Goal: Task Accomplishment & Management: Manage account settings

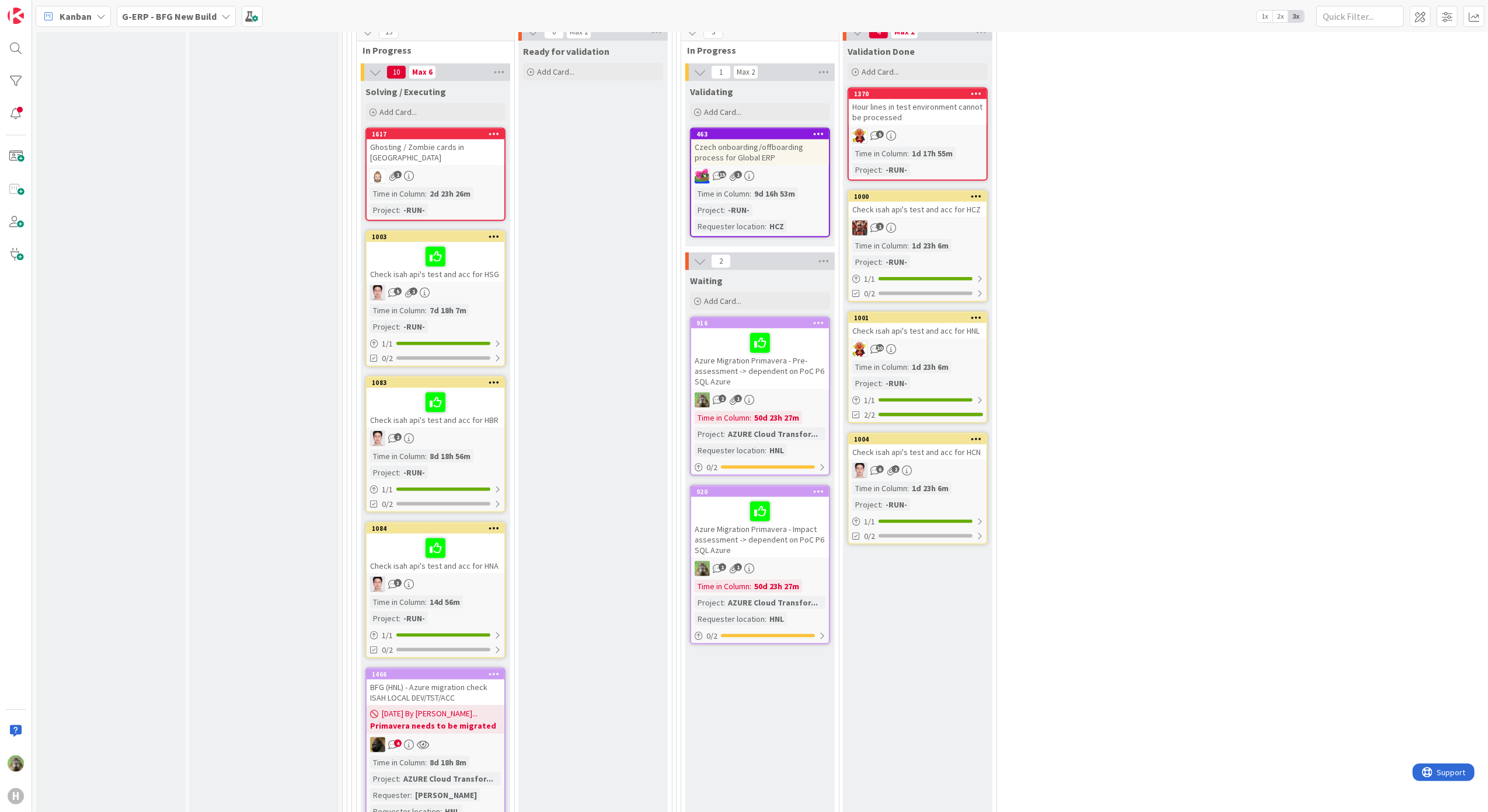
scroll to position [1244, 0]
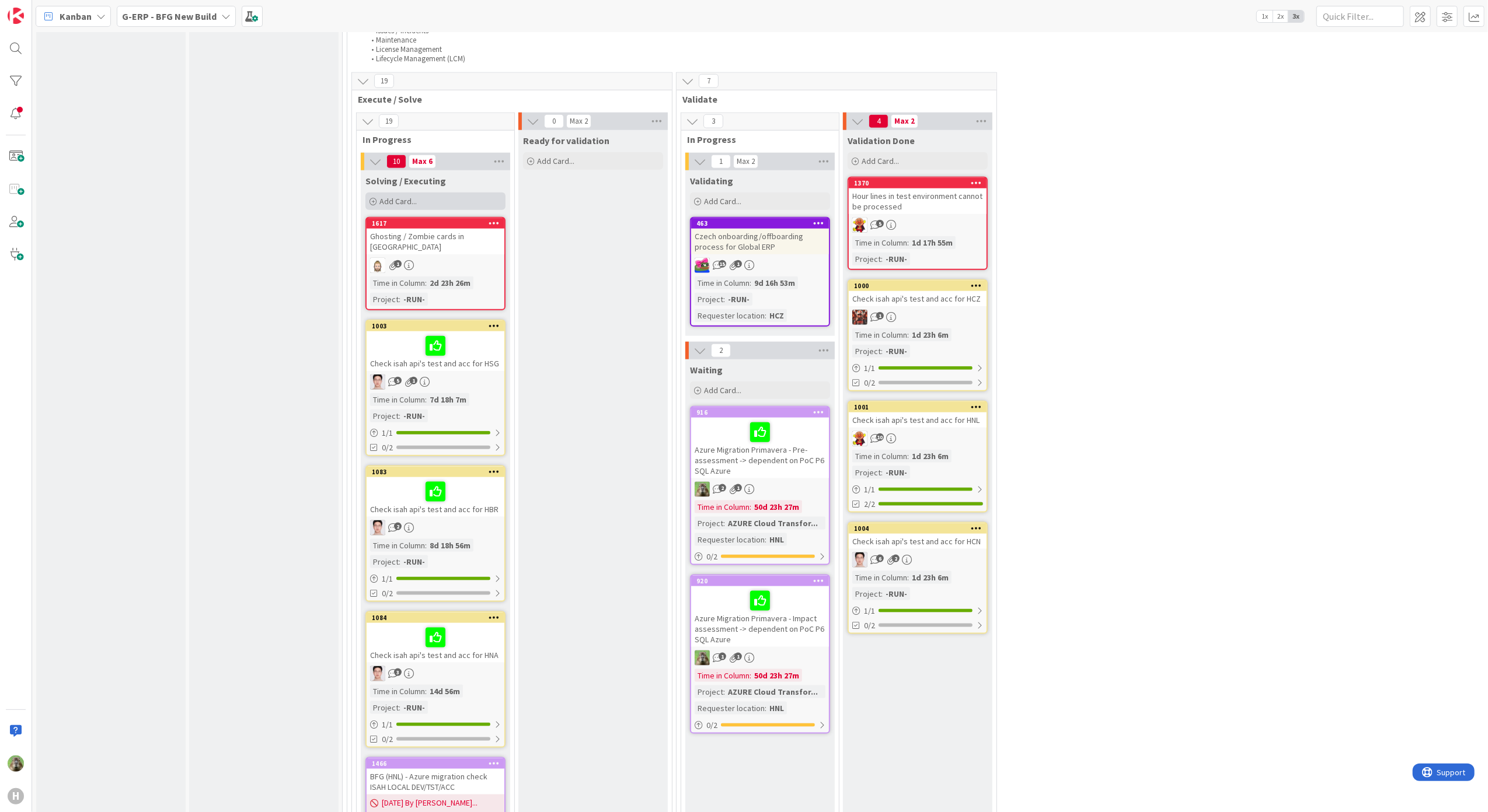
click at [414, 199] on span "Add Card..." at bounding box center [398, 201] width 38 height 10
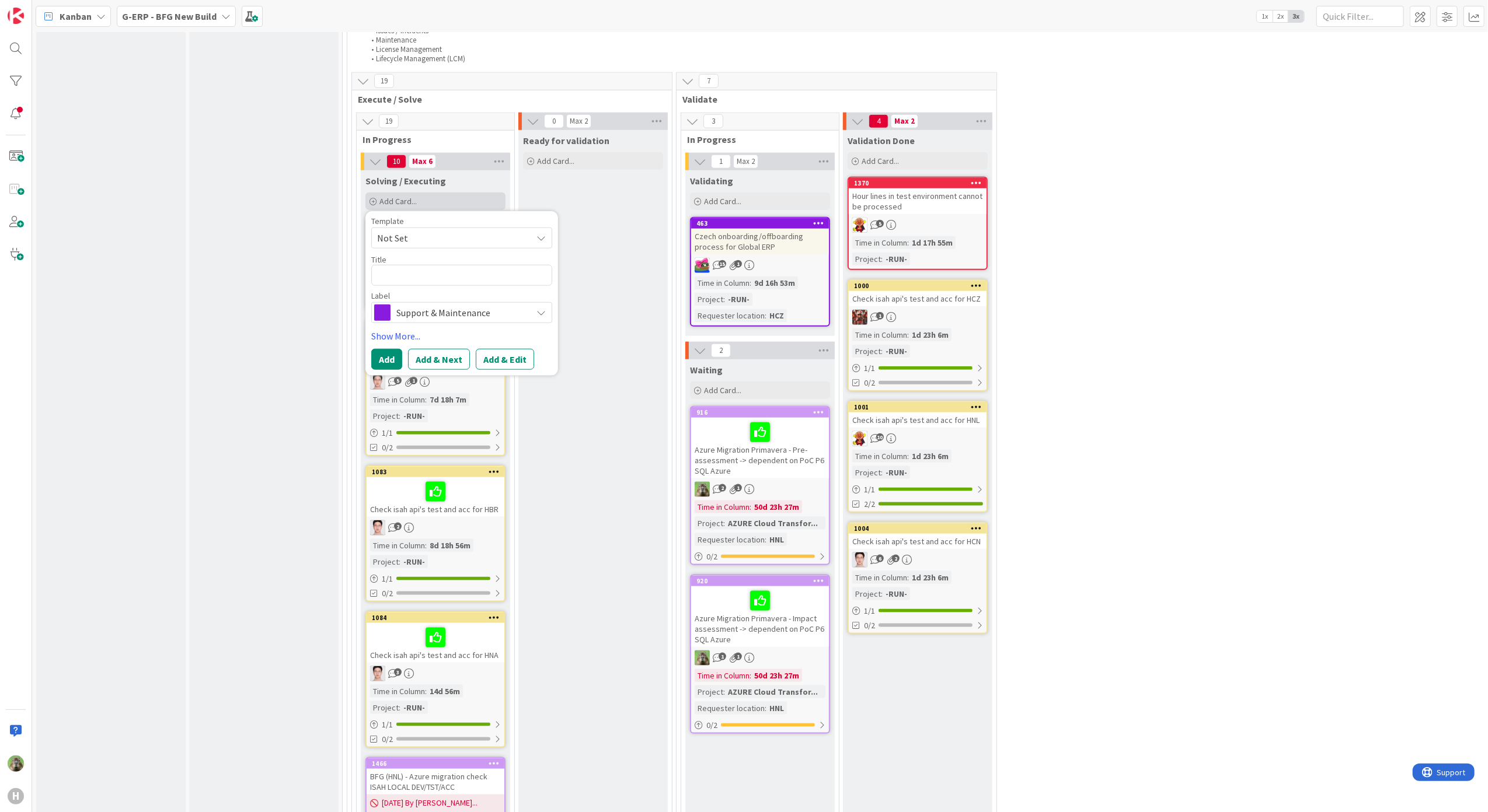
type textarea "x"
type textarea "IN"
type textarea "x"
type textarea "INs"
type textarea "x"
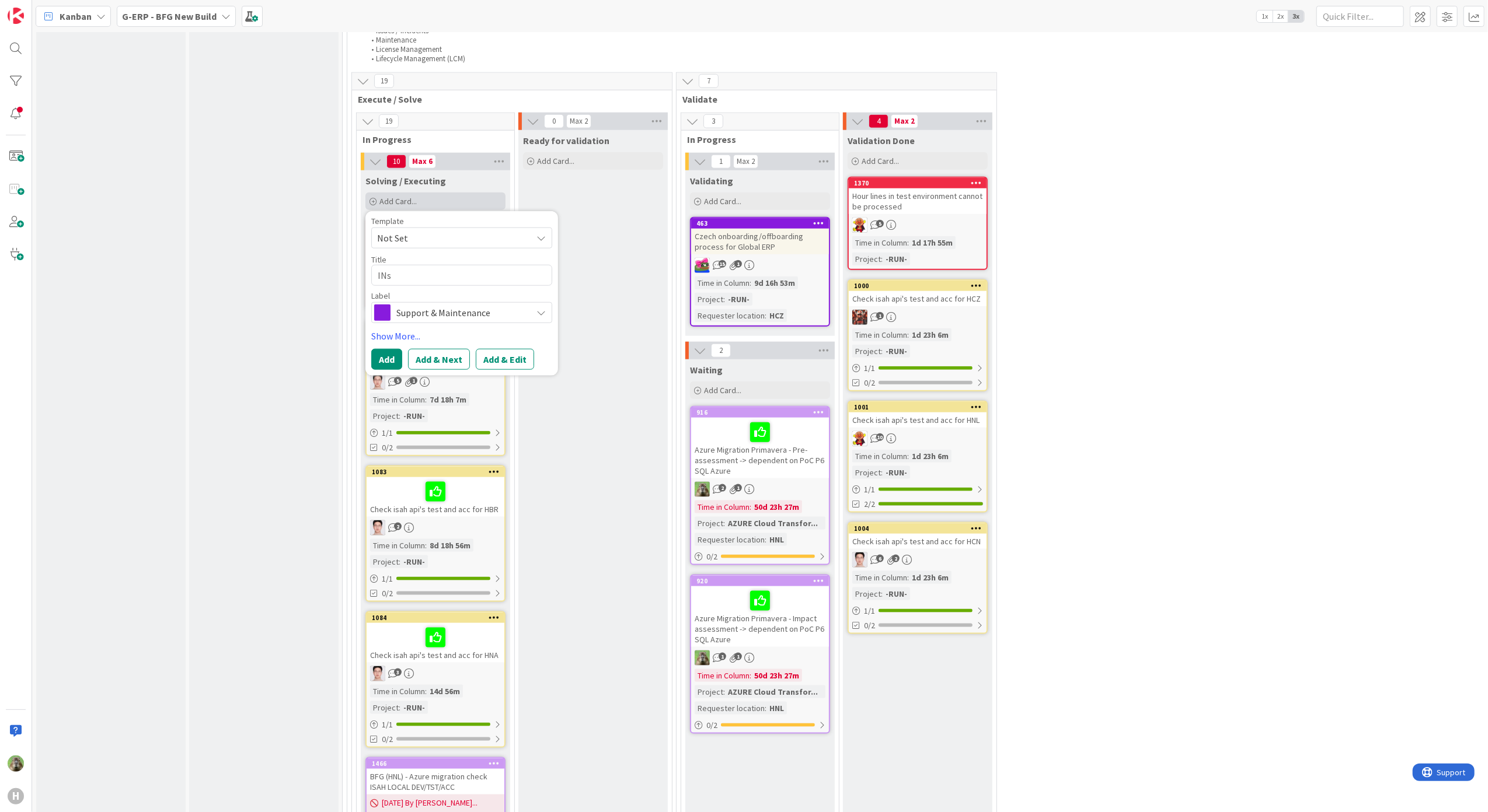
type textarea "INst"
type textarea "x"
type textarea "INstal"
type textarea "x"
type textarea "INstall"
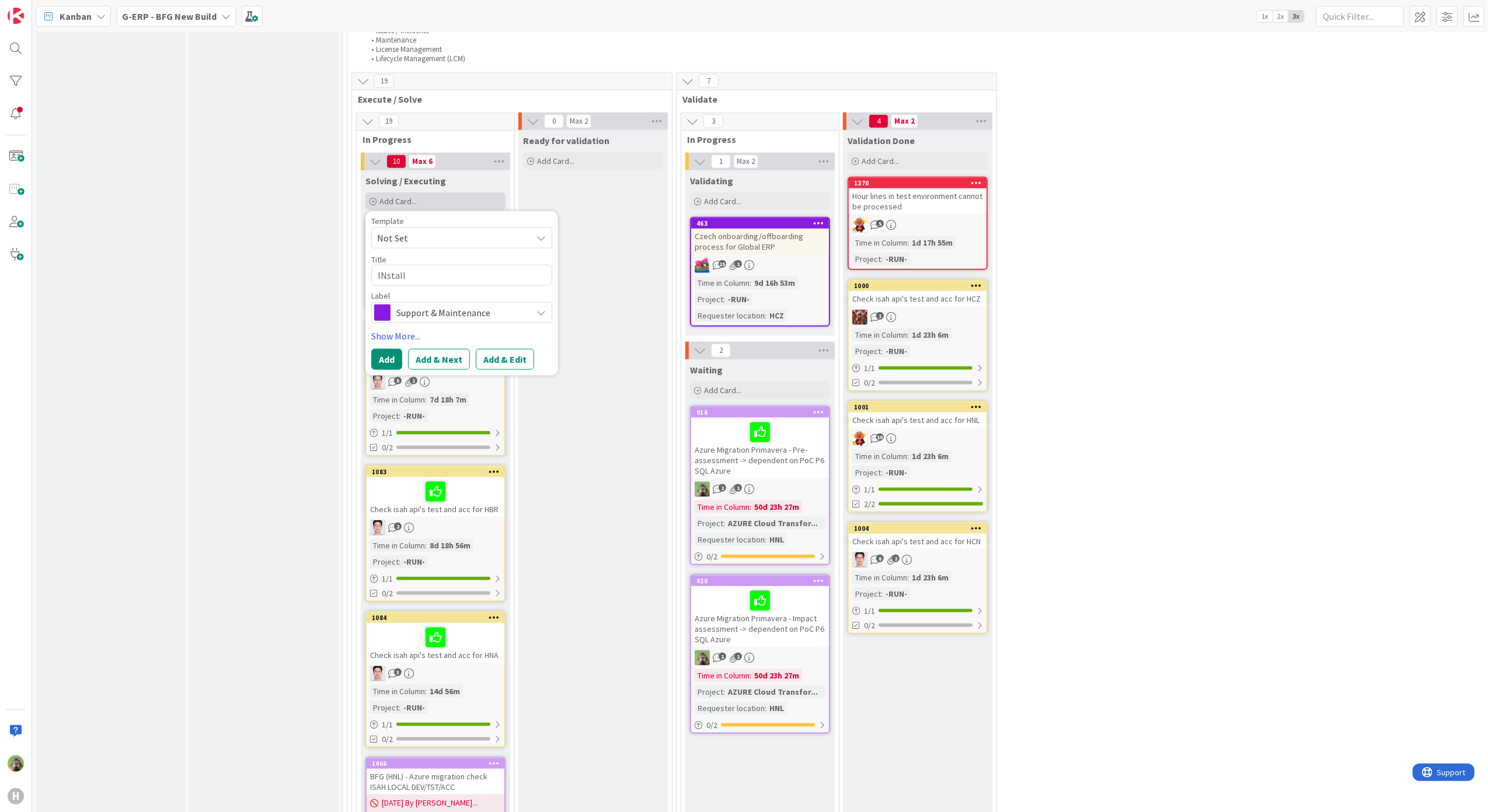
type textarea "x"
type textarea "INstal"
type textarea "x"
type textarea "INsta"
type textarea "x"
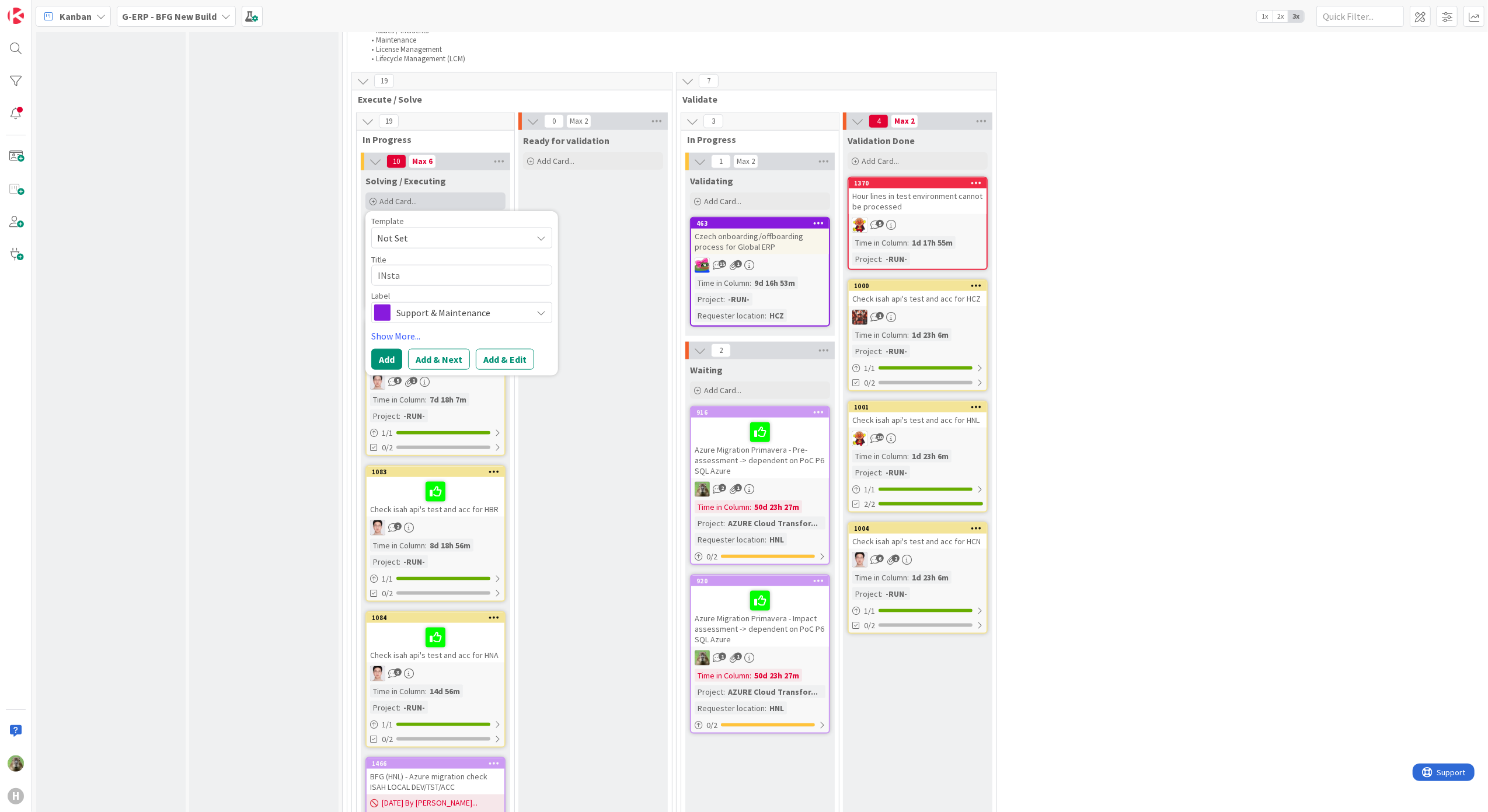
type textarea "INst"
type textarea "x"
type textarea "INs"
type textarea "x"
type textarea "IN"
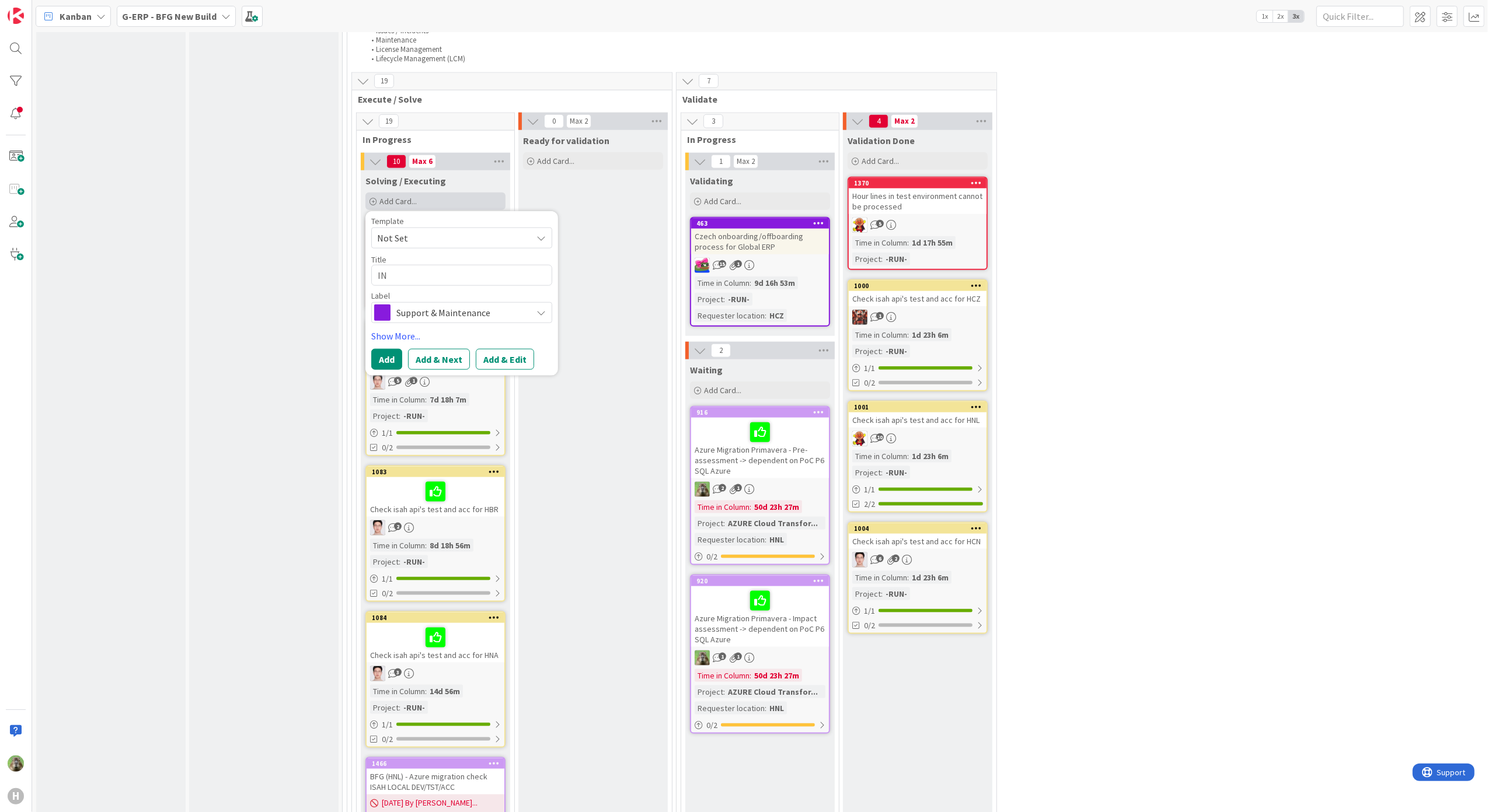
type textarea "x"
type textarea "I"
type textarea "x"
type textarea "In"
type textarea "x"
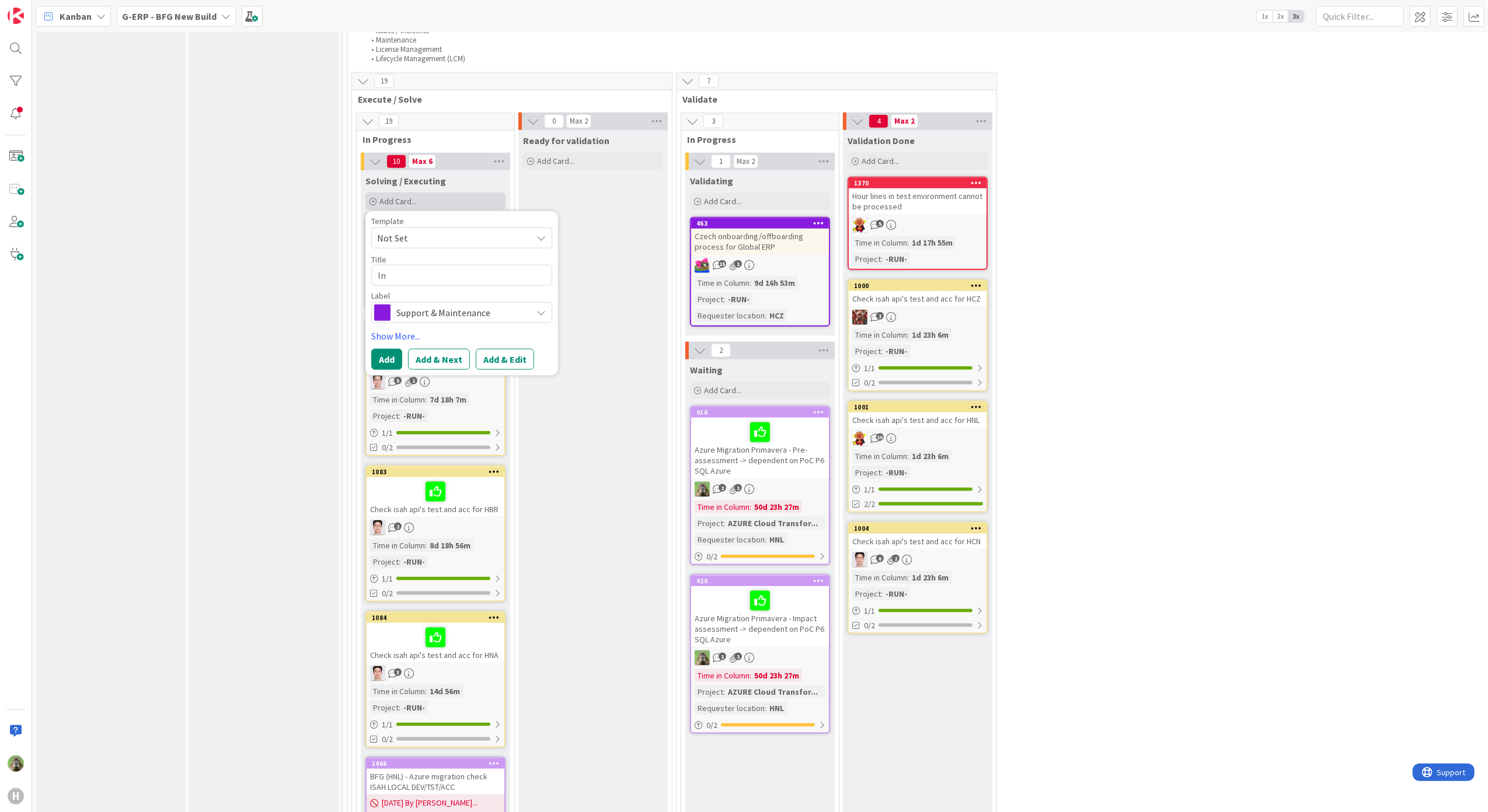
type textarea "Ins"
type textarea "x"
type textarea "Inst"
type textarea "x"
type textarea "Insta"
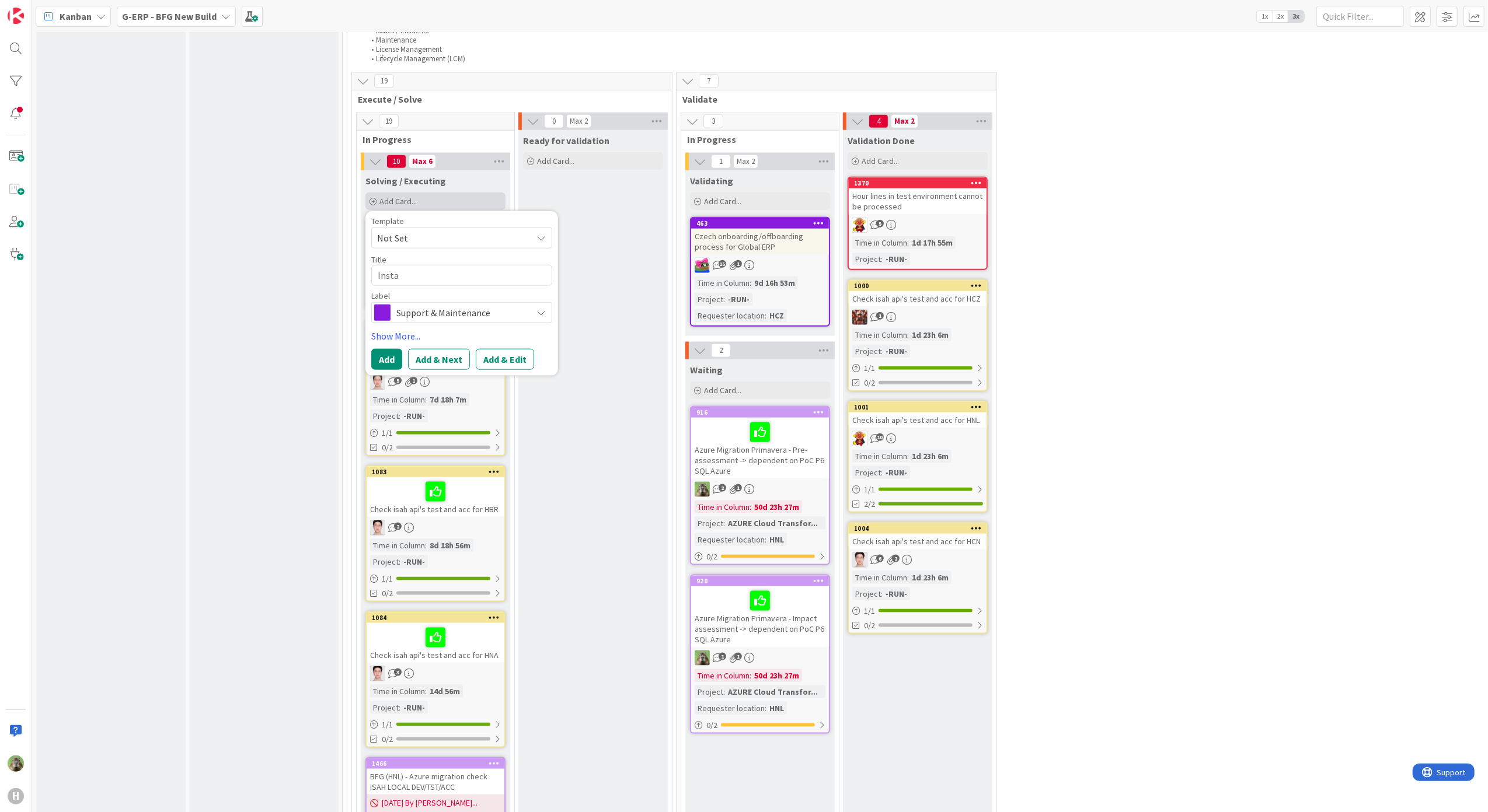
type textarea "x"
type textarea "Instal"
type textarea "x"
type textarea "Install"
type textarea "x"
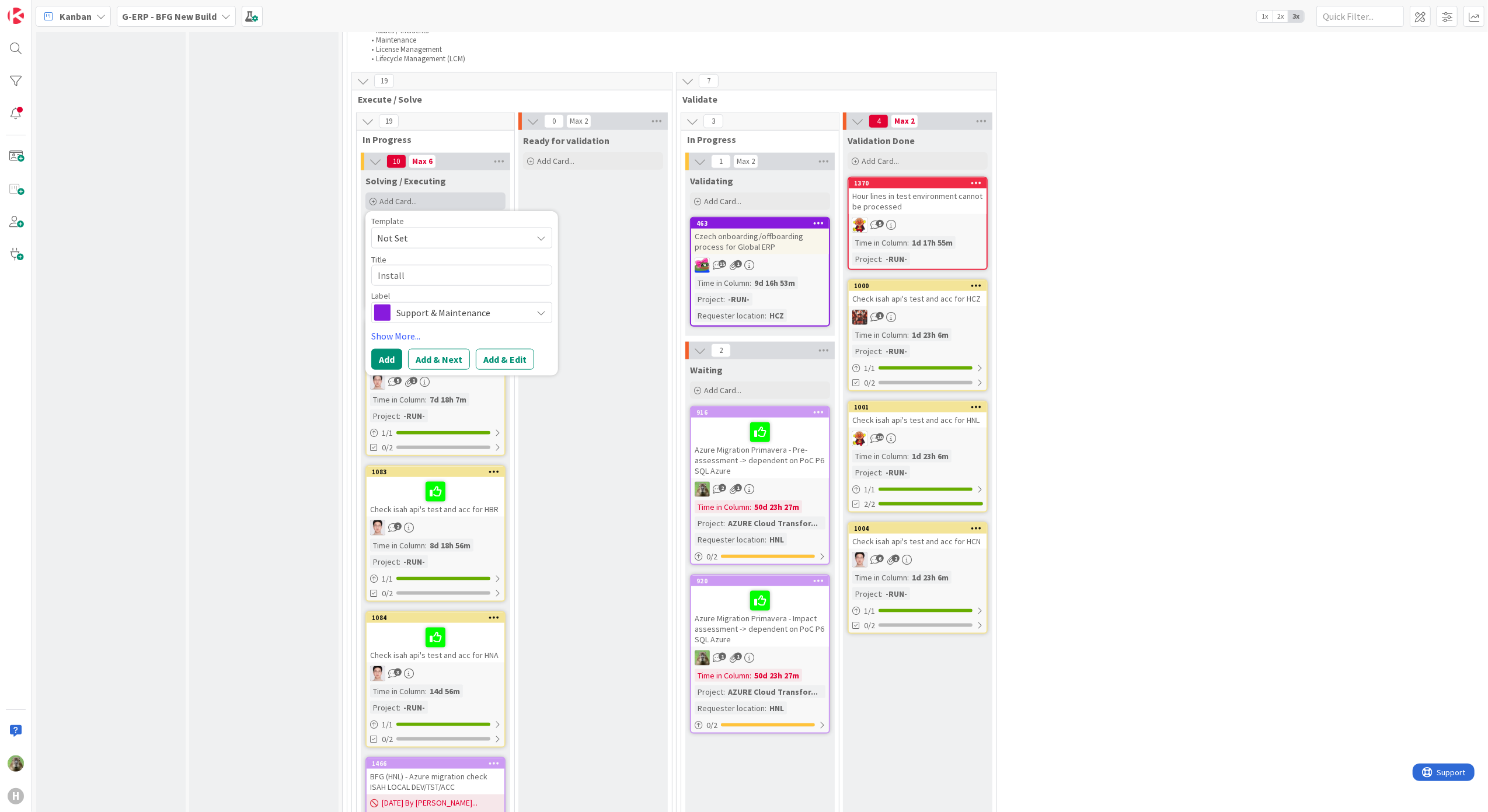
type textarea "Install w"
type textarea "x"
type textarea "Install we"
type textarea "x"
type textarea "Install web"
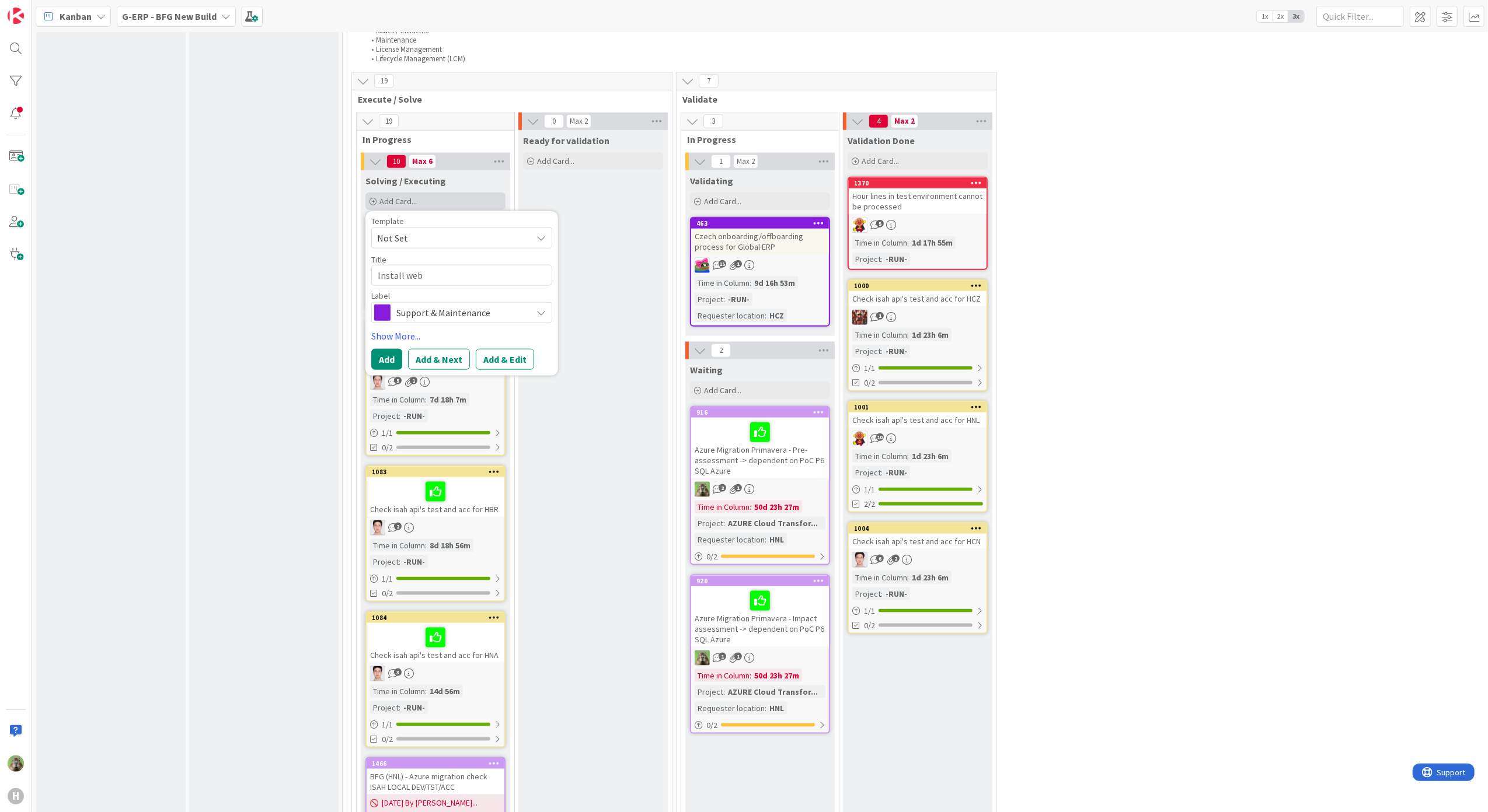
type textarea "x"
type textarea "Install web"
type textarea "x"
type textarea "Install web ap"
type textarea "x"
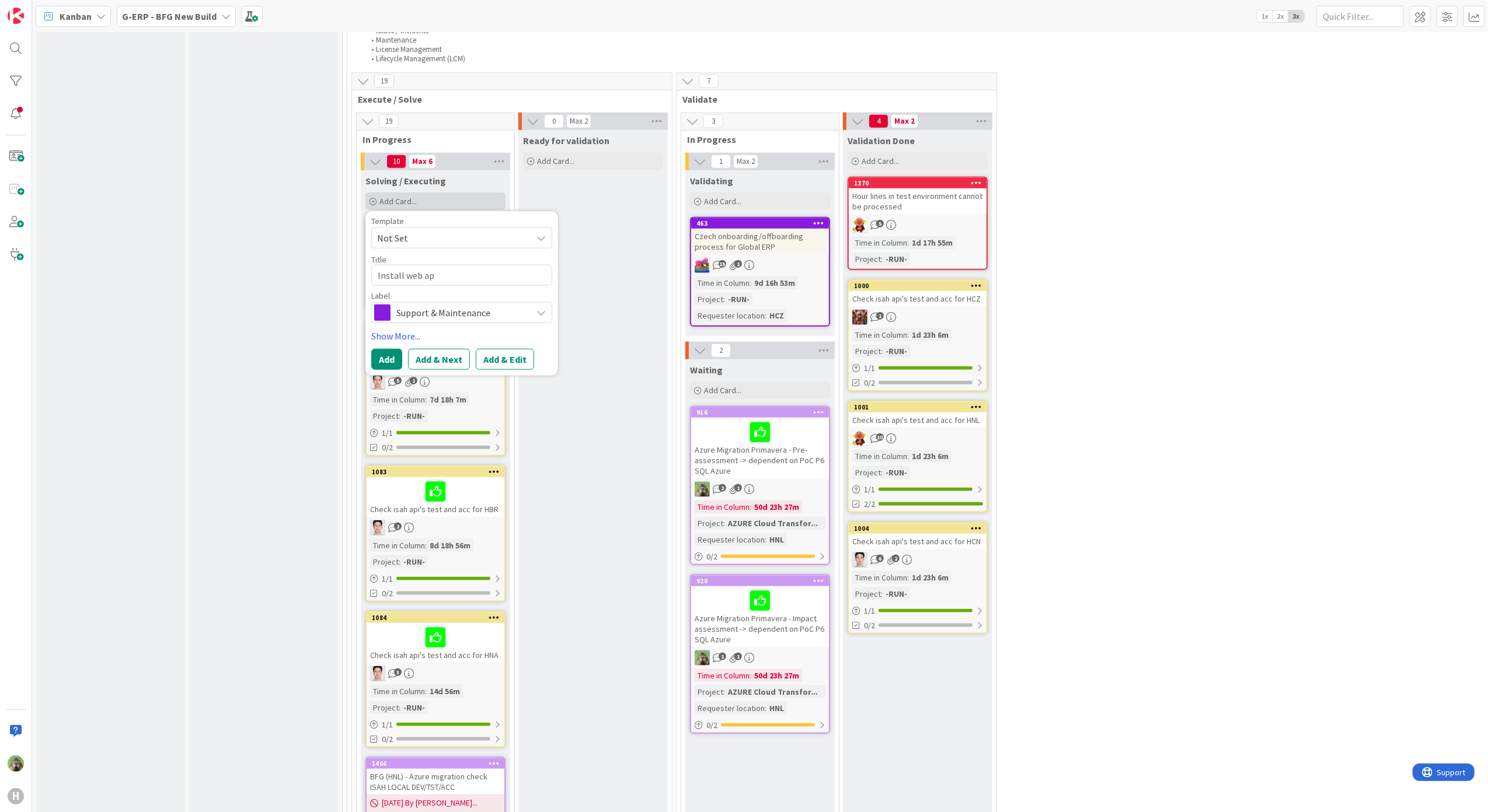
type textarea "Install web api"
type textarea "x"
type textarea "Install web api'"
type textarea "x"
type textarea "Install web api's"
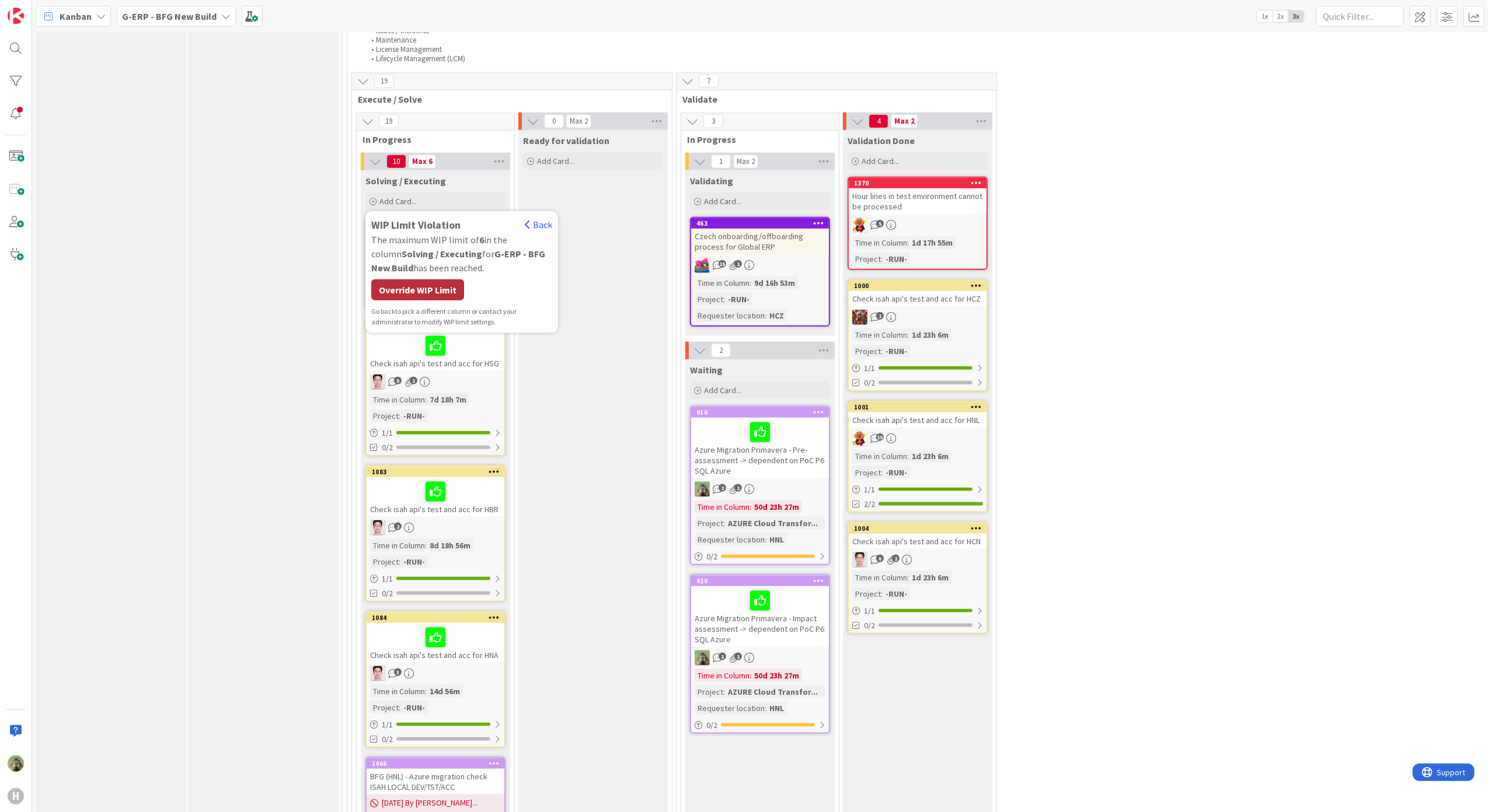
click at [433, 295] on div "Override WIP Limit" at bounding box center [418, 290] width 93 height 21
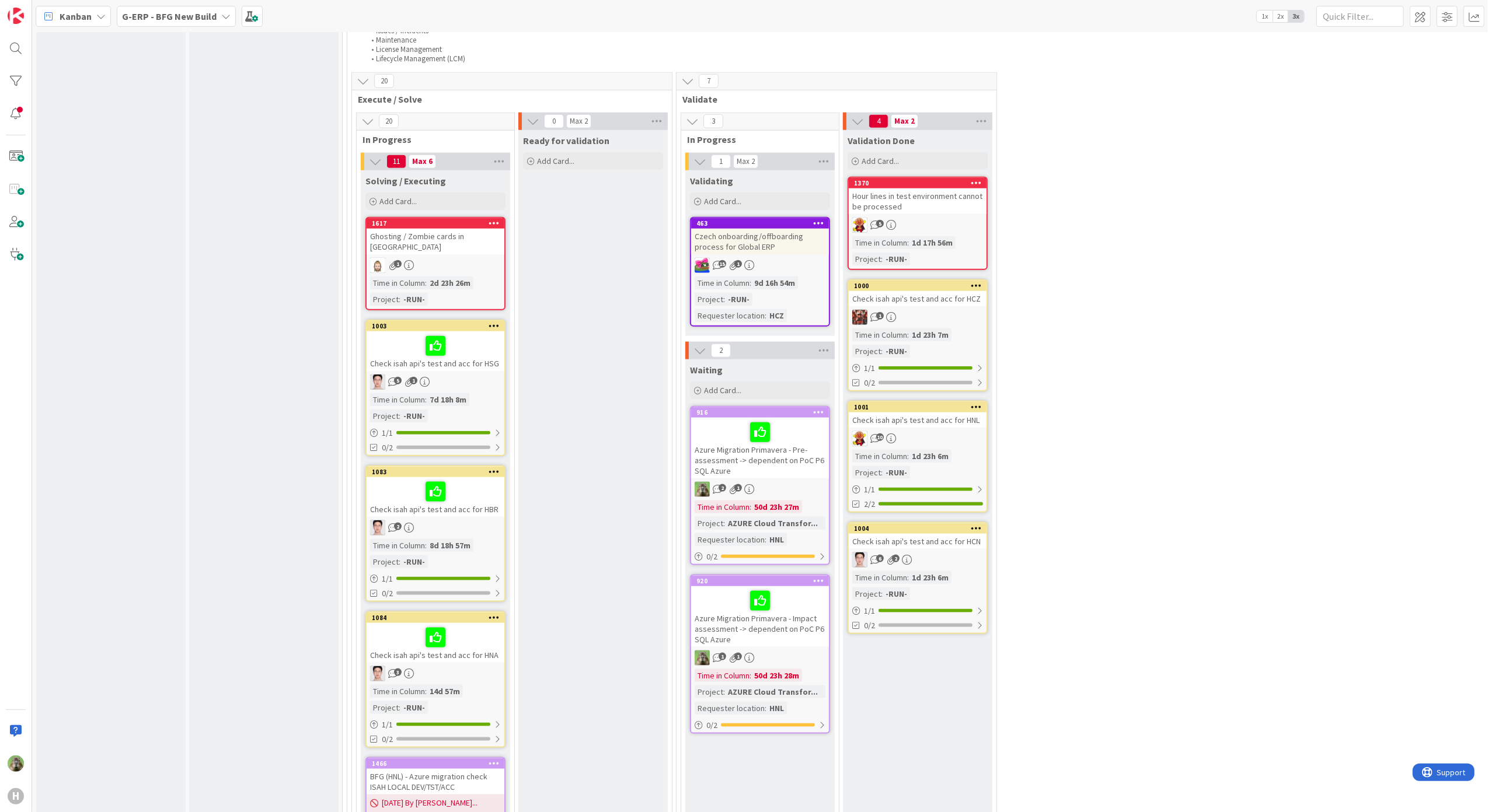
click at [948, 420] on div "Check isah api's test and acc for HNL" at bounding box center [917, 420] width 138 height 15
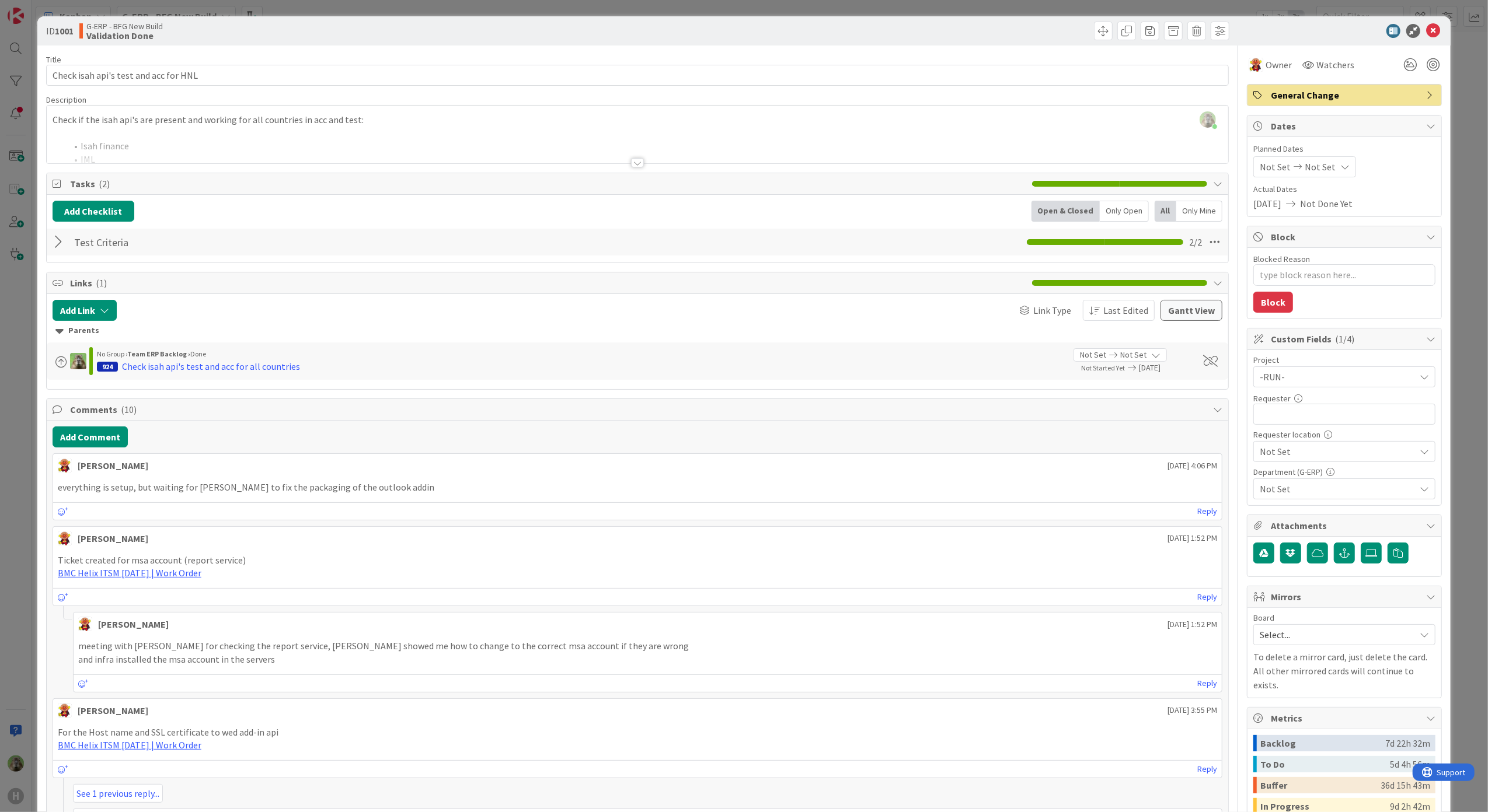
click at [13, 486] on div "ID 1001 G-ERP - BFG New Build Validation Done Title 37 / 128 Check isah api's t…" at bounding box center [744, 406] width 1488 height 812
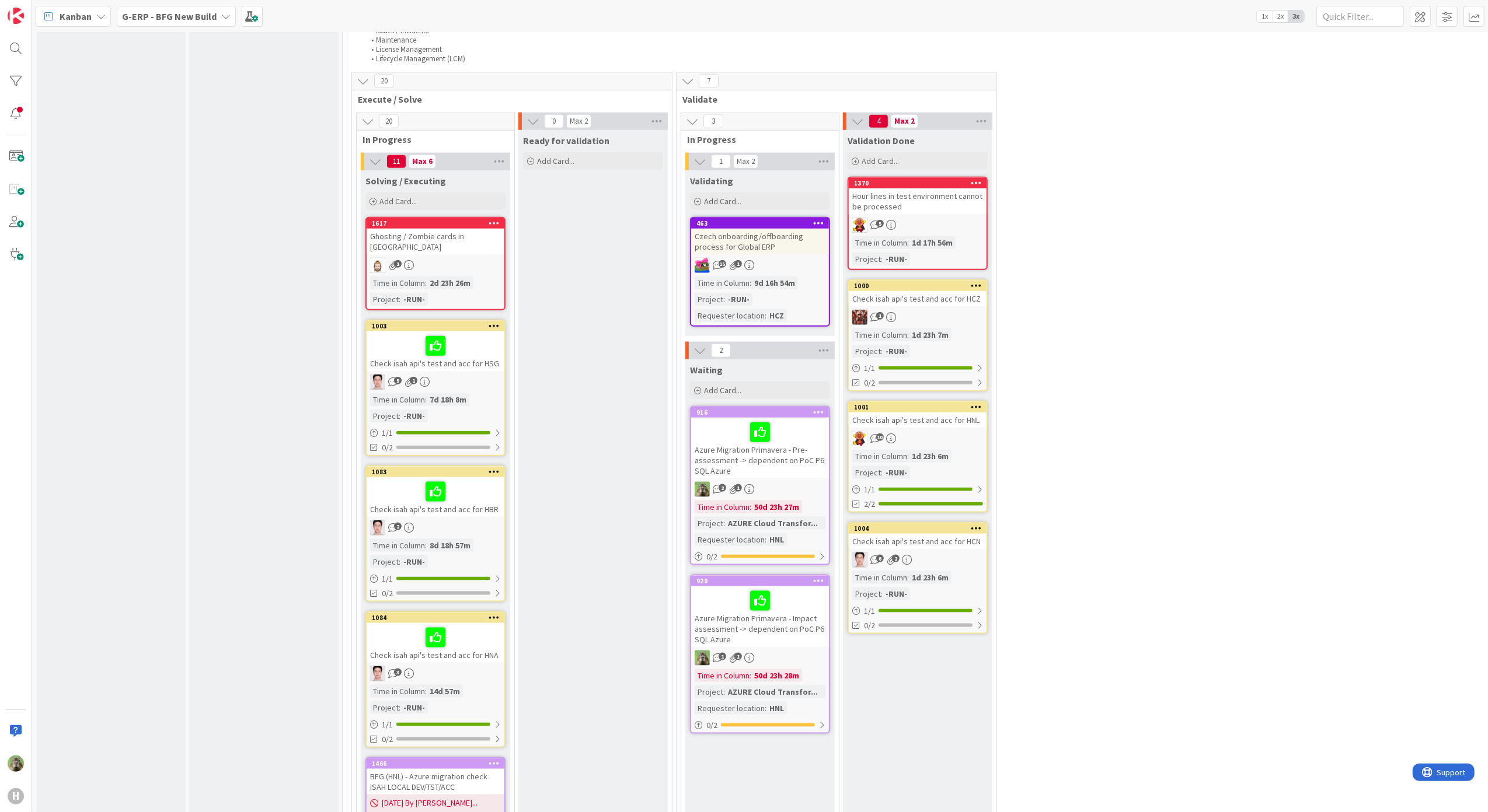
click at [970, 544] on div "Check isah api's test and acc for HCN" at bounding box center [917, 541] width 138 height 15
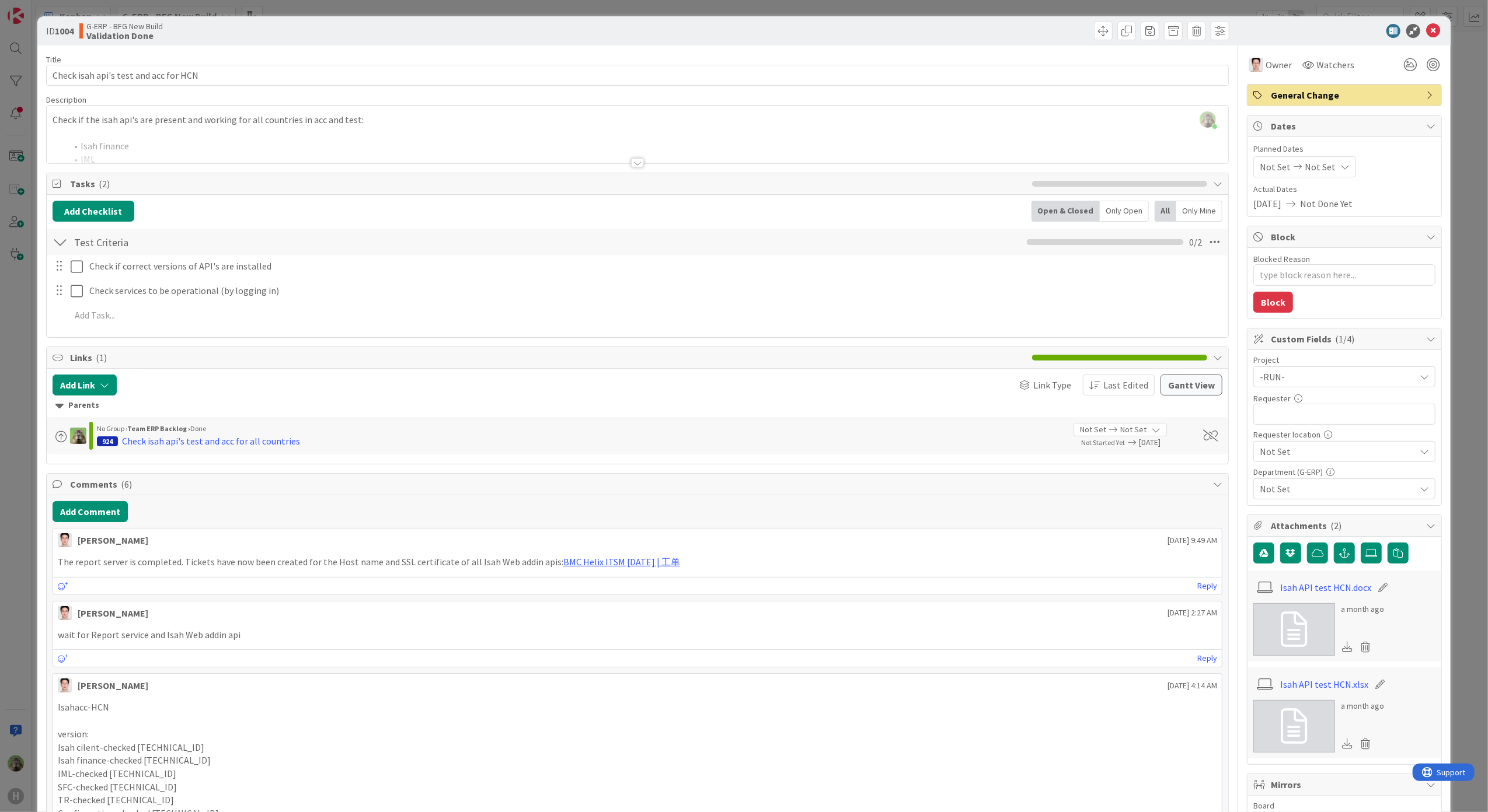
click at [33, 594] on div "ID 1004 G-ERP - BFG New Build Validation Done Title 37 / 128 Check isah api's t…" at bounding box center [744, 406] width 1488 height 812
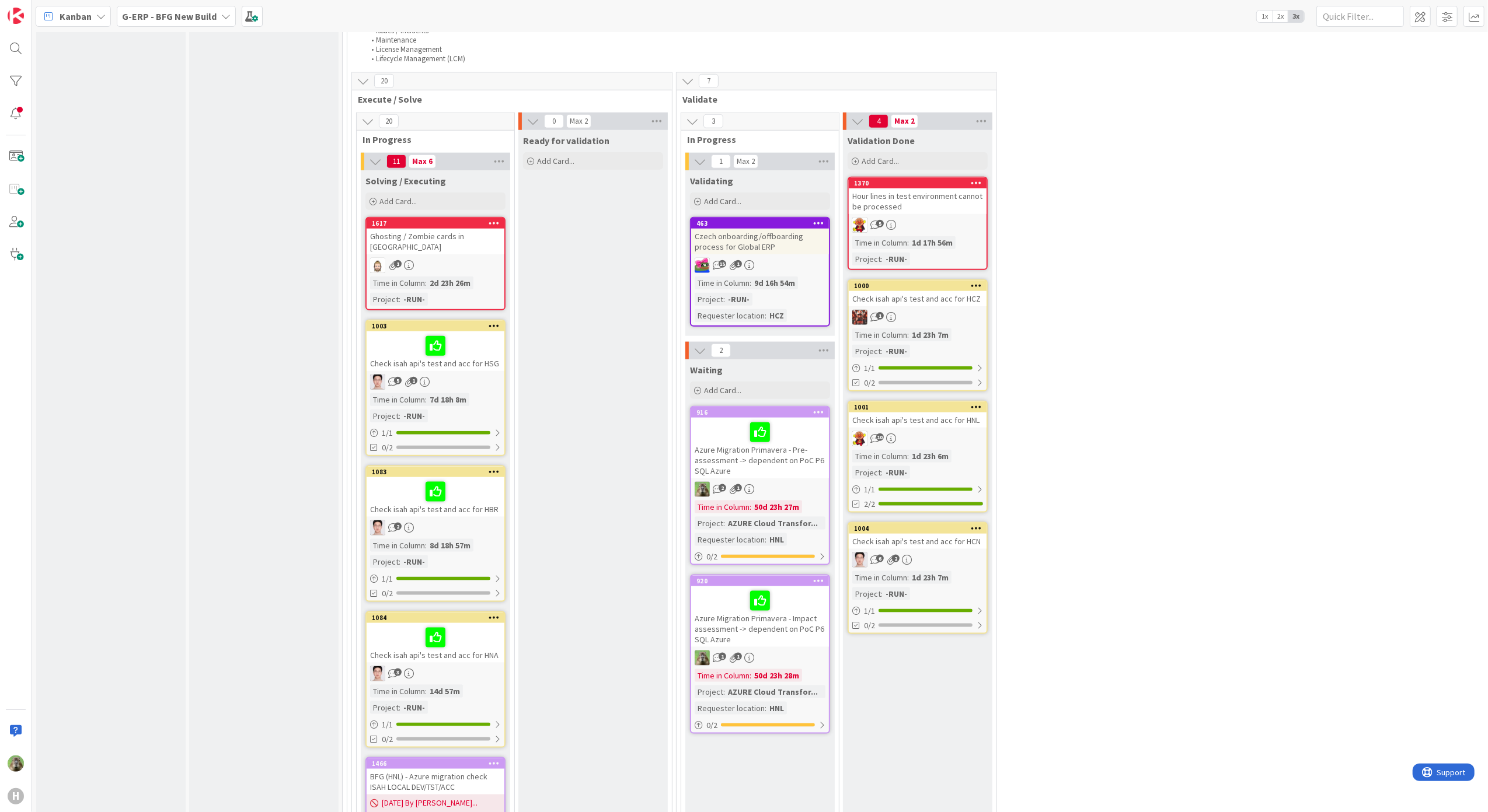
click at [945, 420] on div "Check isah api's test and acc for HNL" at bounding box center [917, 420] width 138 height 15
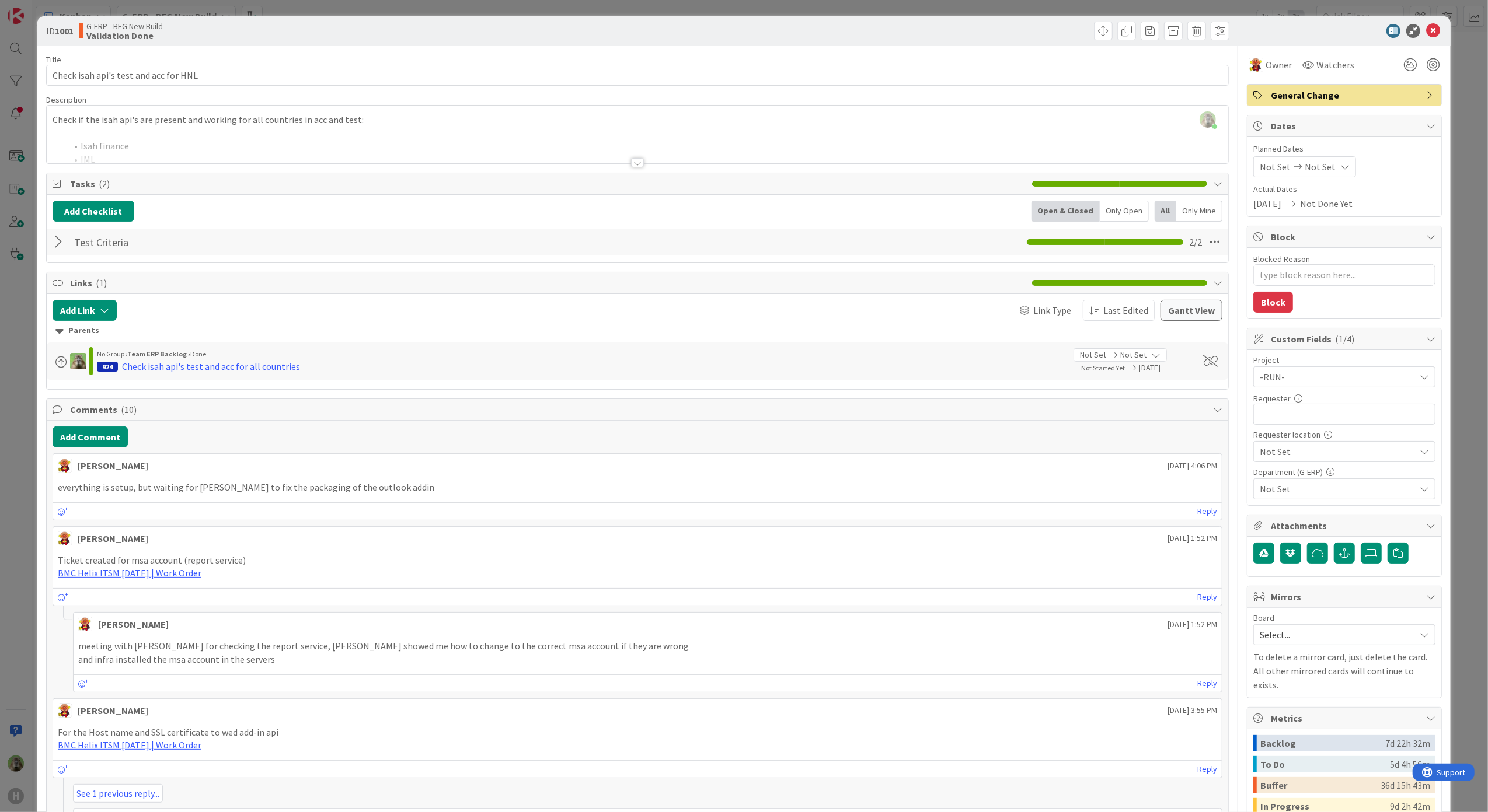
click at [27, 495] on div "ID 1001 G-ERP - BFG New Build Validation Done Title 37 / 128 Check isah api's t…" at bounding box center [744, 406] width 1488 height 812
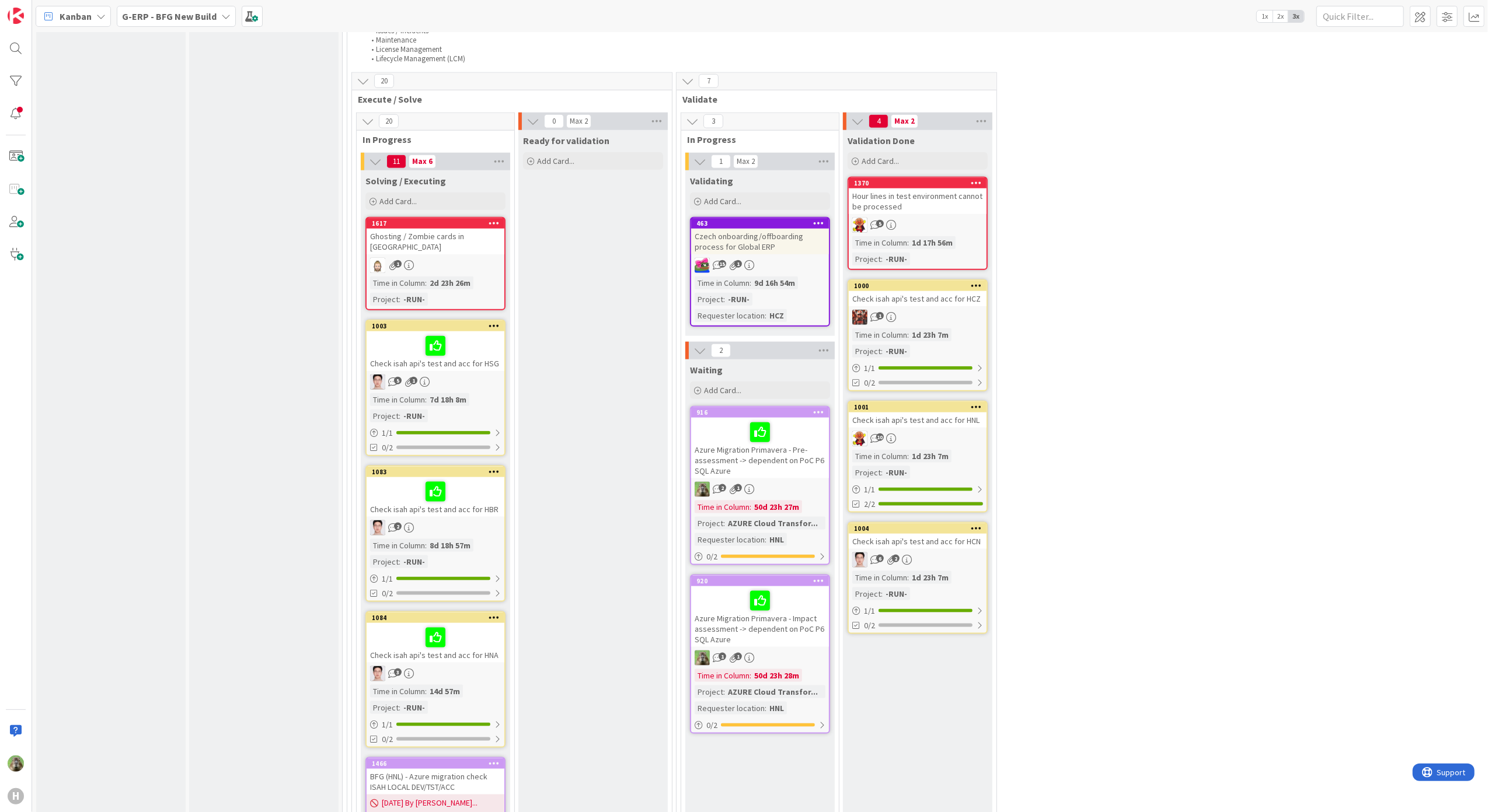
click at [474, 512] on div "Check isah api's test and acc for HBR" at bounding box center [436, 497] width 138 height 40
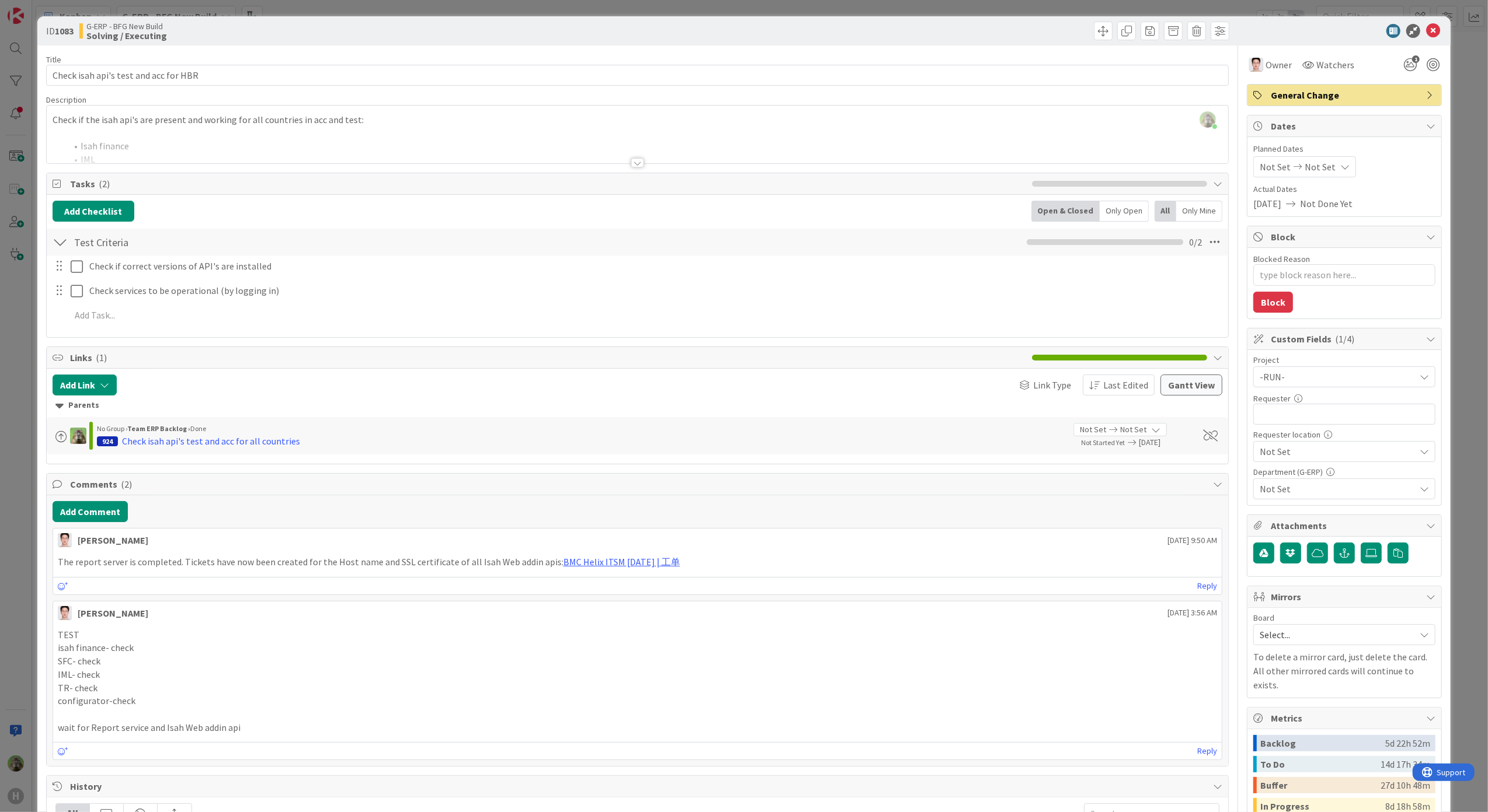
click at [12, 518] on div "ID 1083 G-ERP - BFG New Build Solving / Executing Title 37 / 128 Check isah api…" at bounding box center [744, 406] width 1488 height 812
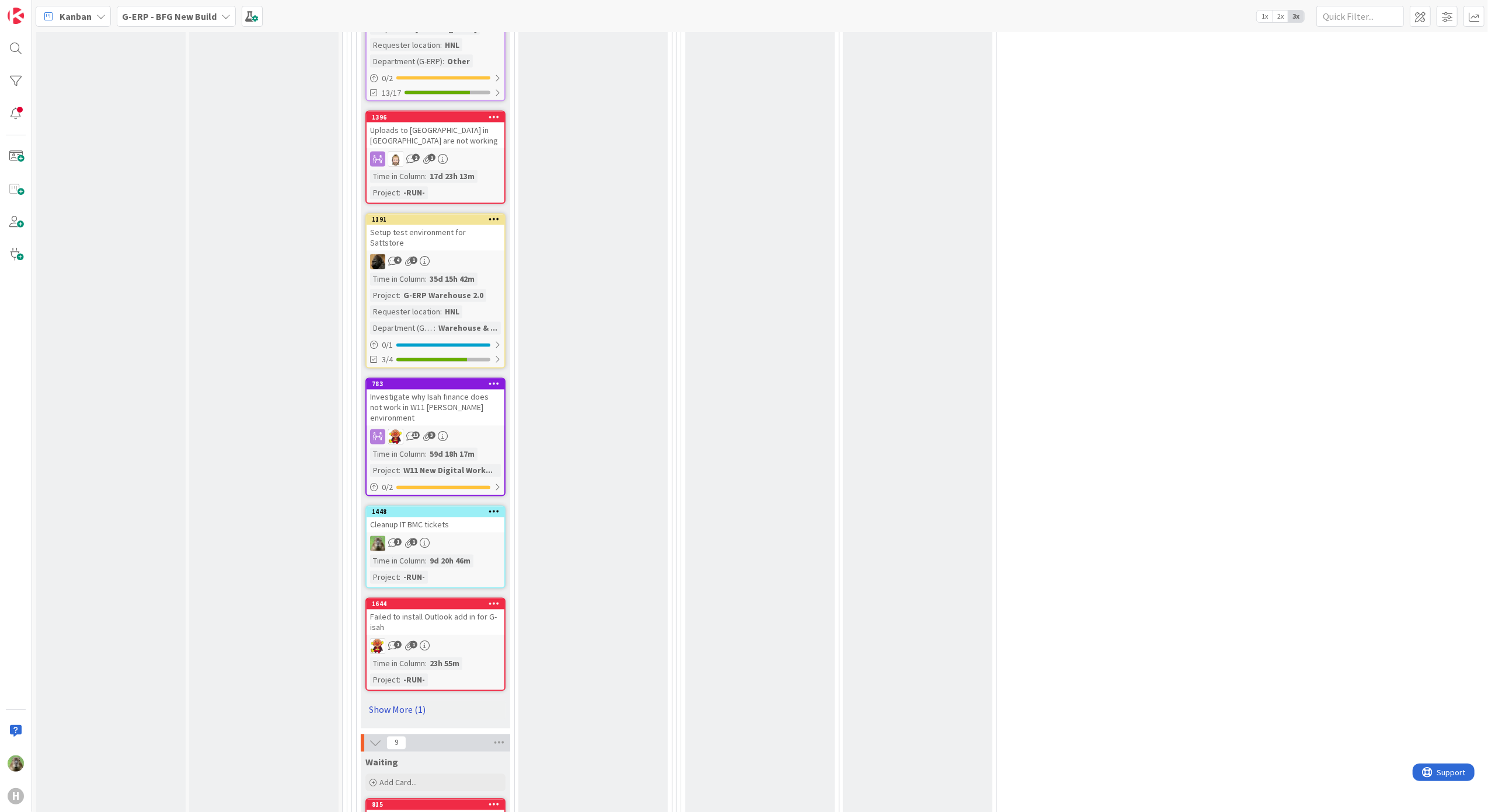
click at [418, 701] on link "Show More (1)" at bounding box center [435, 710] width 140 height 19
click at [444, 712] on div "Install web api's" at bounding box center [436, 719] width 138 height 15
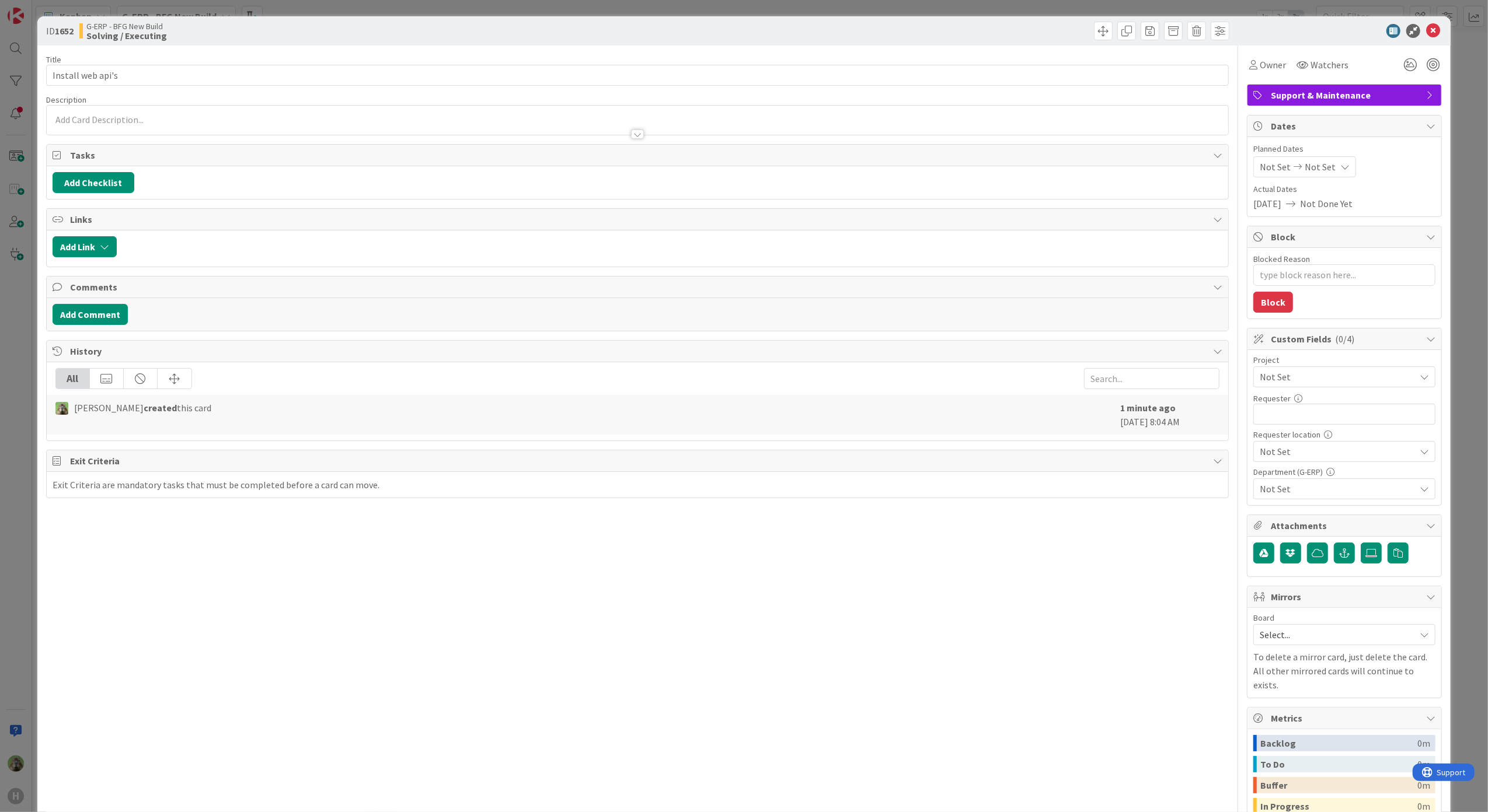
type textarea "x"
click at [98, 77] on input "Install web api's" at bounding box center [637, 75] width 1183 height 21
type input "Install web addin api's"
type textarea "x"
type input "Install web addin api's"
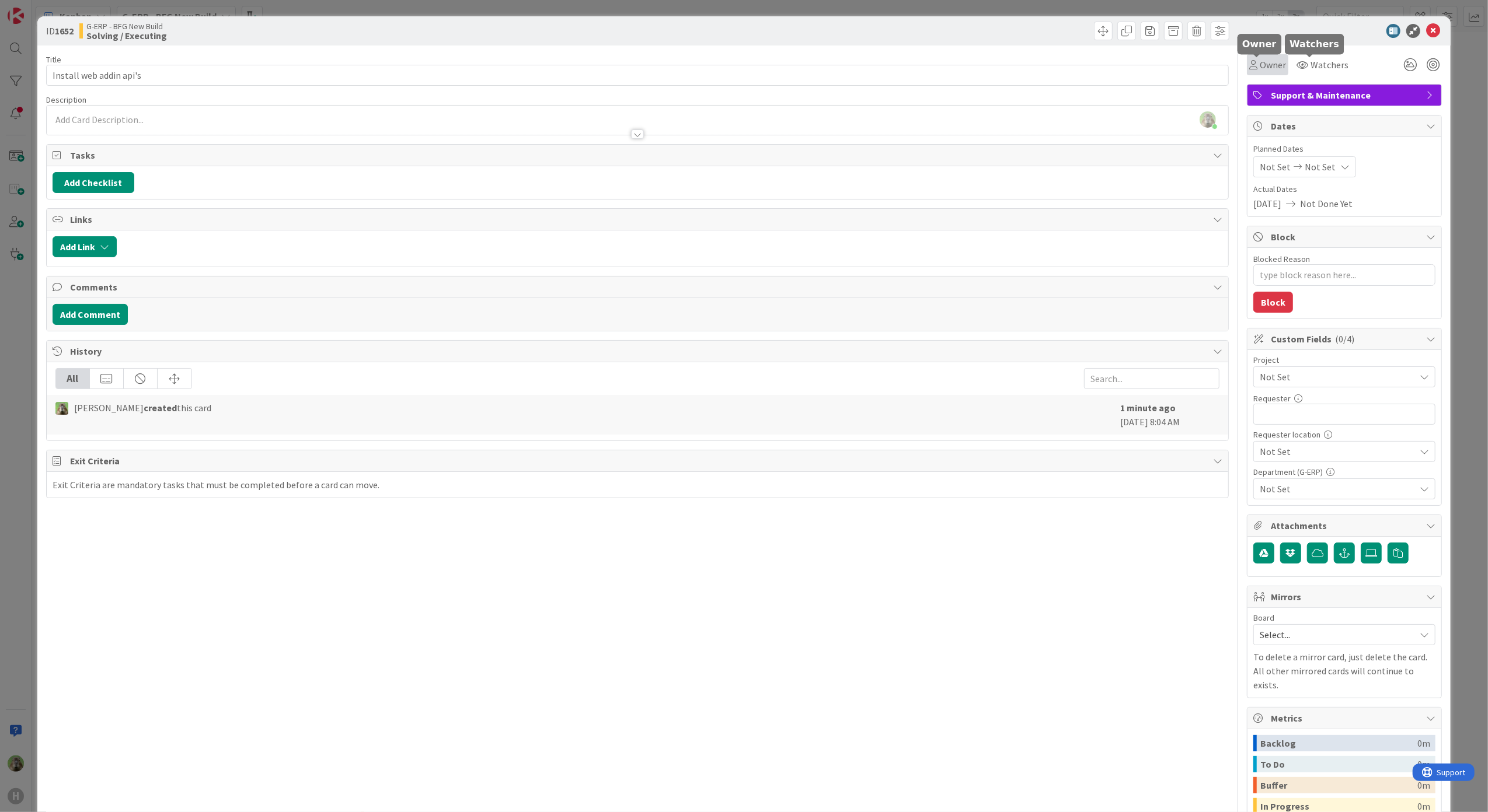
click at [1246, 75] on div "Owner" at bounding box center [1267, 64] width 41 height 21
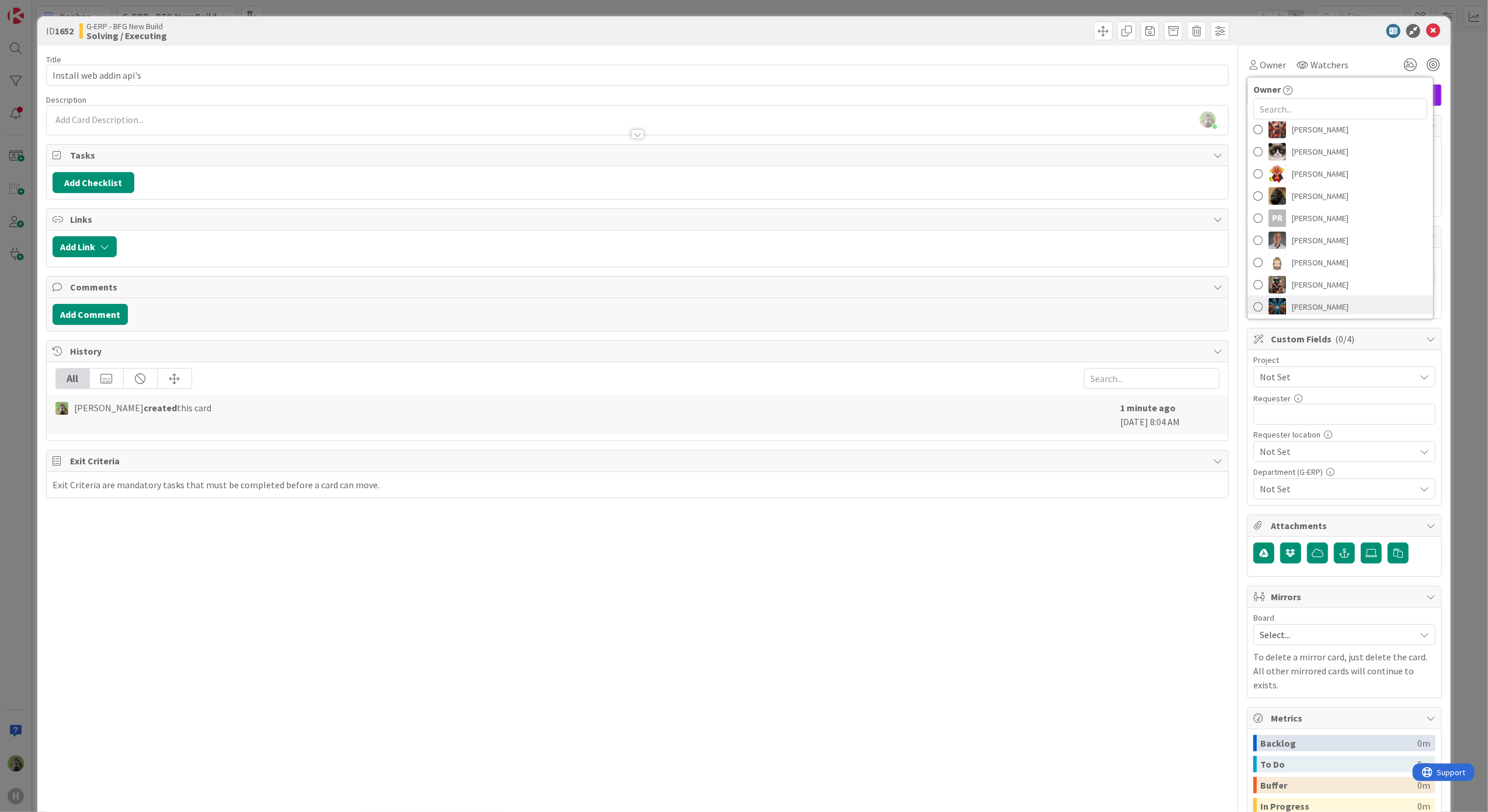
scroll to position [156, 0]
click at [1308, 173] on span "Lareina Cheng" at bounding box center [1320, 169] width 56 height 17
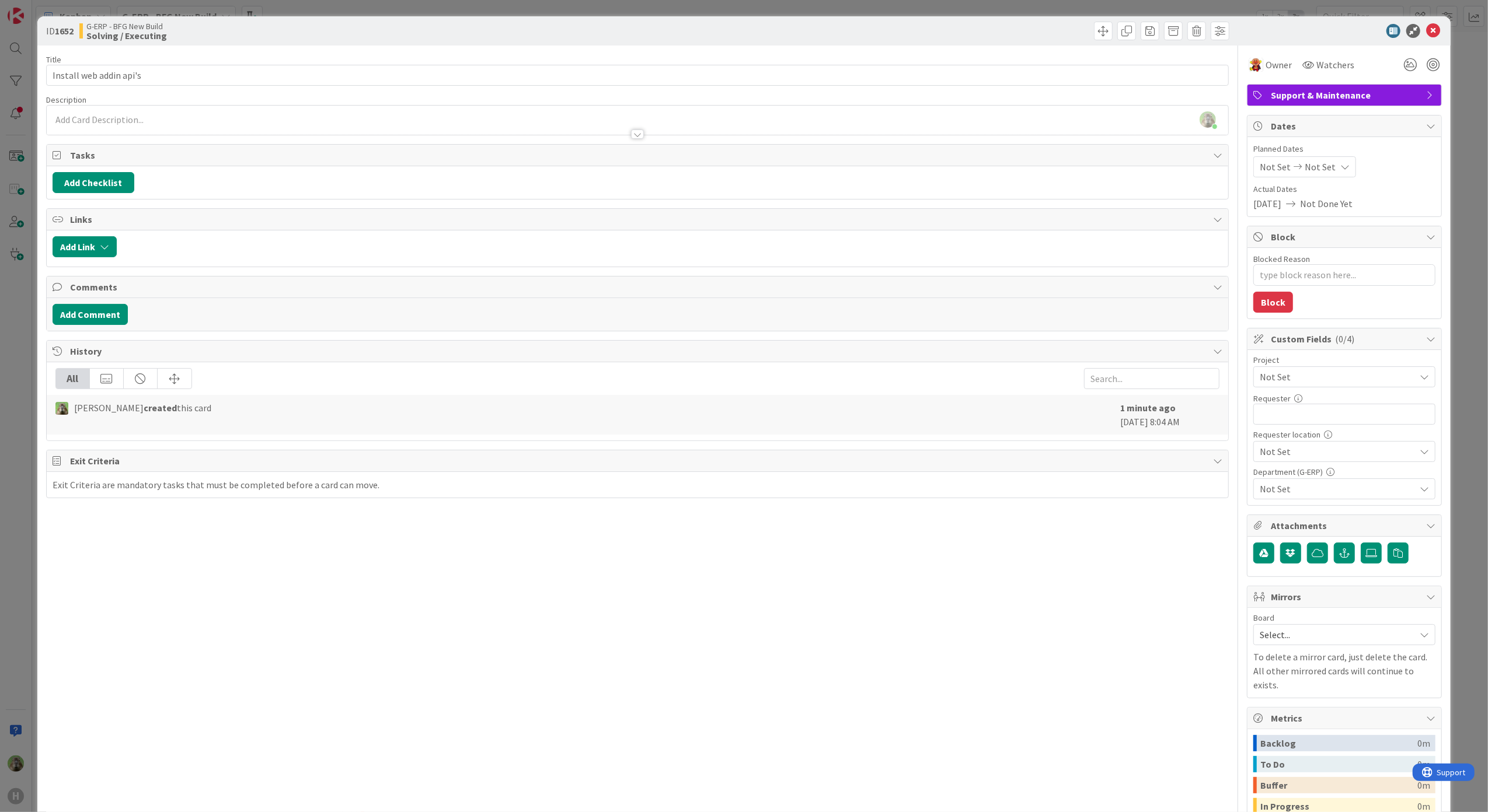
type textarea "x"
click at [1318, 59] on span "Watchers" at bounding box center [1335, 65] width 38 height 14
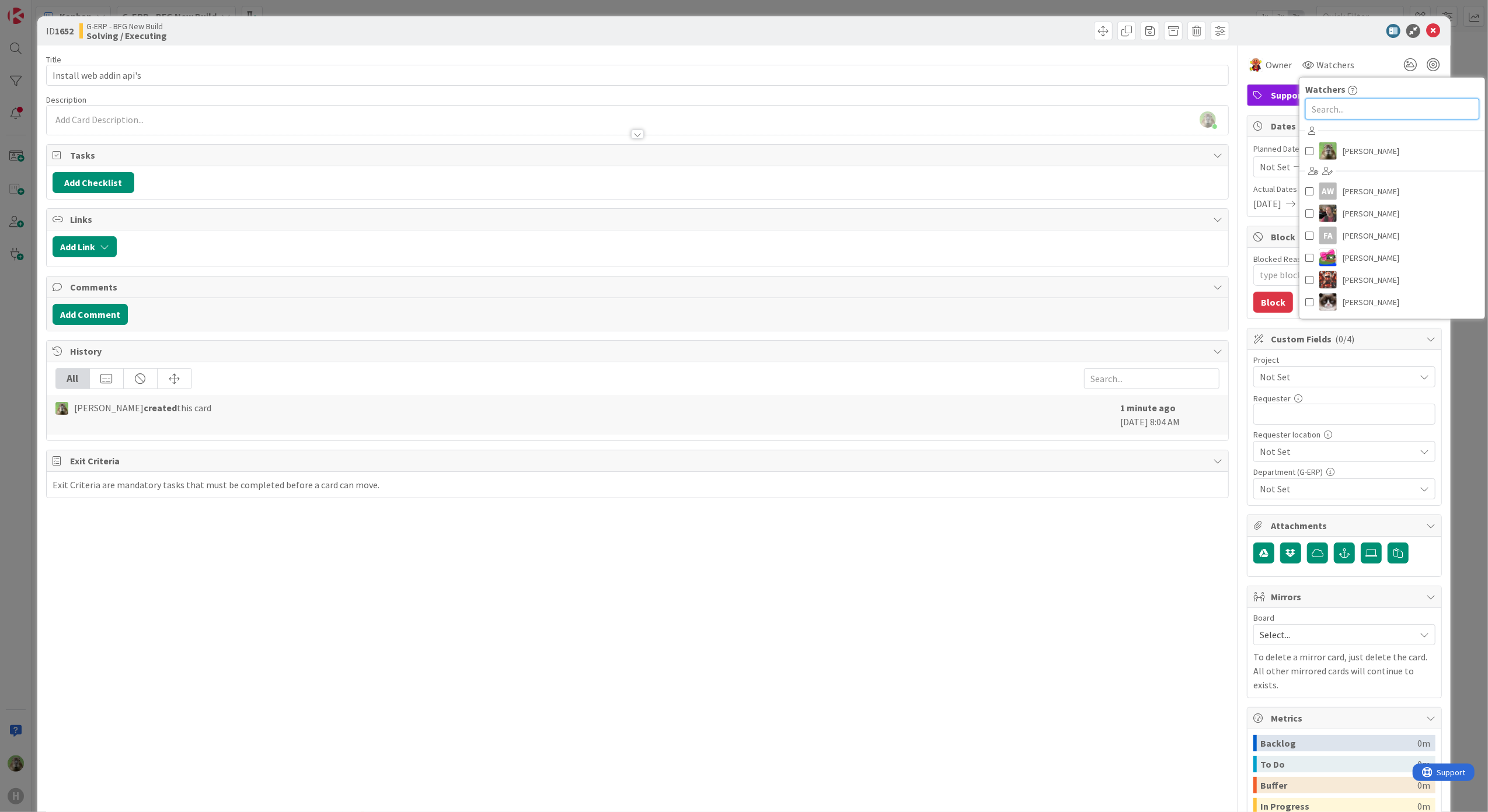
click at [1353, 111] on input "text" at bounding box center [1392, 109] width 174 height 21
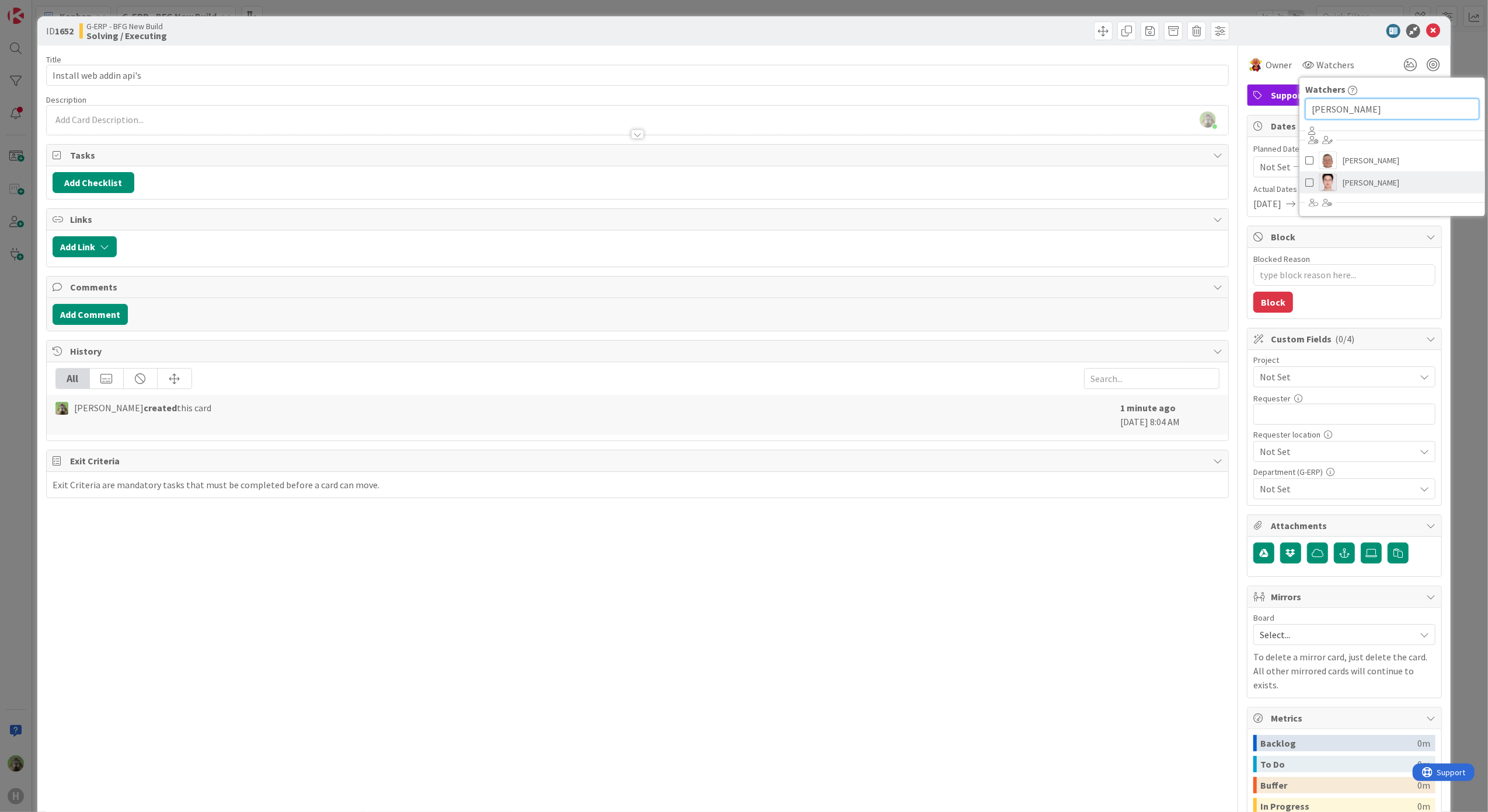
type input "leo"
click at [1348, 182] on span "[PERSON_NAME]" at bounding box center [1371, 182] width 56 height 17
type textarea "x"
click at [1361, 108] on input "leo" at bounding box center [1405, 109] width 174 height 21
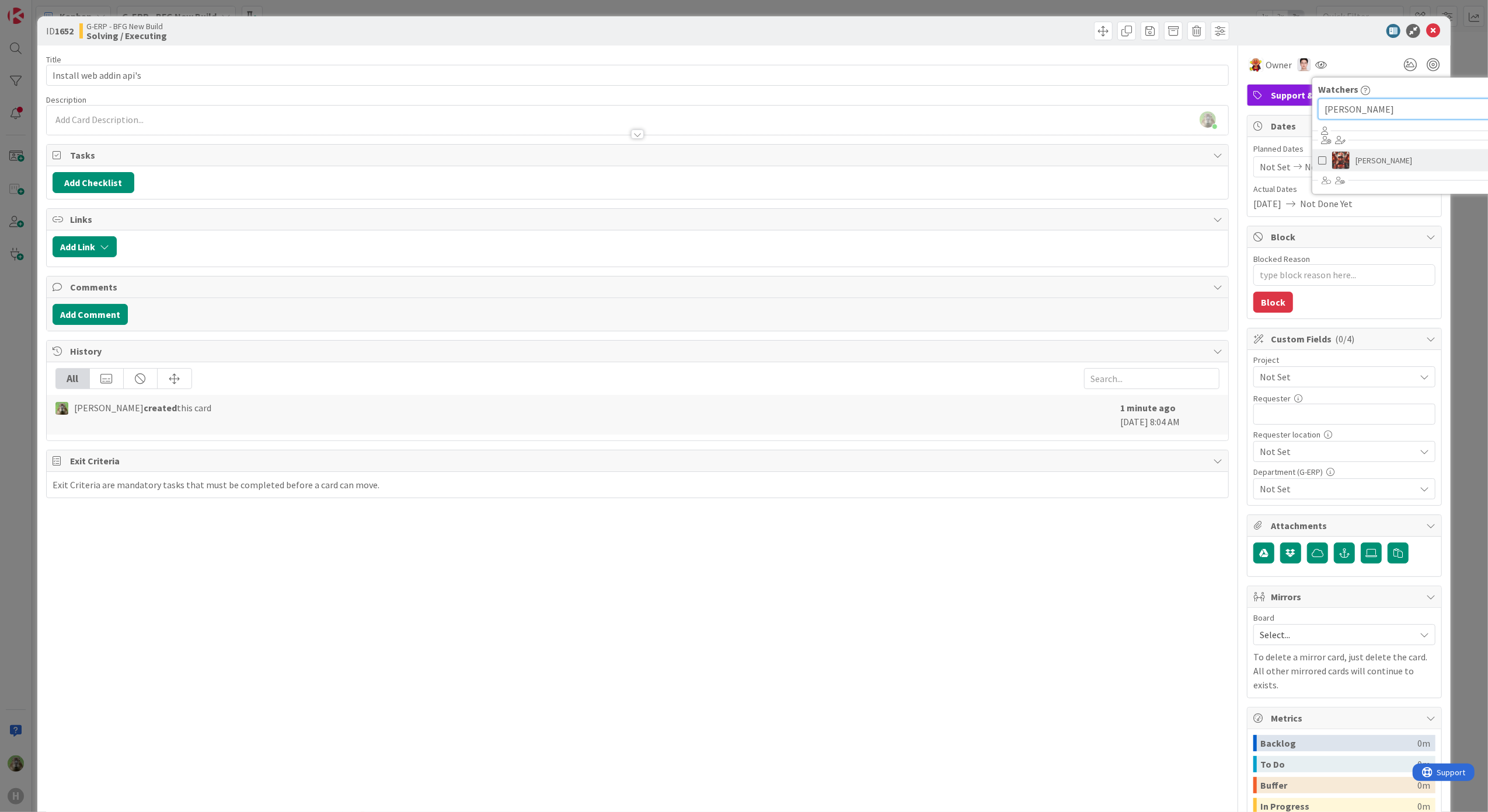
type input "josef"
click at [1355, 166] on span "Josef Kuman" at bounding box center [1383, 160] width 56 height 17
type textarea "x"
click at [353, 621] on div "Title 23 / 128 Install web addin api's Description Timothy Tjia just joined Own…" at bounding box center [637, 486] width 1183 height 882
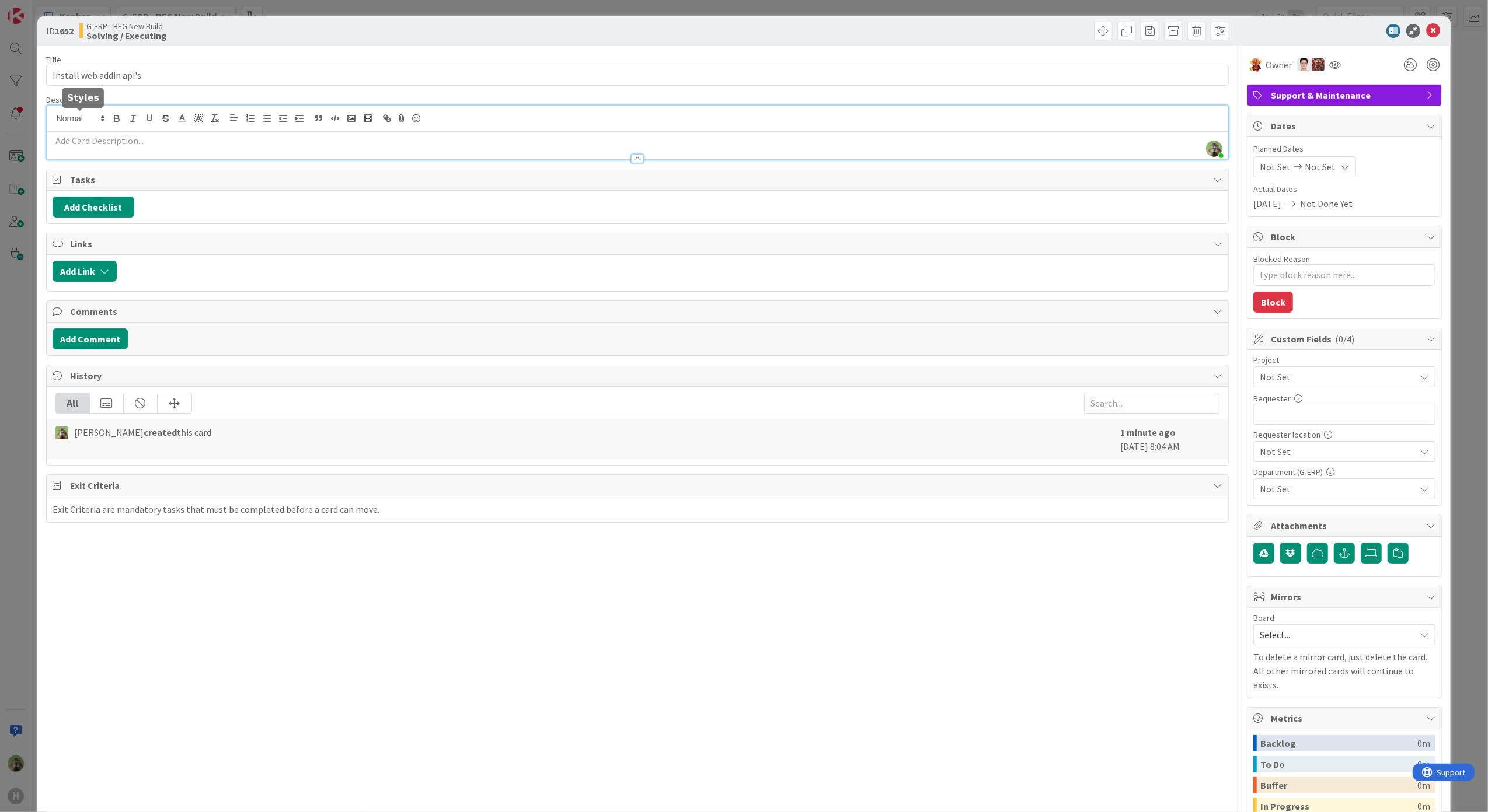
click at [82, 121] on div "Timothy Tjia just joined" at bounding box center [638, 132] width 1182 height 54
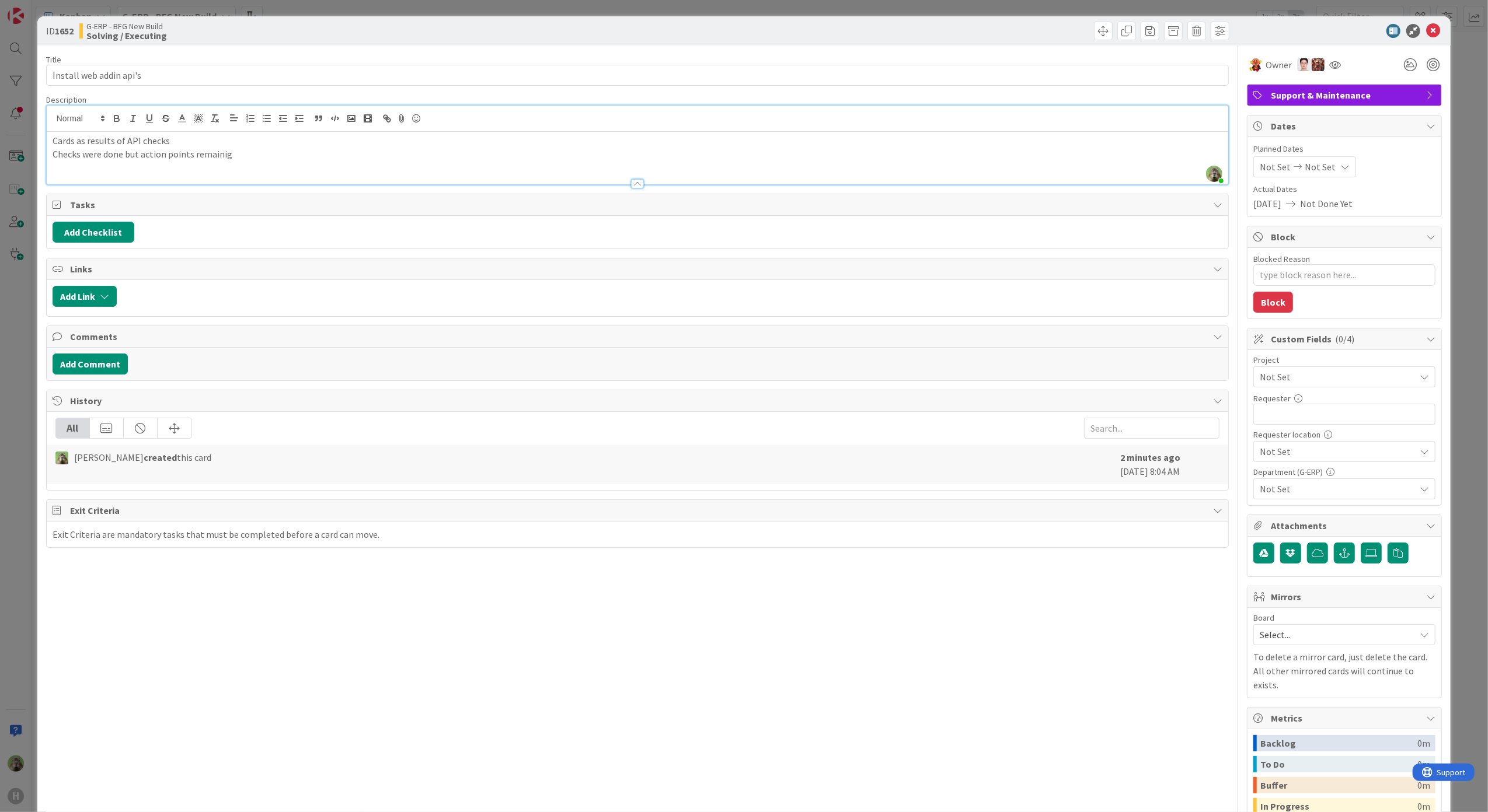
click at [77, 136] on p "Cards as results of API checks" at bounding box center [637, 141] width 1171 height 13
click at [303, 145] on p "Card as results of API checks" at bounding box center [637, 141] width 1171 height 13
click at [289, 171] on div "Card as results of API checks Checks were done but action points remainig" at bounding box center [638, 158] width 1182 height 52
click at [28, 556] on div "ID 1652 G-ERP - BFG New Build Solving / Executing Title 23 / 128 Install web ad…" at bounding box center [744, 406] width 1488 height 812
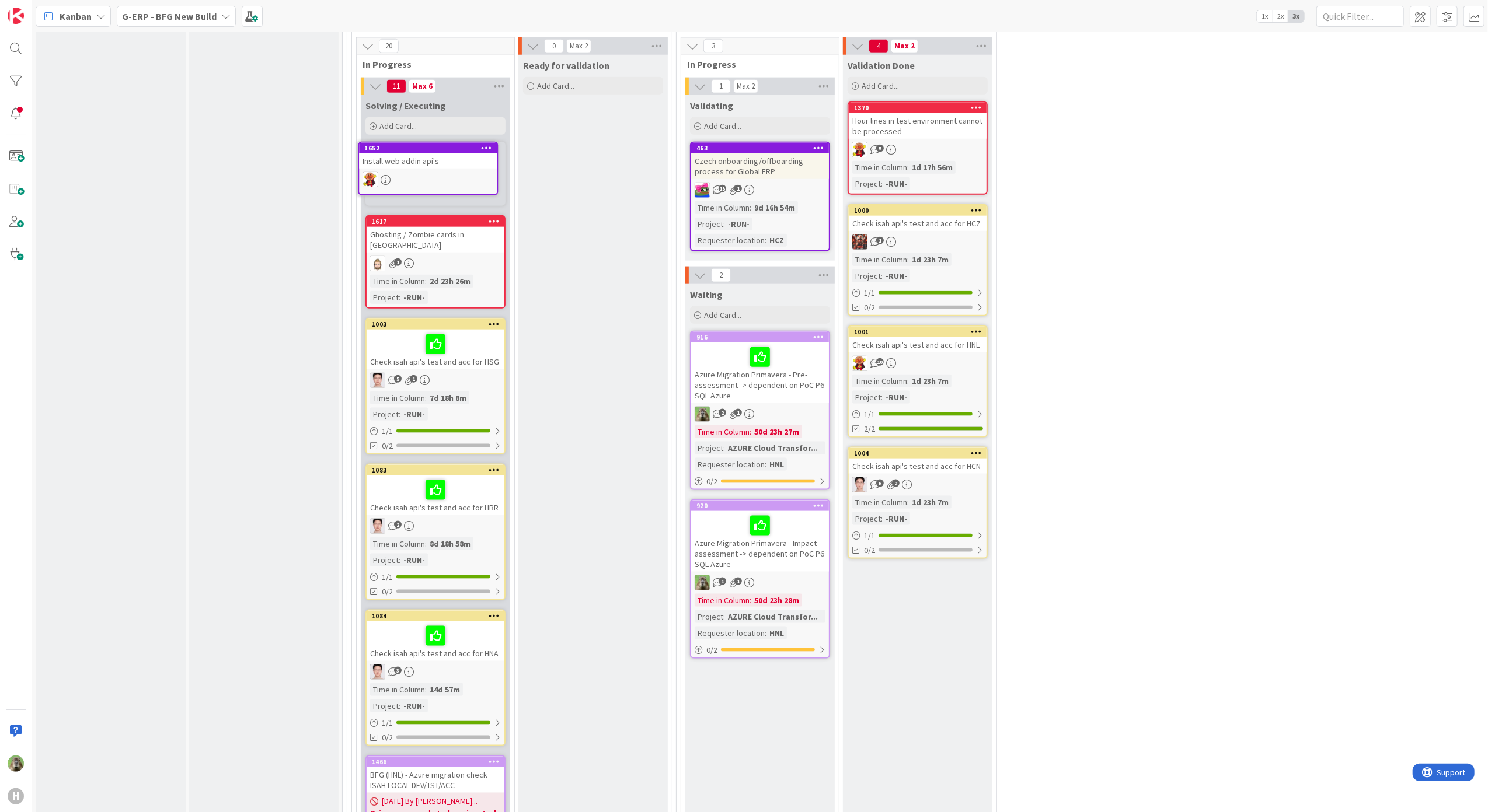
scroll to position [1312, 0]
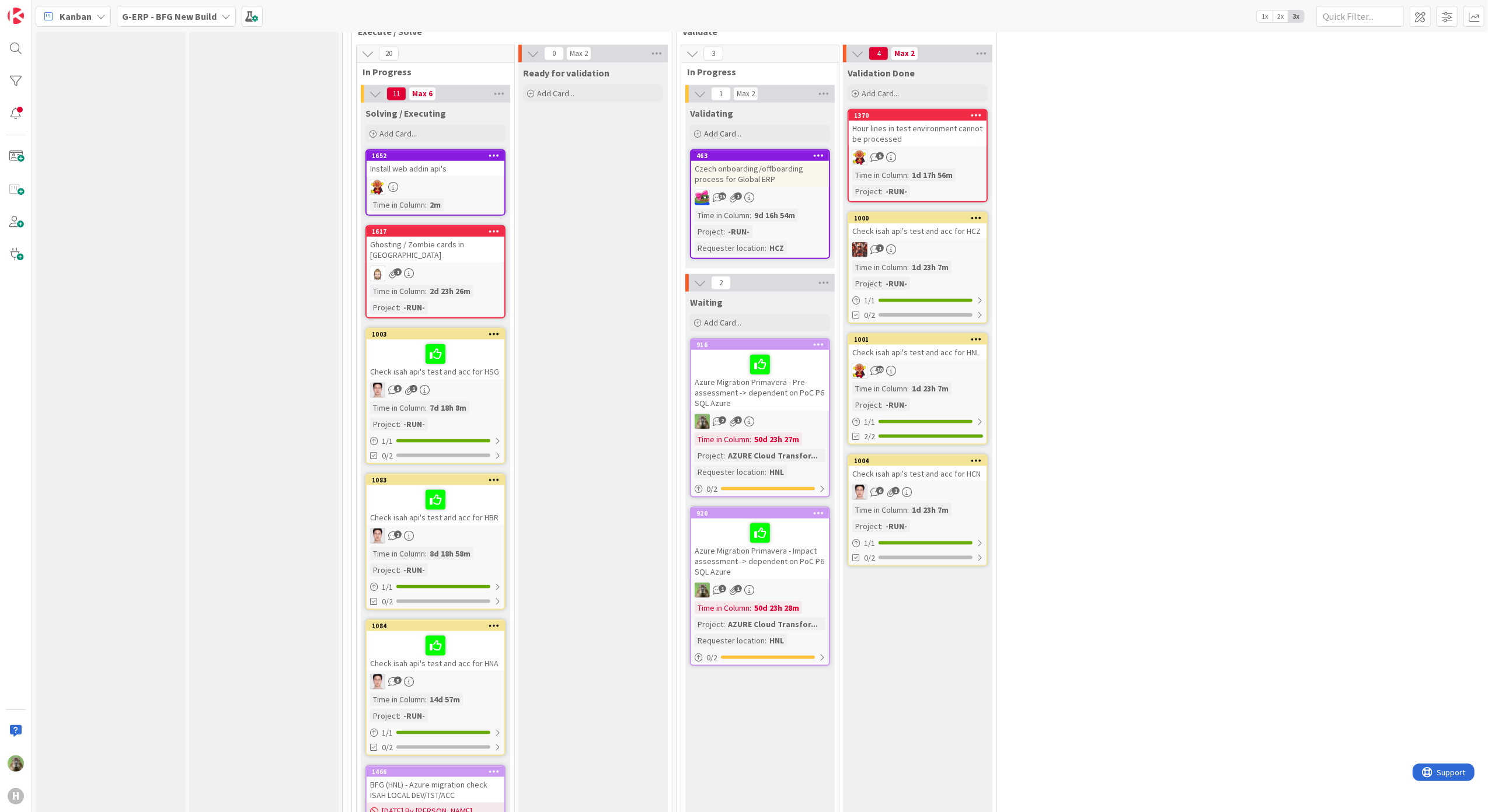
click at [454, 166] on div "Install web addin api's" at bounding box center [436, 168] width 138 height 15
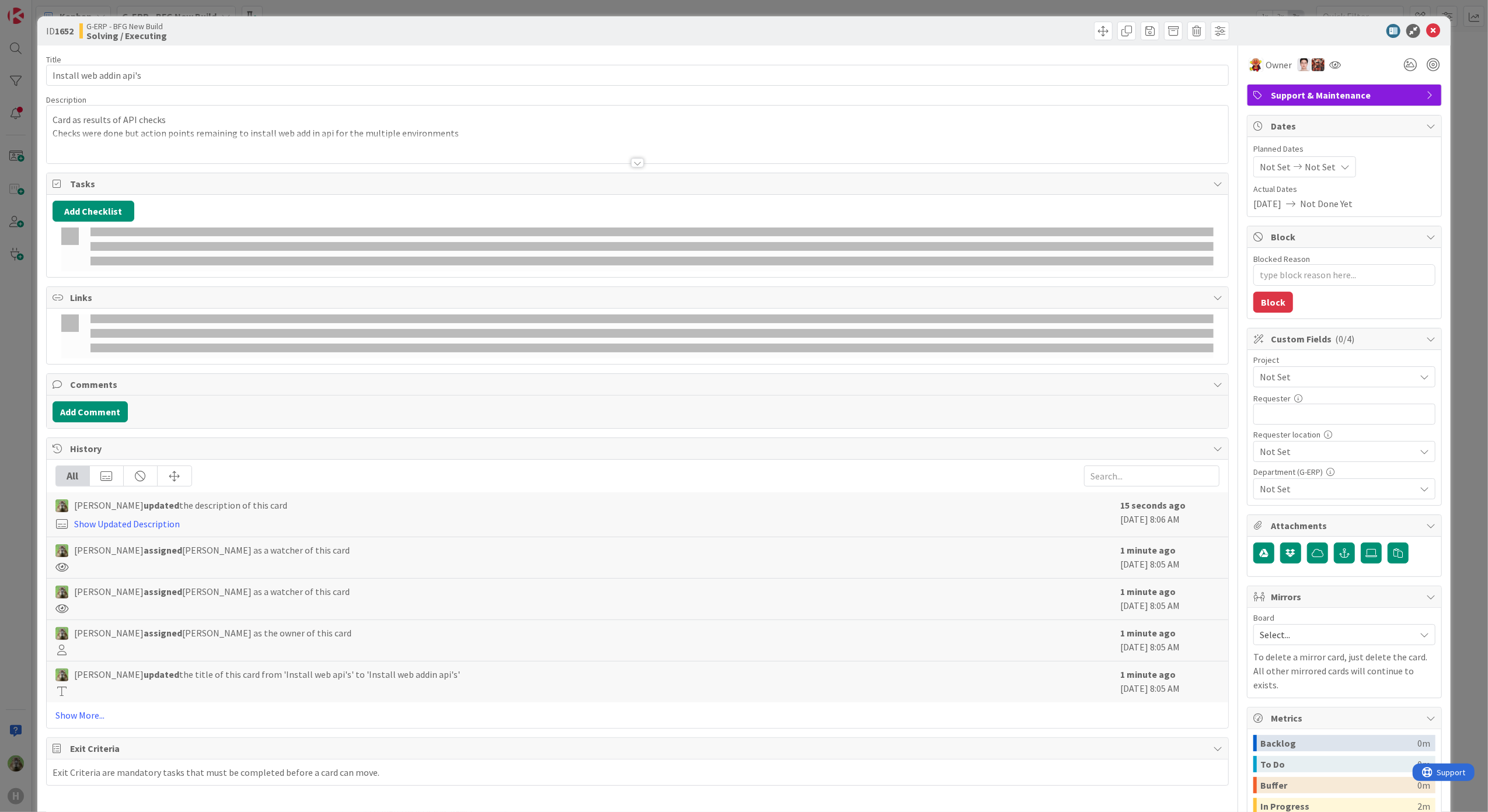
type textarea "x"
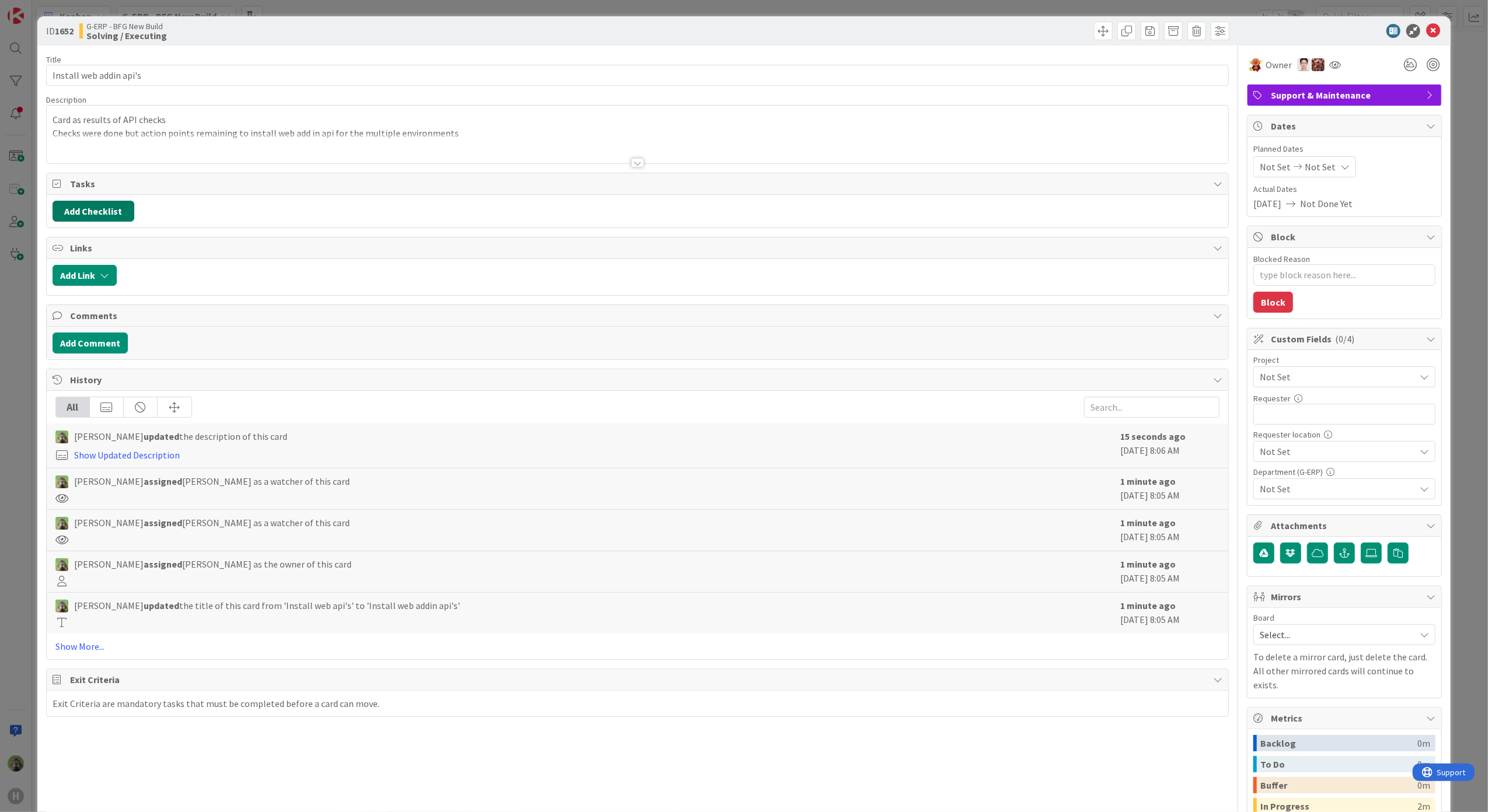
click at [84, 213] on button "Add Checklist" at bounding box center [93, 211] width 82 height 21
type input "Checklist"
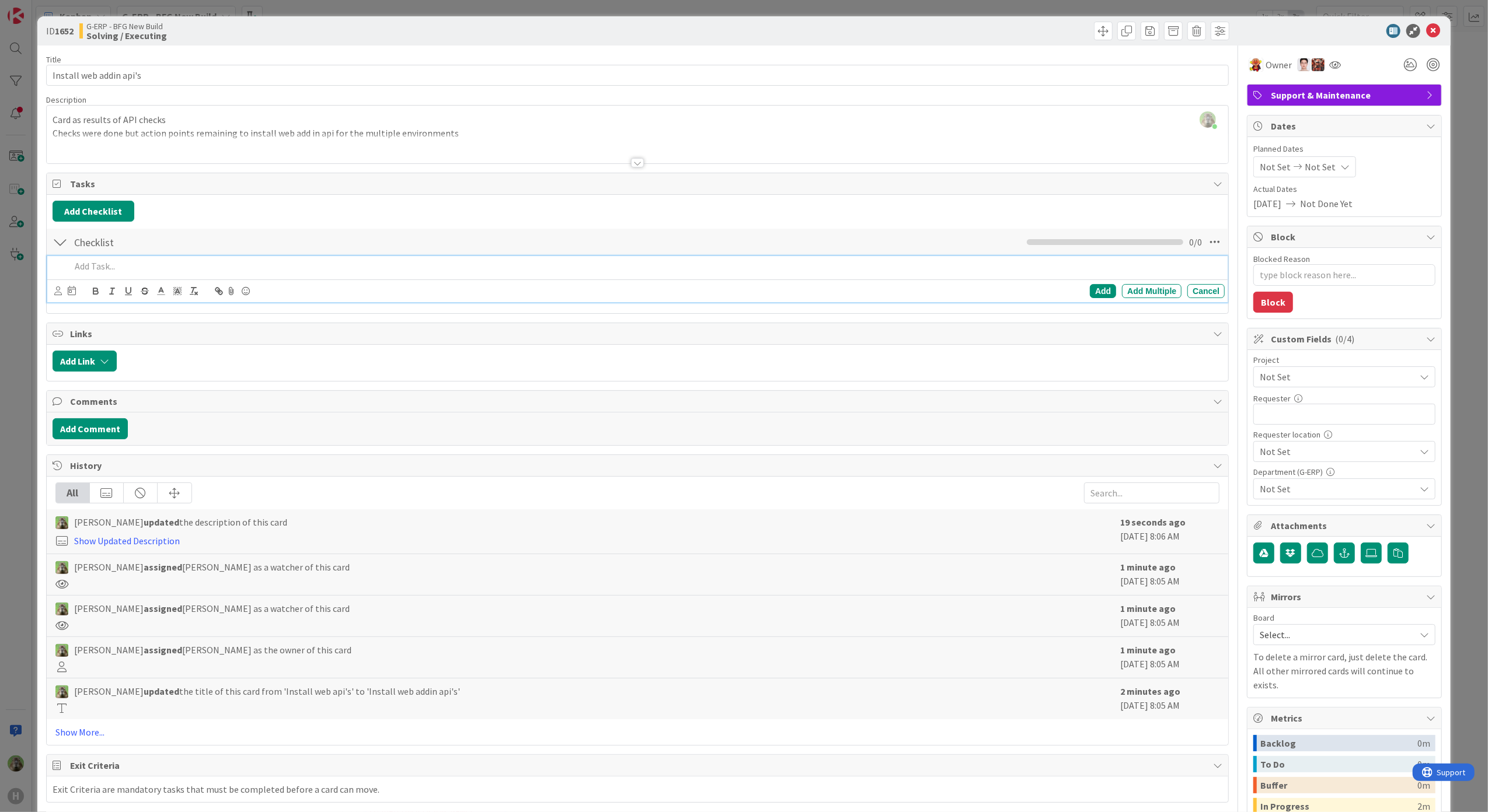
type textarea "x"
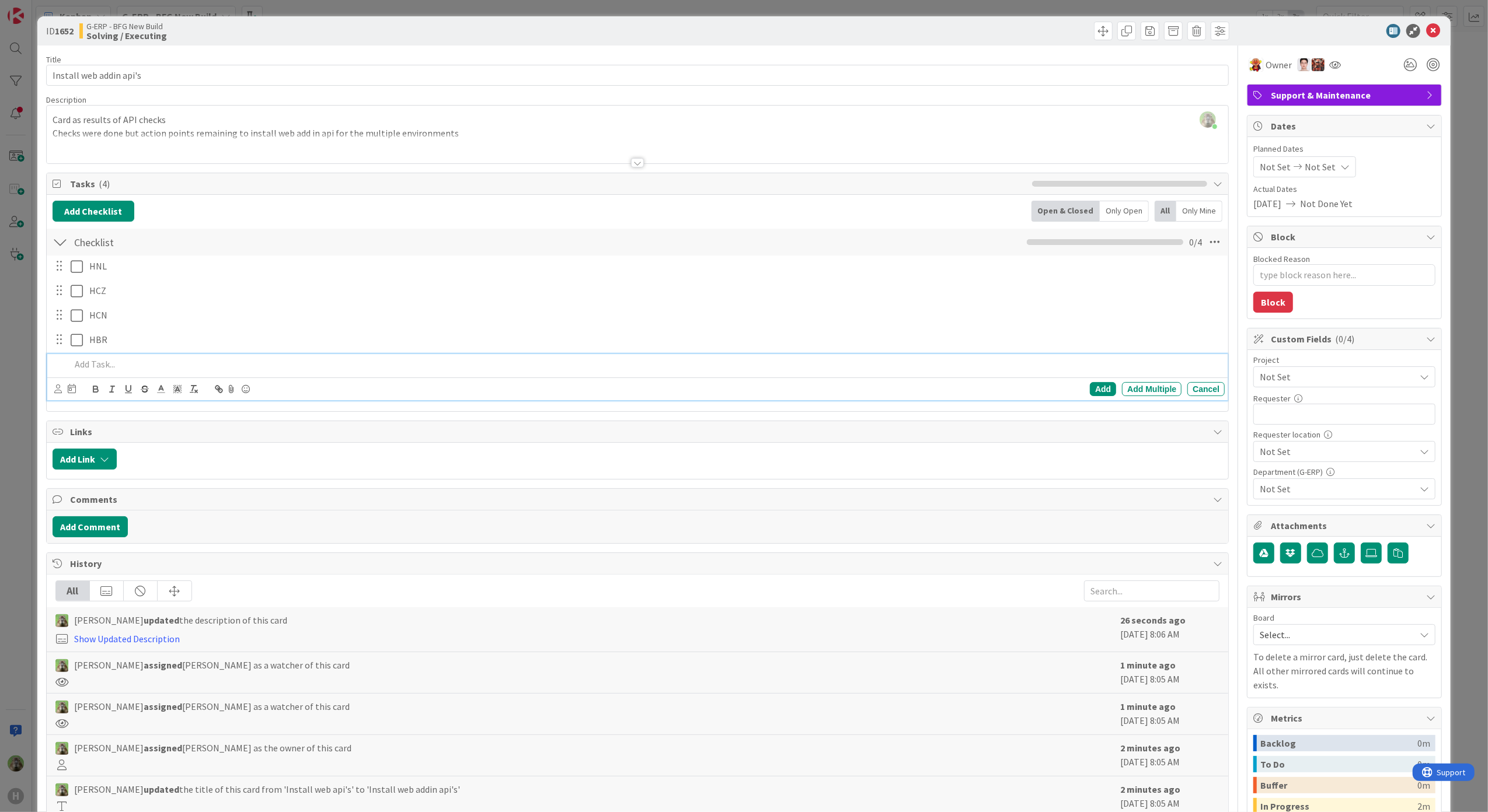
click at [66, 271] on div at bounding box center [59, 266] width 15 height 17
click at [71, 268] on icon at bounding box center [79, 266] width 17 height 14
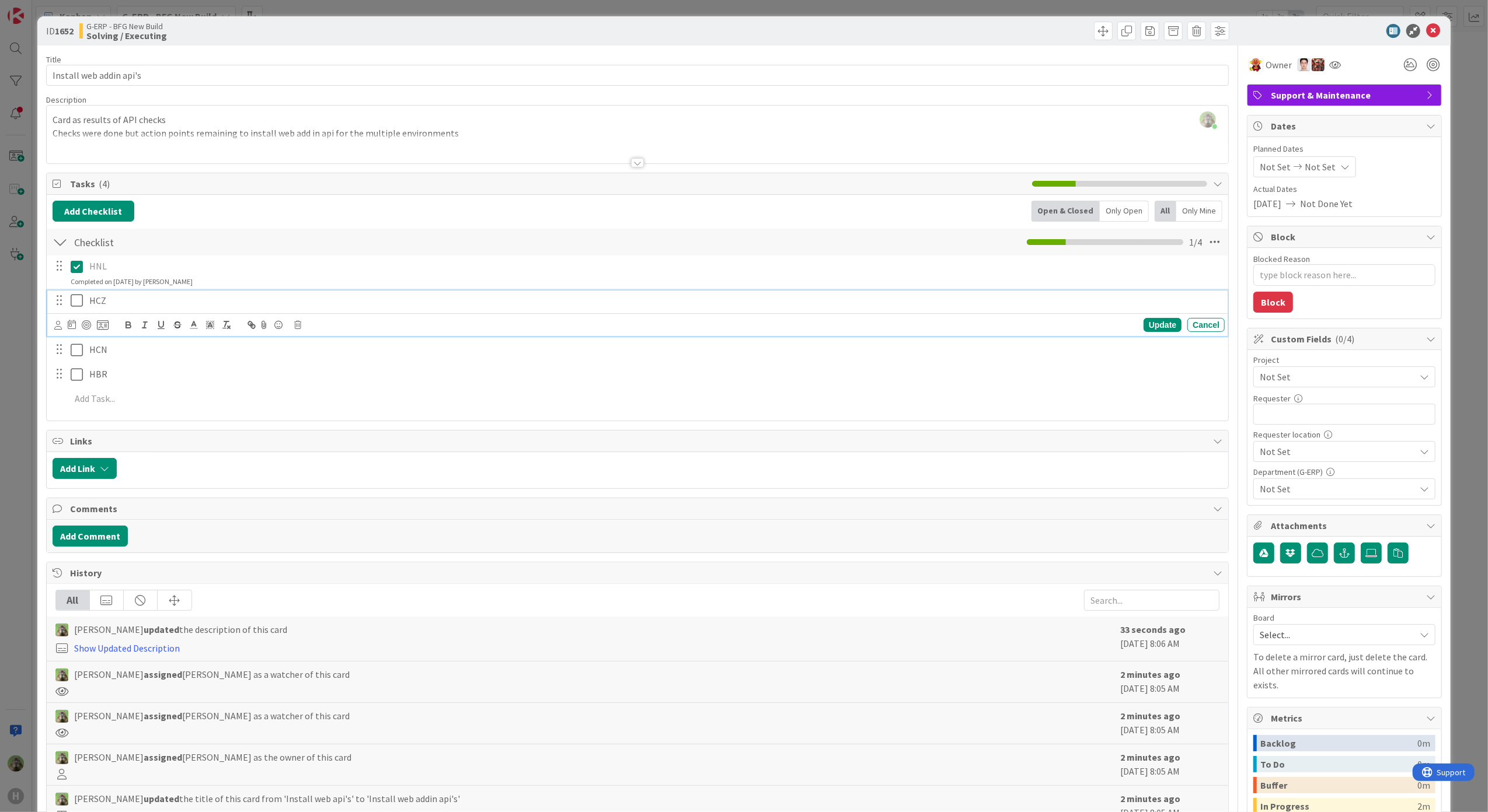
click at [76, 295] on icon at bounding box center [79, 300] width 17 height 14
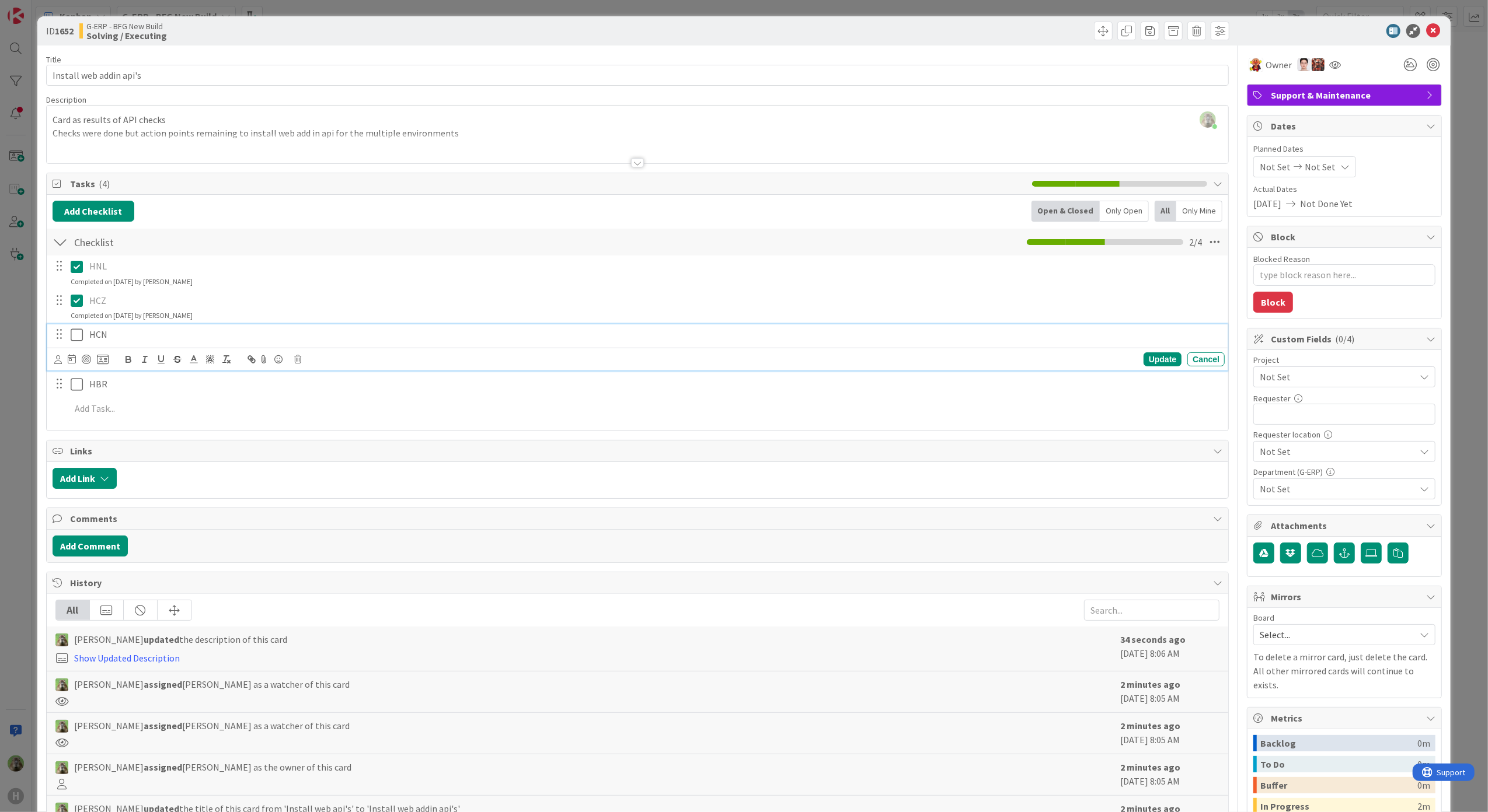
click at [76, 334] on icon at bounding box center [79, 335] width 17 height 14
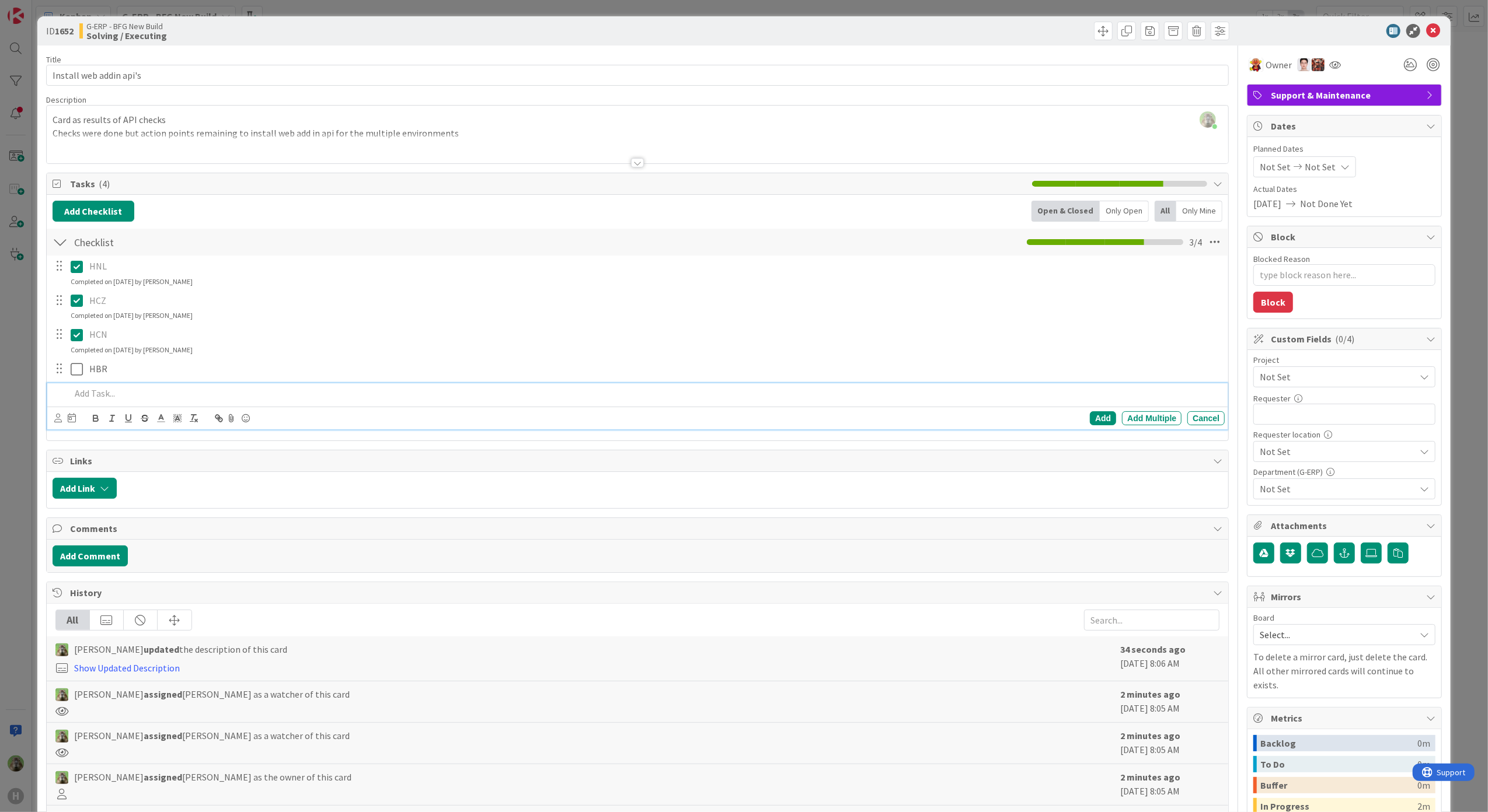
click at [109, 402] on div at bounding box center [645, 393] width 1159 height 20
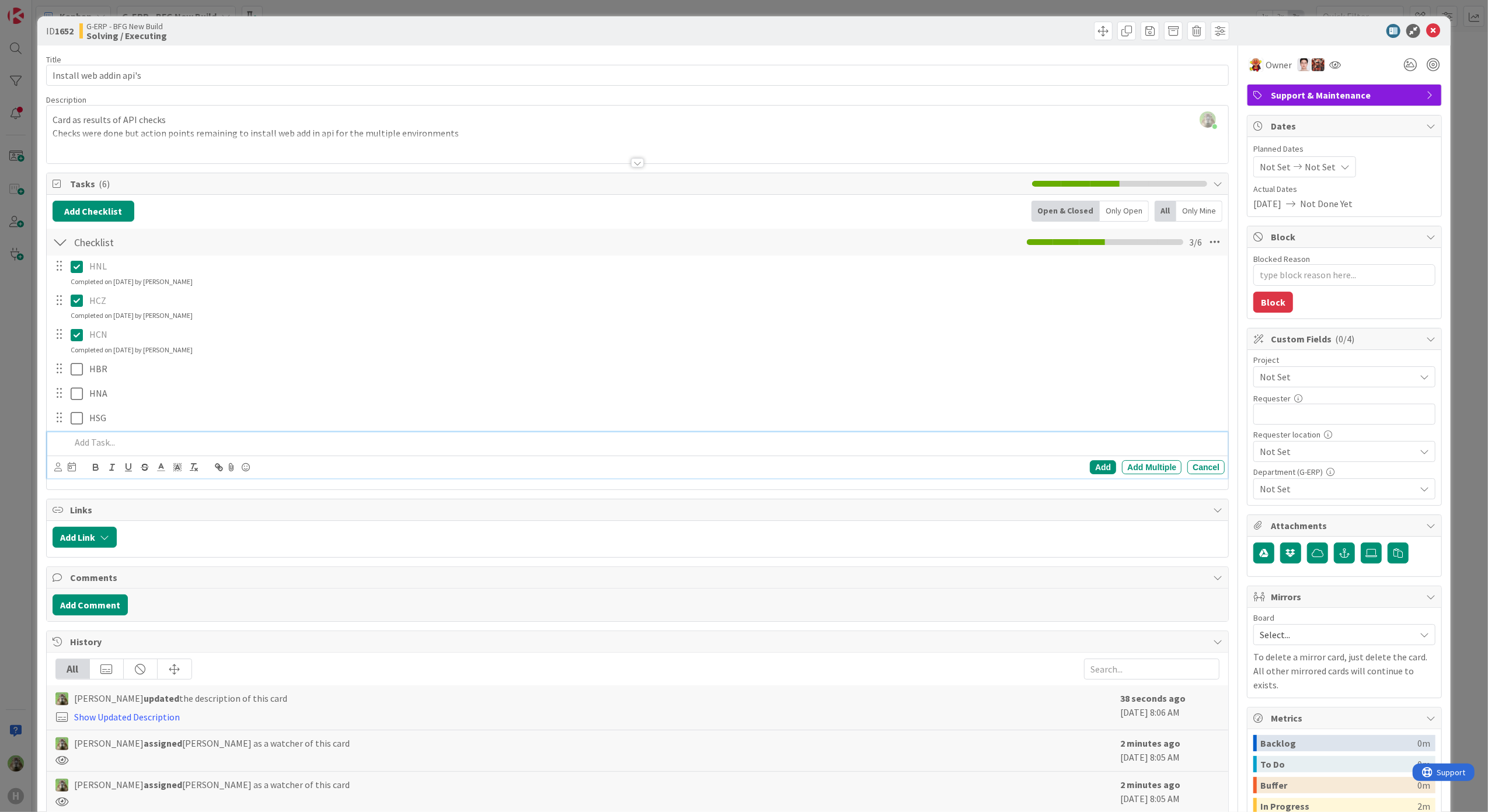
click at [31, 420] on div "ID 1652 G-ERP - BFG New Build Solving / Executing Title 23 / 128 Install web ad…" at bounding box center [744, 406] width 1488 height 812
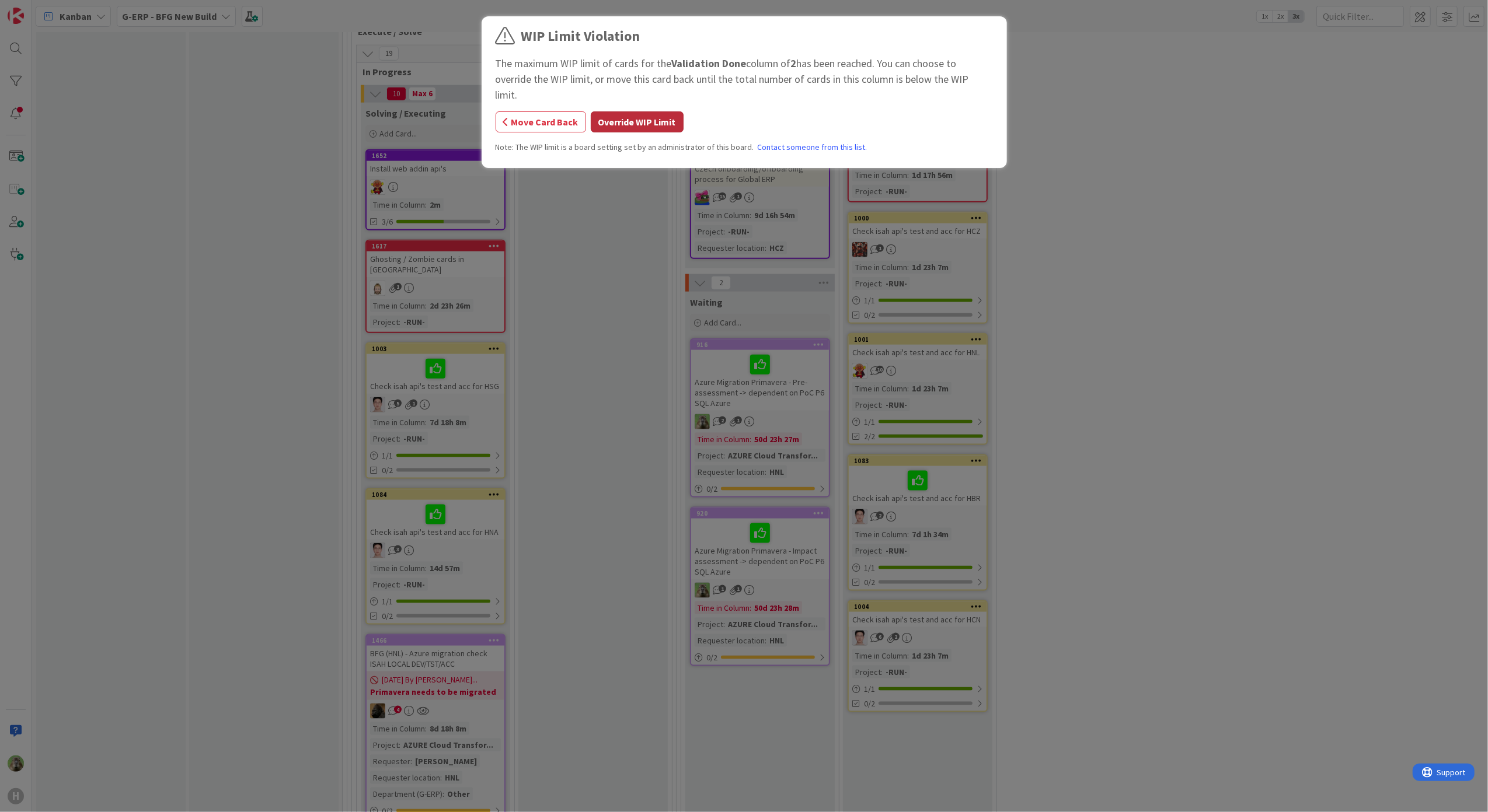
click at [614, 112] on button "Override WIP Limit" at bounding box center [636, 122] width 93 height 21
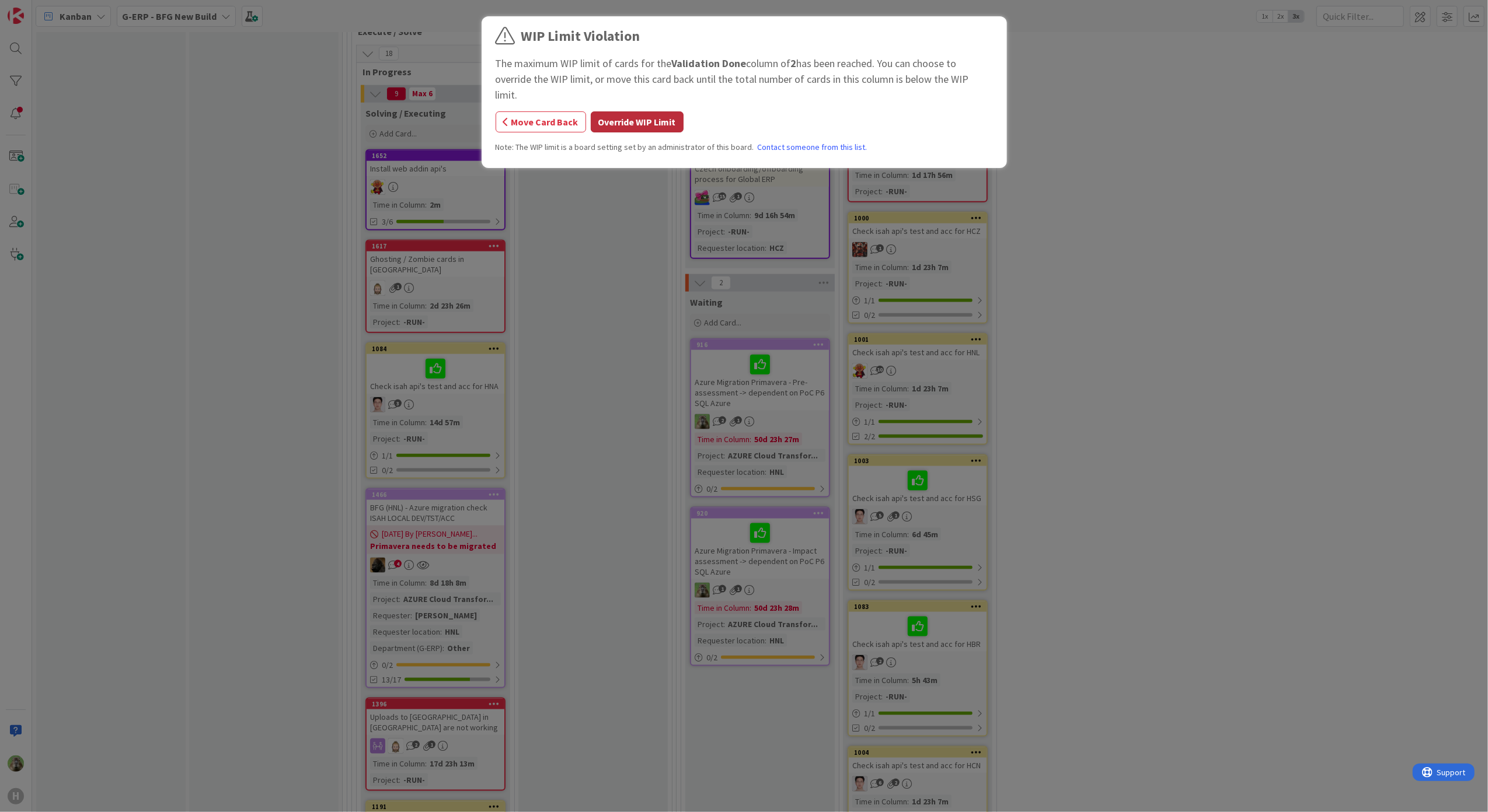
click at [671, 112] on button "Override WIP Limit" at bounding box center [636, 122] width 93 height 21
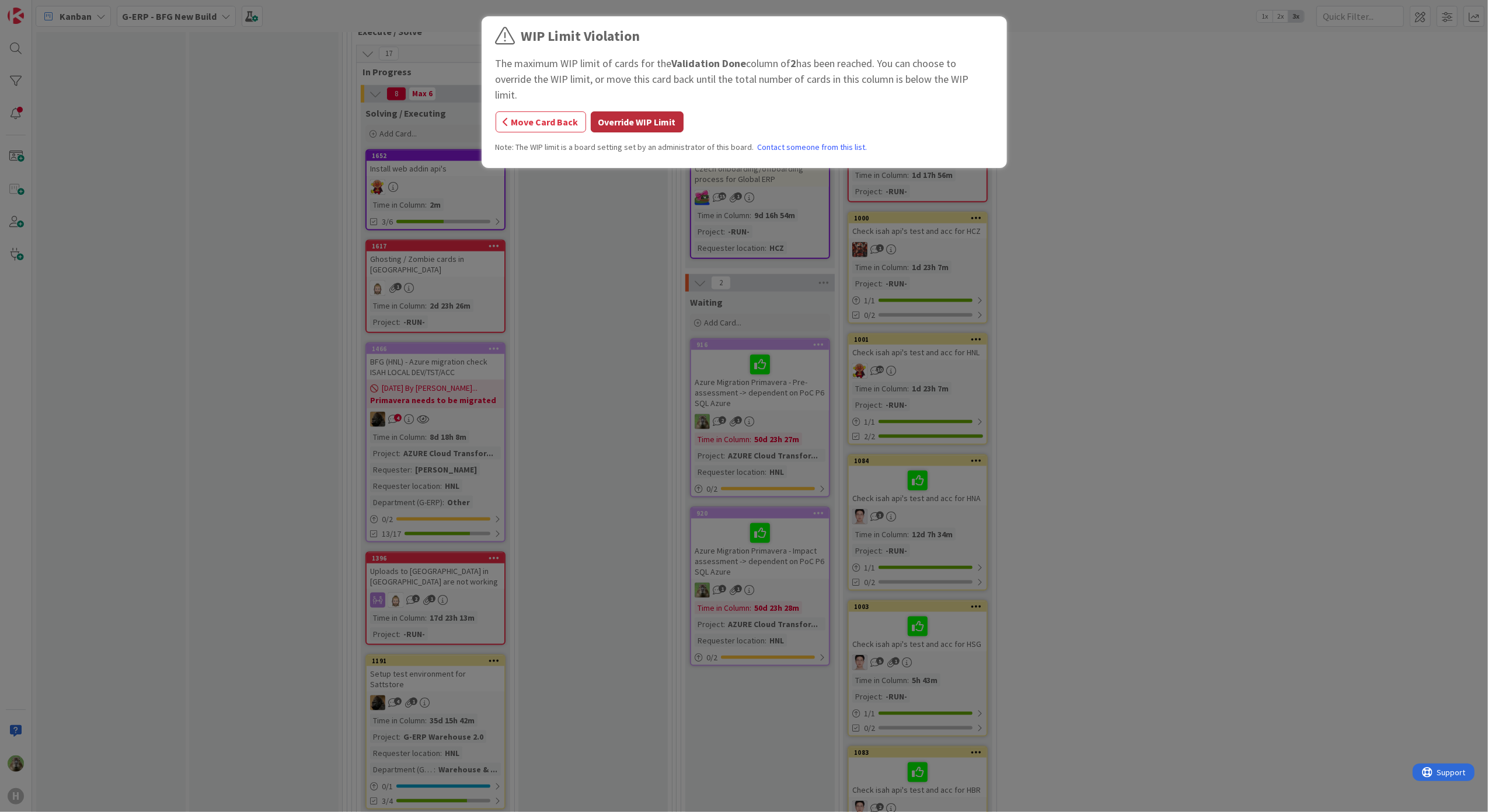
click at [646, 112] on button "Override WIP Limit" at bounding box center [636, 122] width 93 height 21
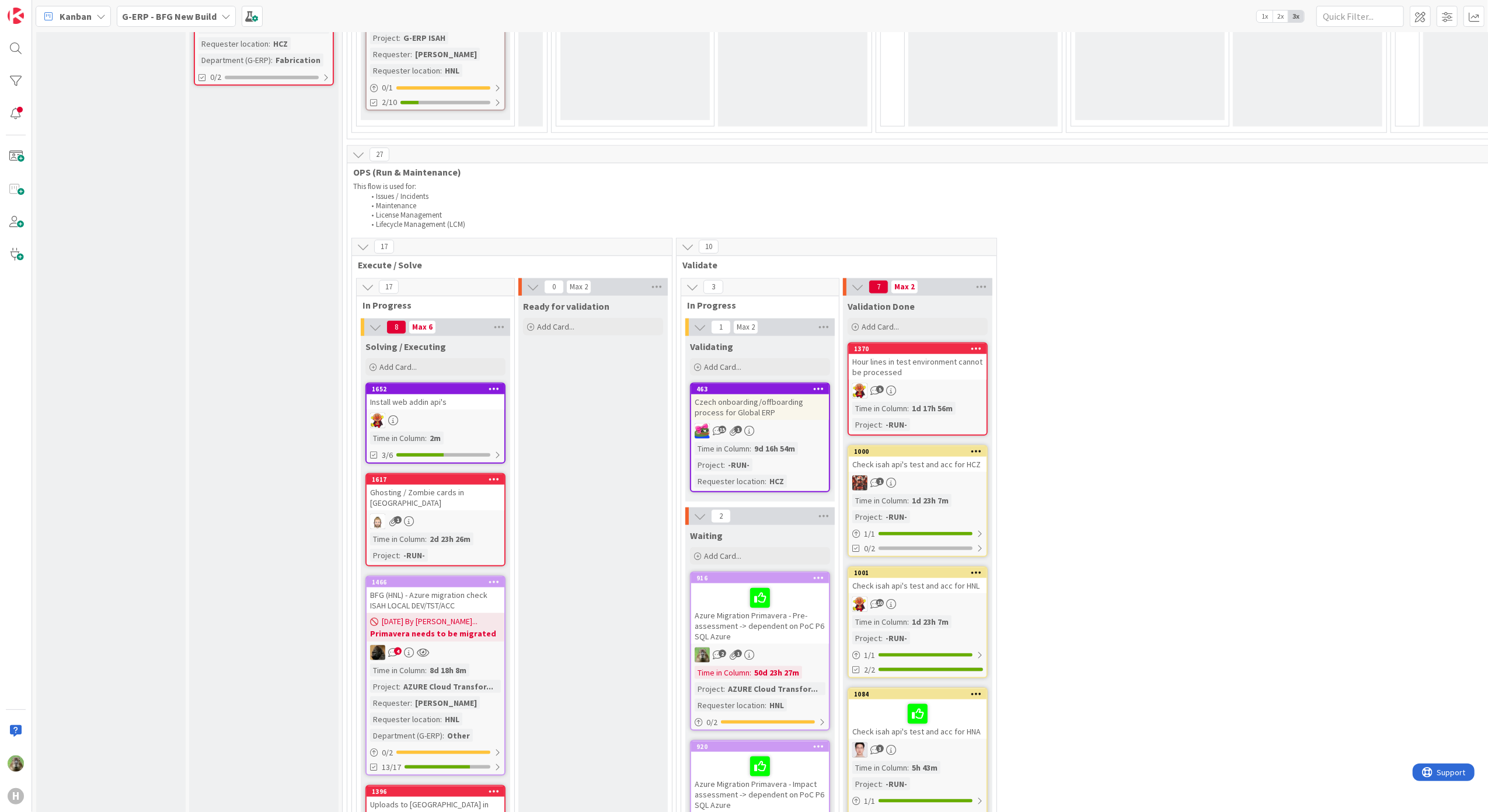
scroll to position [923, 0]
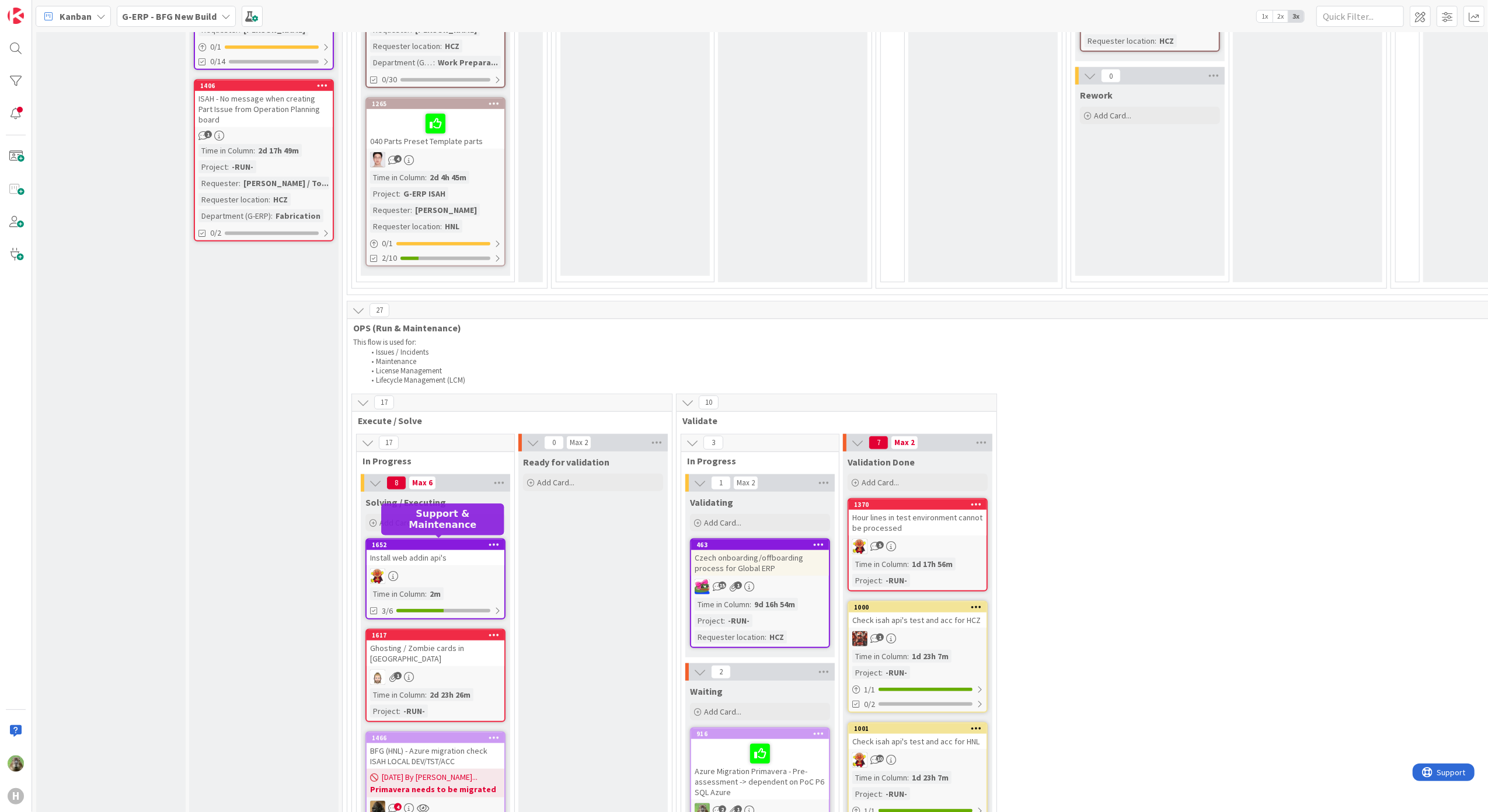
click at [425, 541] on div "1652" at bounding box center [437, 545] width 132 height 8
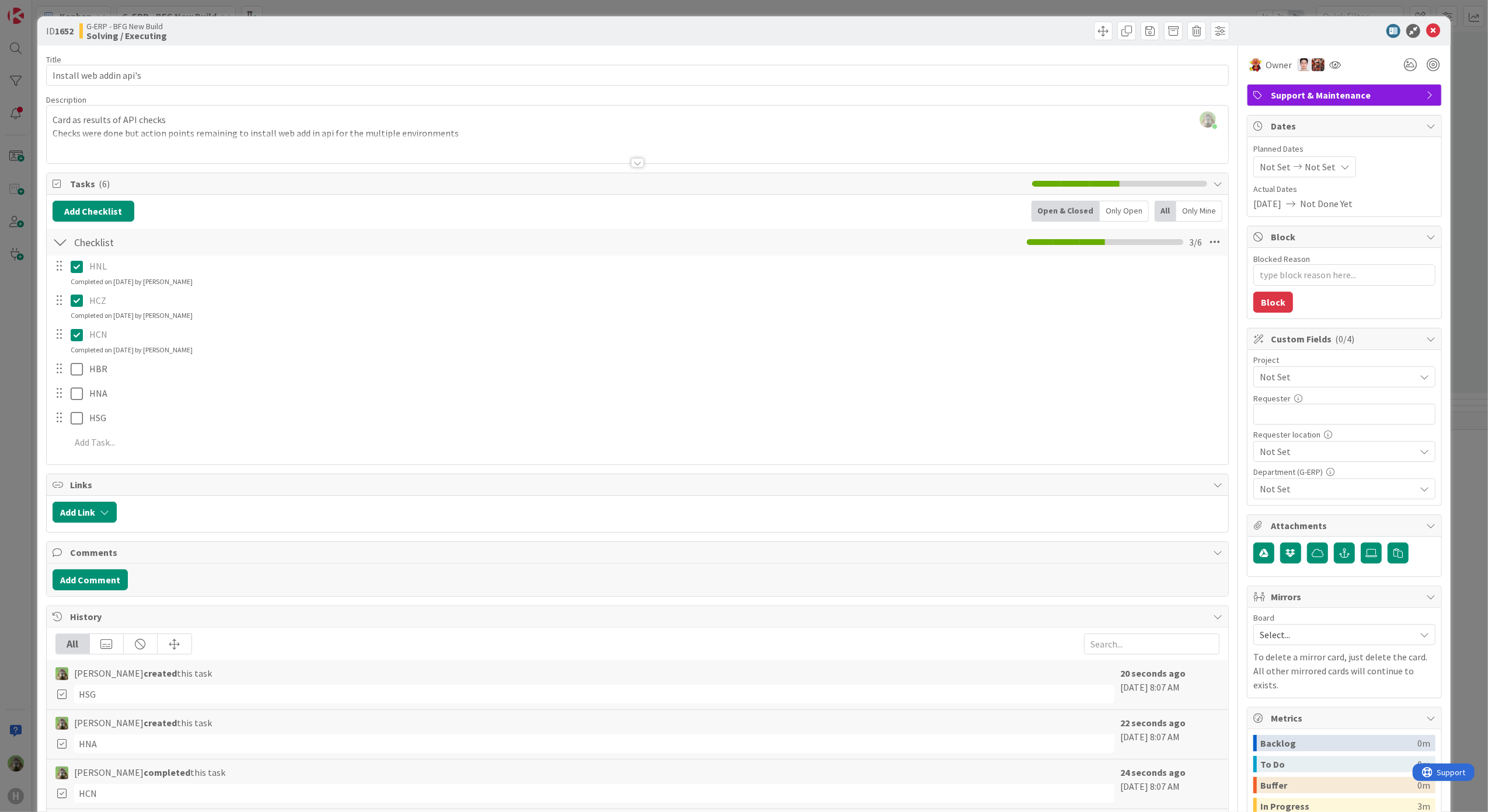
click at [30, 495] on div "ID 1652 G-ERP - BFG New Build Solving / Executing Title 23 / 128 Install web ad…" at bounding box center [744, 406] width 1488 height 812
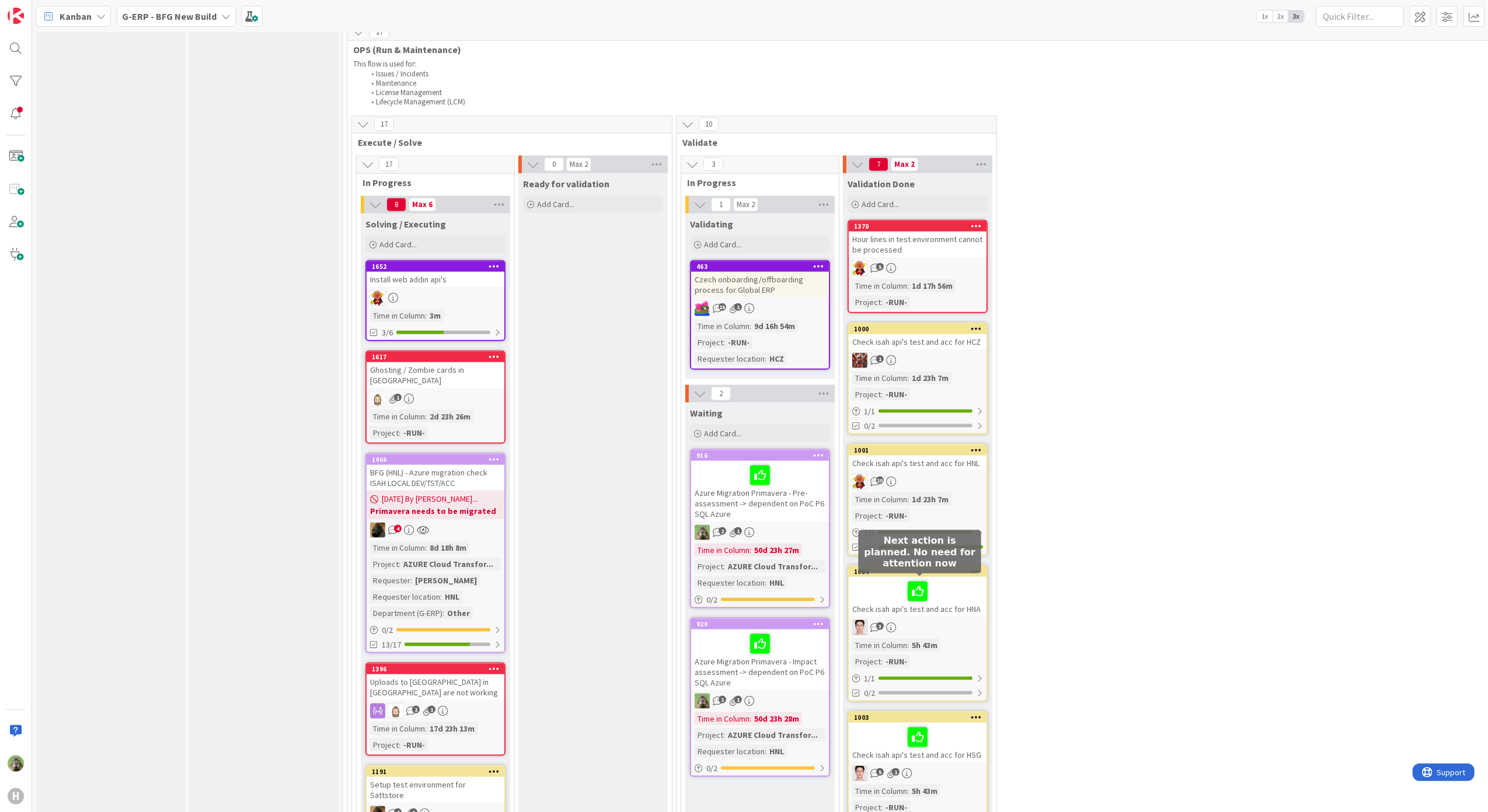
click at [929, 587] on div at bounding box center [917, 591] width 131 height 24
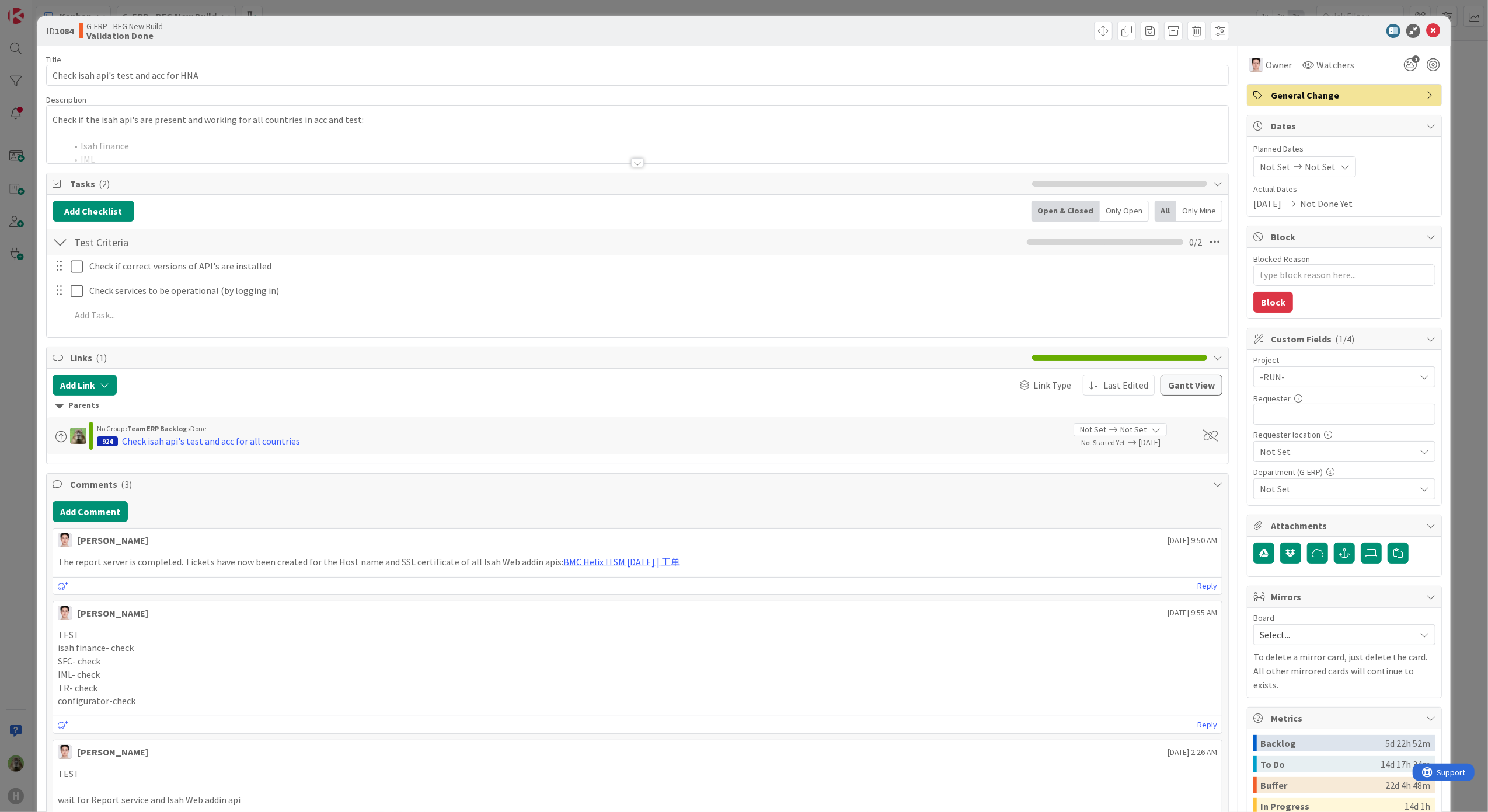
type textarea "x"
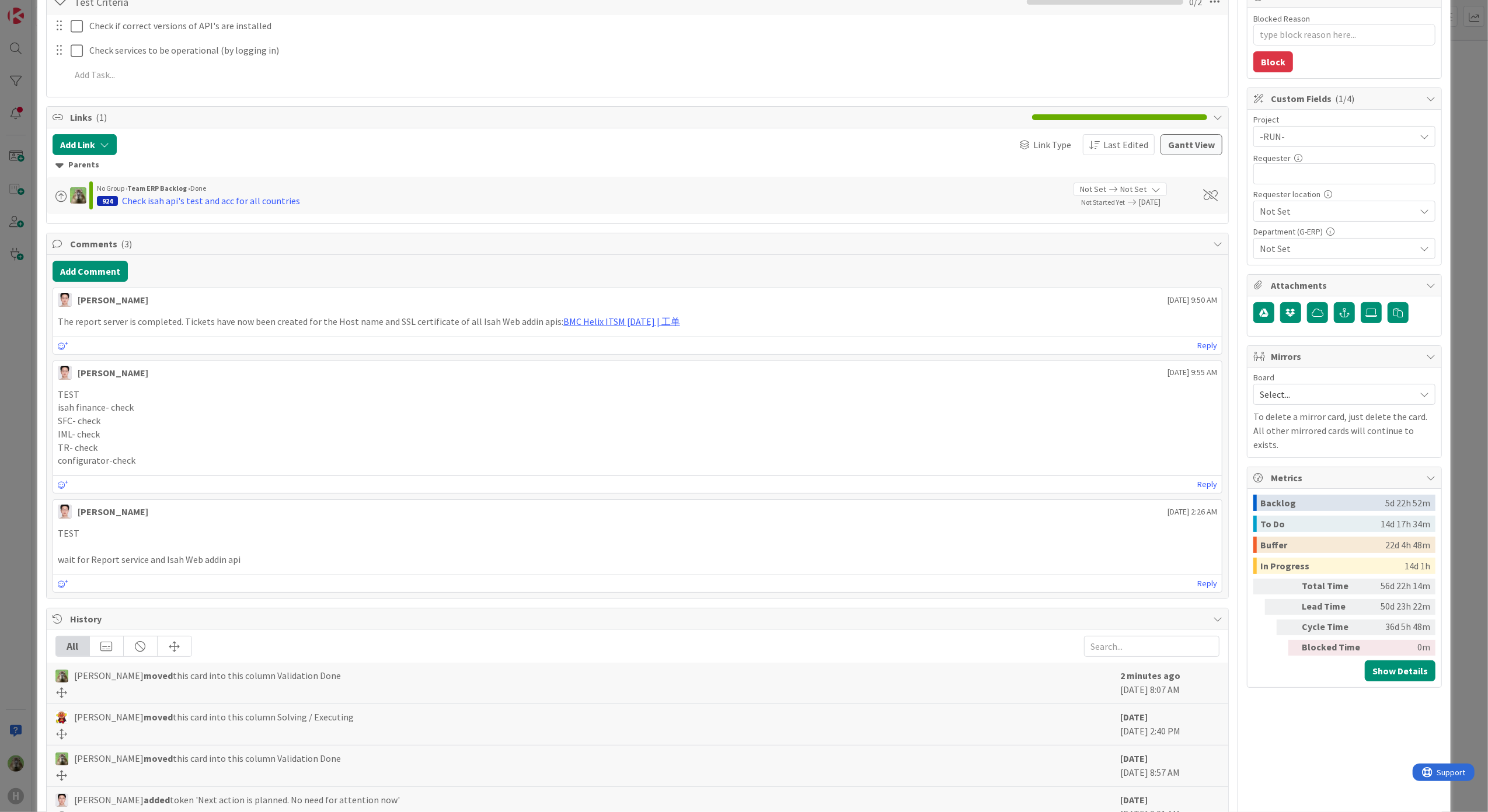
scroll to position [156, 0]
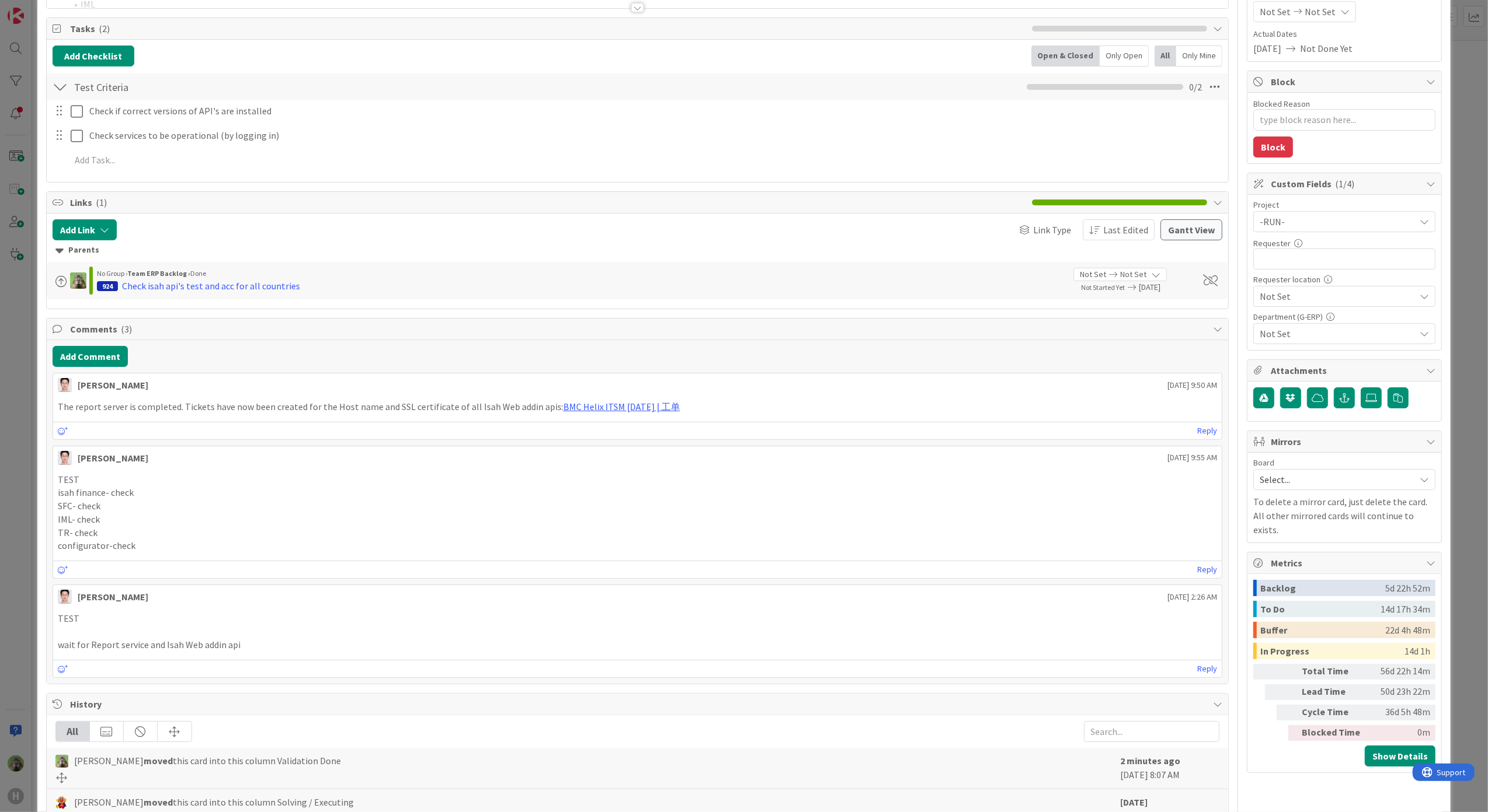
drag, startPoint x: 666, startPoint y: 411, endPoint x: 547, endPoint y: 402, distance: 119.3
click at [547, 402] on div "The report server is completed. Tickets have now been created for the Host name…" at bounding box center [637, 406] width 1169 height 23
copy link "BMC Helix ITSM 23.3.02 | 工单"
click at [586, 407] on link "BMC Helix ITSM 23.3.02 | 工单" at bounding box center [621, 406] width 117 height 12
click at [1339, 414] on div at bounding box center [1344, 402] width 182 height 28
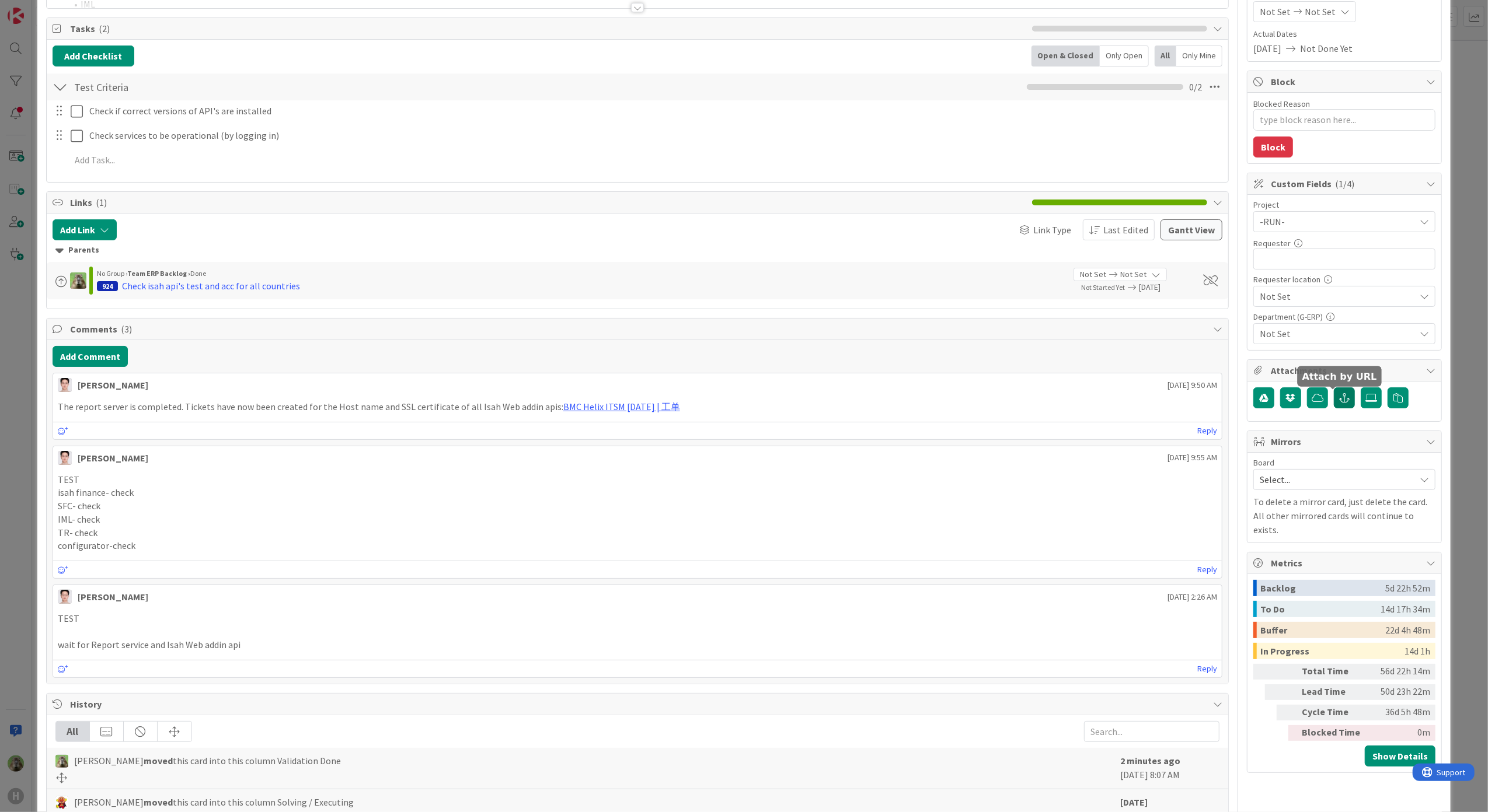
click at [1334, 400] on button "button" at bounding box center [1344, 398] width 21 height 21
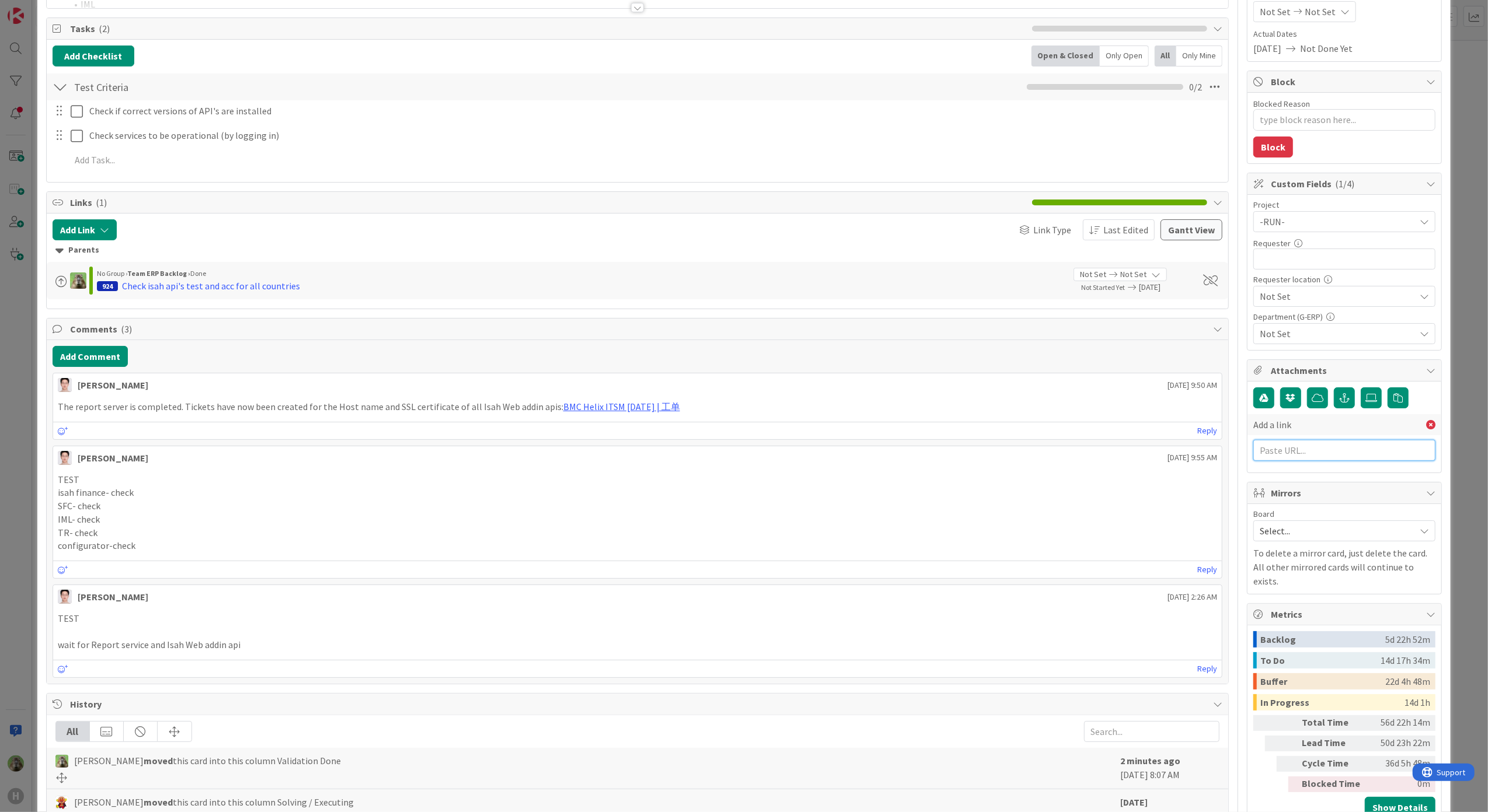
click at [1311, 442] on input "text" at bounding box center [1344, 450] width 182 height 21
click at [1320, 430] on div "Add a link" at bounding box center [1344, 424] width 194 height 21
drag, startPoint x: 1313, startPoint y: 434, endPoint x: 1307, endPoint y: 438, distance: 7.2
click at [1312, 435] on div "Add a link" at bounding box center [1344, 424] width 194 height 21
click at [1303, 442] on input "text" at bounding box center [1344, 450] width 182 height 21
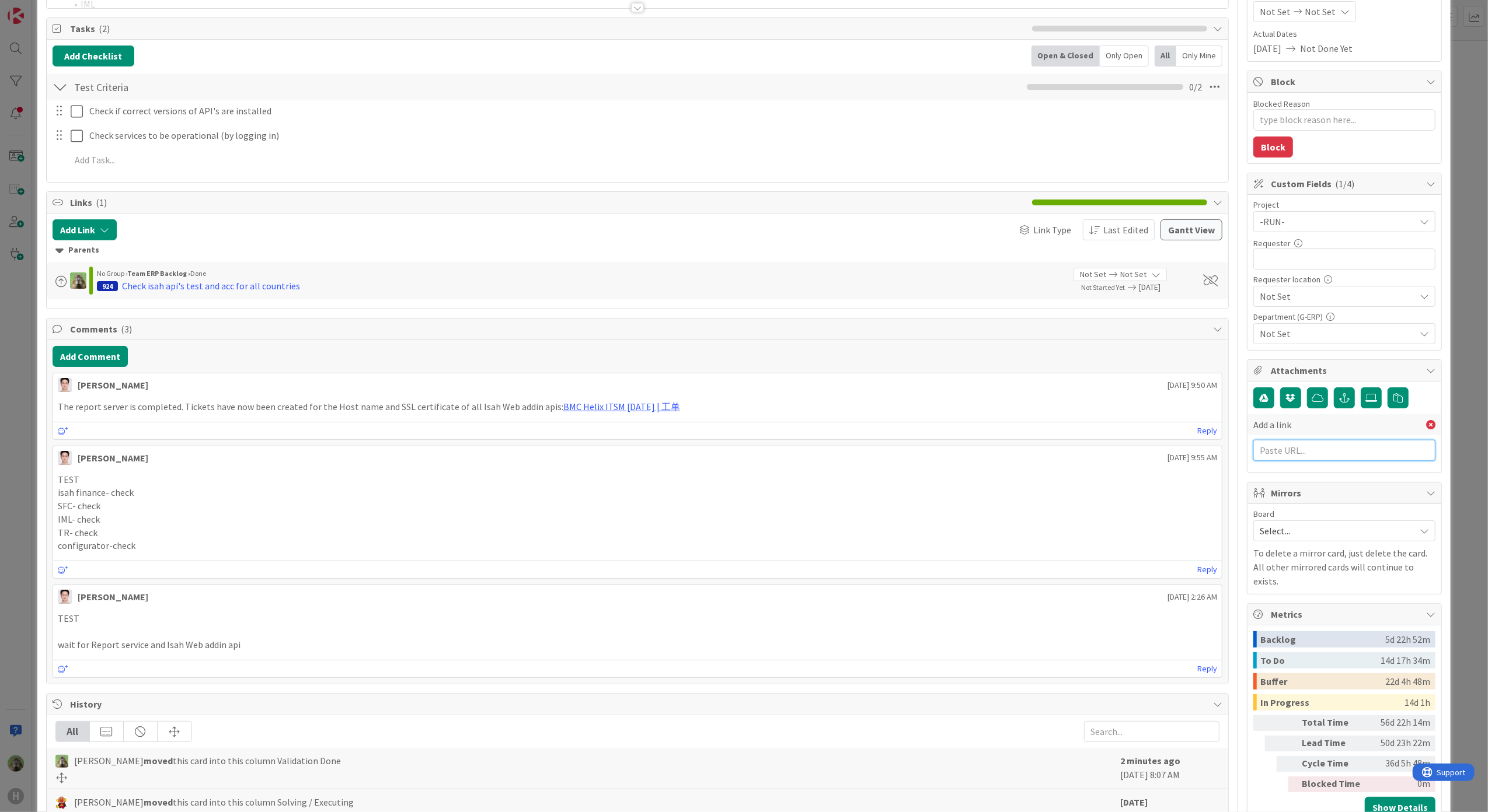
paste input "BMC Helix ITSM 23.3.02 | 工单"
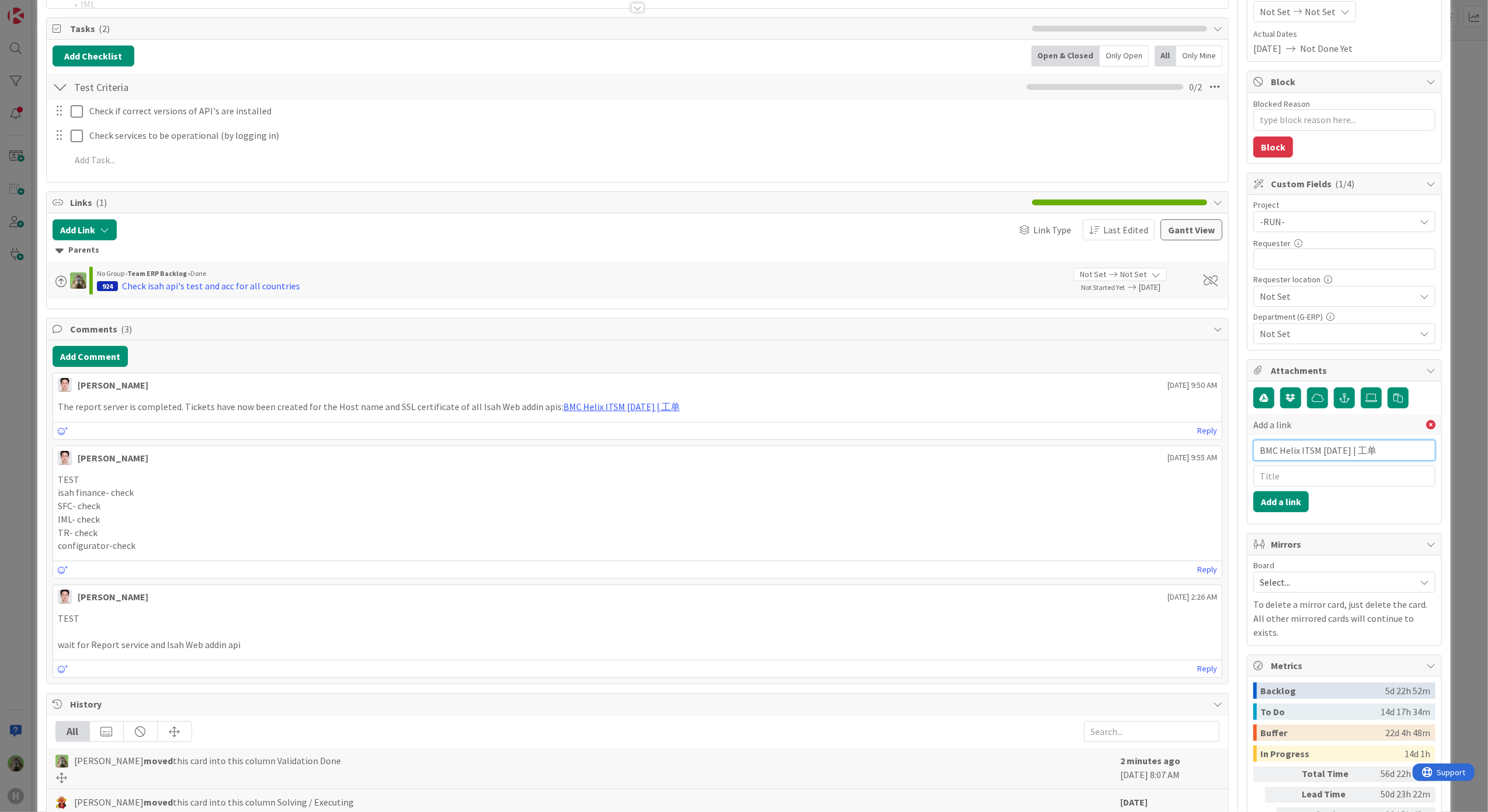
type input "BMC Helix ITSM 23.3.02 | 工单"
type input "Web add-in API"
click at [1305, 449] on input "BMC Helix ITSM 23.3.02 | 工单" at bounding box center [1344, 450] width 182 height 21
paste input "https://huisman-smartit.onbmc.com/smartit/app/#/workorder/IDGHEXFAF704DATAJE7HT…"
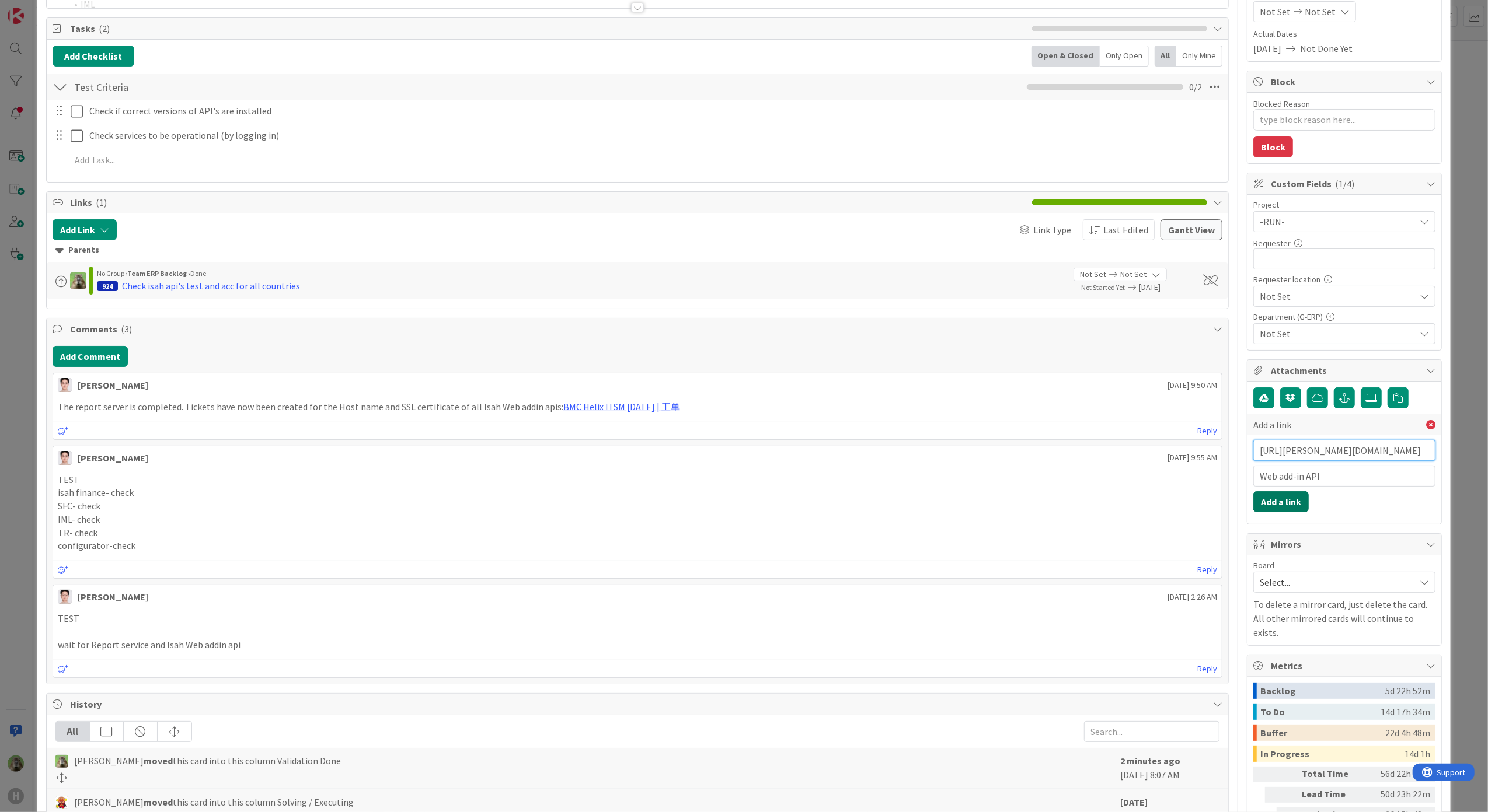
type input "https://huisman-smartit.onbmc.com/smartit/app/#/workorder/IDGHEXFAF704DATAJE7HT…"
click at [1287, 505] on button "Add a link" at bounding box center [1281, 502] width 56 height 21
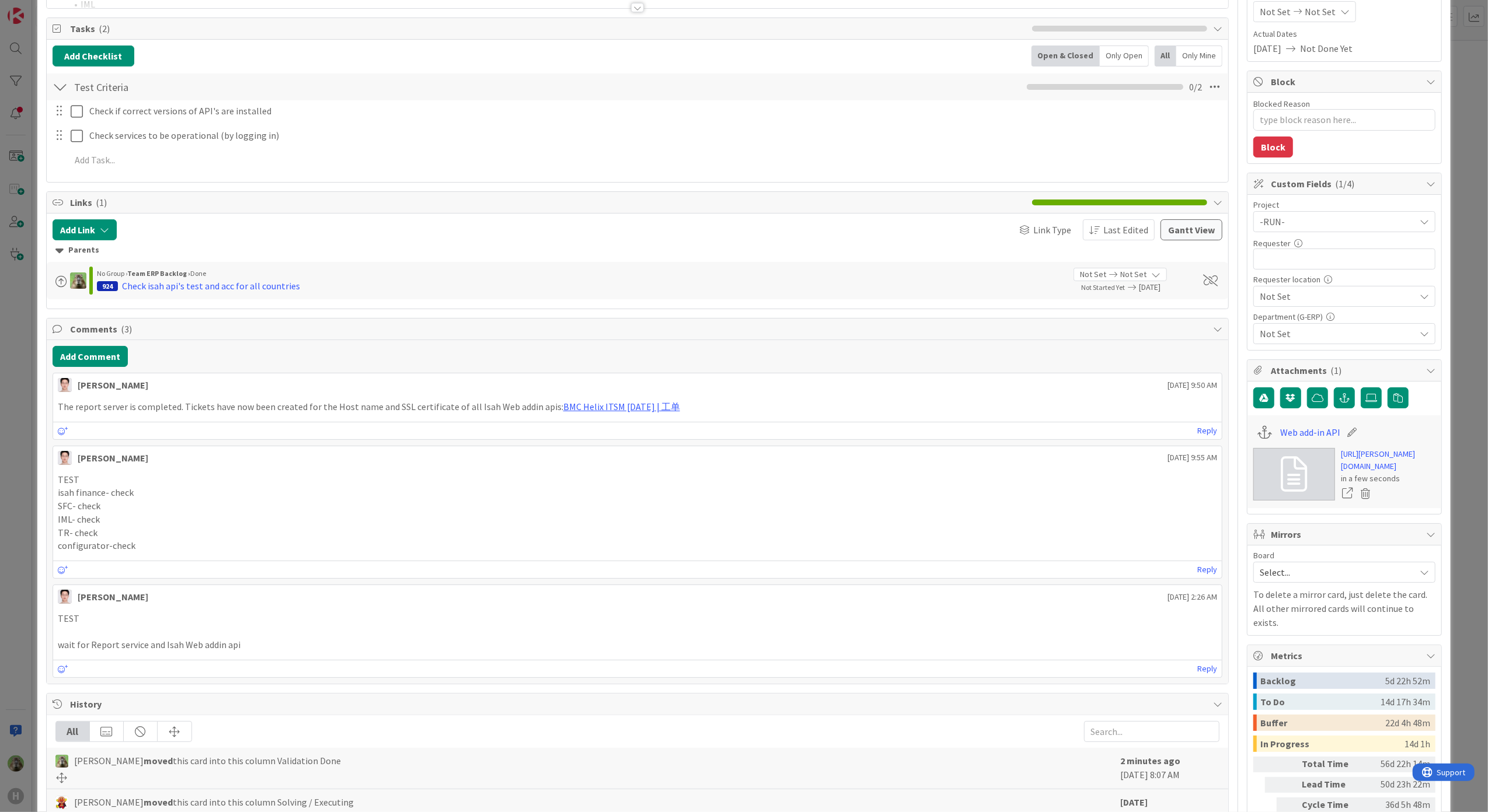
click at [20, 431] on div "ID 1084 G-ERP - BFG New Build Validation Done Title 37 / 128 Check isah api's t…" at bounding box center [744, 406] width 1488 height 812
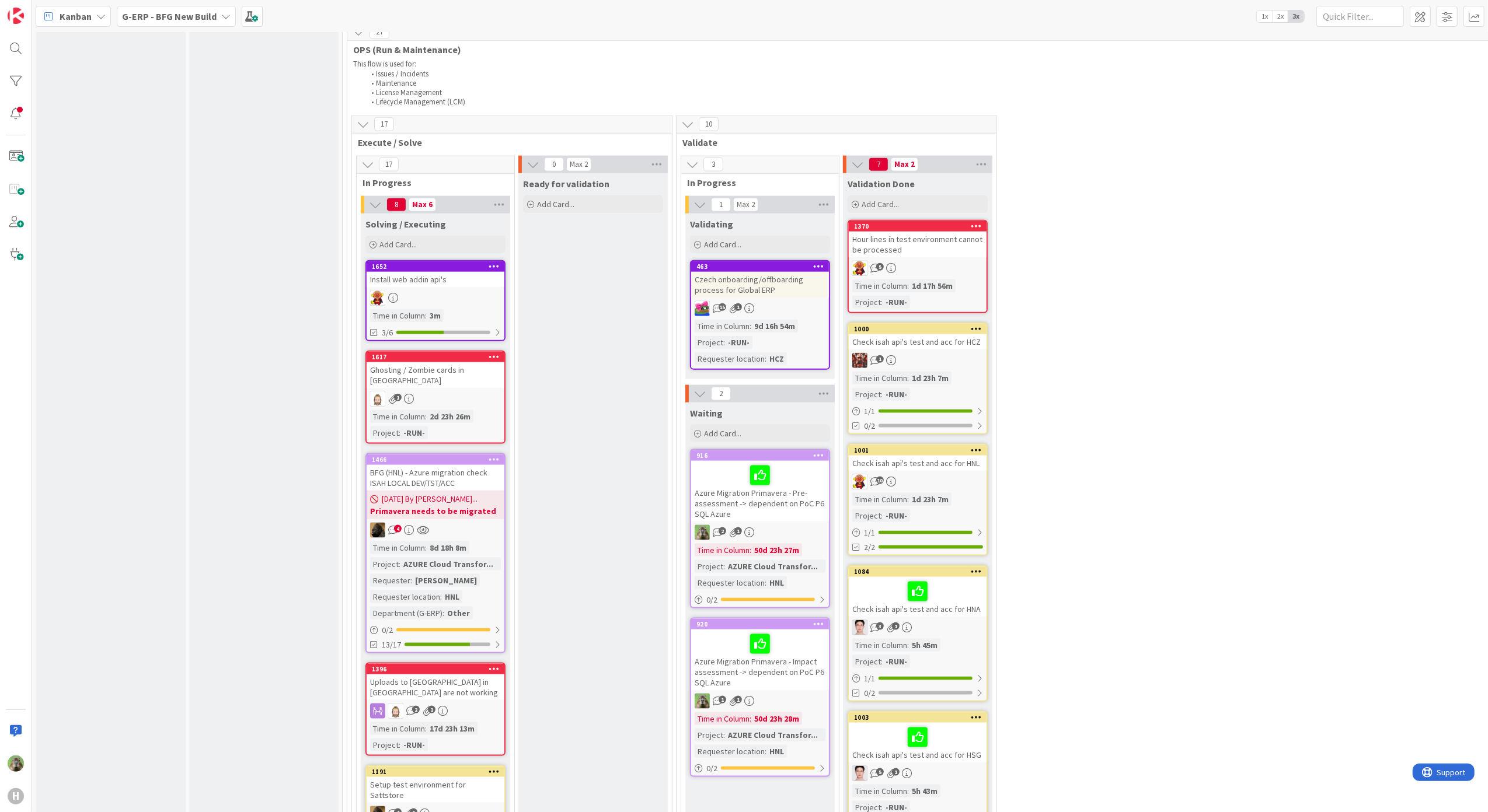
click at [952, 338] on div "Check isah api's test and acc for HCZ" at bounding box center [917, 342] width 138 height 15
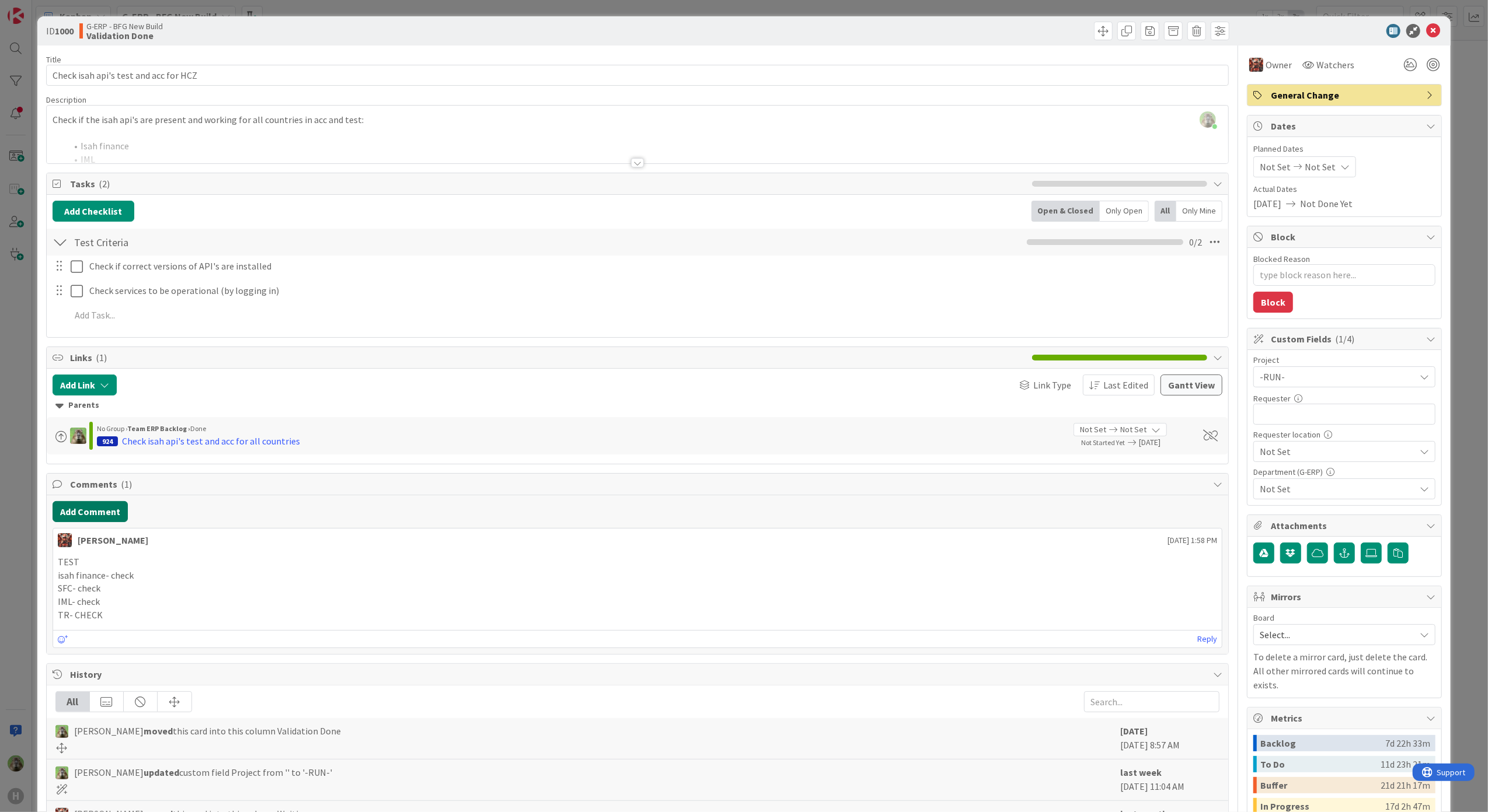
click at [93, 518] on button "Add Comment" at bounding box center [90, 511] width 75 height 21
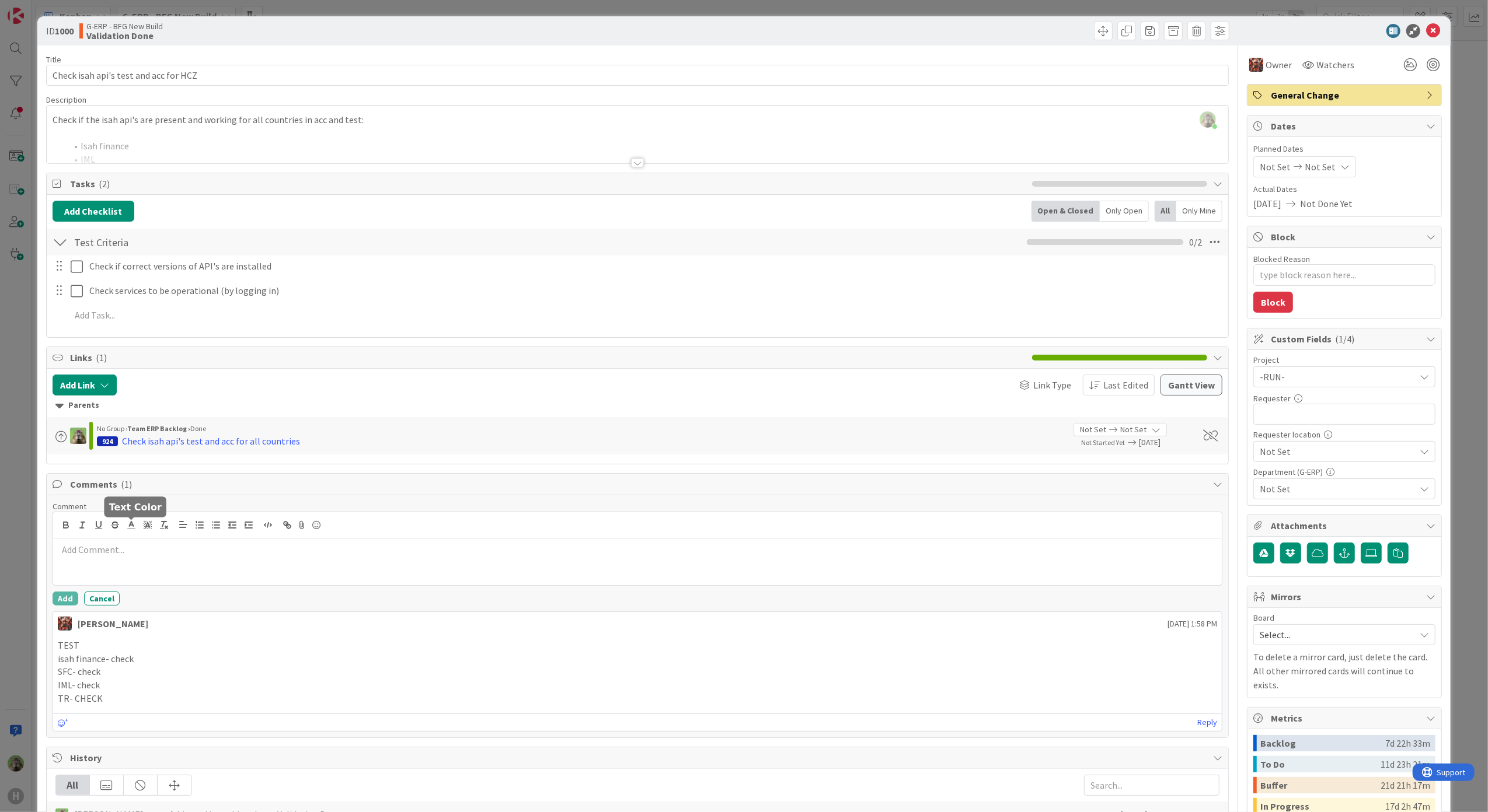
type textarea "x"
copy div "Checks were completed. Action point remaining is to install web api G-ERP - BFG…"
click at [57, 606] on button "Add" at bounding box center [65, 599] width 26 height 14
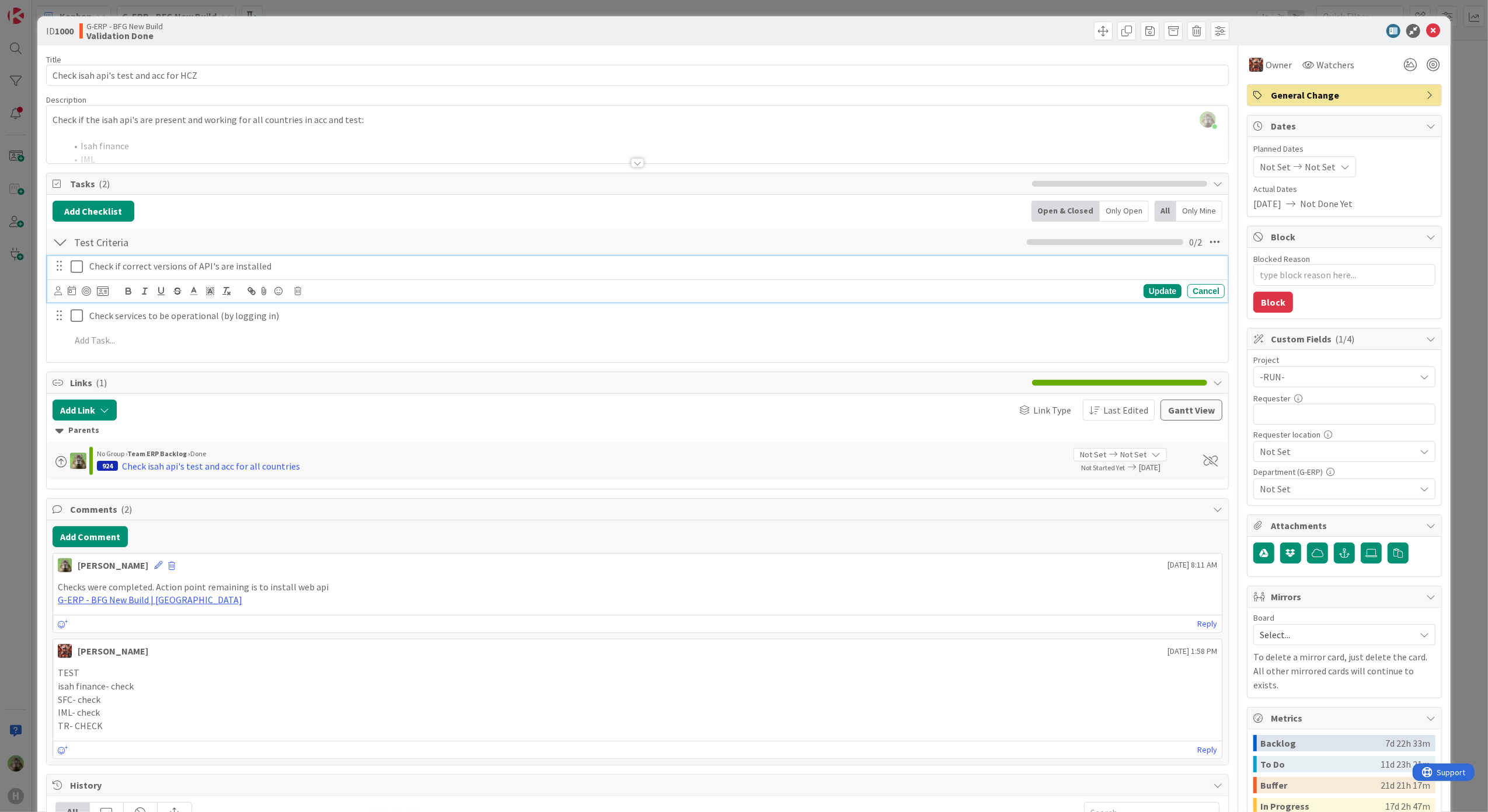
click at [80, 275] on button at bounding box center [77, 266] width 14 height 19
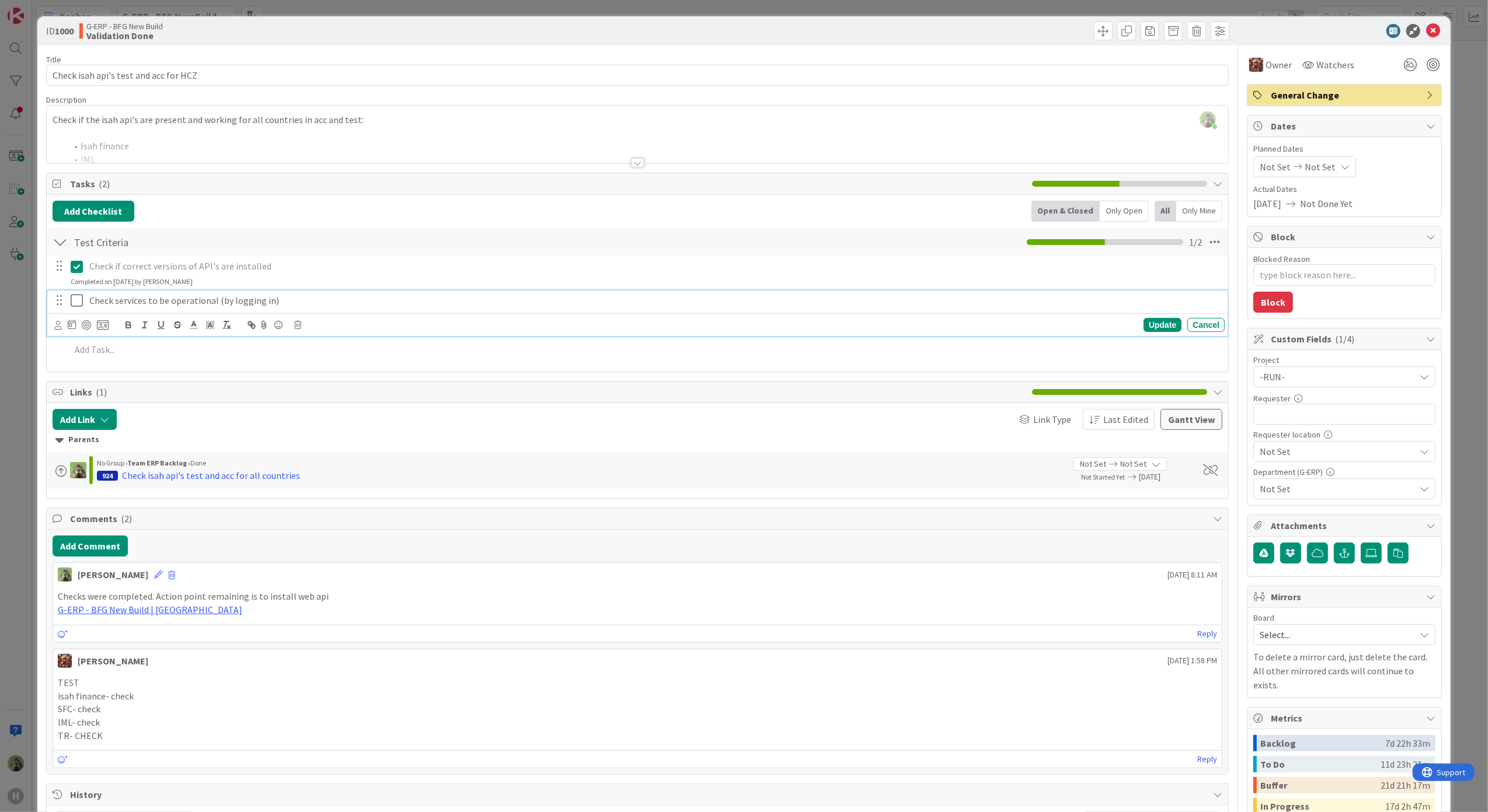
click at [75, 307] on icon at bounding box center [79, 300] width 17 height 14
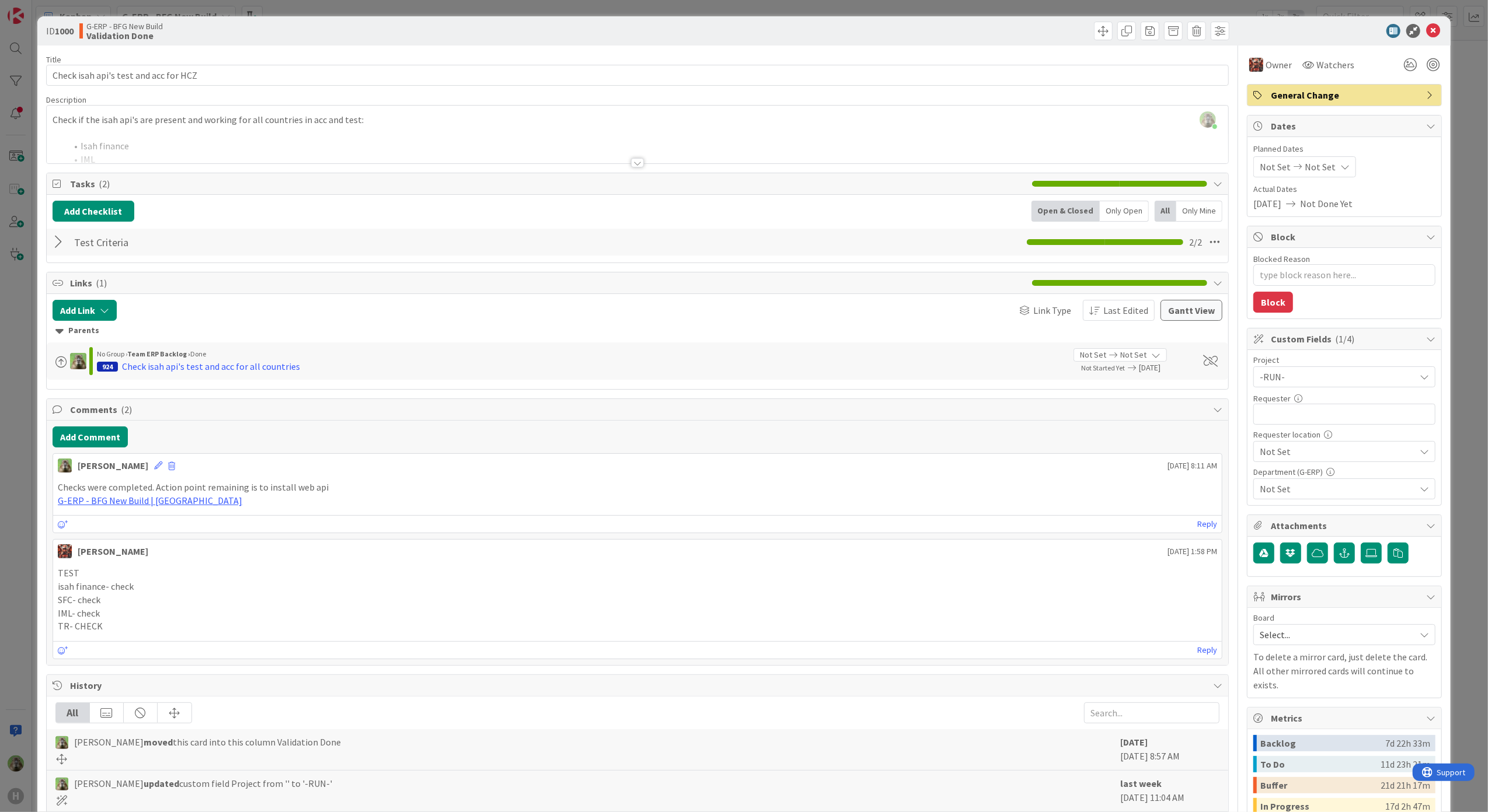
click at [315, 505] on p "G-ERP - BFG New Build | [GEOGRAPHIC_DATA]" at bounding box center [637, 500] width 1160 height 13
click at [334, 483] on div "Checks were completed. Action point remaining is to install web api G-ERP - BFG…" at bounding box center [637, 494] width 1169 height 36
click at [138, 466] on div "Timothy Tjia August 15 2025 8:11 AM" at bounding box center [637, 463] width 1169 height 19
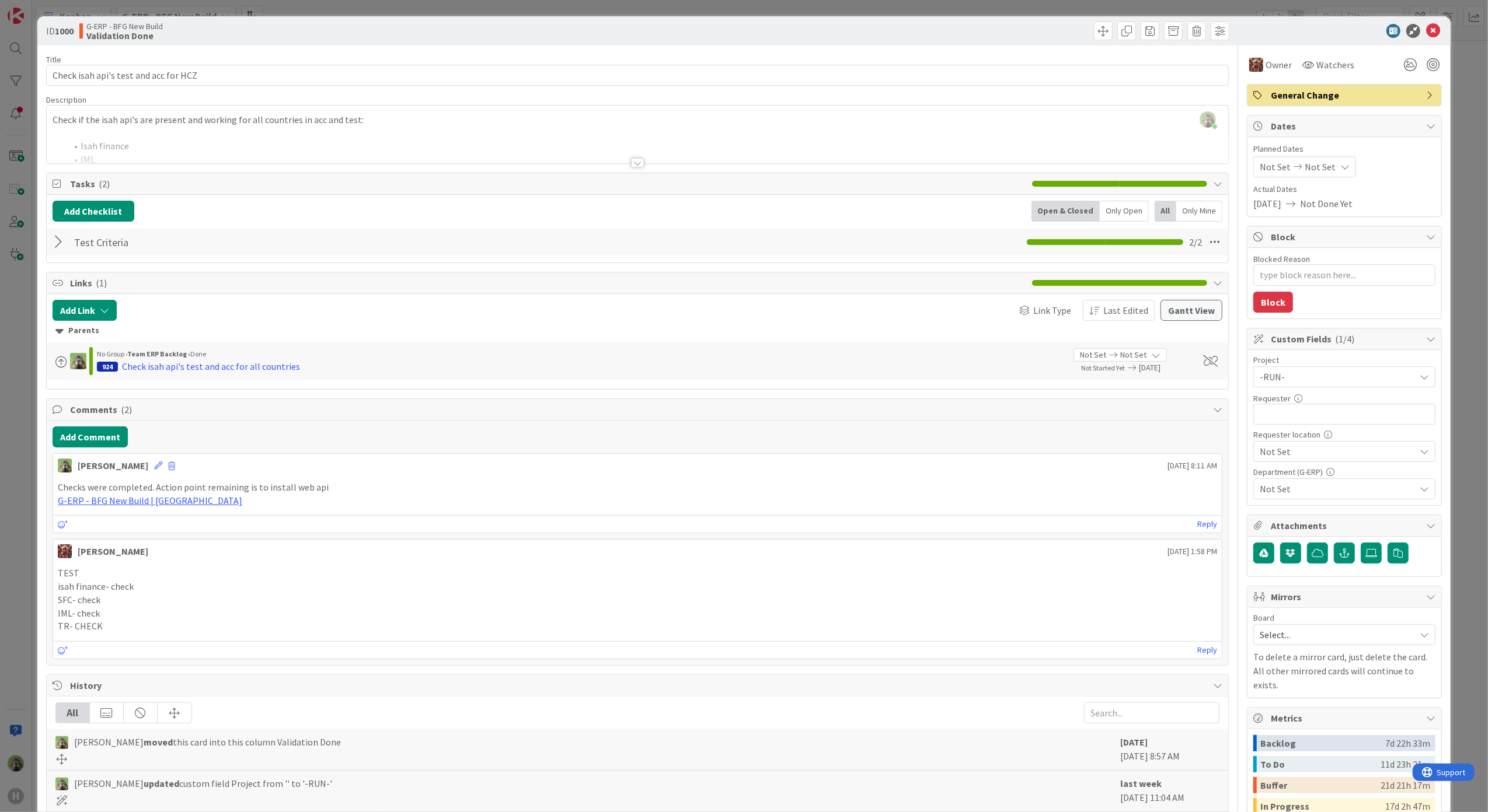
click at [138, 473] on div "Timothy Tjia August 15 2025 8:11 AM" at bounding box center [637, 463] width 1169 height 19
click at [154, 469] on icon at bounding box center [158, 465] width 8 height 8
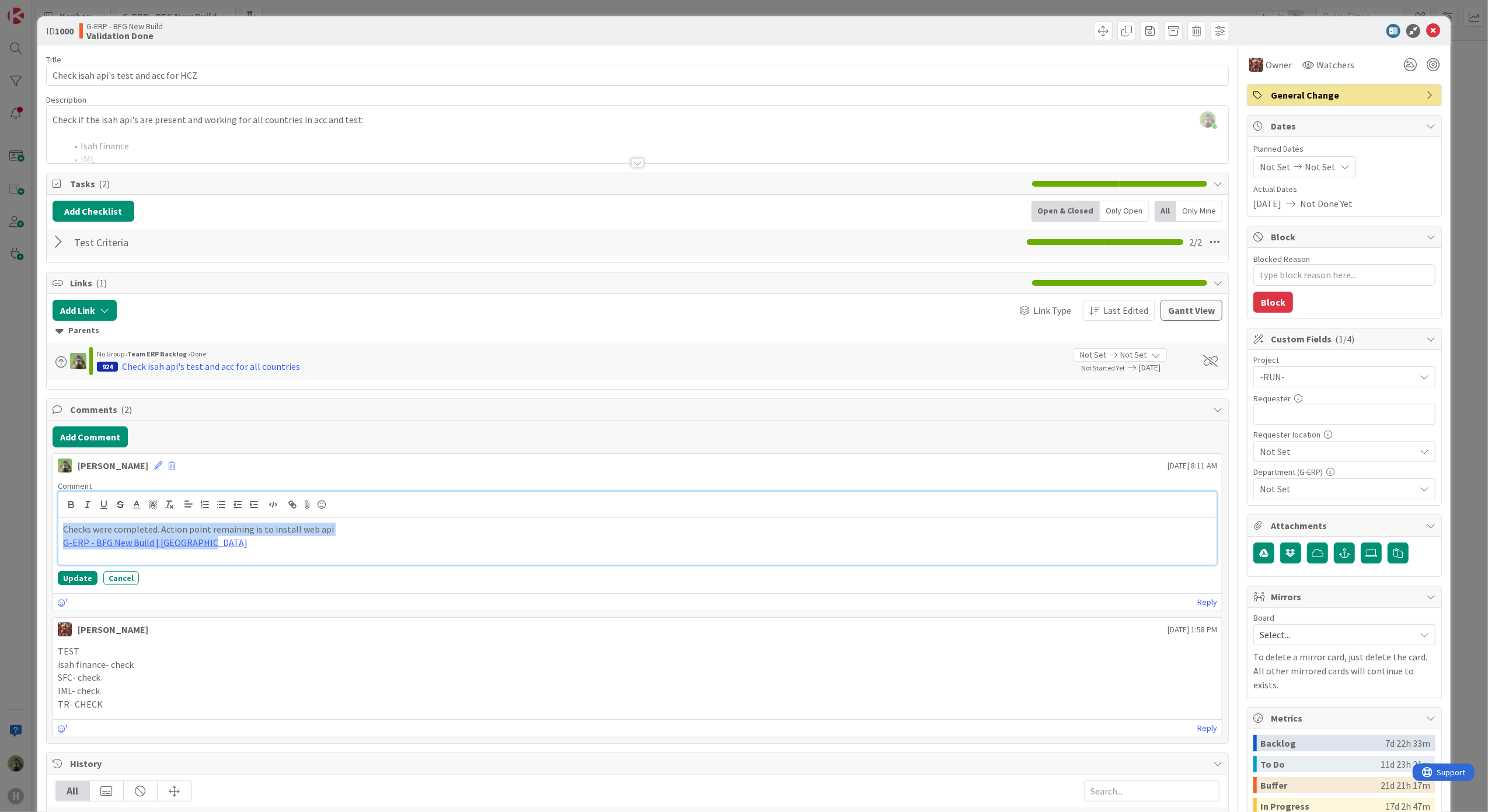
copy div "Checks were completed. Action point remaining is to install web api G-ERP - BFG…"
click at [77, 584] on button "Update" at bounding box center [77, 578] width 40 height 14
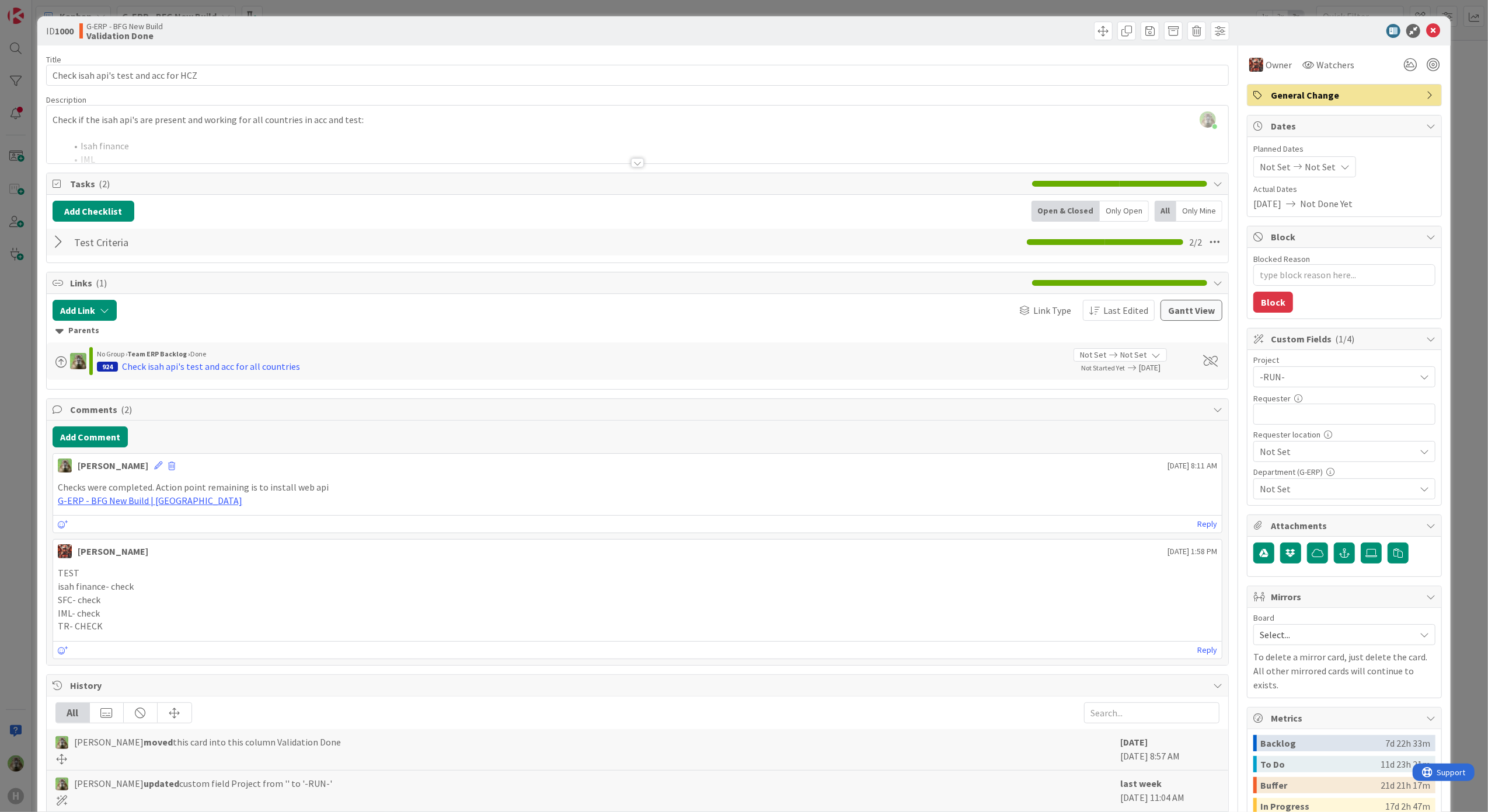
click at [13, 565] on div "ID 1000 G-ERP - BFG New Build Validation Done Title 37 / 128 Check isah api's t…" at bounding box center [744, 406] width 1488 height 812
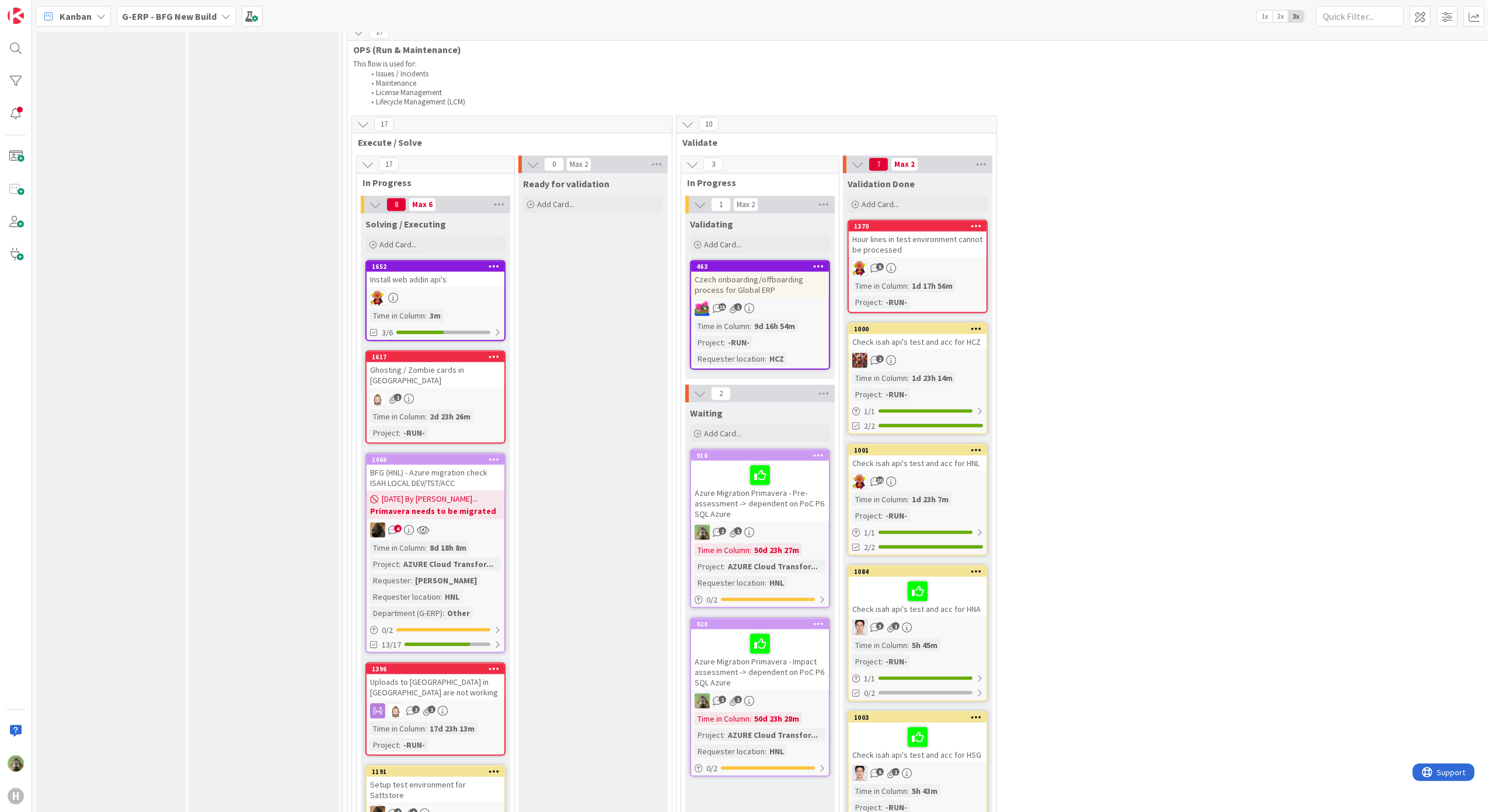
click at [941, 474] on div "10" at bounding box center [917, 481] width 138 height 15
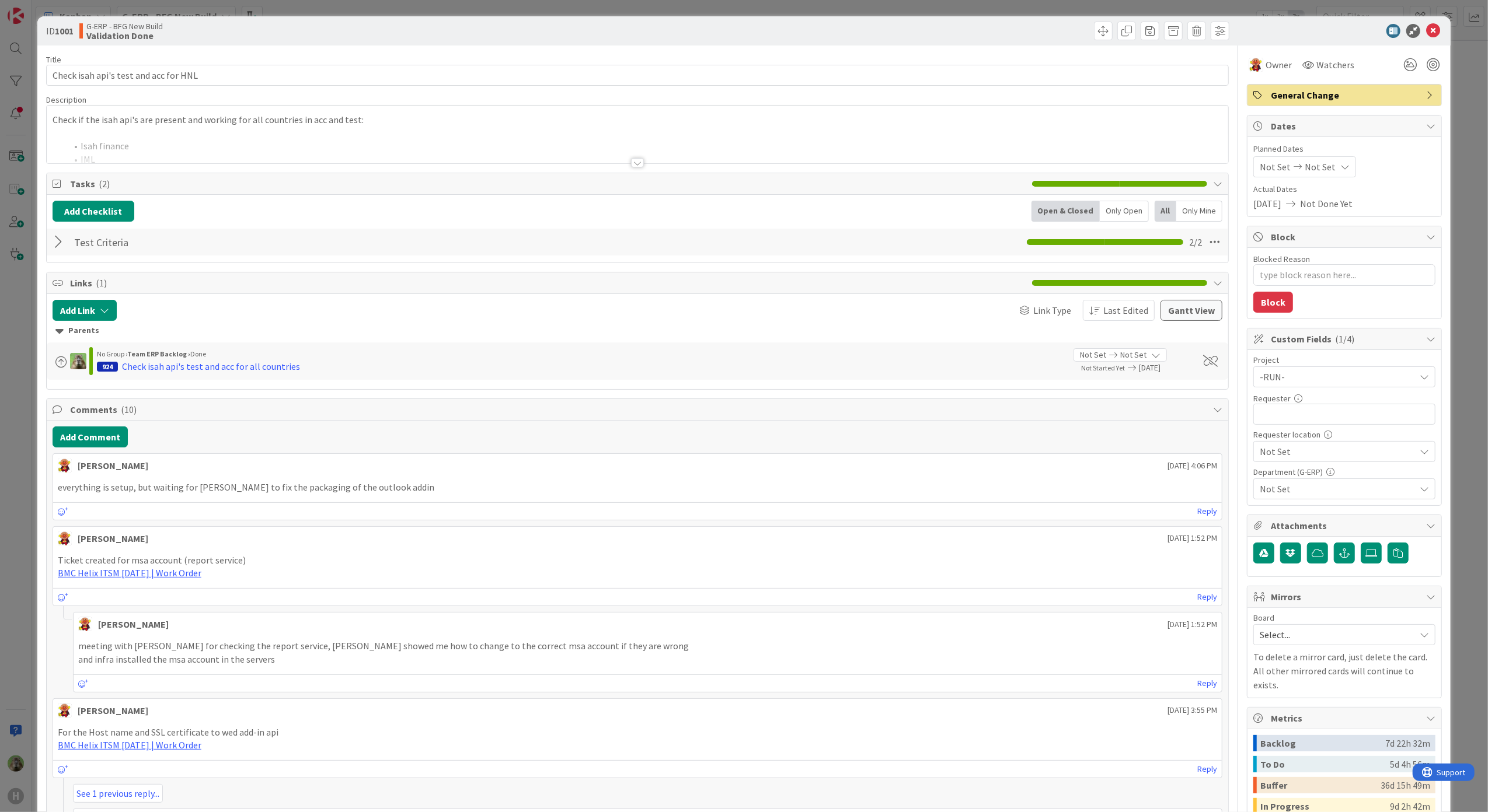
type textarea "x"
click at [99, 433] on button "Add Comment" at bounding box center [90, 437] width 75 height 21
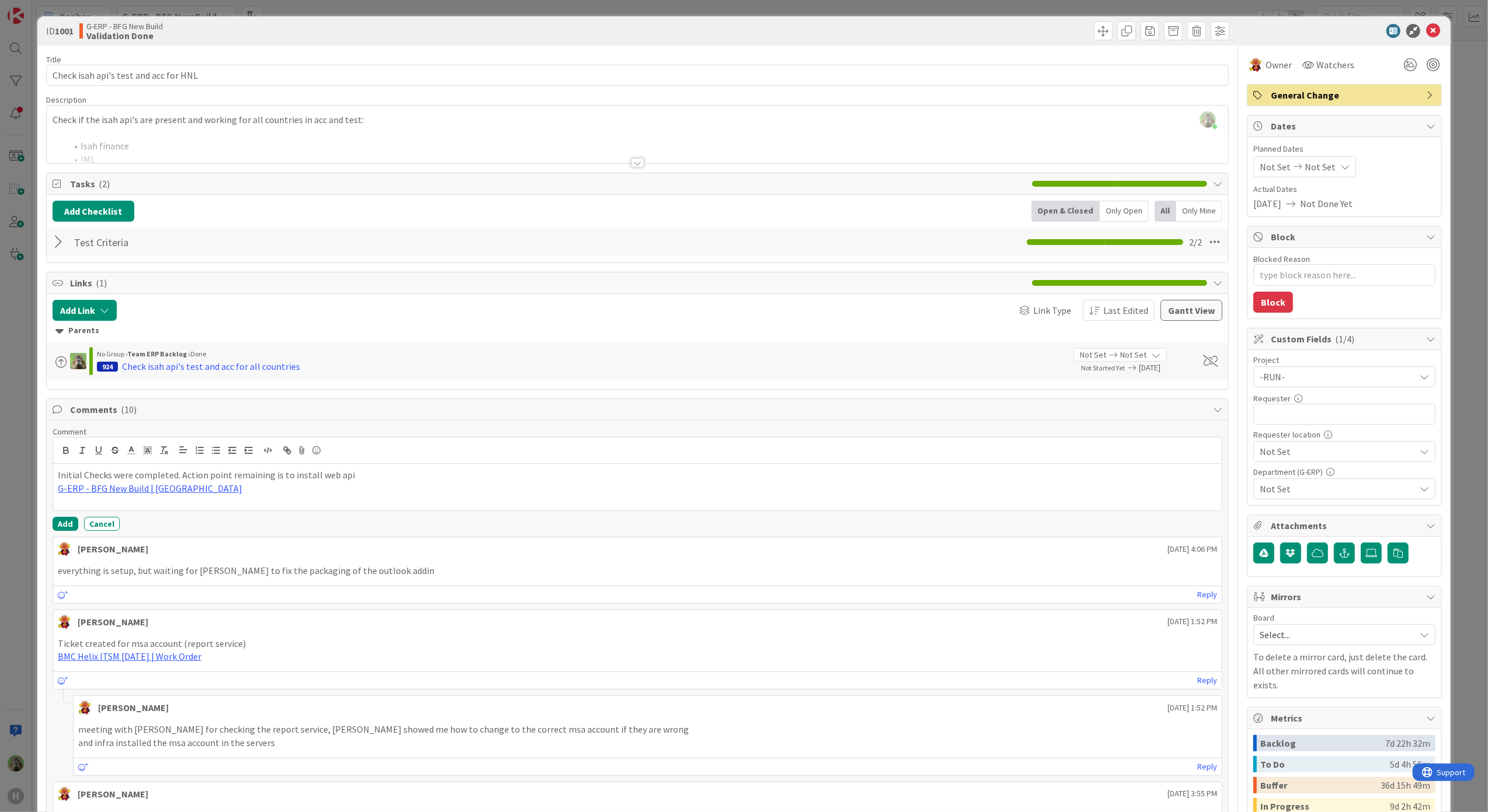
click at [329, 493] on p "G-ERP - BFG New Build | [GEOGRAPHIC_DATA]" at bounding box center [637, 488] width 1160 height 13
copy div "Initial Checks were completed. Action point remaining is to install web api G-E…"
click at [63, 531] on button "Add" at bounding box center [65, 524] width 26 height 14
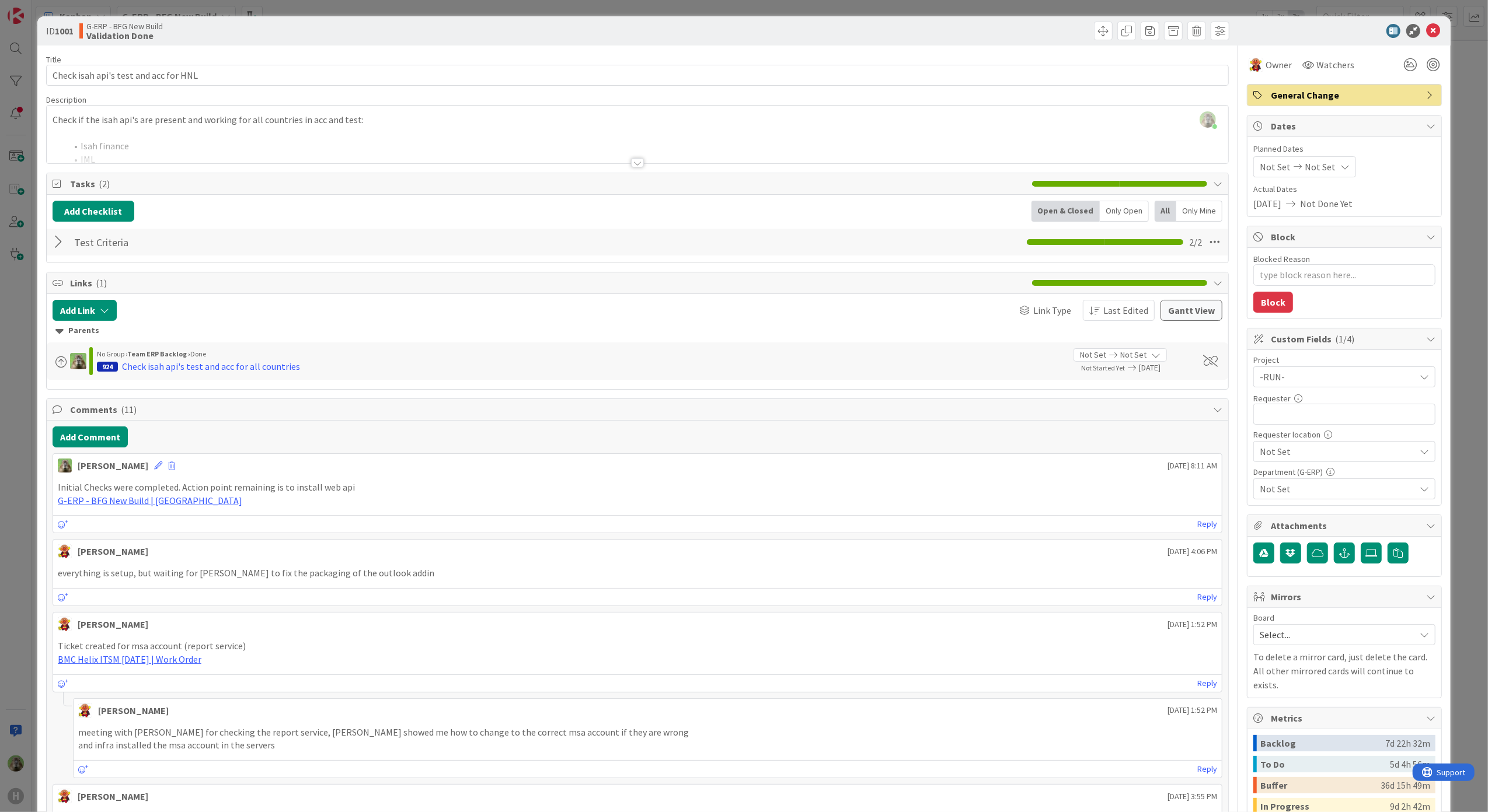
click at [17, 524] on div "ID 1001 G-ERP - BFG New Build Validation Done Title 37 / 128 Check isah api's t…" at bounding box center [744, 406] width 1488 height 812
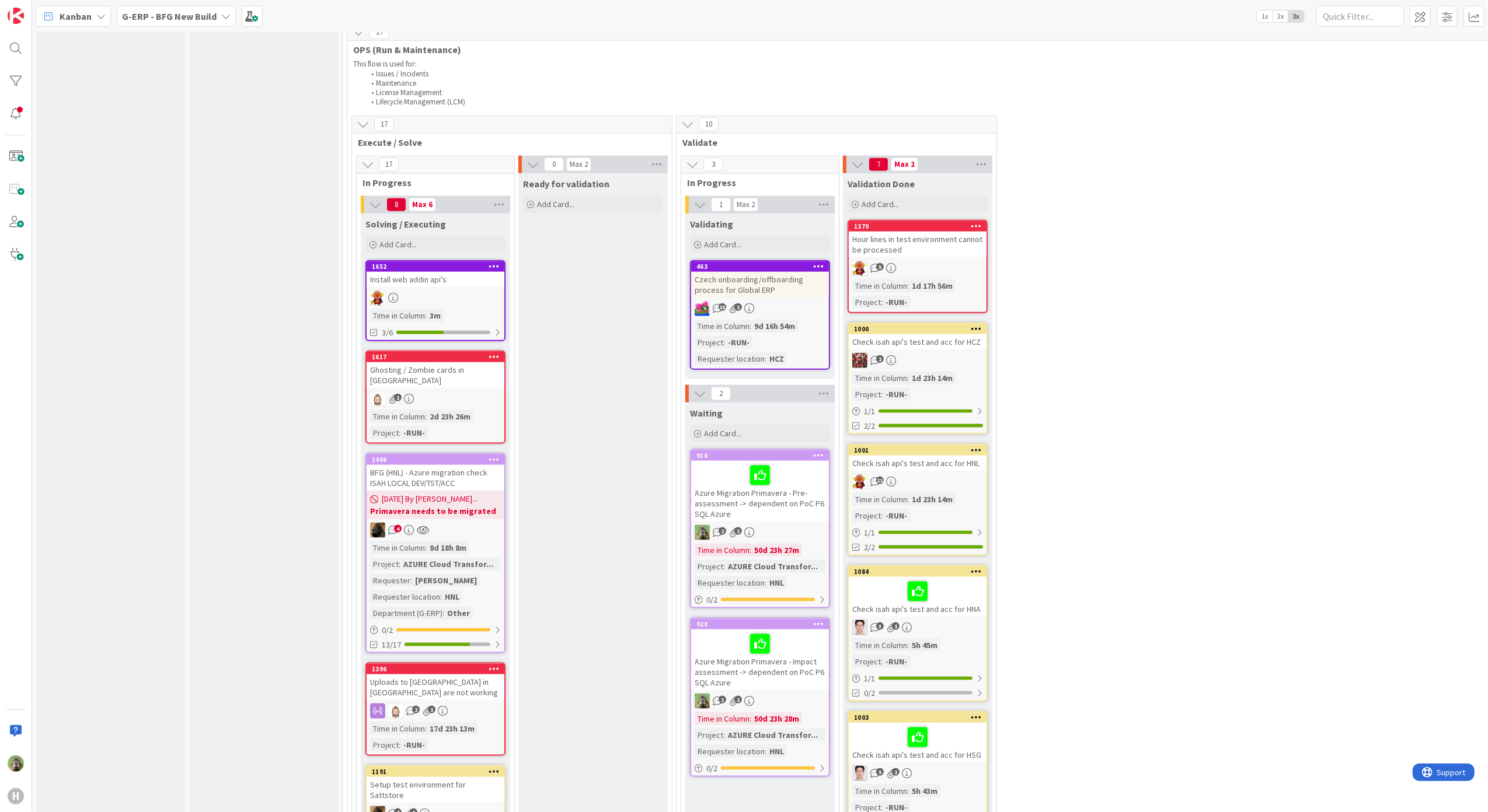
click at [951, 589] on div at bounding box center [917, 591] width 131 height 24
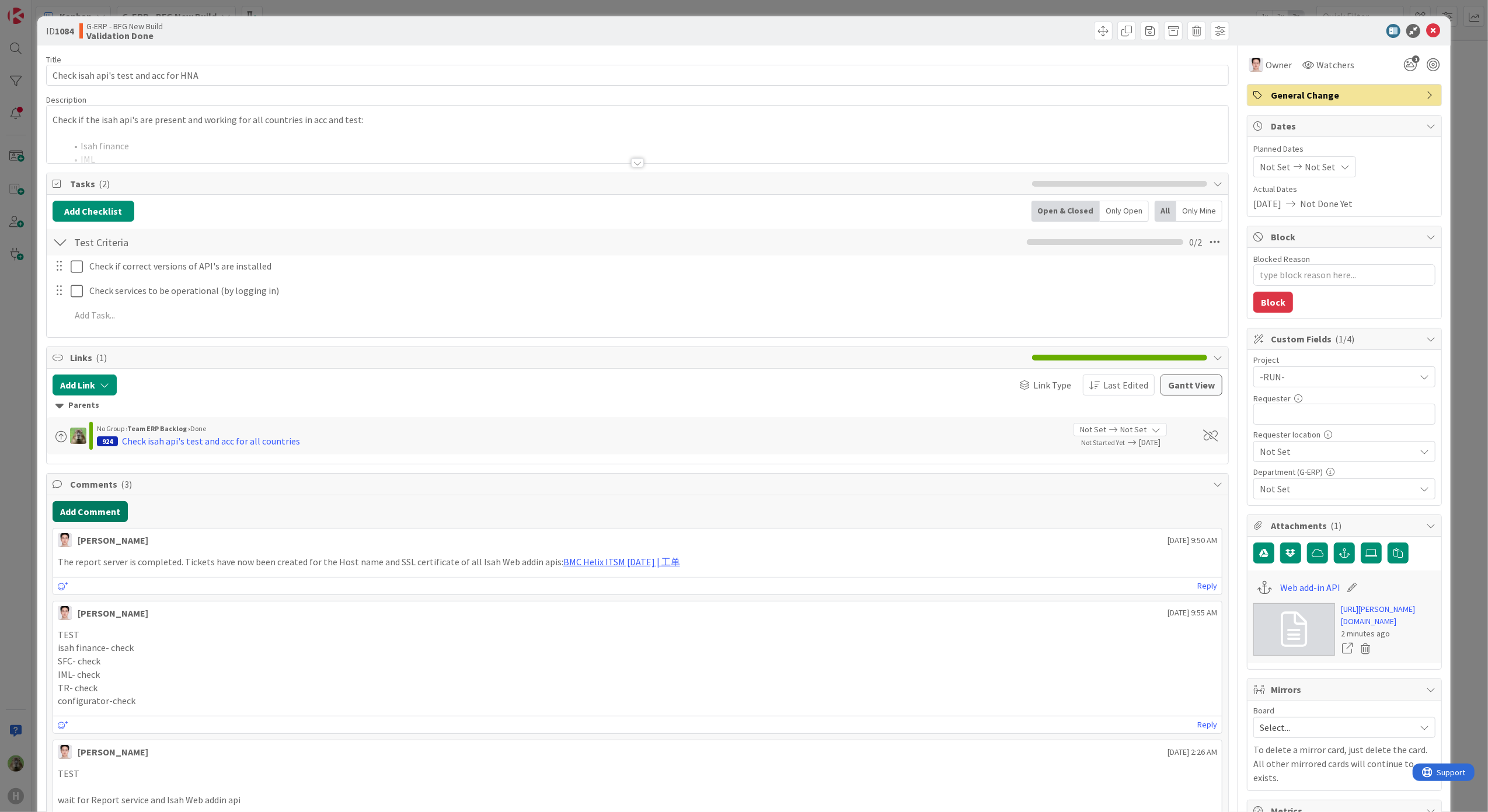
click at [100, 510] on button "Add Comment" at bounding box center [90, 511] width 75 height 21
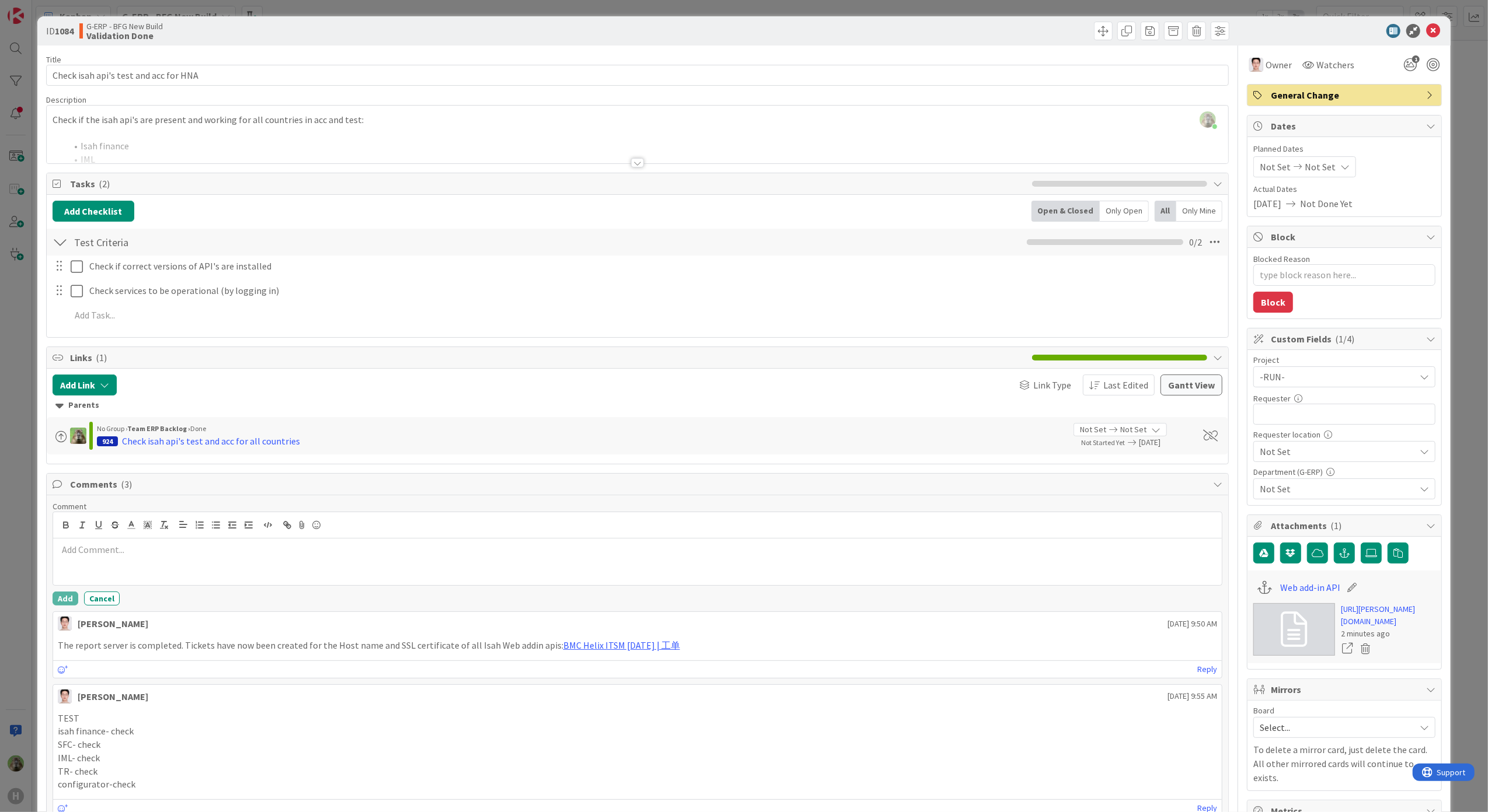
click at [284, 585] on div at bounding box center [637, 562] width 1169 height 47
click at [59, 604] on button "Add" at bounding box center [65, 599] width 26 height 14
click at [31, 616] on div "ID 1084 G-ERP - BFG New Build Validation Done Title 37 / 128 Check isah api's t…" at bounding box center [744, 406] width 1488 height 812
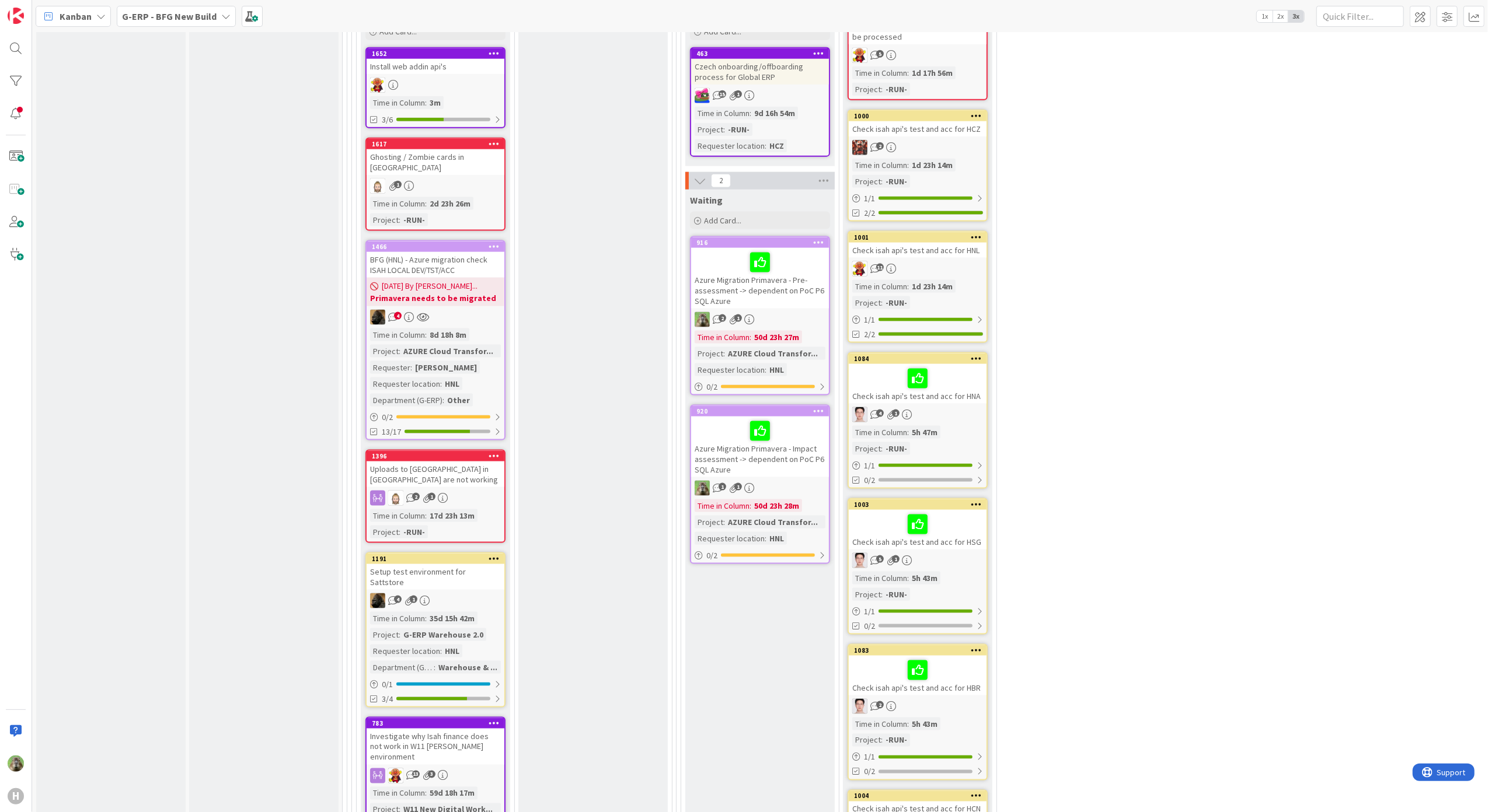
scroll to position [1545, 0]
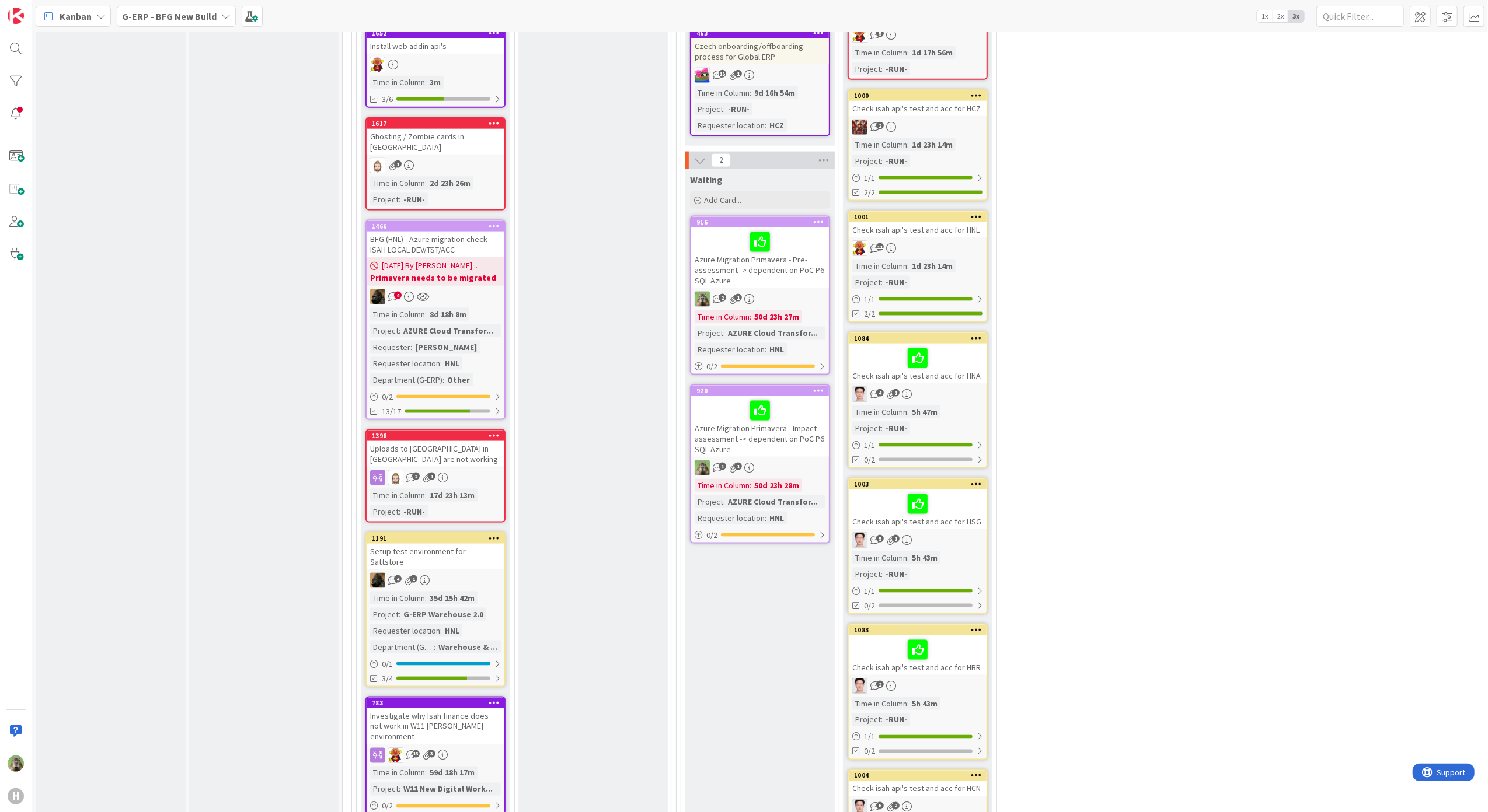
click at [975, 516] on div "Check isah api's test and acc for HSG" at bounding box center [917, 509] width 138 height 40
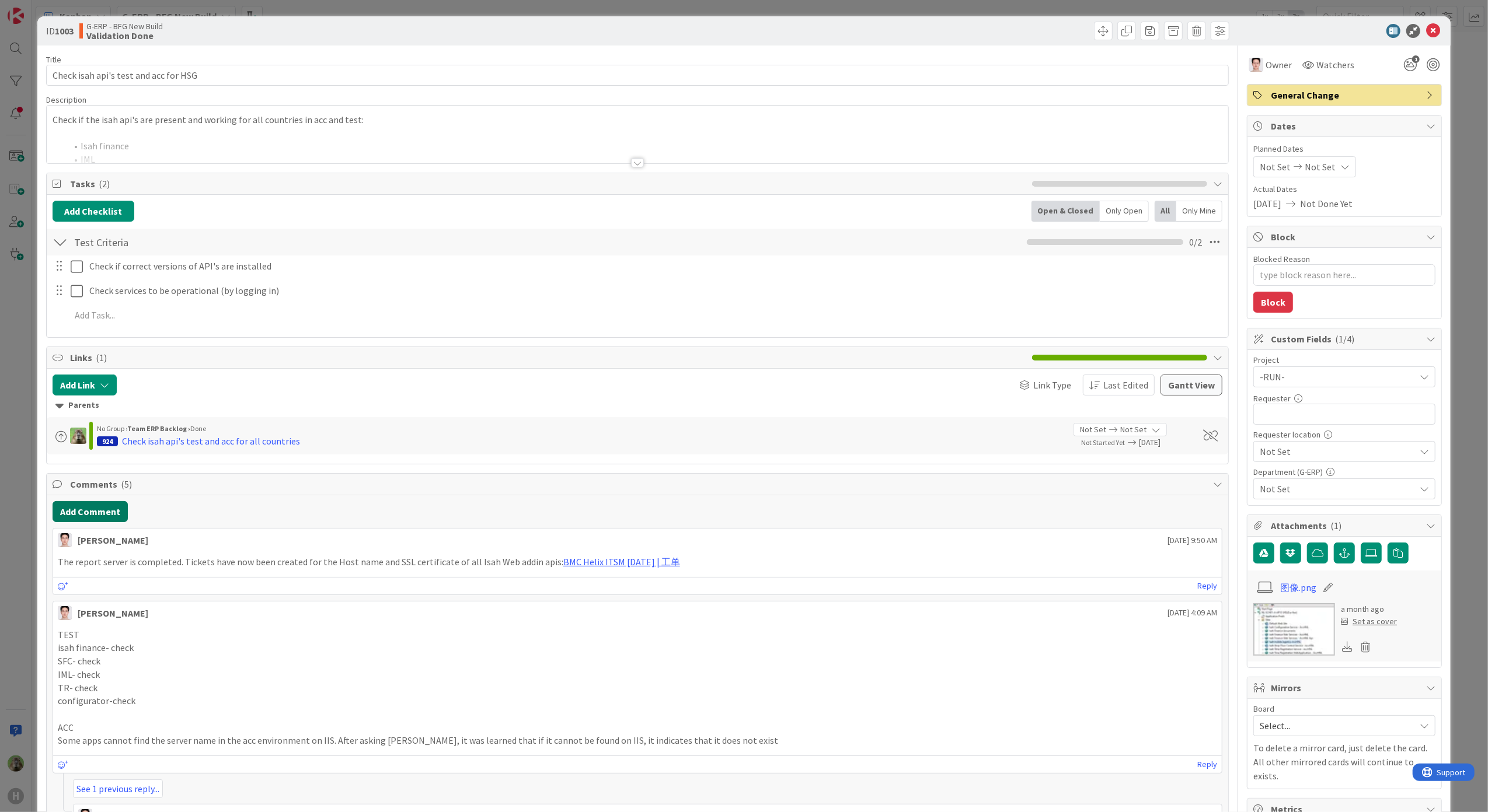
click at [110, 522] on button "Add Comment" at bounding box center [90, 511] width 75 height 21
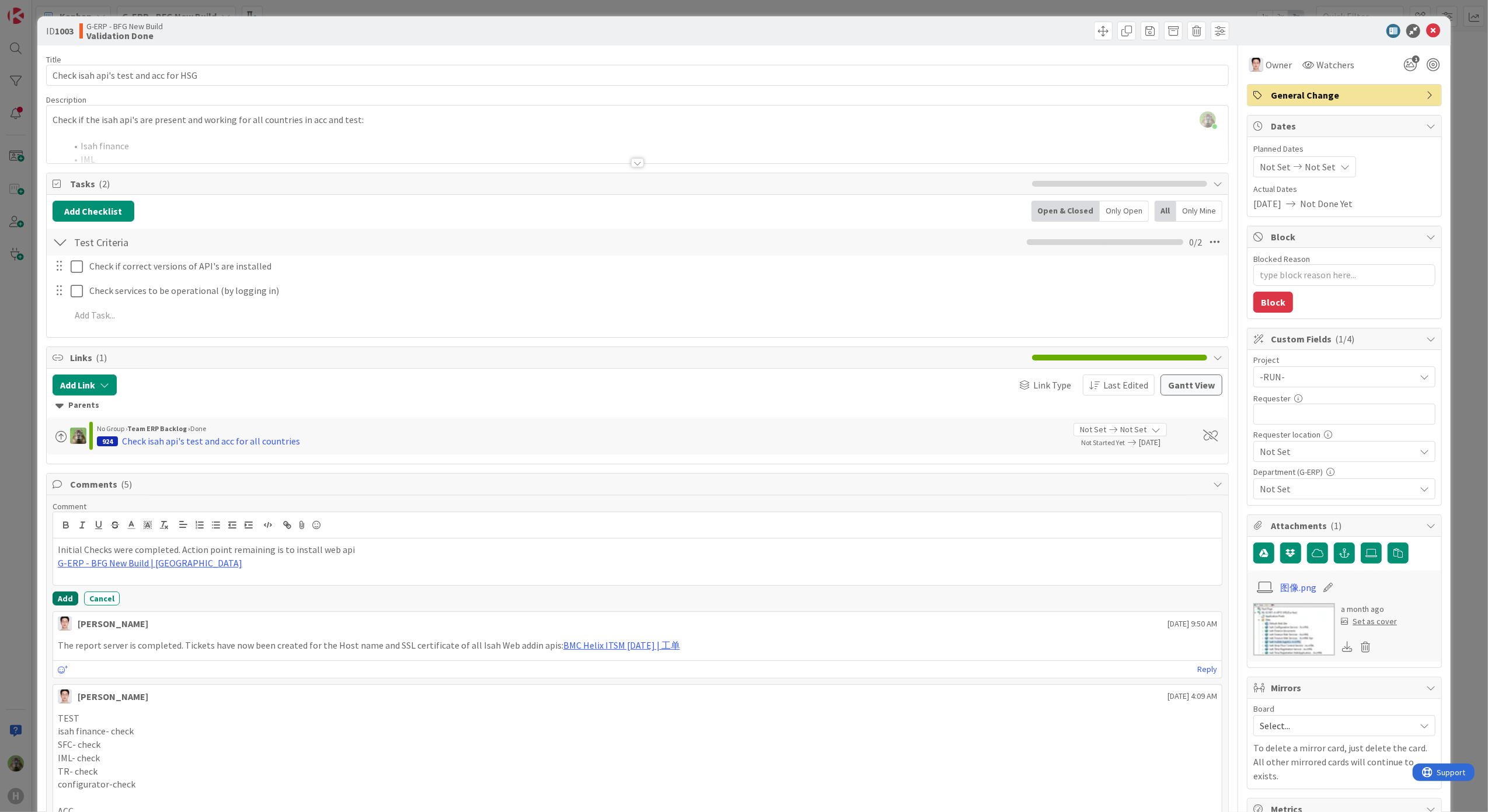
click at [63, 597] on button "Add" at bounding box center [65, 599] width 26 height 14
click at [36, 592] on div "ID 1003 G-ERP - BFG New Build Validation Done Title 37 / 128 Check isah api's t…" at bounding box center [744, 406] width 1488 height 812
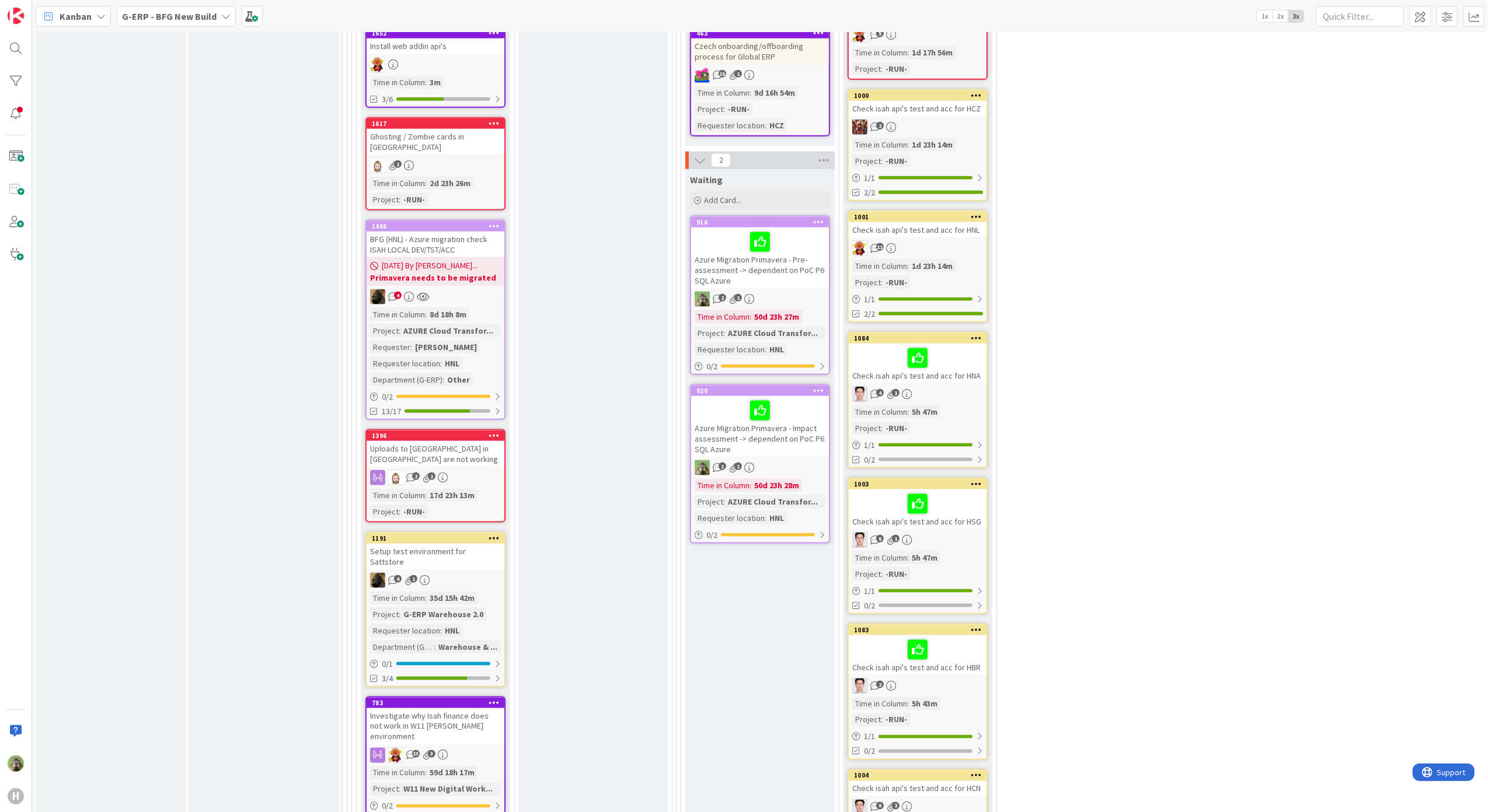
click at [980, 651] on div at bounding box center [917, 649] width 131 height 24
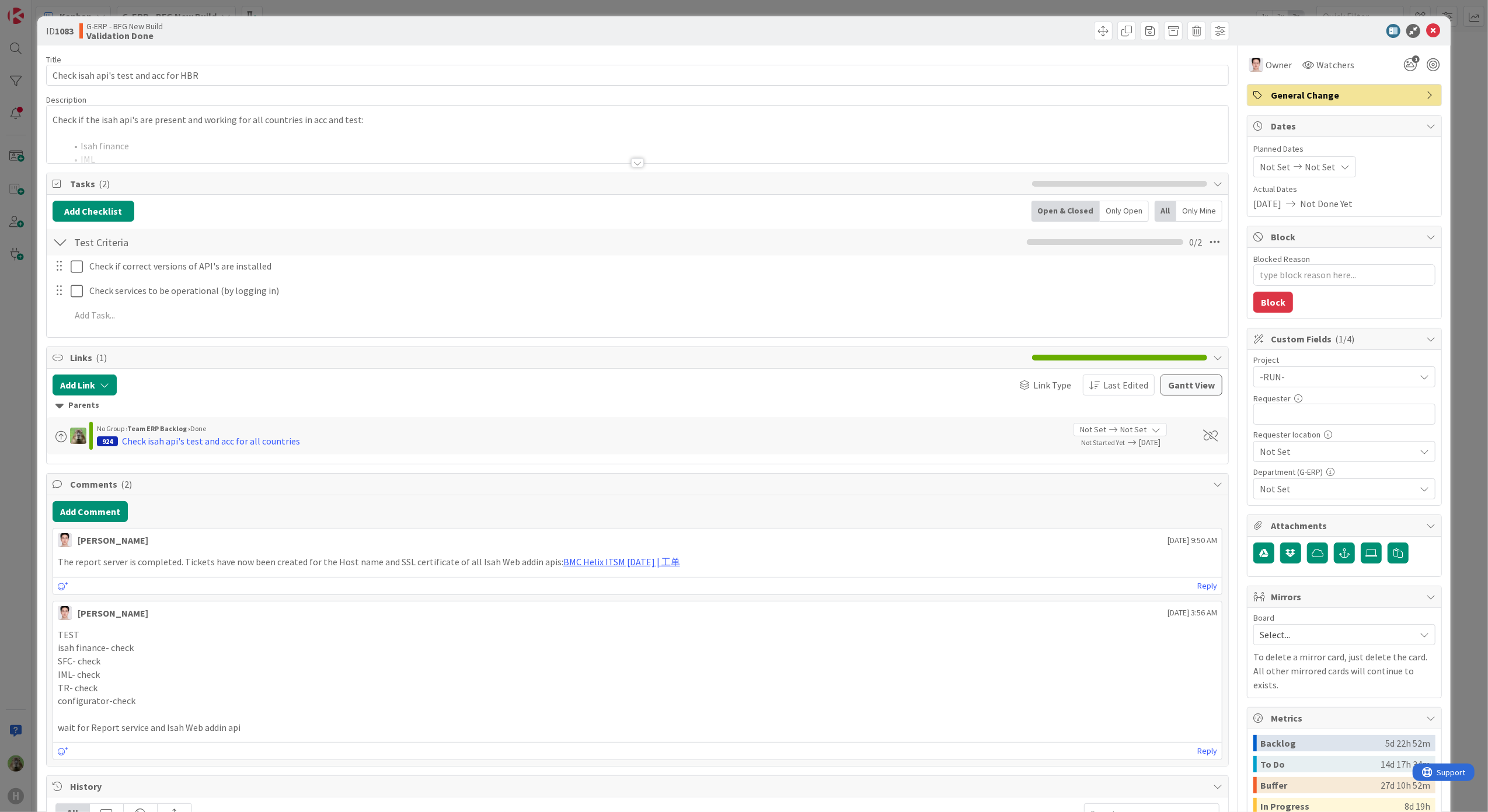
click at [104, 500] on div "Add Comment luo leo July 31 2025 9:50 AM The report server is completed. Ticket…" at bounding box center [638, 631] width 1182 height 270
click at [99, 528] on div "Add Comment luo leo July 31 2025 9:50 AM The report server is completed. Ticket…" at bounding box center [638, 631] width 1182 height 270
click at [109, 514] on button "Add Comment" at bounding box center [90, 511] width 75 height 21
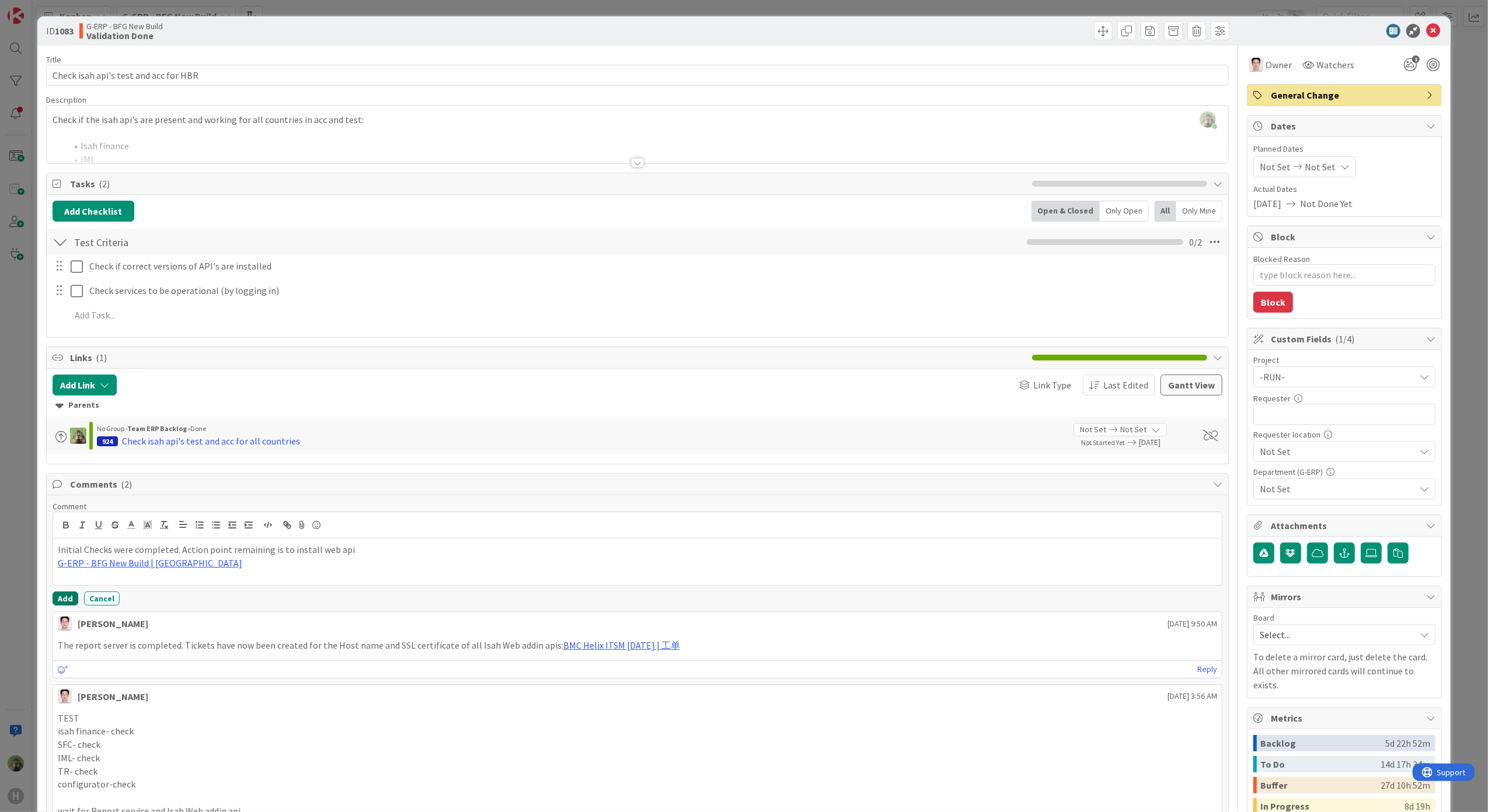
click at [68, 597] on button "Add" at bounding box center [65, 599] width 26 height 14
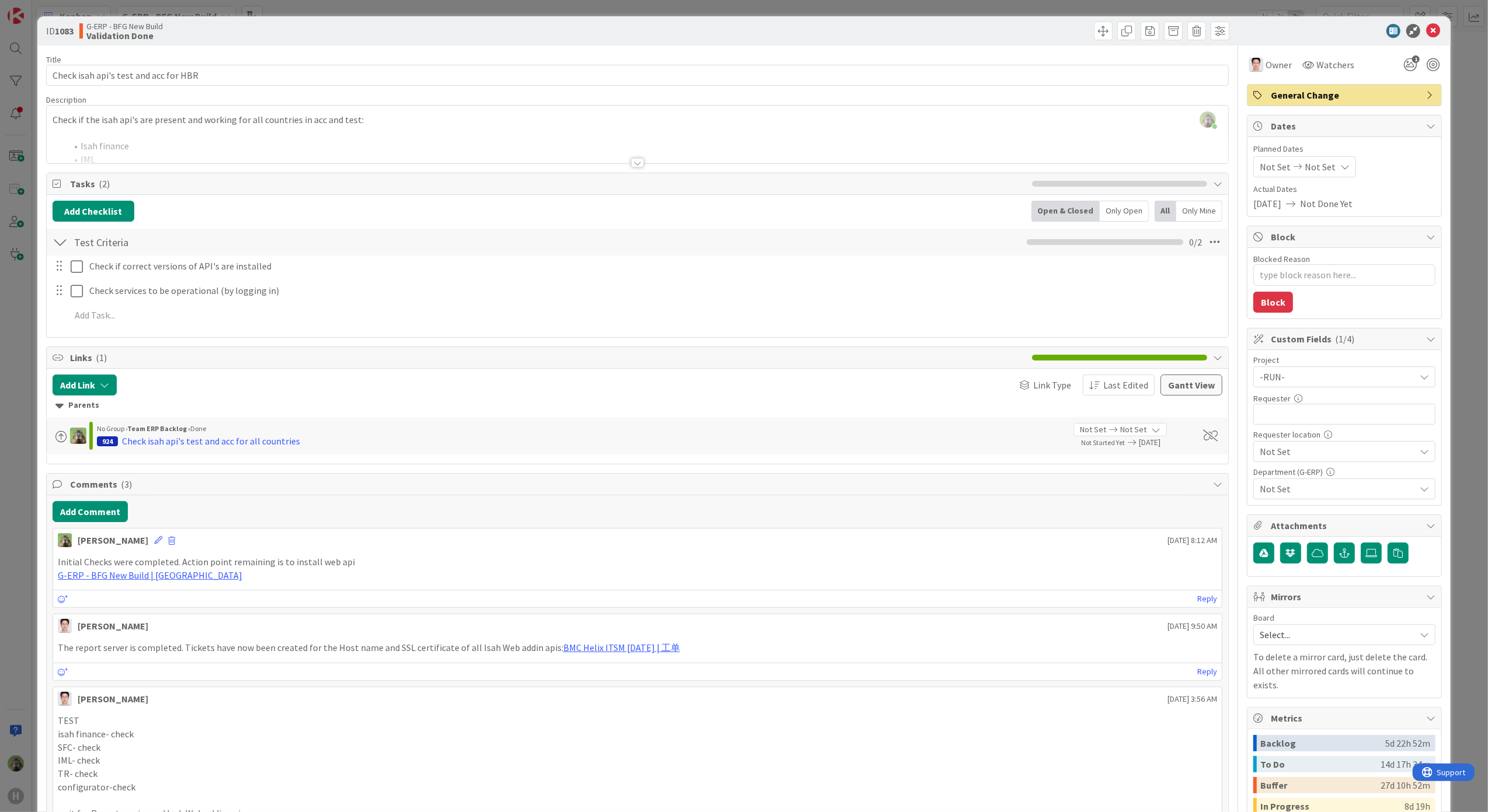
click at [36, 596] on div "ID 1083 G-ERP - BFG New Build Validation Done Title 37 / 128 Check isah api's t…" at bounding box center [744, 406] width 1488 height 812
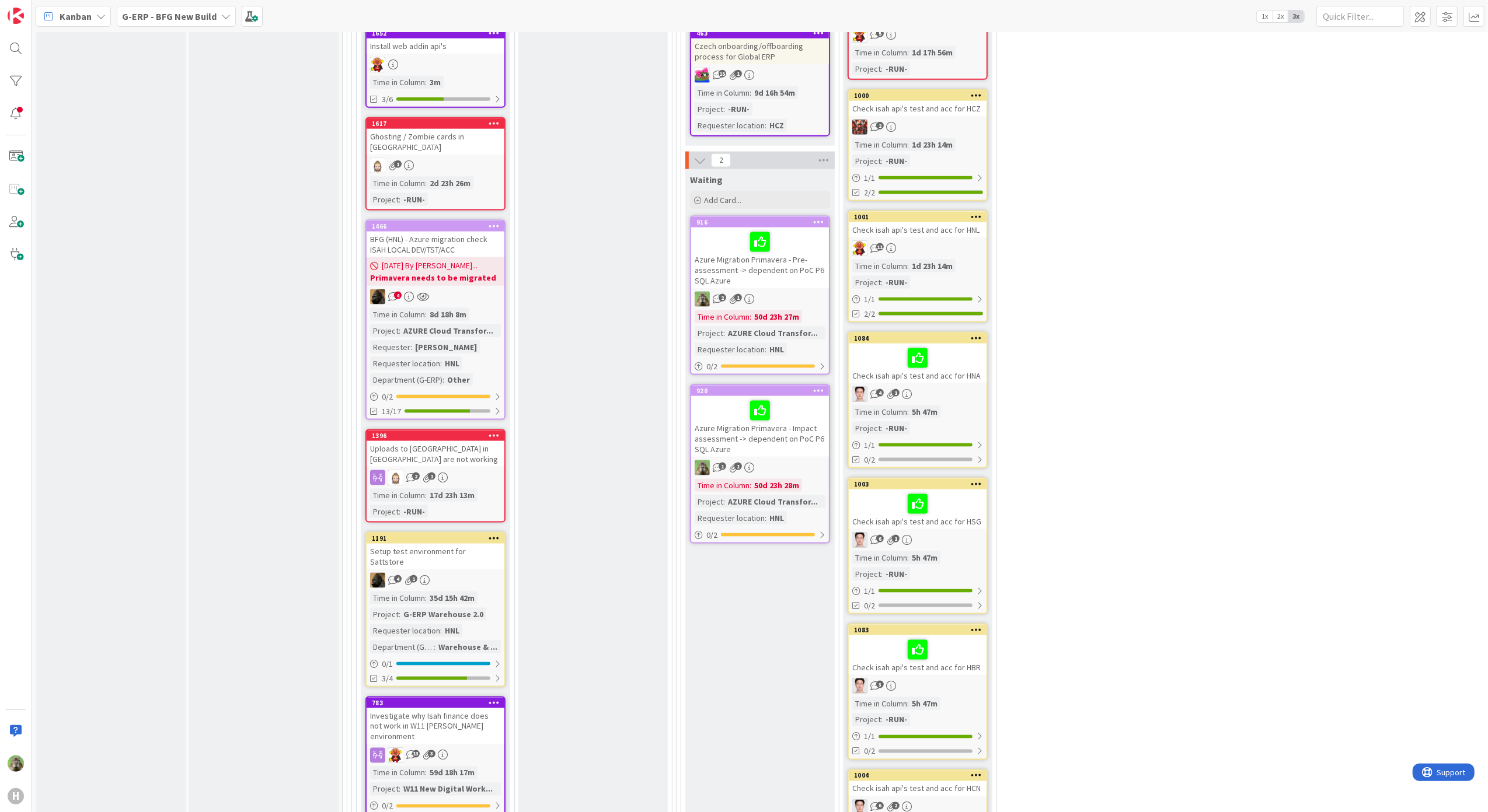
scroll to position [1701, 0]
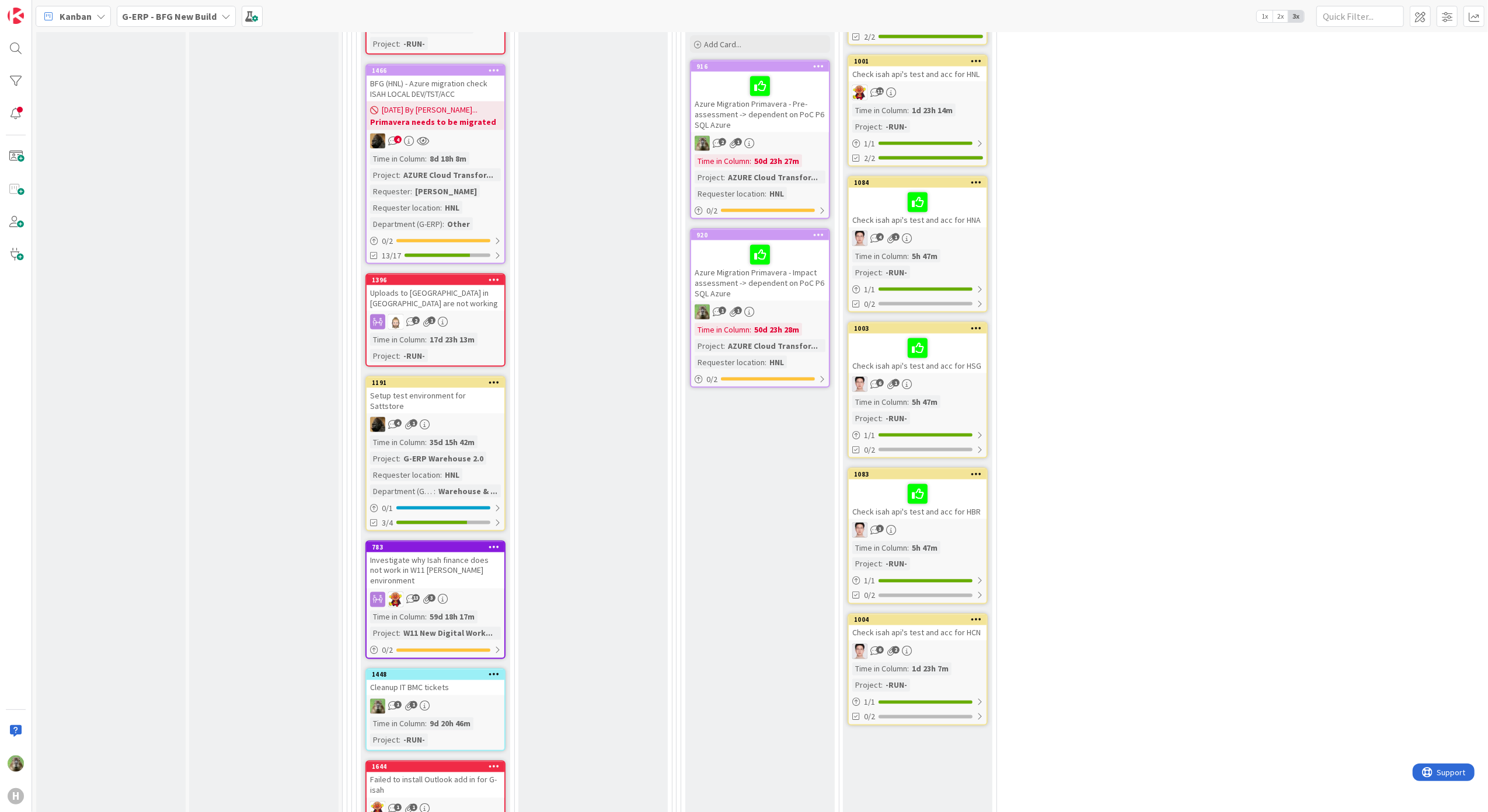
click at [921, 625] on div "Check isah api's test and acc for HCN" at bounding box center [917, 632] width 138 height 15
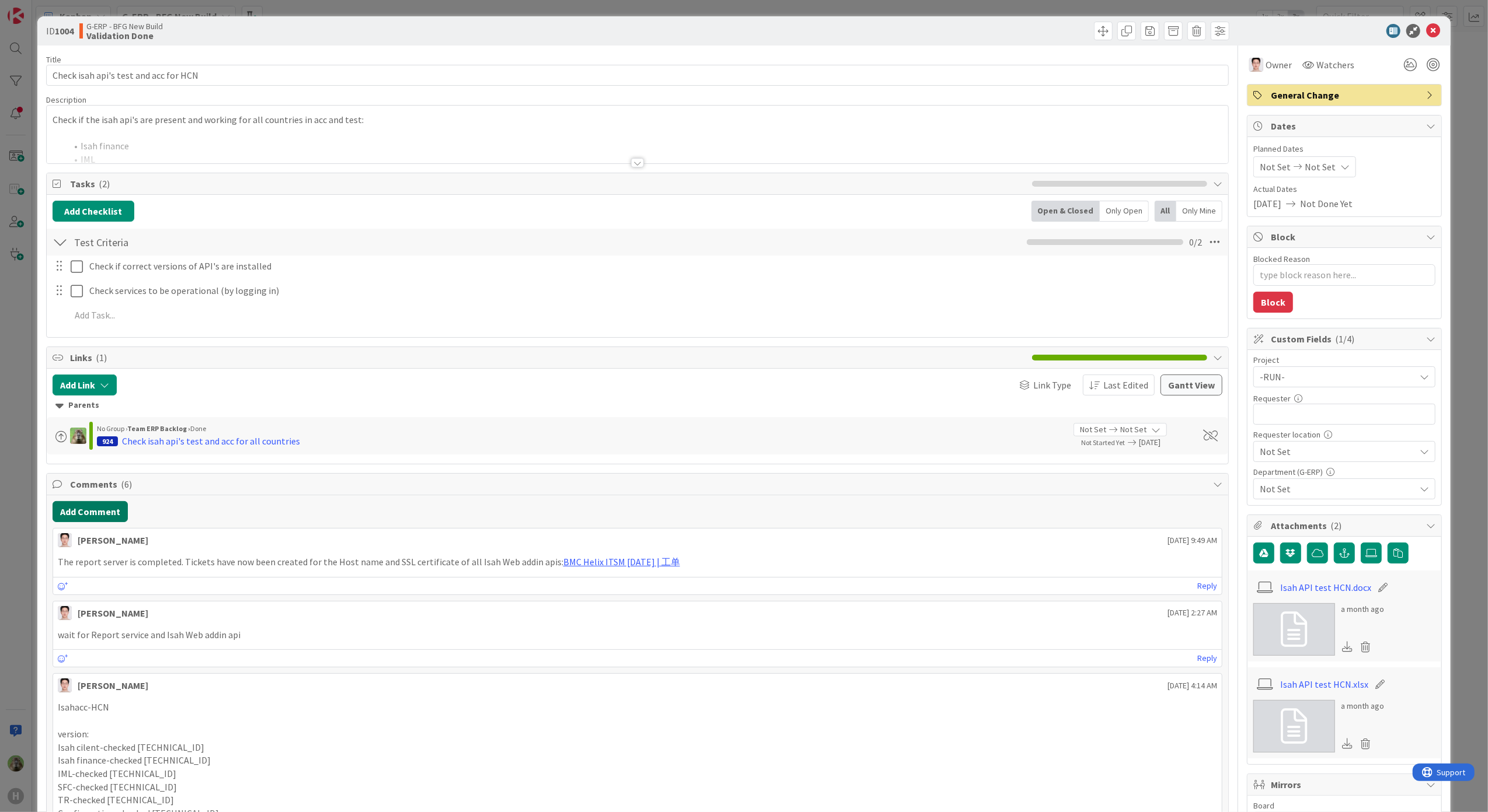
click at [99, 518] on button "Add Comment" at bounding box center [90, 511] width 75 height 21
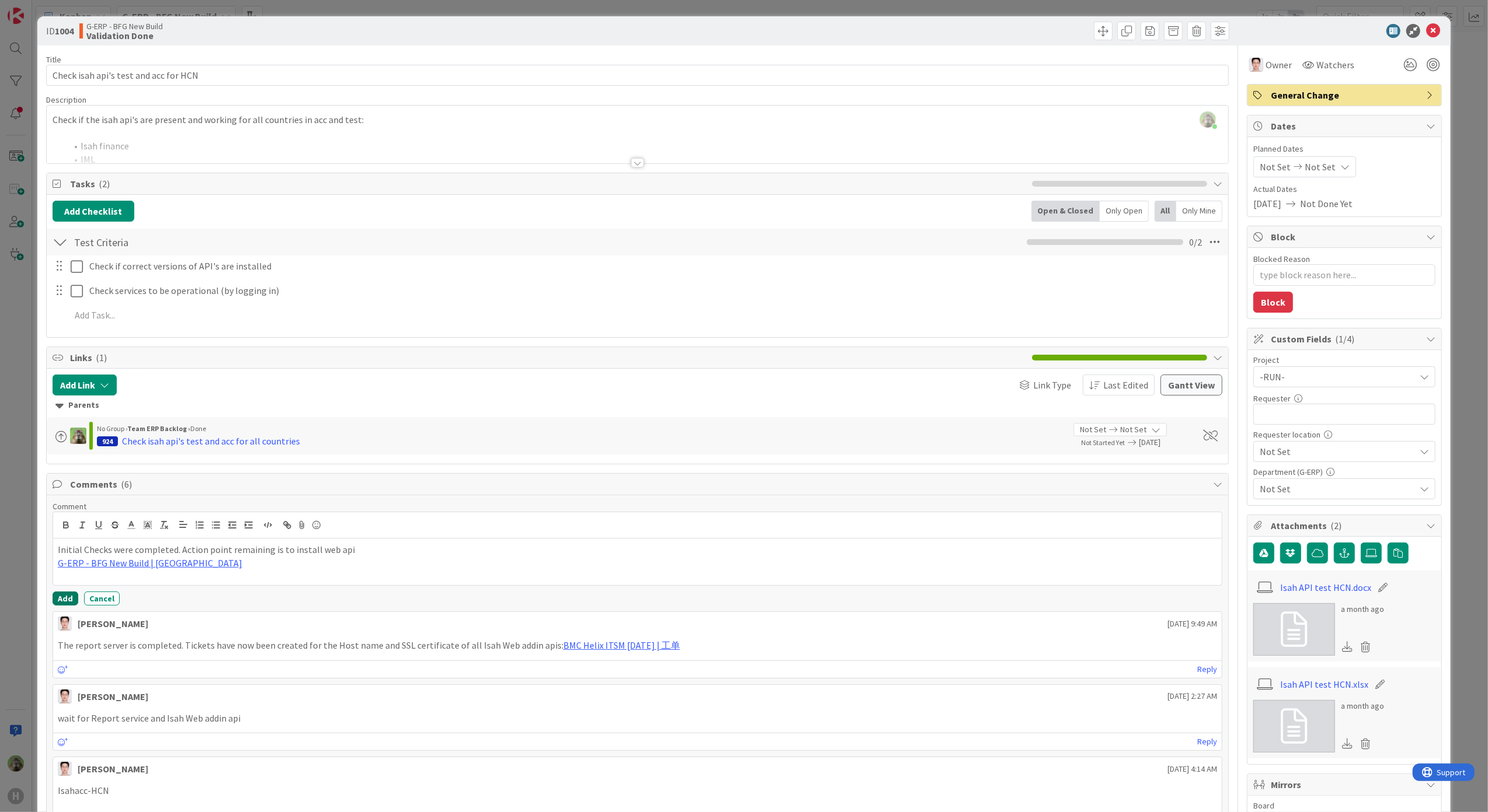
click at [68, 601] on button "Add" at bounding box center [65, 599] width 26 height 14
click at [27, 578] on div "ID 1004 G-ERP - BFG New Build Validation Done Title 37 / 128 Check isah api's t…" at bounding box center [744, 406] width 1488 height 812
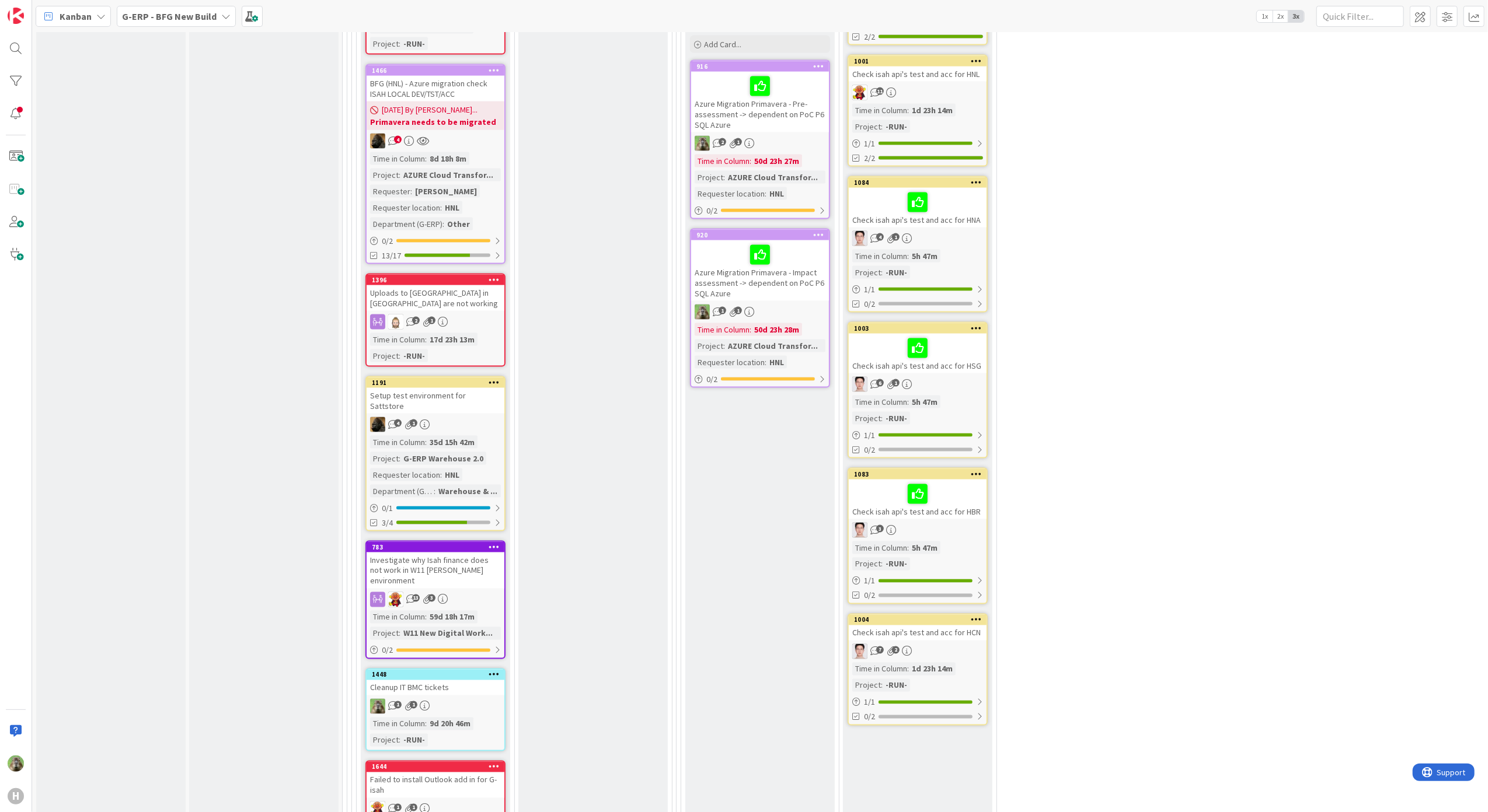
click at [972, 506] on div "Check isah api's test and acc for HBR" at bounding box center [917, 499] width 138 height 40
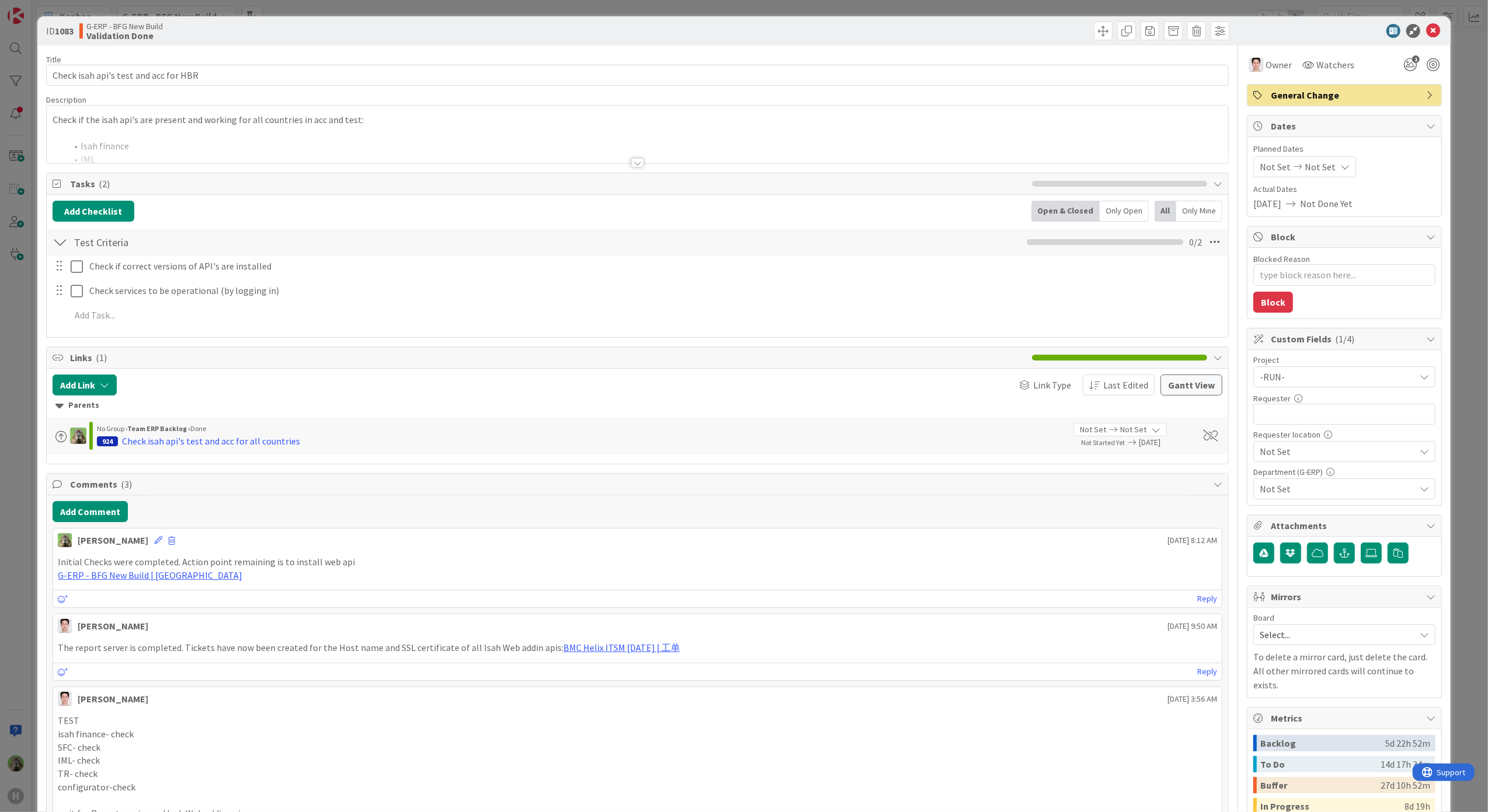
click at [17, 577] on div "ID 1083 G-ERP - BFG New Build Validation Done Title 37 / 128 Check isah api's t…" at bounding box center [744, 406] width 1488 height 812
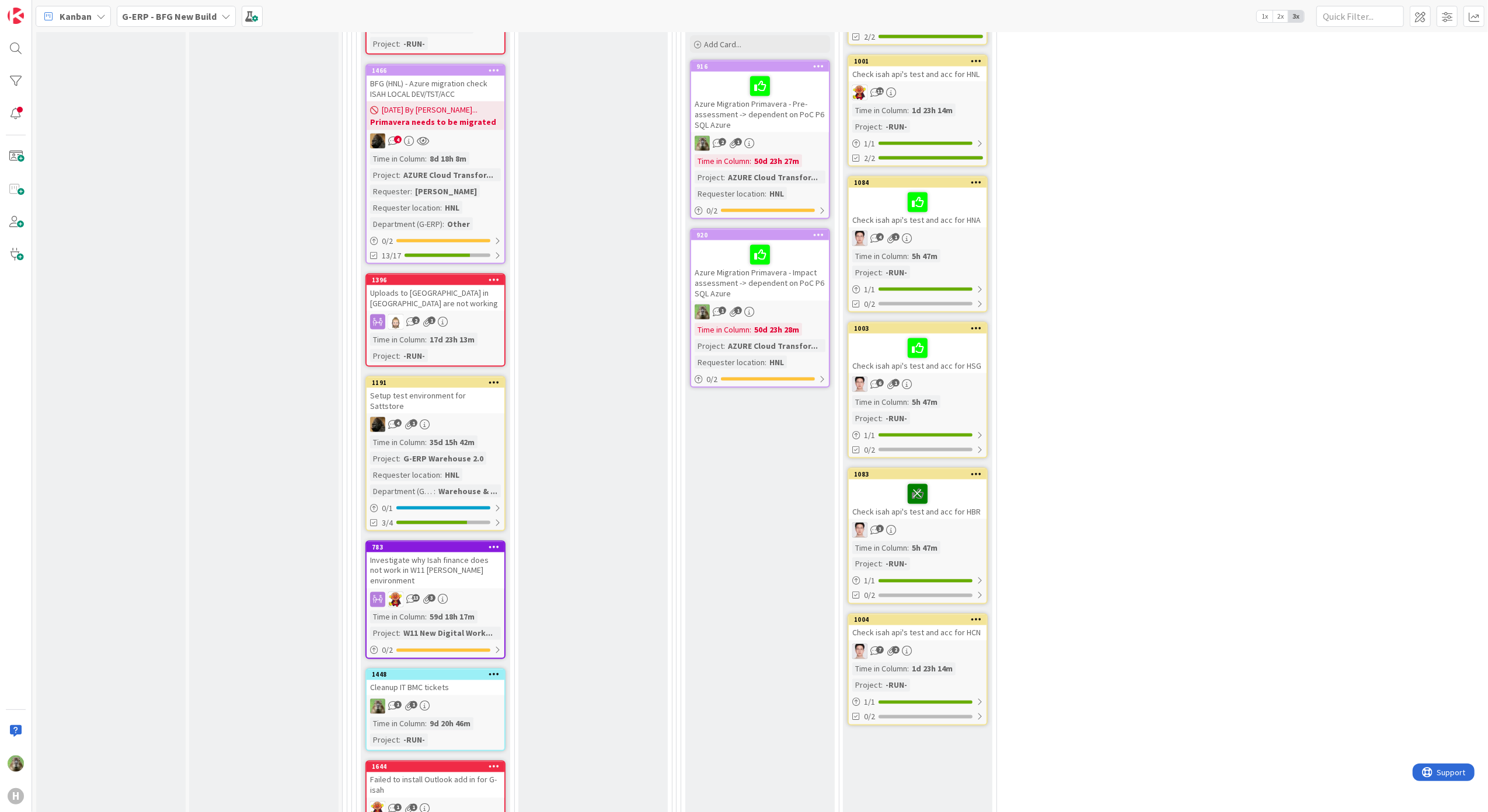
click at [920, 485] on icon at bounding box center [917, 494] width 20 height 19
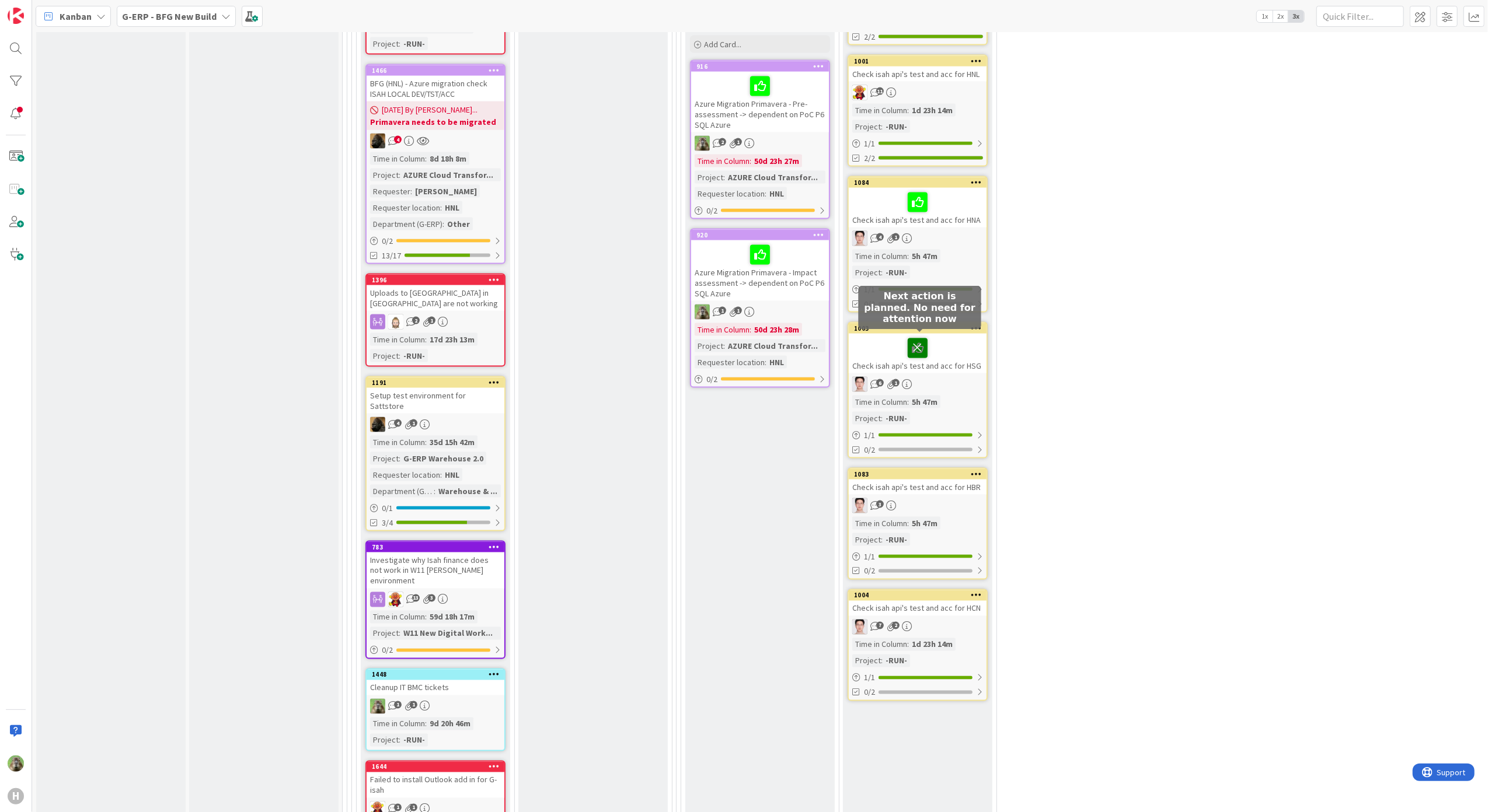
click at [915, 344] on icon at bounding box center [917, 348] width 20 height 19
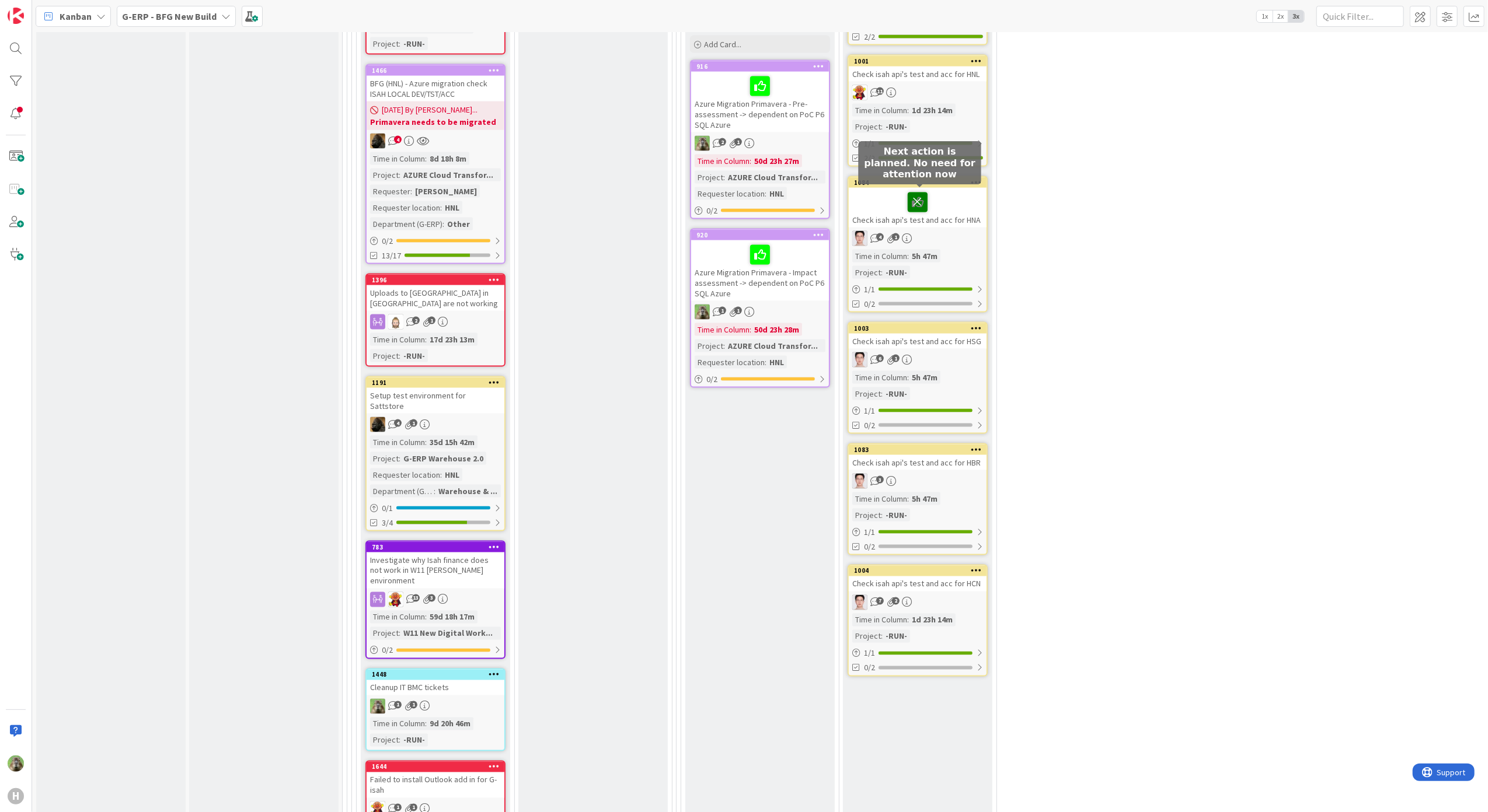
click at [918, 197] on icon at bounding box center [917, 202] width 20 height 19
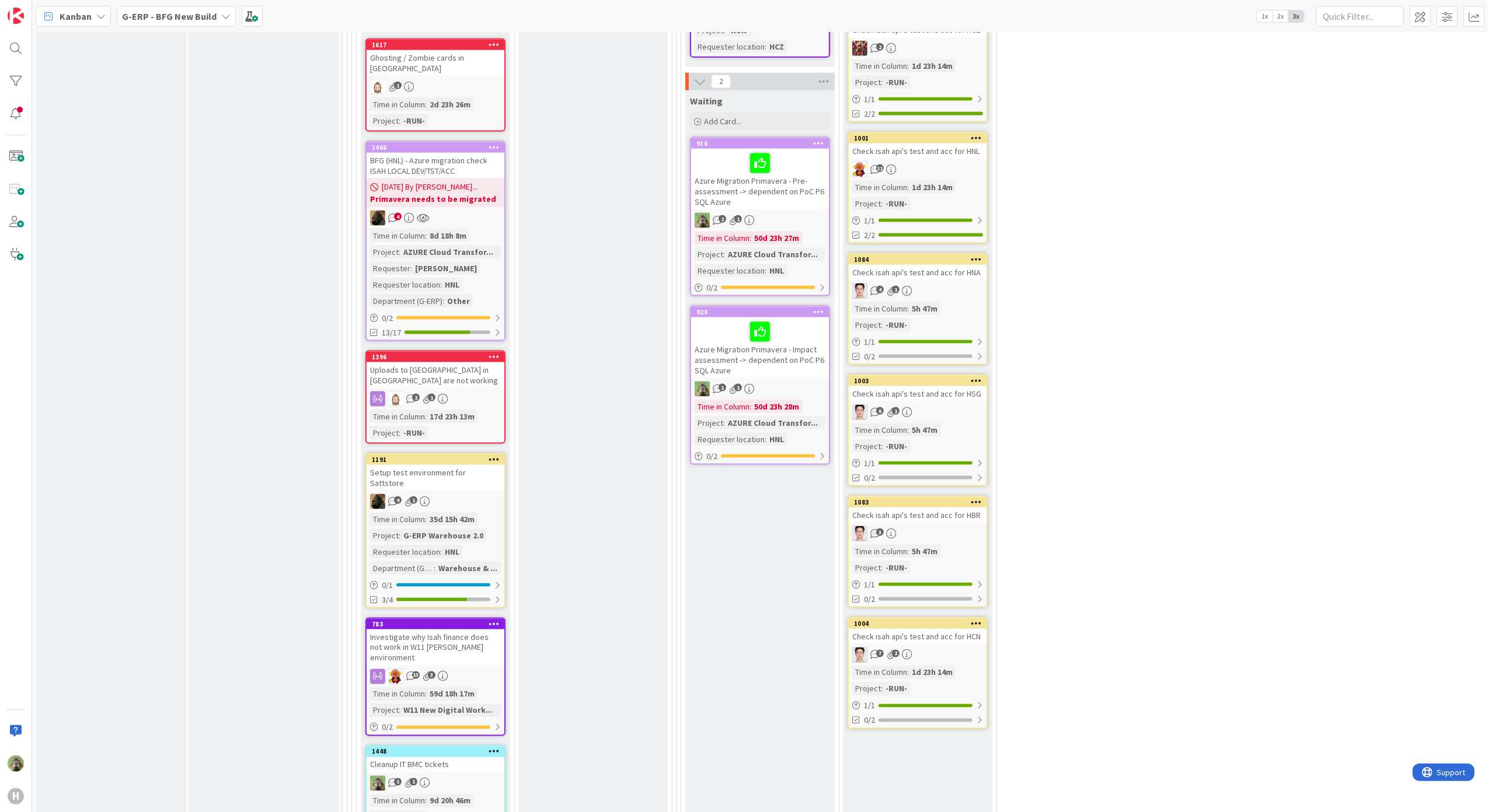
scroll to position [1468, 0]
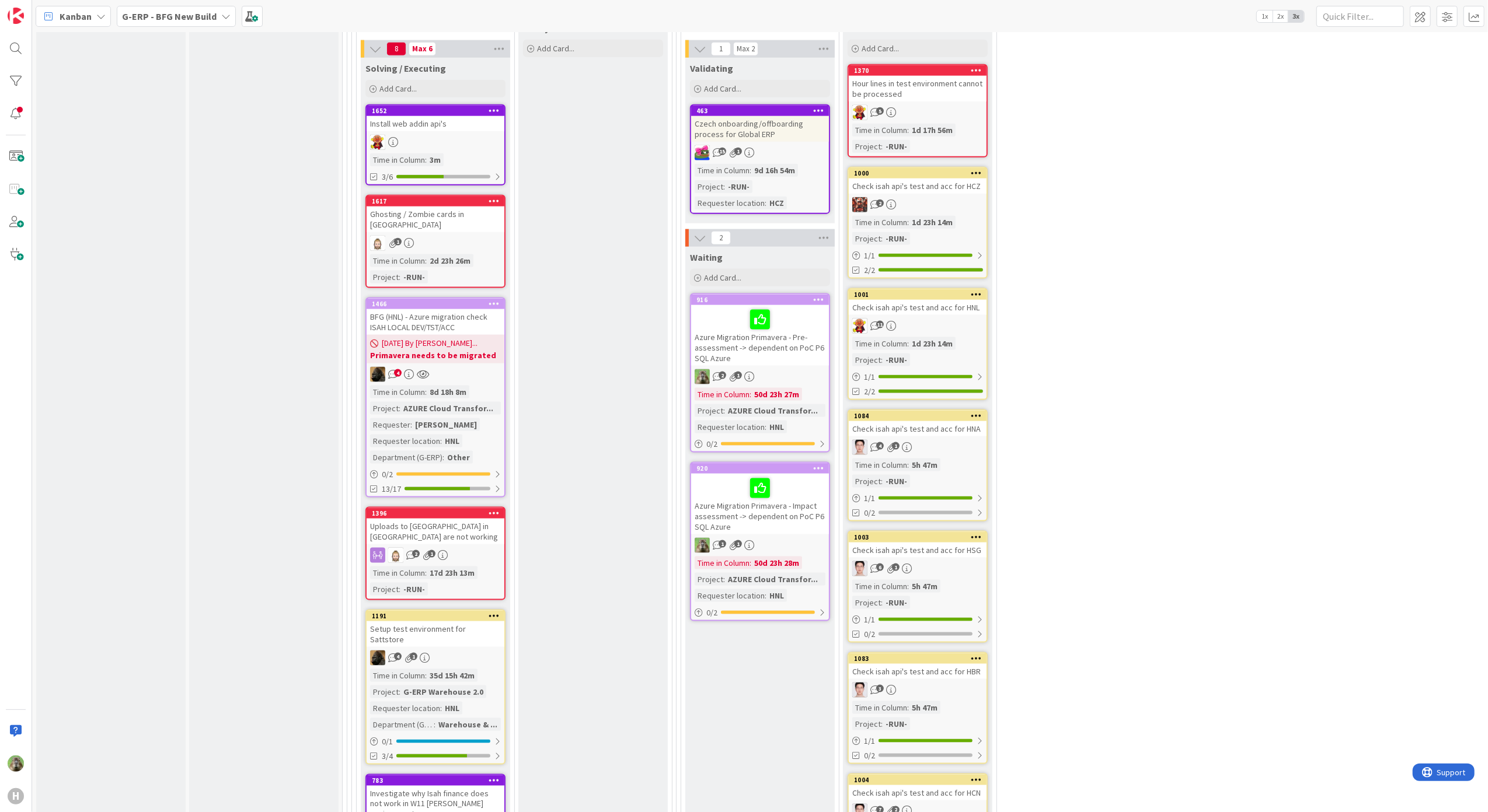
click at [972, 463] on div "Time in Column : 5h 47m Project : -RUN-" at bounding box center [917, 473] width 131 height 29
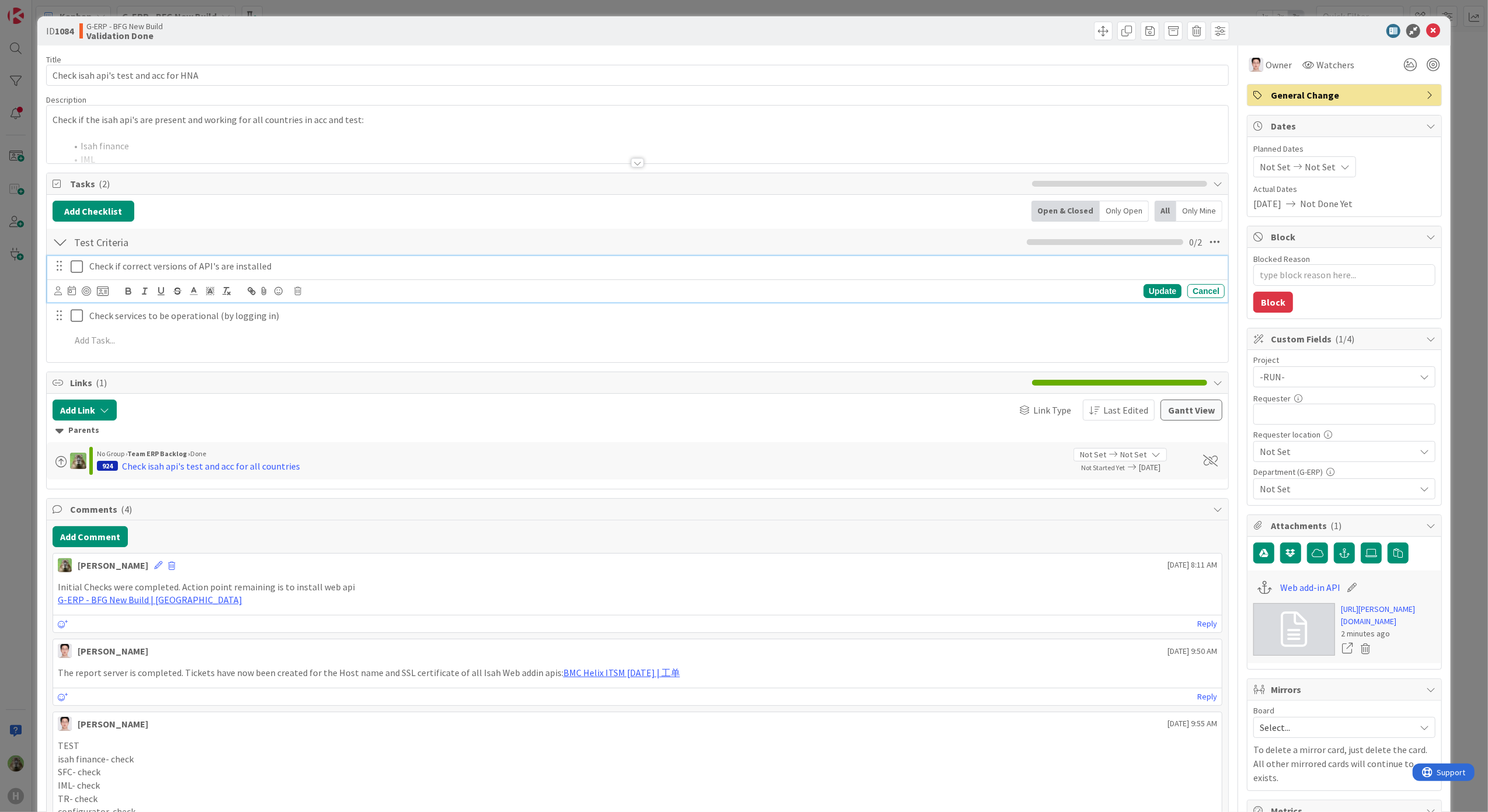
click at [165, 277] on div "Check if correct versions of API's are installed" at bounding box center [654, 266] width 1140 height 20
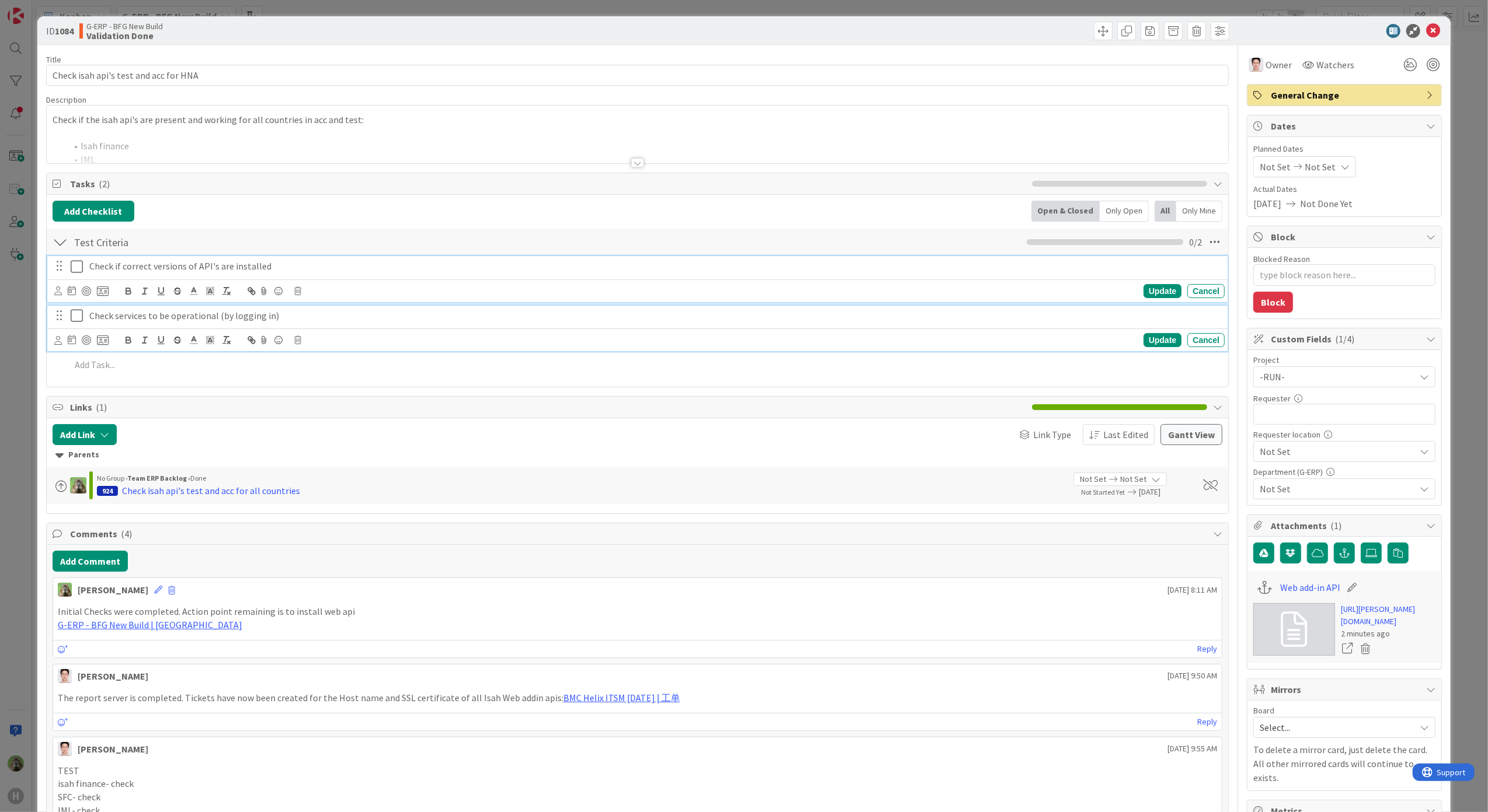
click at [83, 313] on icon at bounding box center [79, 316] width 17 height 14
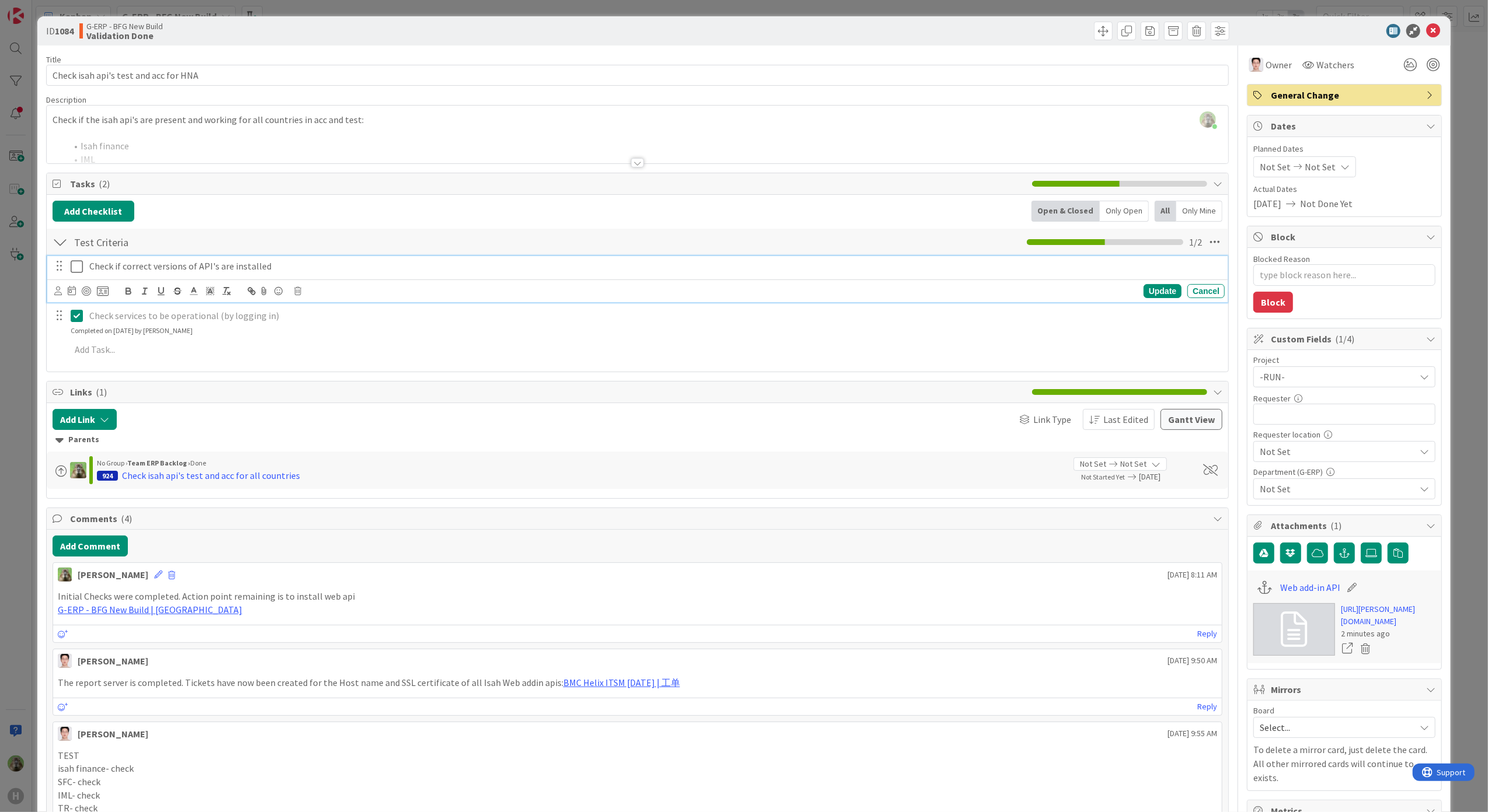
click at [77, 276] on button at bounding box center [77, 266] width 14 height 19
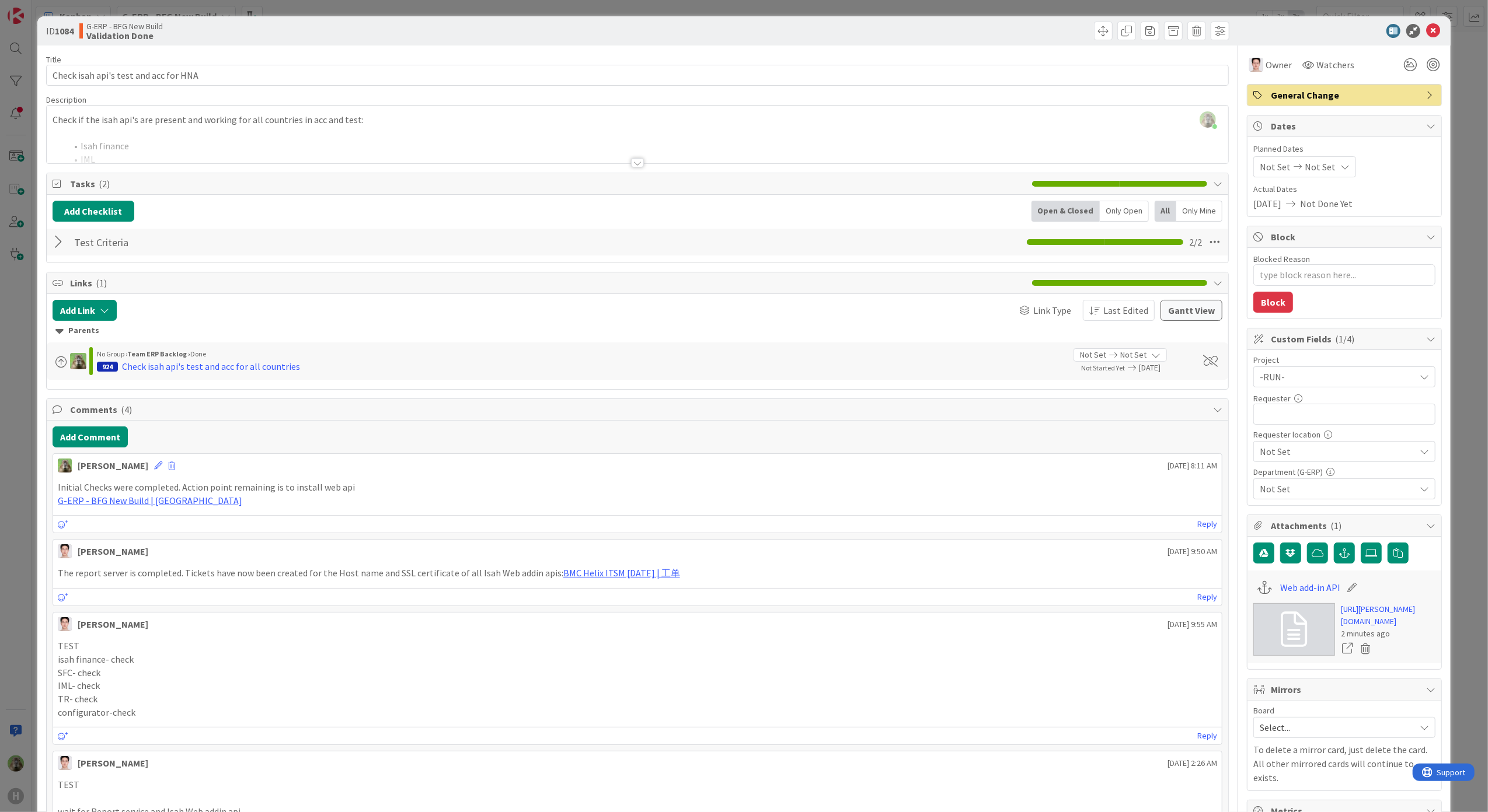
click at [15, 429] on div "ID 1084 G-ERP - BFG New Build Validation Done Title 37 / 128 Check isah api's t…" at bounding box center [744, 406] width 1488 height 812
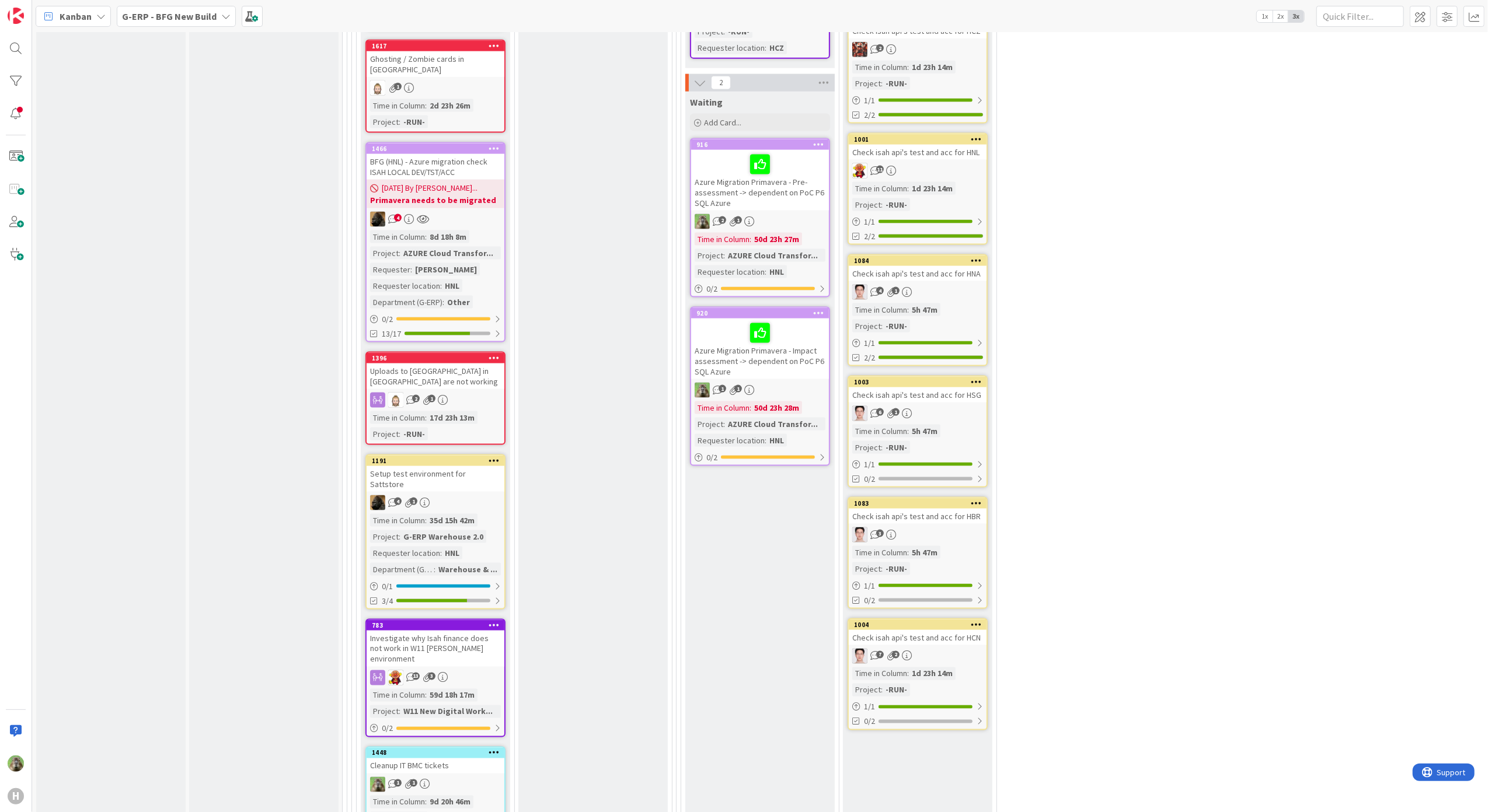
click at [957, 406] on div "6 1" at bounding box center [917, 413] width 138 height 15
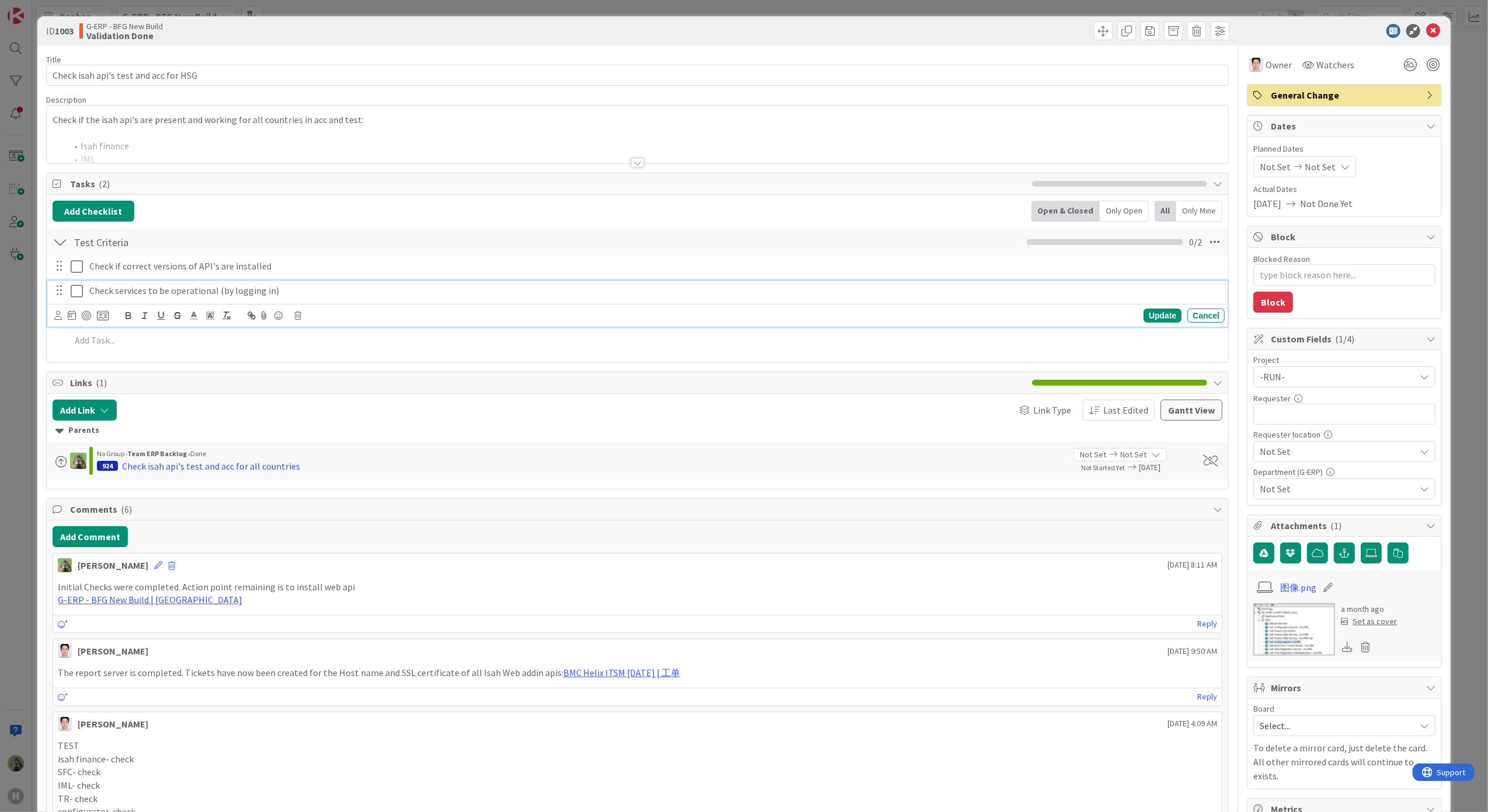
click at [80, 294] on icon at bounding box center [79, 292] width 17 height 14
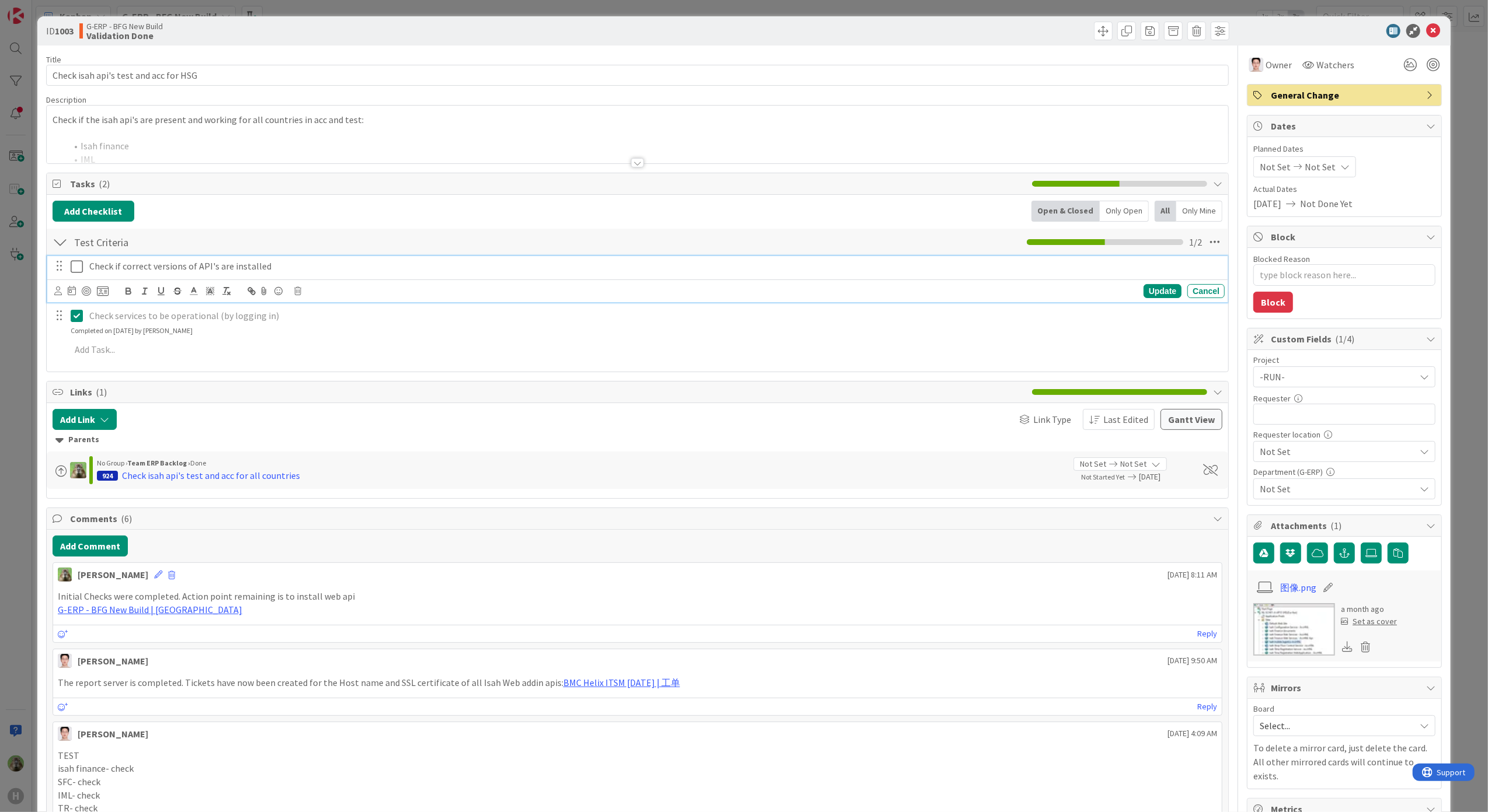
click at [80, 271] on icon at bounding box center [79, 266] width 17 height 14
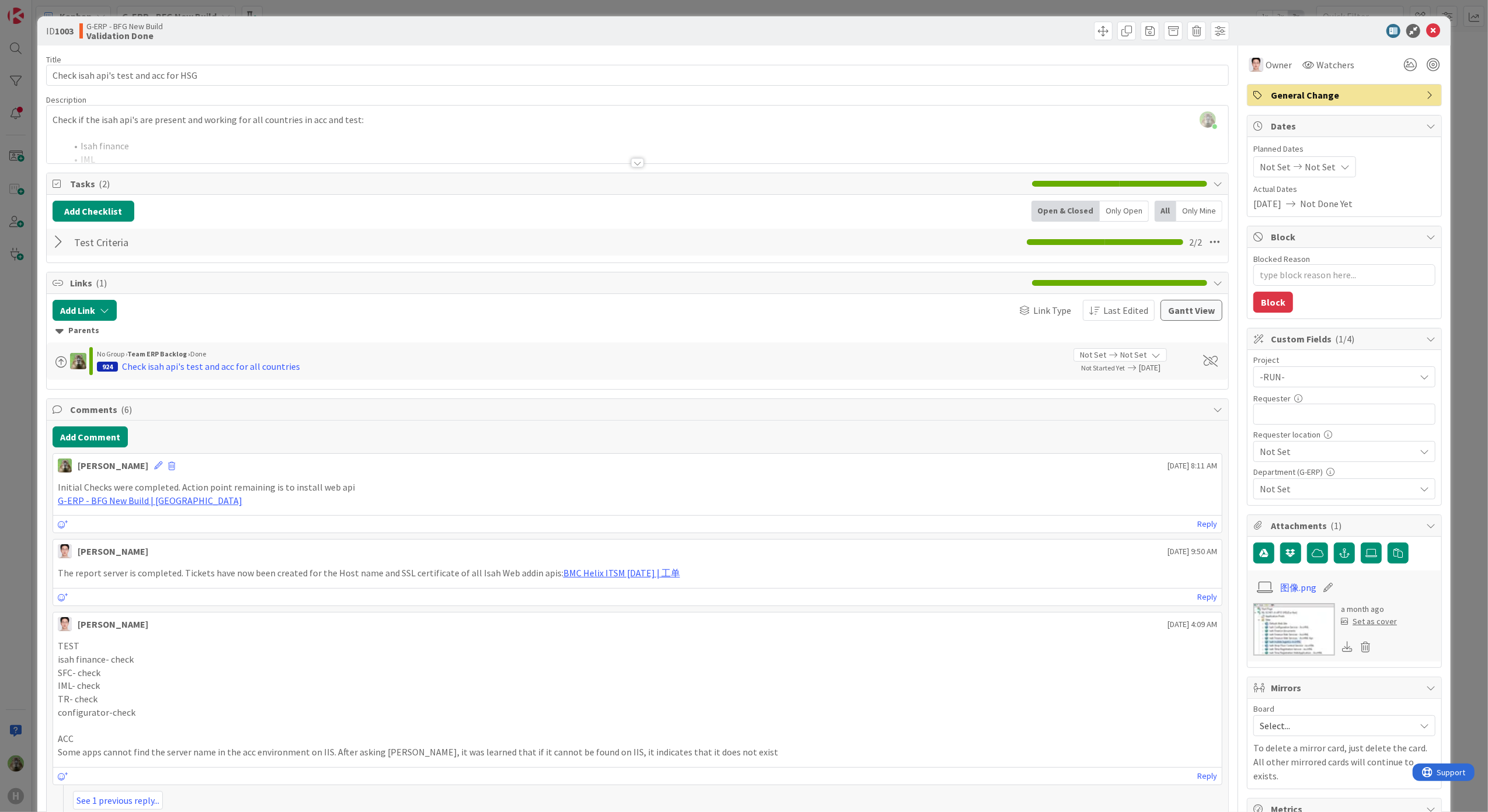
click at [17, 388] on div "ID 1003 G-ERP - BFG New Build Validation Done Title 37 / 128 Check isah api's t…" at bounding box center [744, 406] width 1488 height 812
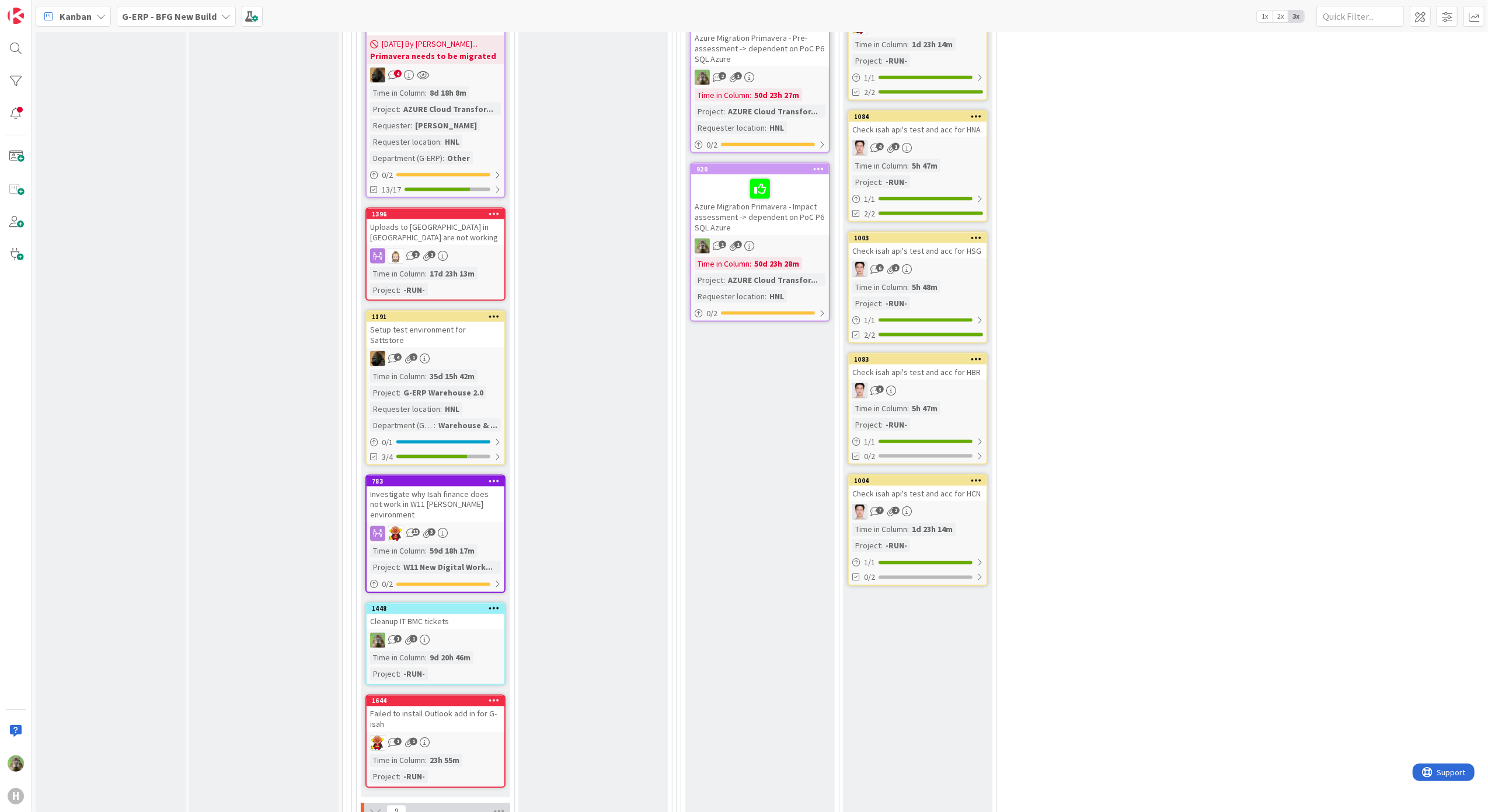
scroll to position [1779, 0]
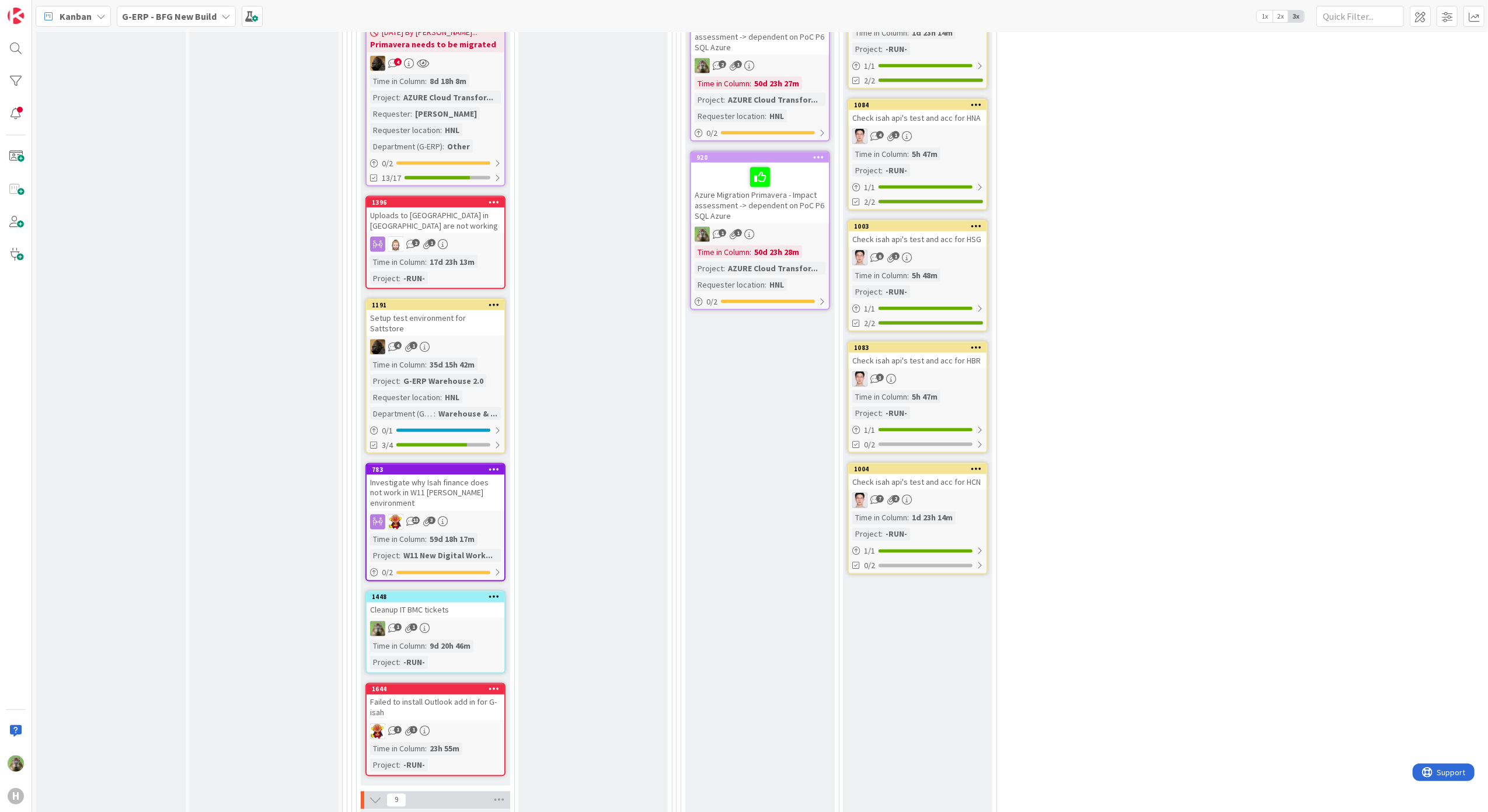
click at [959, 364] on link "1083 Check isah api's test and acc for HBR 3 Time in Column : 5h 47m Project : …" at bounding box center [917, 397] width 140 height 112
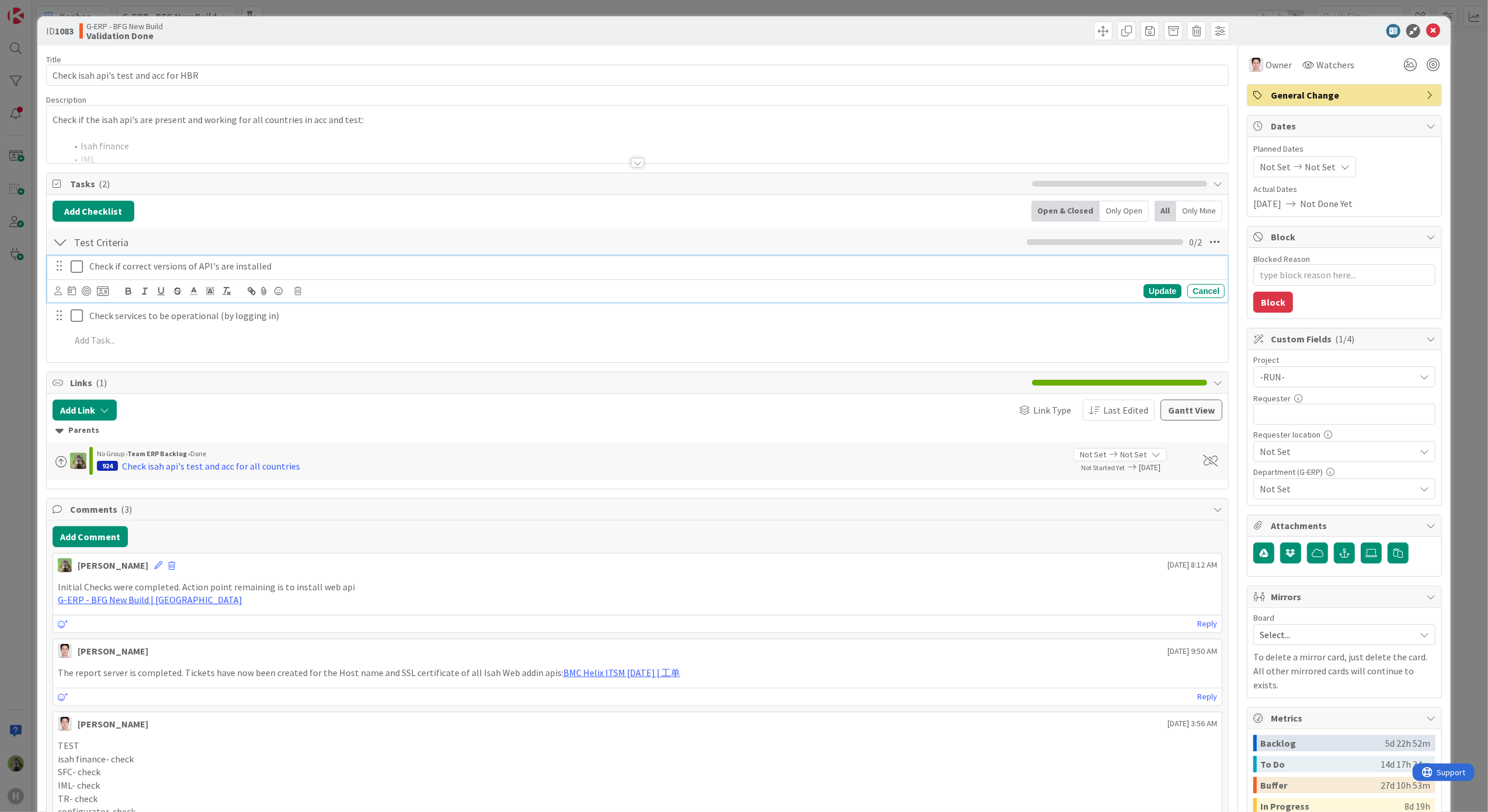
click at [77, 270] on icon at bounding box center [79, 266] width 17 height 14
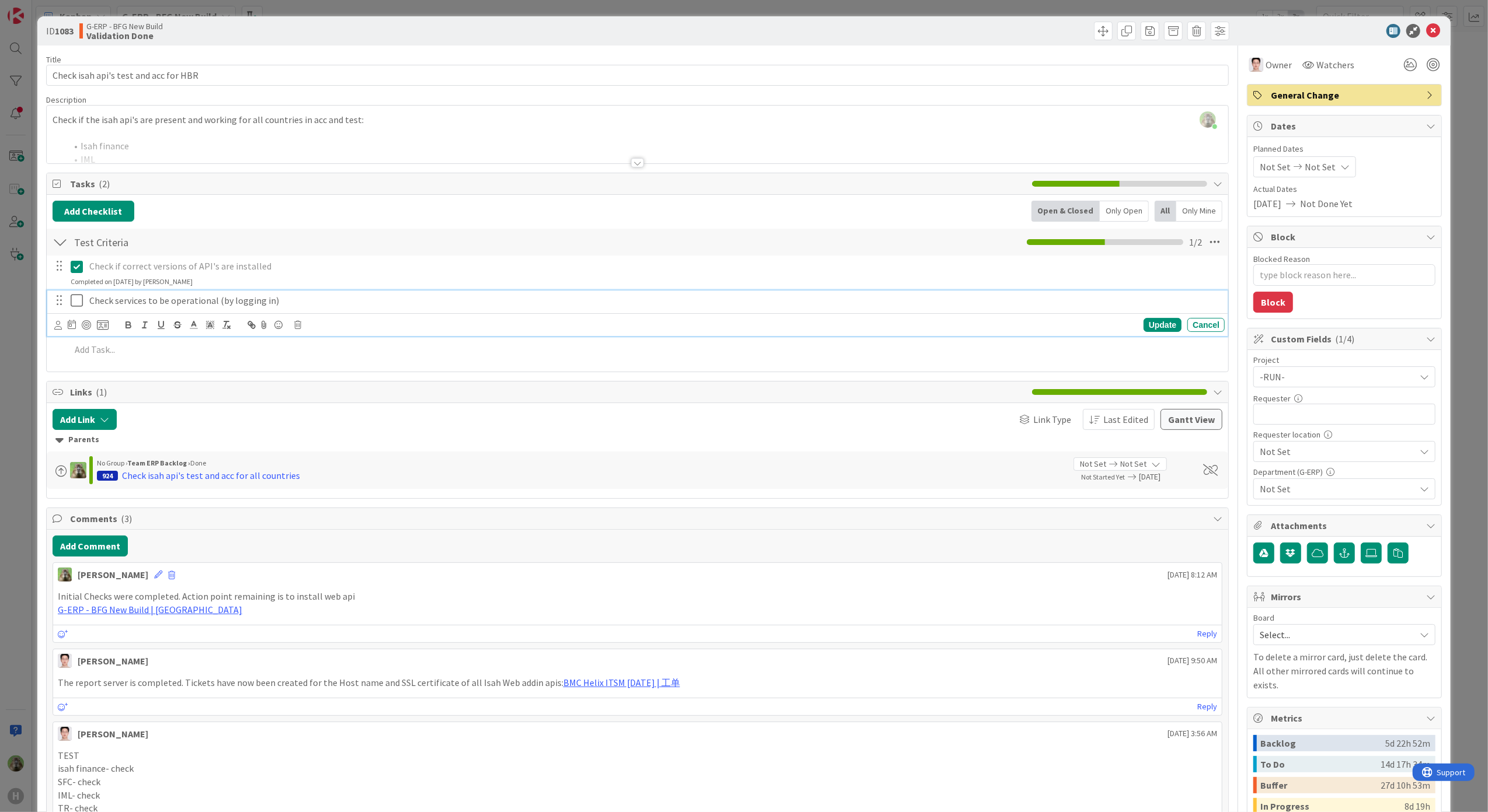
click at [78, 304] on icon at bounding box center [79, 300] width 17 height 14
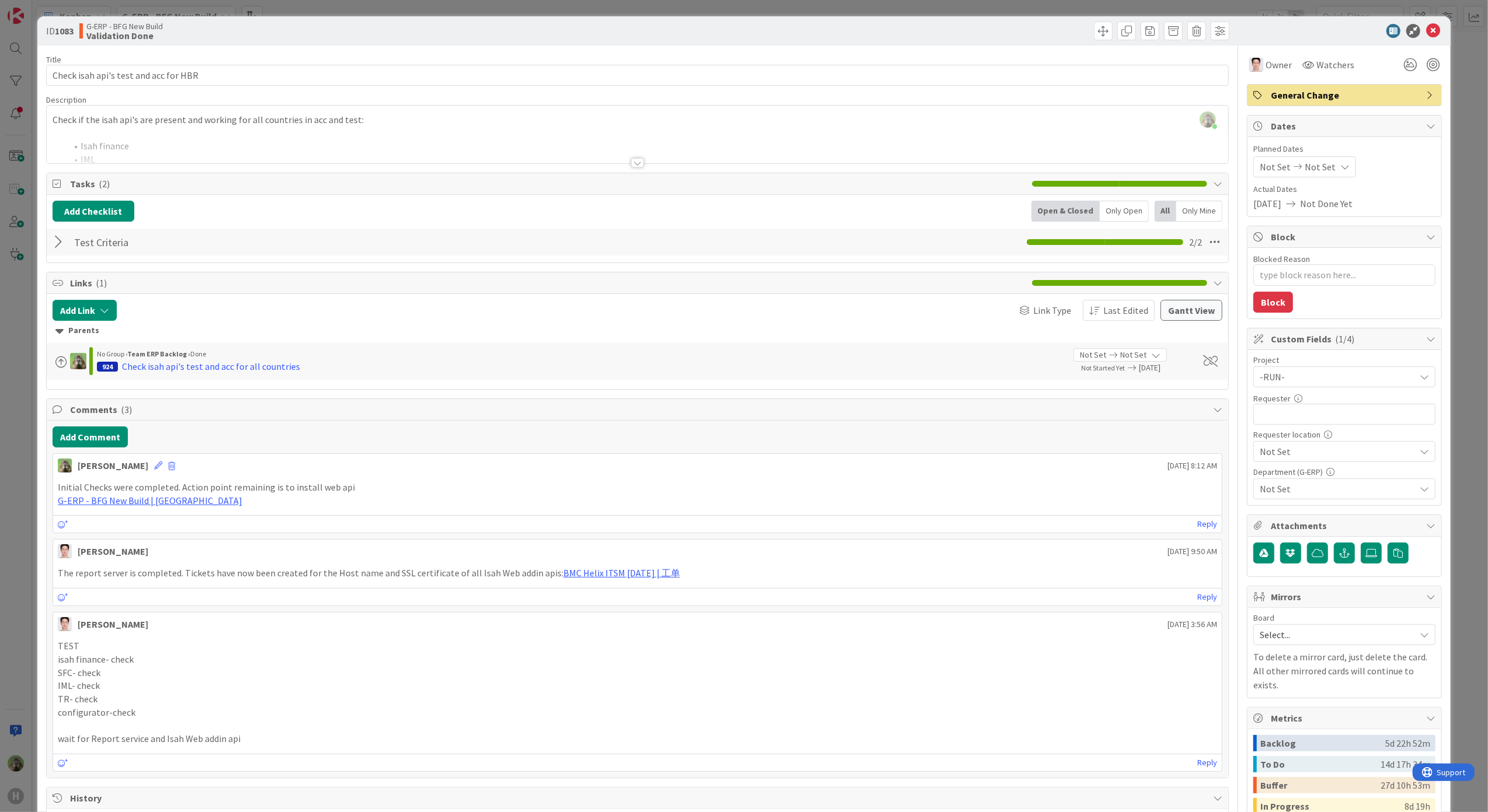
click at [13, 415] on div "ID 1083 G-ERP - BFG New Build Validation Done Title 37 / 128 Check isah api's t…" at bounding box center [744, 406] width 1488 height 812
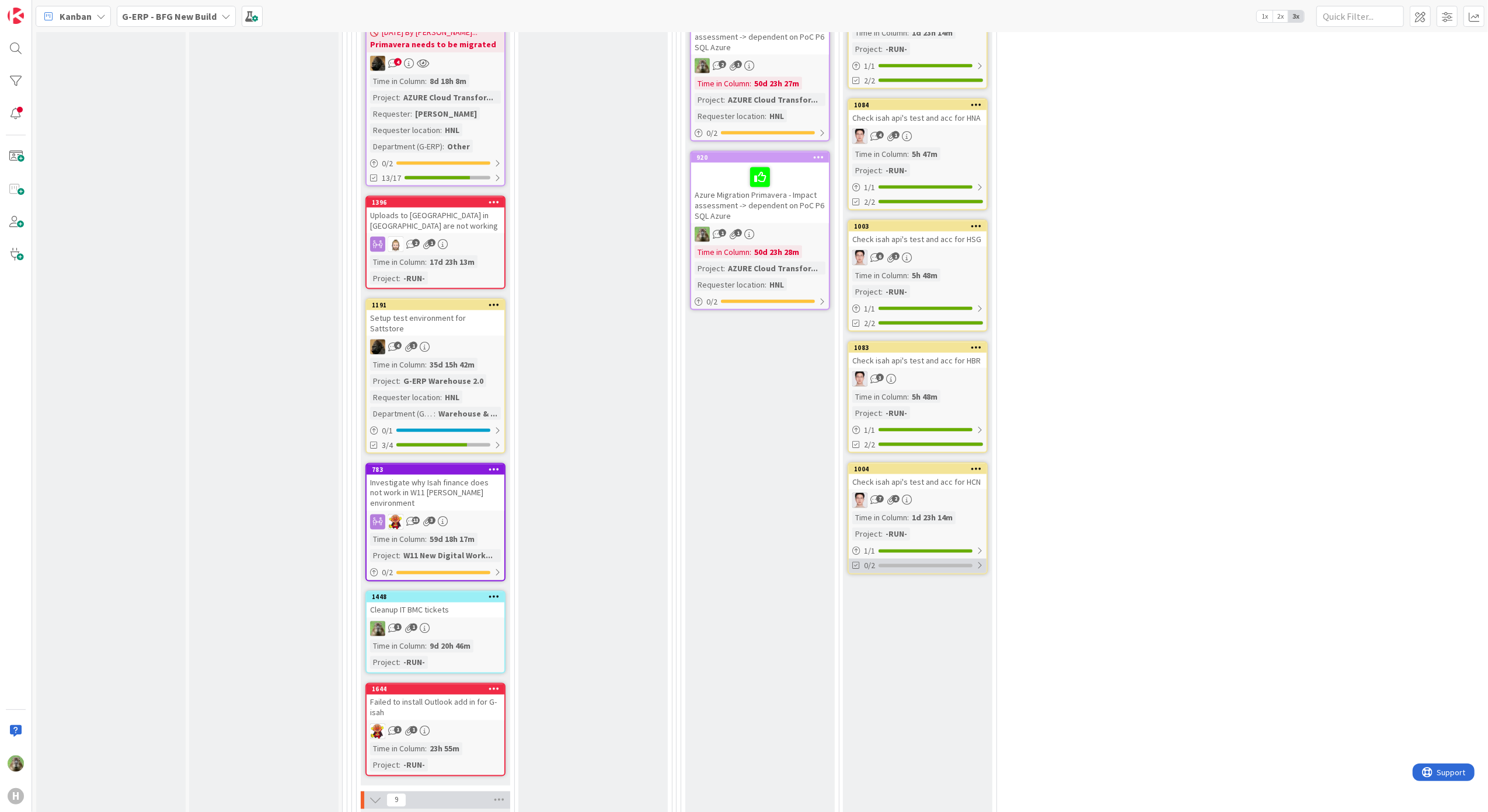
click at [931, 564] on div at bounding box center [925, 566] width 94 height 3
click at [855, 590] on icon at bounding box center [857, 595] width 9 height 9
click at [858, 590] on icon at bounding box center [857, 595] width 9 height 9
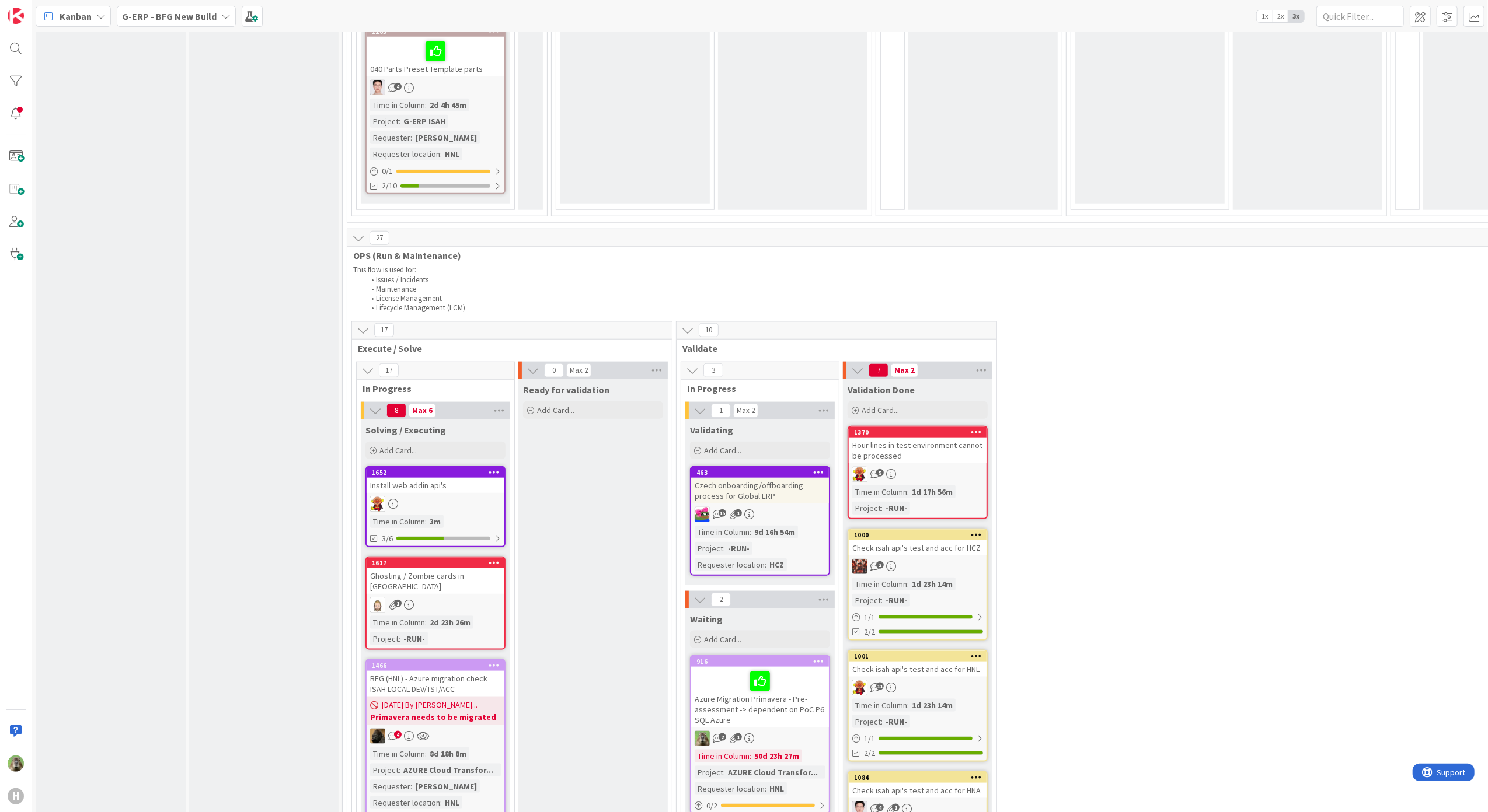
scroll to position [1078, 0]
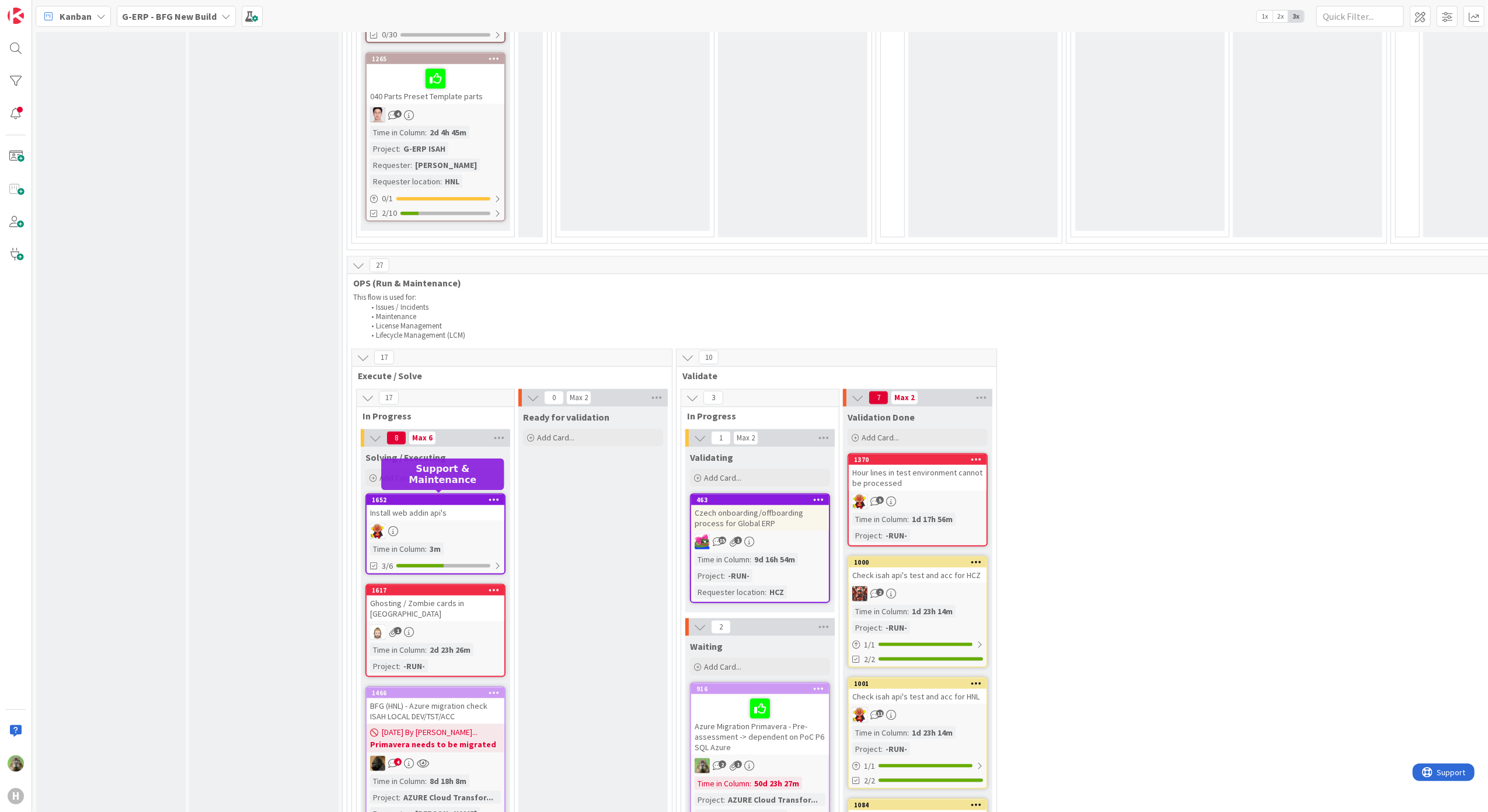
click at [436, 498] on div "1652" at bounding box center [437, 499] width 132 height 8
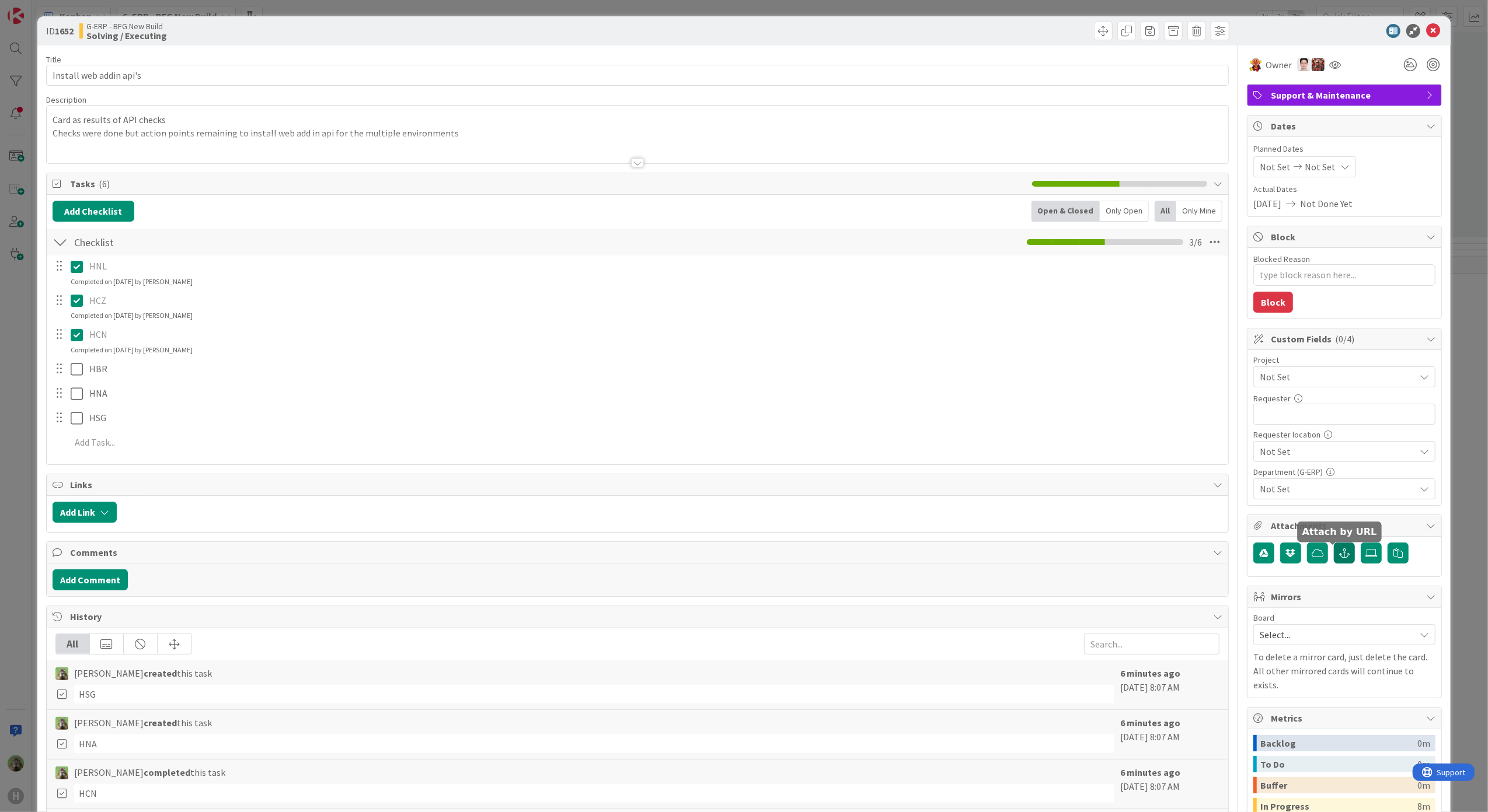
type textarea "x"
click at [1343, 556] on button "button" at bounding box center [1344, 553] width 21 height 21
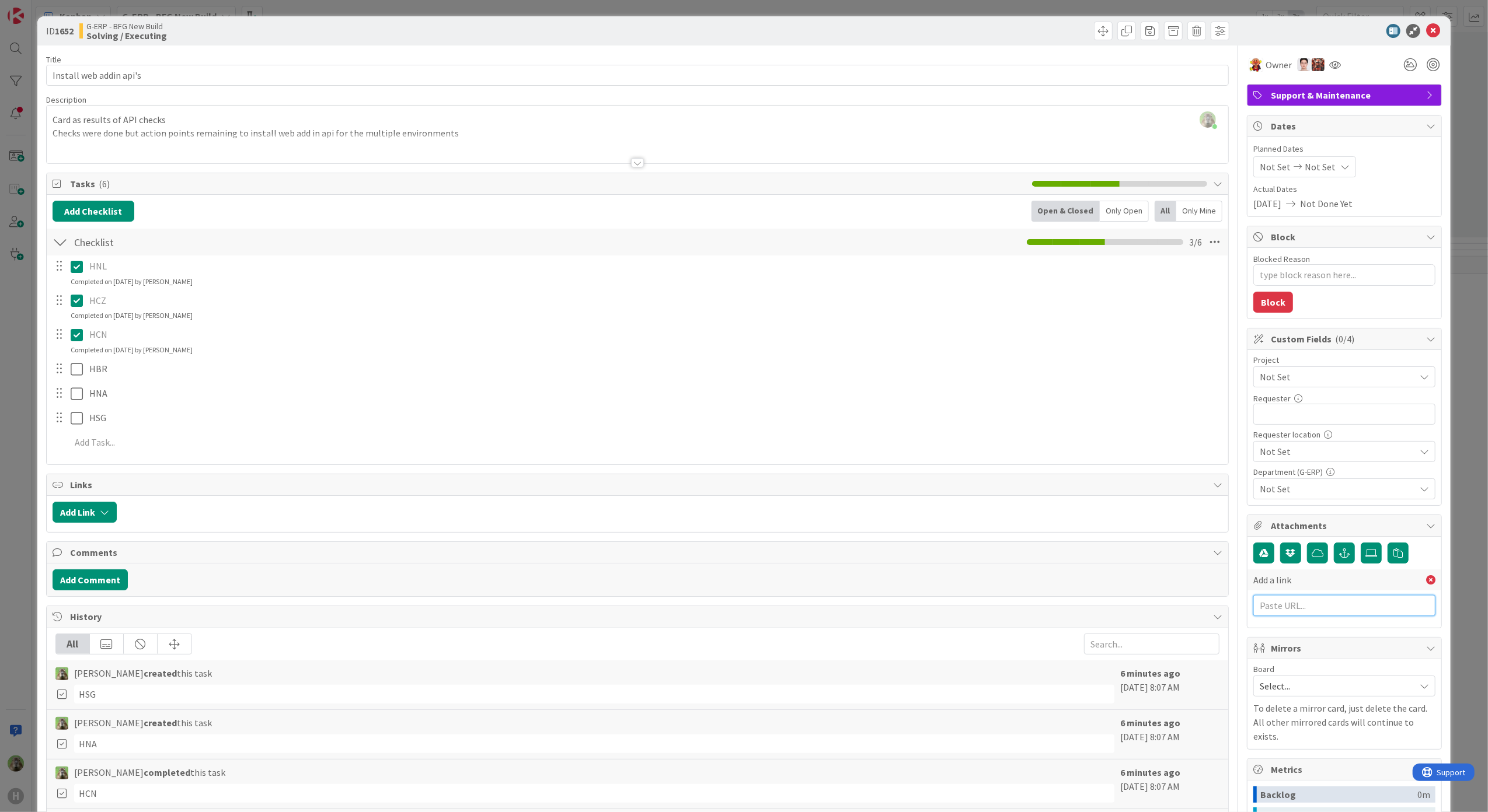
click at [1322, 612] on input "text" at bounding box center [1344, 605] width 182 height 21
paste input "Initial Checks were completed. Action point remaining is to install web api G-E…"
type input "Initial Checks were completed. Action point remaining is to install web api G-E…"
click at [1296, 616] on input "text" at bounding box center [1344, 605] width 182 height 21
paste input "https://huisman-smartit.onbmc.com/smartit/app/#/workorder/IDGHEXFAF704DATAJE7HT…"
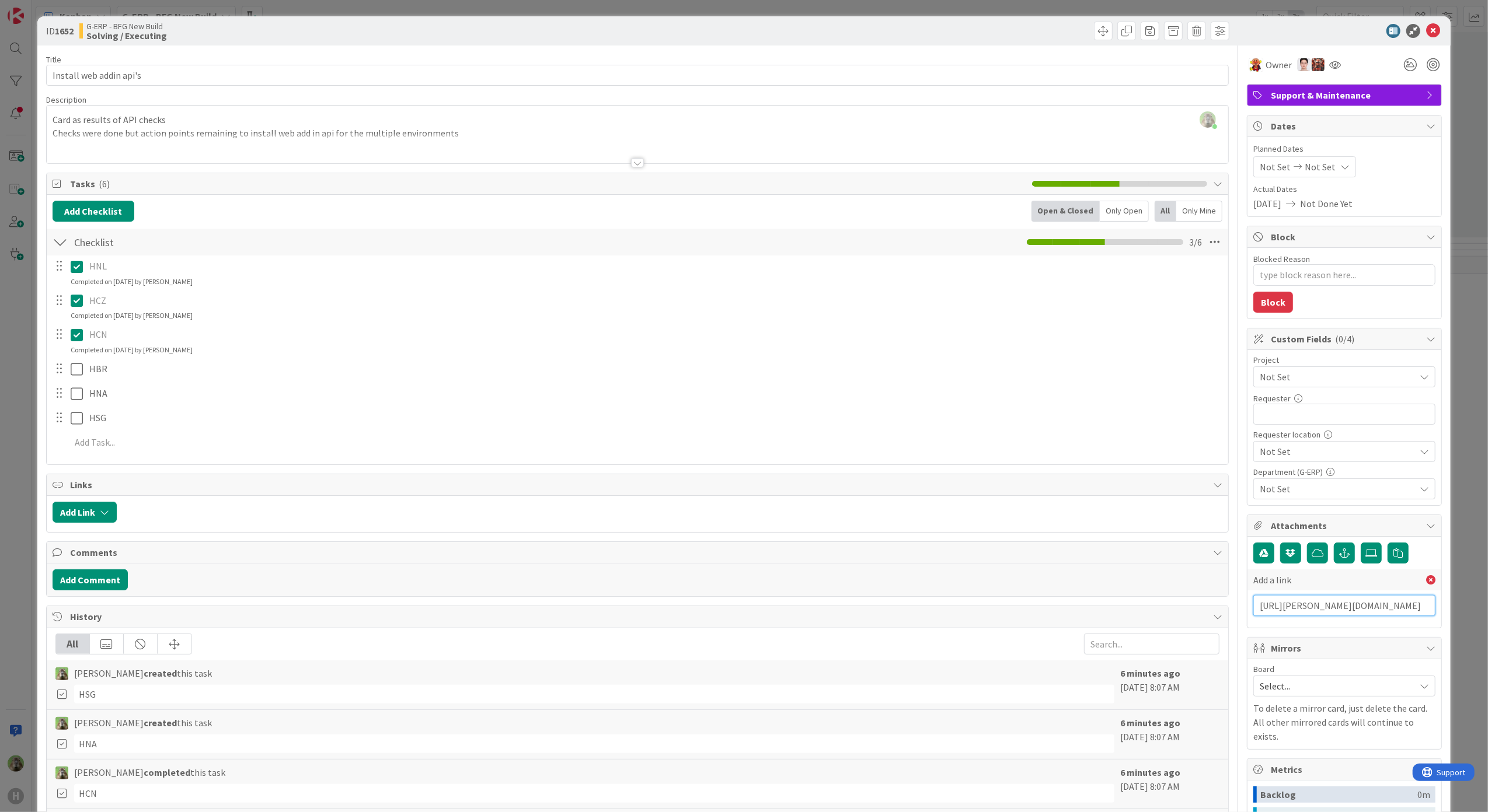
scroll to position [0, 227]
type input "https://huisman-smartit.onbmc.com/smartit/app/#/workorder/IDGHEXFAF704DATAJE7HT…"
click at [1313, 642] on input "text" at bounding box center [1344, 631] width 182 height 21
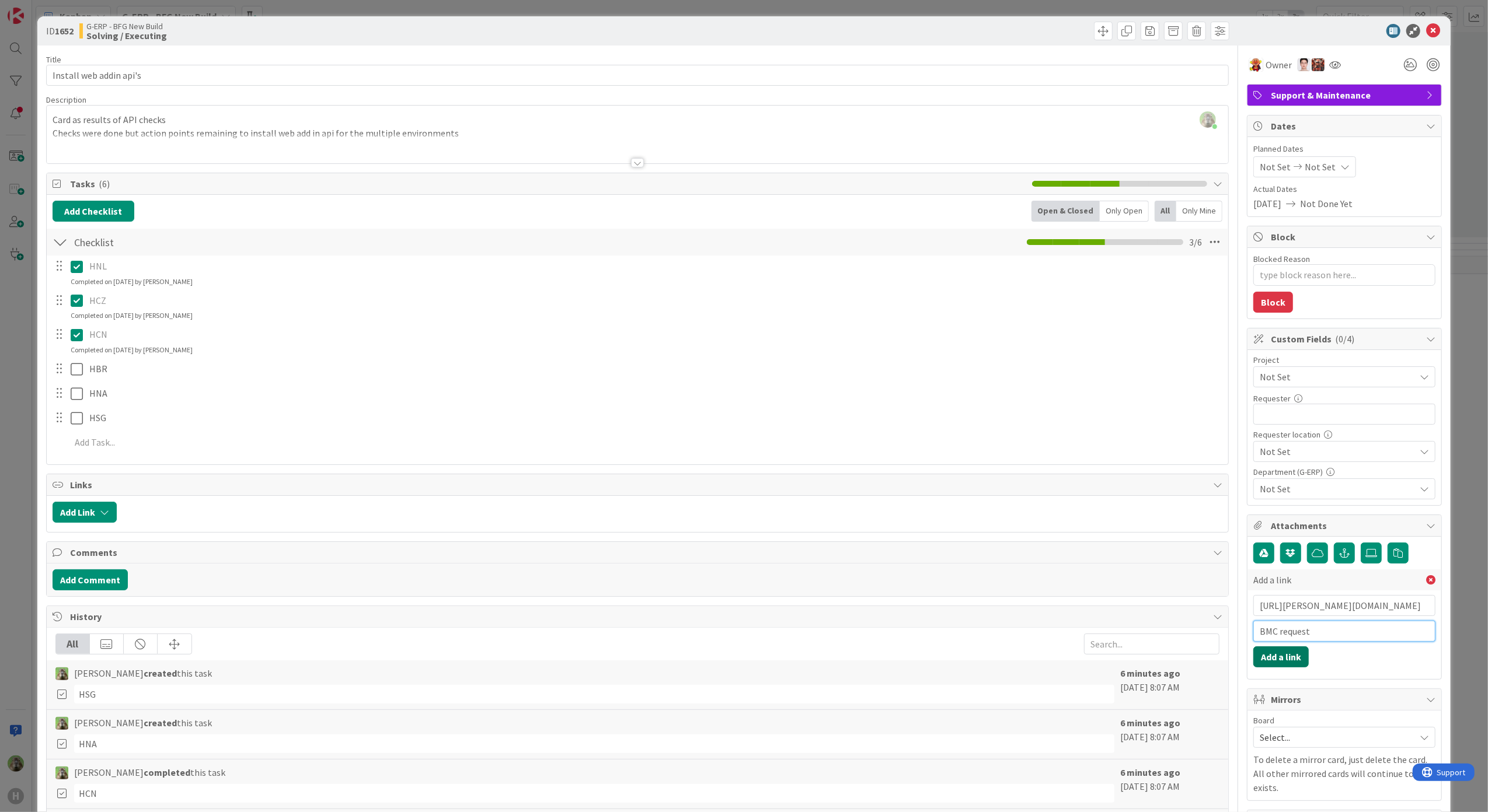
type input "BMC request"
click at [1271, 665] on button "Add a link" at bounding box center [1281, 656] width 56 height 21
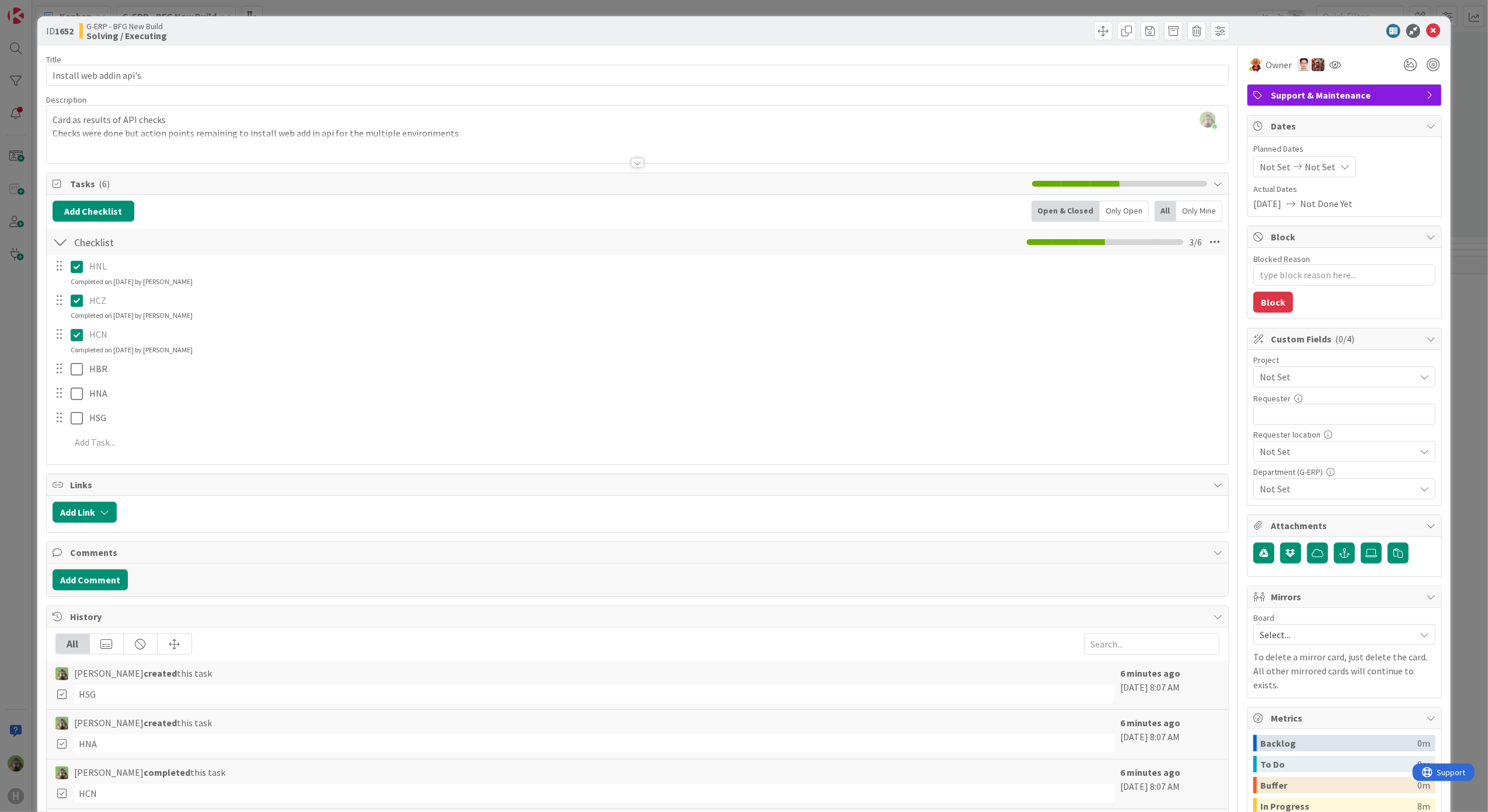
type textarea "x"
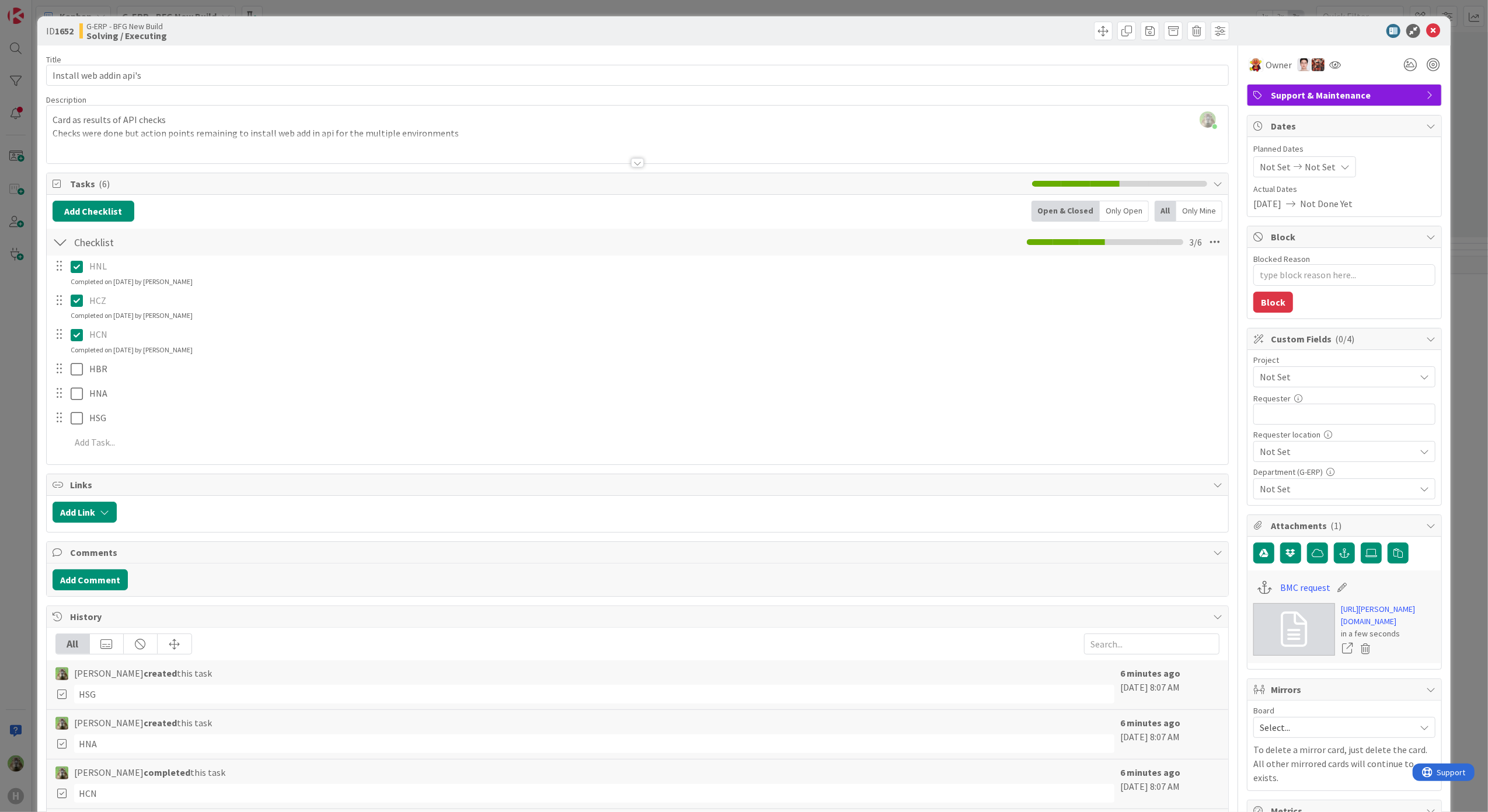
click at [517, 157] on div at bounding box center [638, 148] width 1182 height 30
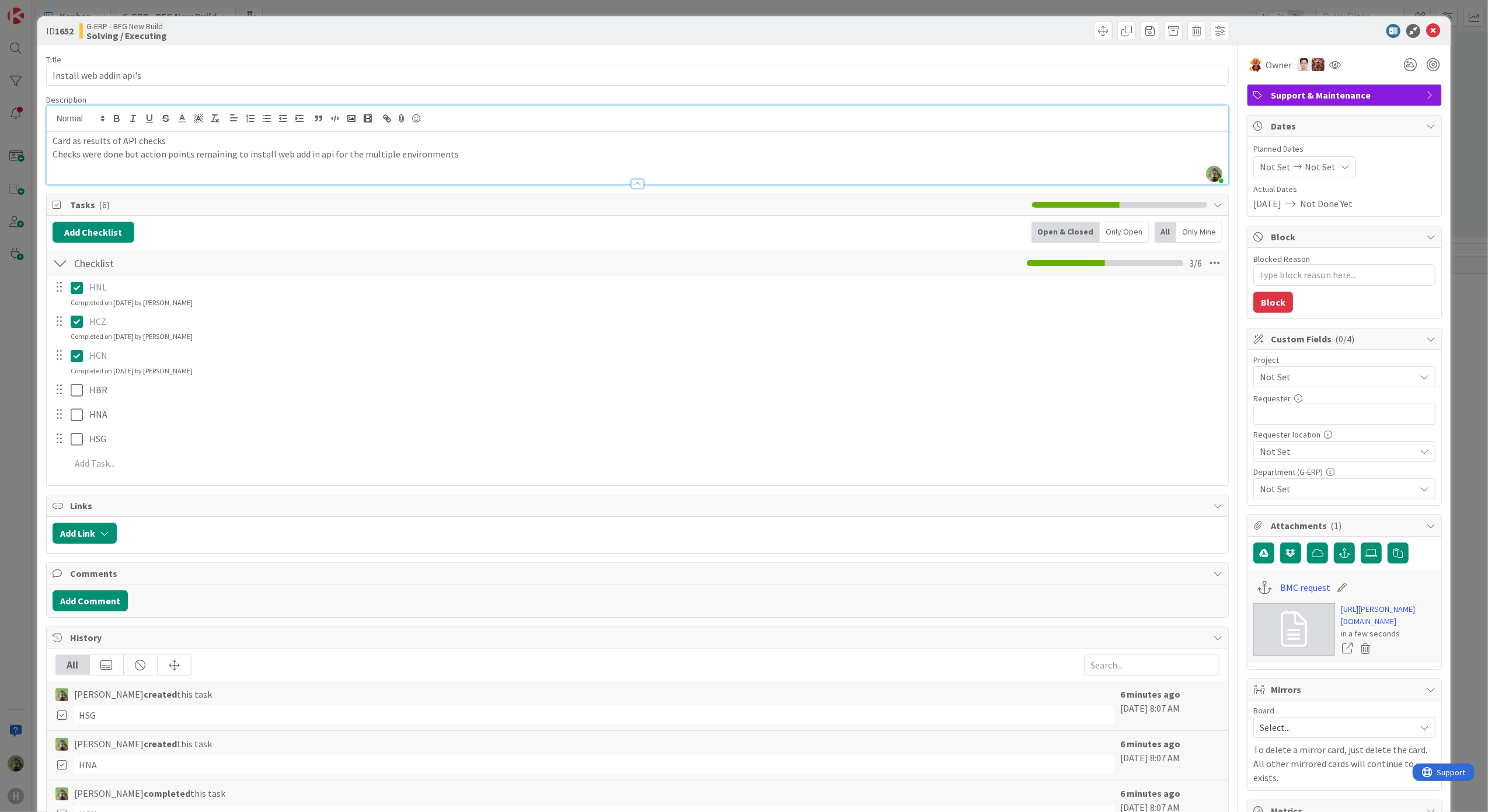
click at [512, 163] on div "Card as results of API checks Checks were done but action points remaining to i…" at bounding box center [638, 158] width 1182 height 52
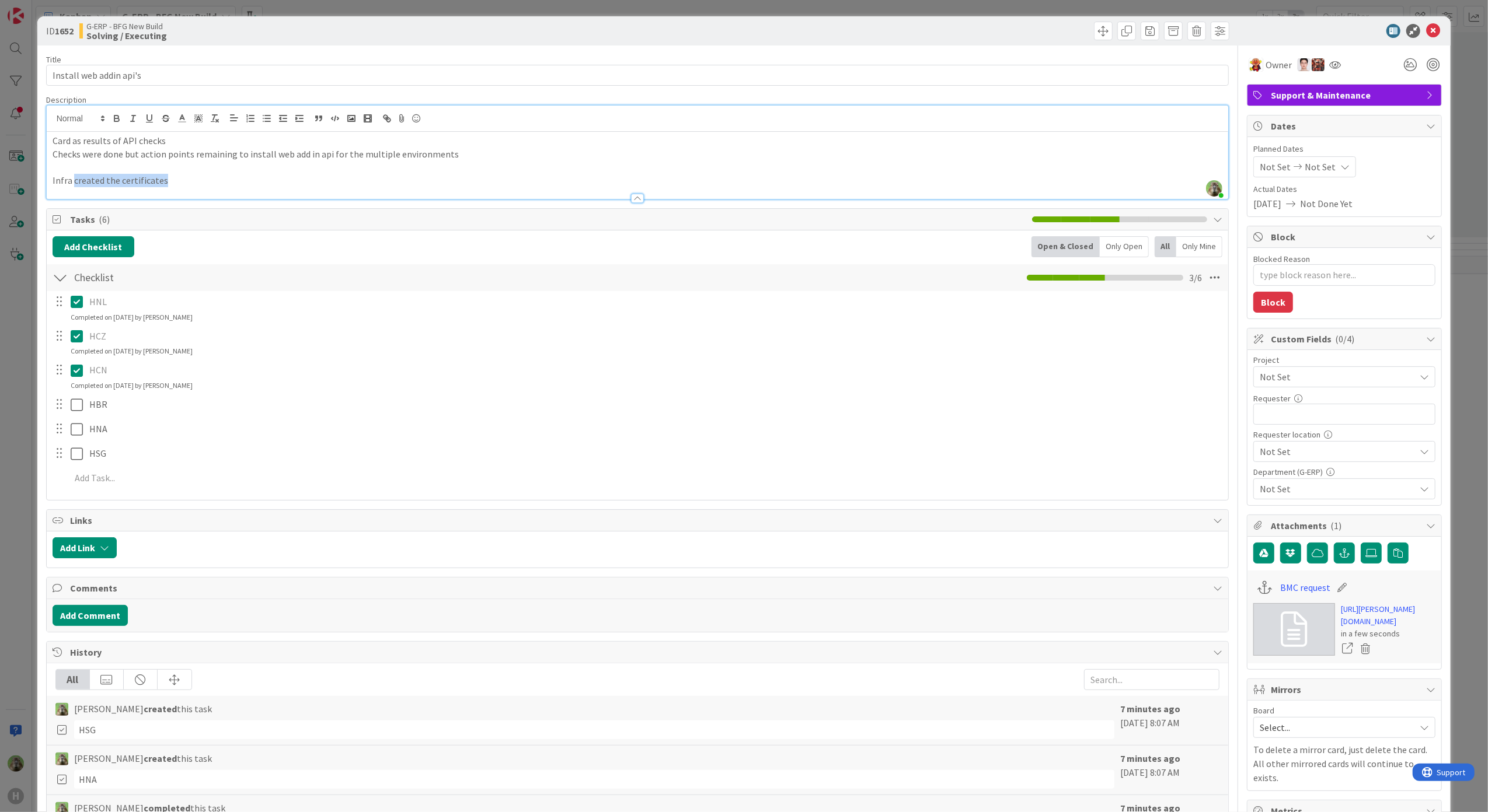
drag, startPoint x: 192, startPoint y: 183, endPoint x: 71, endPoint y: 184, distance: 121.0
click at [71, 184] on p "Infra created the certificates" at bounding box center [637, 180] width 1171 height 13
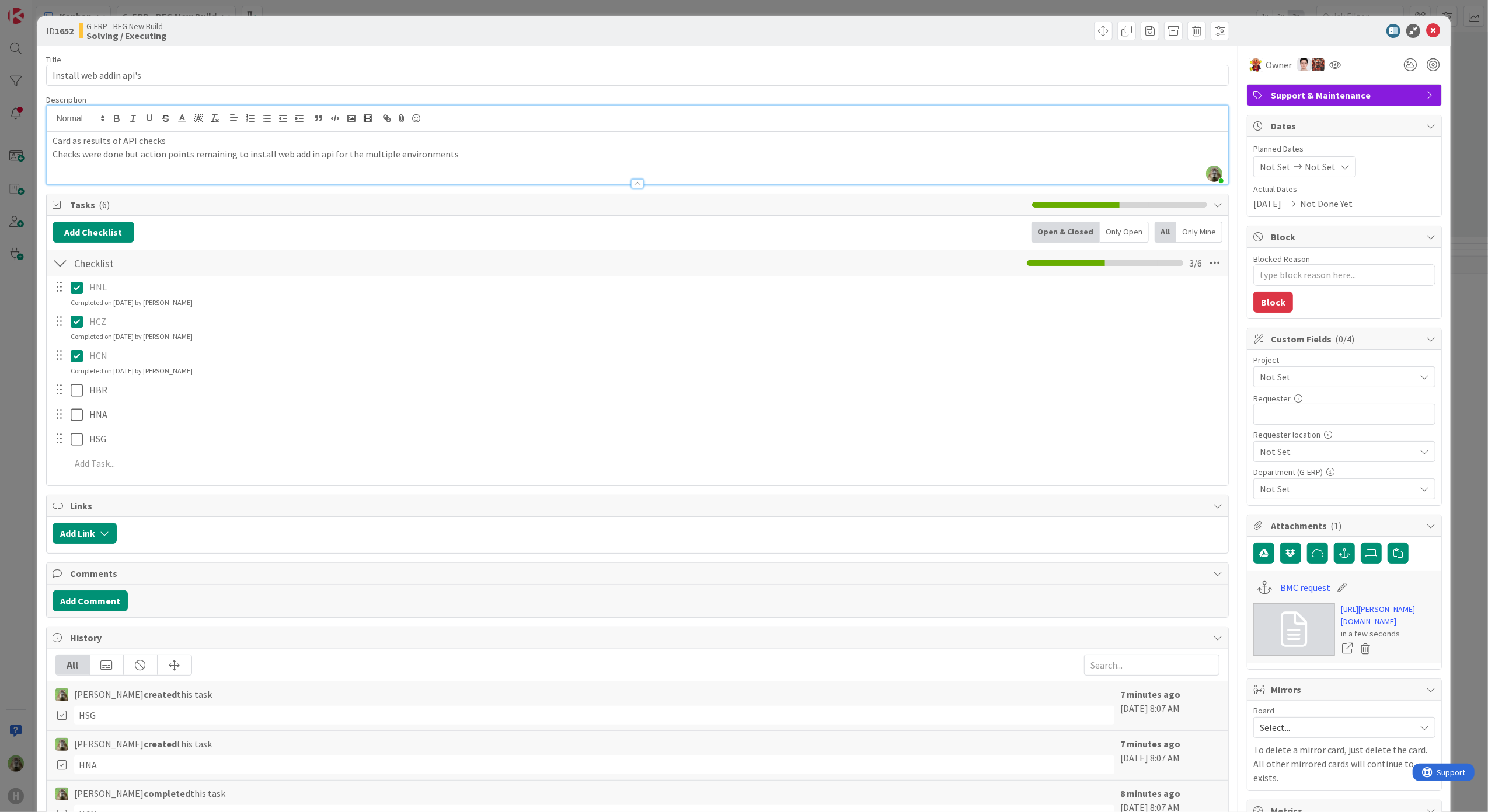
click at [24, 344] on div "ID 1652 G-ERP - BFG New Build Solving / Executing Title 23 / 128 Install web ad…" at bounding box center [744, 406] width 1488 height 812
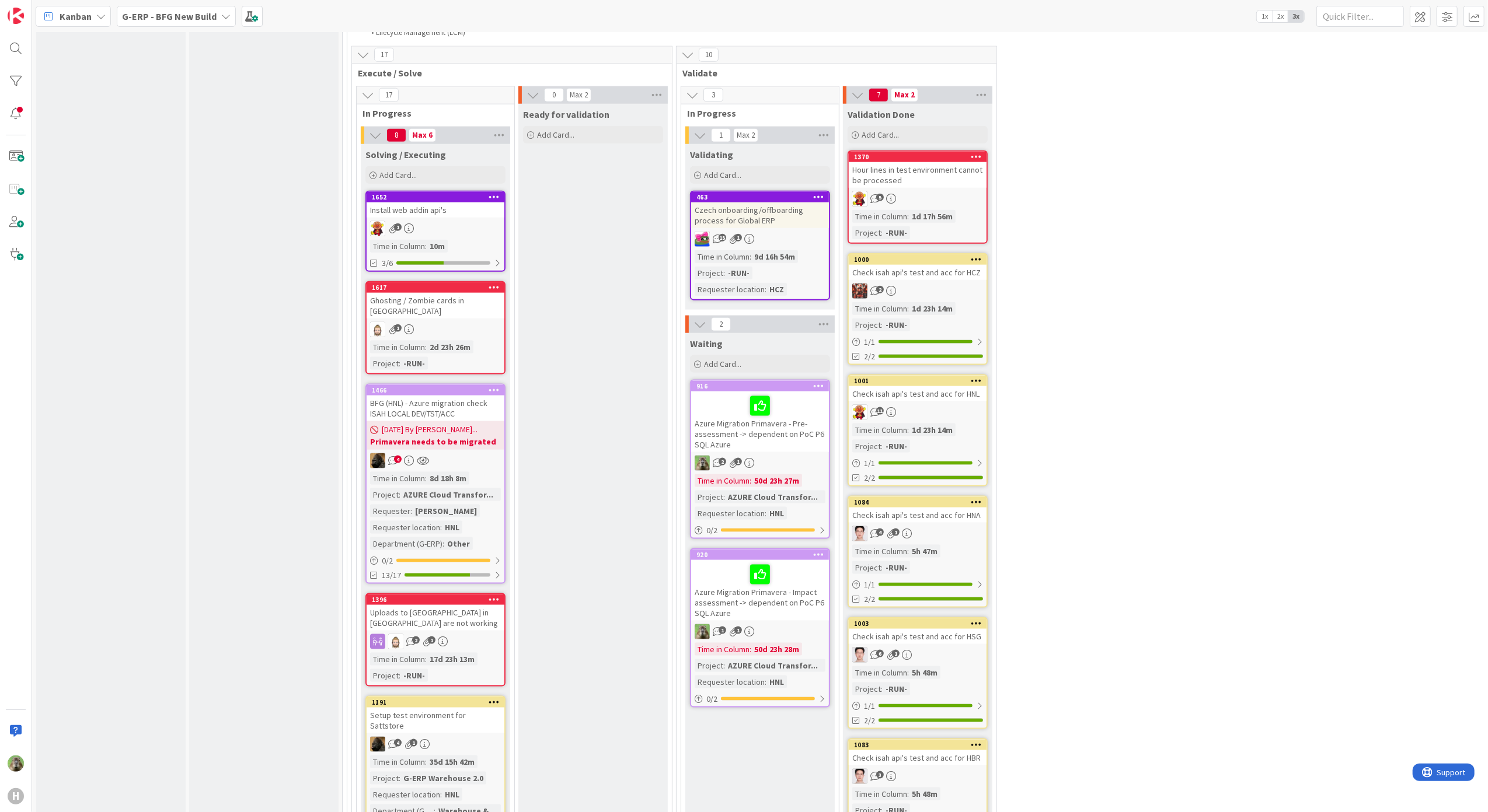
scroll to position [1390, 0]
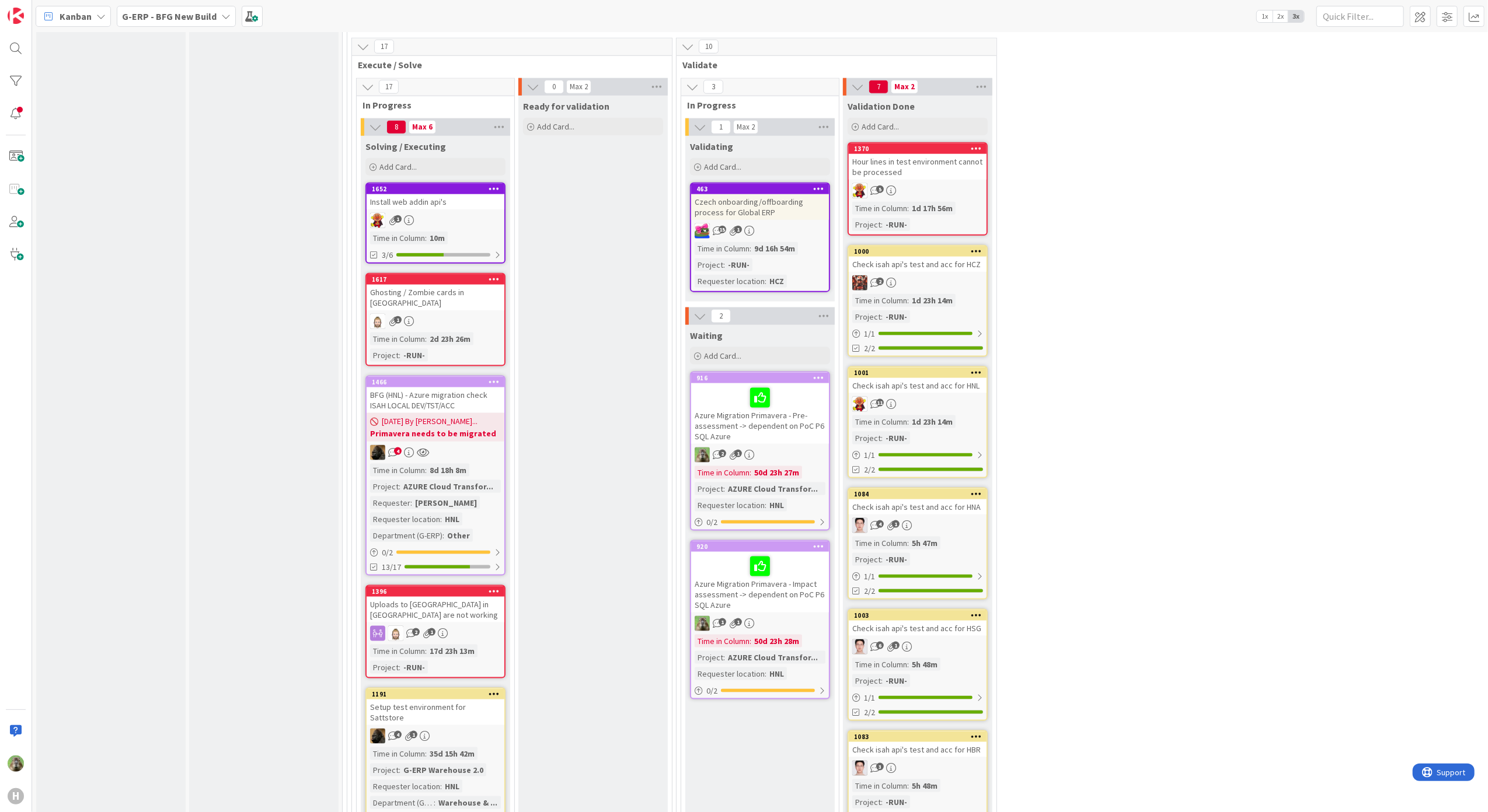
click at [432, 201] on div "Install web addin api's" at bounding box center [436, 202] width 138 height 15
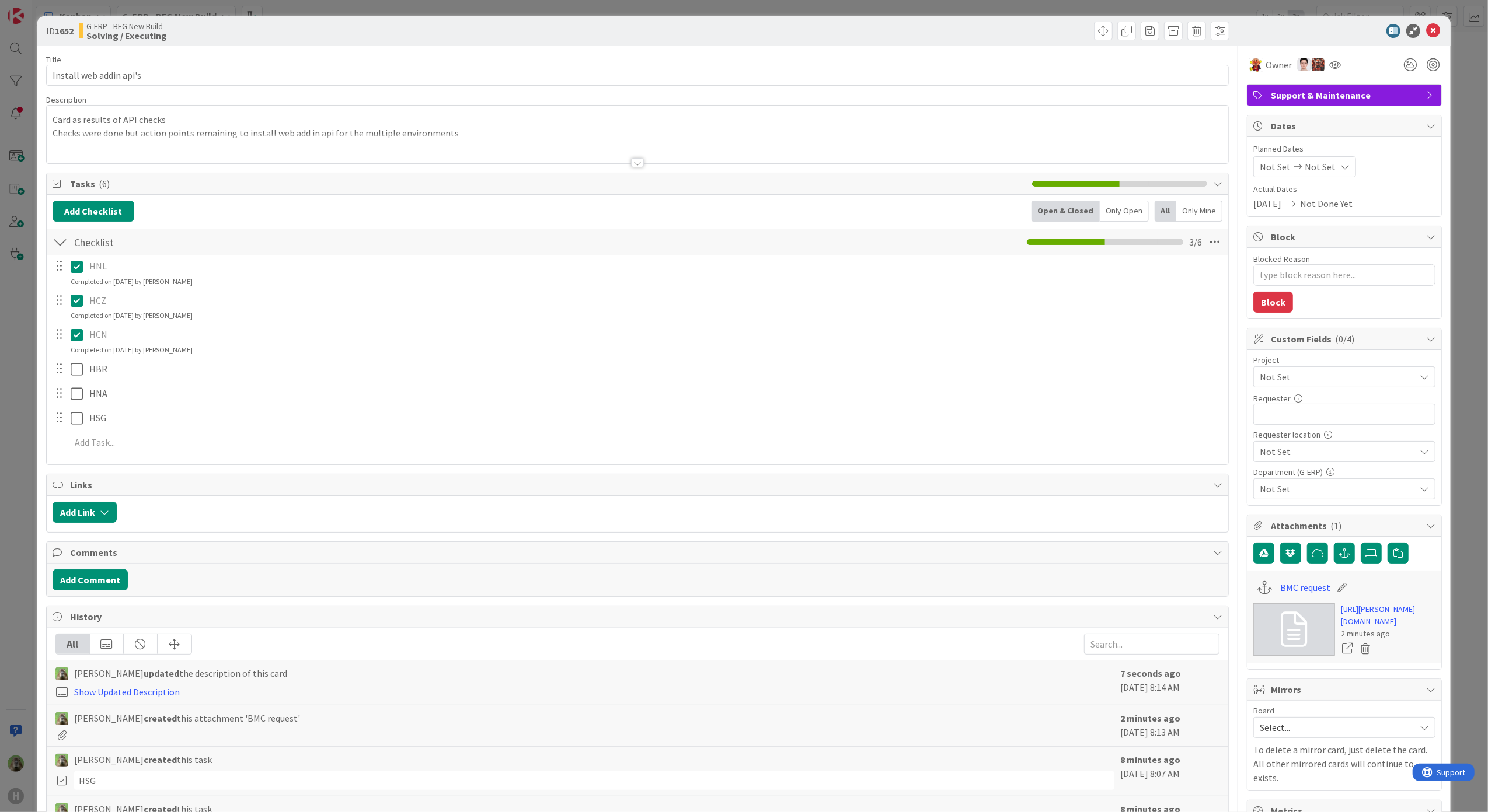
click at [33, 440] on div "ID 1652 G-ERP - BFG New Build Solving / Executing Title 23 / 128 Install web ad…" at bounding box center [744, 406] width 1488 height 812
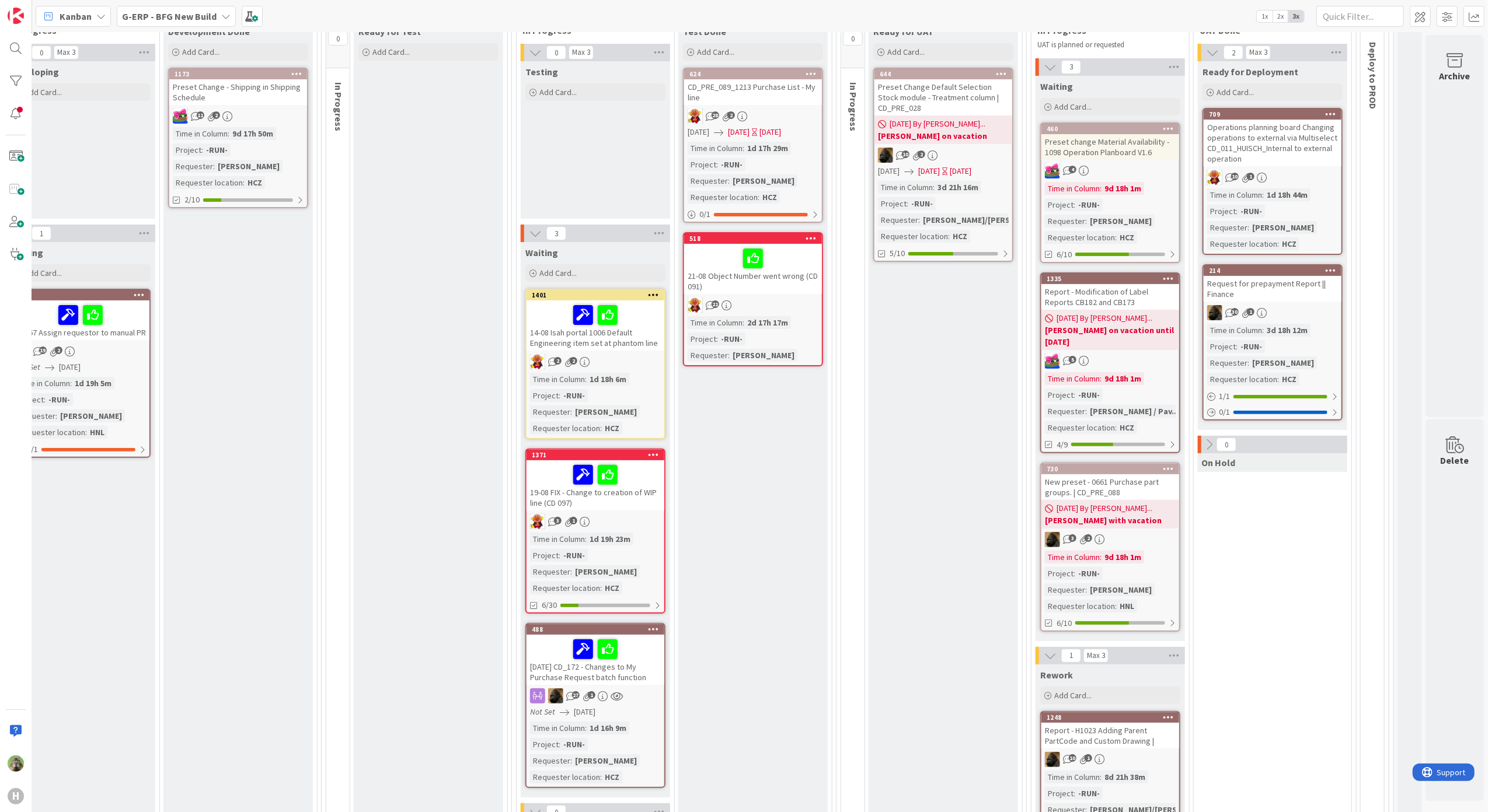
scroll to position [0, 566]
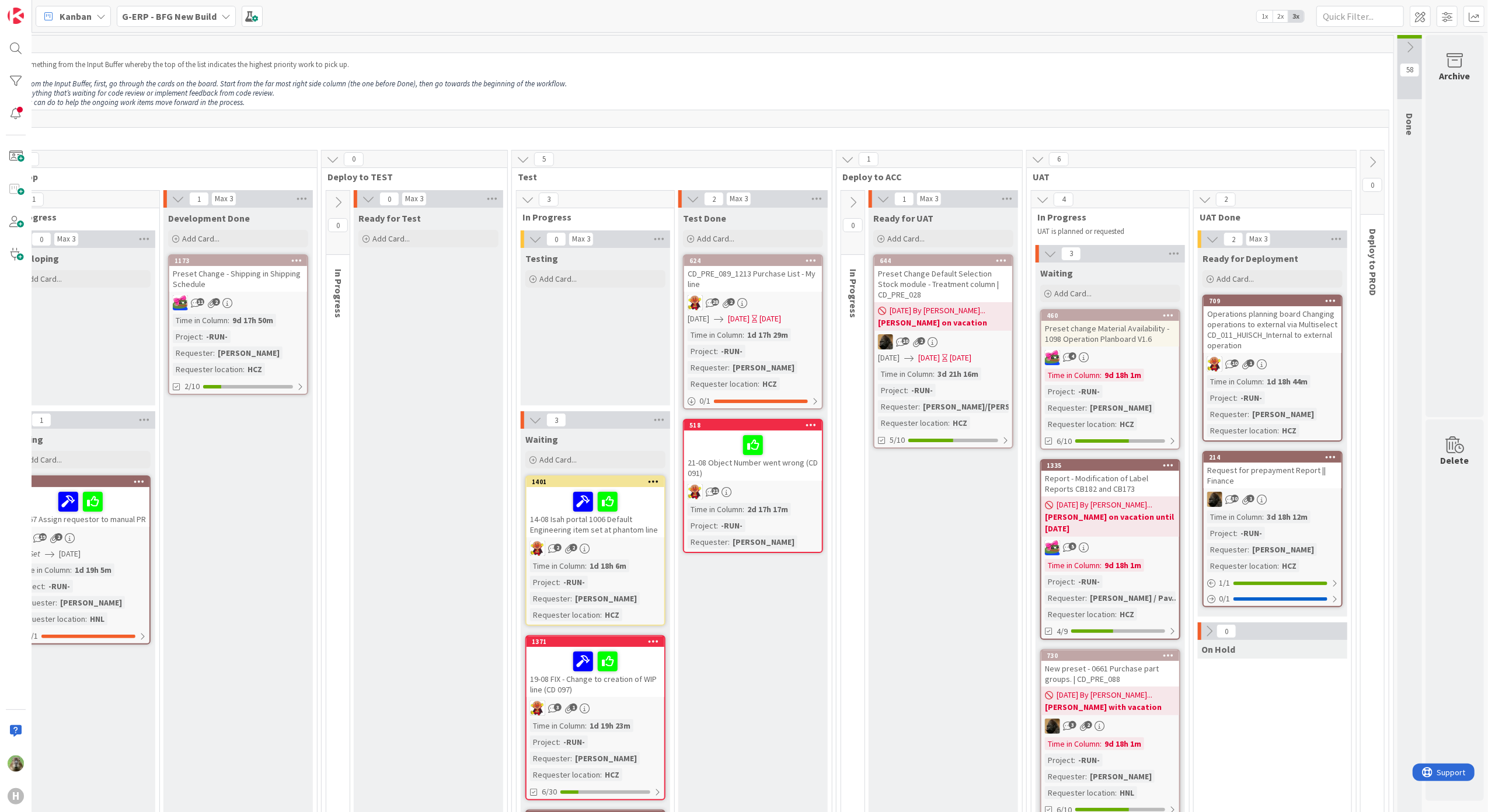
click at [1297, 466] on div "Request for prepayment Report || Finance" at bounding box center [1272, 475] width 138 height 26
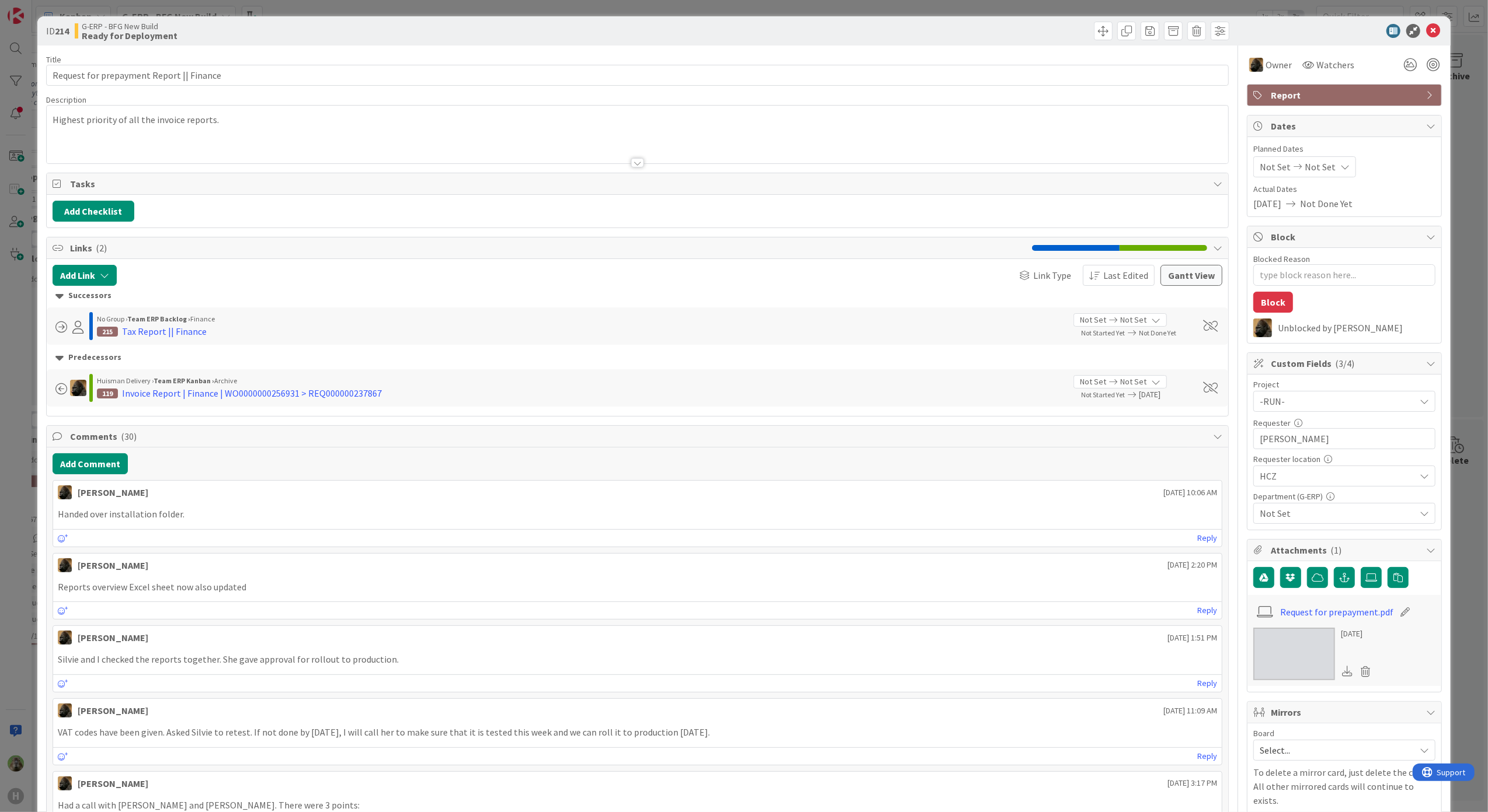
click at [22, 505] on div "ID 214 G-ERP - BFG New Build Ready for Deployment Title 40 / 128 Request for pr…" at bounding box center [744, 406] width 1488 height 812
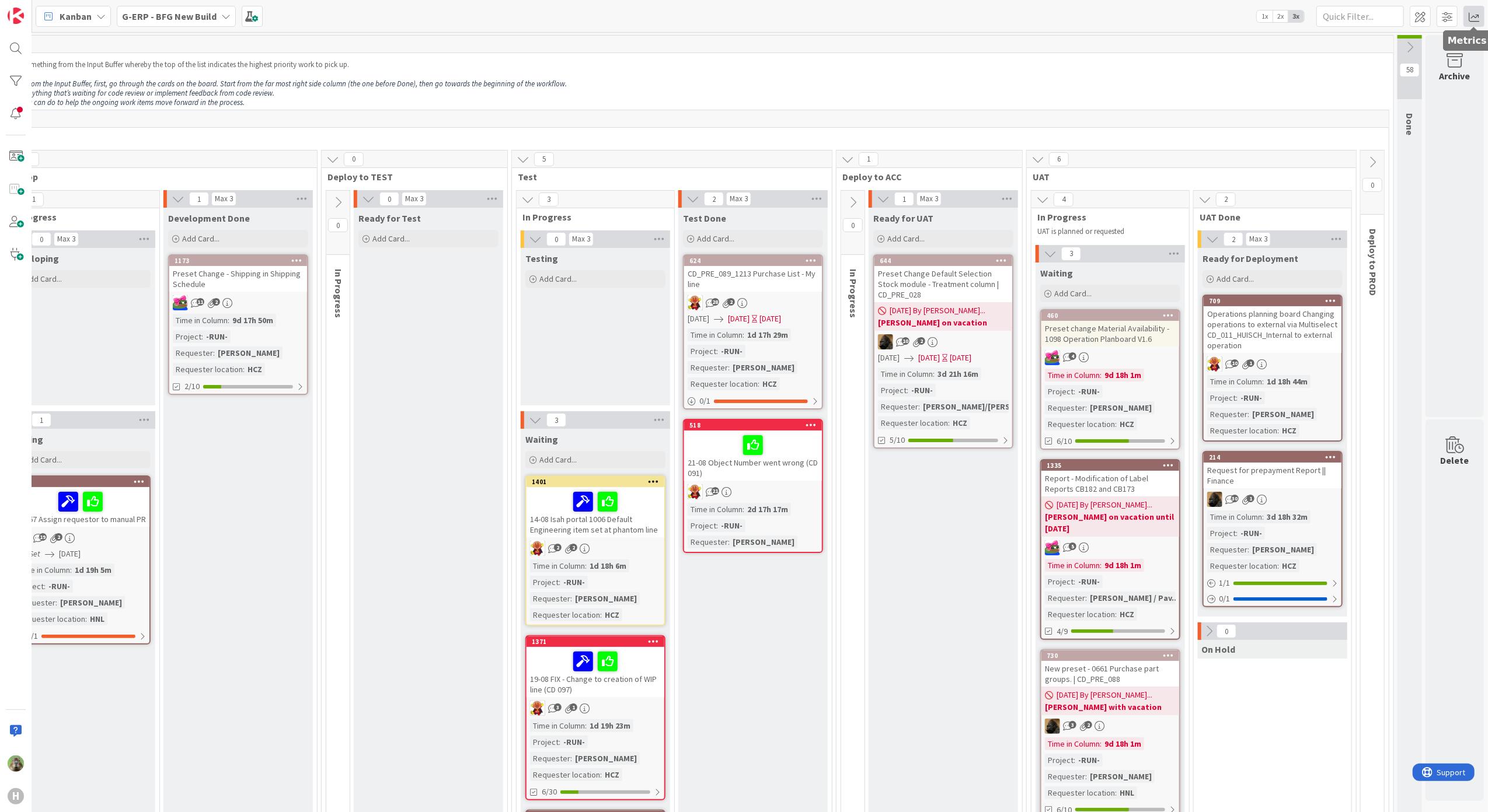
click at [1471, 20] on span at bounding box center [1473, 16] width 21 height 21
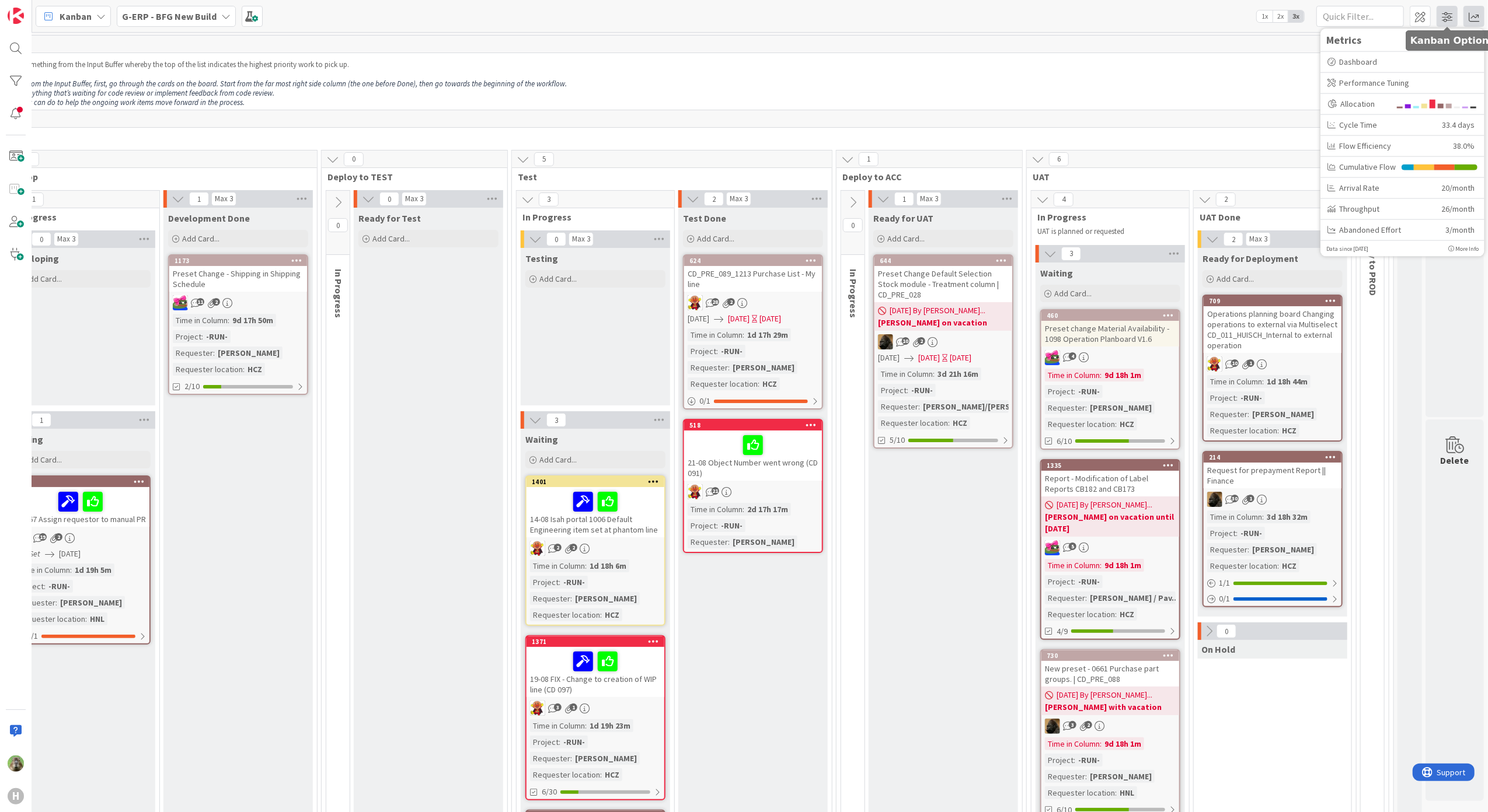
click at [1454, 27] on span at bounding box center [1447, 16] width 21 height 21
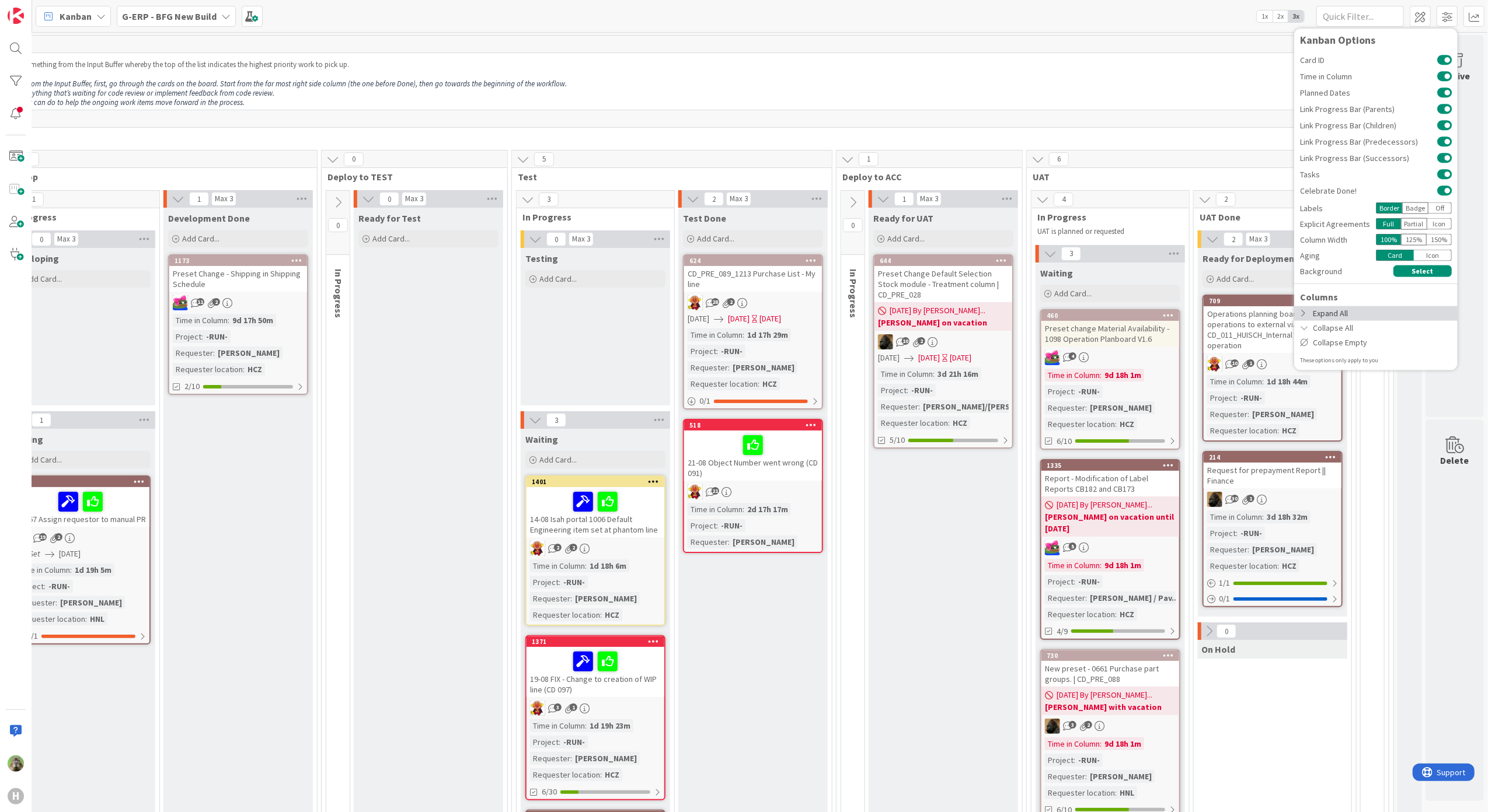
click at [1350, 314] on div "Expand All" at bounding box center [1375, 313] width 163 height 15
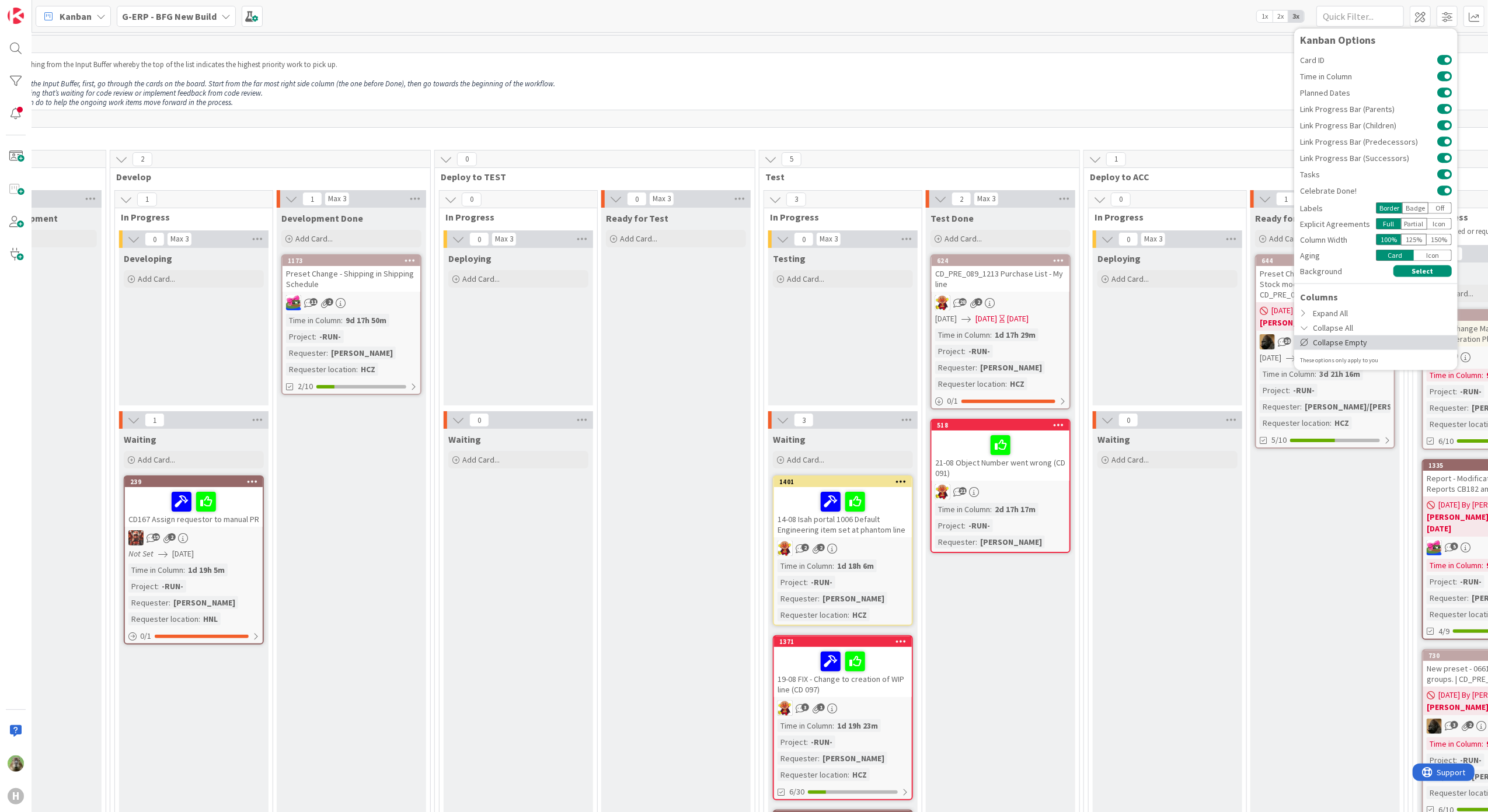
click at [1357, 341] on div "Collapse Empty" at bounding box center [1375, 342] width 163 height 15
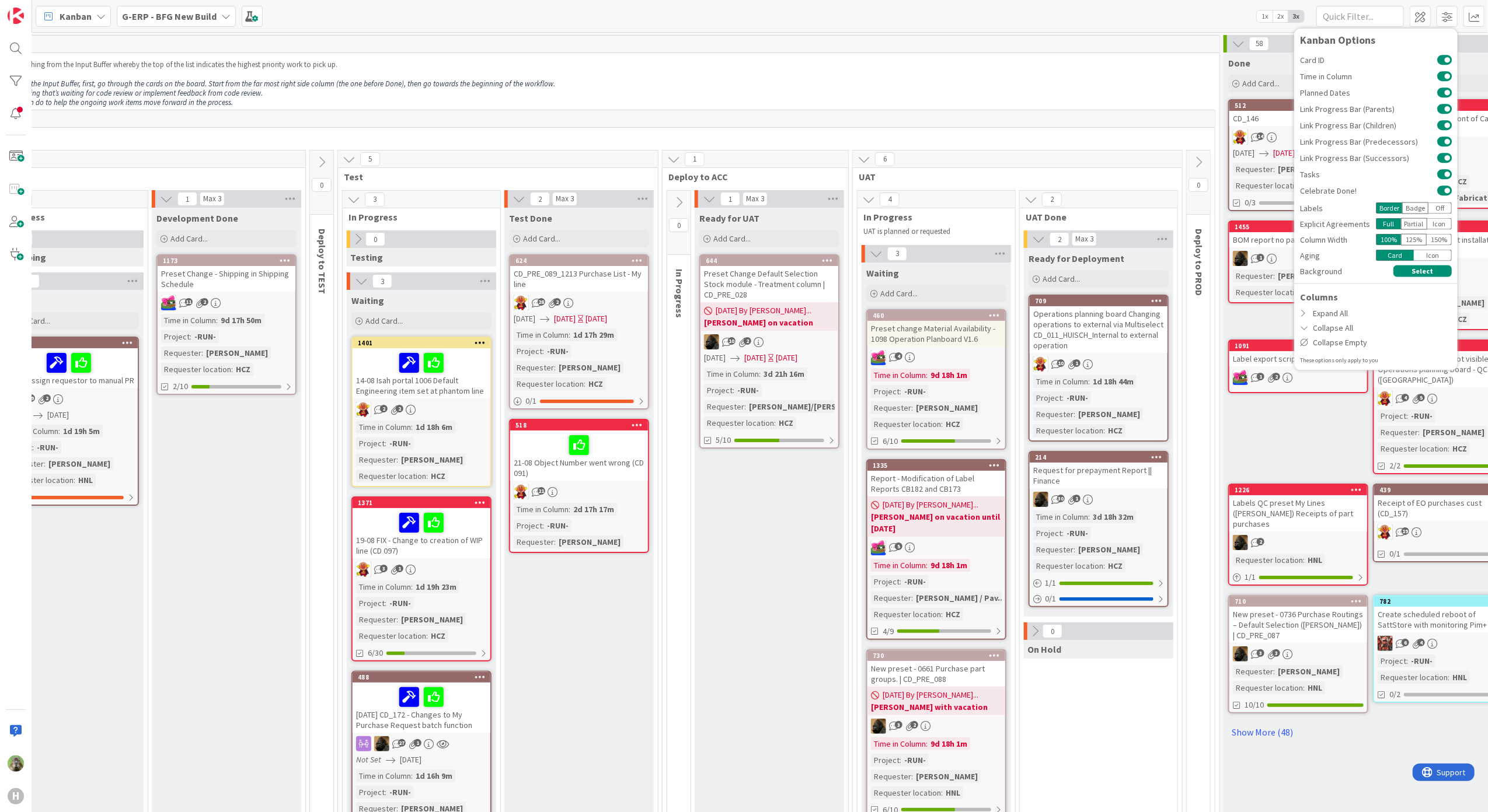
click at [259, 505] on div "Development Done Add Card... 1173 Preset Change - Shipping in Shipping Schedule…" at bounding box center [226, 762] width 149 height 1108
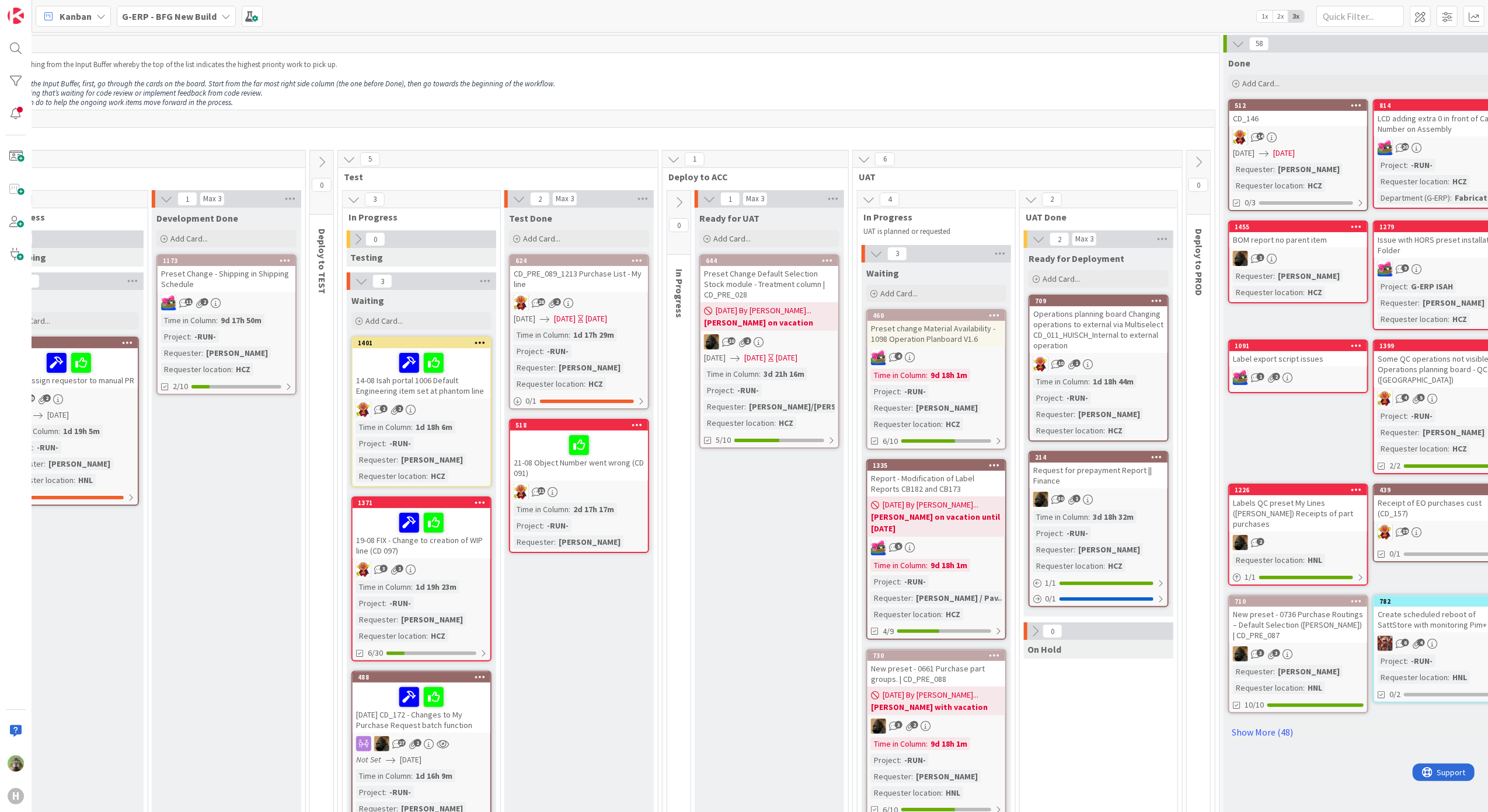
click at [1240, 49] on icon at bounding box center [1238, 44] width 13 height 13
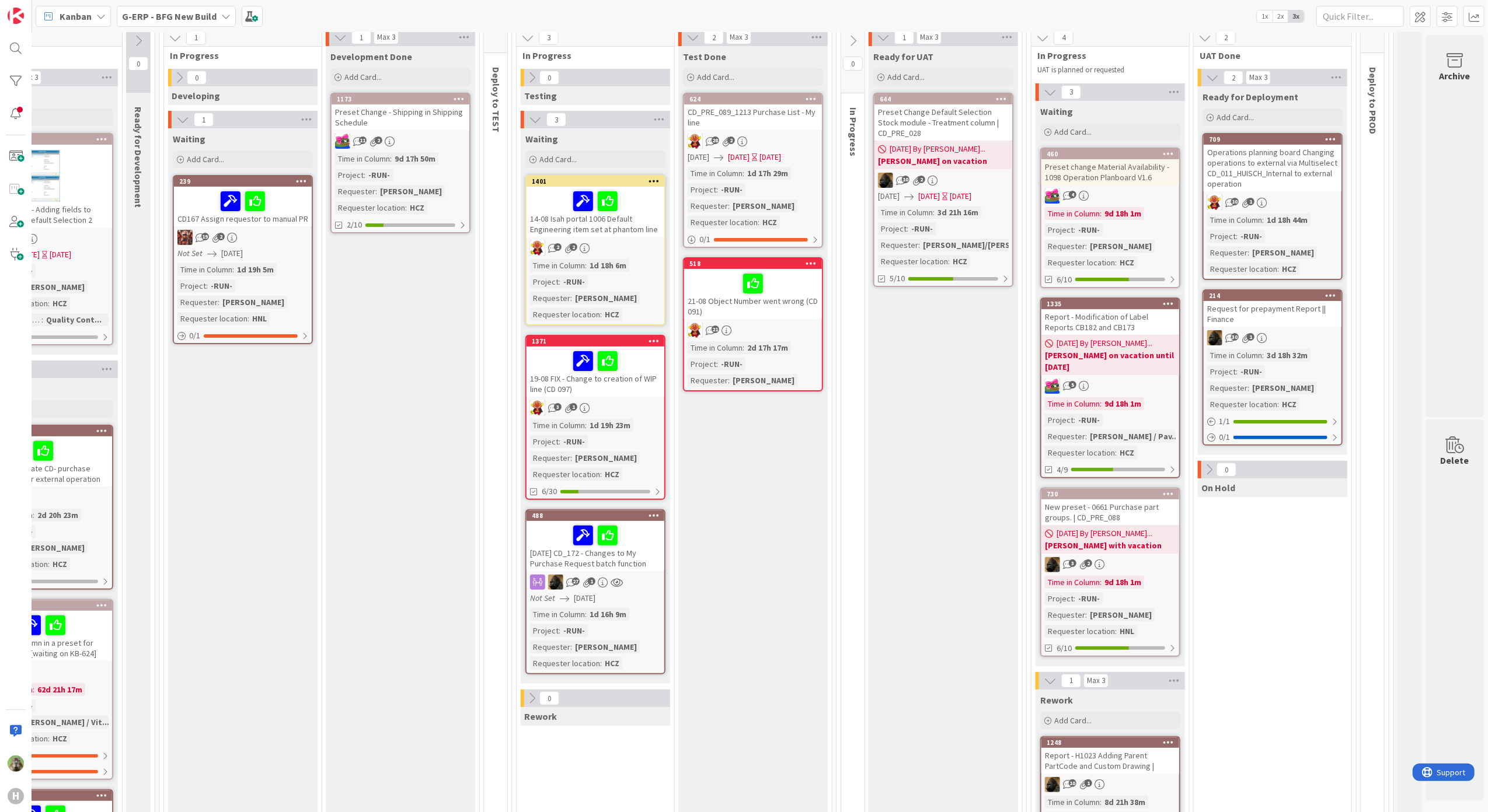
scroll to position [156, 409]
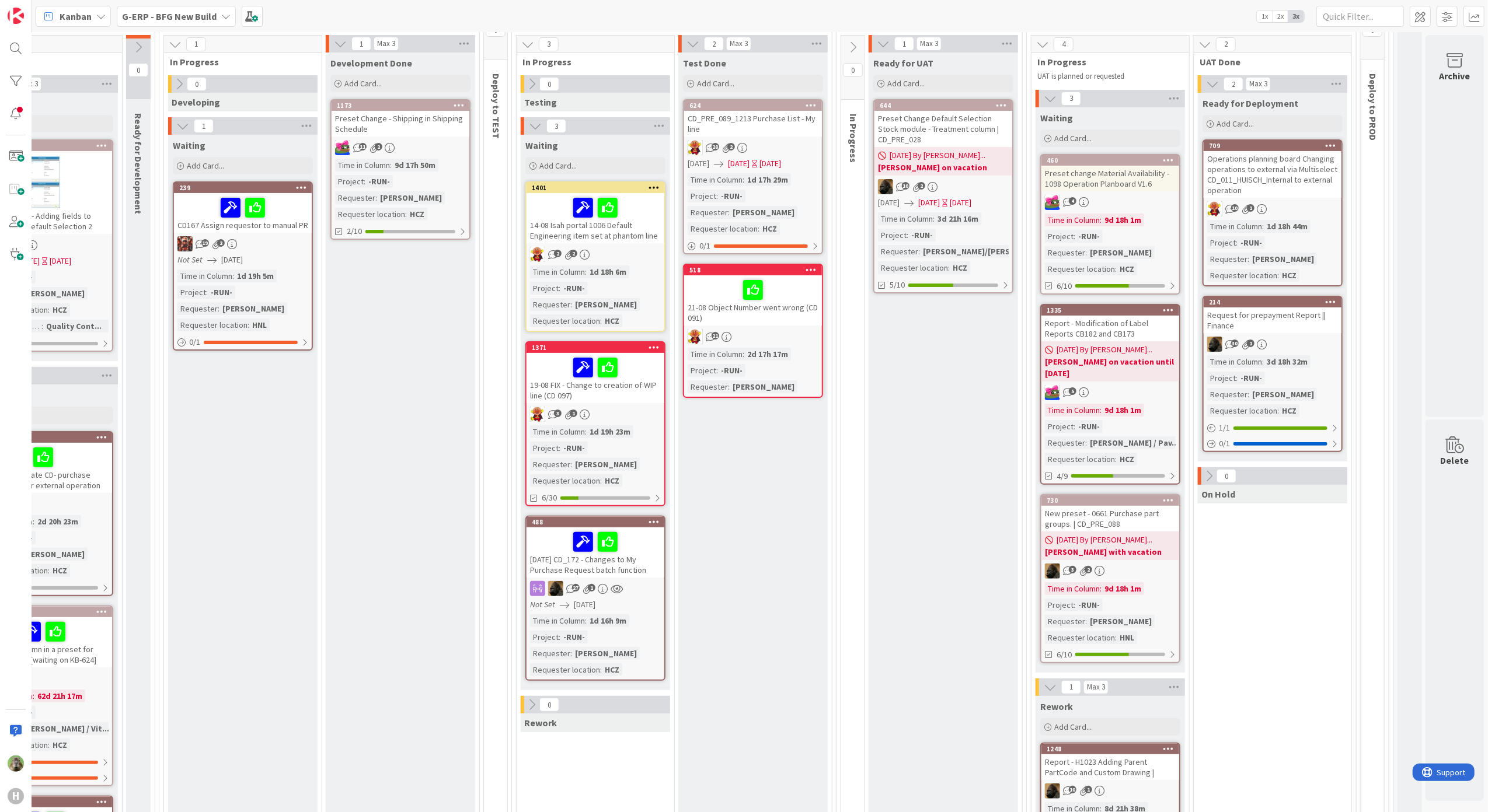
click at [1283, 156] on div "Operations planning board Changing operations to external via Multiselect CD_01…" at bounding box center [1272, 174] width 138 height 47
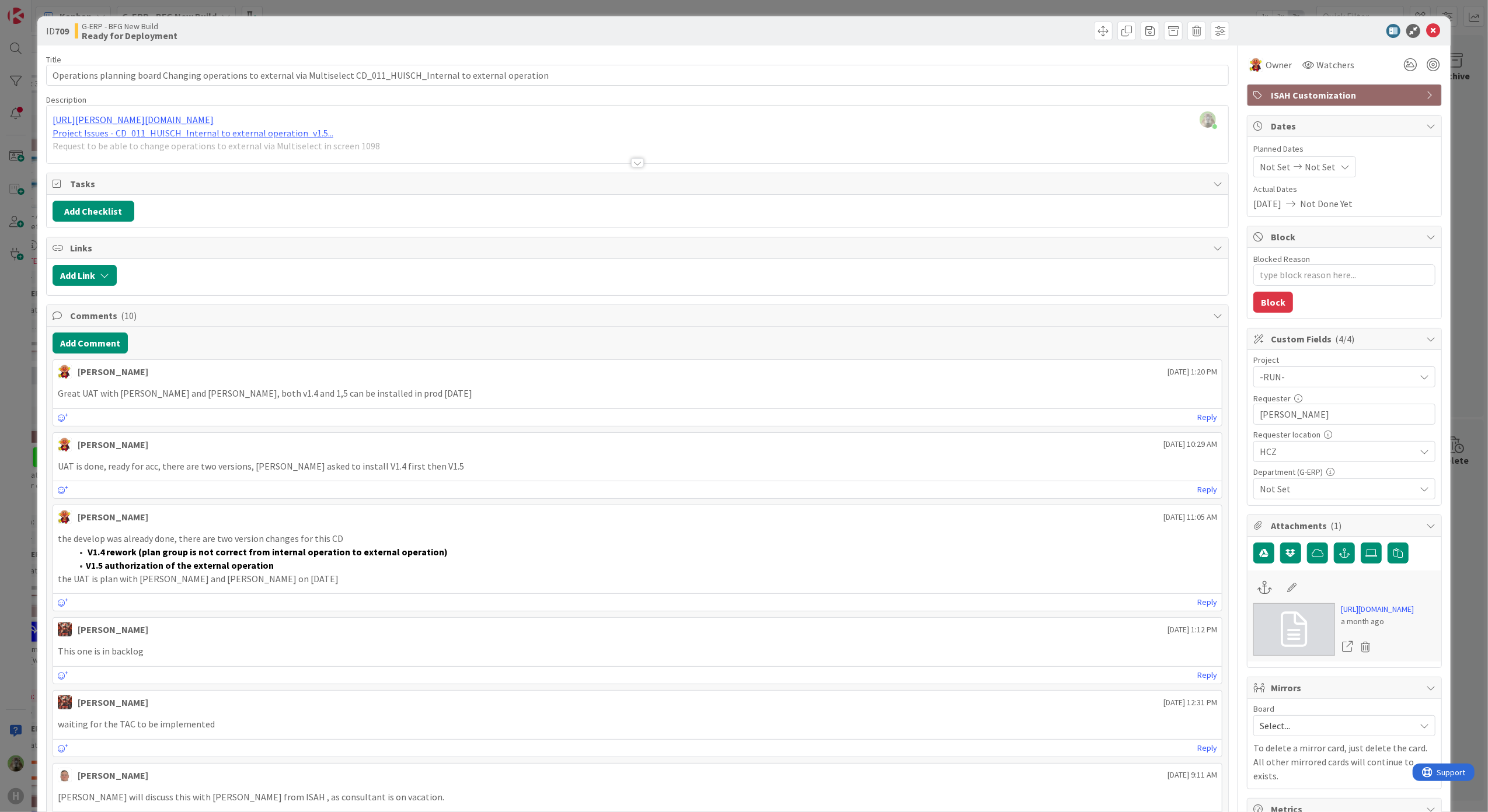
click at [13, 542] on div "ID 709 G-ERP - BFG New Build Ready for Deployment Title 118 / 128 Operations pl…" at bounding box center [744, 406] width 1488 height 812
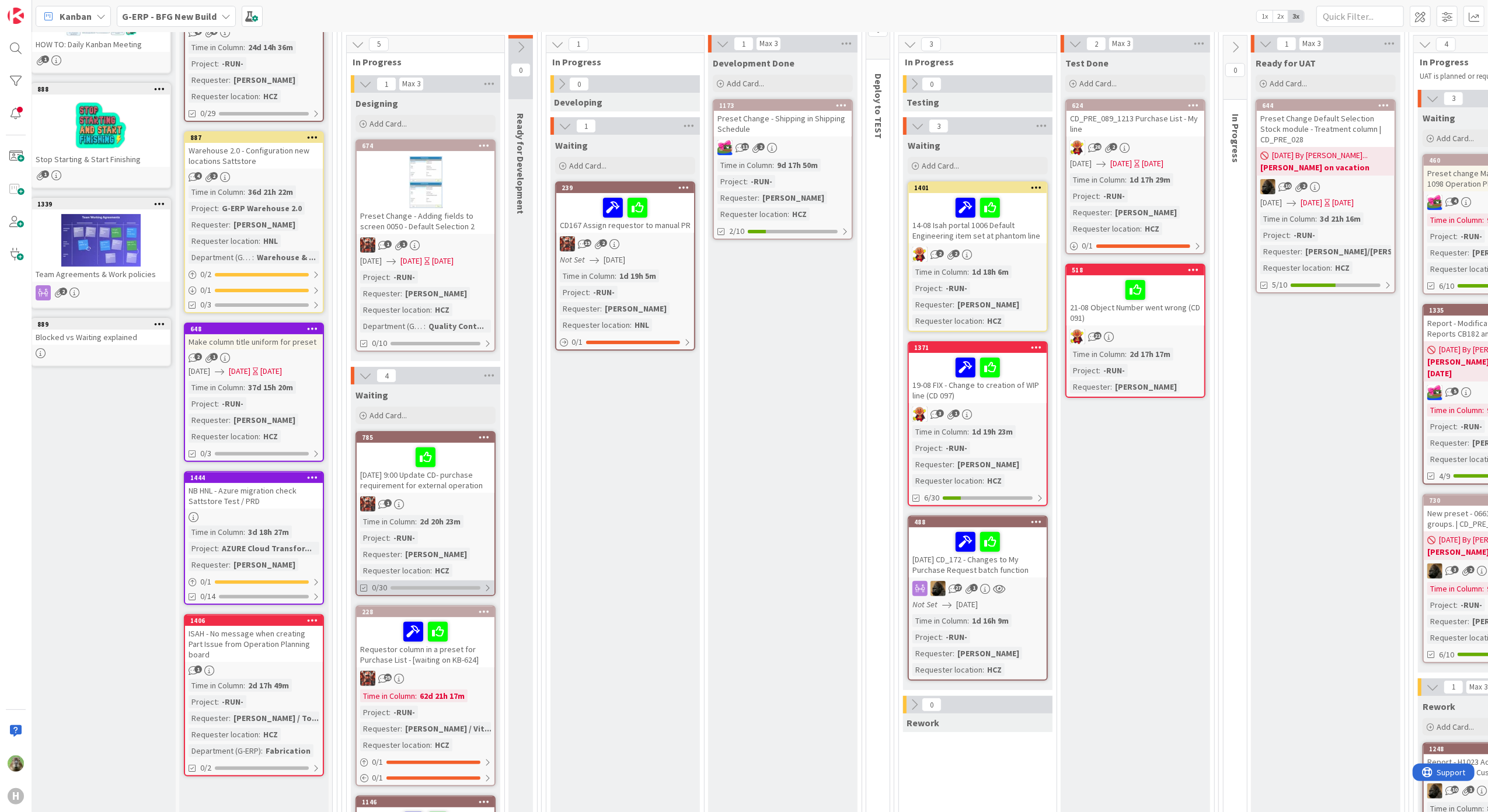
scroll to position [544, 10]
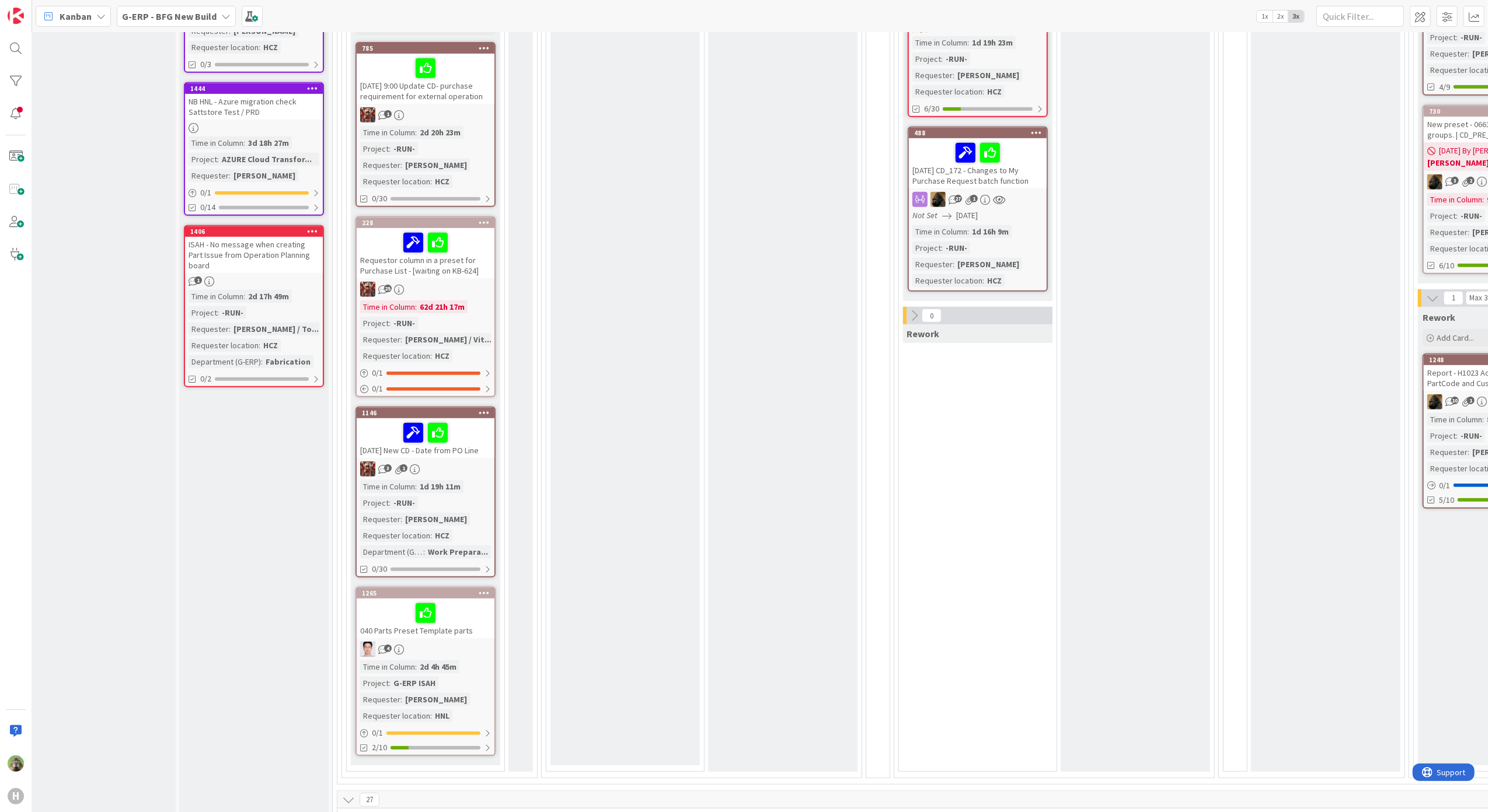
click at [488, 616] on div at bounding box center [425, 613] width 131 height 24
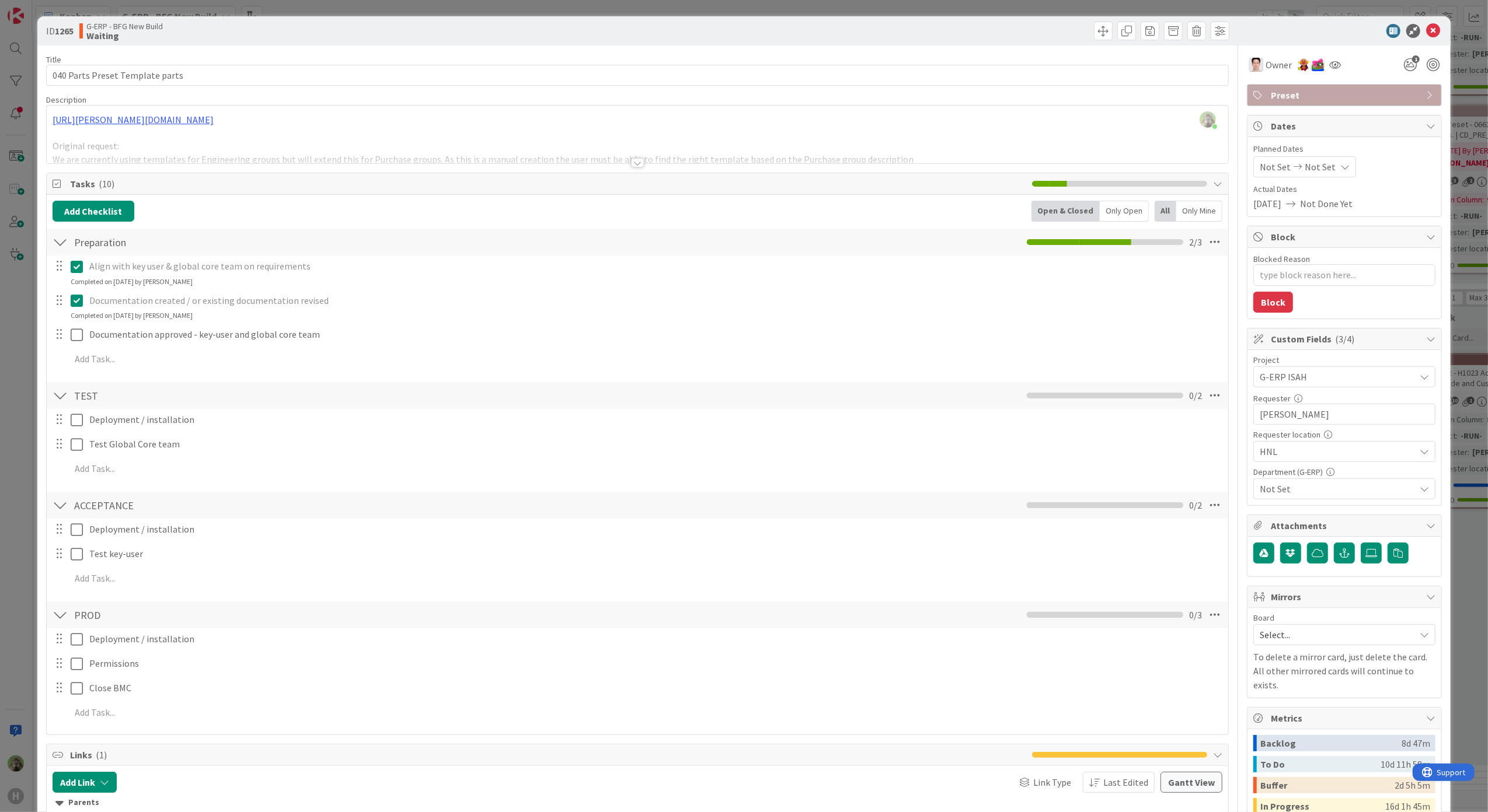
click at [15, 567] on div "ID 1265 G-ERP - BFG New Build Waiting Title 31 / 128 040 Parts Preset Template …" at bounding box center [744, 406] width 1488 height 812
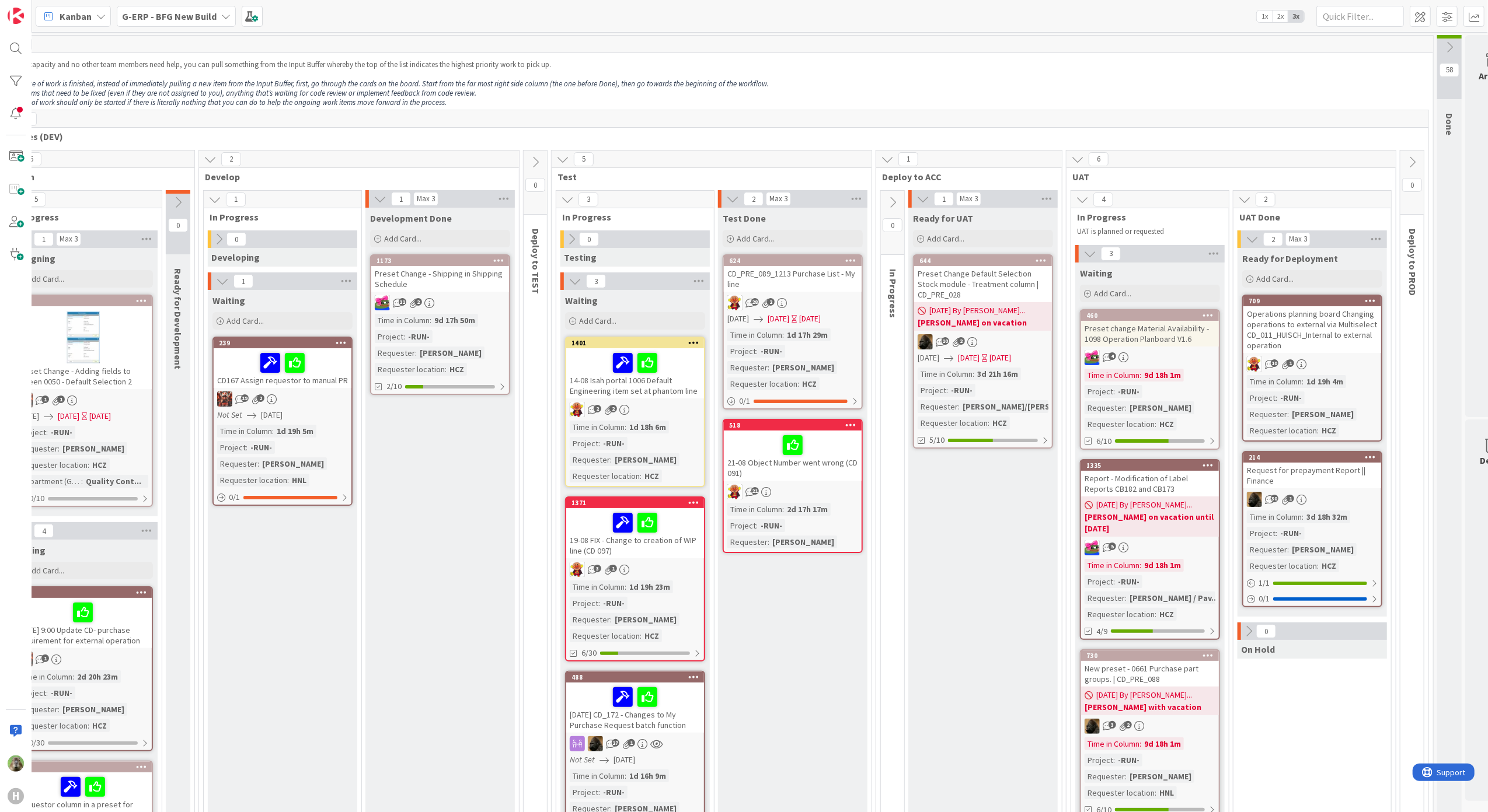
scroll to position [0, 409]
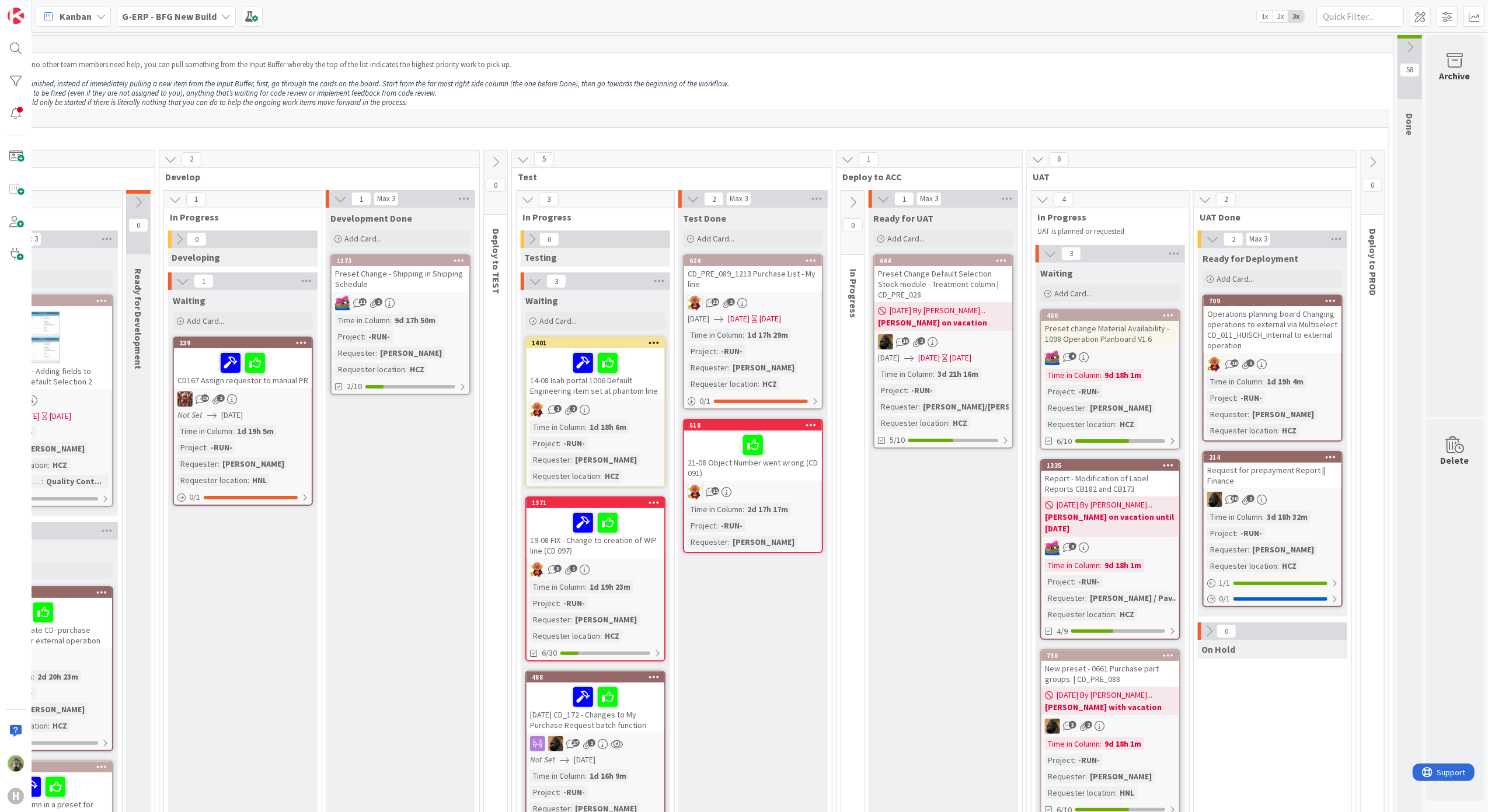
click at [1128, 349] on link "460 Preset change Material Availability - 1098 Operation Planboard V1.6 4 Time …" at bounding box center [1110, 380] width 140 height 141
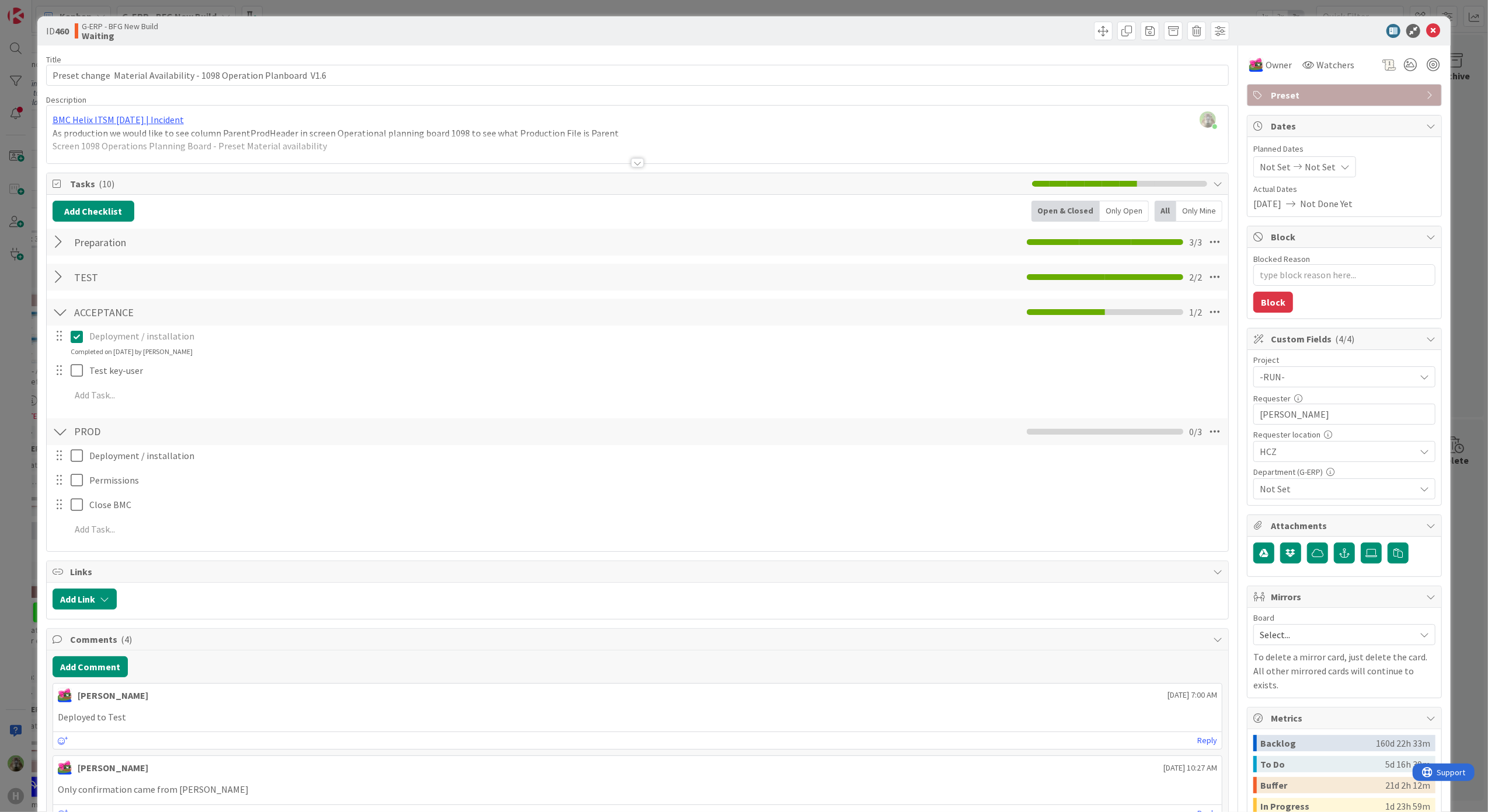
click at [28, 432] on div "ID 460 G-ERP - BFG New Build Waiting Title 69 / 128 Preset change Material Avai…" at bounding box center [744, 406] width 1488 height 812
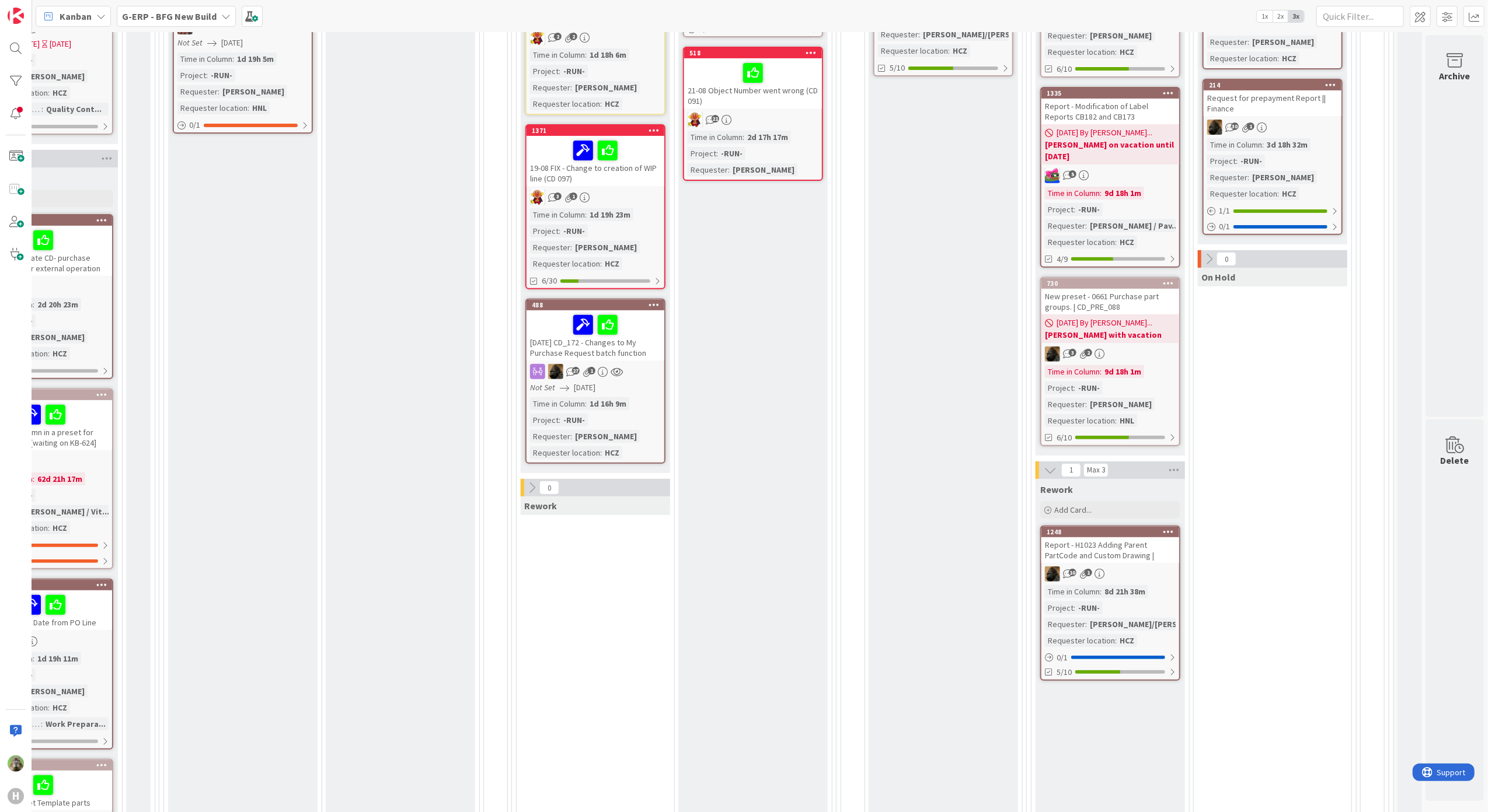
scroll to position [388, 409]
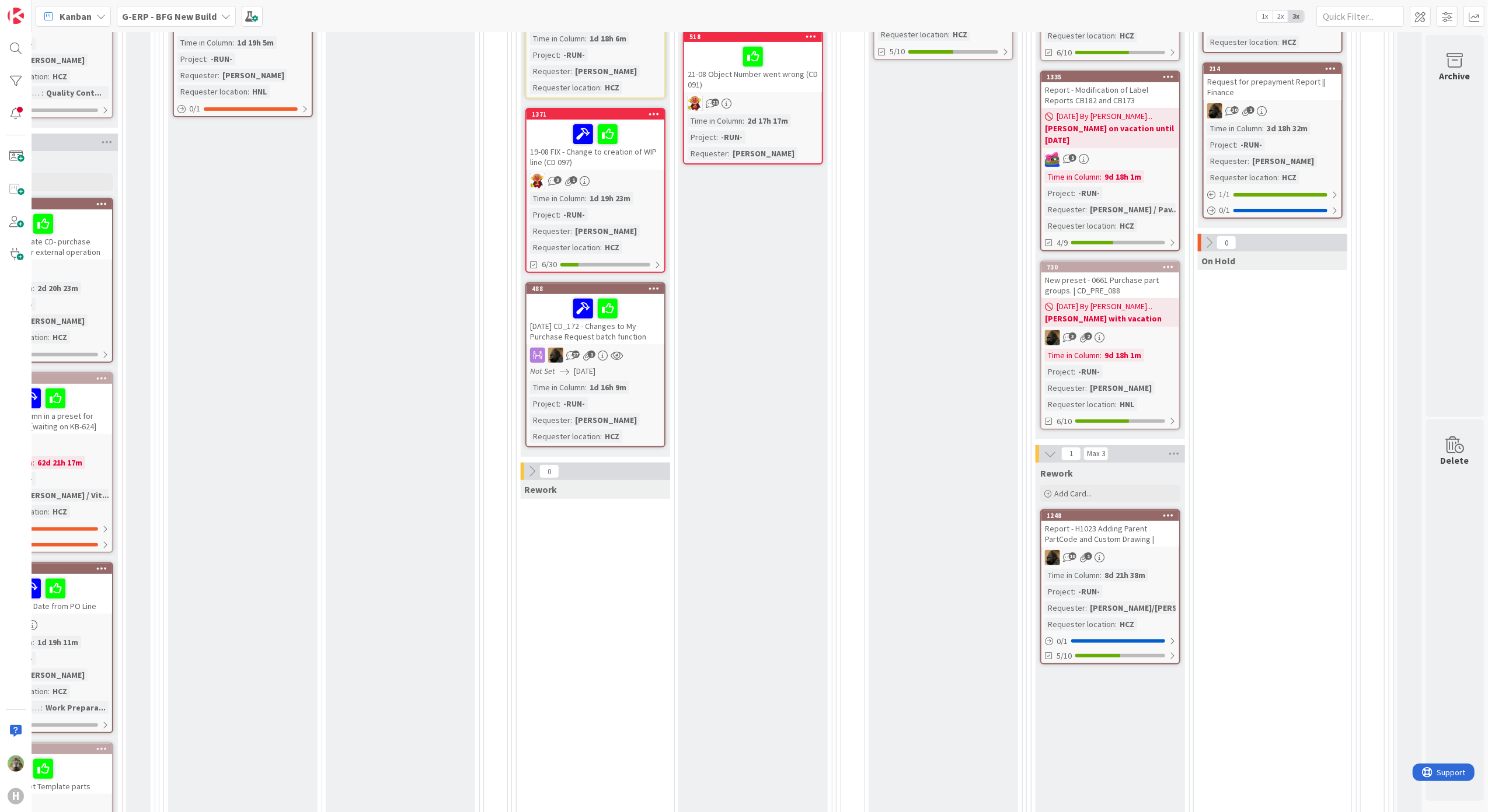
click at [1065, 533] on div "Report - H1023 Adding Parent PartCode and Custom Drawing |" at bounding box center [1110, 534] width 138 height 26
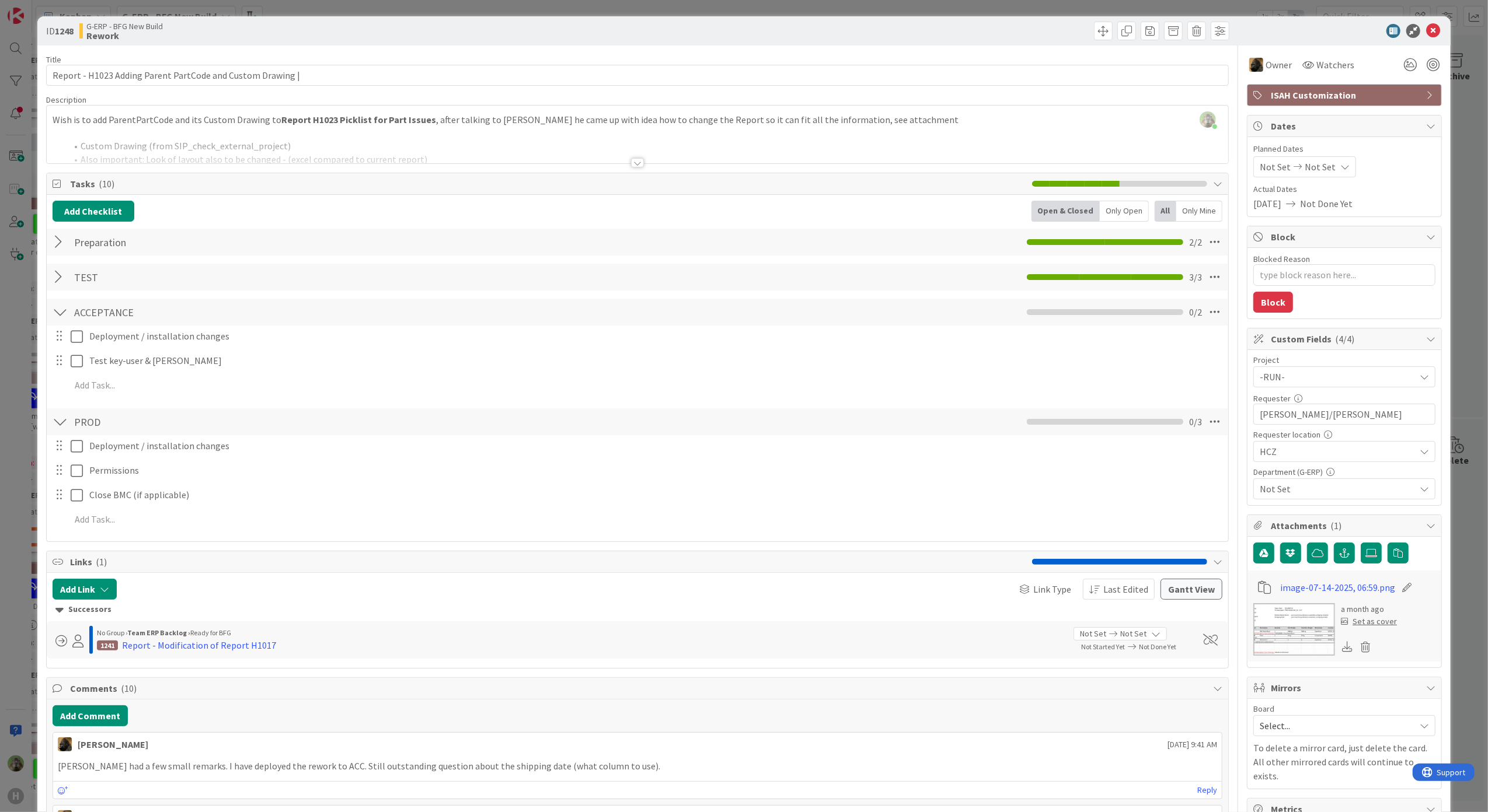
click at [5, 502] on div "ID 1248 G-ERP - BFG New Build Rework Title 59 / 128 Report - H1023 Adding Paren…" at bounding box center [744, 406] width 1488 height 812
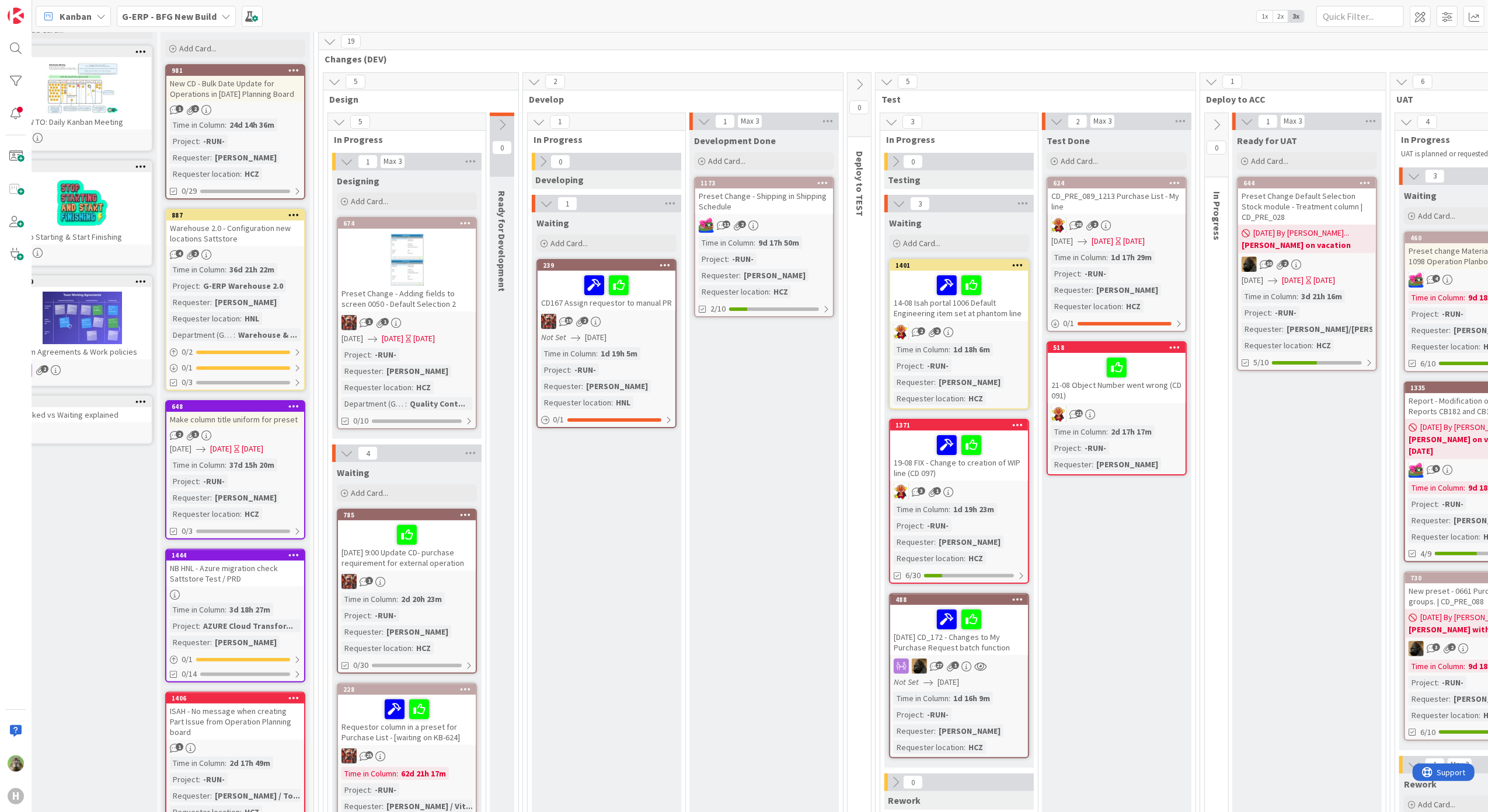
scroll to position [77, 26]
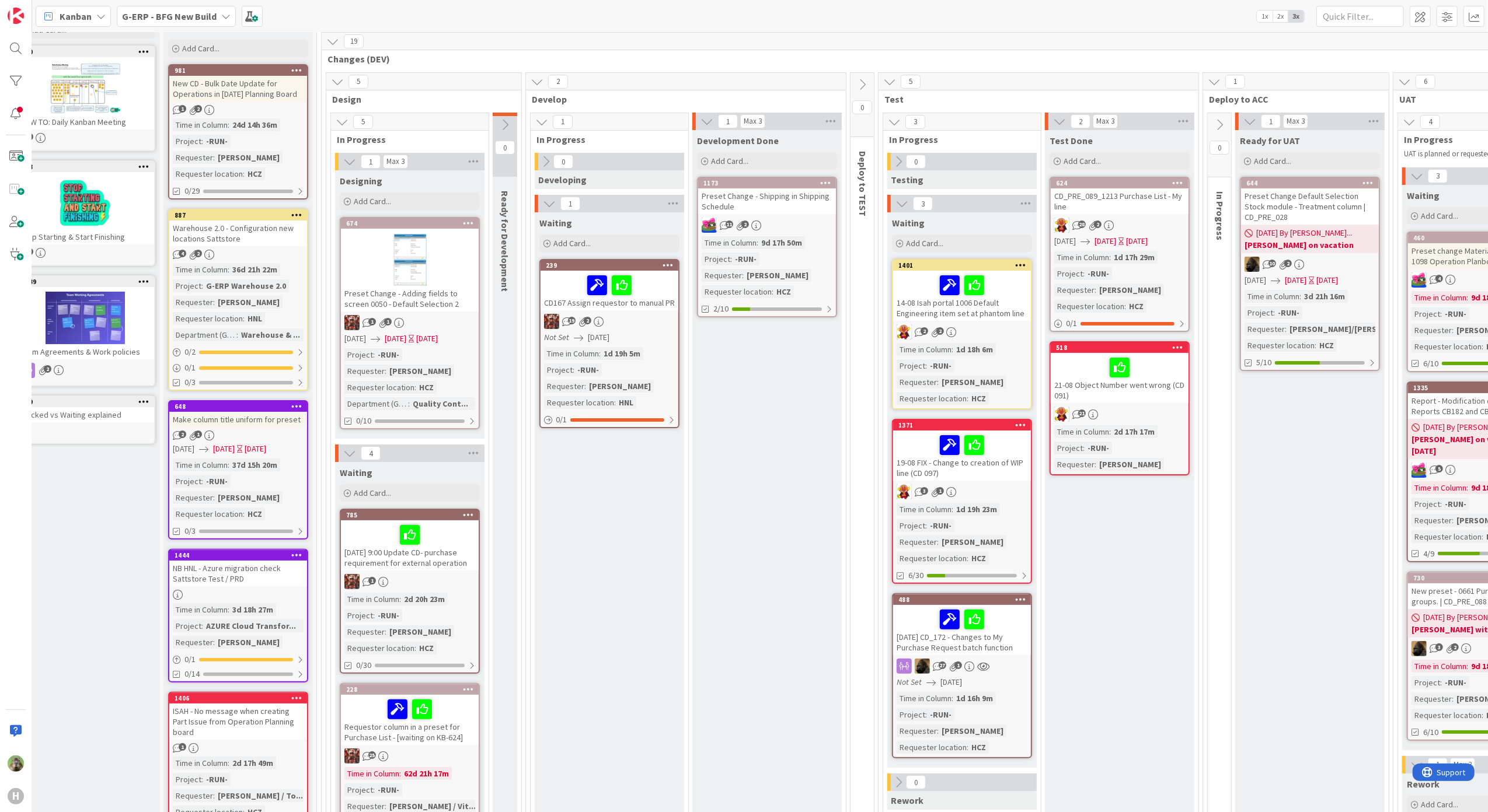
click at [249, 424] on div "Make column title uniform for preset" at bounding box center [238, 419] width 138 height 15
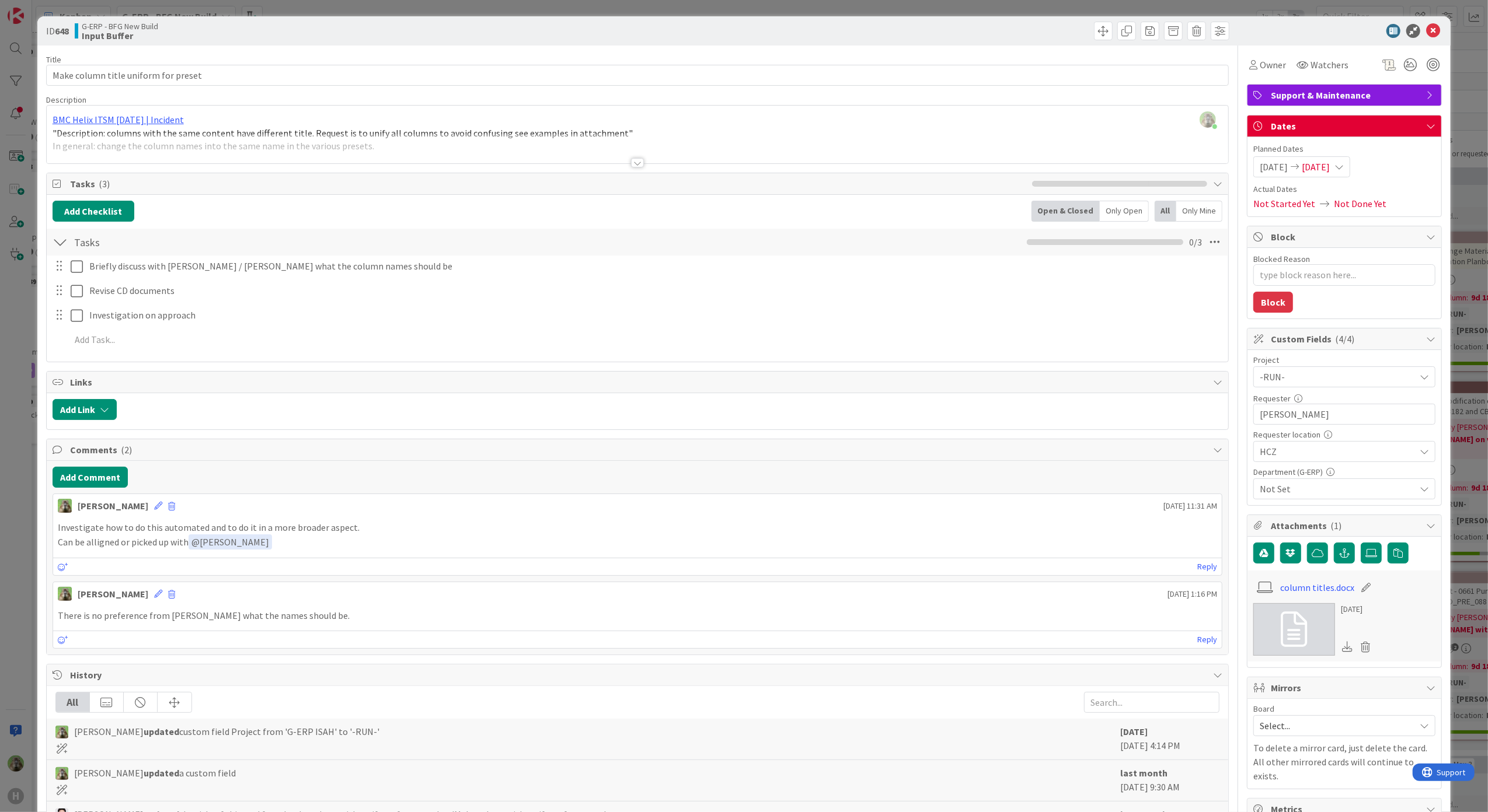
click at [10, 574] on div "ID 648 G-ERP - BFG New Build Input Buffer Title 36 / 128 Make column title unif…" at bounding box center [744, 406] width 1488 height 812
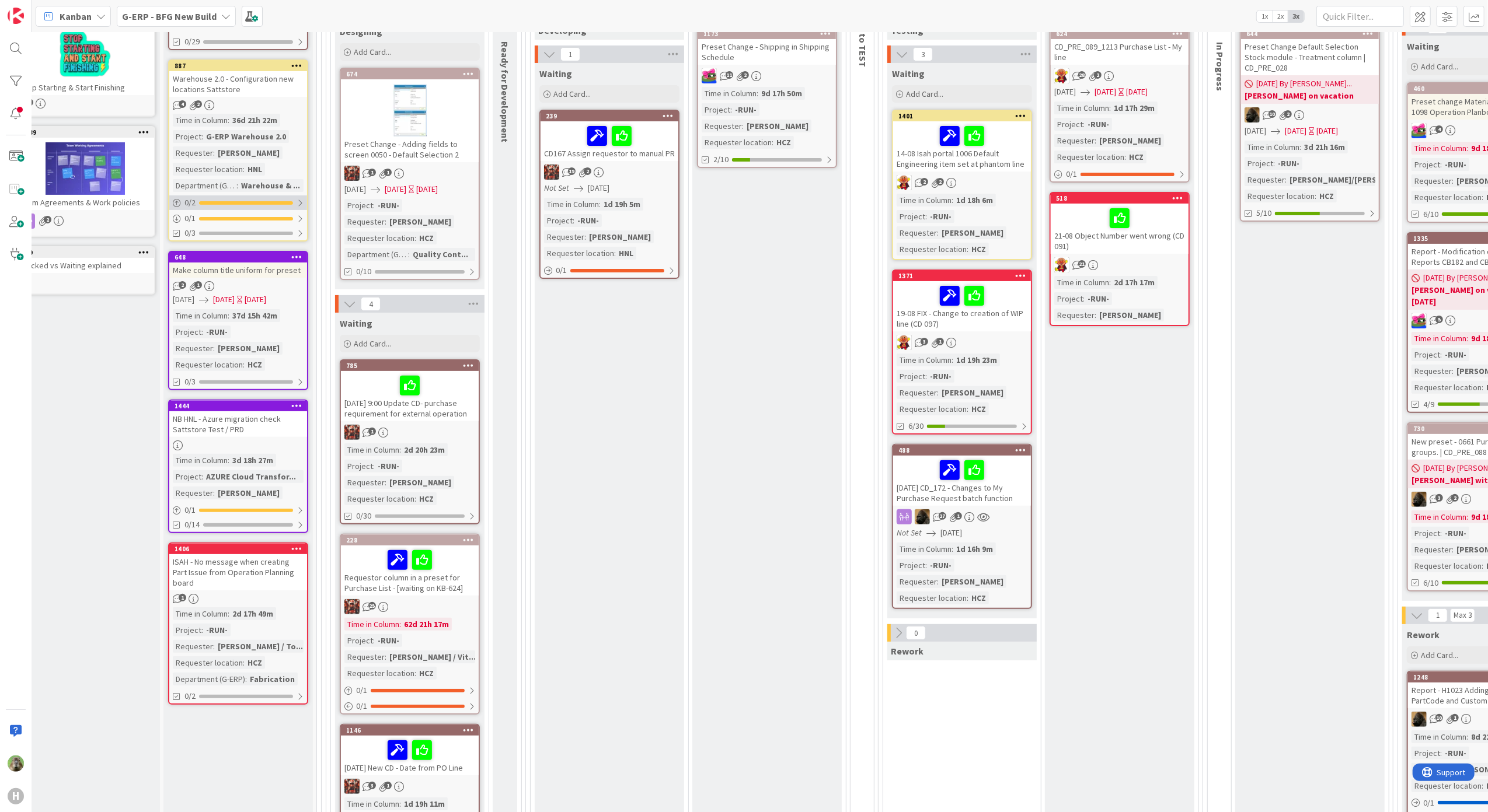
scroll to position [234, 26]
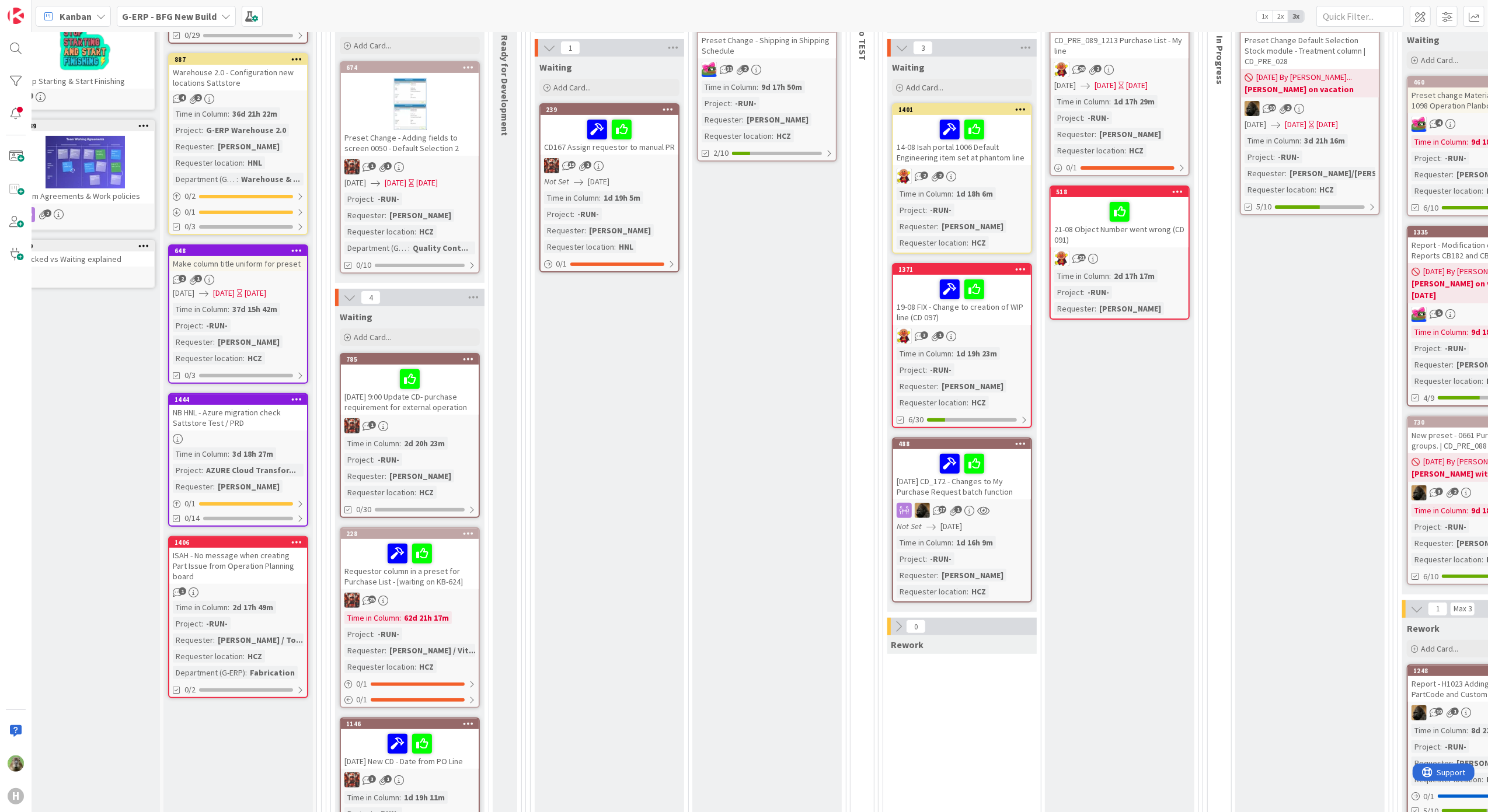
click at [188, 22] on span "G-ERP - BFG New Build" at bounding box center [169, 16] width 95 height 14
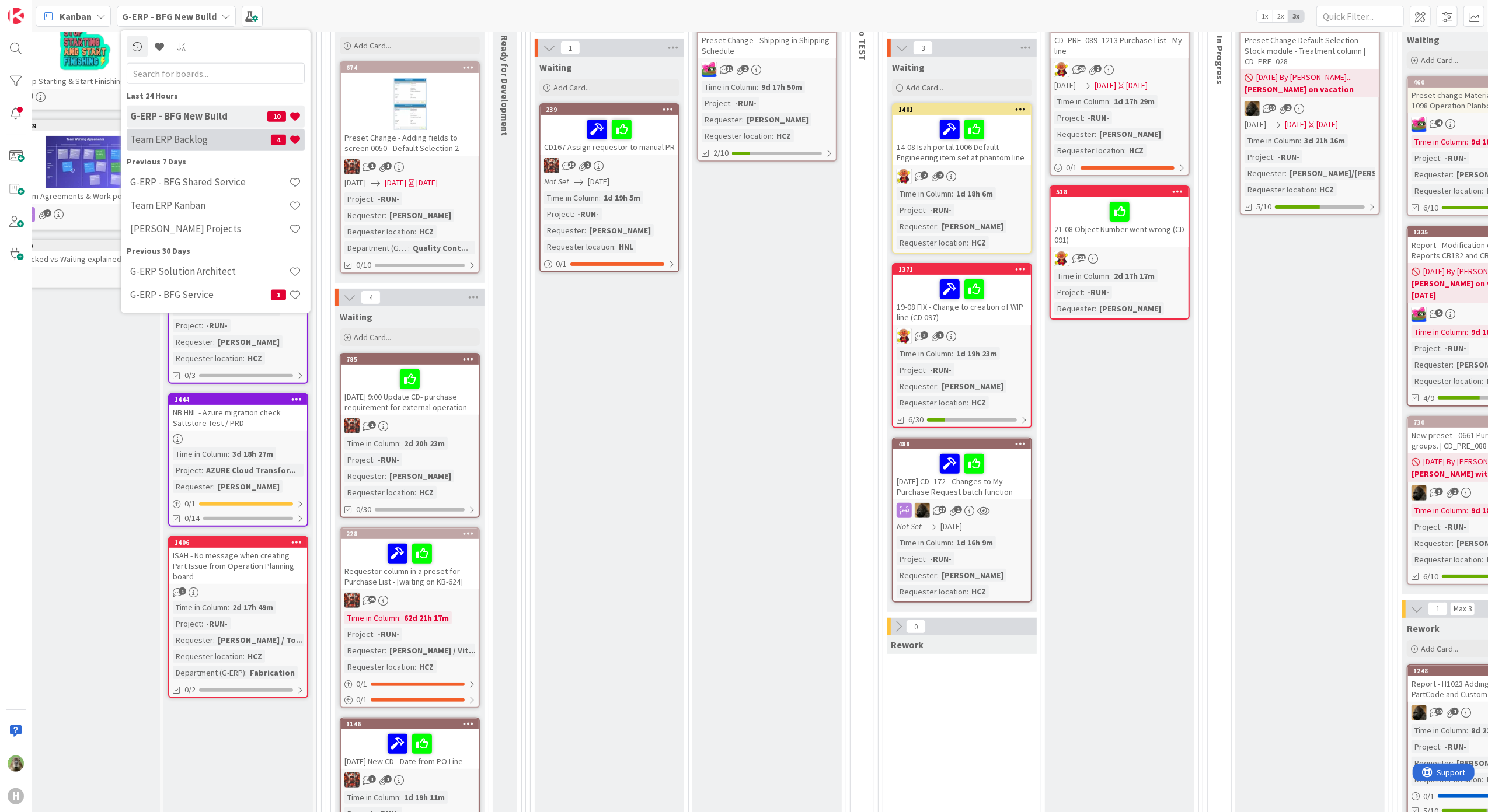
click at [202, 148] on div "Team ERP Backlog 4" at bounding box center [216, 139] width 178 height 22
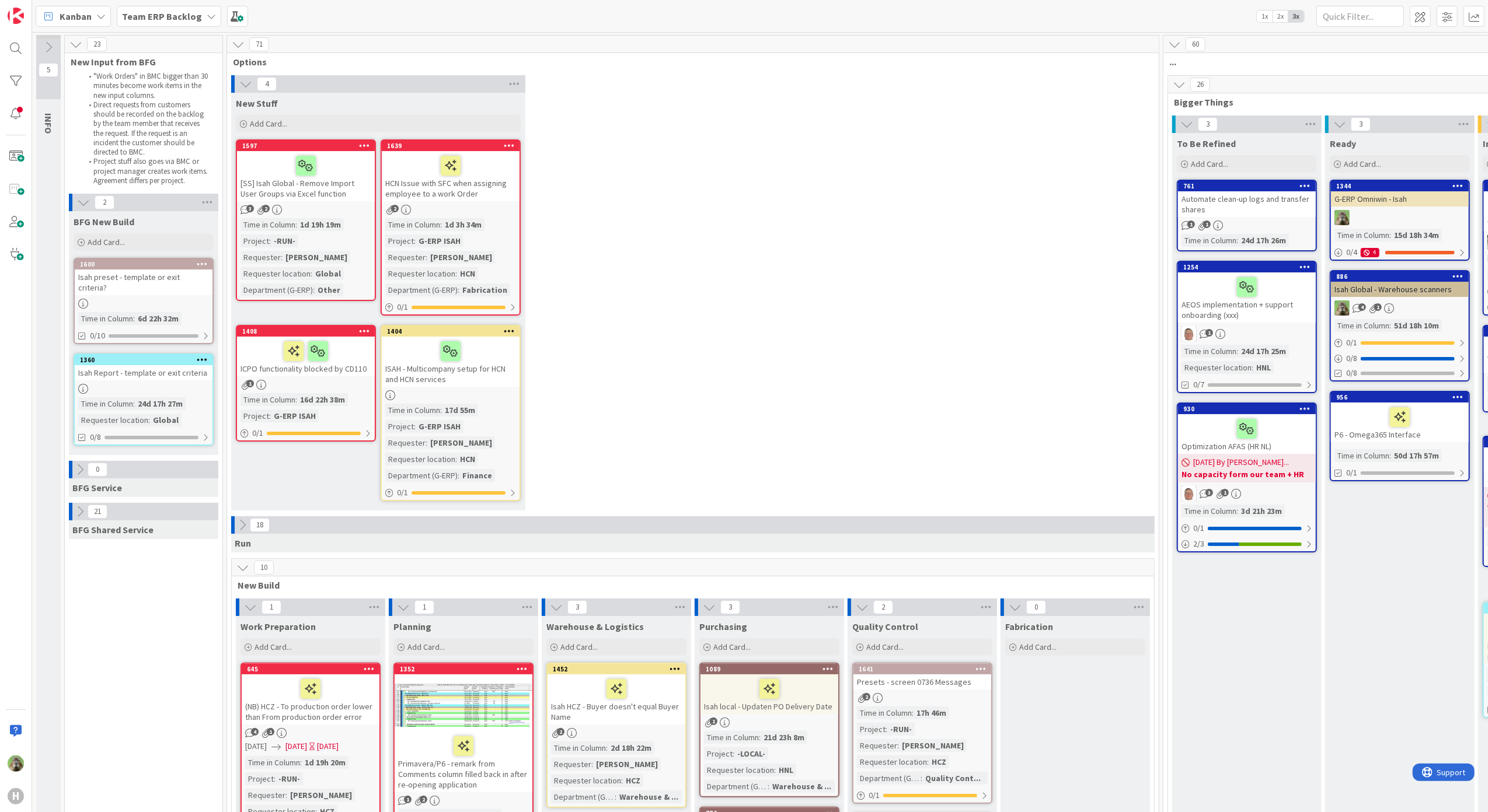
click at [185, 26] on div "Team ERP Backlog" at bounding box center [169, 16] width 105 height 21
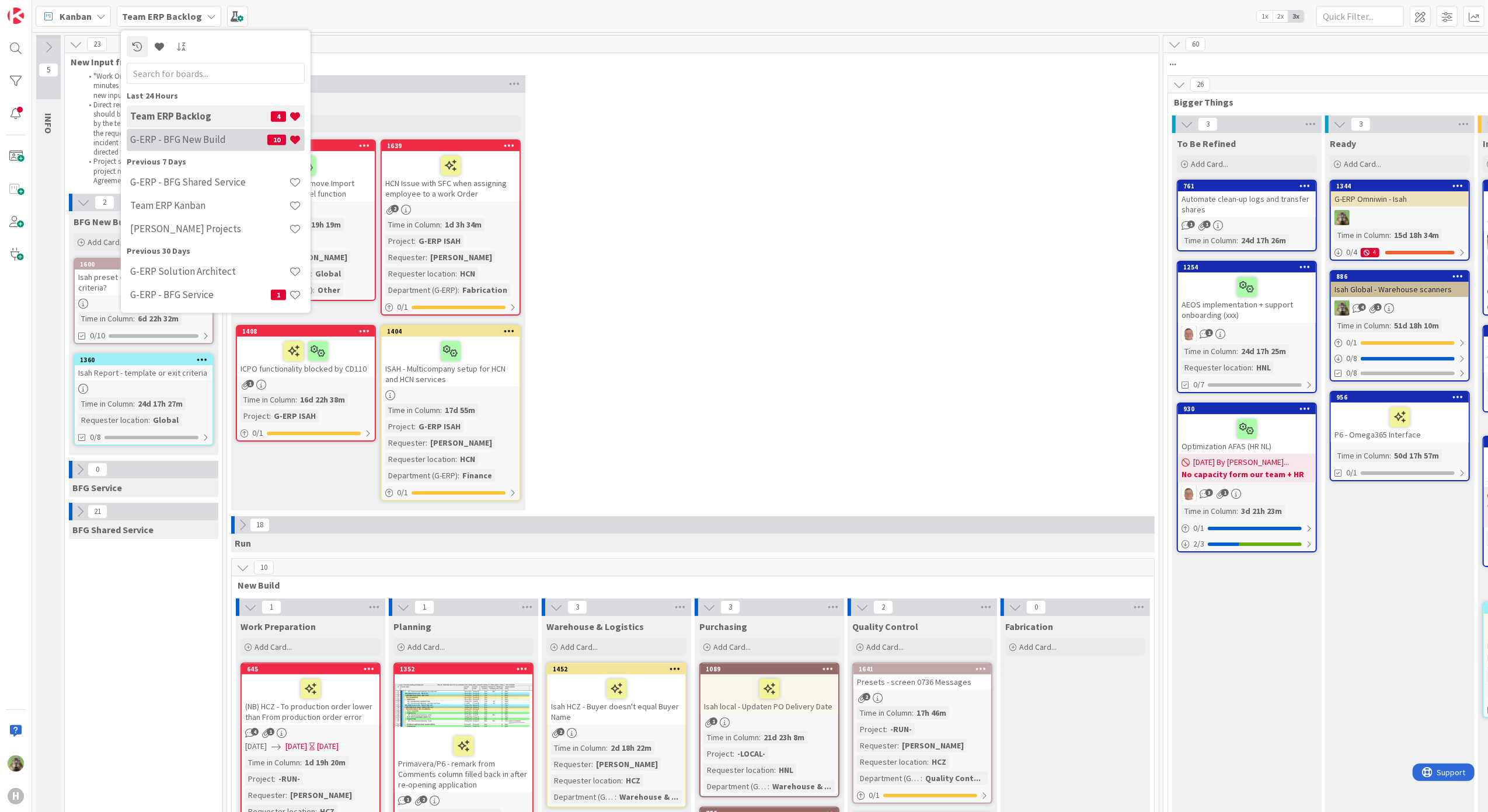
click at [187, 138] on h4 "G-ERP - BFG New Build" at bounding box center [198, 139] width 137 height 12
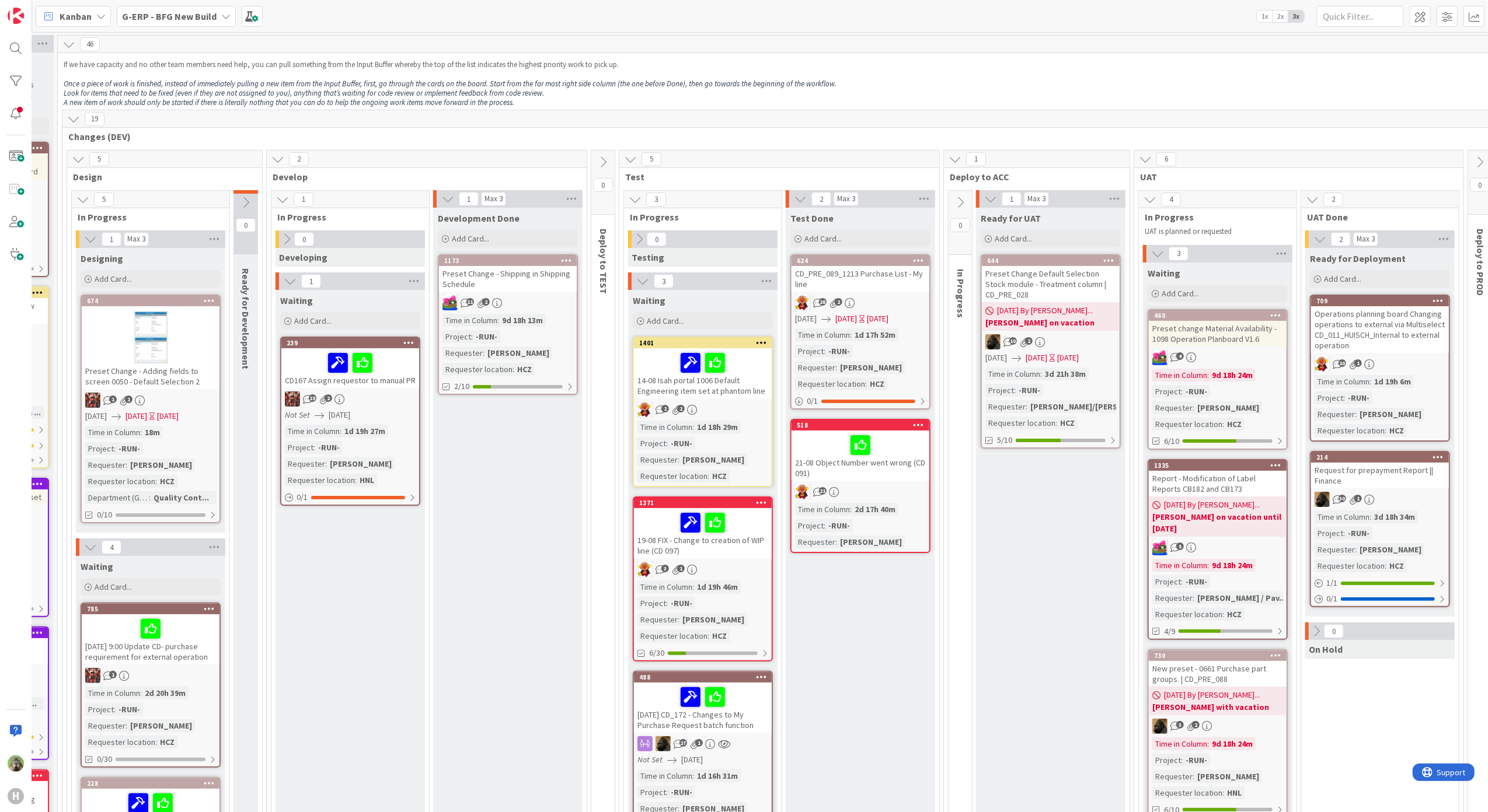
scroll to position [0, 409]
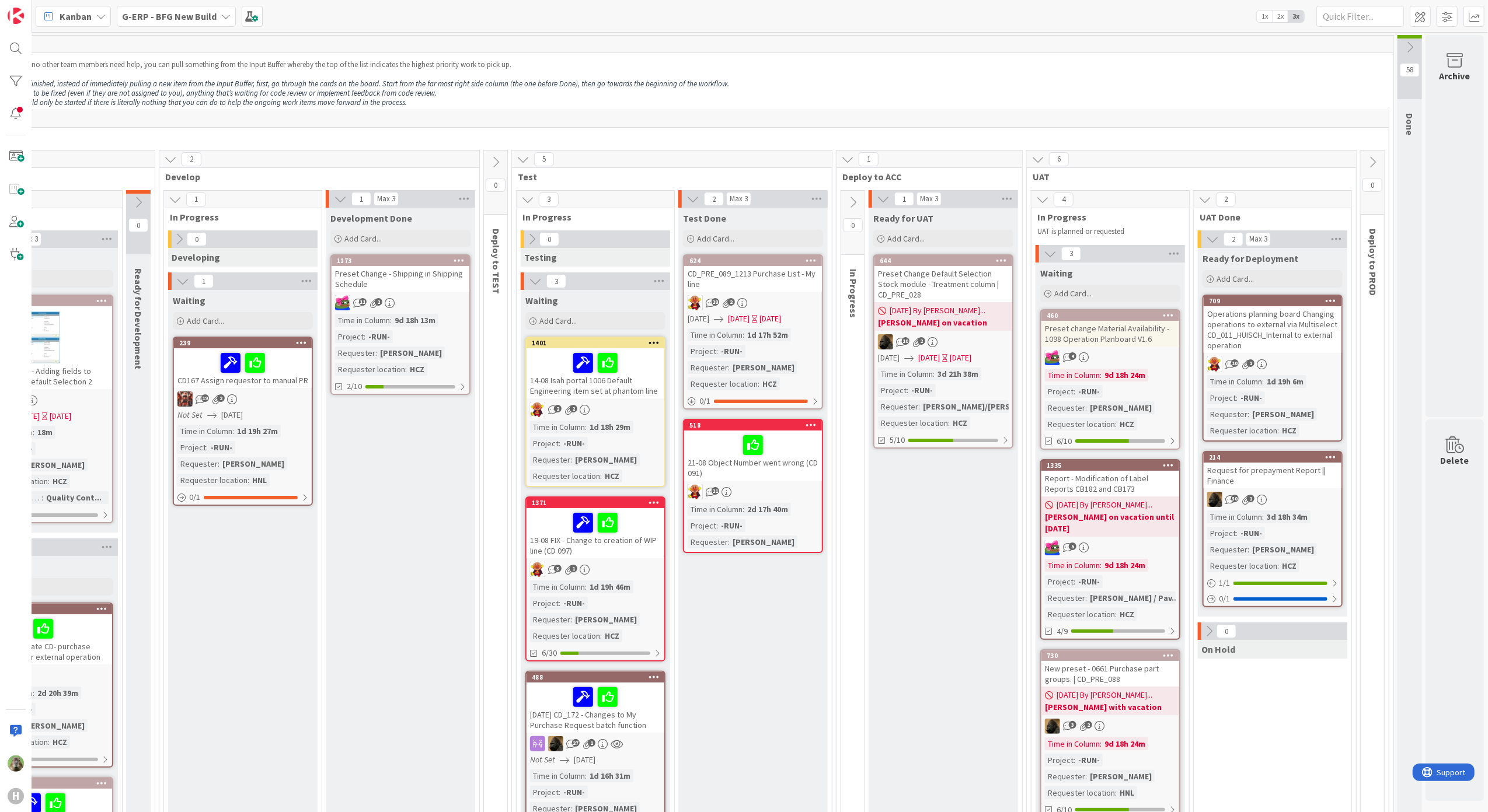
drag, startPoint x: 1110, startPoint y: 810, endPoint x: 56, endPoint y: 1, distance: 1328.7
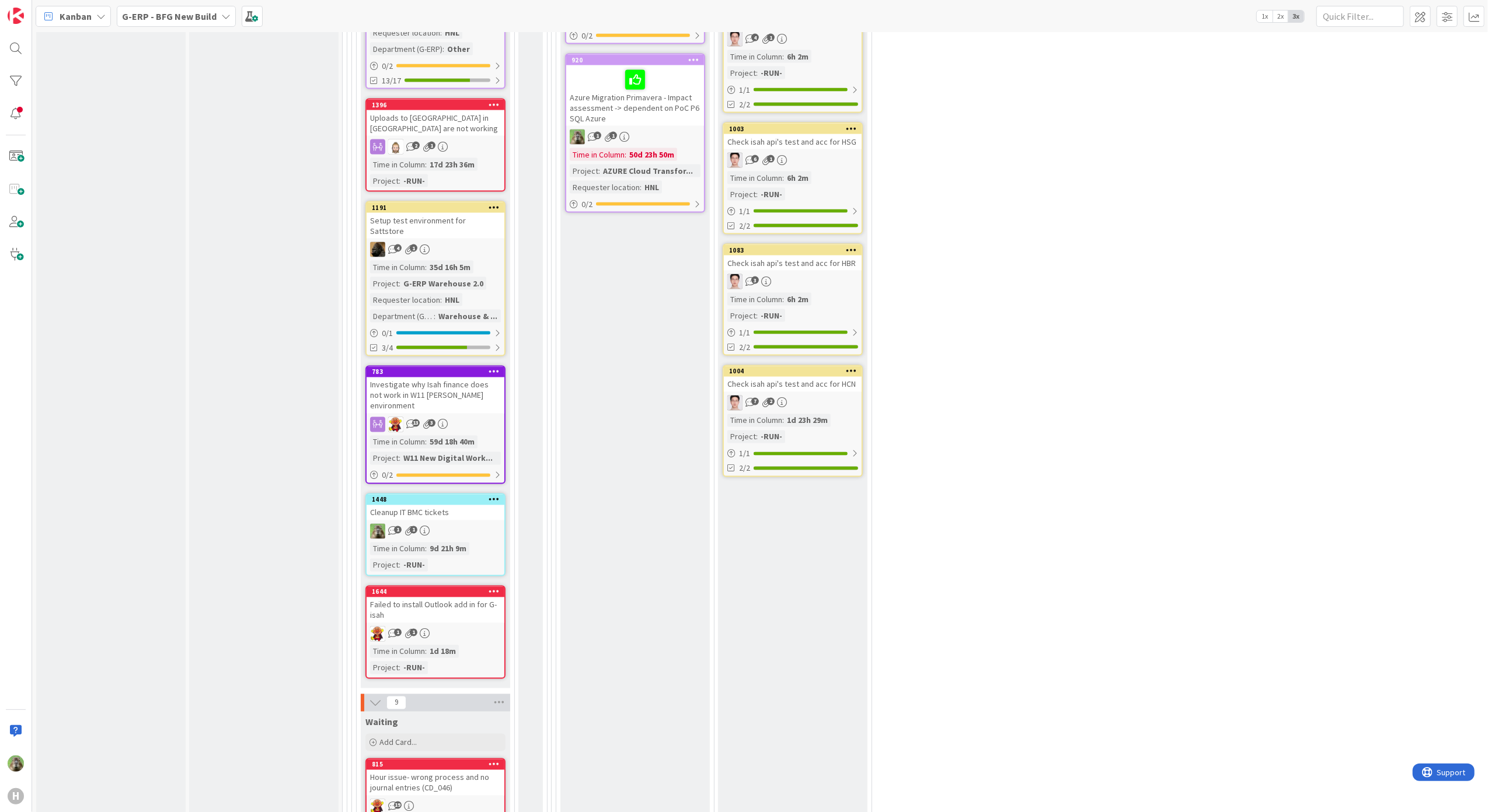
scroll to position [1867, 0]
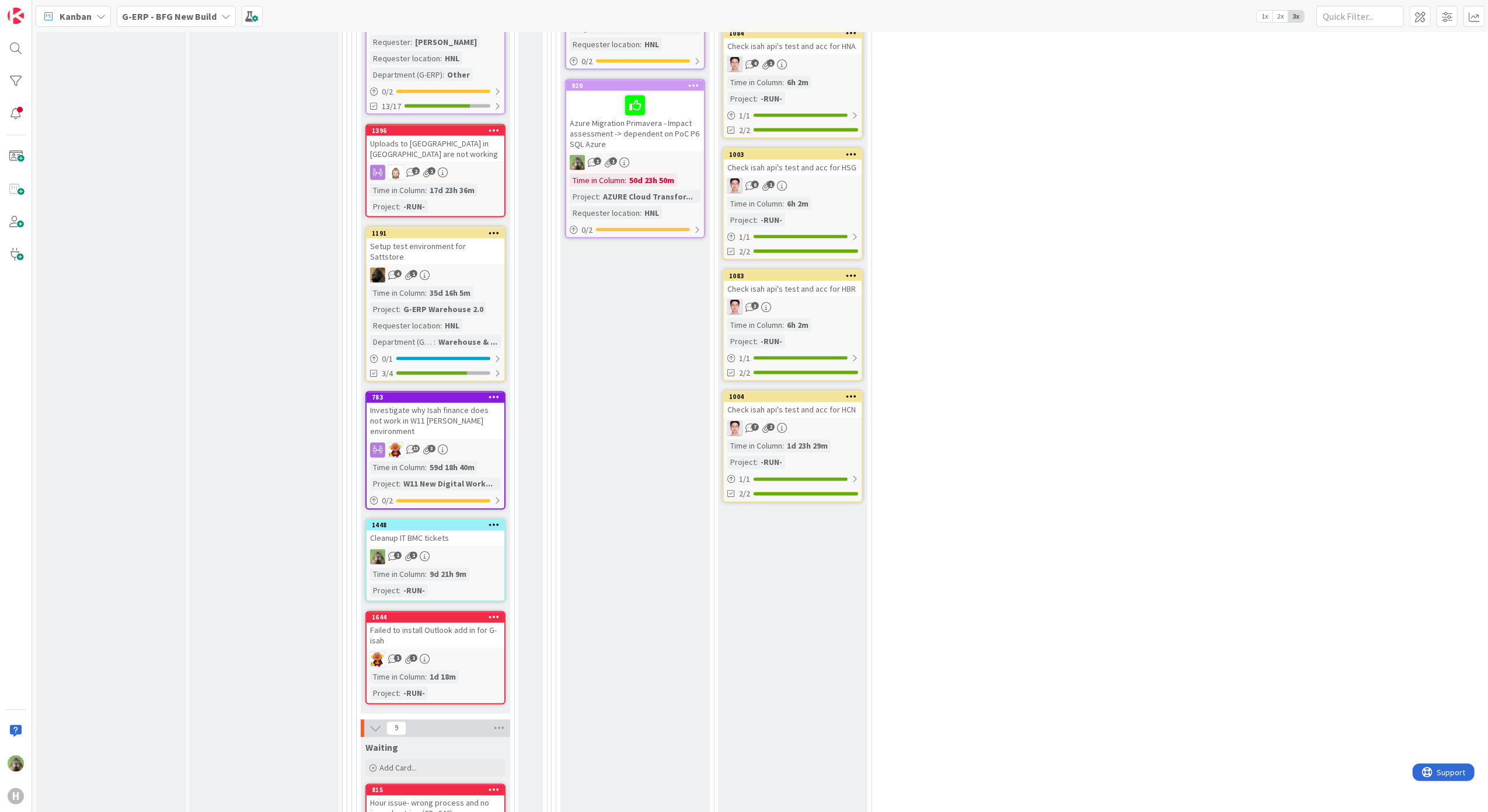
click at [459, 531] on div "Cleanup IT BMC tickets" at bounding box center [436, 538] width 138 height 15
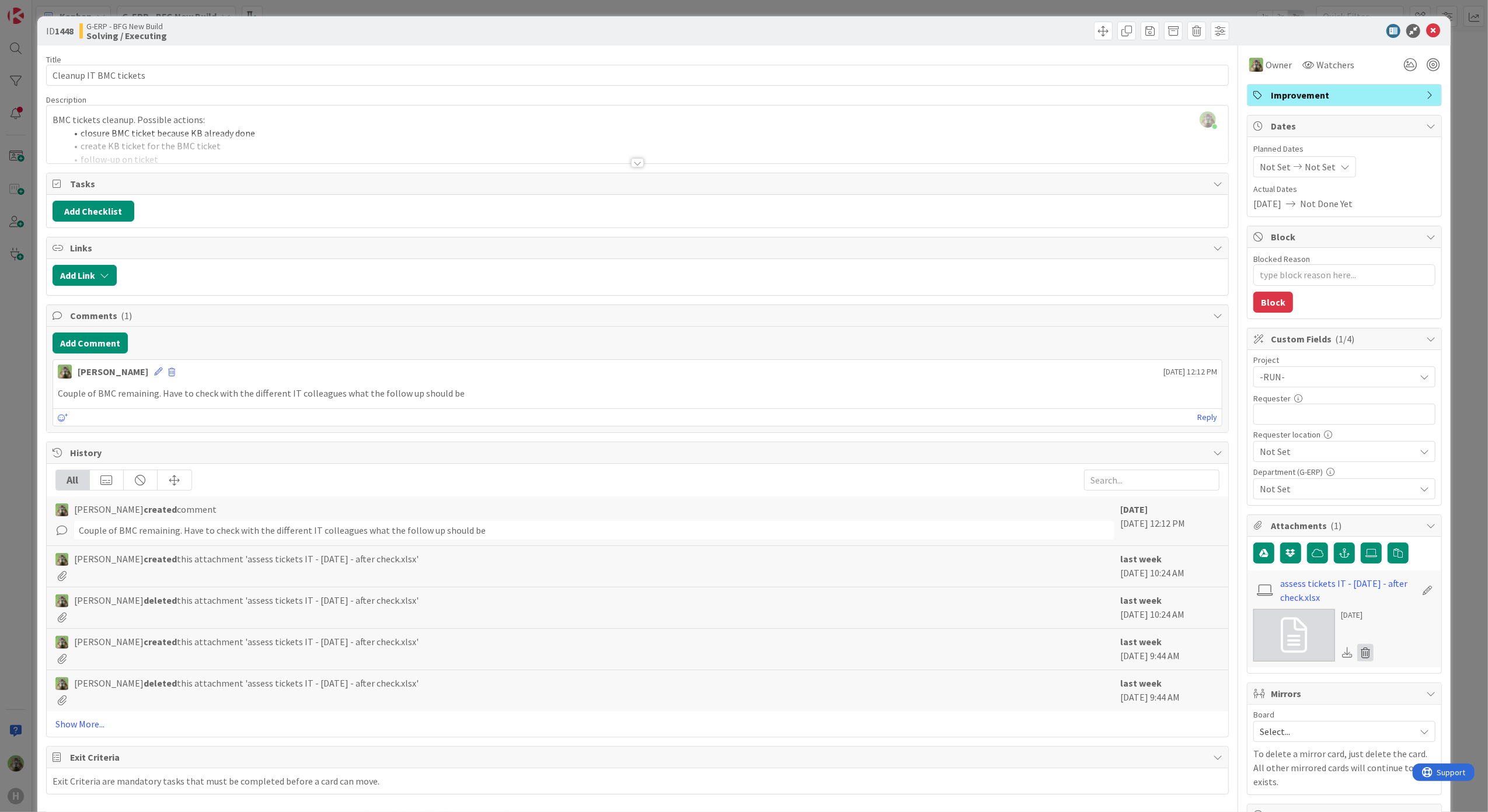
click at [1357, 659] on icon at bounding box center [1365, 653] width 16 height 17
click at [1235, 703] on button "Delete" at bounding box center [1257, 709] width 44 height 21
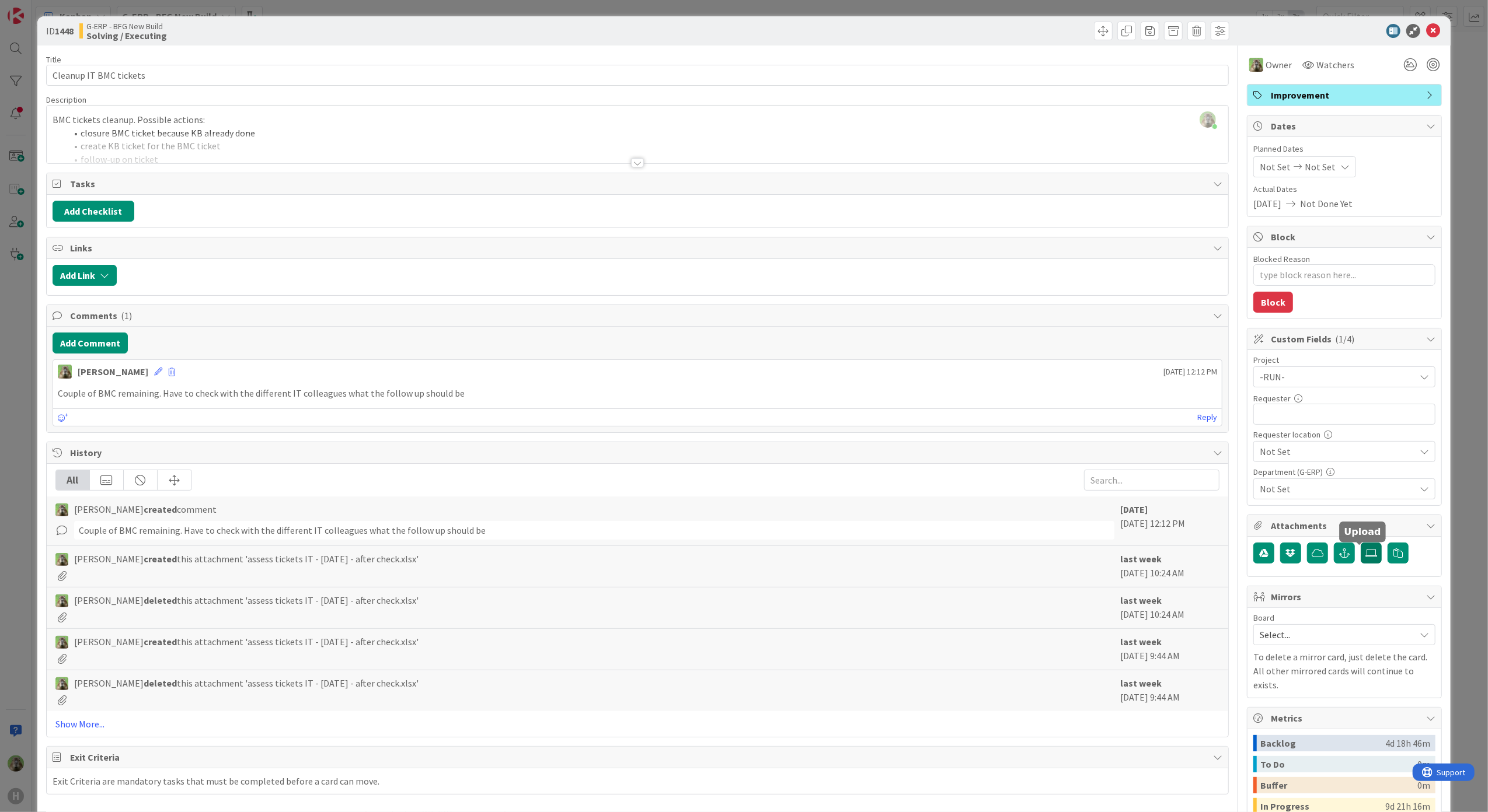
click at [1361, 546] on label at bounding box center [1371, 553] width 21 height 21
click at [1361, 542] on input "file" at bounding box center [1361, 542] width 0 height 0
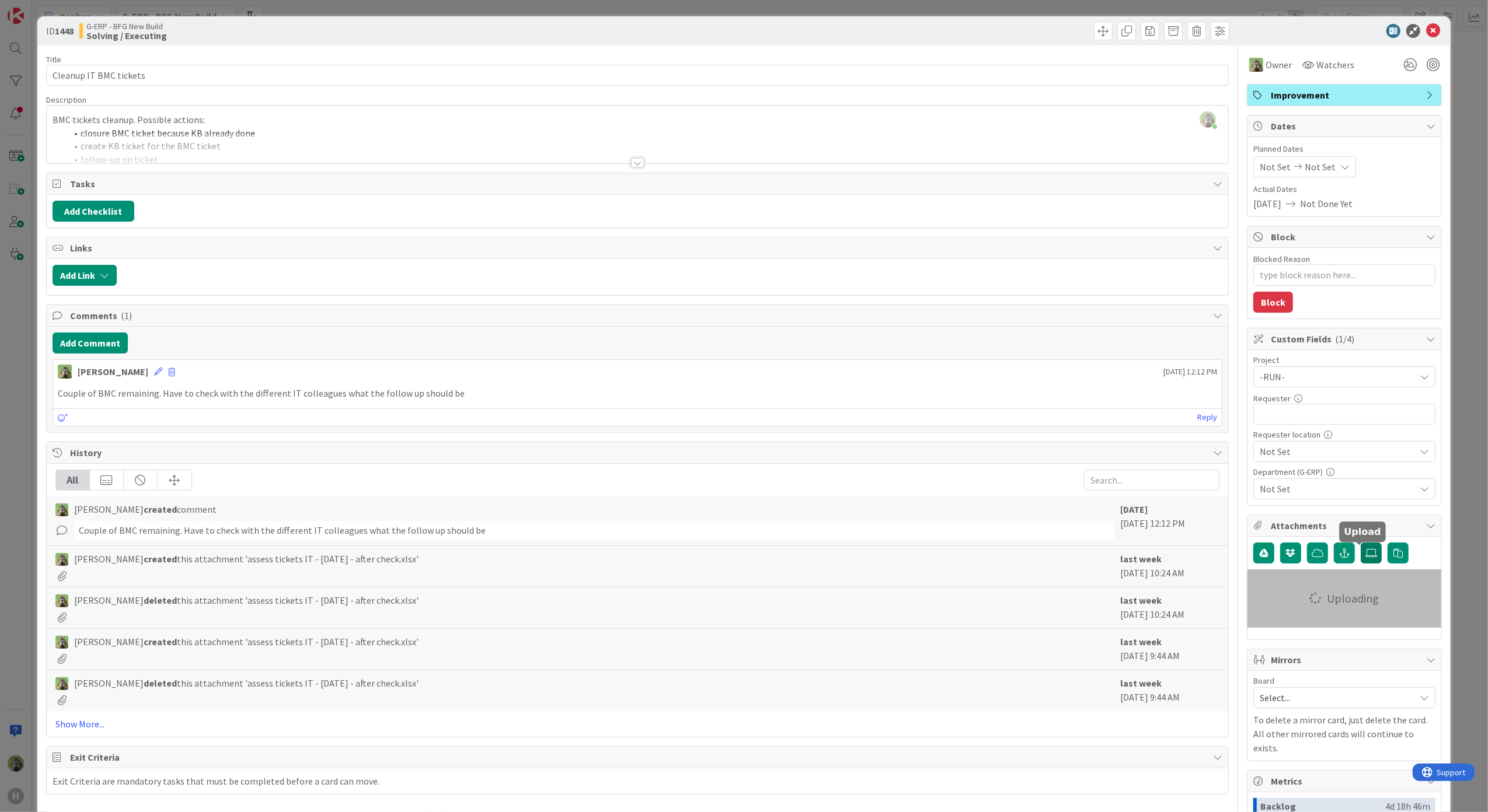
type textarea "x"
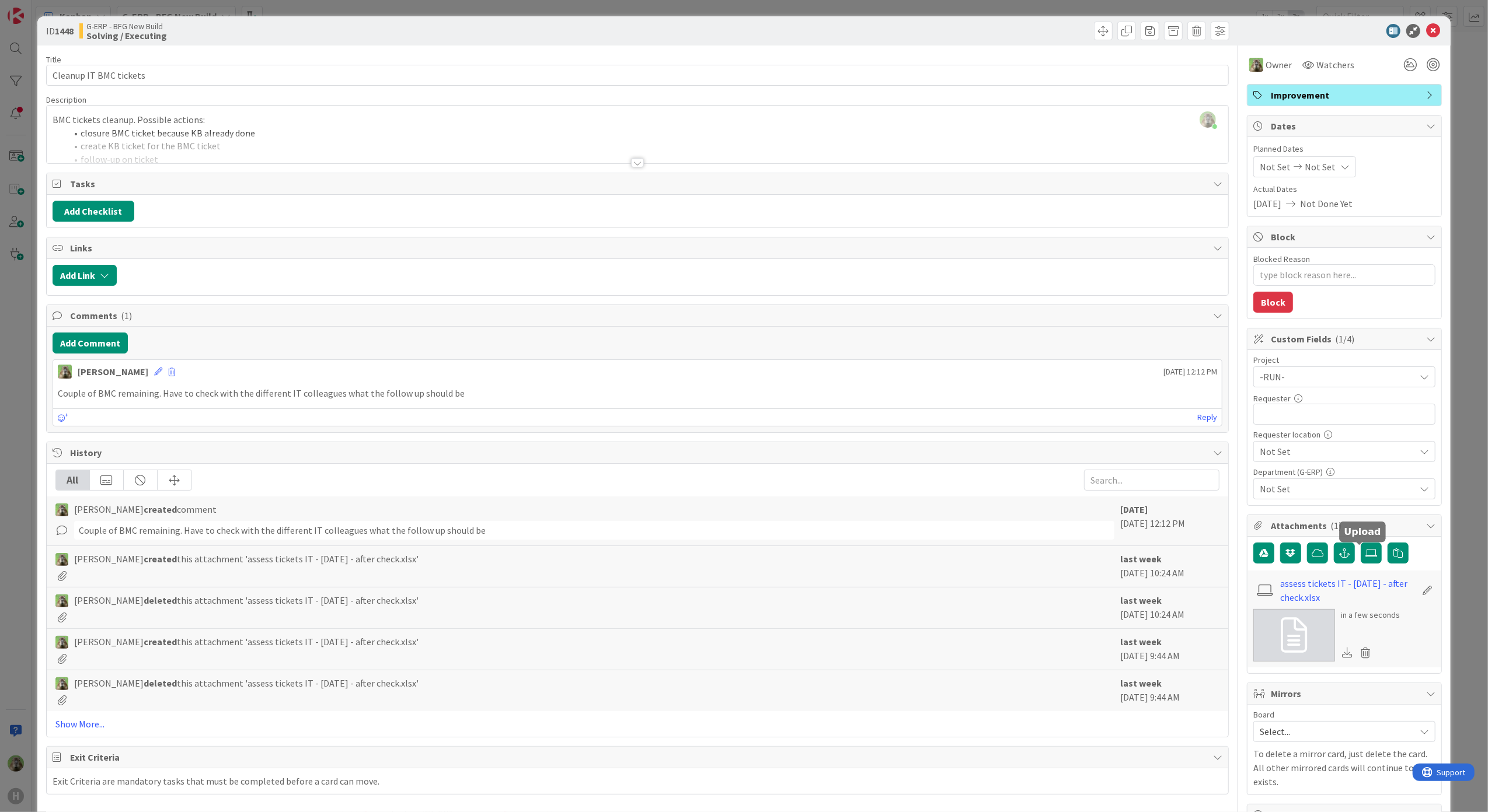
click at [20, 413] on div "ID 1448 G-ERP - BFG New Build Solving / Executing Title 22 / 128 Cleanup IT BMC…" at bounding box center [744, 406] width 1488 height 812
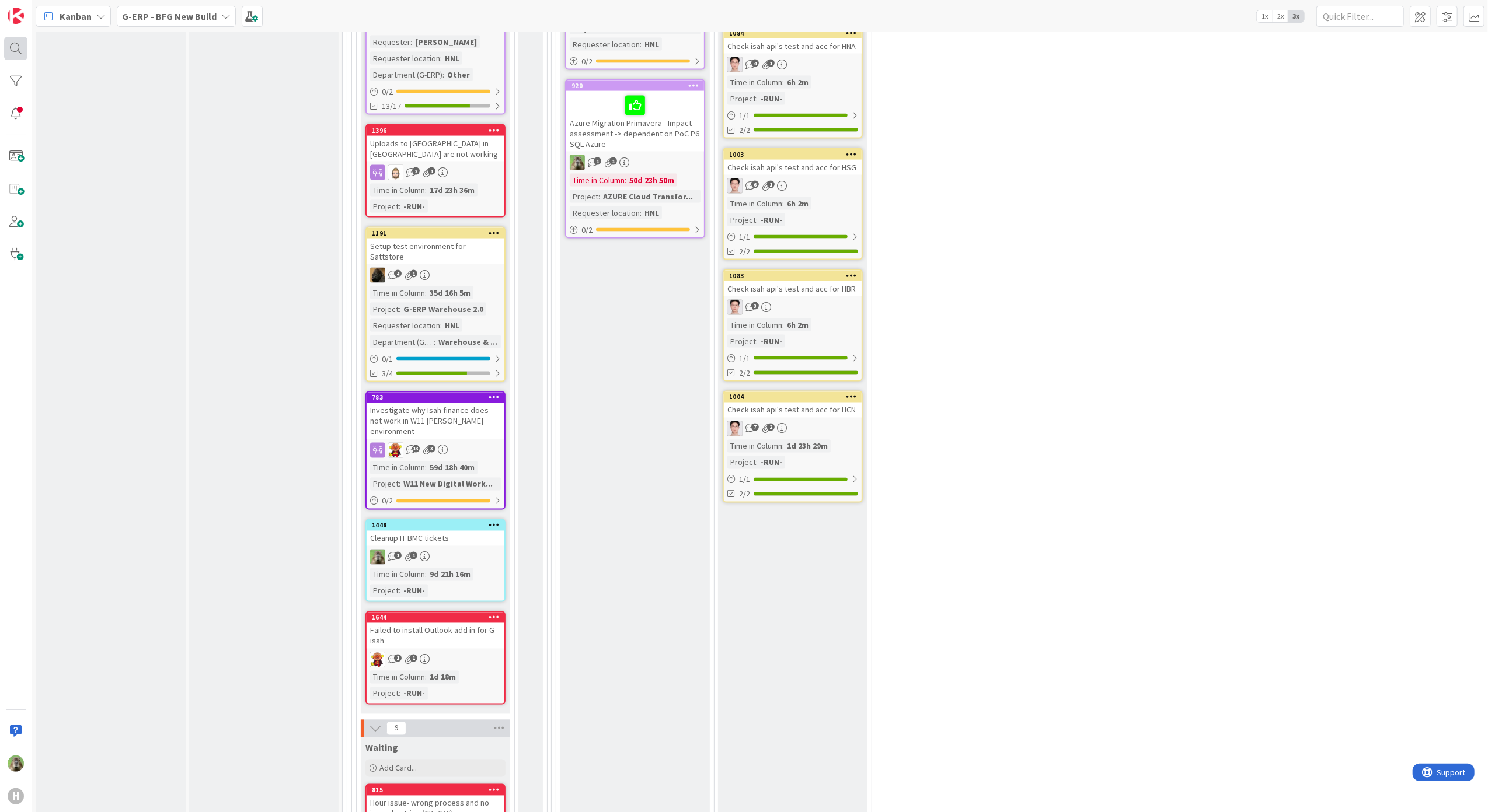
click at [15, 52] on div at bounding box center [16, 48] width 23 height 23
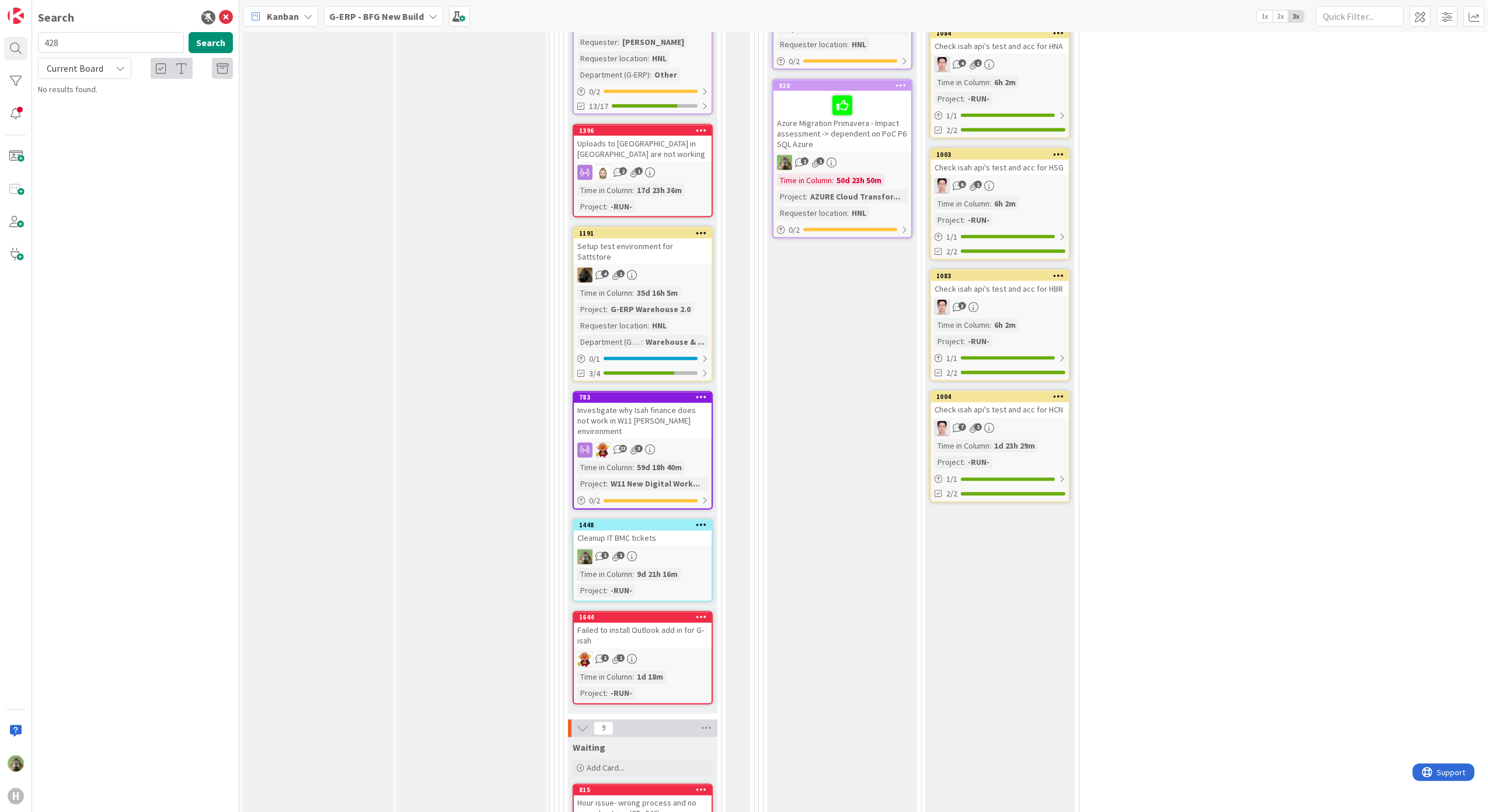
click at [112, 63] on div "Current Board" at bounding box center [84, 68] width 93 height 21
click at [82, 122] on span "All Boards" at bounding box center [105, 117] width 121 height 17
click at [208, 49] on button "Search" at bounding box center [210, 42] width 45 height 21
click at [162, 49] on input "428" at bounding box center [111, 42] width 146 height 21
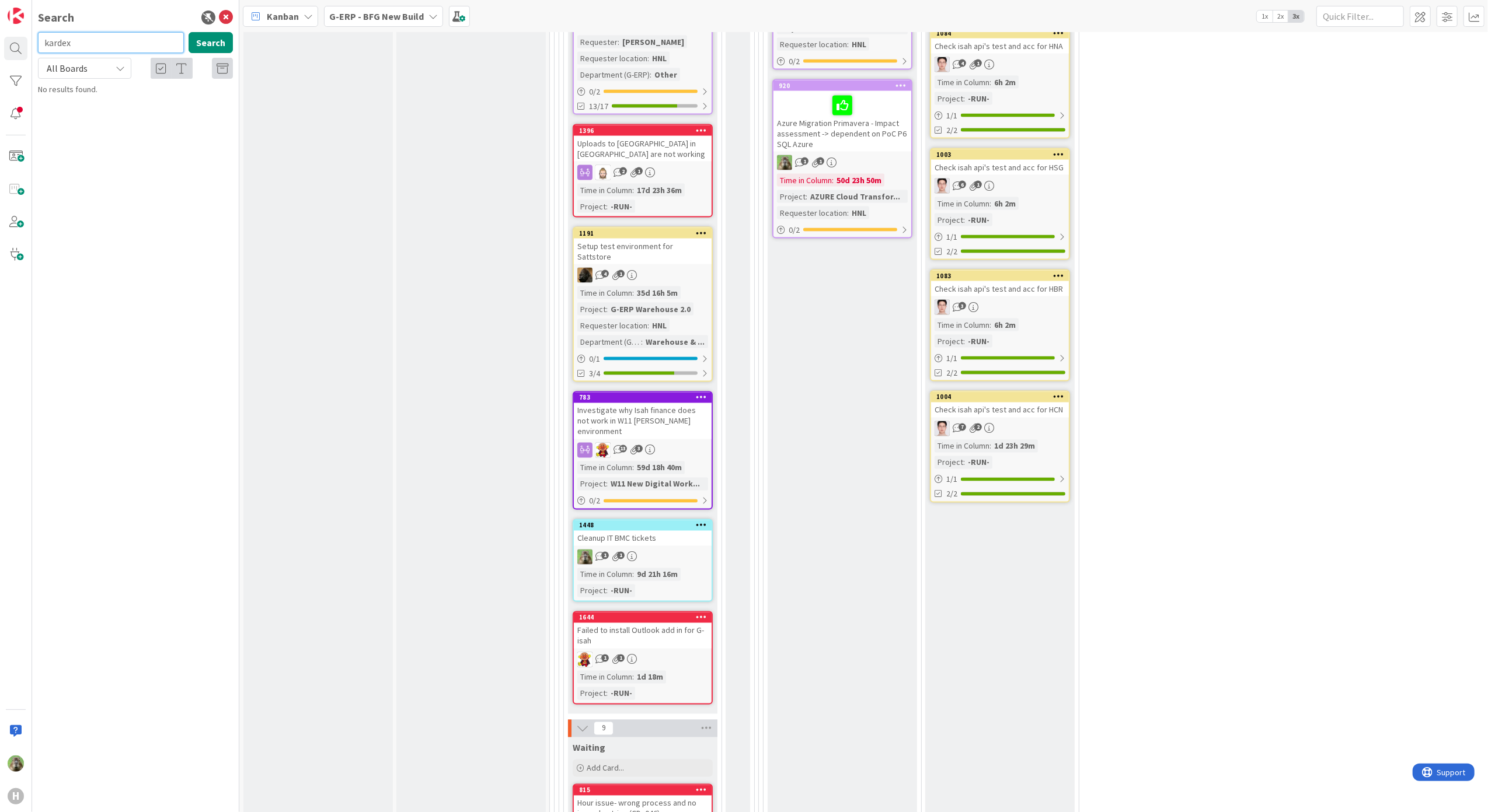
type input "kardex"
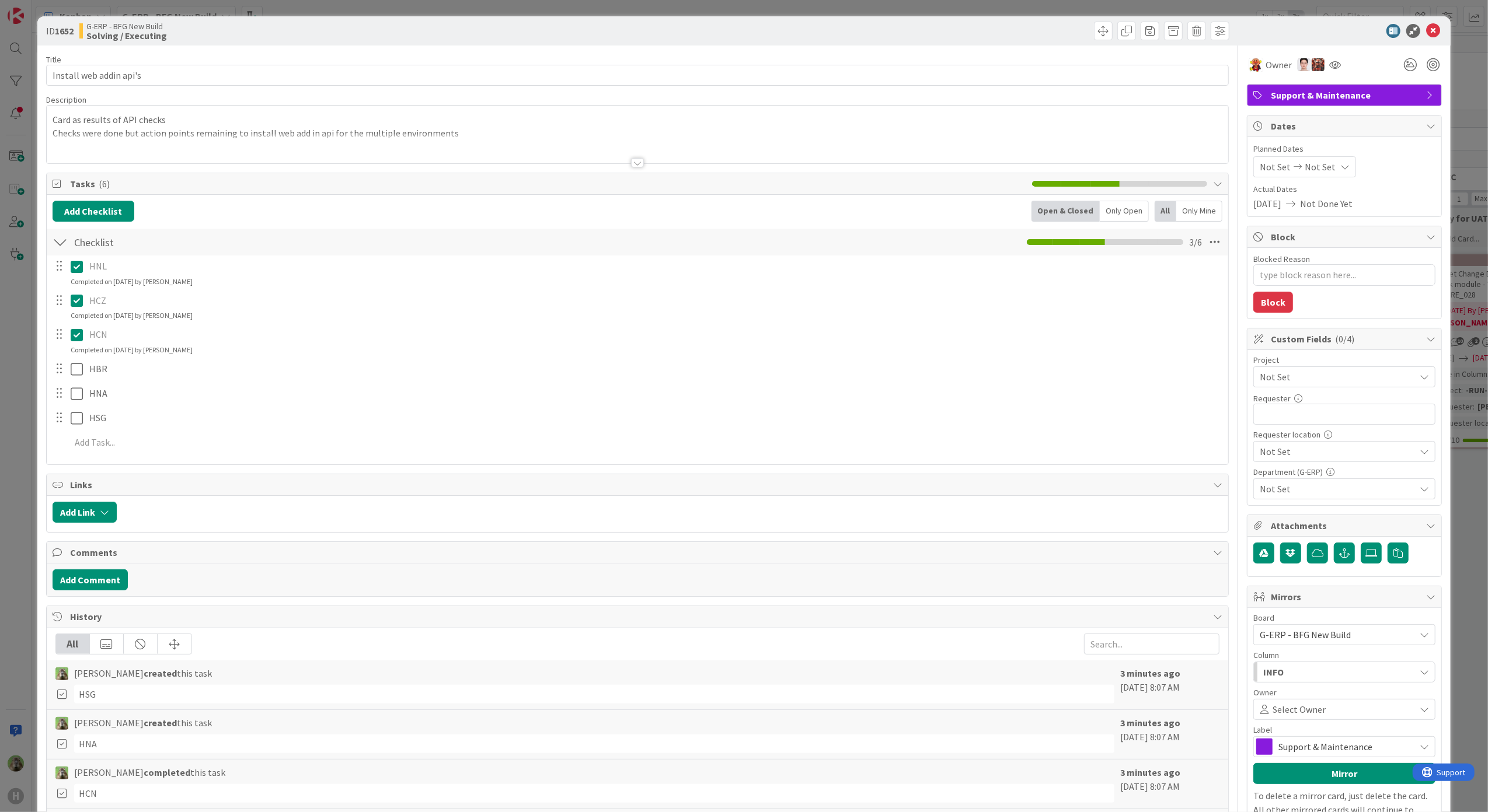
type textarea "x"
click at [14, 507] on div "ID 1652 G-ERP - BFG New Build Solving / Executing Title 23 / 128 Install web ad…" at bounding box center [744, 406] width 1488 height 812
click at [1426, 33] on icon at bounding box center [1433, 31] width 14 height 14
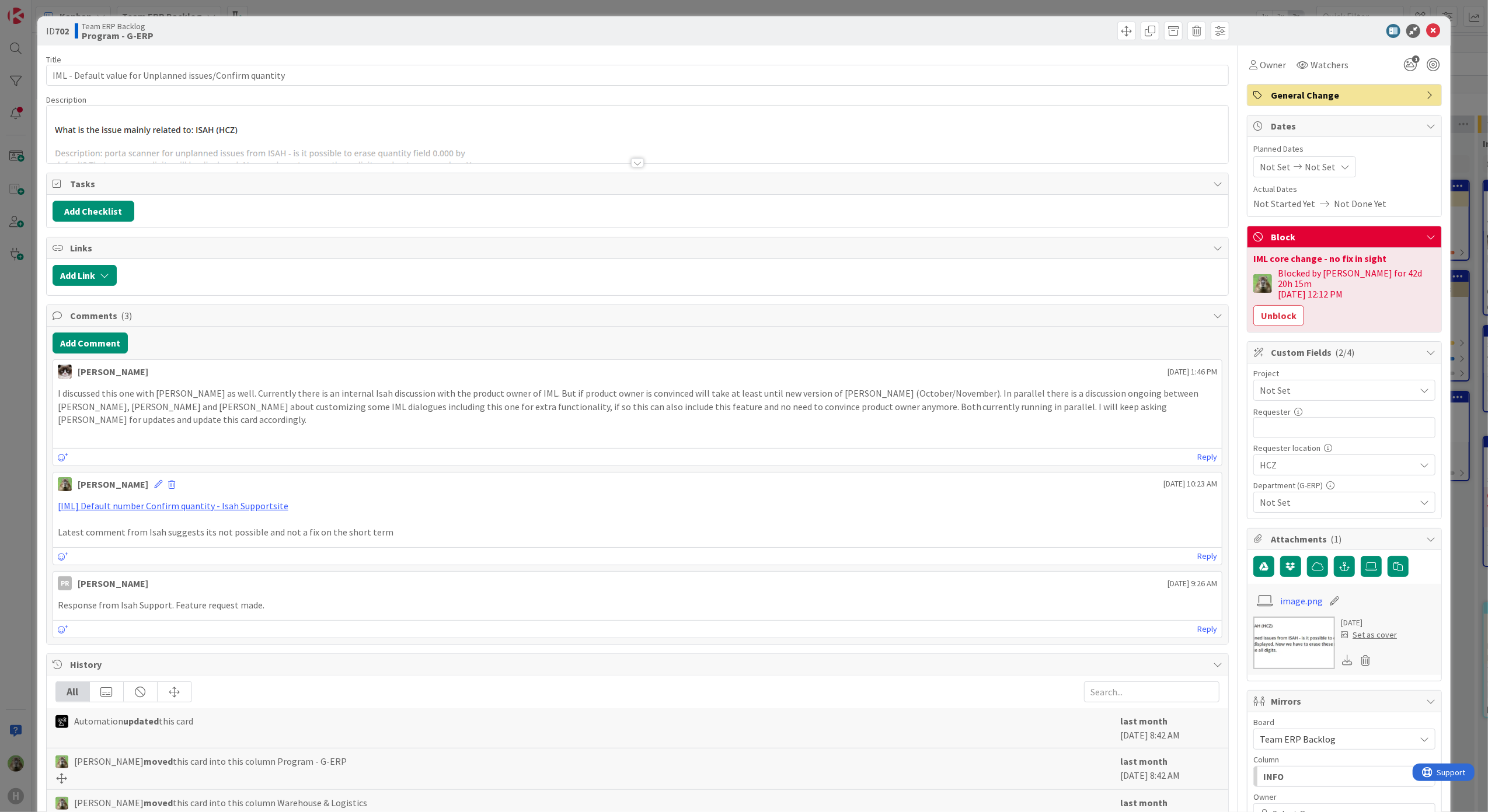
click at [529, 127] on p at bounding box center [637, 163] width 1171 height 98
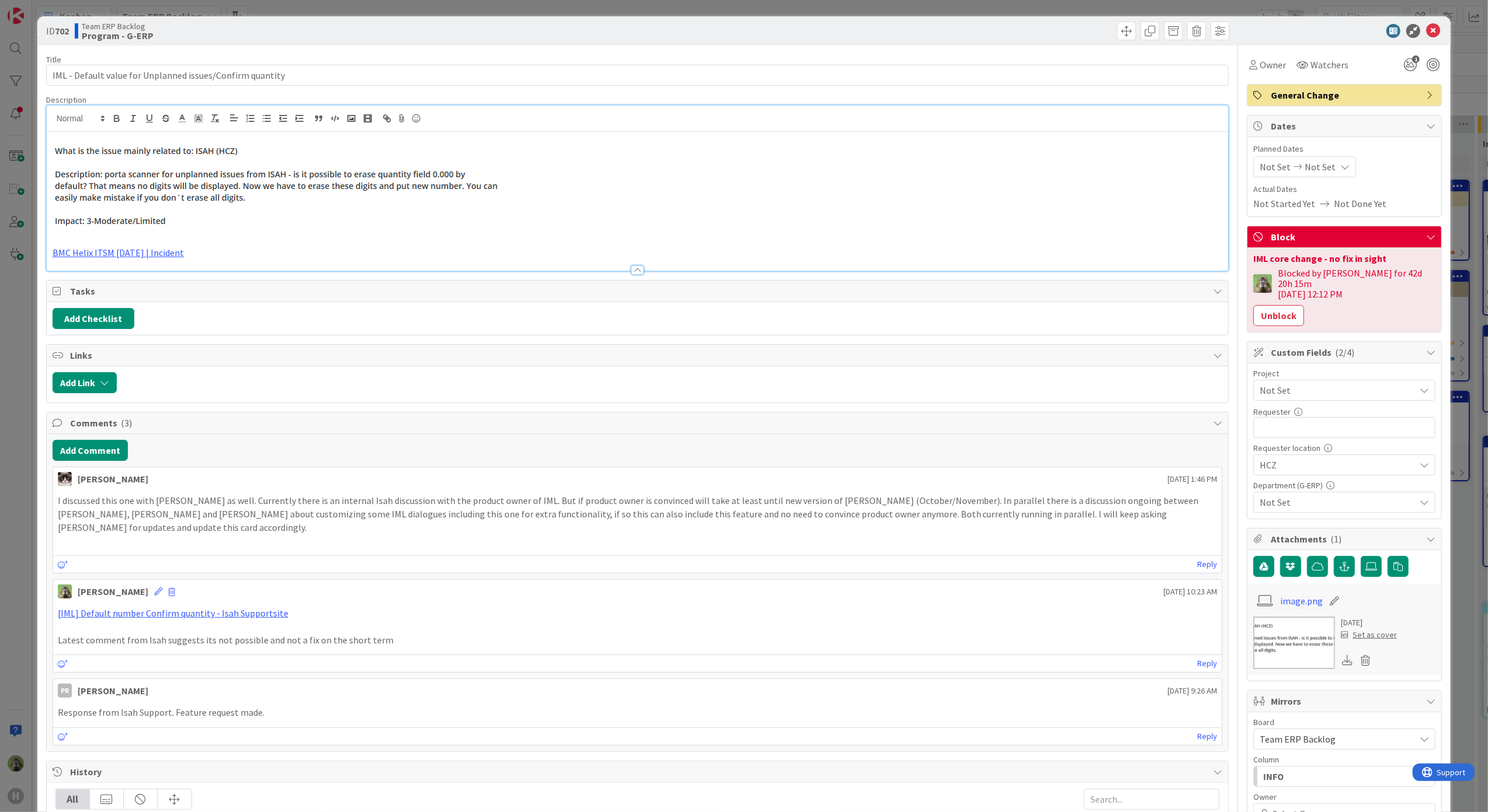
scroll to position [77, 0]
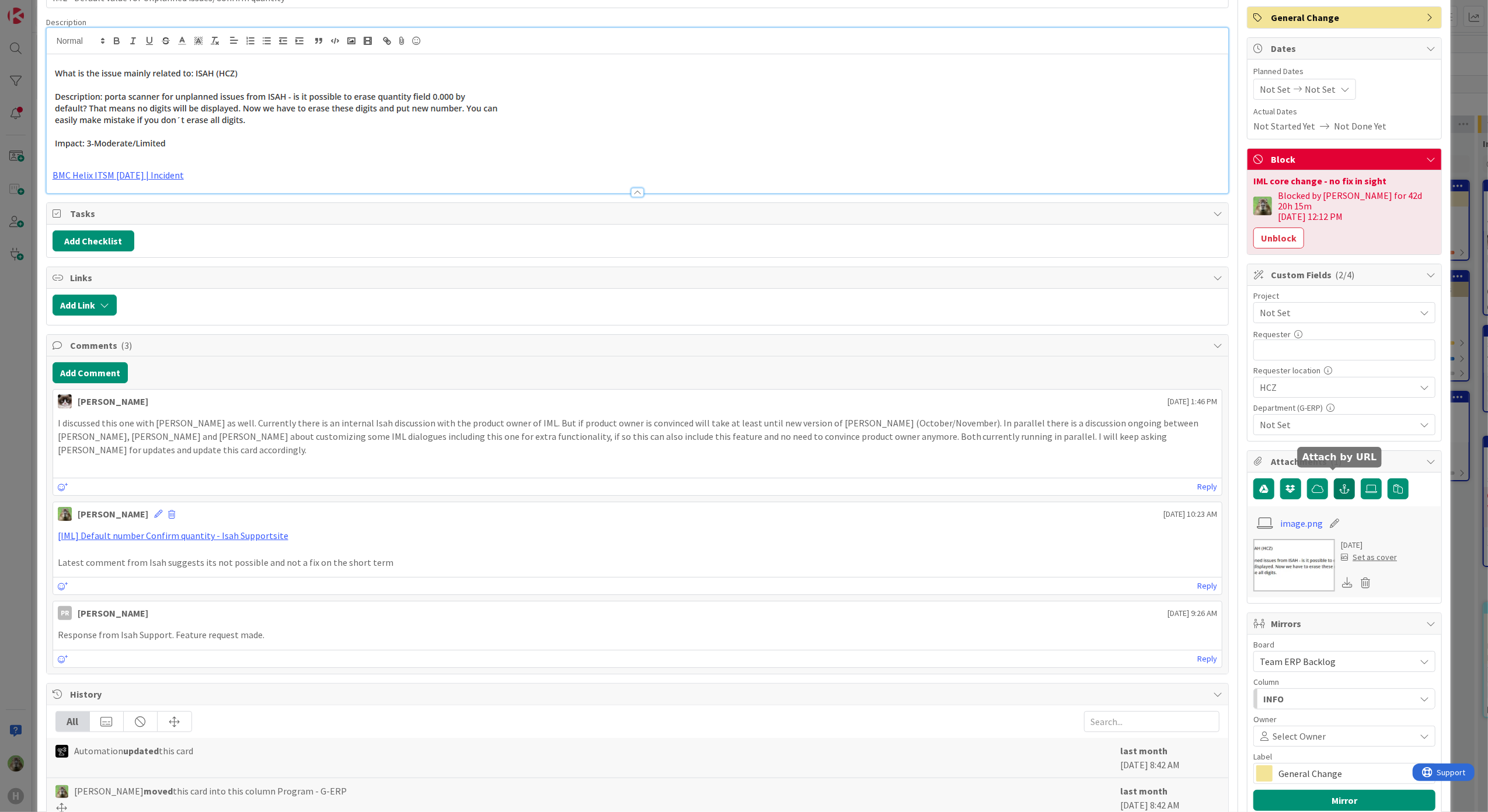
click at [1339, 478] on button "button" at bounding box center [1344, 488] width 21 height 21
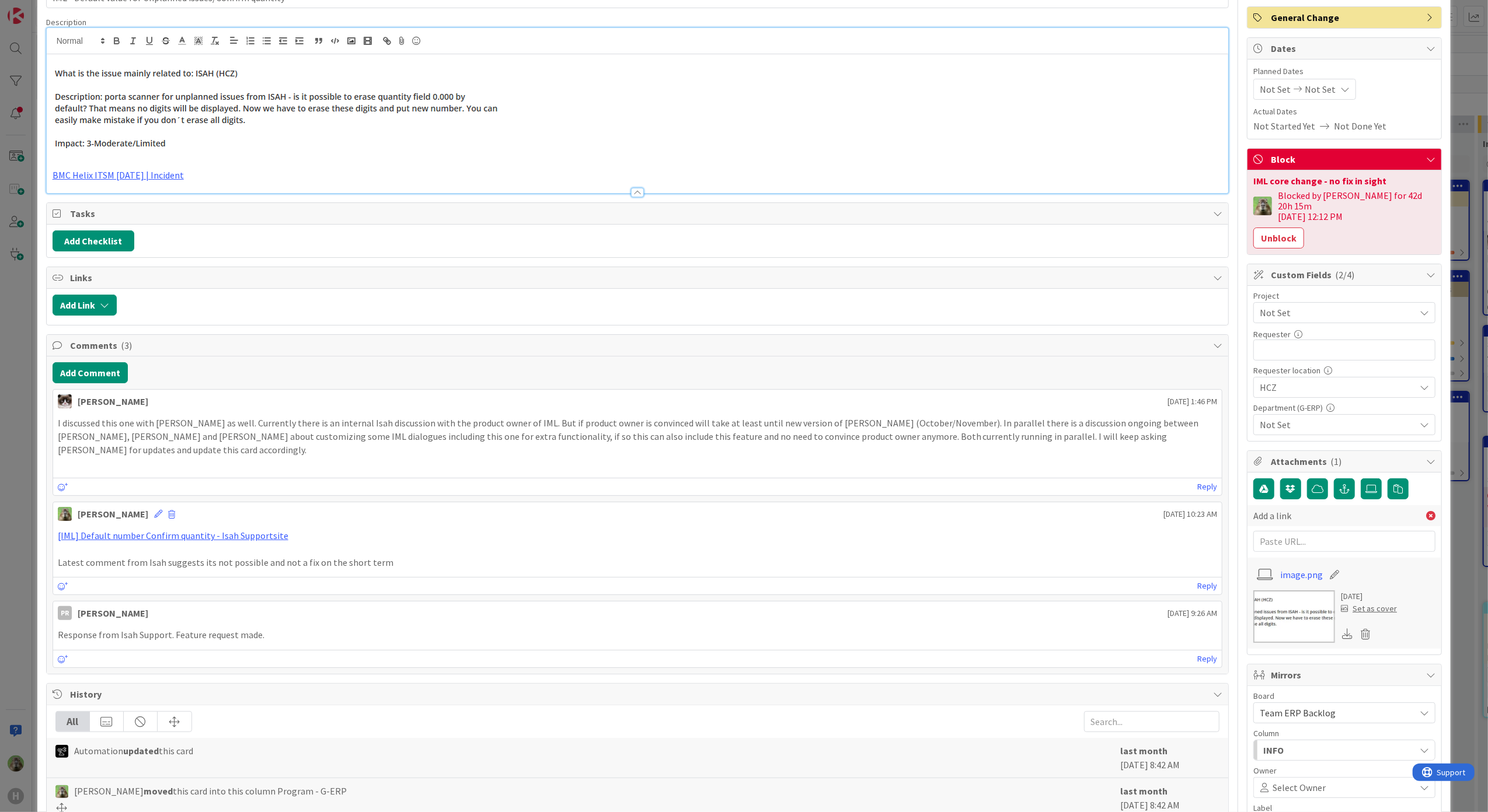
drag, startPoint x: 208, startPoint y: 176, endPoint x: 76, endPoint y: 166, distance: 132.4
click at [76, 166] on div "BMC Helix ITSM 23.3.02 | Incident" at bounding box center [638, 123] width 1182 height 139
copy div "BMC Helix ITSM 23.3.02 | Incident"
click at [92, 178] on link "BMC Helix ITSM 23.3.02 | Incident" at bounding box center [118, 174] width 131 height 12
click at [103, 191] on link "https://huisman-smartit.onbmc.com/smartit/app/#/incident/AGGEFRDUJONBTASUSTSRSU…" at bounding box center [105, 197] width 117 height 15
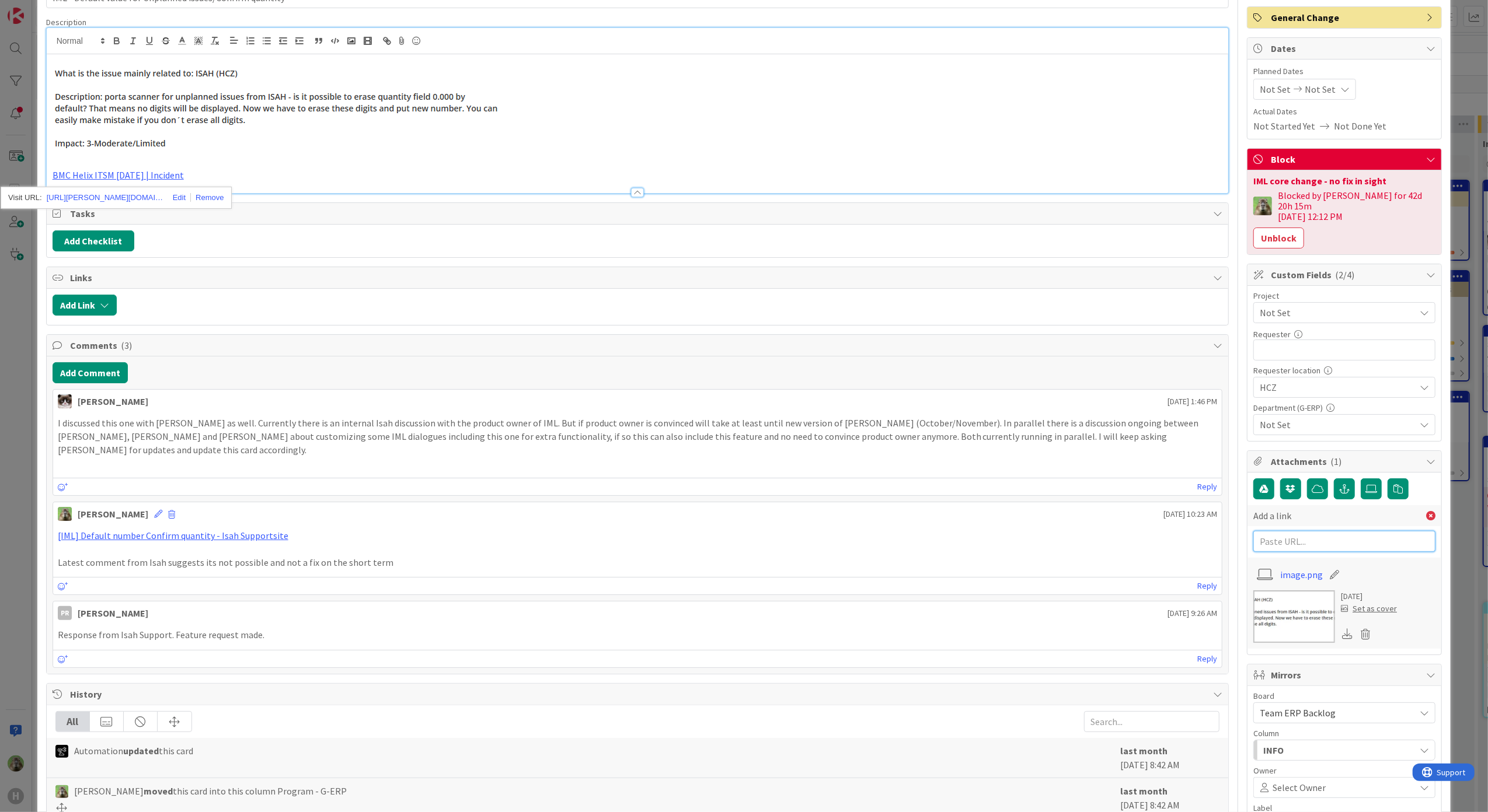
click at [1328, 539] on input "text" at bounding box center [1344, 541] width 182 height 21
paste input "https://huisman-smartit.onbmc.com/smartit/app/#/incident/AGGEFRDUJONBTASUSTSRSU…"
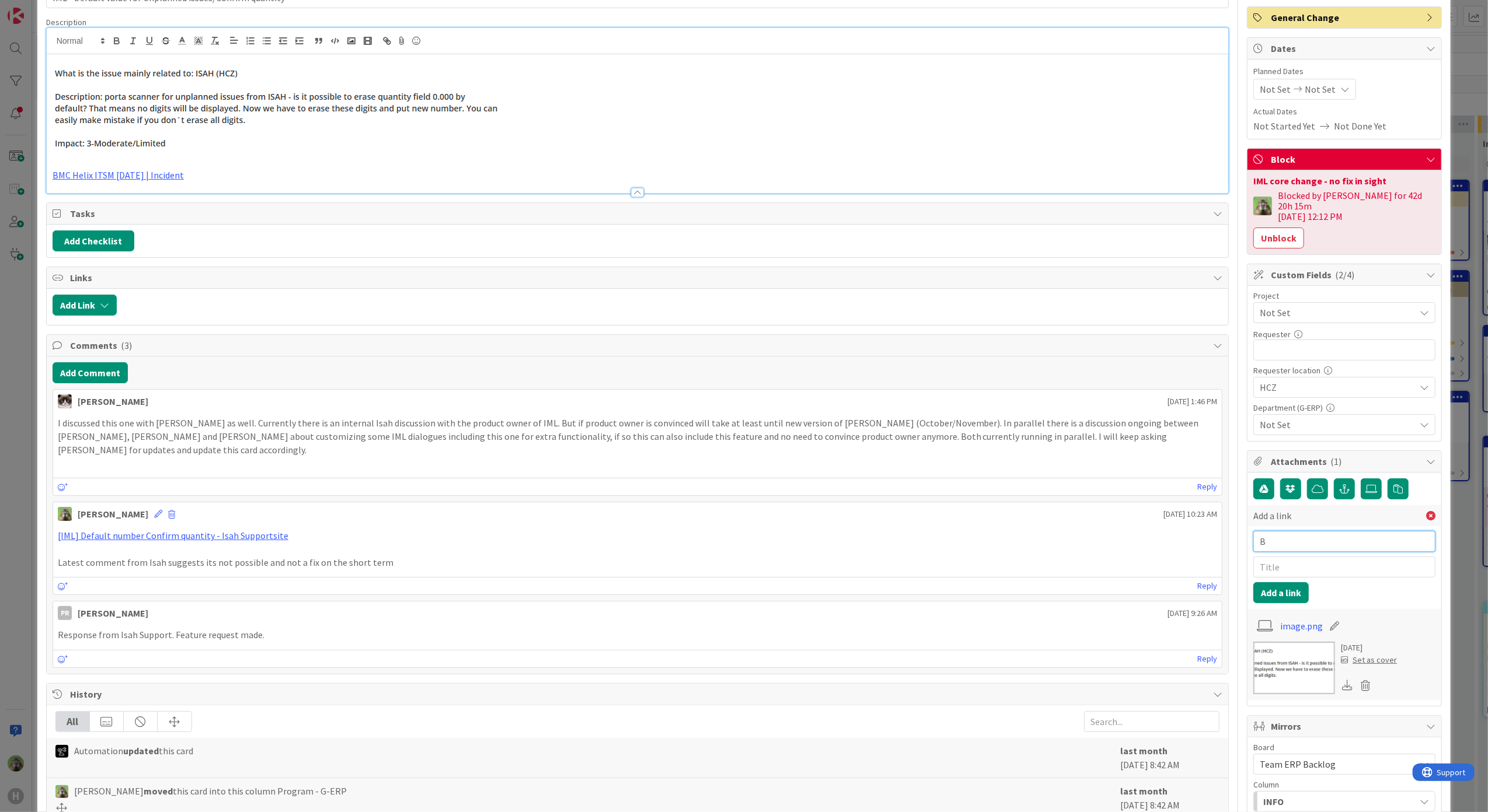
scroll to position [0, 0]
type input "BMC"
click at [1332, 565] on input "text" at bounding box center [1344, 567] width 182 height 21
paste input "https://huisman-smartit.onbmc.com/smartit/app/#/incident/AGGEFRDUJONBTASUSTSRSU…"
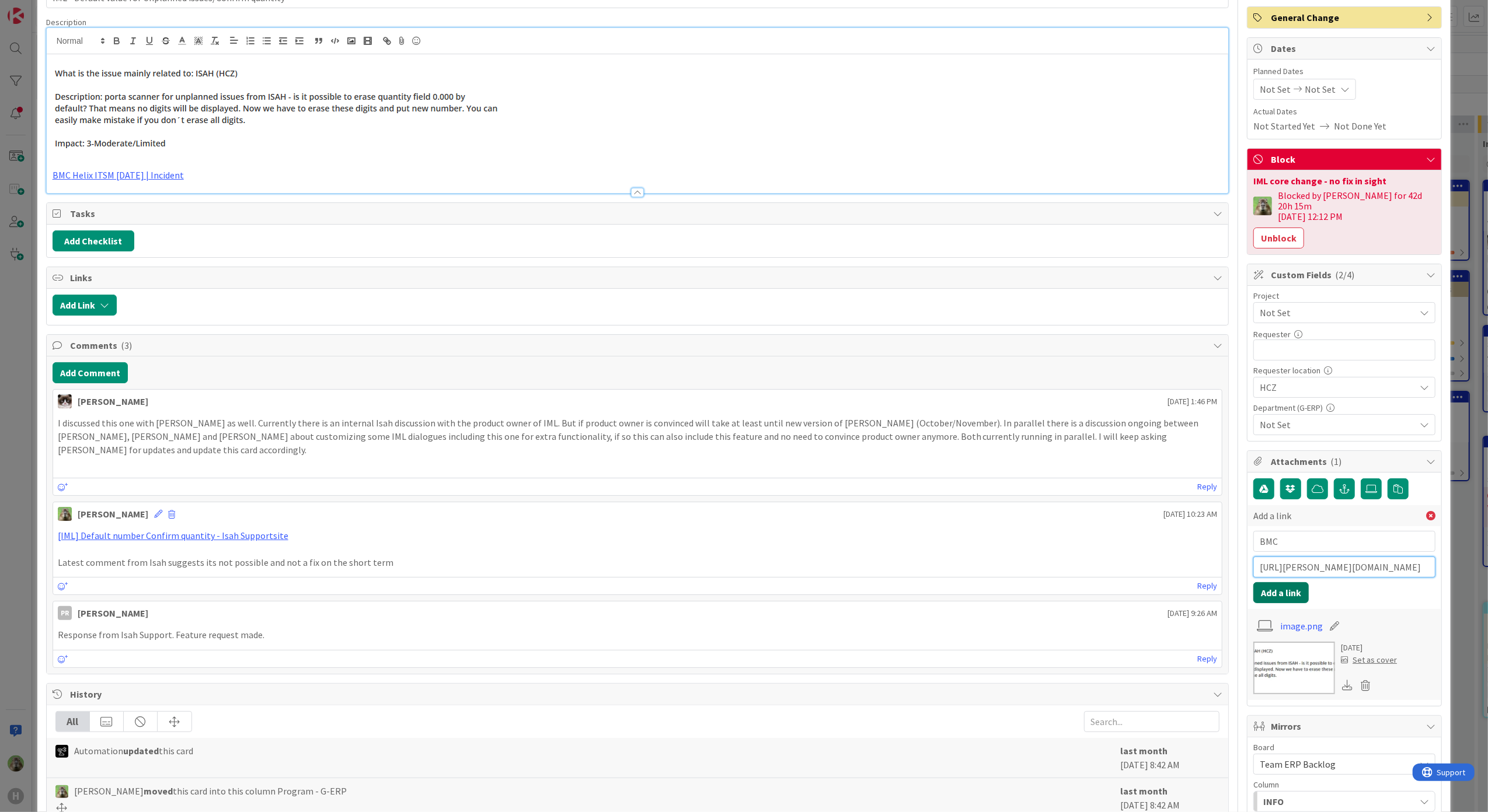
type input "https://huisman-smartit.onbmc.com/smartit/app/#/incident/AGGEFRDUJONBTASUSTSRSU…"
click at [1274, 585] on button "Add a link" at bounding box center [1281, 592] width 56 height 21
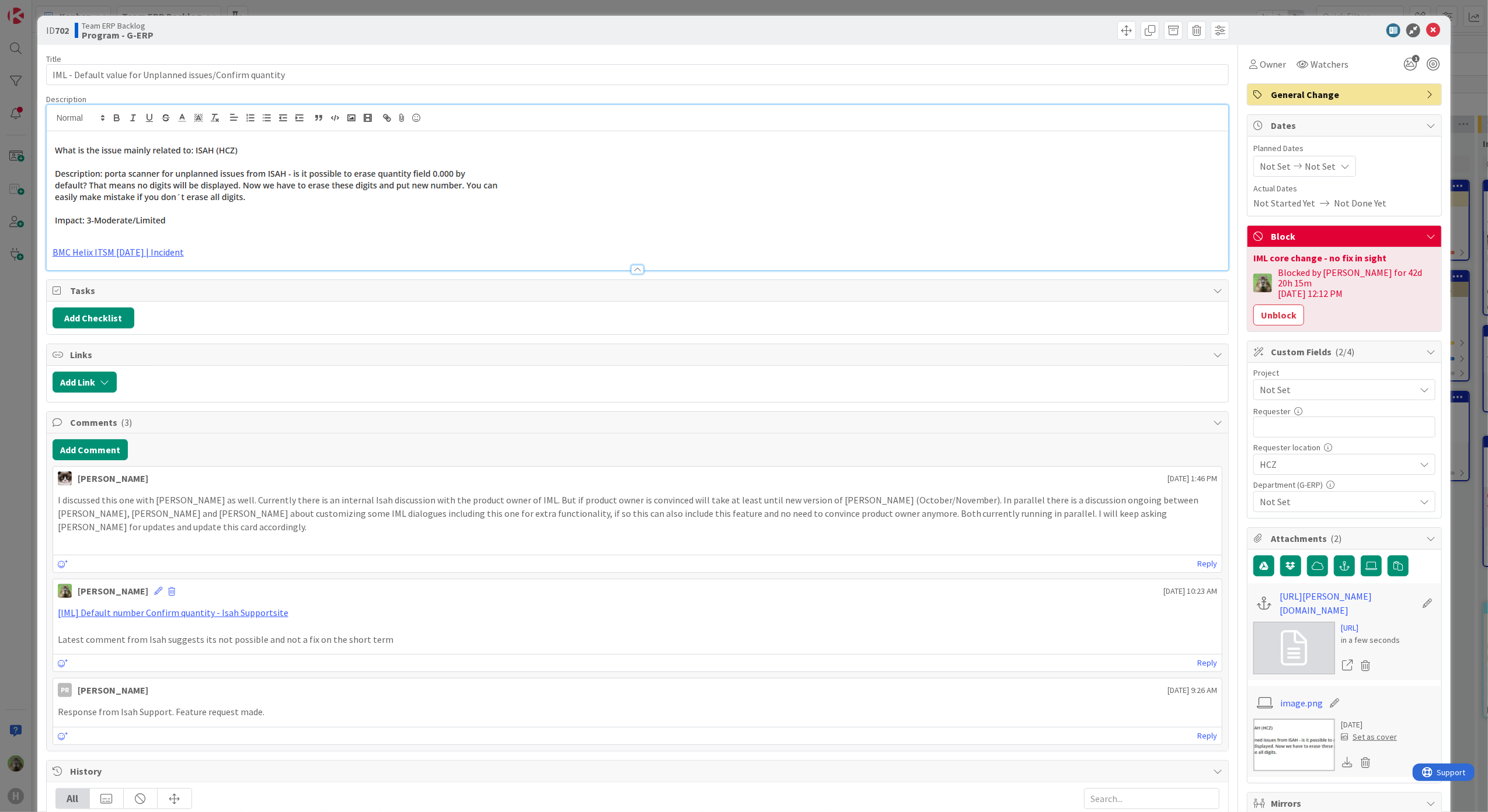
scroll to position [0, 0]
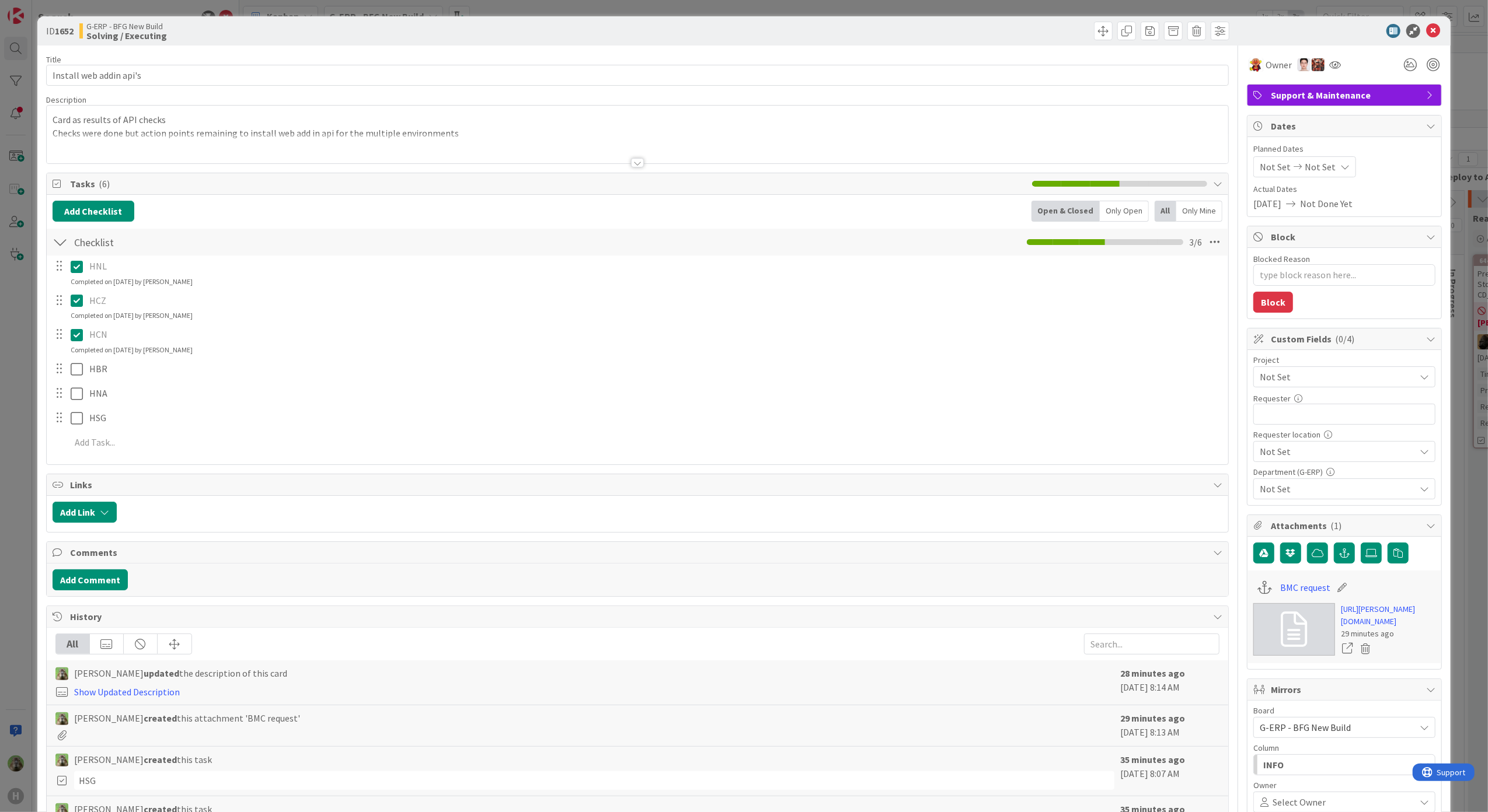
click at [19, 277] on div "ID 1652 G-ERP - BFG New Build Solving / Executing Title 23 / 128 Install web ad…" at bounding box center [744, 406] width 1488 height 812
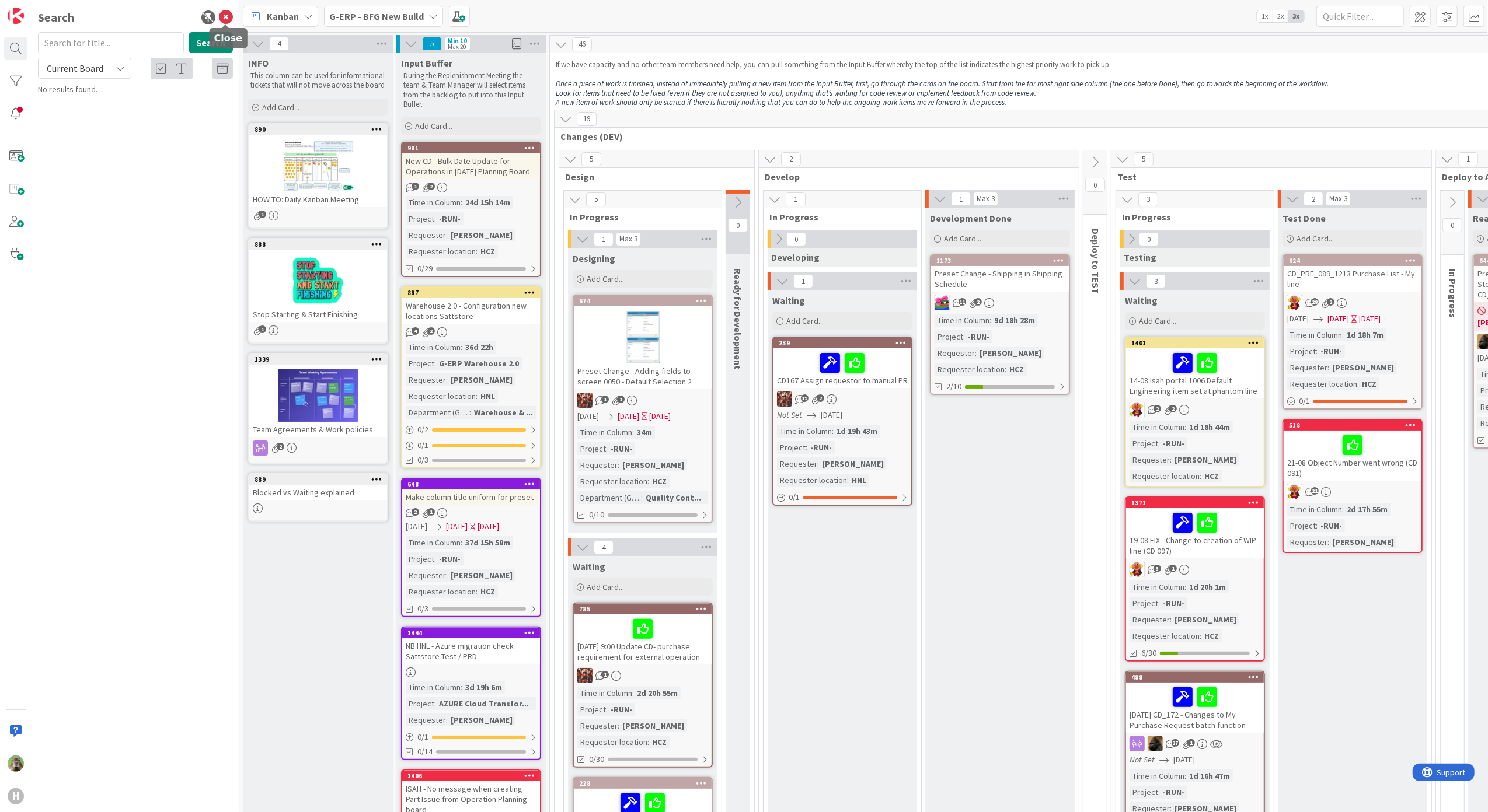
drag, startPoint x: 225, startPoint y: 14, endPoint x: 232, endPoint y: 10, distance: 8.1
click at [225, 14] on icon at bounding box center [226, 17] width 14 height 14
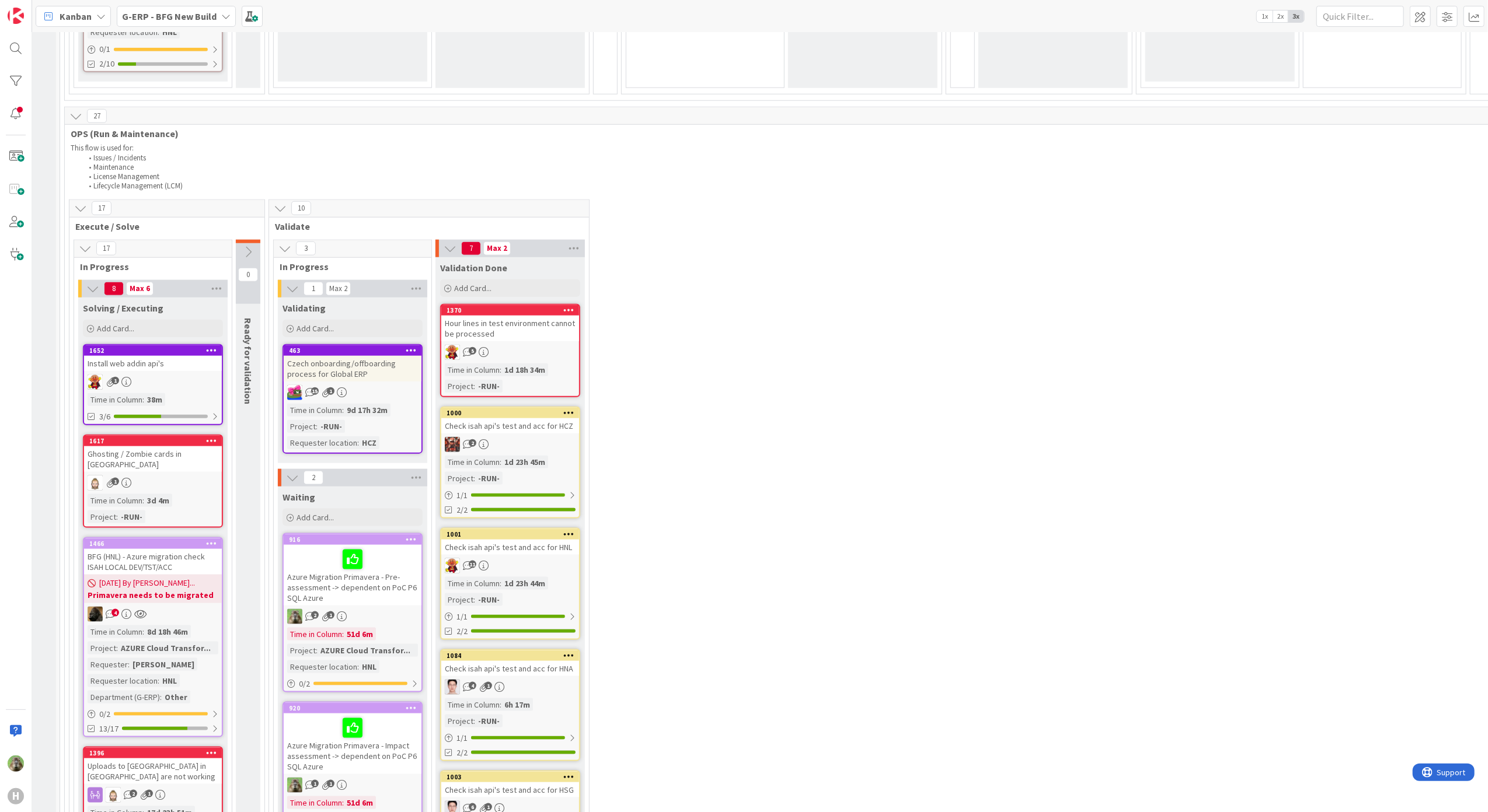
scroll to position [1244, 285]
click at [563, 309] on icon at bounding box center [566, 309] width 11 height 8
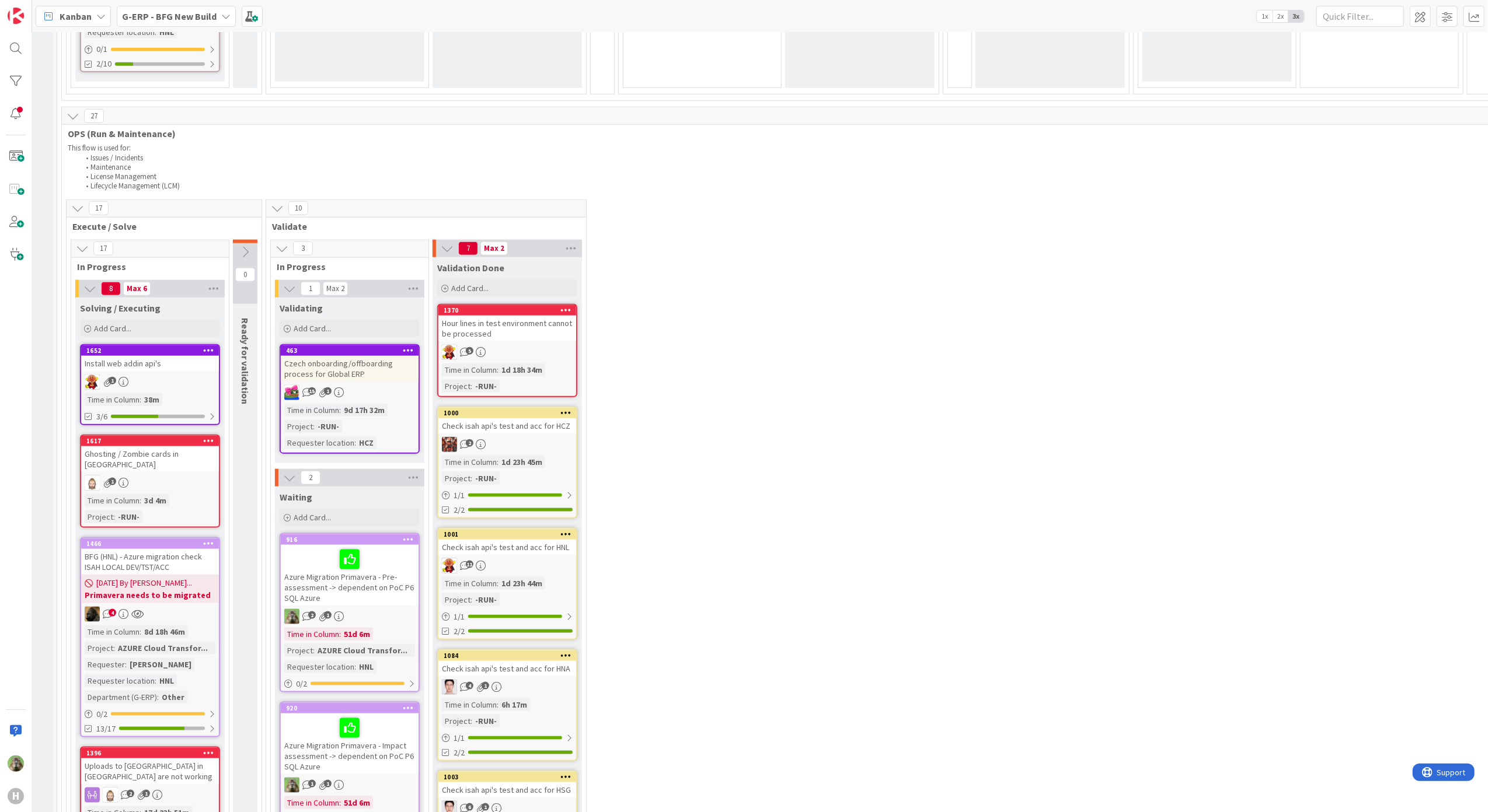
click at [563, 306] on icon at bounding box center [566, 309] width 11 height 8
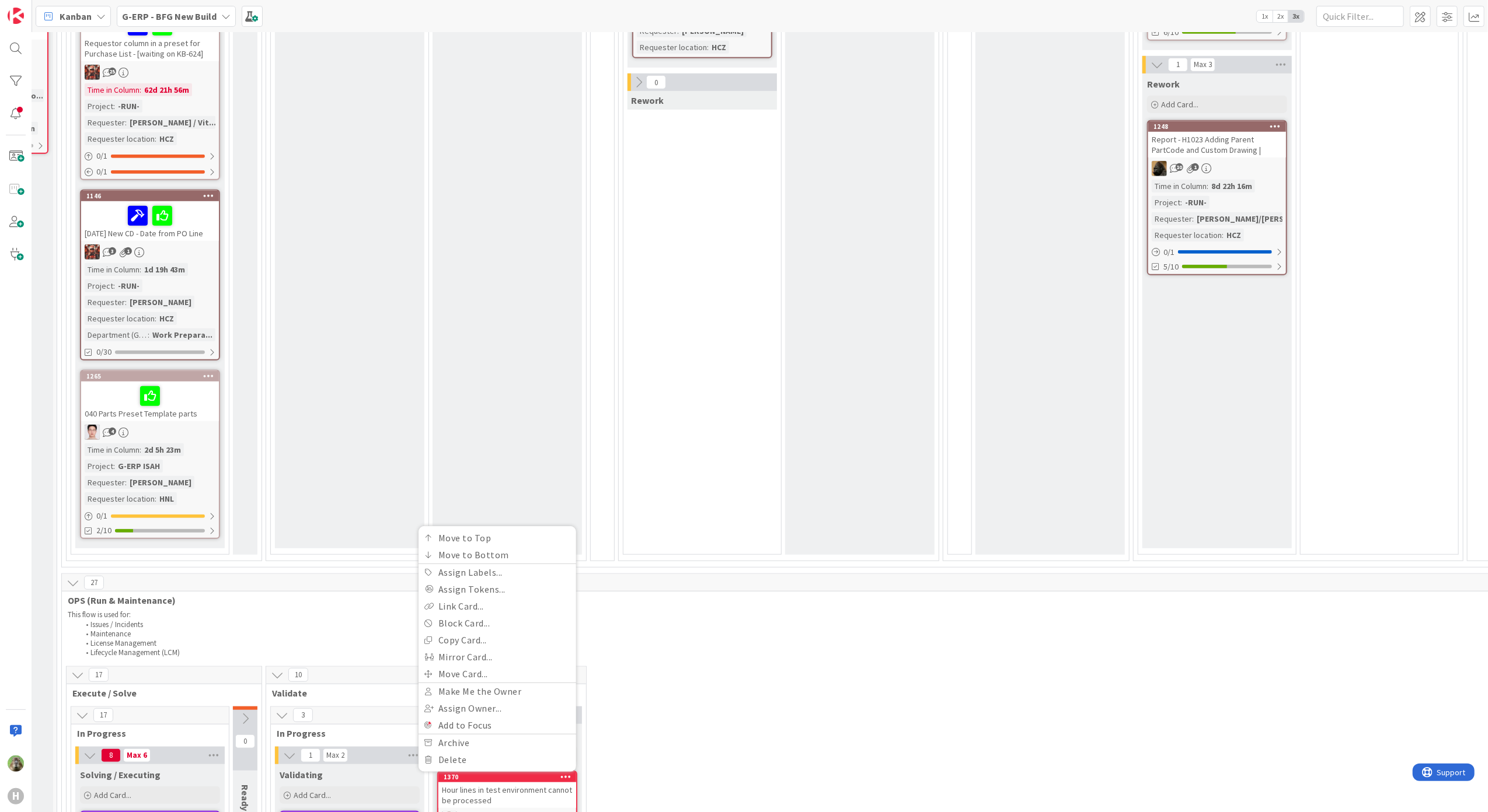
scroll to position [1167, 285]
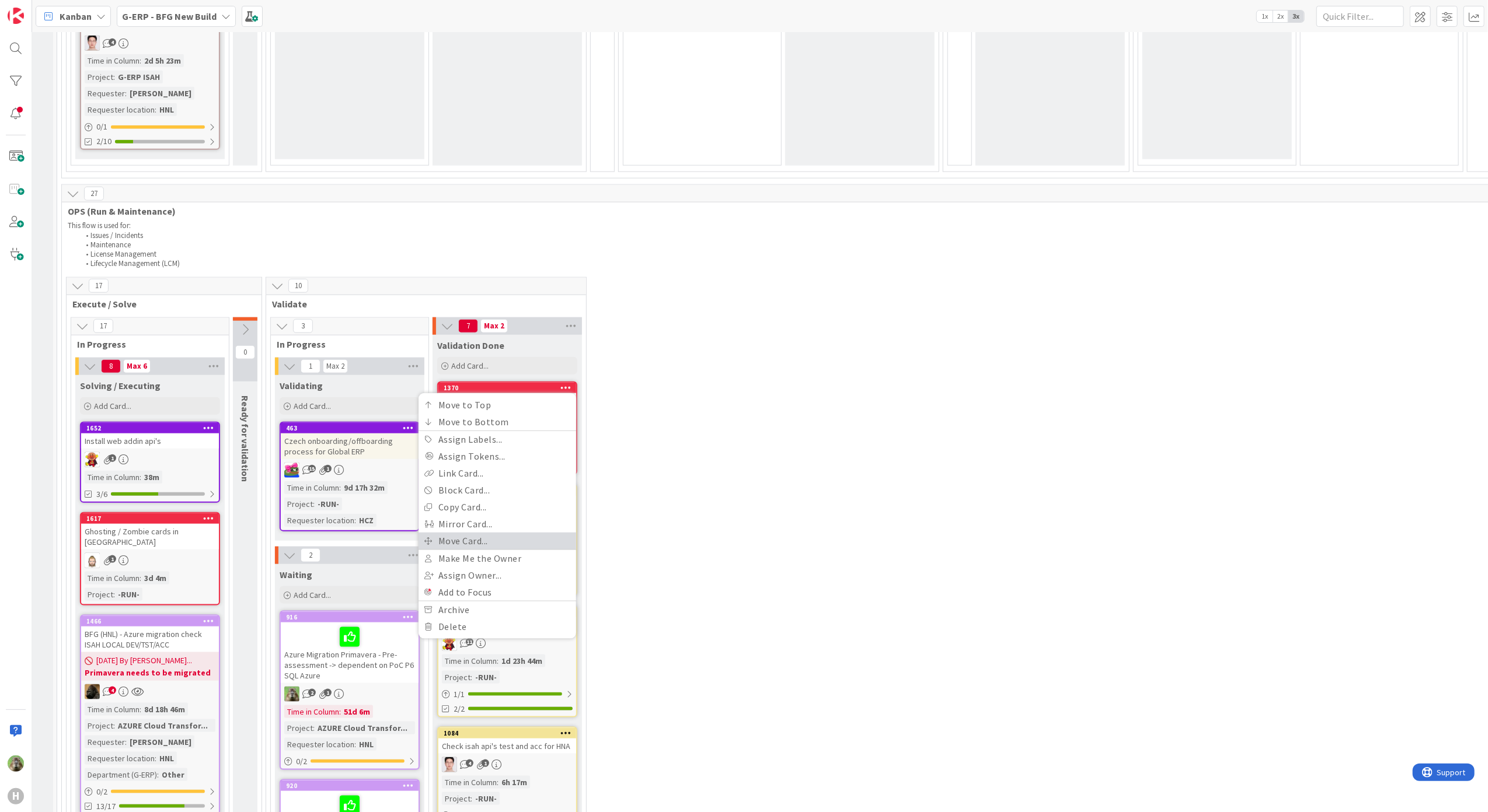
click at [536, 535] on link "Move Card..." at bounding box center [497, 542] width 158 height 17
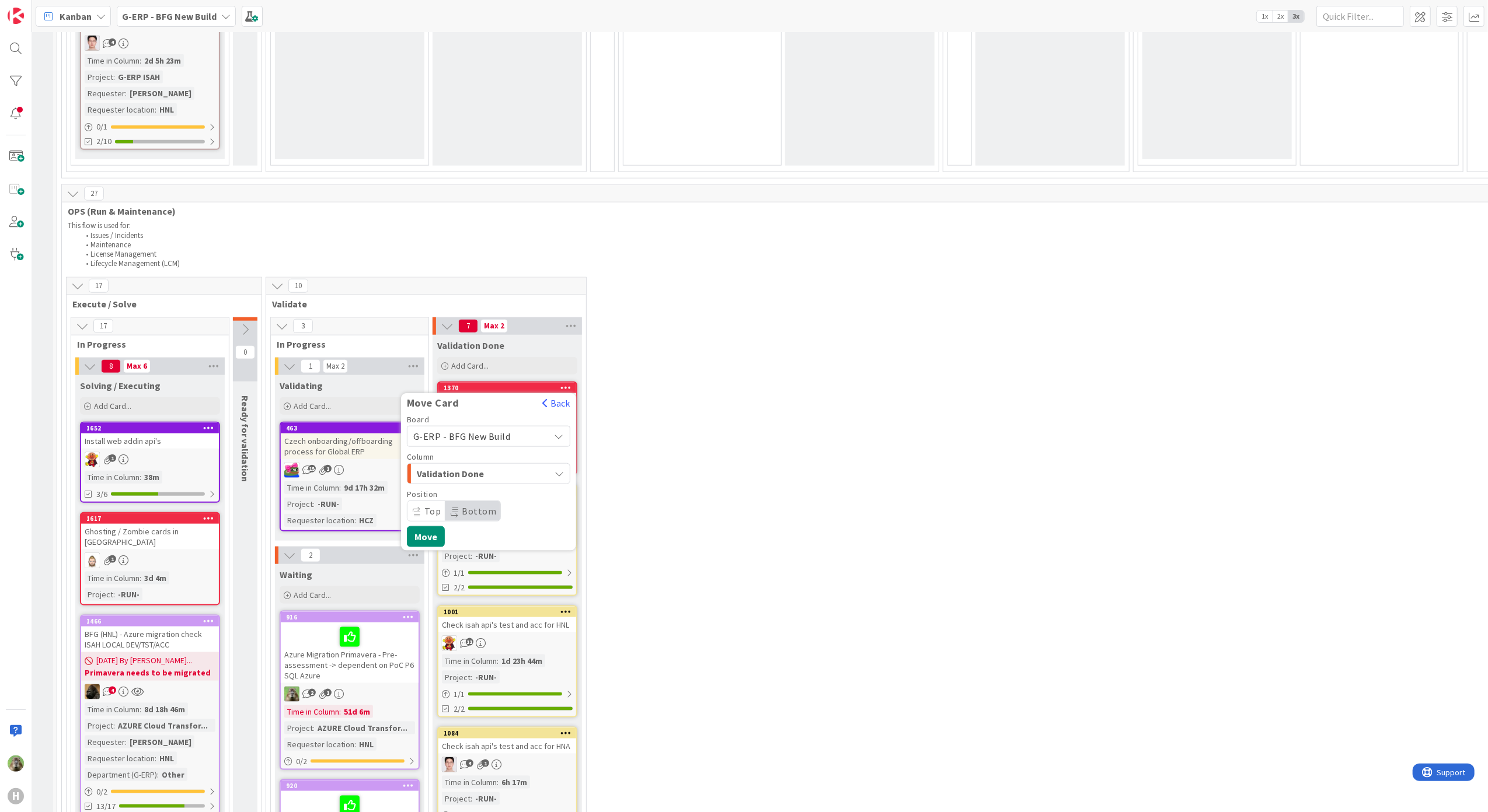
click at [558, 473] on icon "button" at bounding box center [559, 474] width 9 height 9
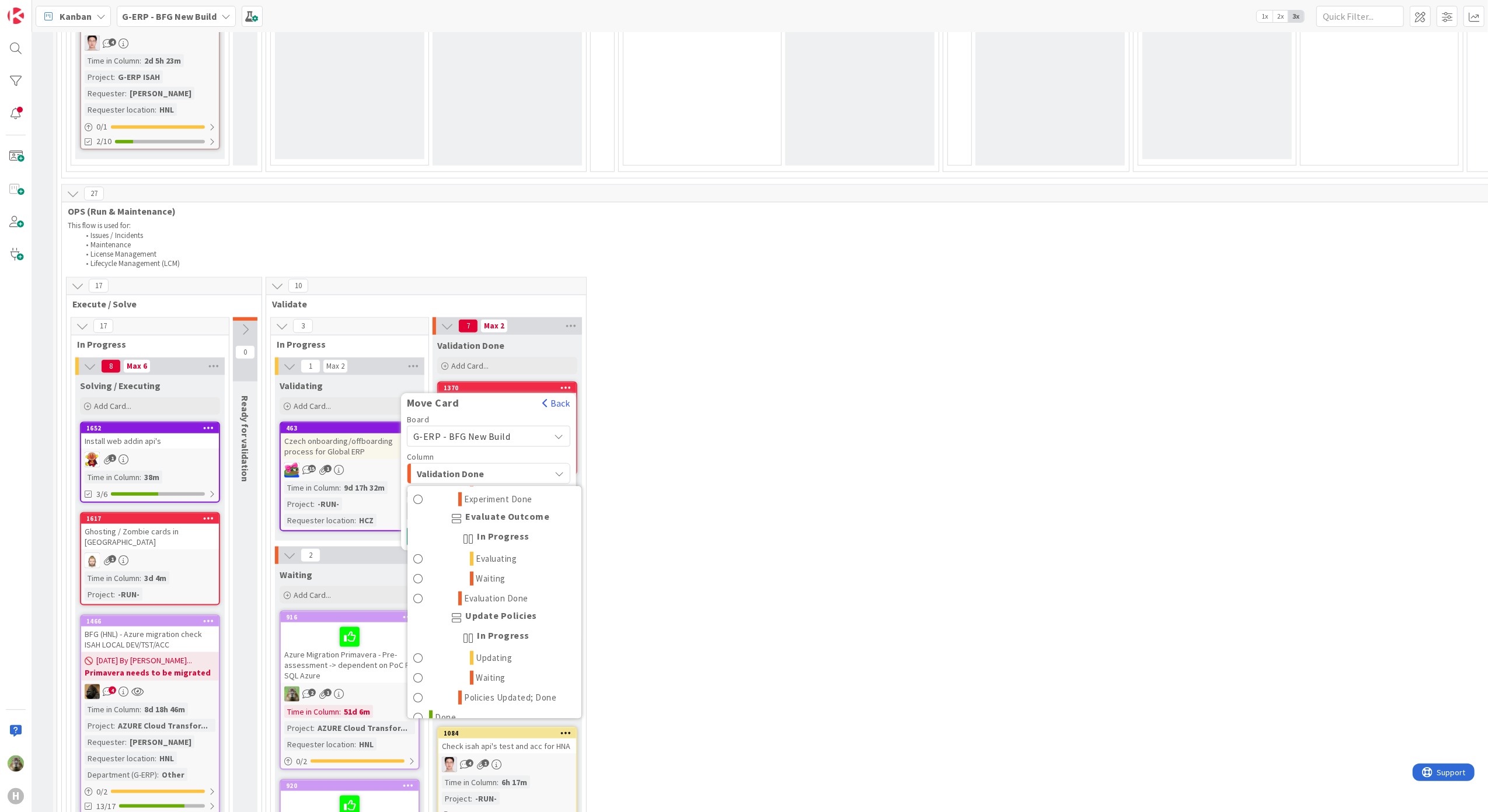
scroll to position [1344, 0]
click at [494, 694] on link "Done" at bounding box center [494, 703] width 174 height 20
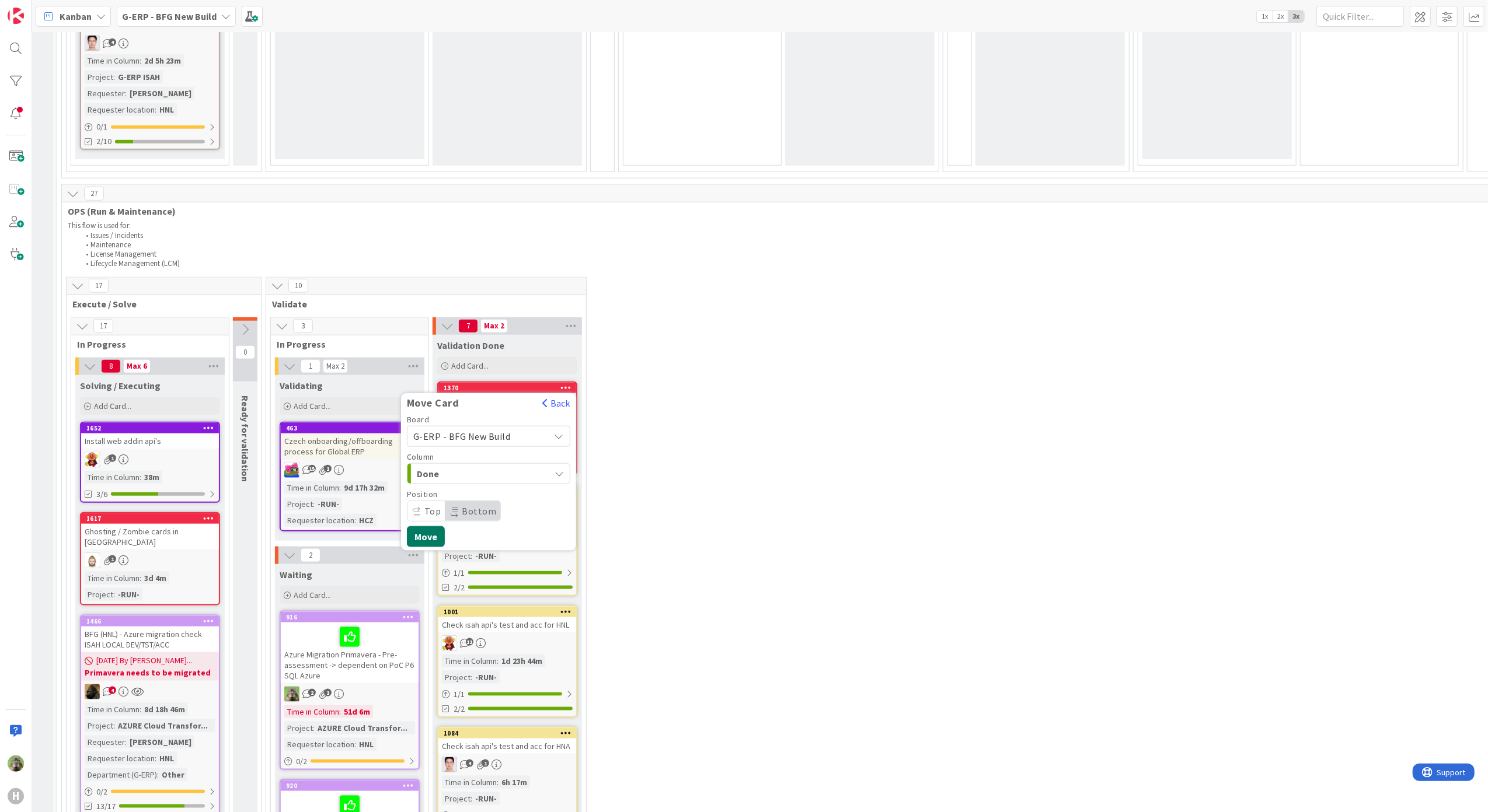
click at [425, 544] on button "Move" at bounding box center [425, 536] width 38 height 21
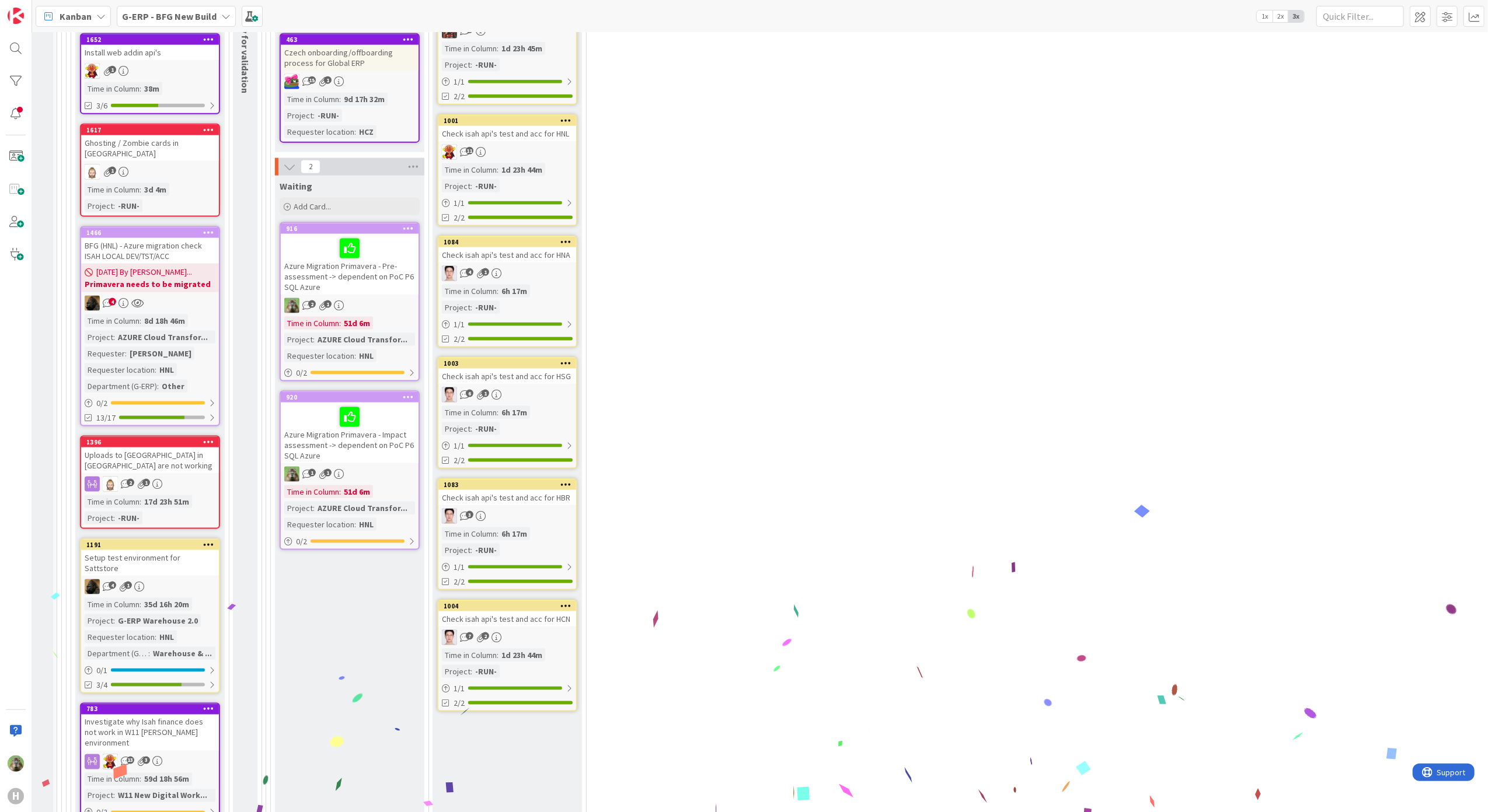
scroll to position [1400, 285]
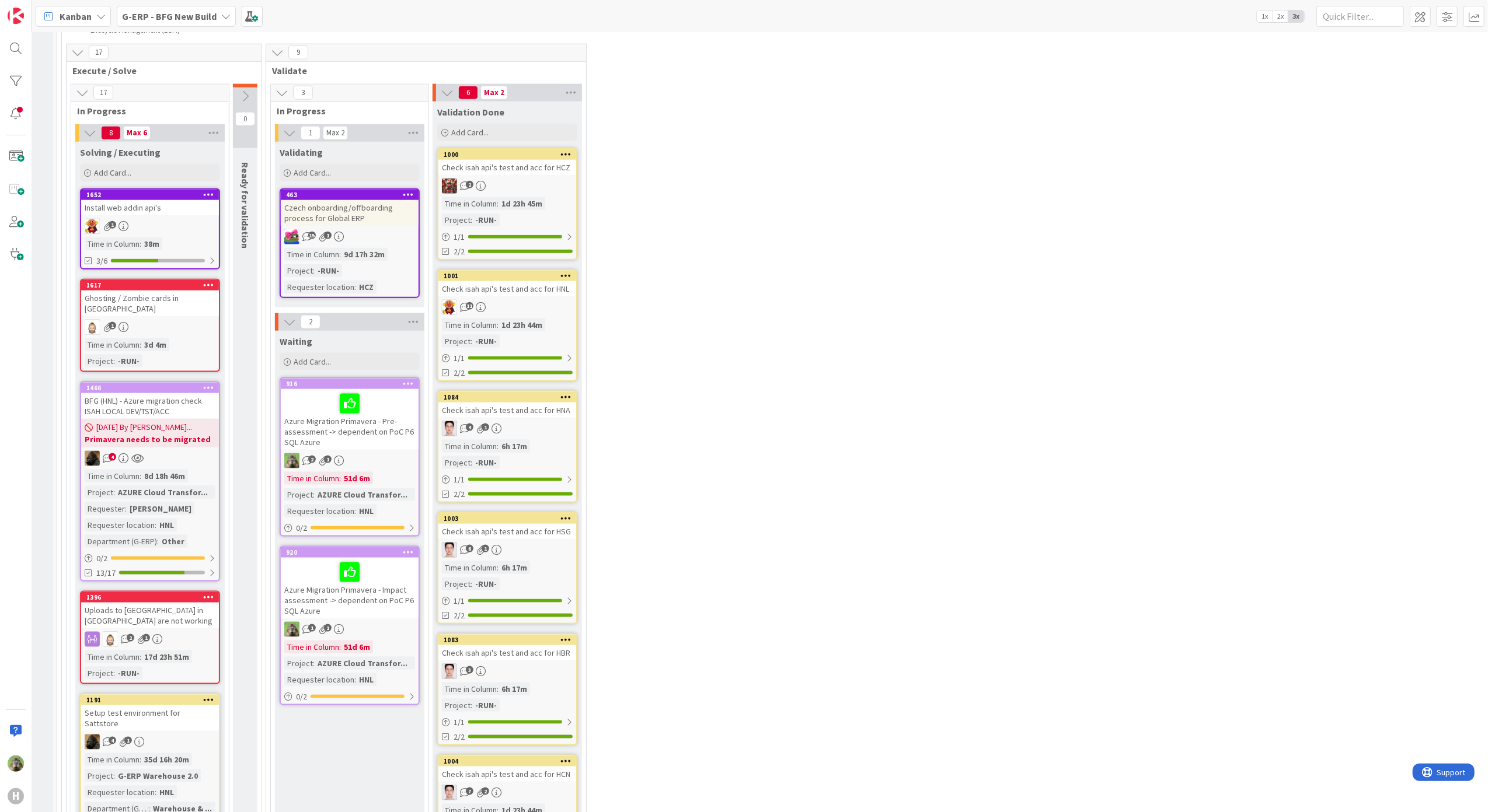
click at [561, 155] on icon at bounding box center [566, 154] width 11 height 8
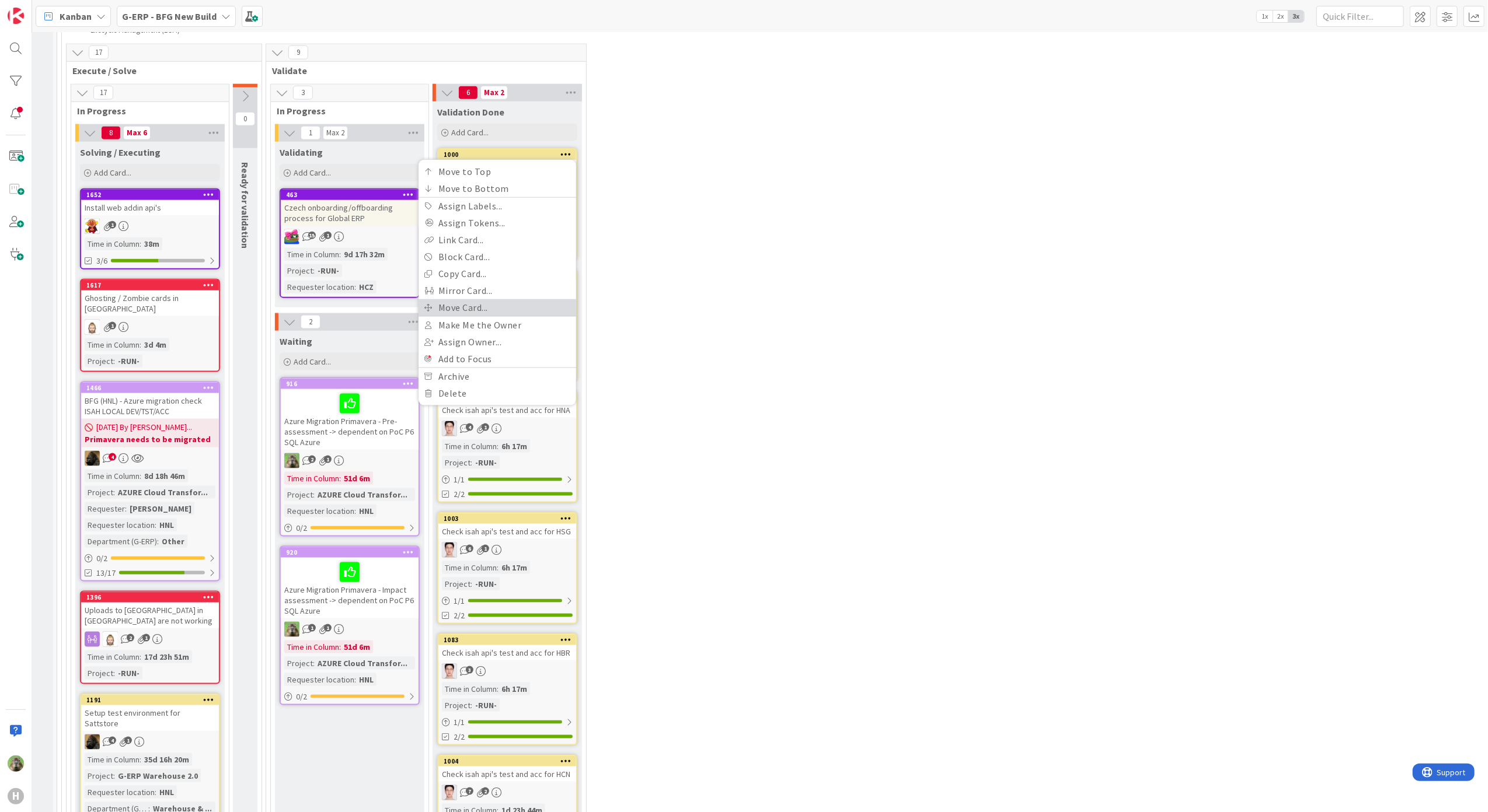
click at [522, 312] on link "Move Card..." at bounding box center [497, 308] width 158 height 17
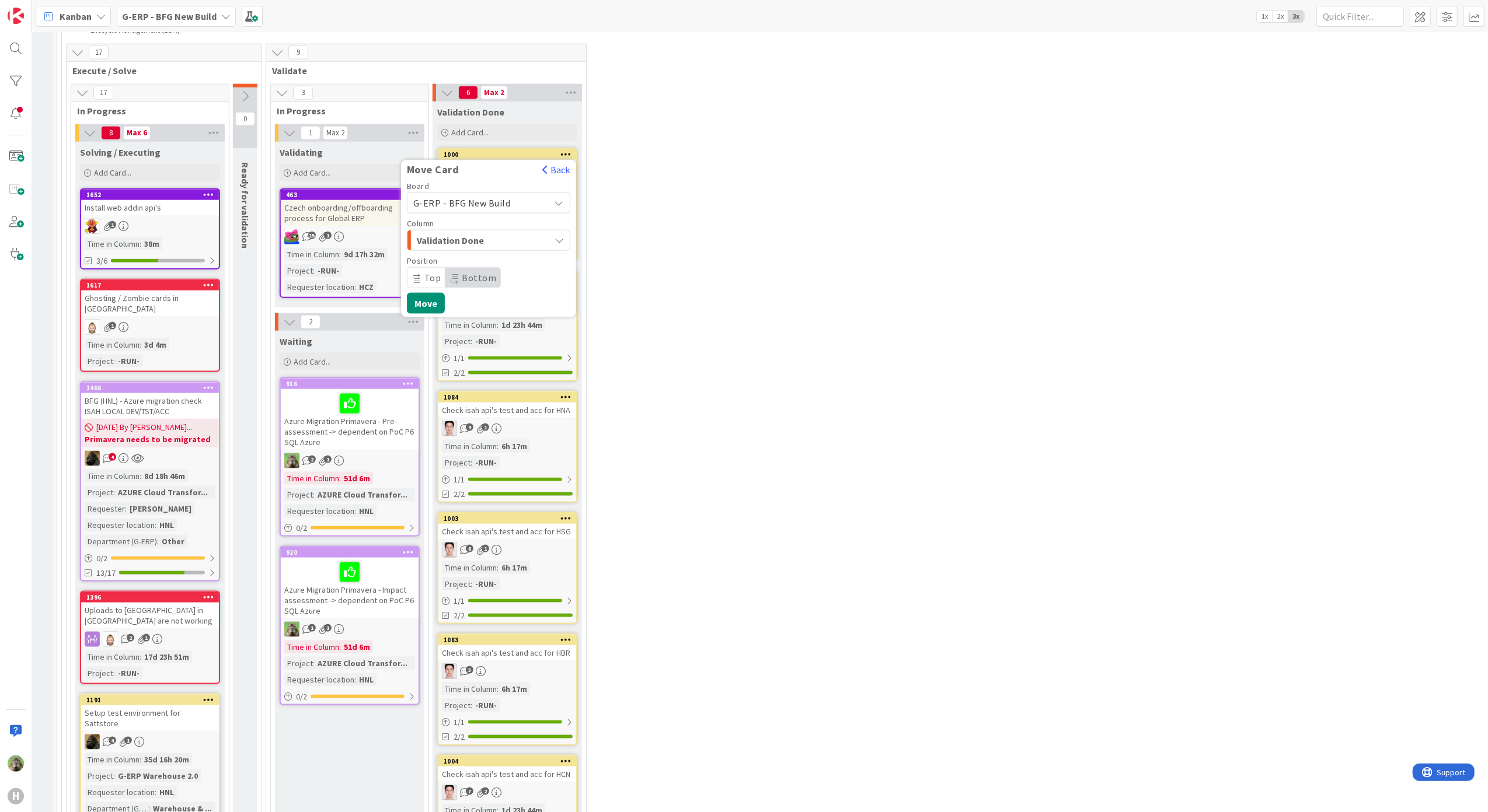
click at [512, 246] on div "Validation Done" at bounding box center [482, 241] width 136 height 19
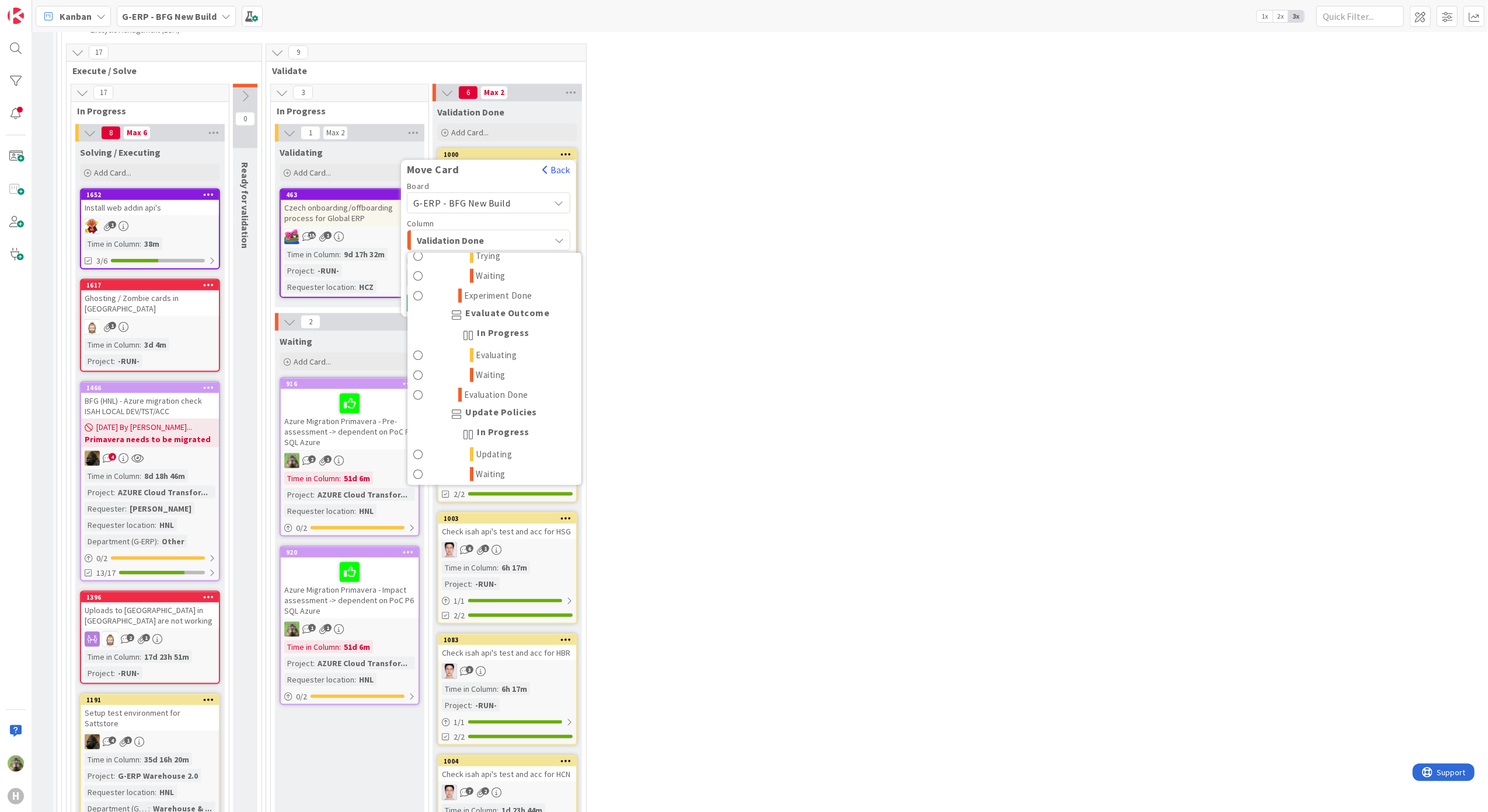
scroll to position [1344, 0]
click at [465, 463] on link "Done" at bounding box center [494, 470] width 174 height 20
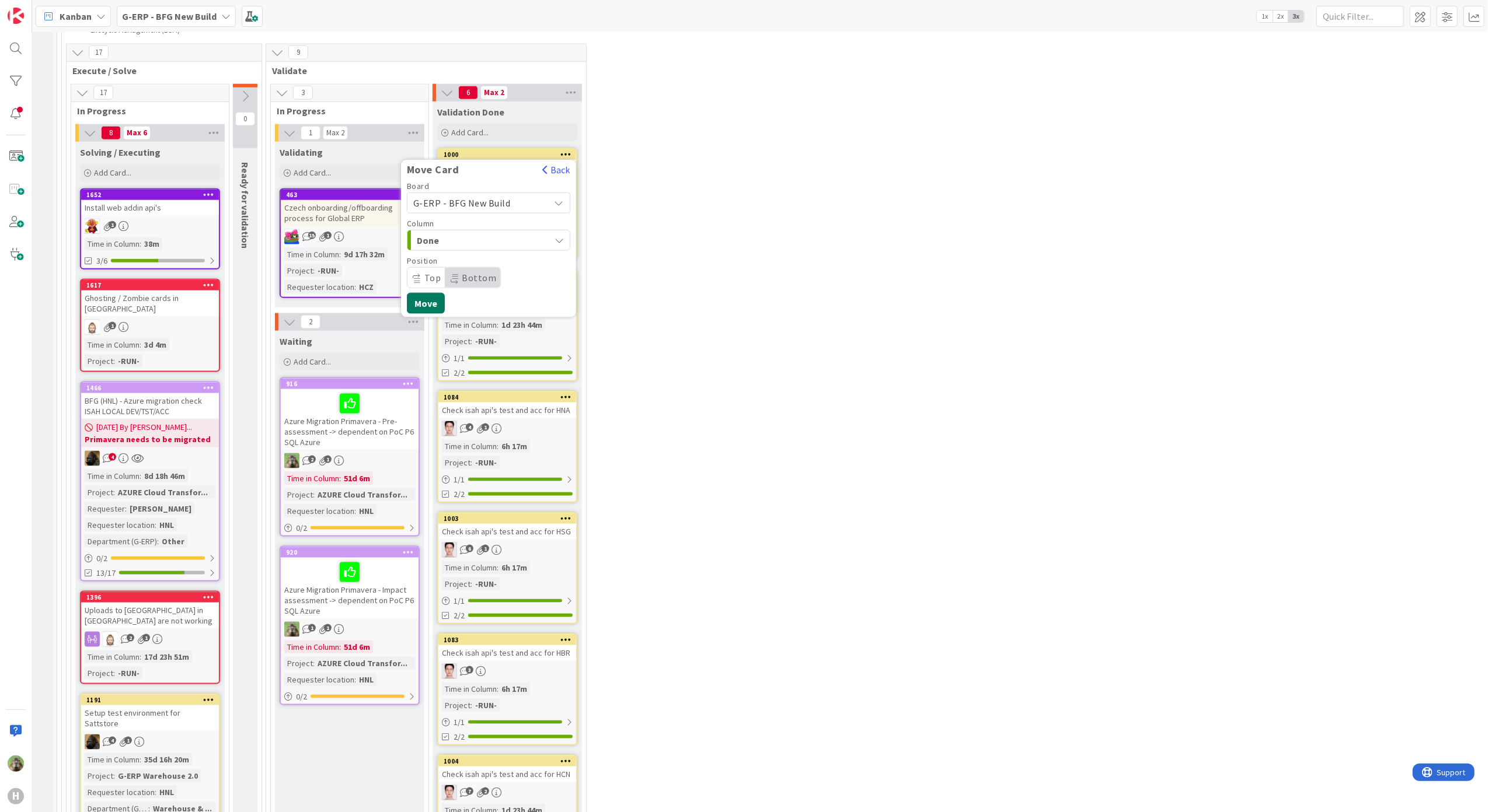
click at [443, 306] on button "Move" at bounding box center [425, 303] width 38 height 21
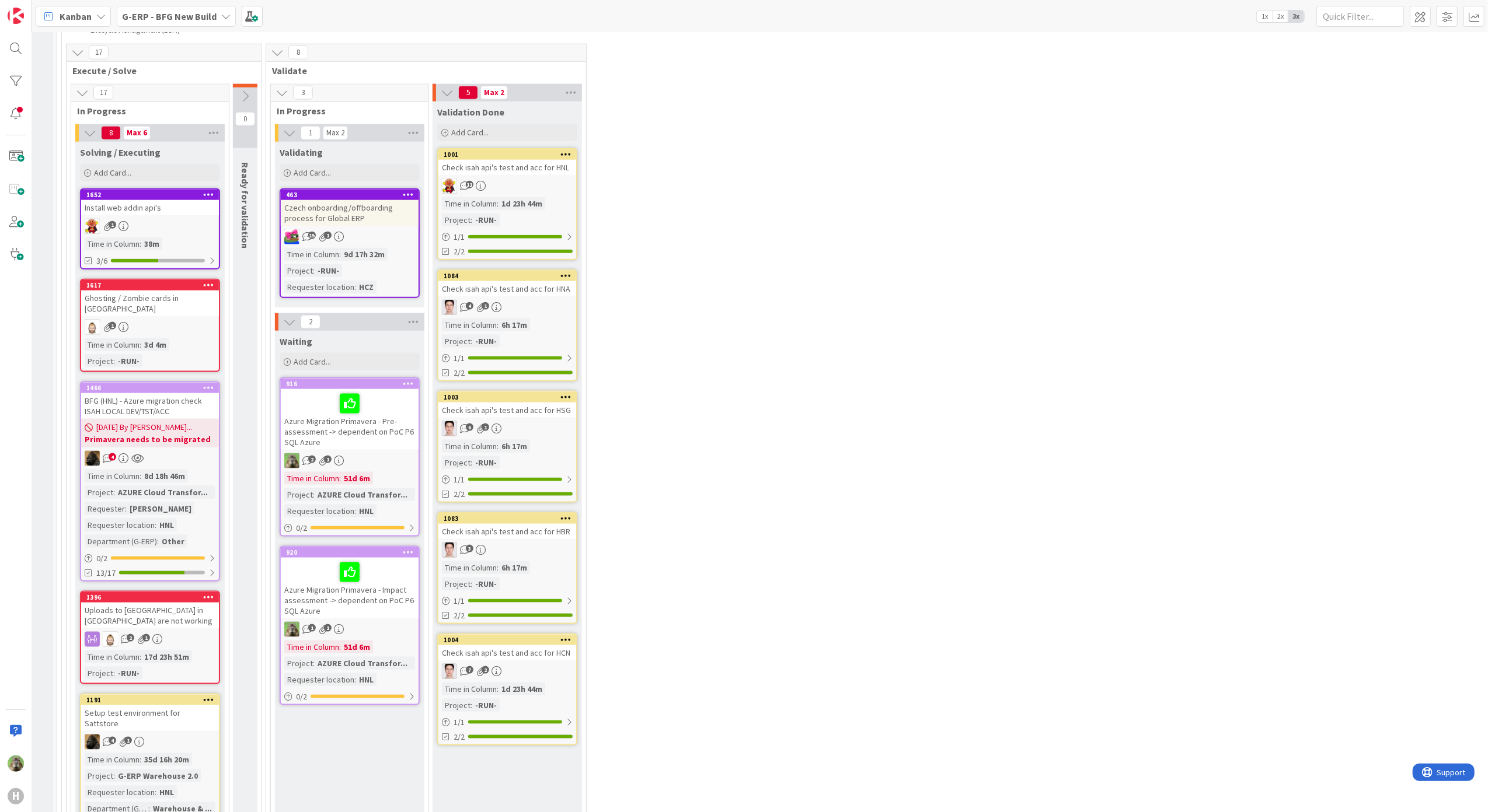
click at [561, 157] on div "1001" at bounding box center [507, 154] width 138 height 10
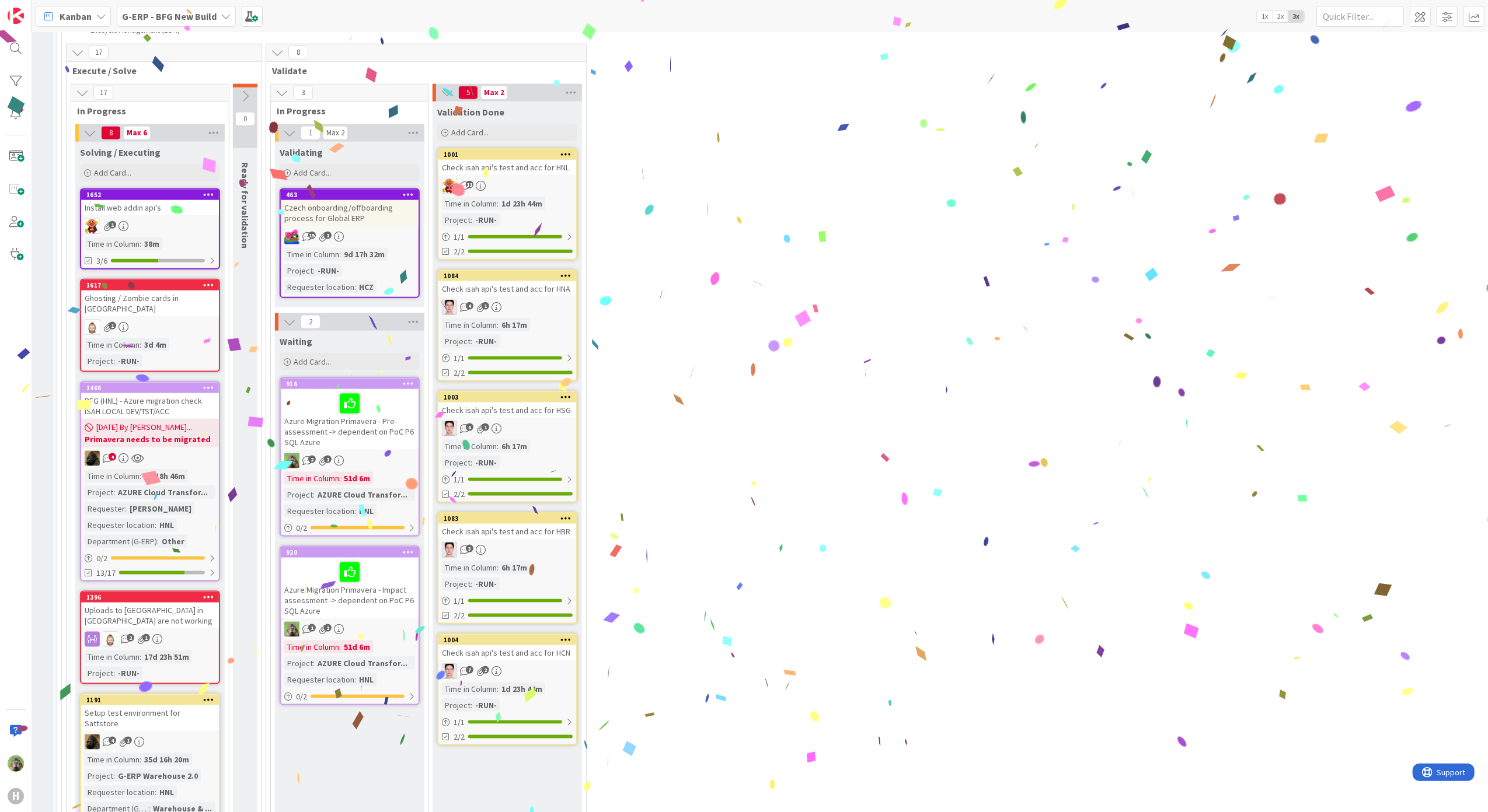
click at [565, 150] on icon at bounding box center [566, 154] width 11 height 8
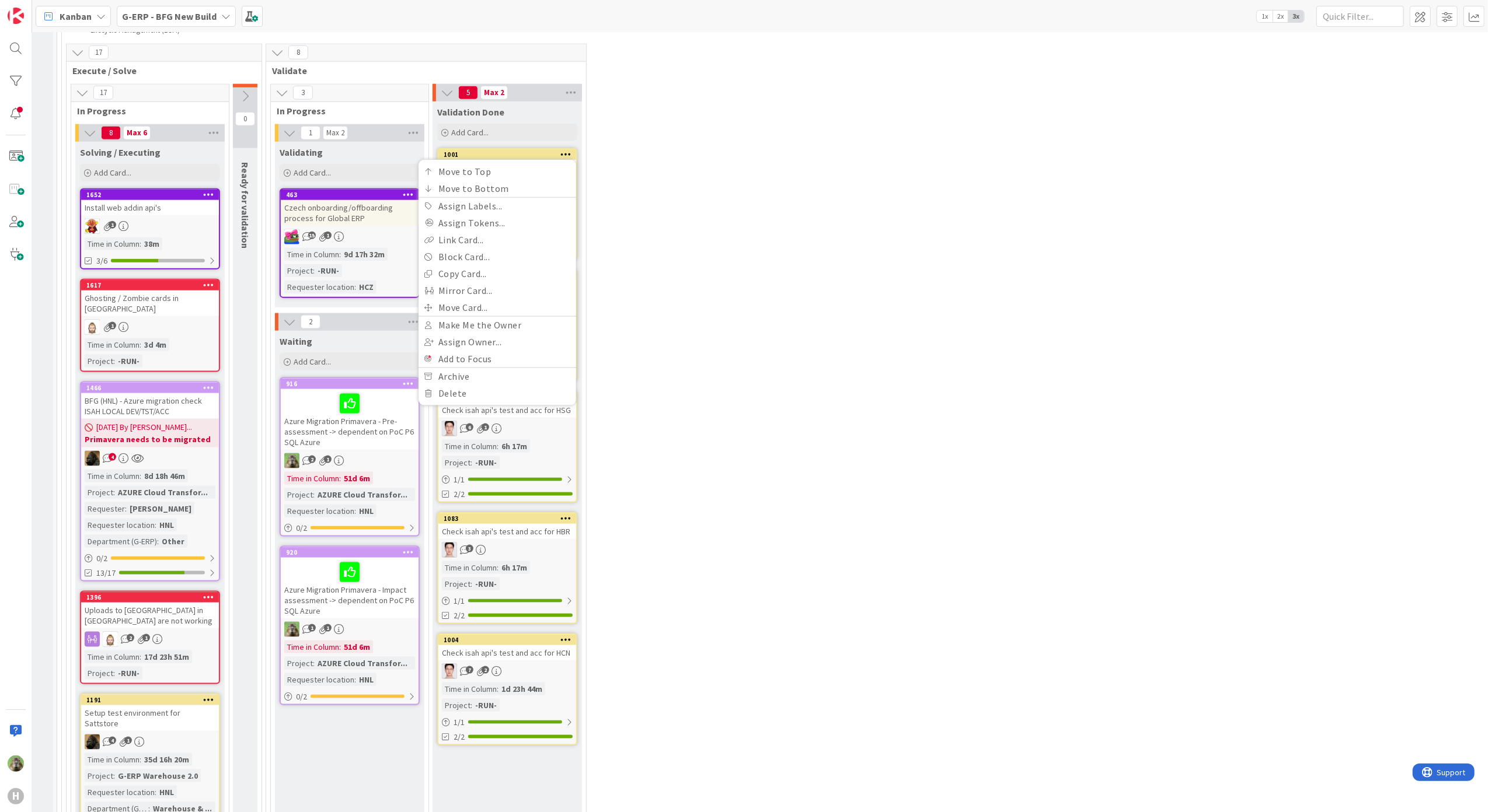
click at [498, 304] on link "Move Card..." at bounding box center [497, 308] width 158 height 17
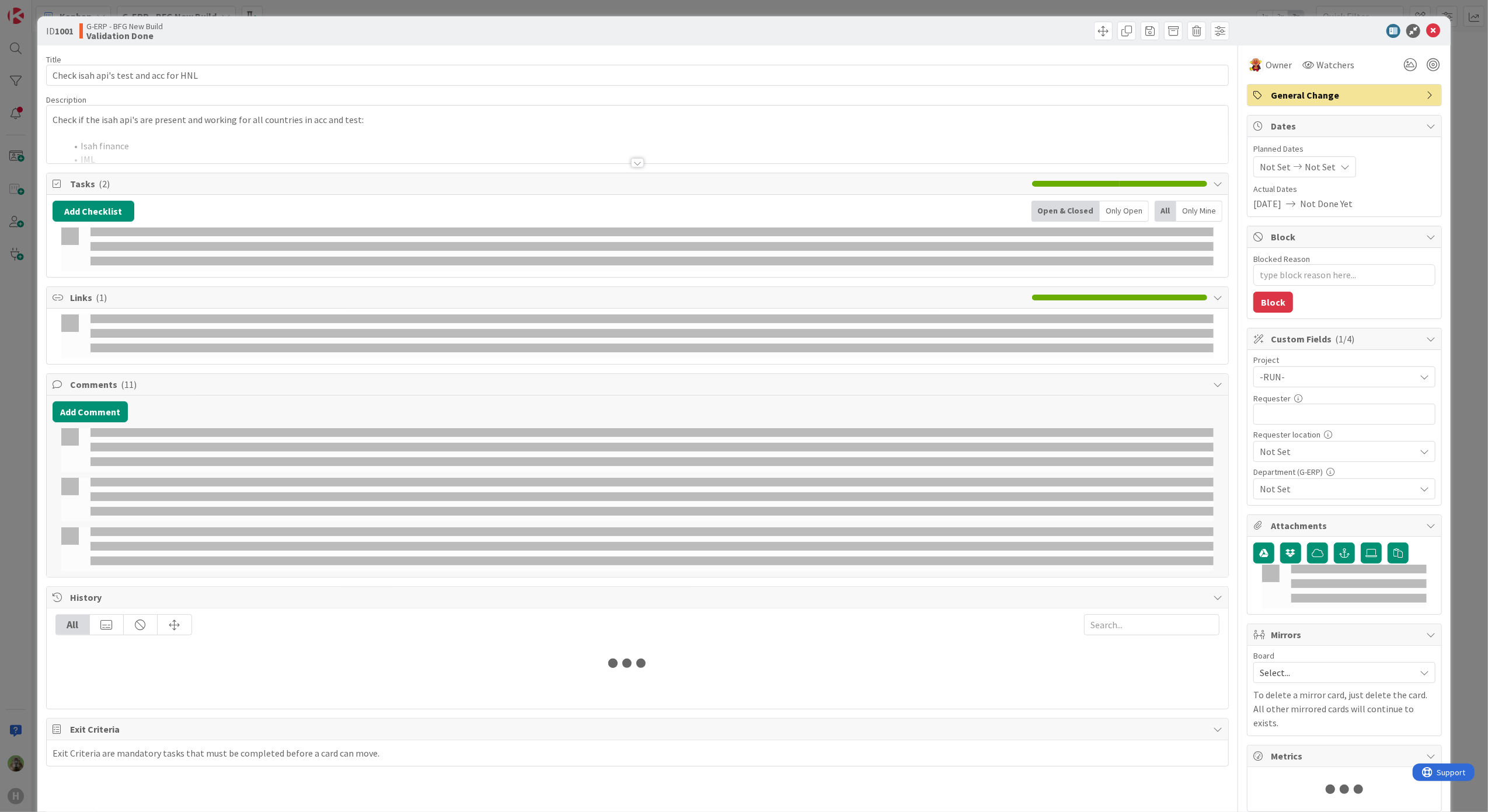
click at [521, 236] on div at bounding box center [652, 231] width 1124 height 9
click at [12, 339] on div "ID 1001 G-ERP - BFG New Build Validation Done Title 37 / 128 Check isah api's t…" at bounding box center [744, 406] width 1488 height 812
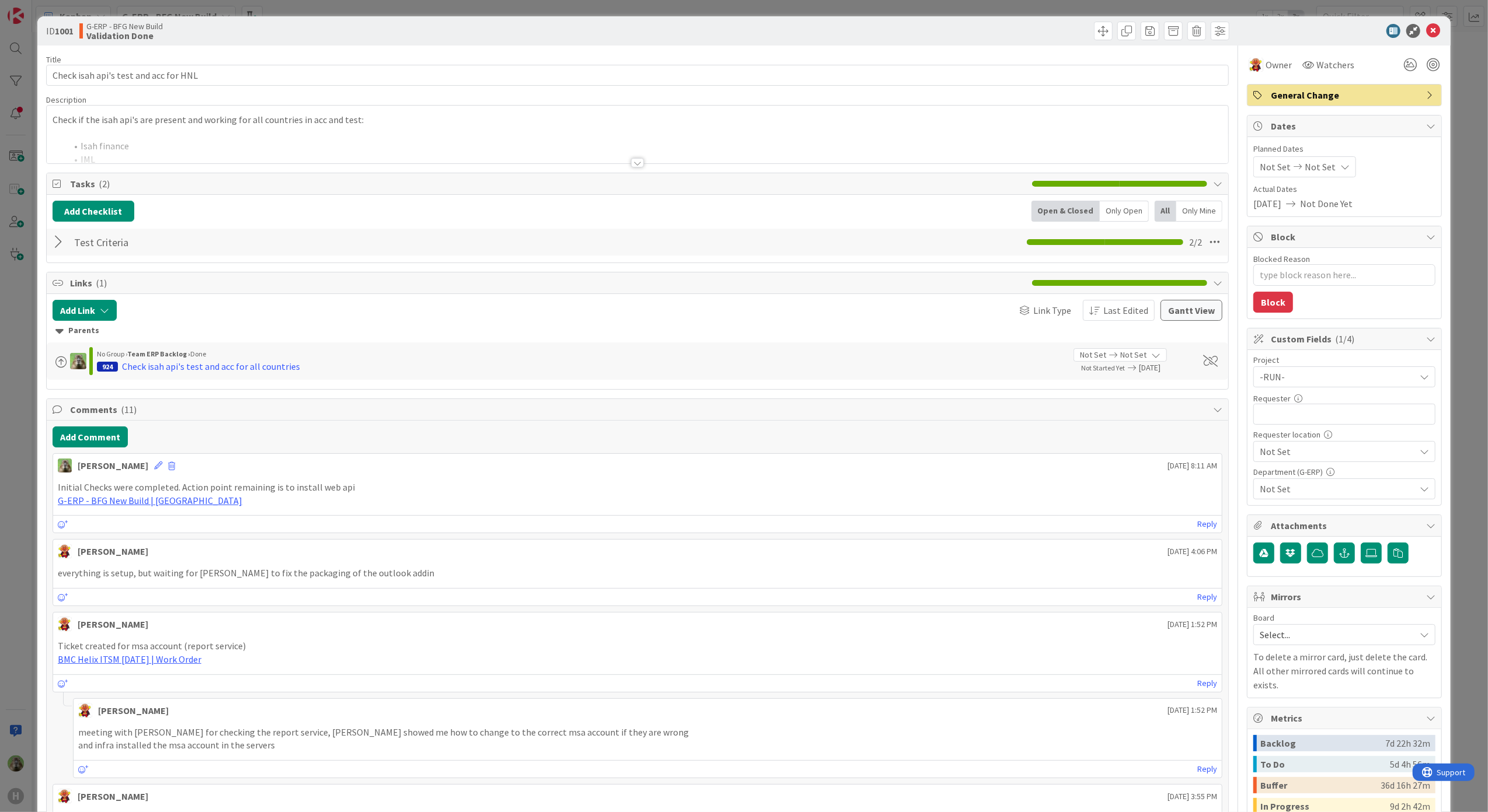
click at [27, 388] on div "ID 1001 G-ERP - BFG New Build Validation Done Title 37 / 128 Check isah api's t…" at bounding box center [744, 406] width 1488 height 812
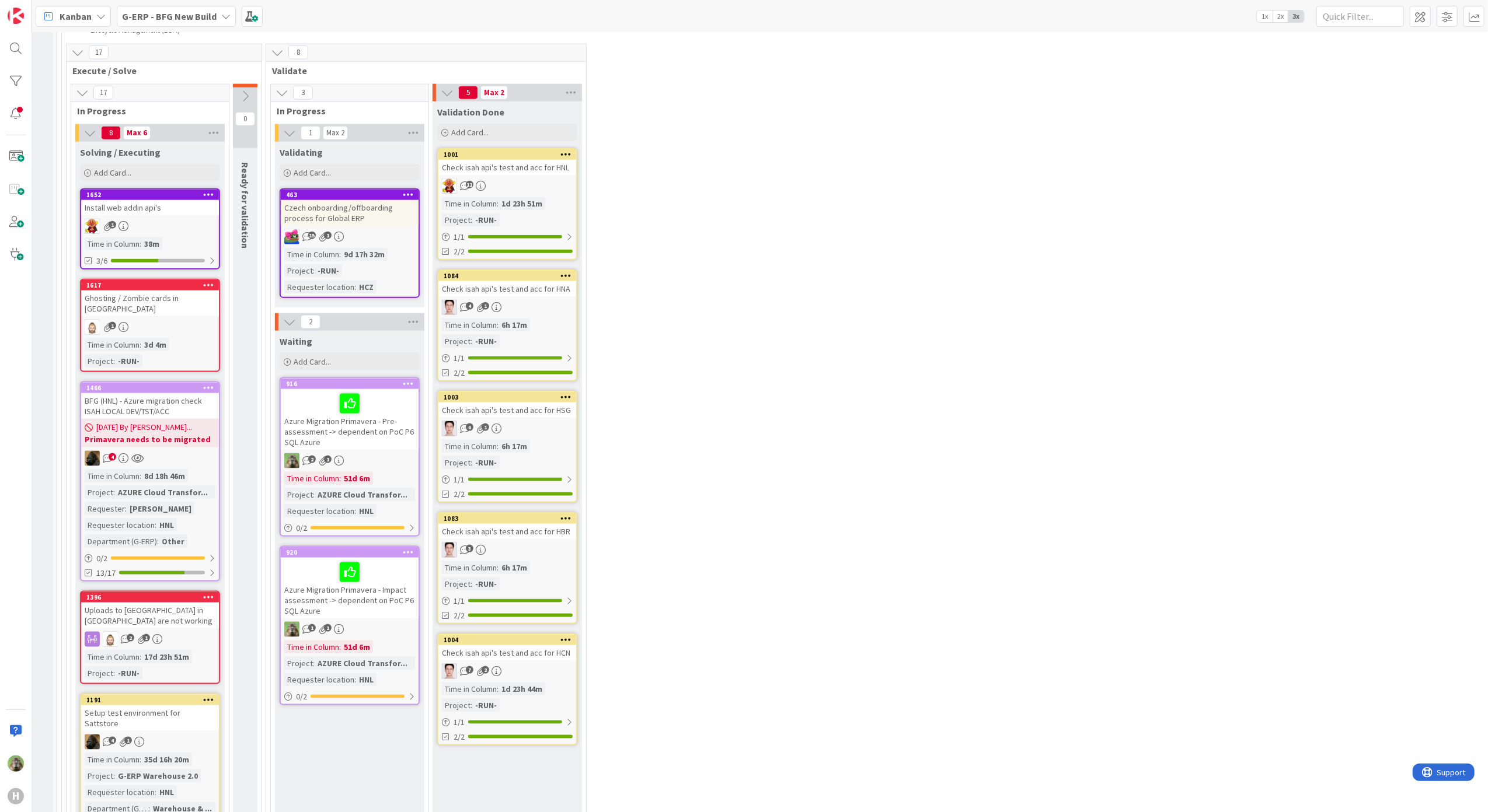
click at [568, 152] on icon at bounding box center [566, 154] width 11 height 8
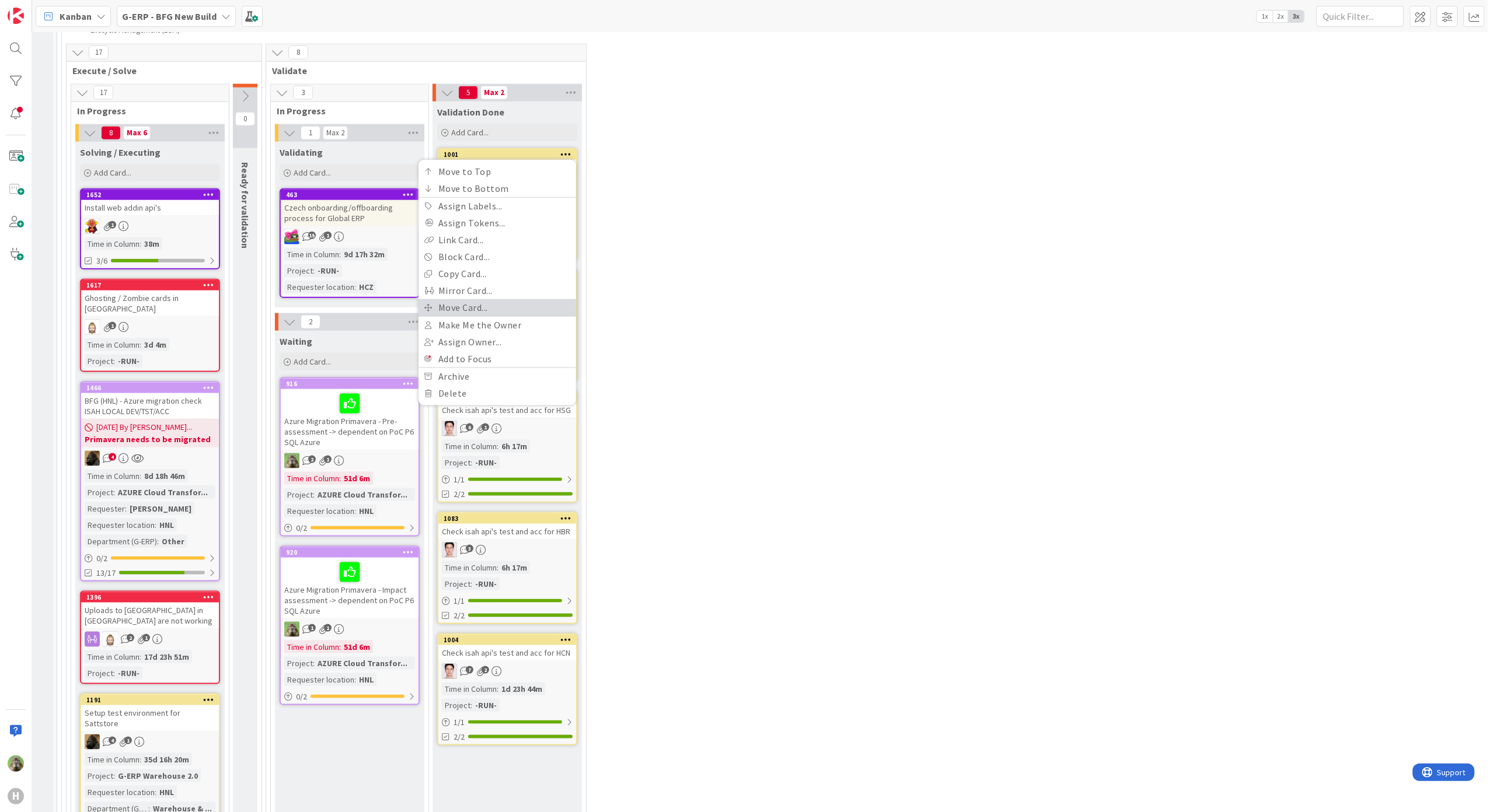
click at [530, 306] on link "Move Card..." at bounding box center [497, 308] width 158 height 17
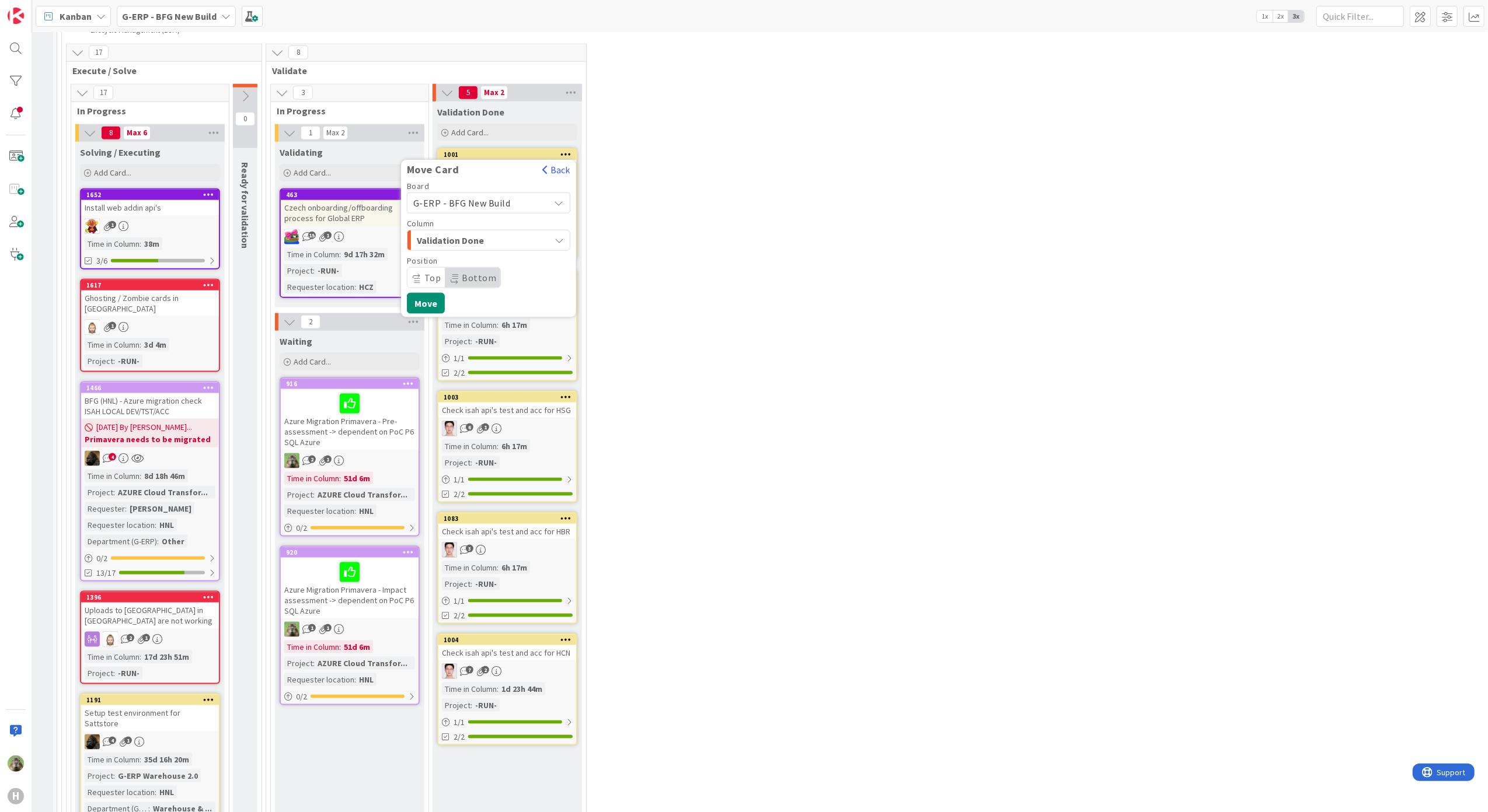
click at [524, 234] on div "Validation Done" at bounding box center [482, 241] width 136 height 19
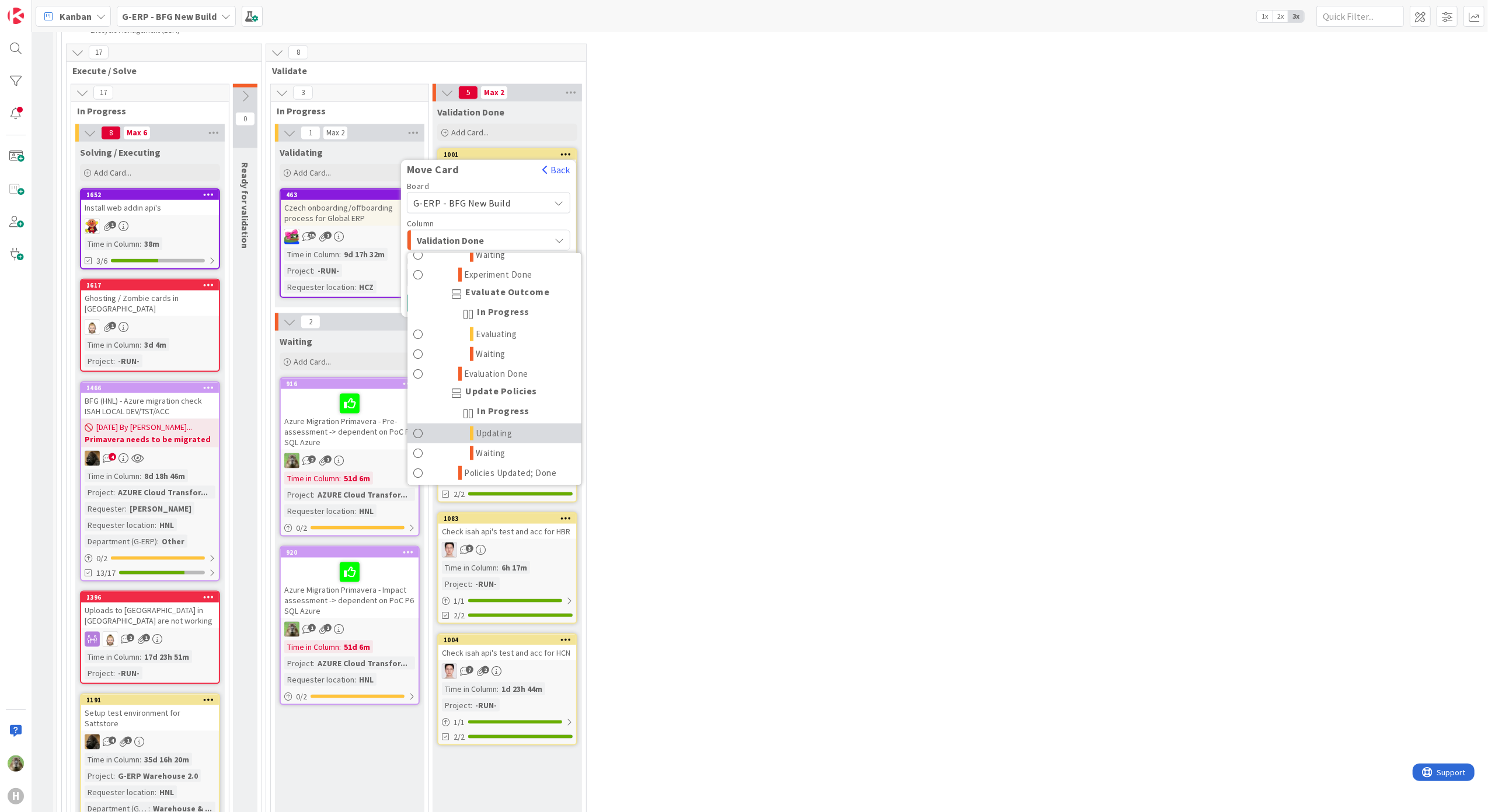
scroll to position [1344, 0]
click at [477, 466] on link "Done" at bounding box center [494, 470] width 174 height 20
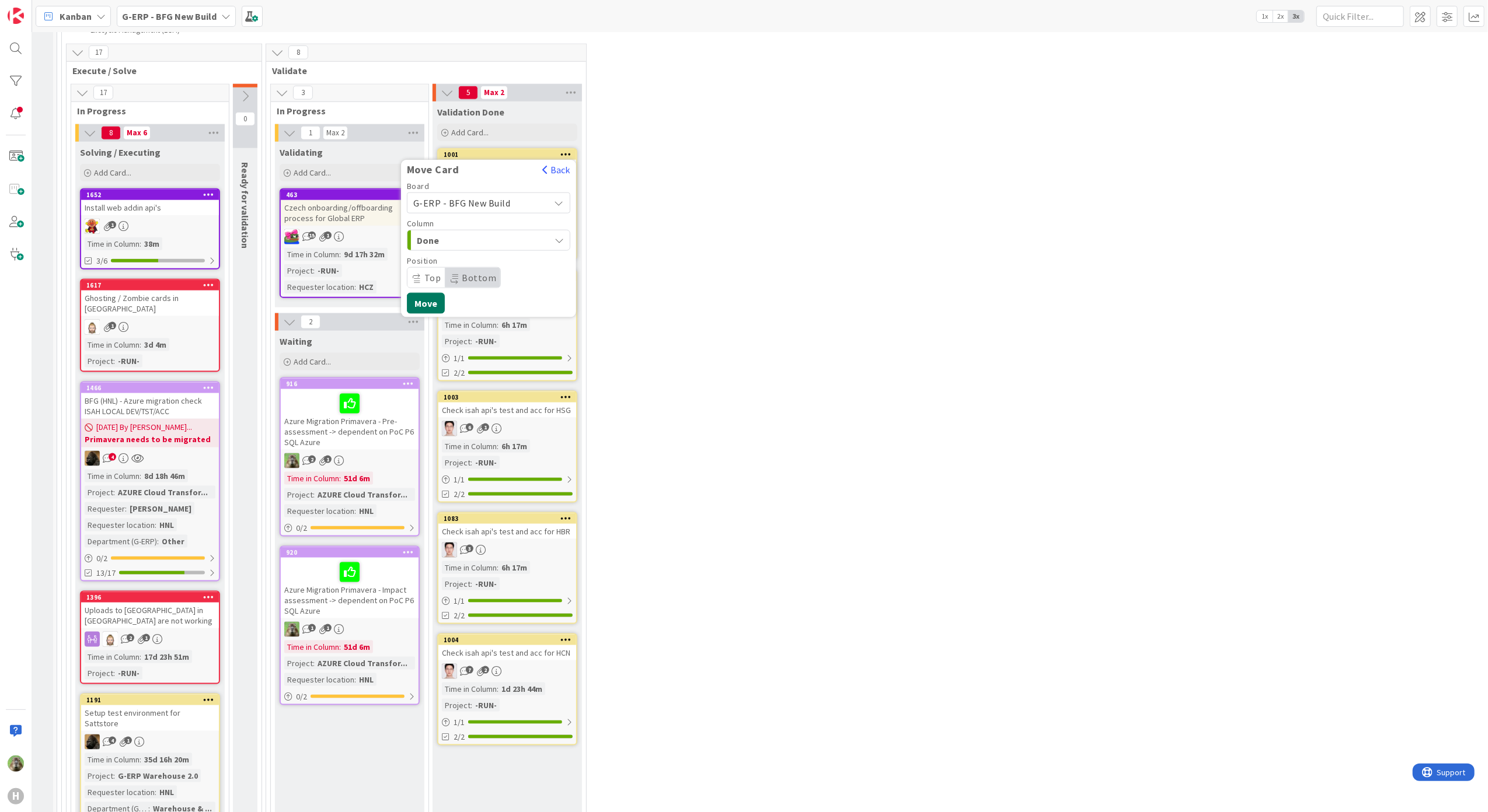
click at [439, 308] on button "Move" at bounding box center [425, 303] width 38 height 21
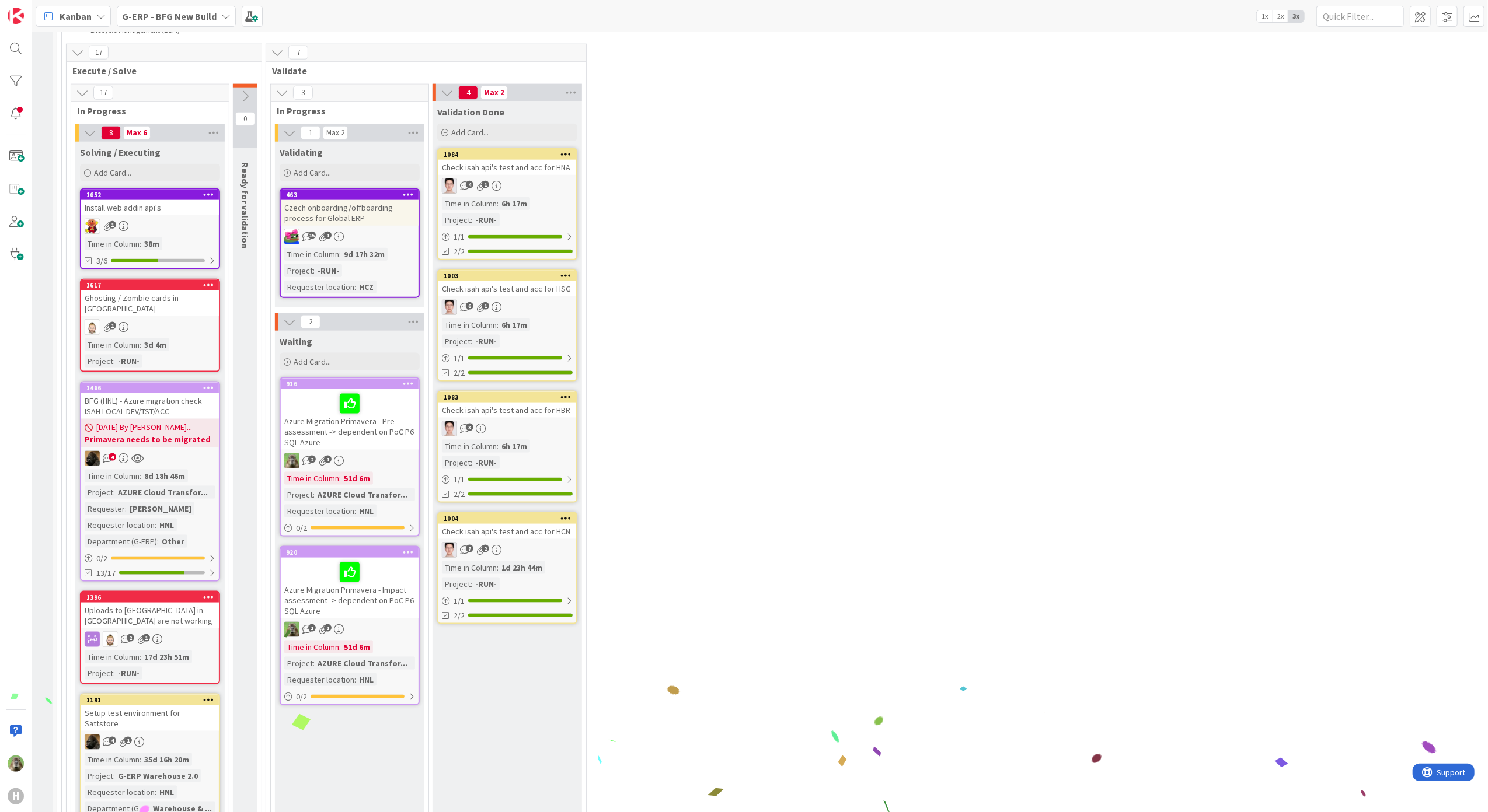
click at [565, 150] on icon at bounding box center [566, 154] width 11 height 8
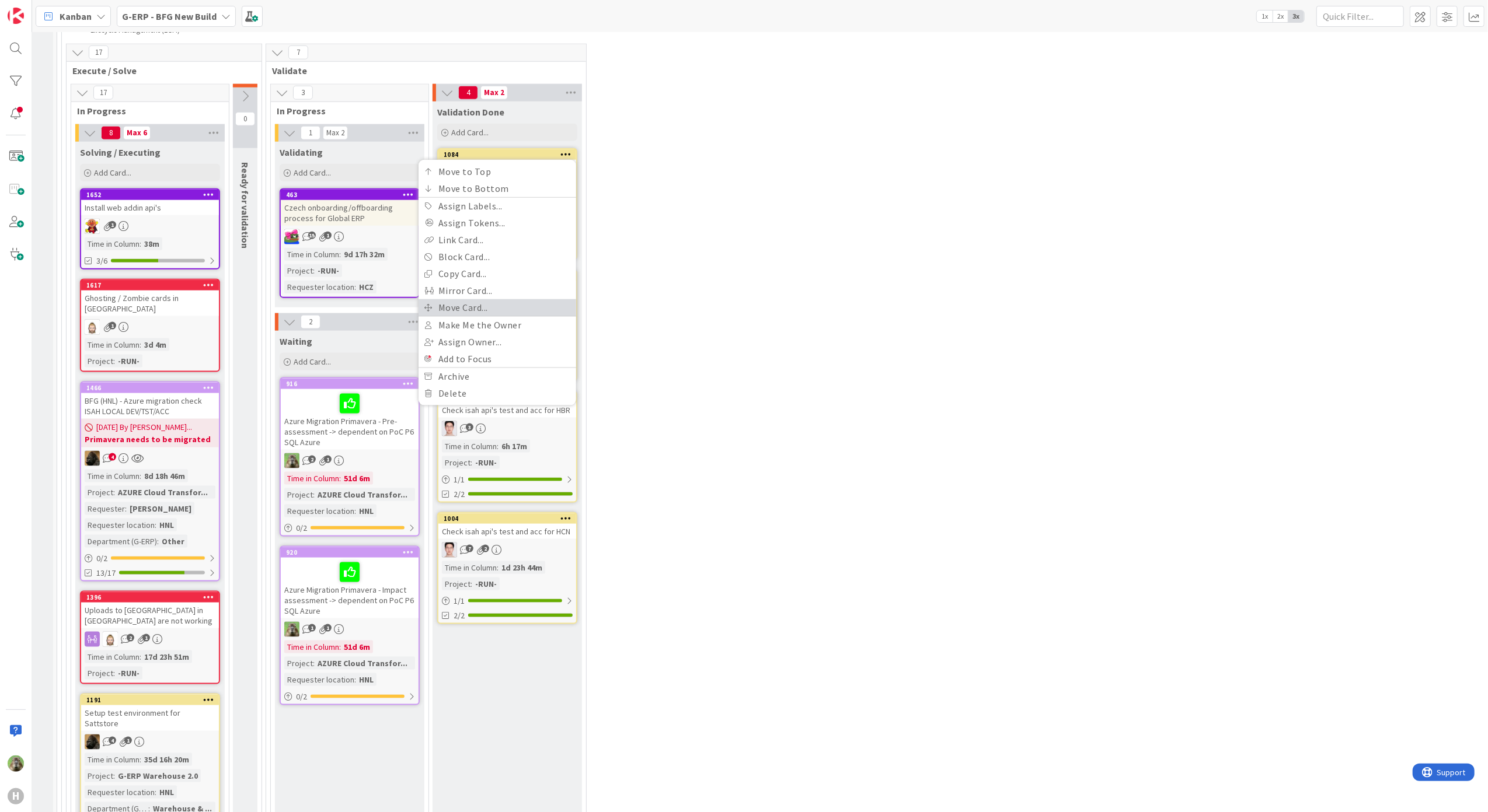
click at [493, 307] on link "Move Card..." at bounding box center [497, 308] width 158 height 17
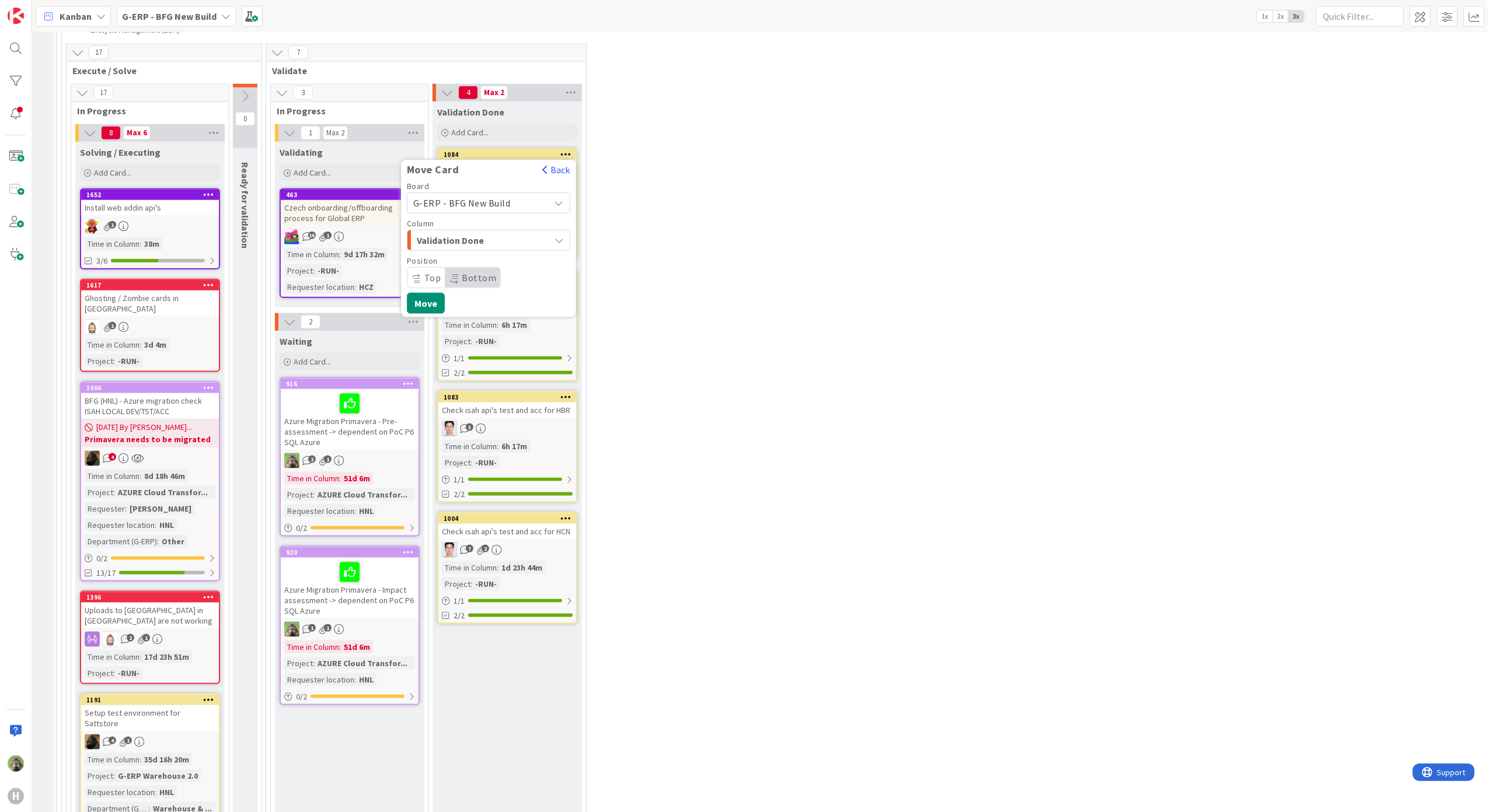
click at [471, 238] on span "Validation Done" at bounding box center [461, 240] width 88 height 15
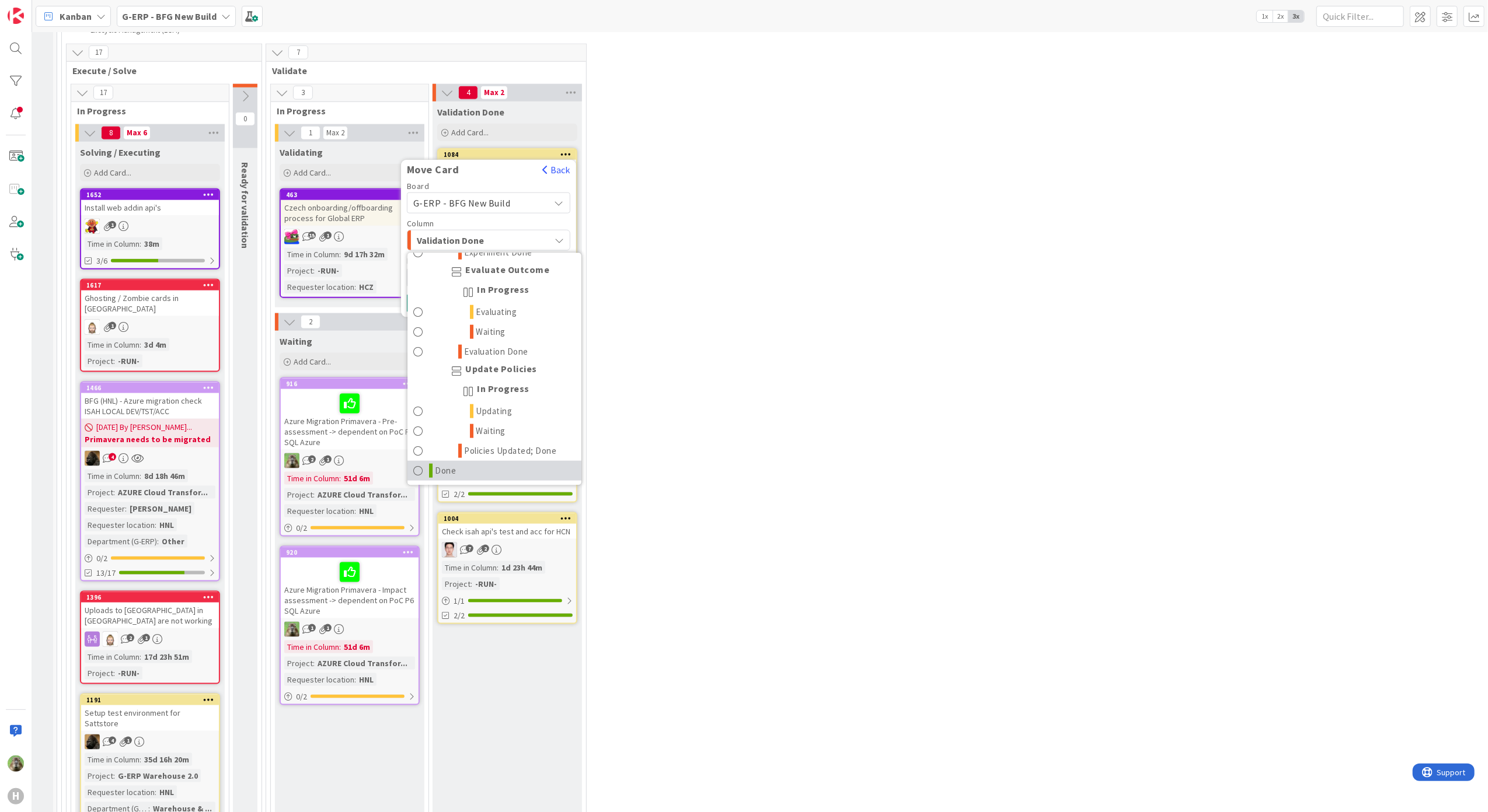
click at [479, 470] on link "Done" at bounding box center [494, 470] width 174 height 20
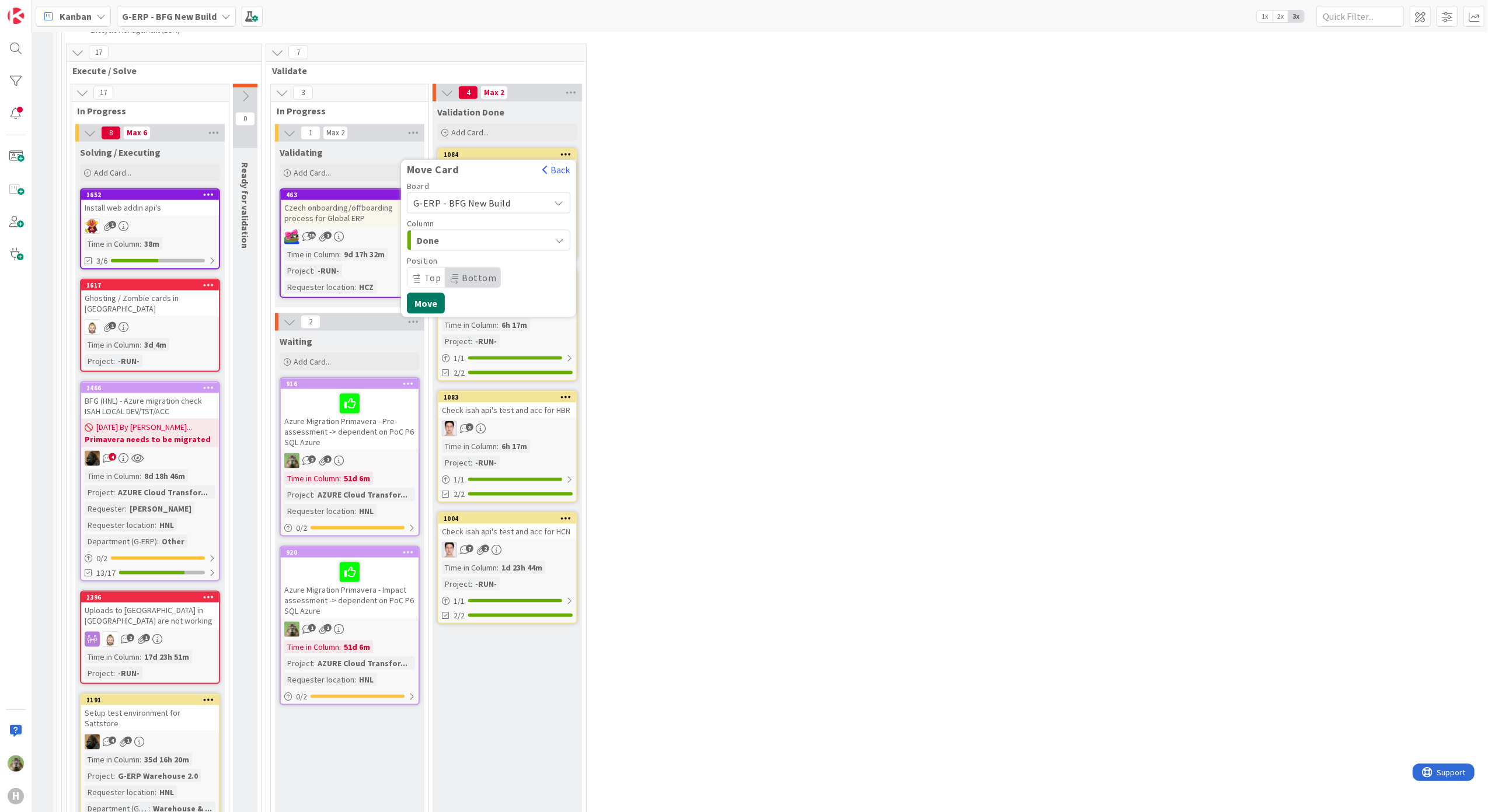
click at [423, 295] on button "Move" at bounding box center [425, 303] width 38 height 21
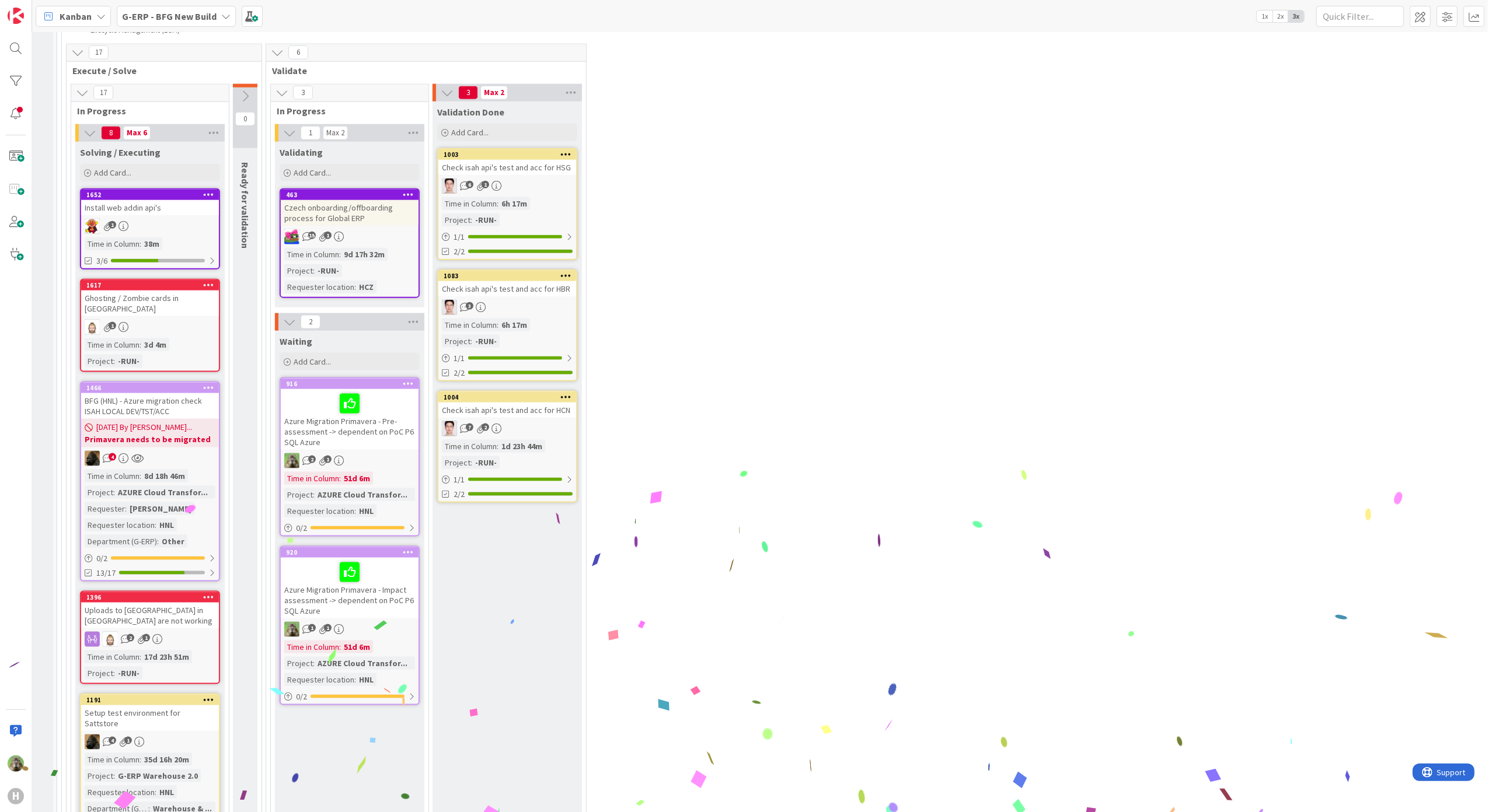
click at [570, 152] on icon at bounding box center [566, 154] width 11 height 8
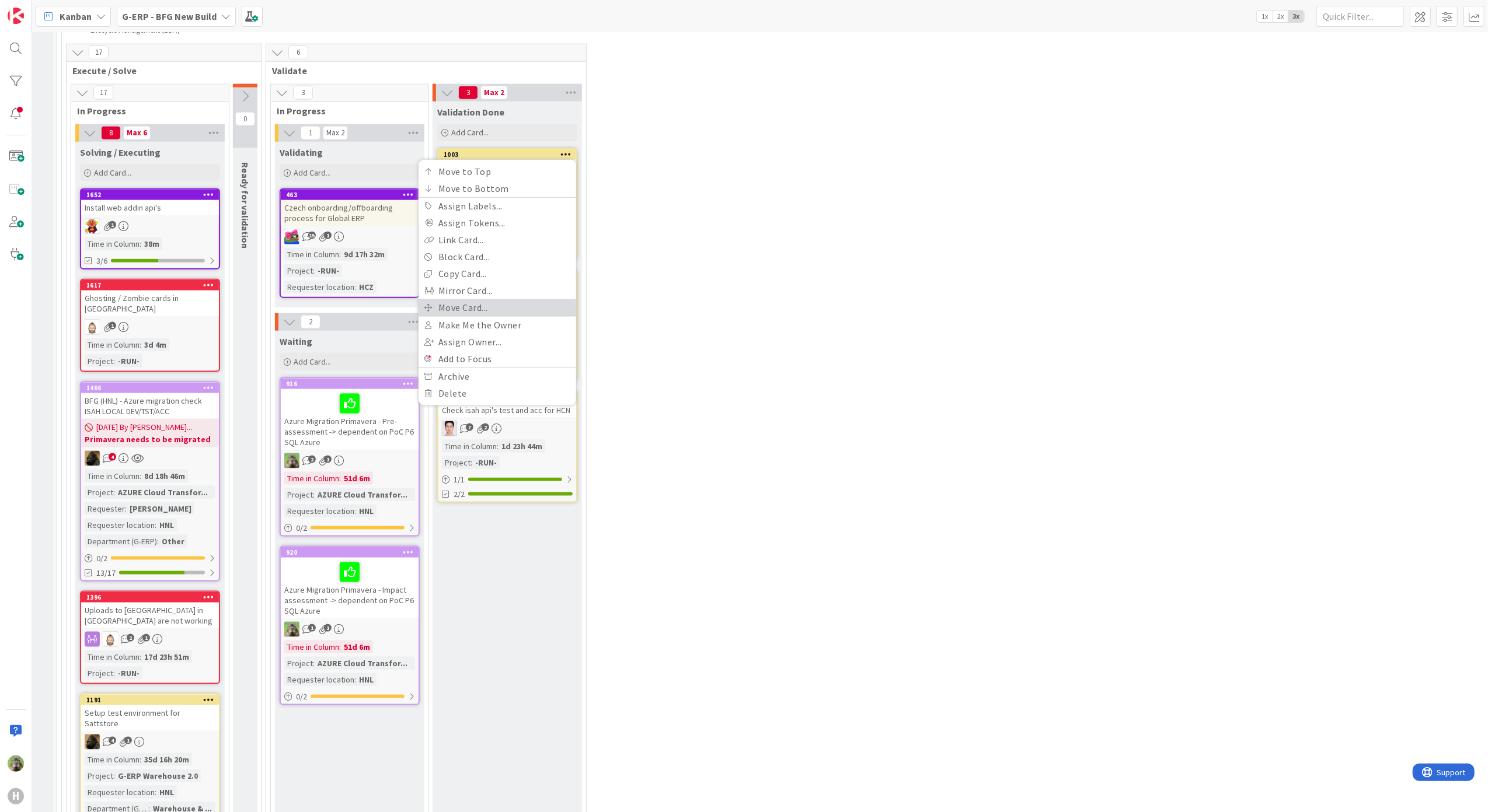
click at [511, 309] on link "Move Card..." at bounding box center [497, 308] width 158 height 17
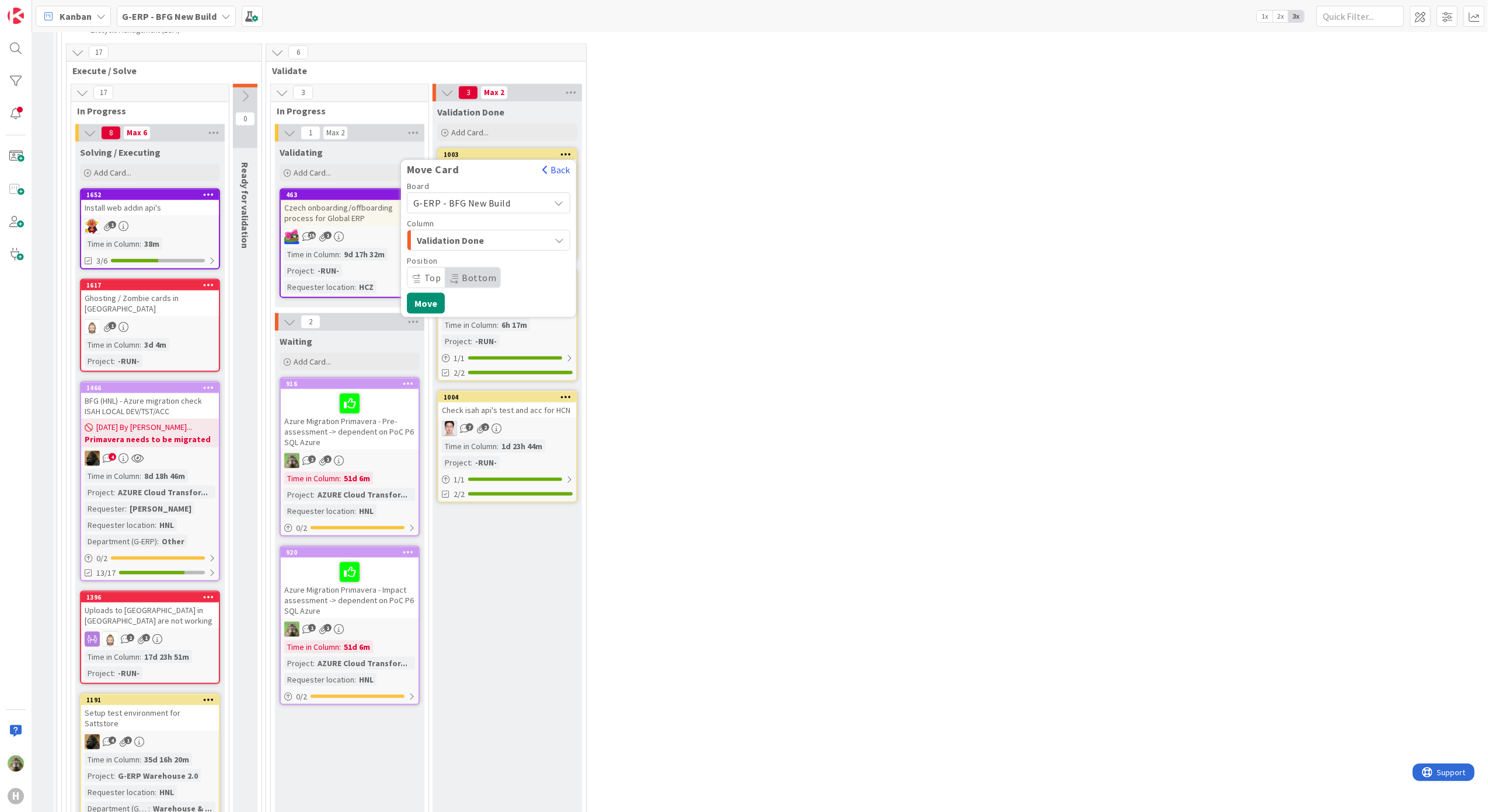
click at [533, 236] on div "Validation Done" at bounding box center [482, 241] width 136 height 19
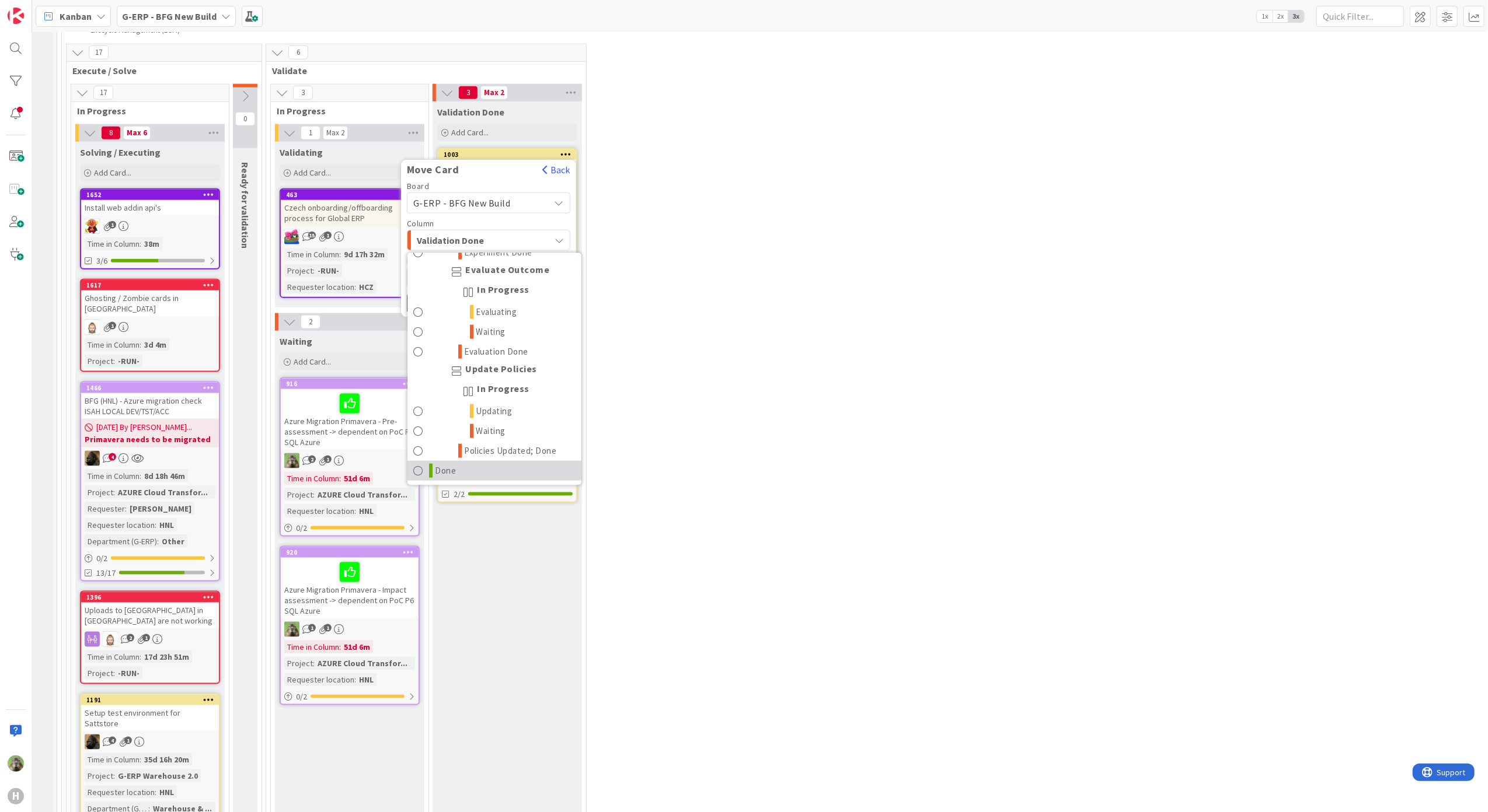
click at [452, 474] on span "Done" at bounding box center [446, 470] width 21 height 14
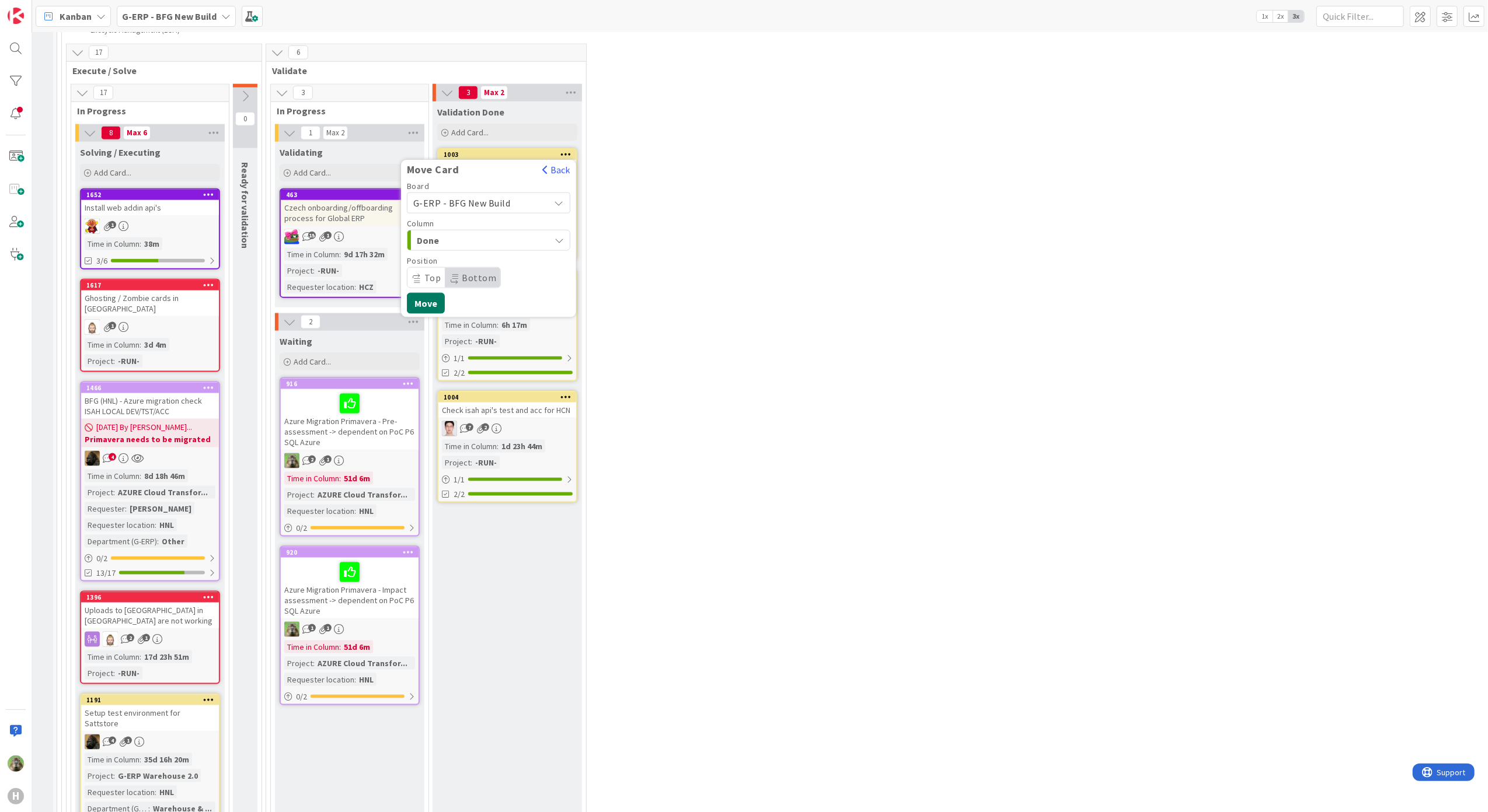
click at [436, 298] on button "Move" at bounding box center [425, 303] width 38 height 21
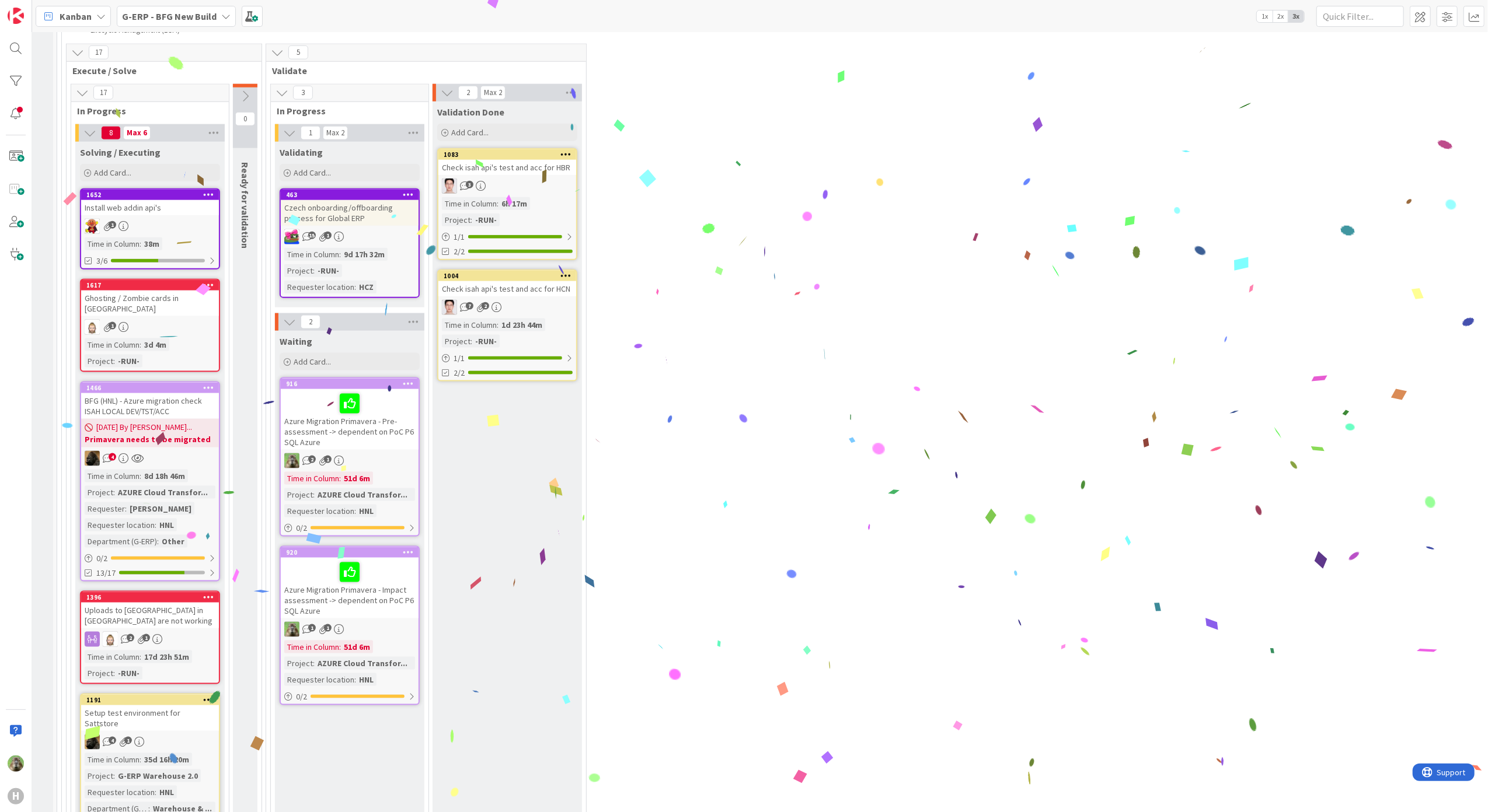
click at [565, 152] on icon at bounding box center [566, 154] width 11 height 8
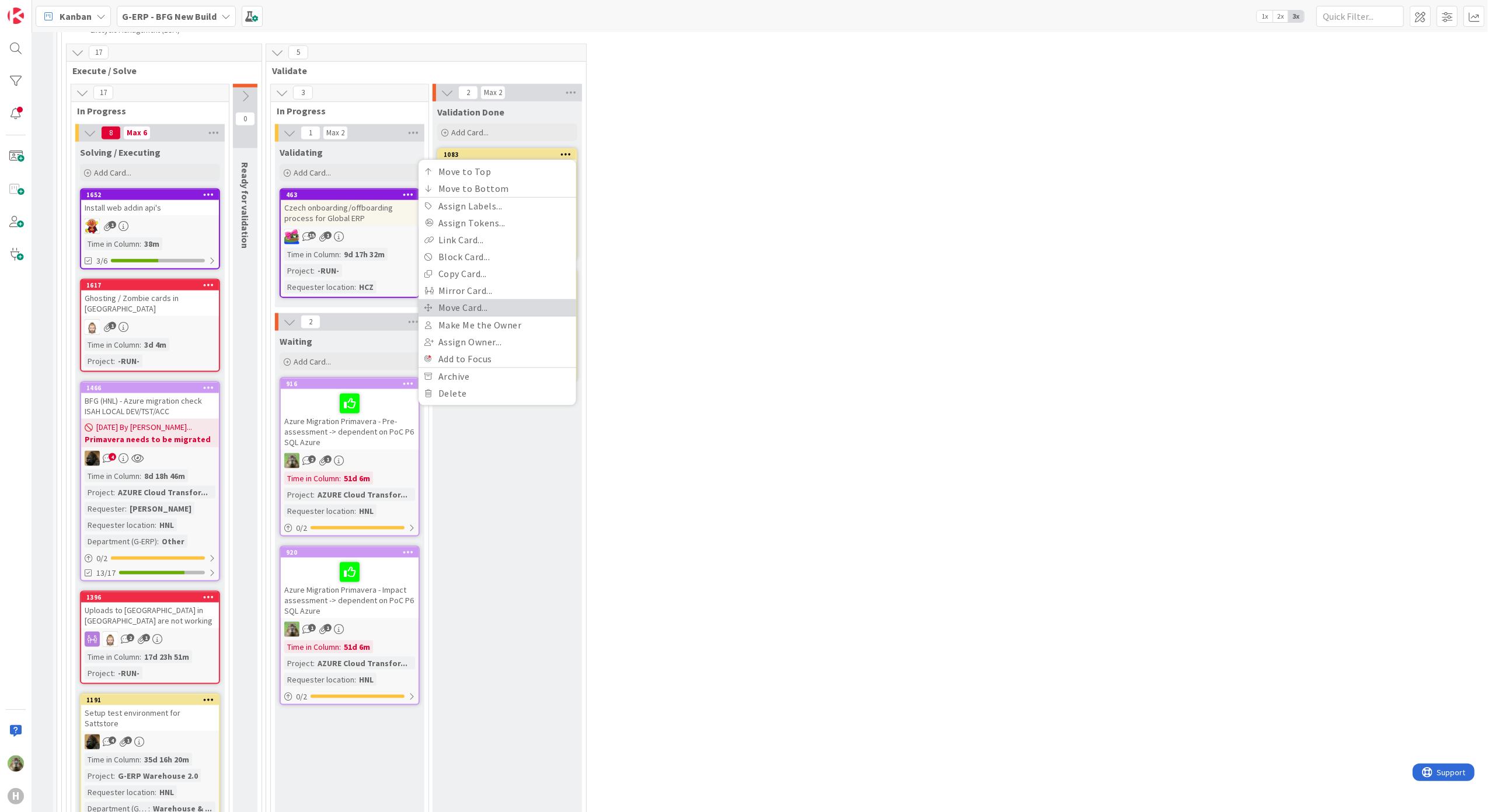
click at [536, 299] on link "Move Card..." at bounding box center [497, 308] width 158 height 17
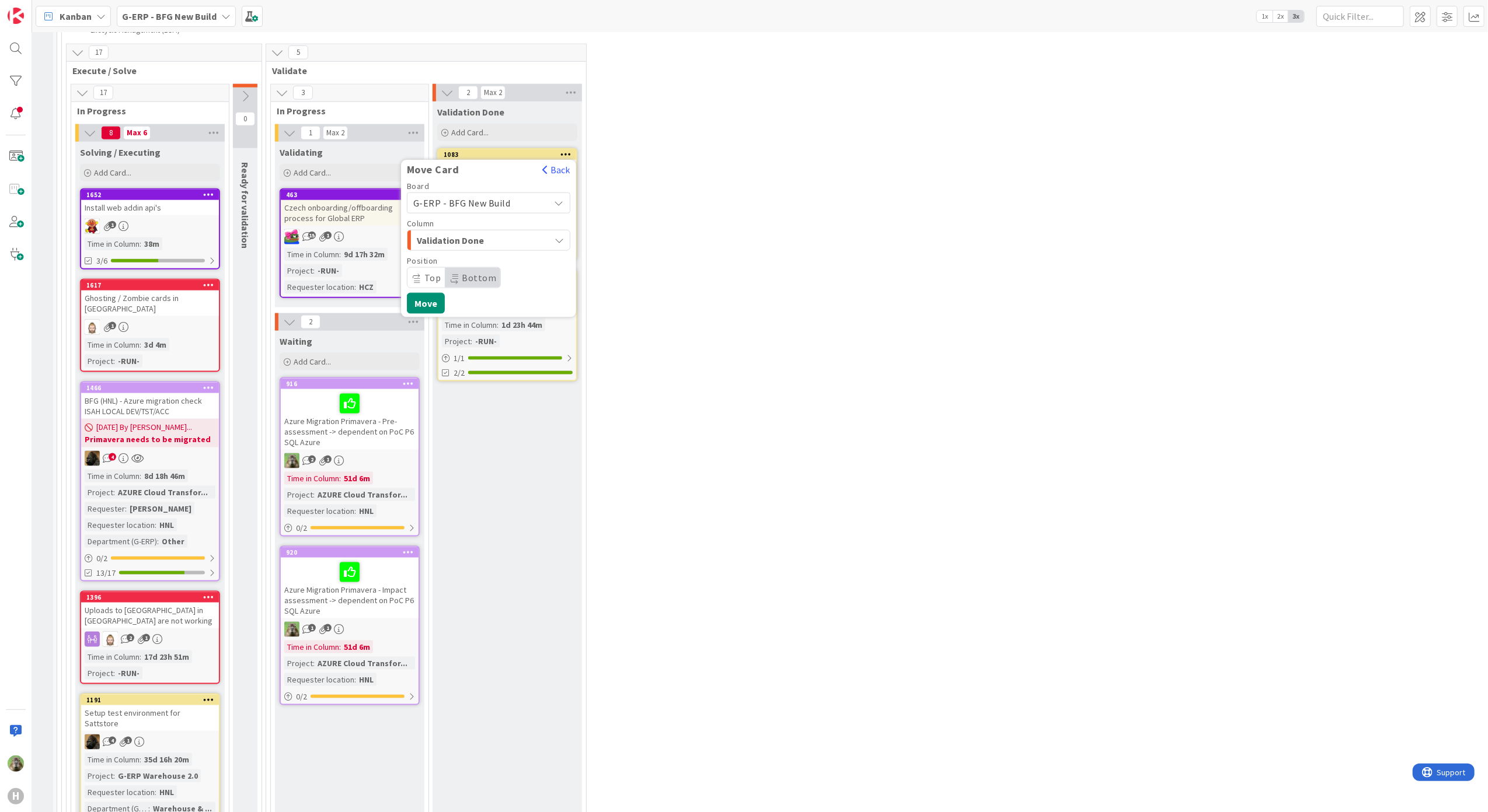
click at [536, 241] on div "Validation Done" at bounding box center [482, 241] width 136 height 19
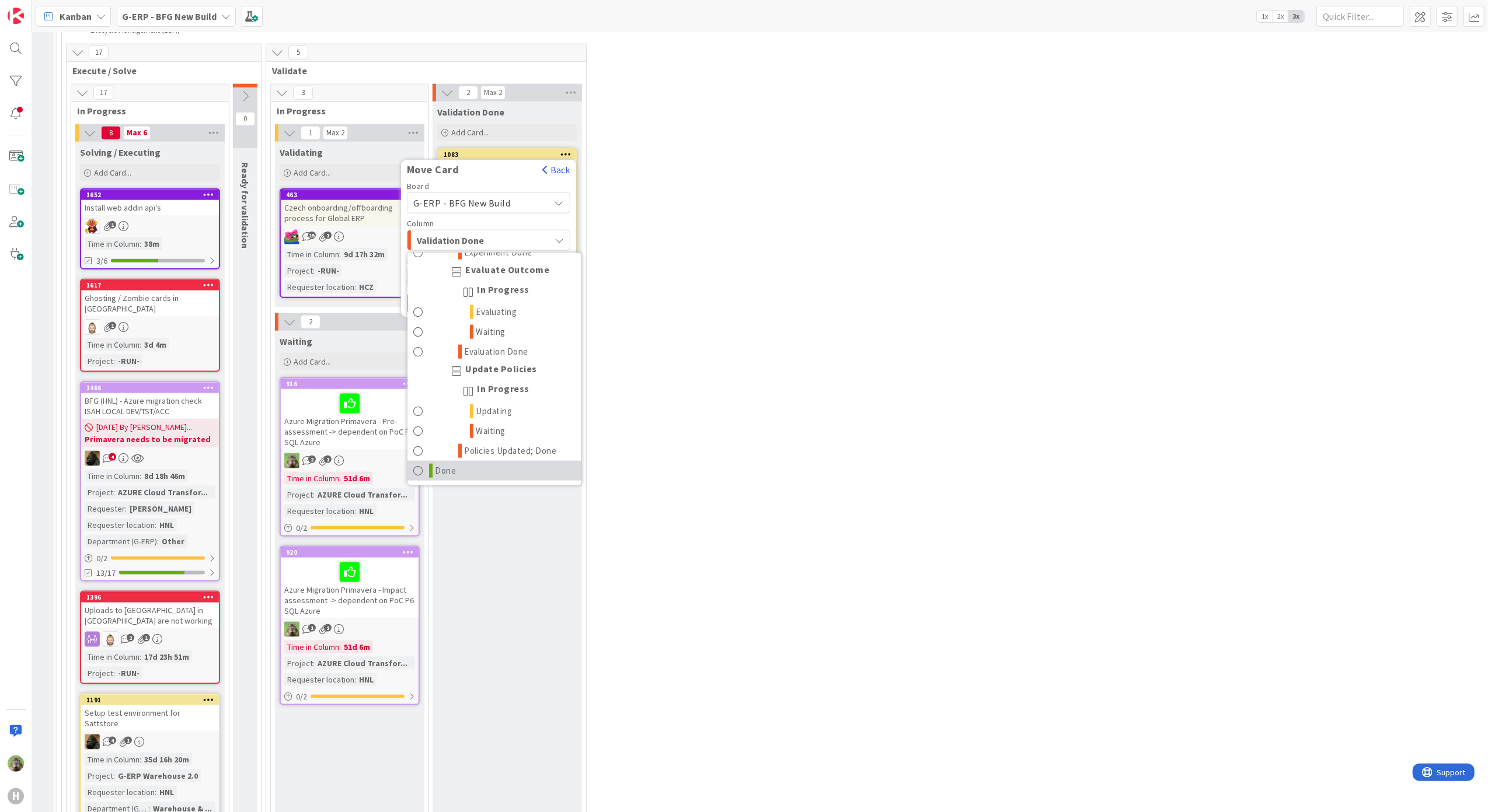
click at [487, 467] on link "Done" at bounding box center [494, 470] width 174 height 20
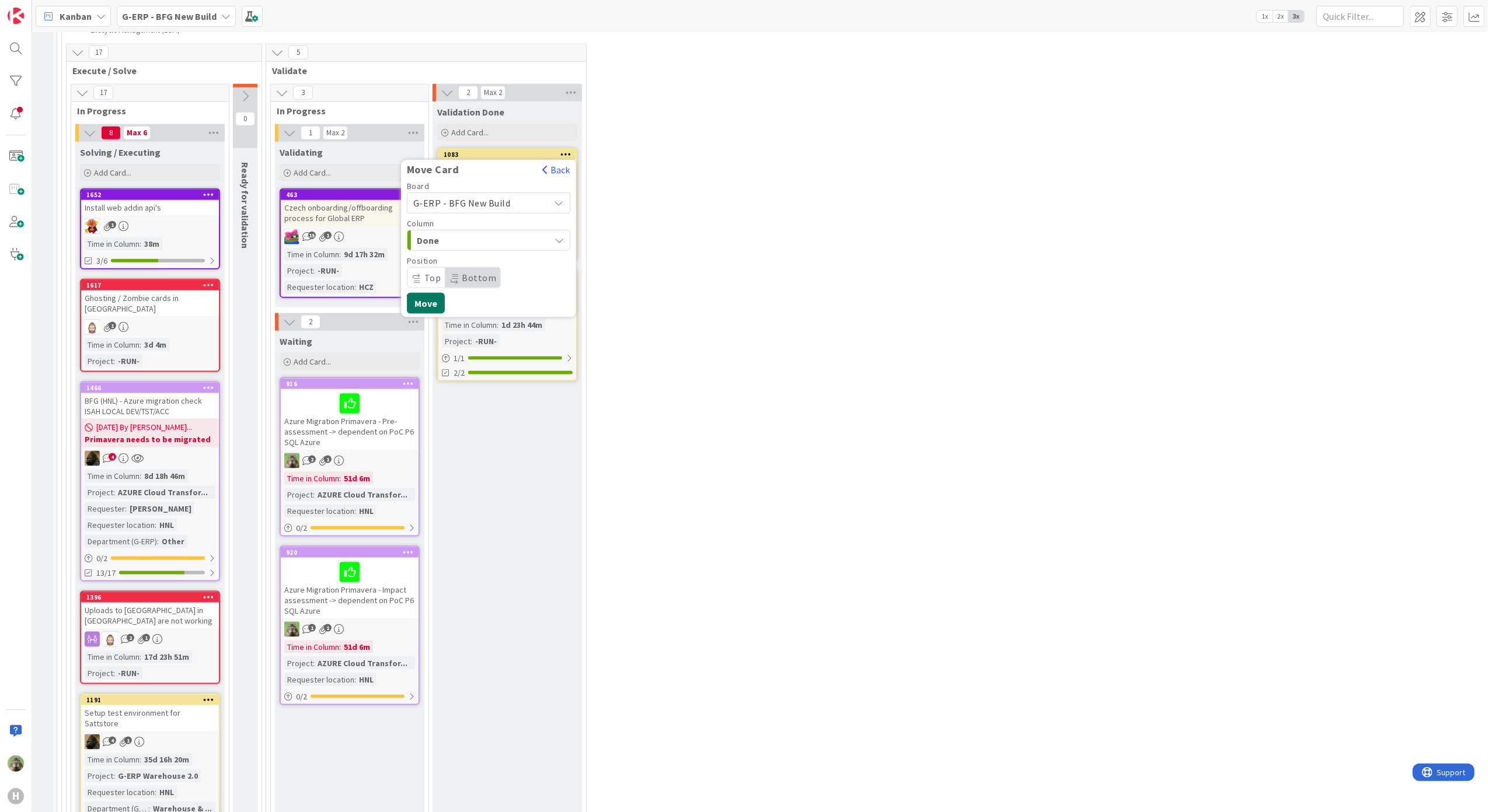
click at [430, 306] on button "Move" at bounding box center [425, 303] width 38 height 21
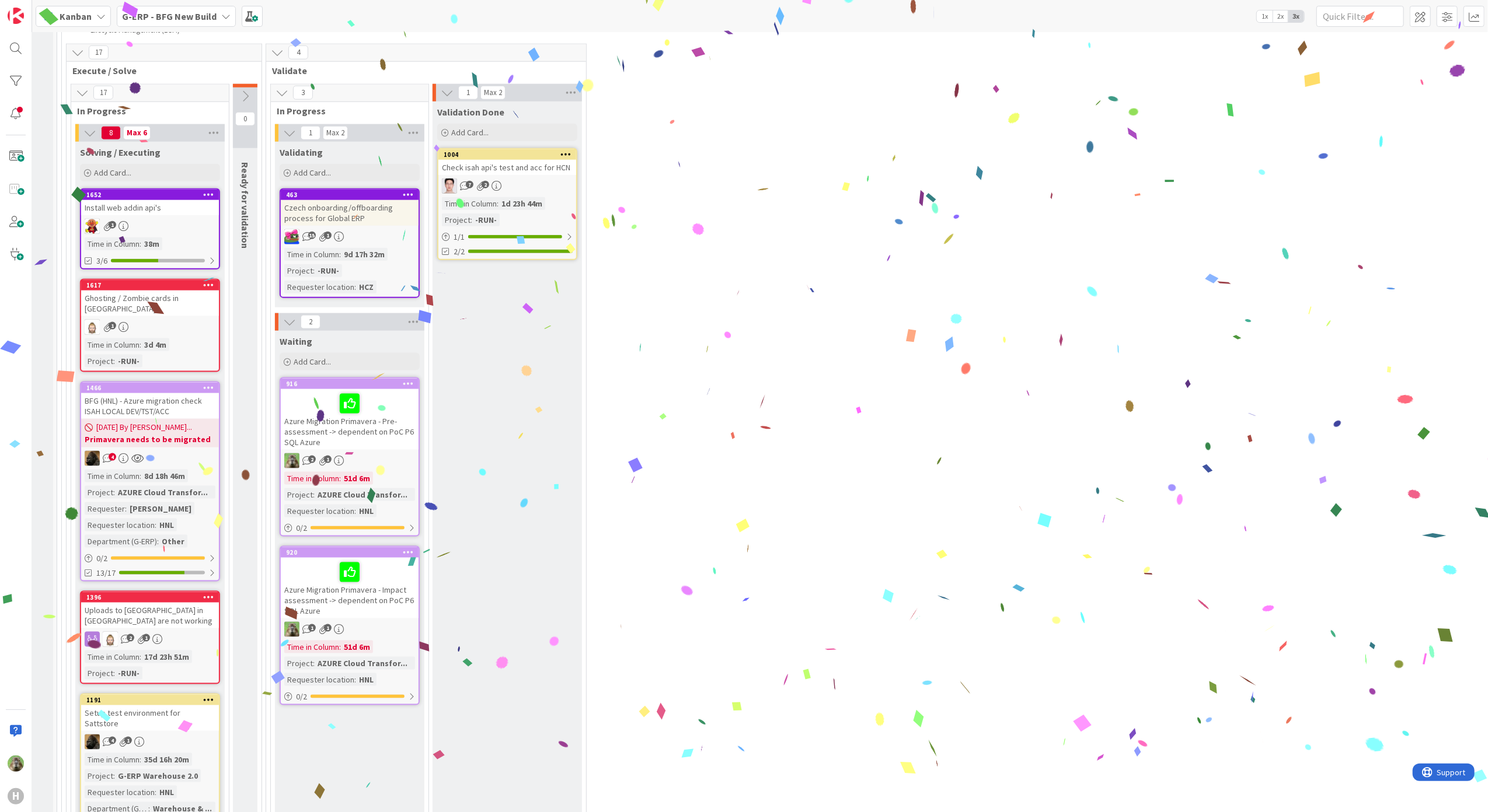
click at [565, 152] on icon at bounding box center [566, 154] width 11 height 8
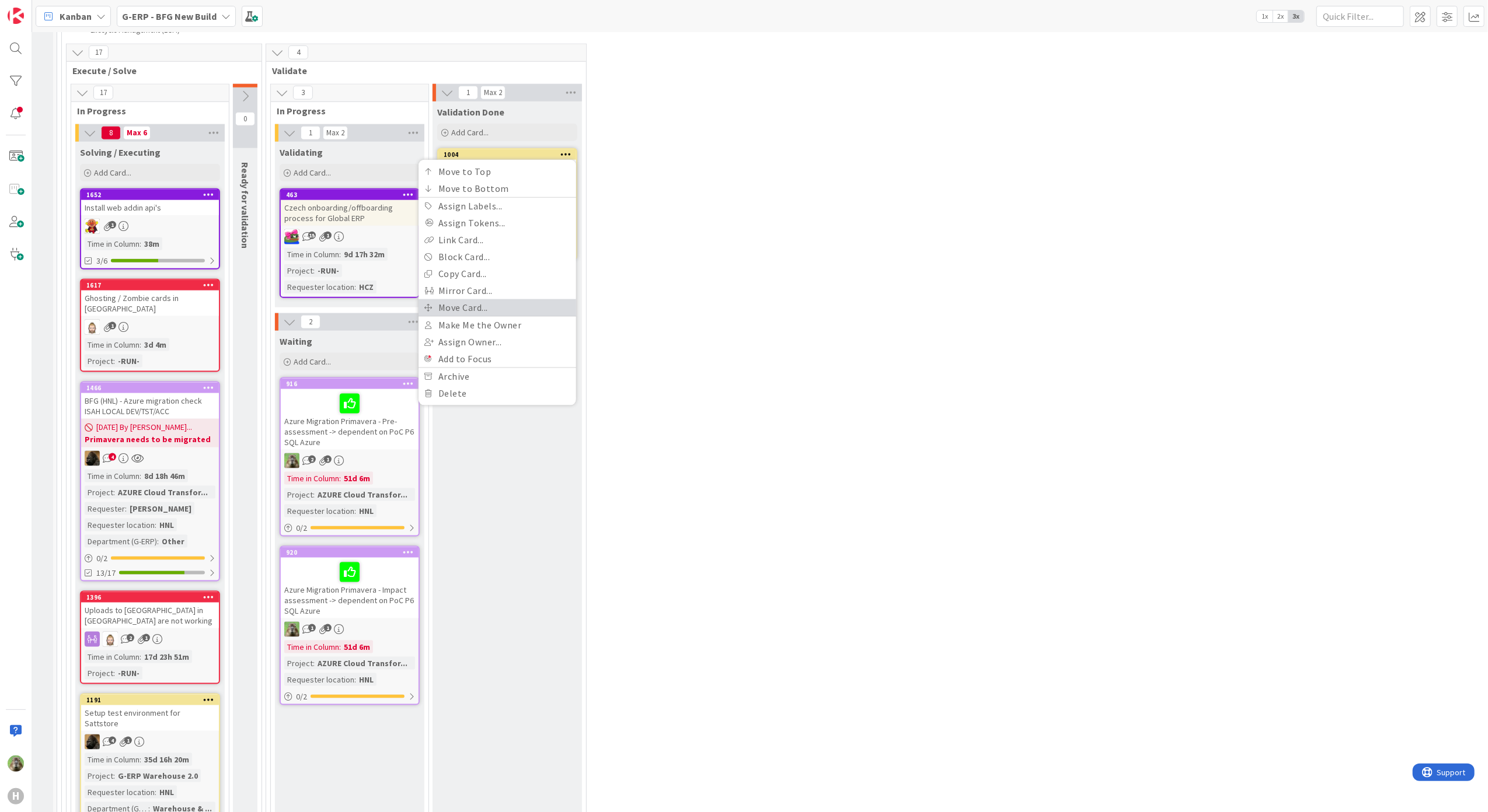
click at [531, 299] on link "Move Card..." at bounding box center [497, 308] width 158 height 17
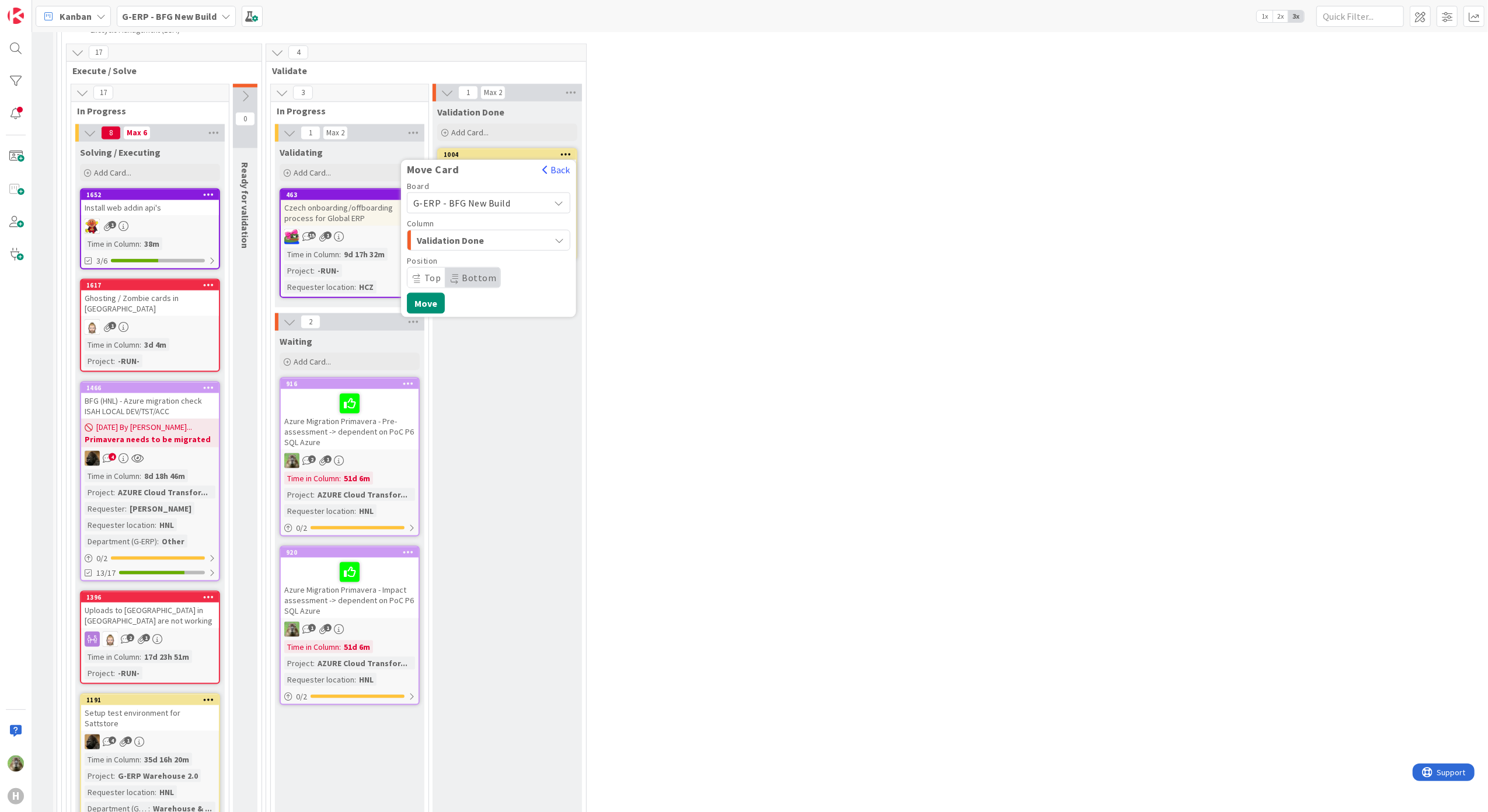
click at [500, 234] on span "Validation Done" at bounding box center [461, 240] width 88 height 15
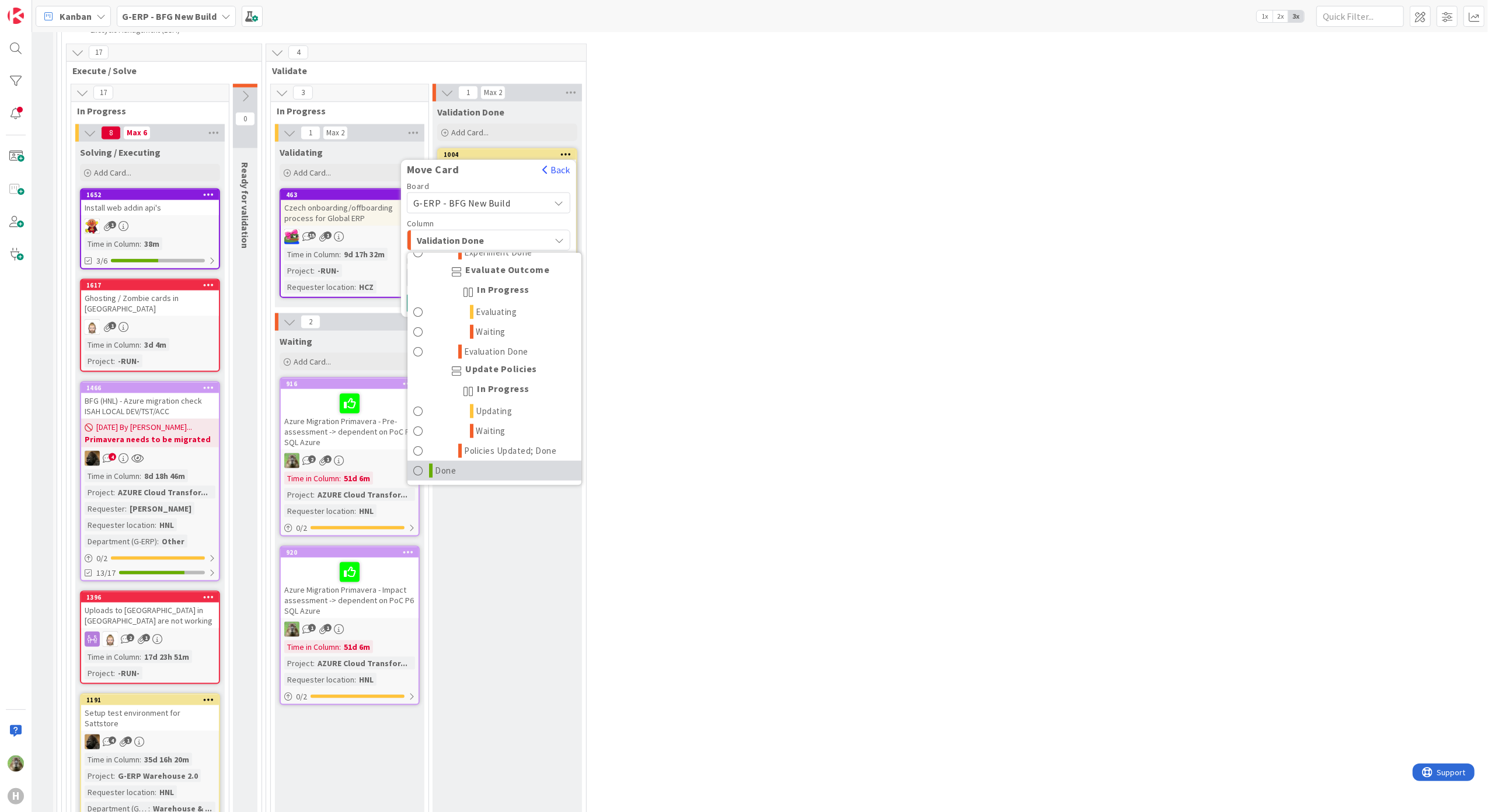
click at [469, 463] on link "Done" at bounding box center [494, 470] width 174 height 20
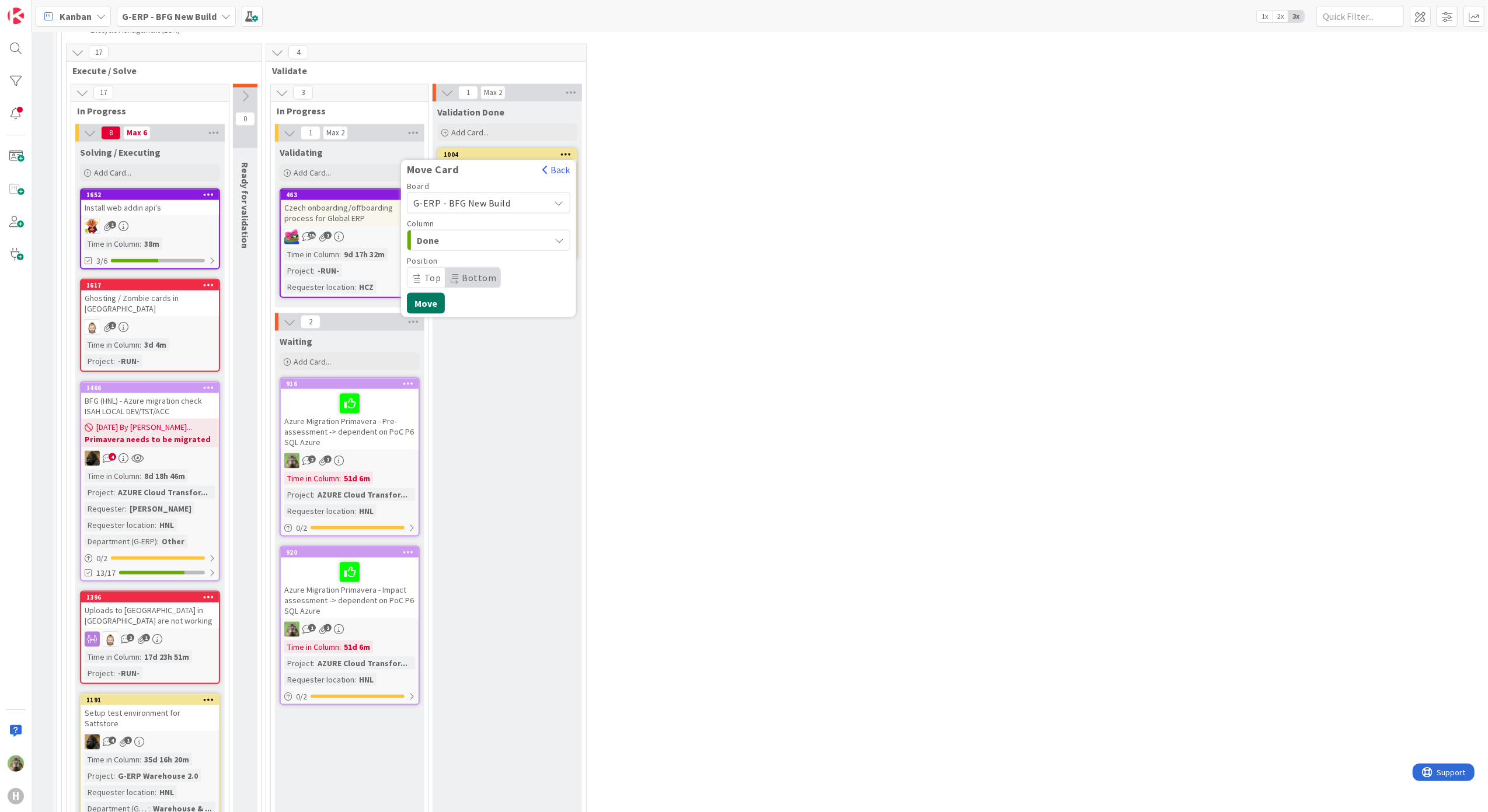
click at [423, 306] on button "Move" at bounding box center [425, 303] width 38 height 21
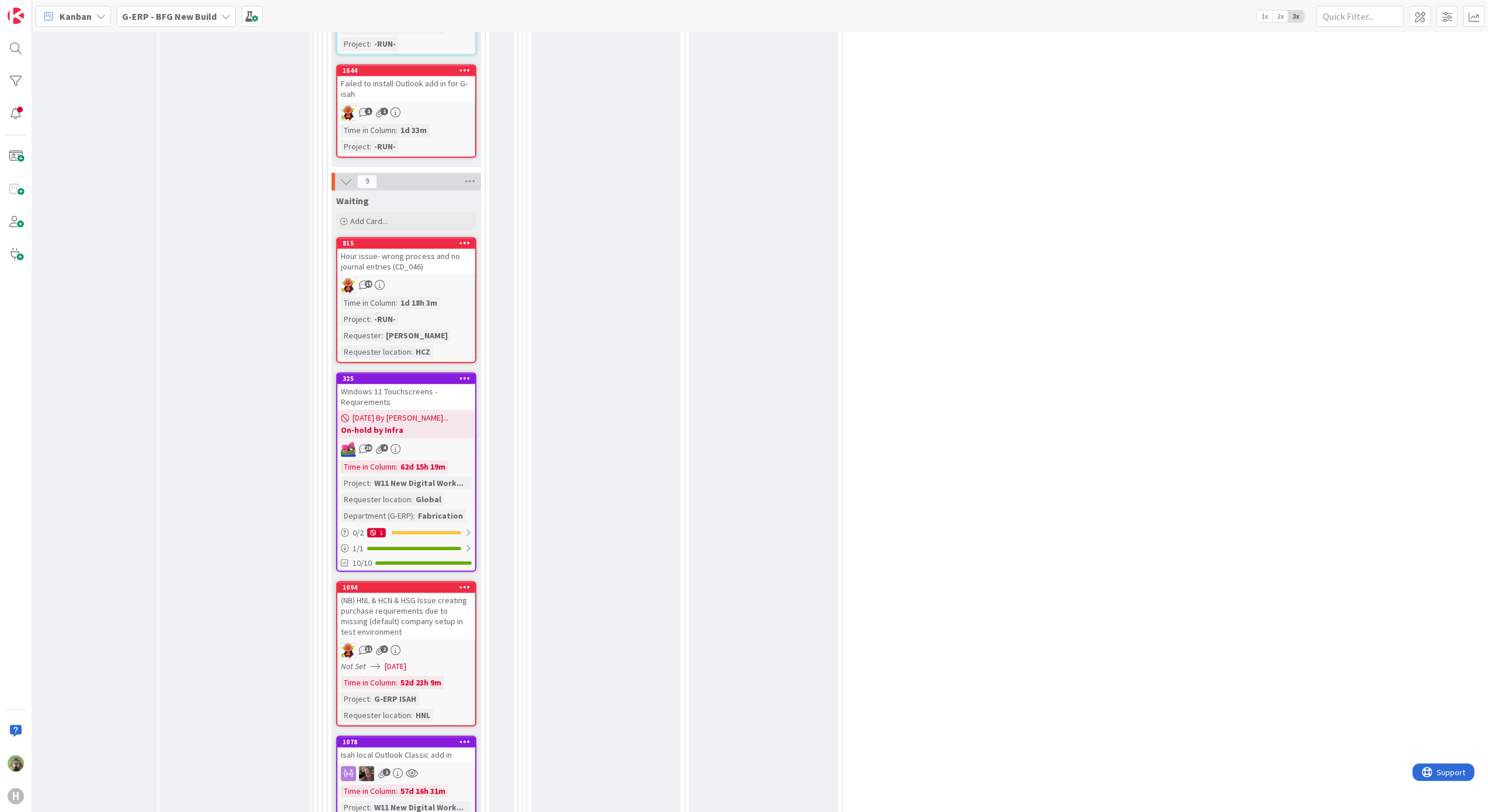
scroll to position [2411, 29]
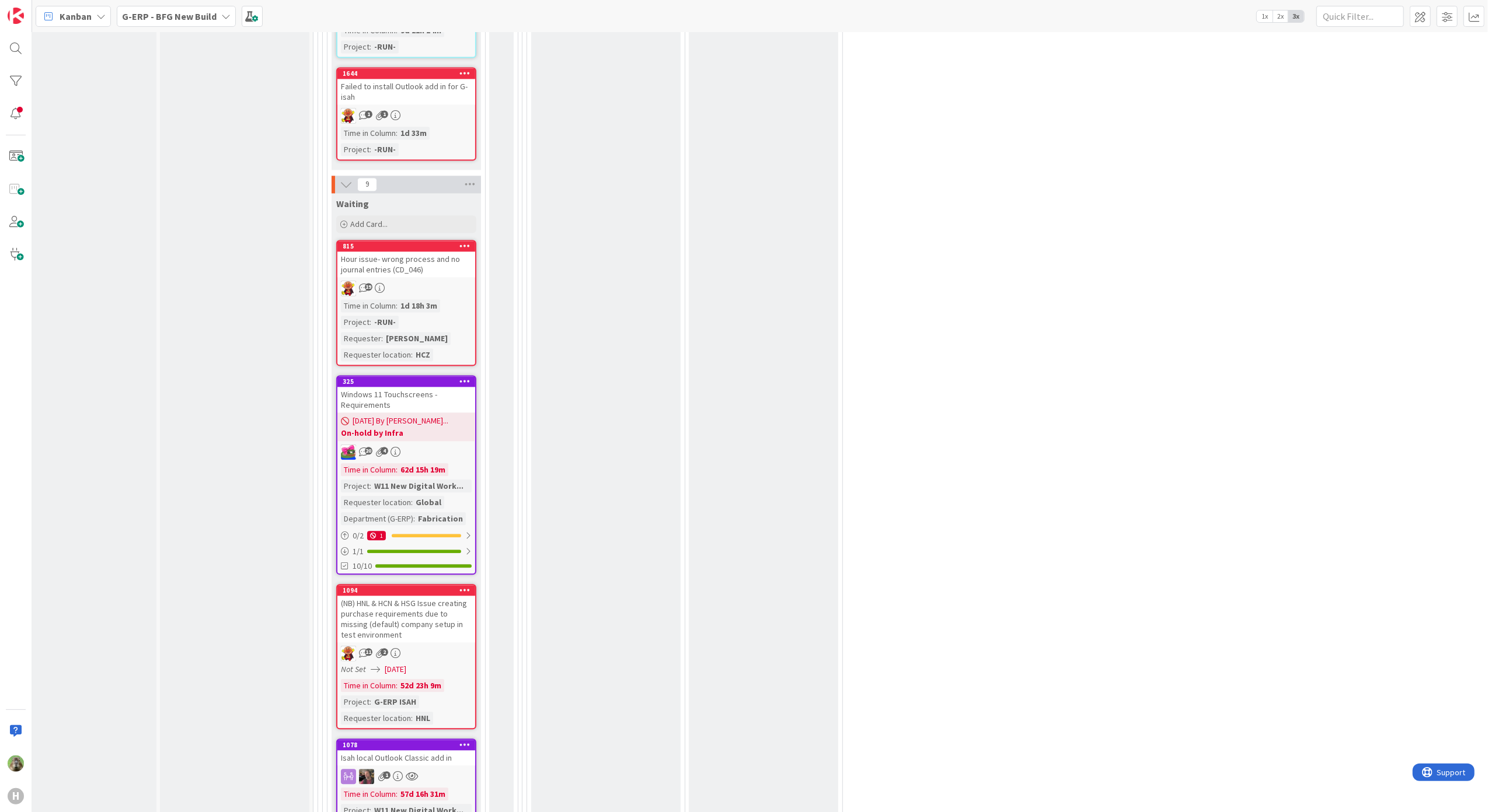
click at [445, 596] on div "(NB) HNL & HCN & HSG Issue creating purchase requirements due to missing (defau…" at bounding box center [406, 619] width 138 height 47
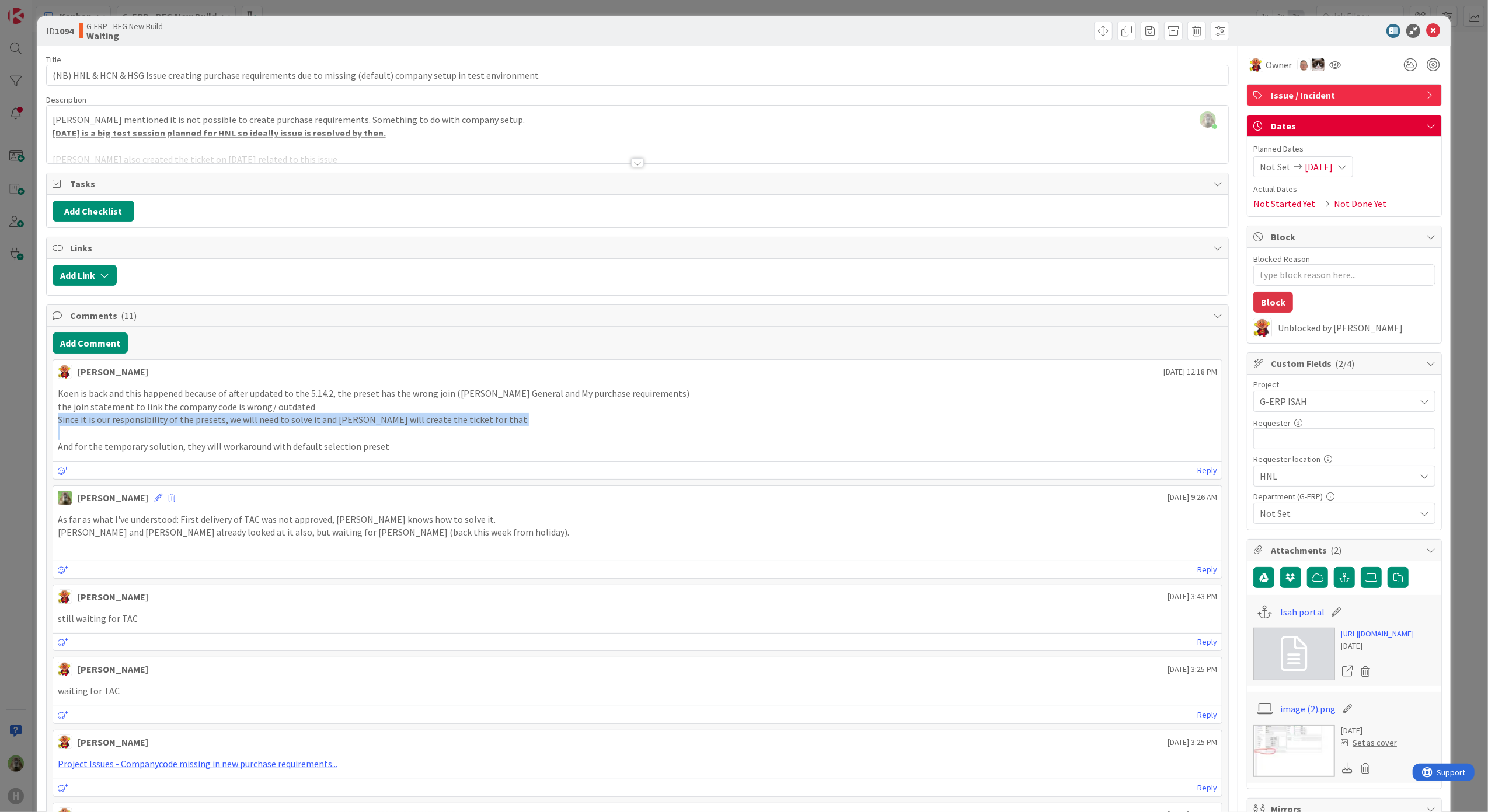
drag, startPoint x: 522, startPoint y: 430, endPoint x: 383, endPoint y: 411, distance: 140.3
click at [383, 411] on div "Koen is back and this happened because of after updated to the 5.14.2, the pres…" at bounding box center [637, 420] width 1160 height 66
click at [29, 558] on div "ID 1094 G-ERP - BFG New Build Waiting Title 116 / 128 (NB) HNL & HCN & HSG Issu…" at bounding box center [744, 406] width 1488 height 812
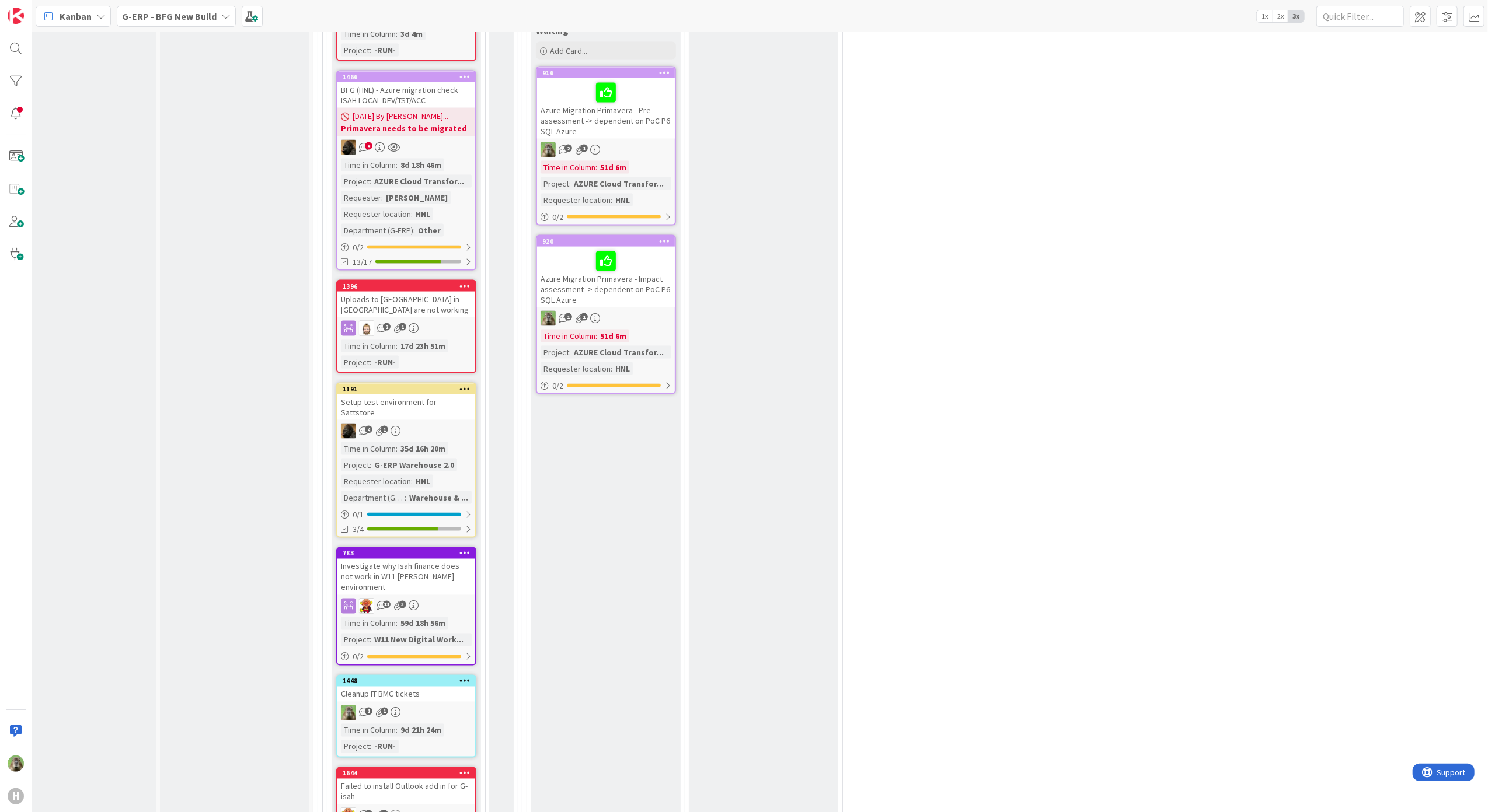
scroll to position [1400, 29]
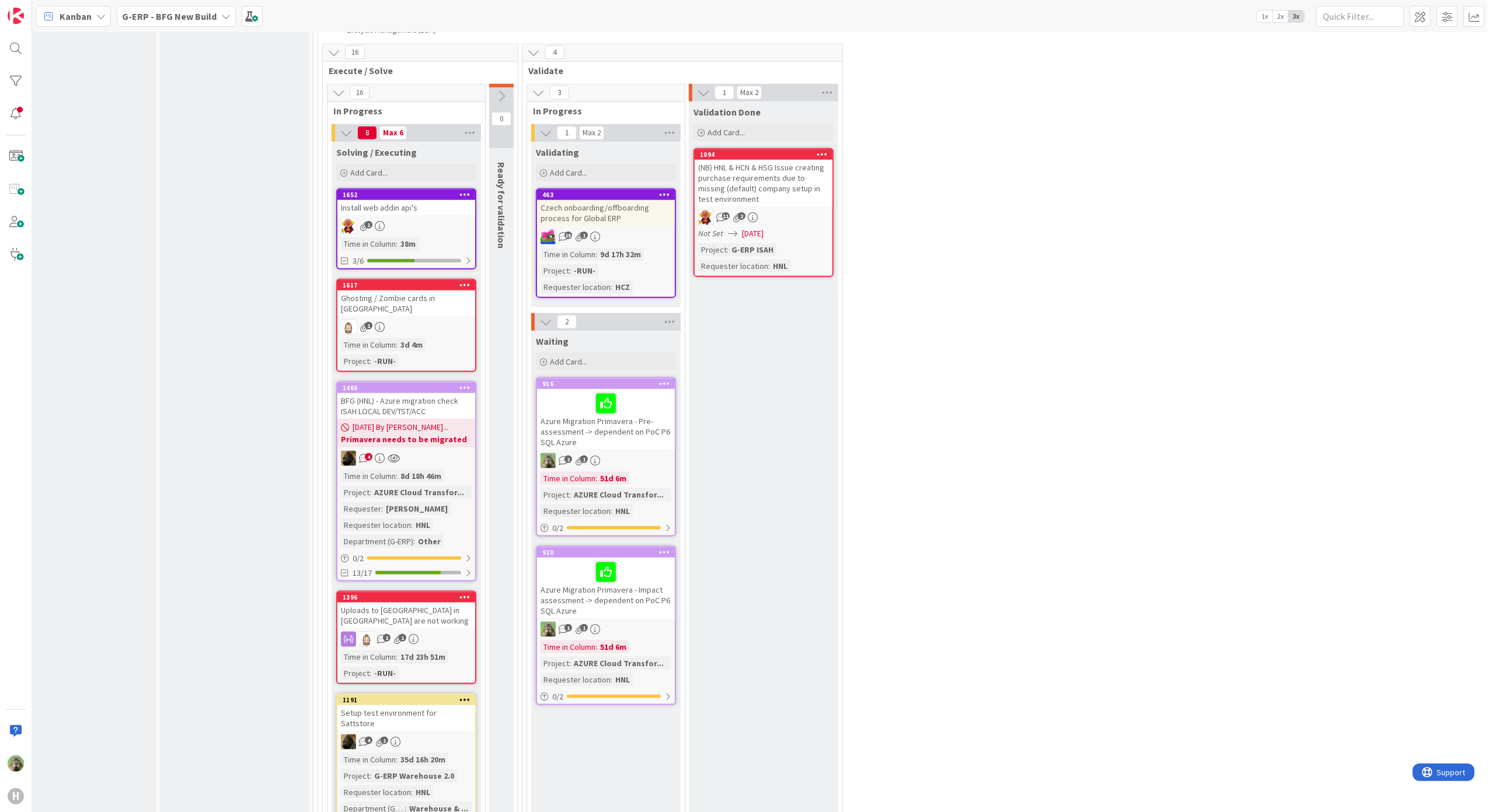
click at [161, 524] on div "Input Buffer During the Replenishment Meeting the team & Team Manager will sele…" at bounding box center [235, 717] width 149 height 4130
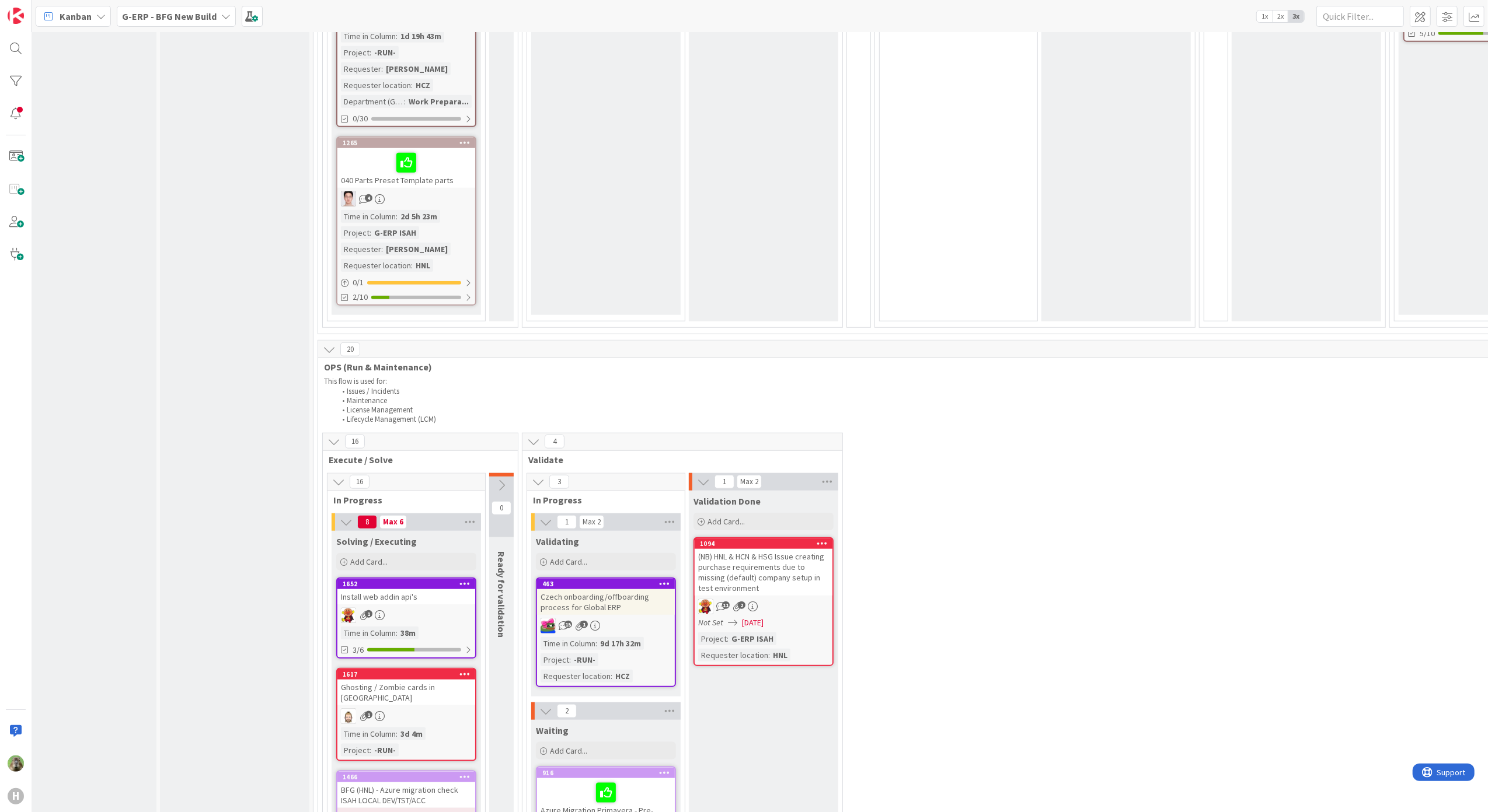
scroll to position [1478, 29]
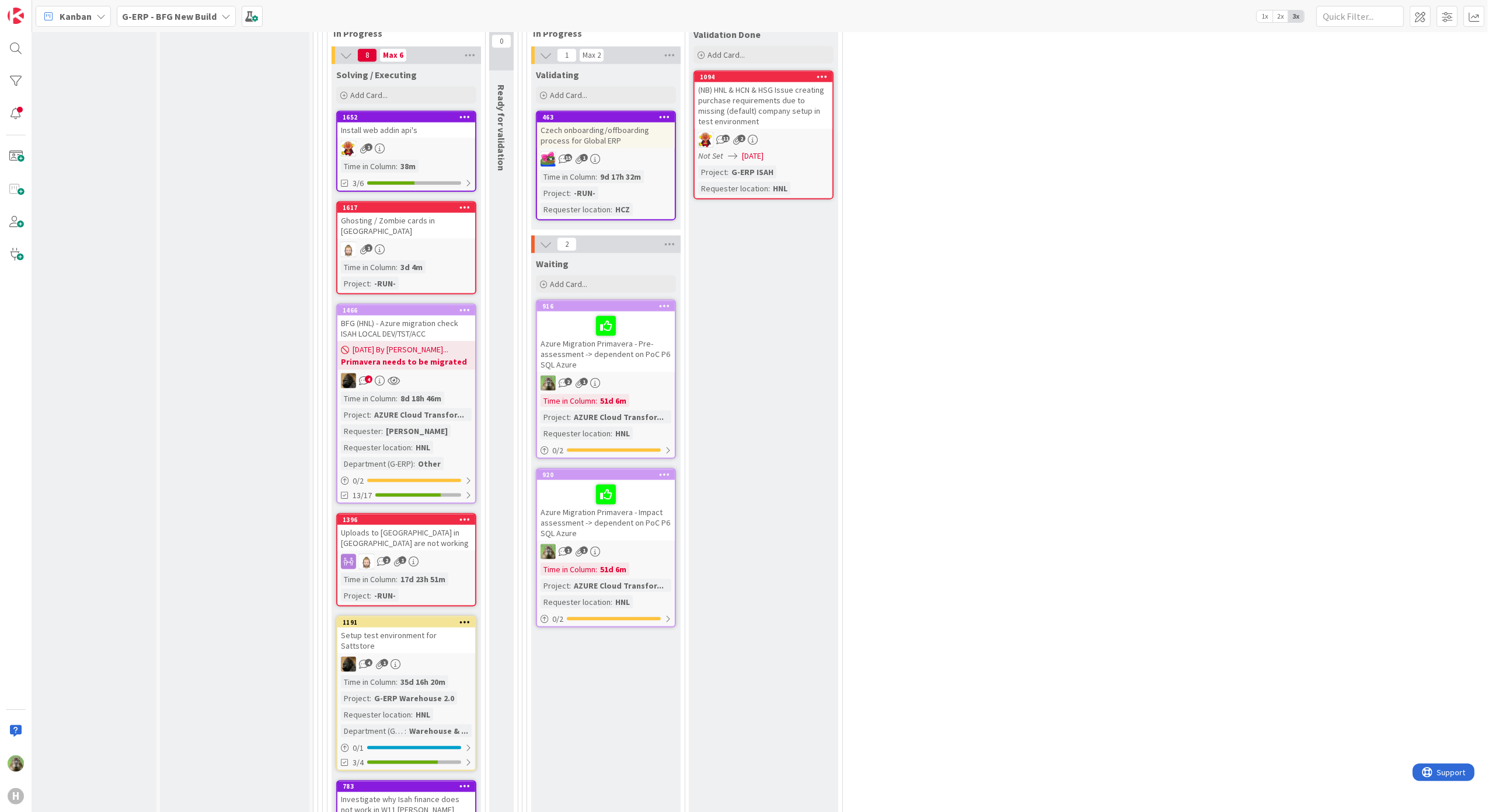
click at [243, 523] on div "Input Buffer During the Replenishment Meeting the team & Team Manager will sele…" at bounding box center [235, 639] width 149 height 4130
click at [222, 406] on div "Input Buffer During the Replenishment Meeting the team & Team Manager will sele…" at bounding box center [235, 639] width 149 height 4130
click at [140, 352] on div "INFO This column can be used for informational tickets that will not move acros…" at bounding box center [81, 639] width 149 height 4130
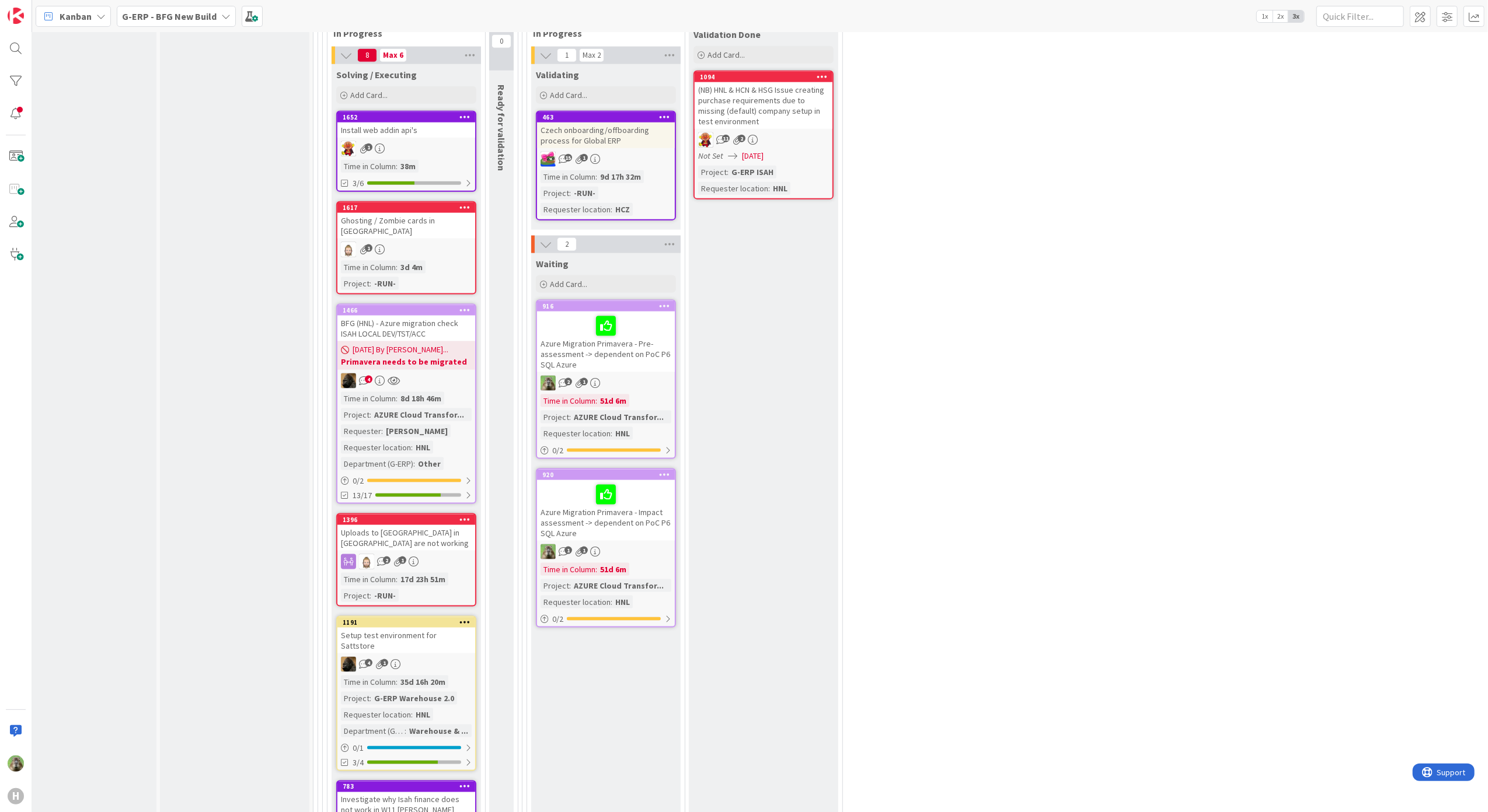
scroll to position [1167, 29]
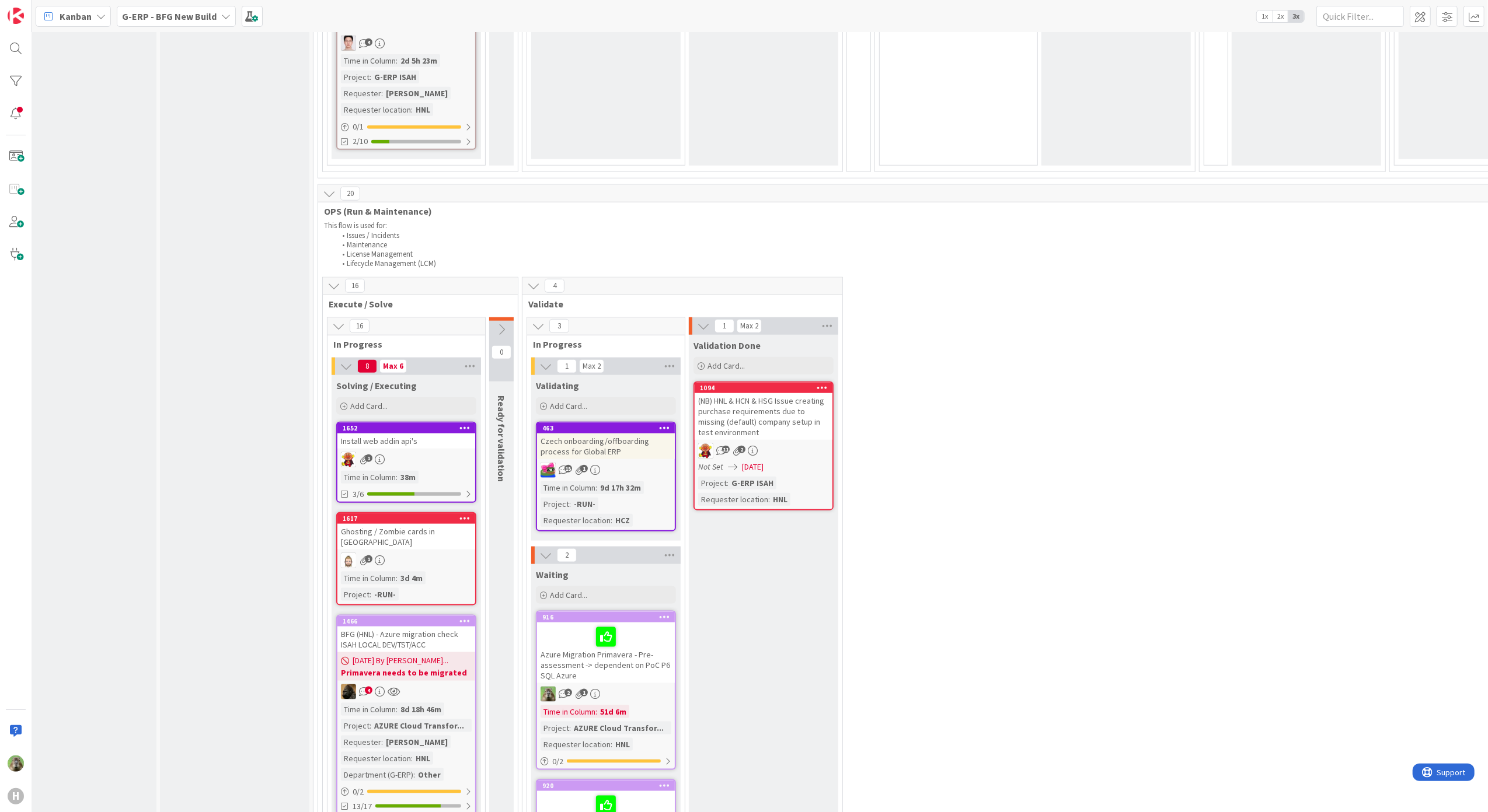
click at [789, 431] on div "(NB) HNL & HCN & HSG Issue creating purchase requirements due to missing (defau…" at bounding box center [763, 417] width 138 height 47
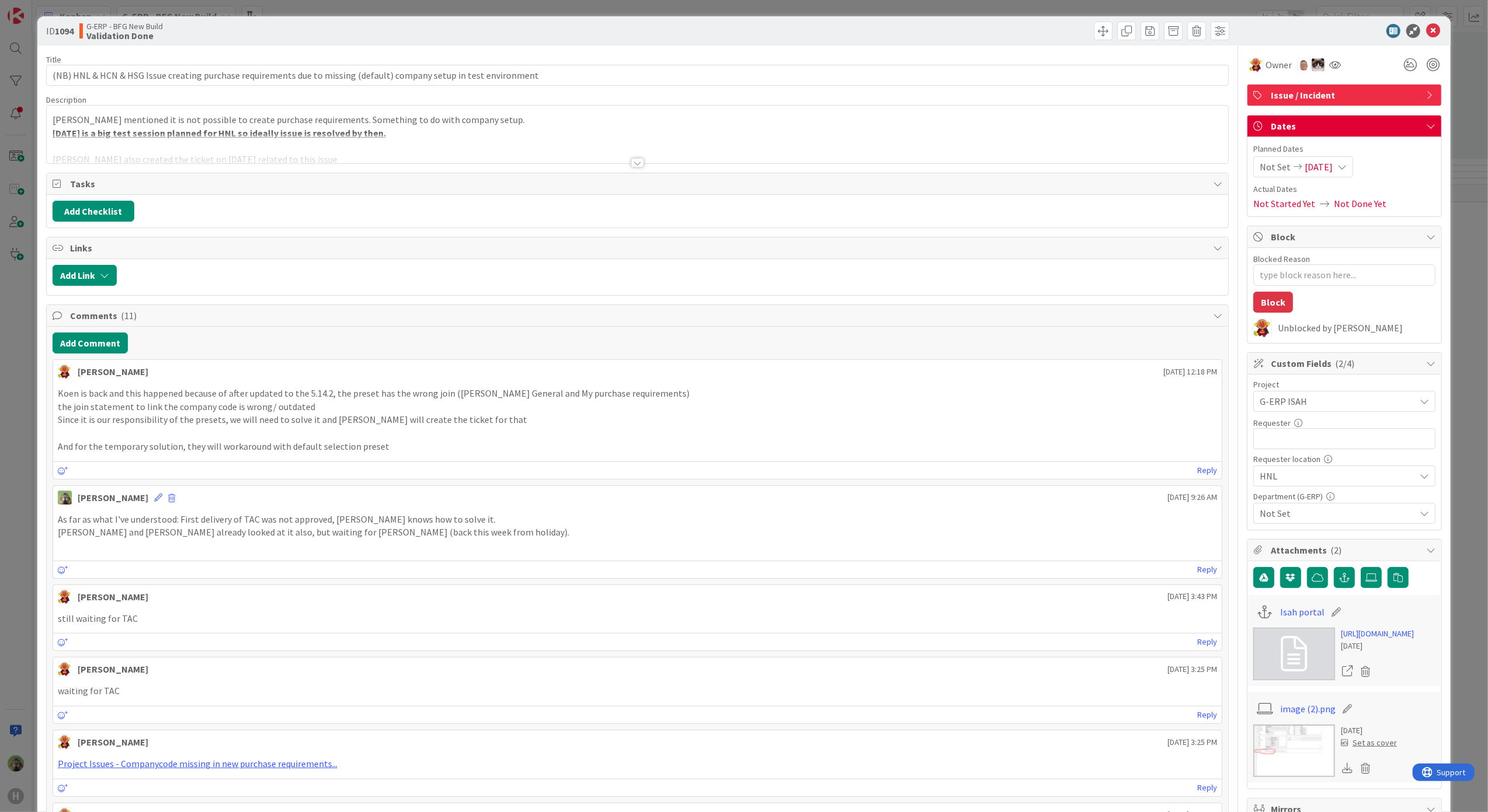
type textarea "x"
click at [94, 353] on button "Add Comment" at bounding box center [90, 342] width 75 height 21
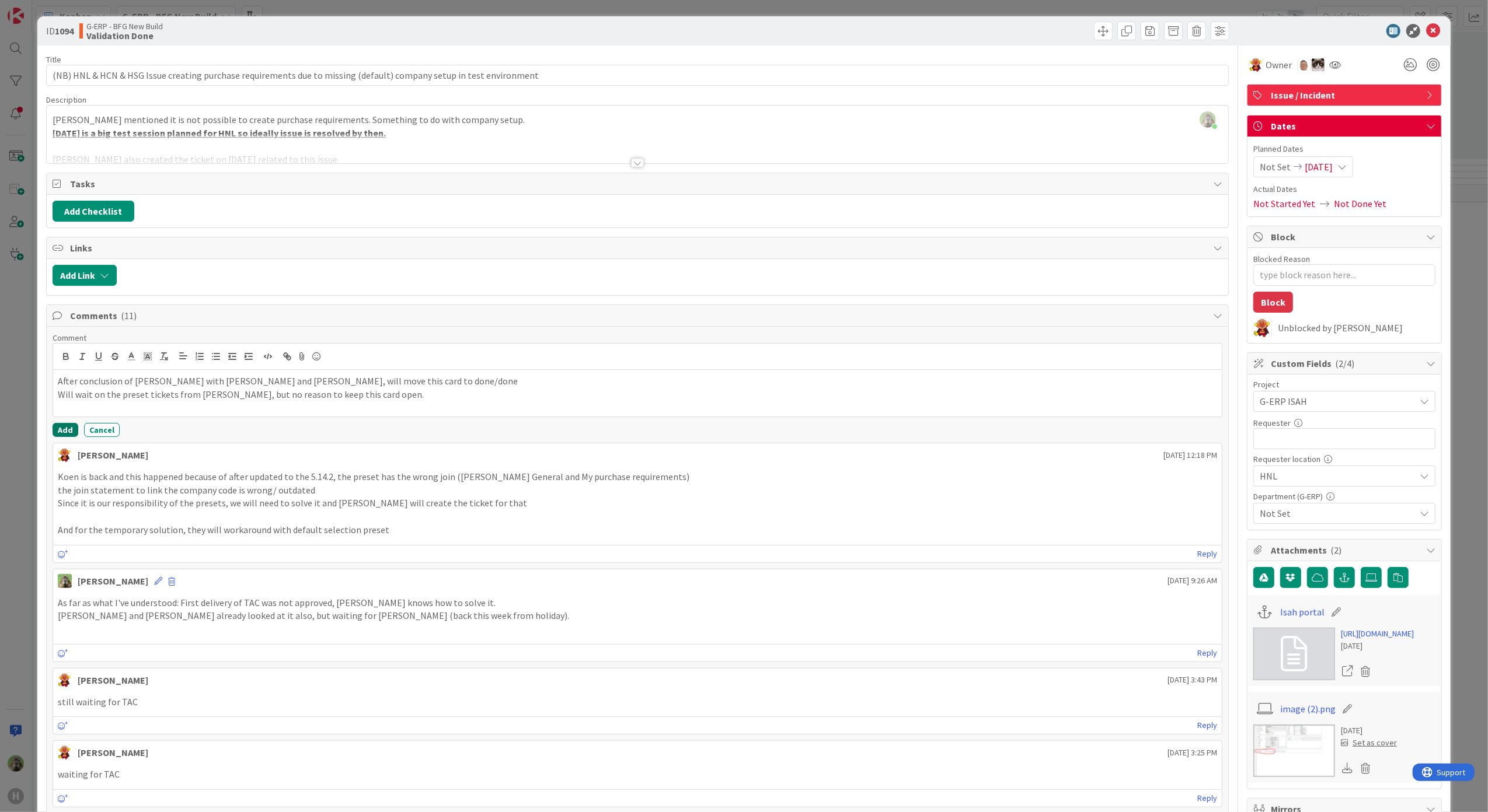
click at [61, 432] on button "Add" at bounding box center [65, 430] width 26 height 14
click at [17, 535] on div "ID 1094 G-ERP - BFG New Build Validation Done Title 116 / 128 (NB) HNL & HCN & …" at bounding box center [744, 406] width 1488 height 812
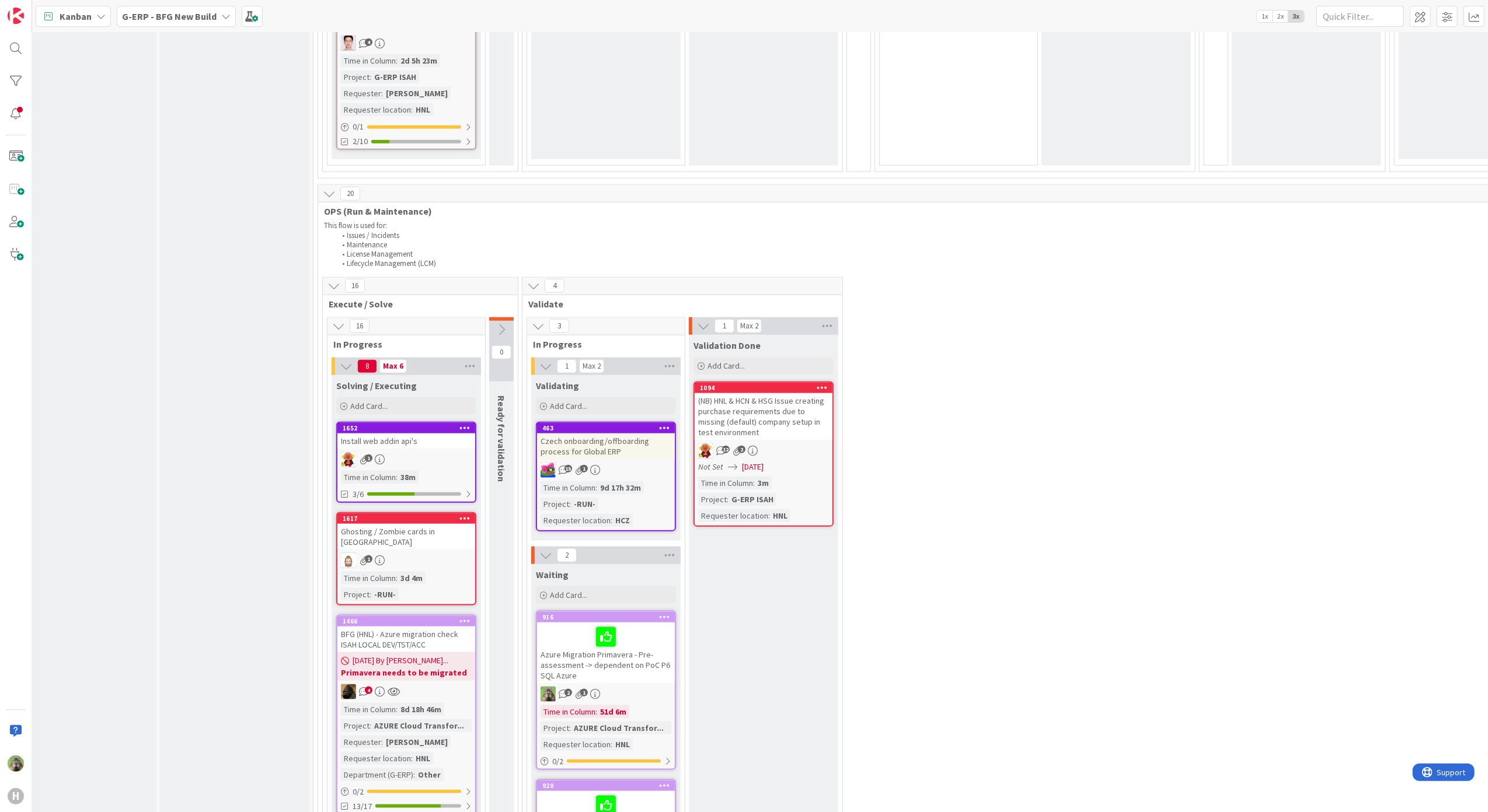
click at [821, 386] on icon at bounding box center [822, 387] width 11 height 8
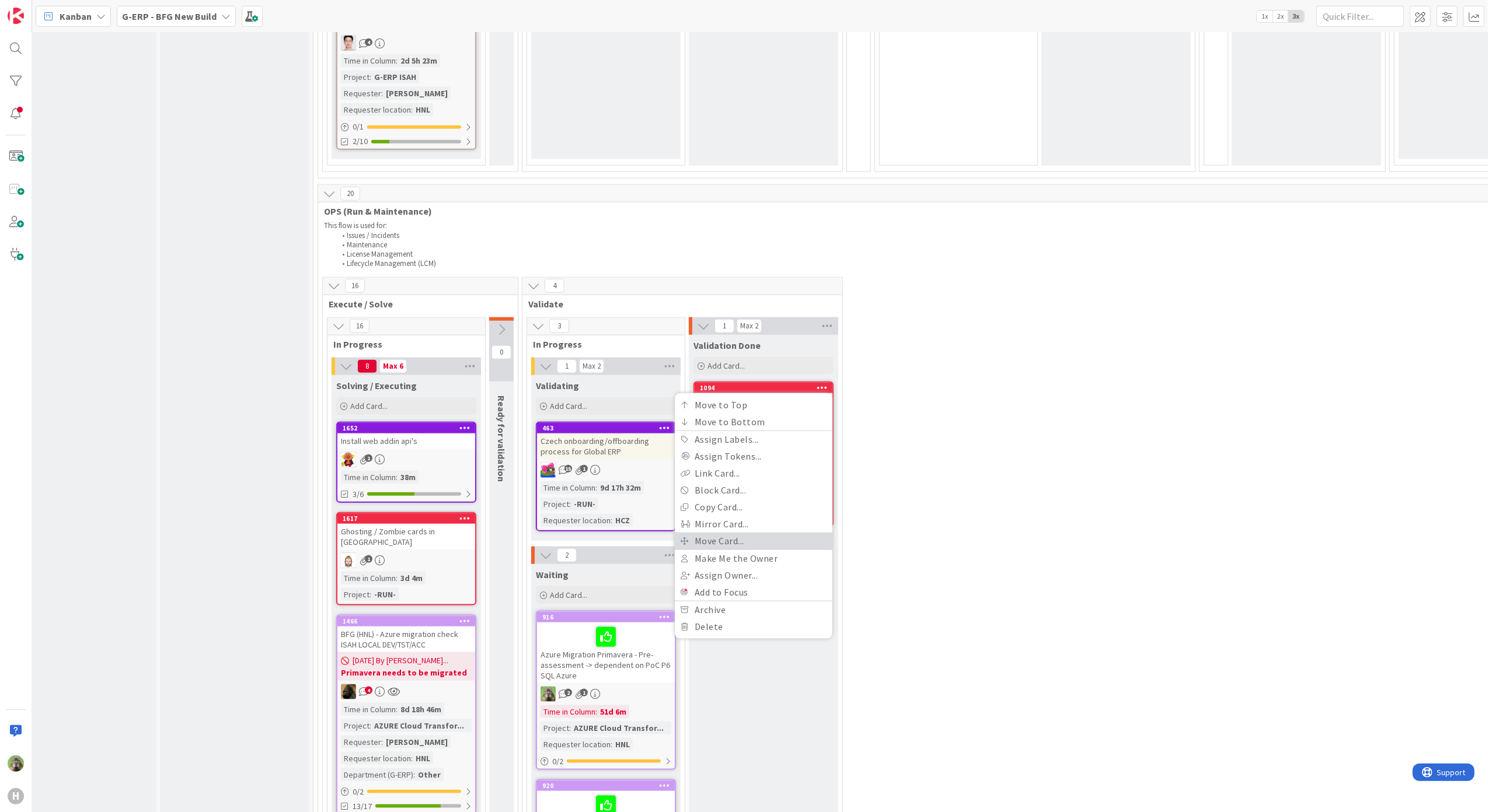
click at [780, 540] on link "Move Card..." at bounding box center [754, 542] width 158 height 17
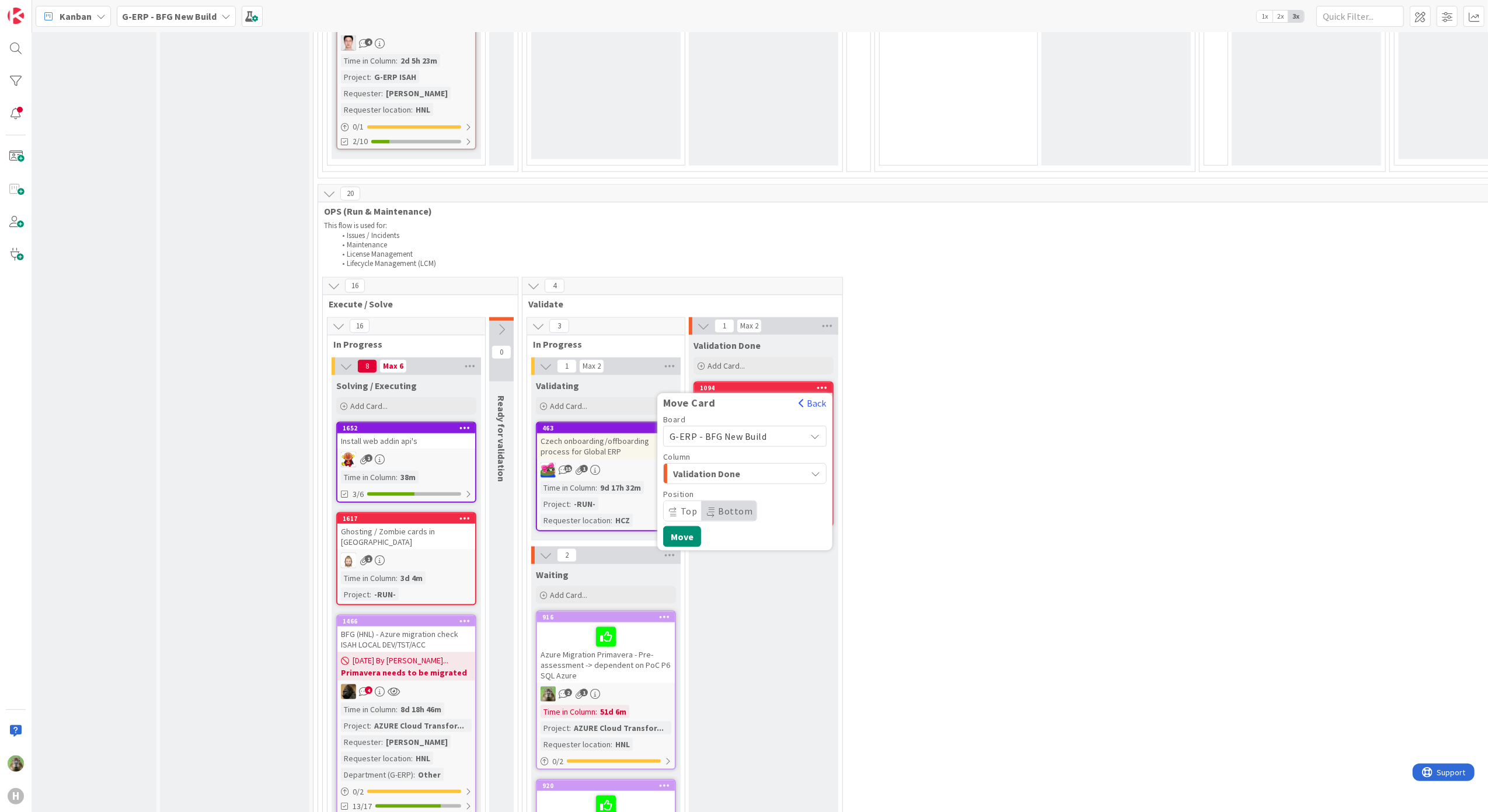
click at [724, 467] on span "Validation Done" at bounding box center [717, 473] width 88 height 15
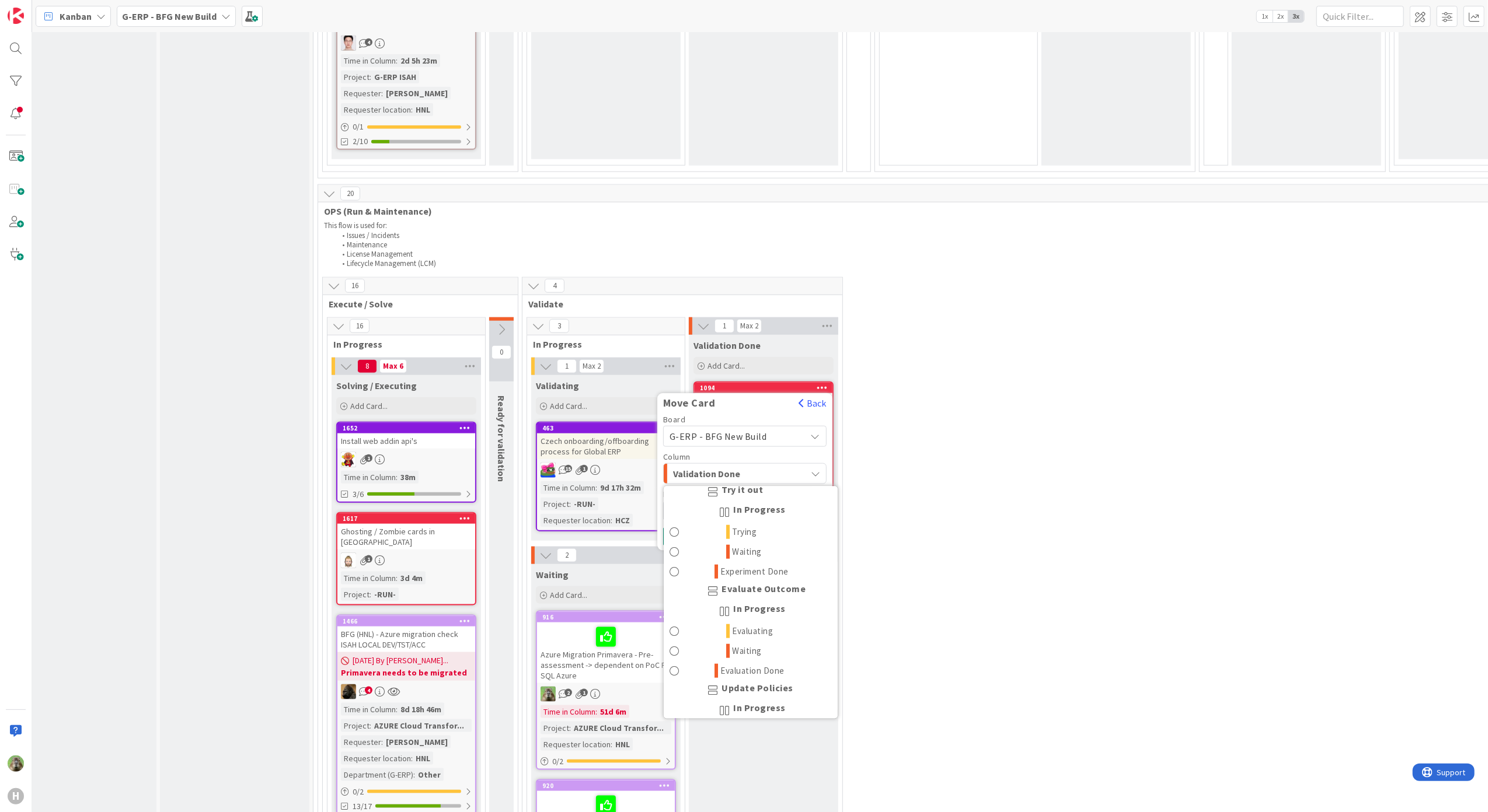
scroll to position [1344, 0]
click at [736, 698] on link "Done" at bounding box center [751, 703] width 174 height 20
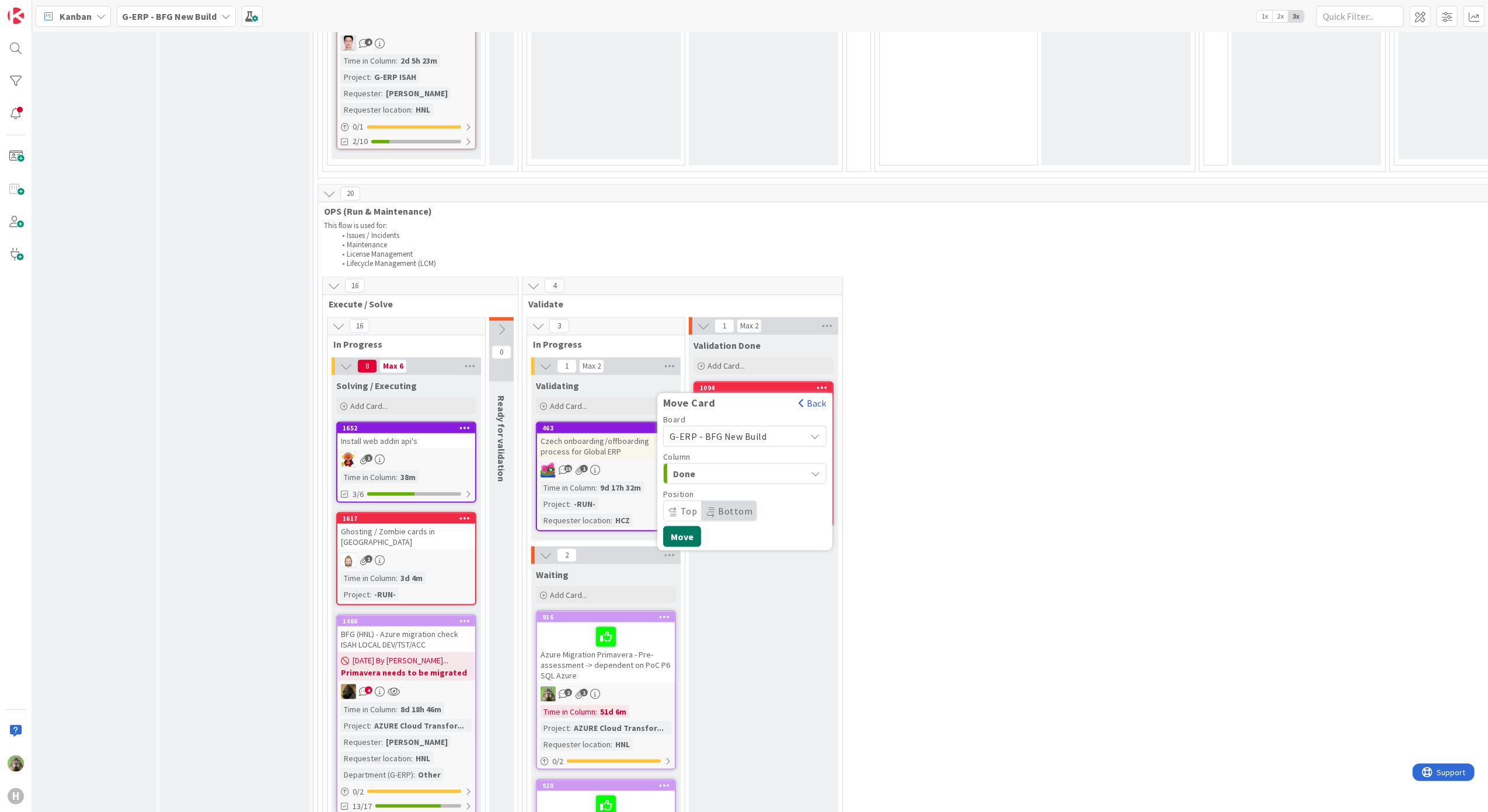
click at [685, 526] on button "Move" at bounding box center [682, 536] width 38 height 21
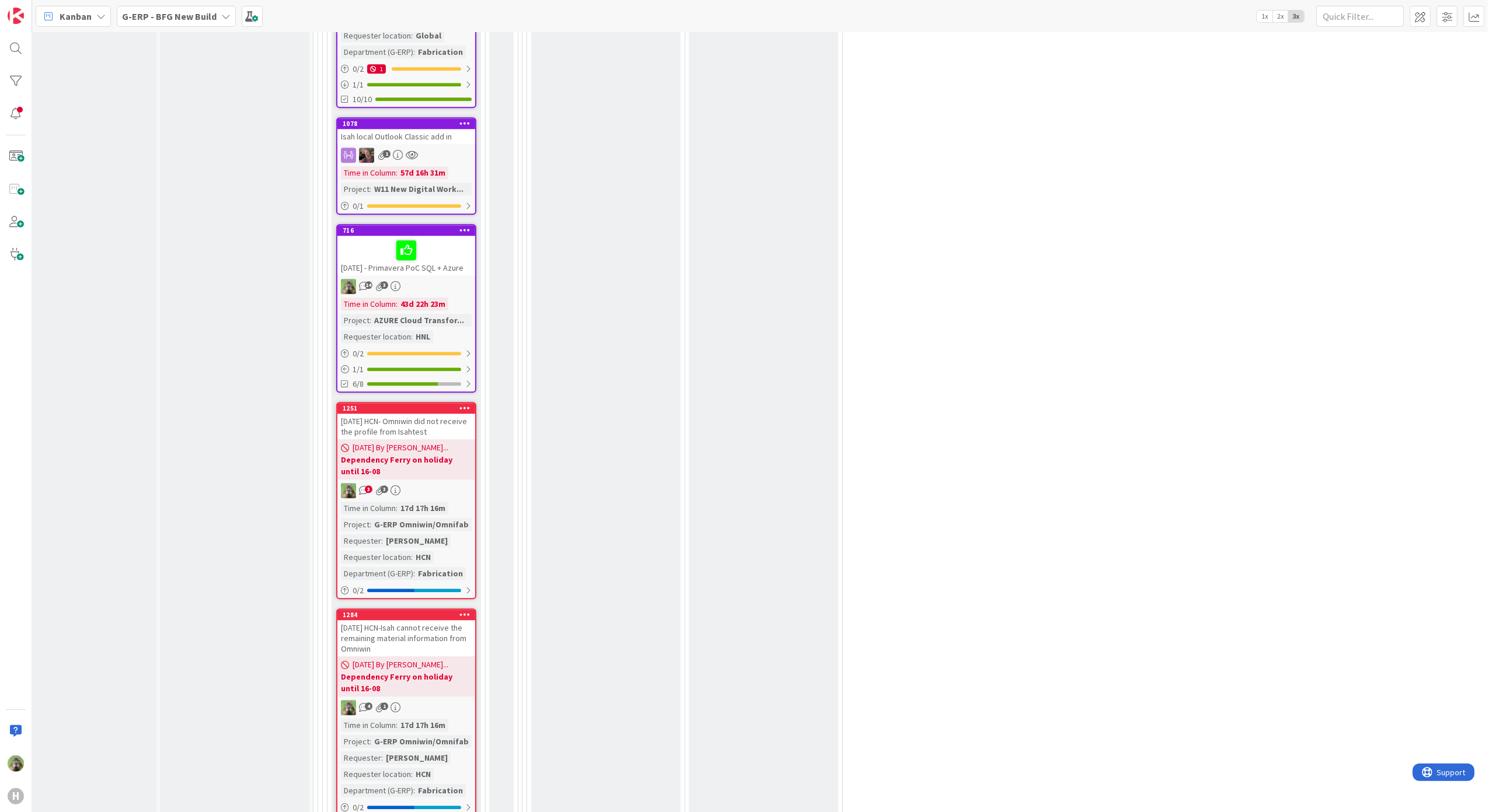
scroll to position [2567, 29]
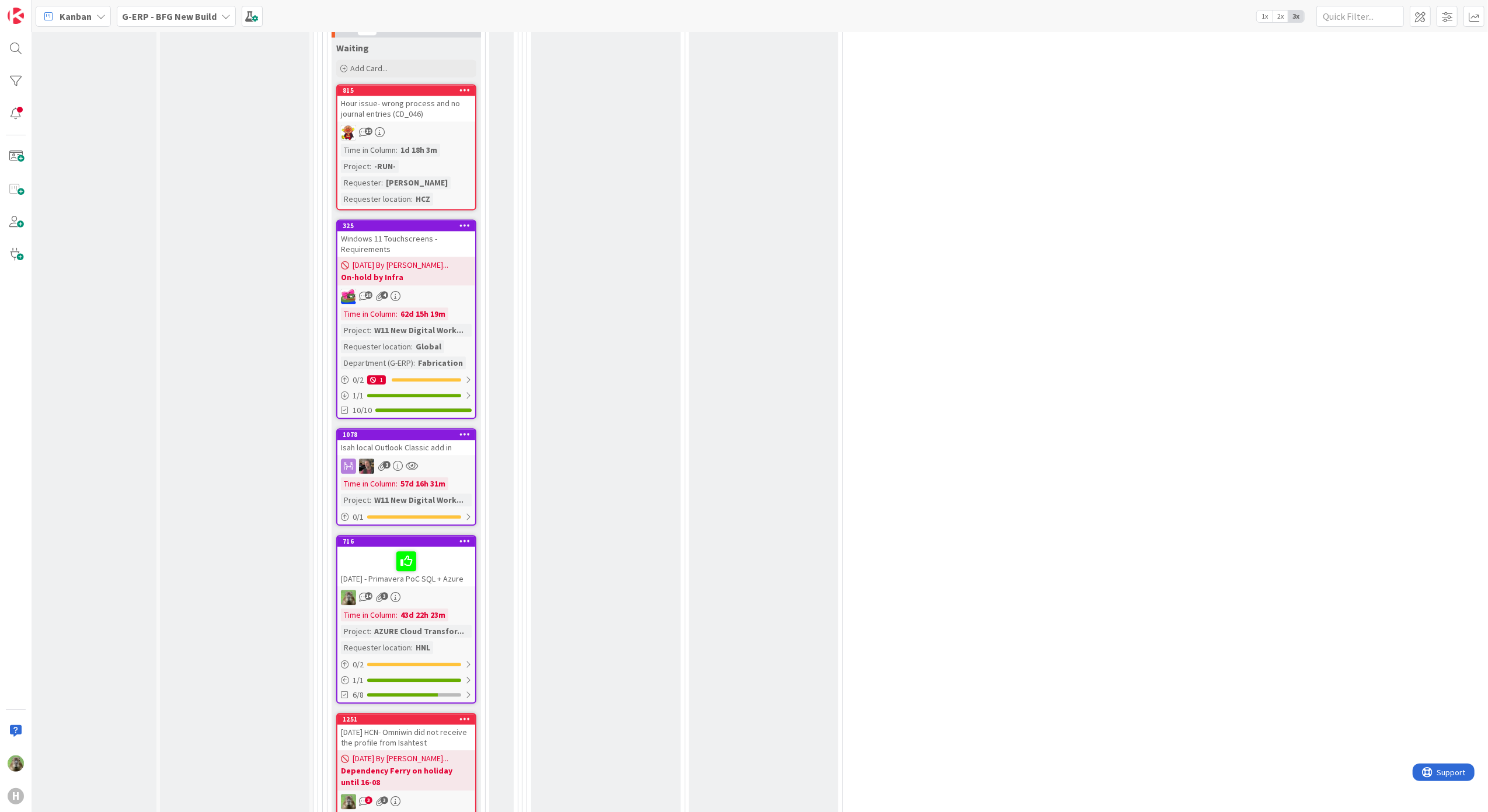
click at [468, 549] on div at bounding box center [406, 560] width 131 height 24
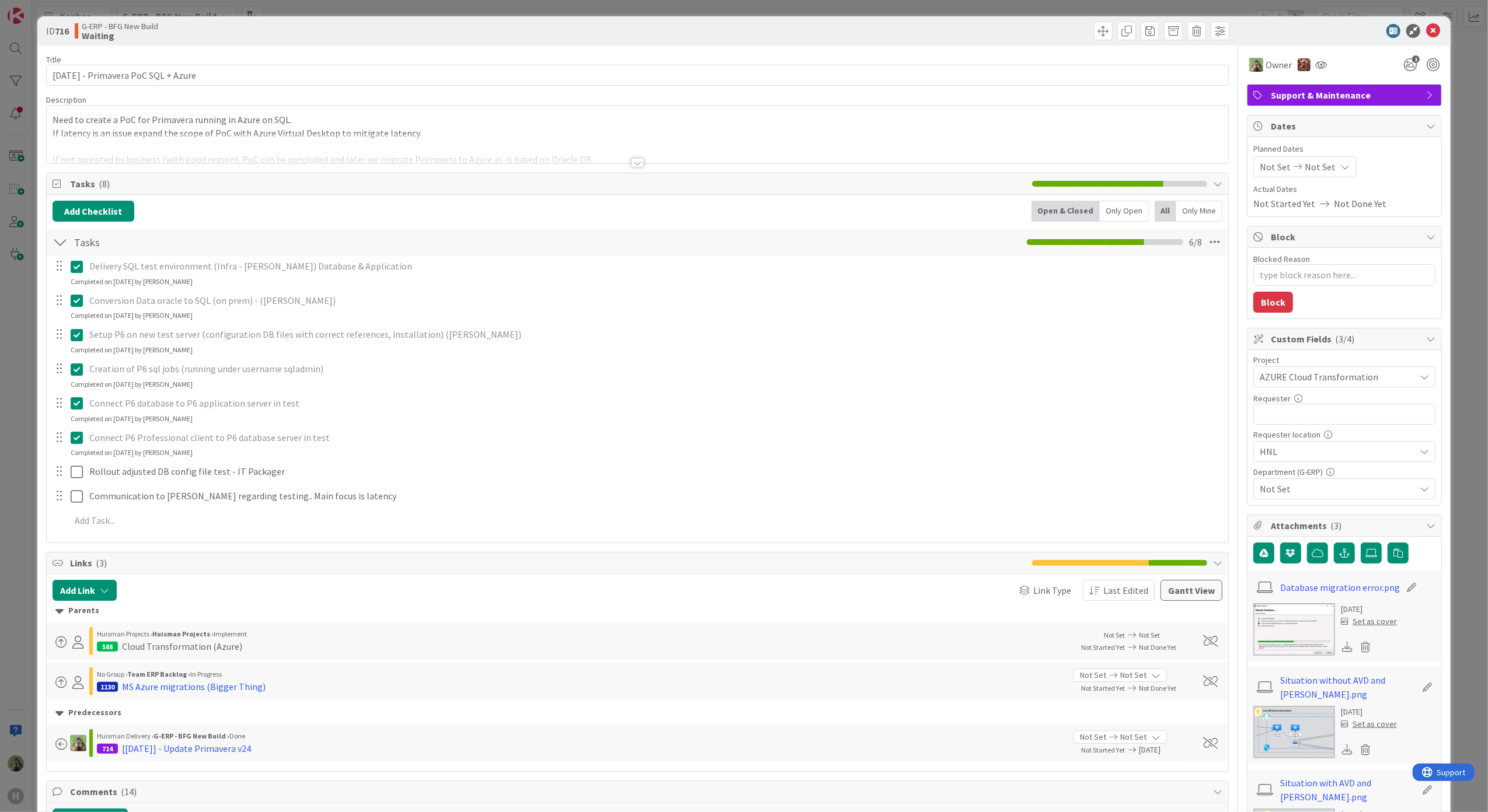
type textarea "x"
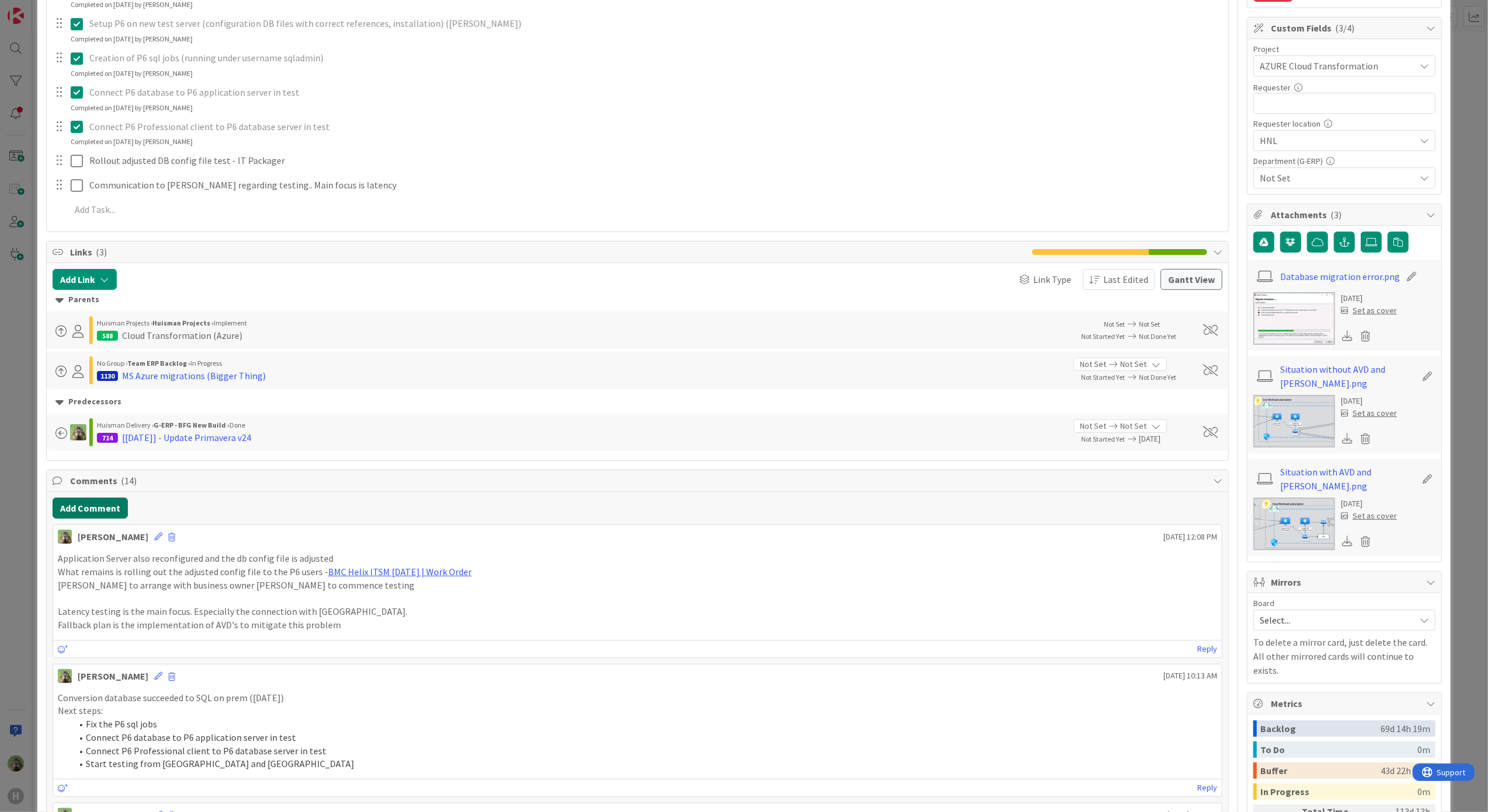
click at [112, 518] on button "Add Comment" at bounding box center [90, 508] width 75 height 21
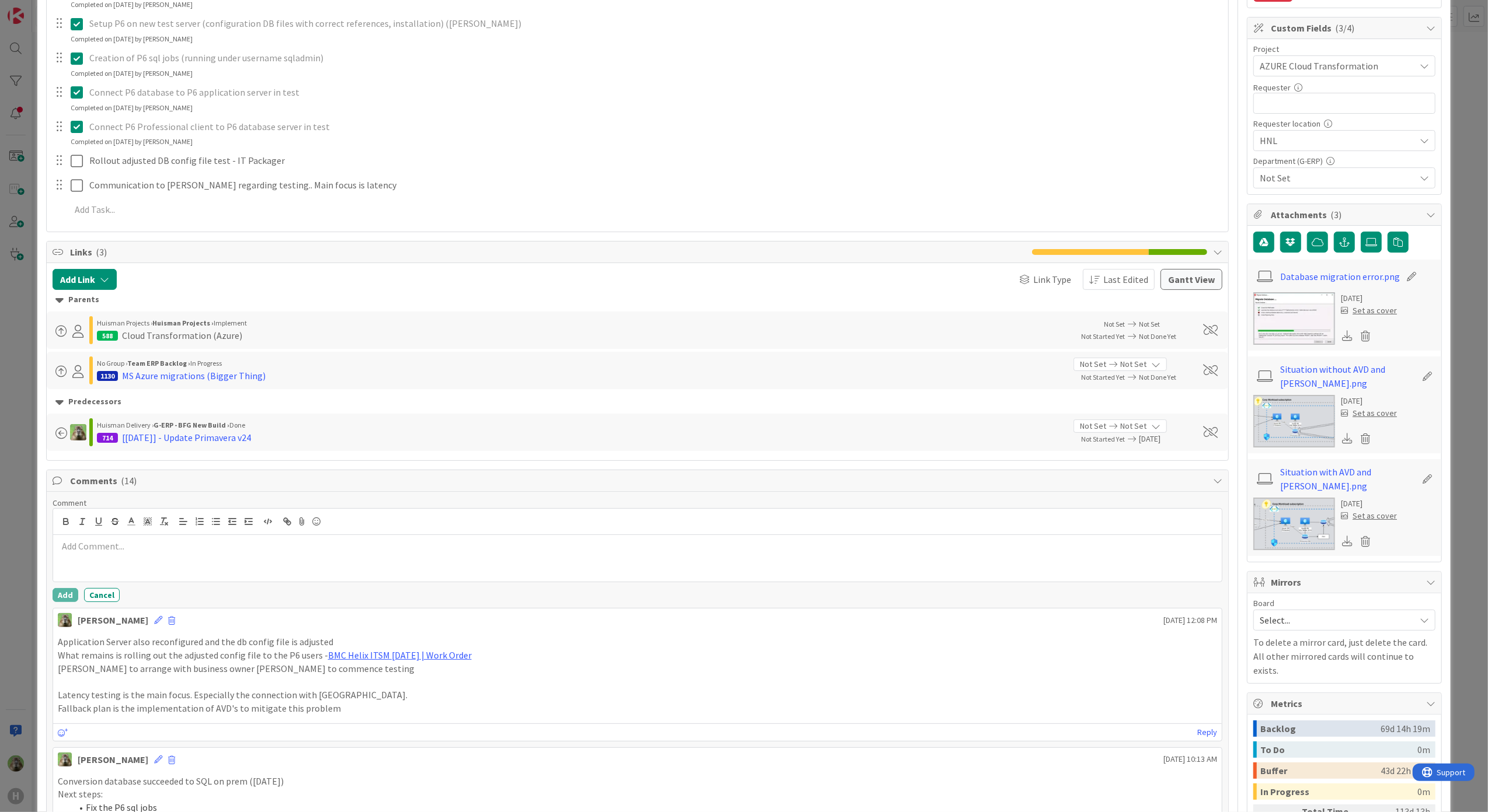
click at [253, 565] on div at bounding box center [637, 559] width 1169 height 47
click at [68, 595] on button "Add" at bounding box center [65, 595] width 26 height 14
type textarea "x"
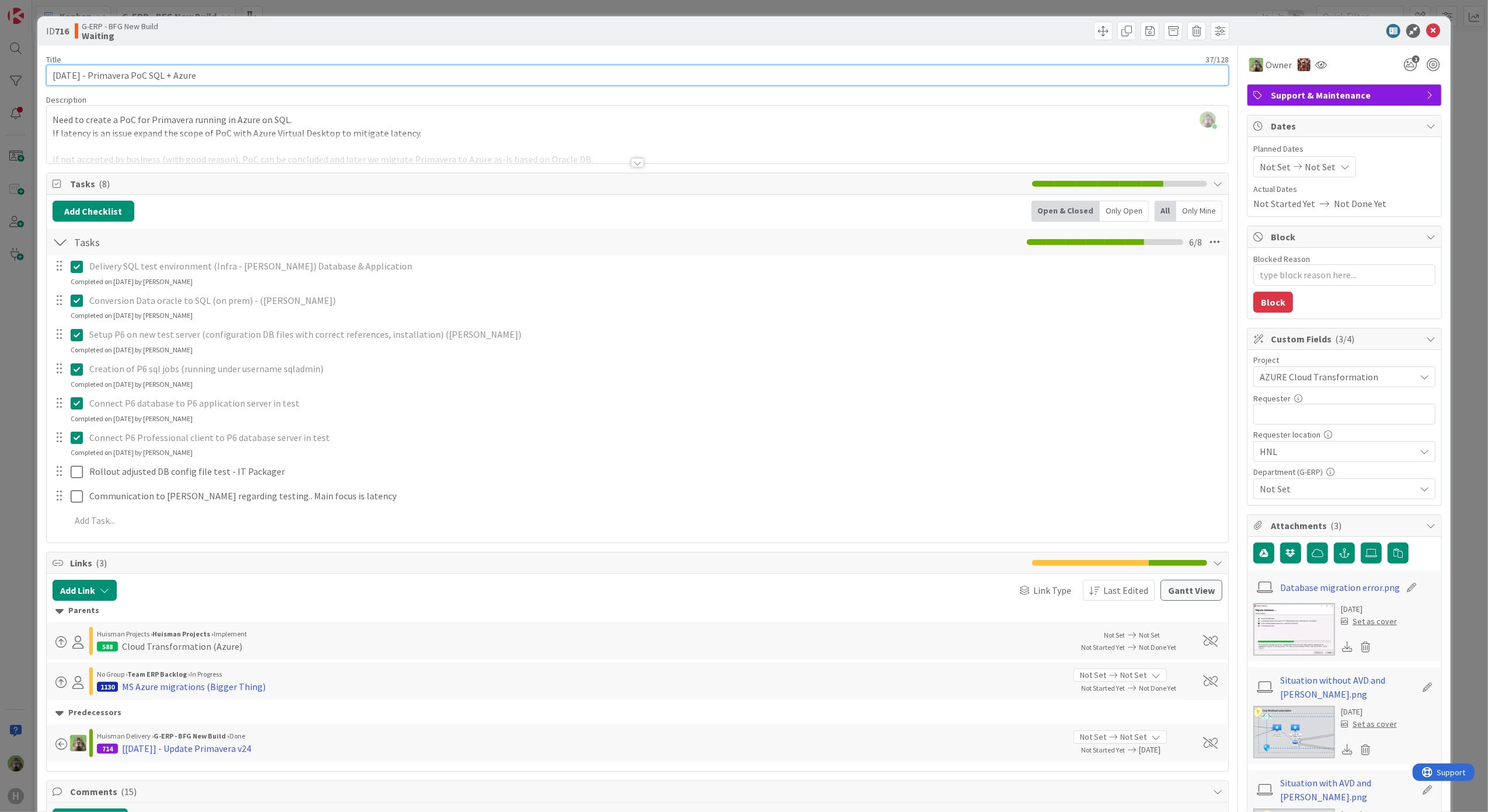
drag, startPoint x: 97, startPoint y: 78, endPoint x: 36, endPoint y: 70, distance: 61.5
click at [36, 70] on div "ID 716 G-ERP - BFG New Build Waiting Title 37 / 128 15-8-2025 - Primavera PoC S…" at bounding box center [744, 406] width 1488 height 812
type input "18-08 Primavera PoC SQL + Azure"
type textarea "x"
drag, startPoint x: 61, startPoint y: 71, endPoint x: 38, endPoint y: 77, distance: 23.8
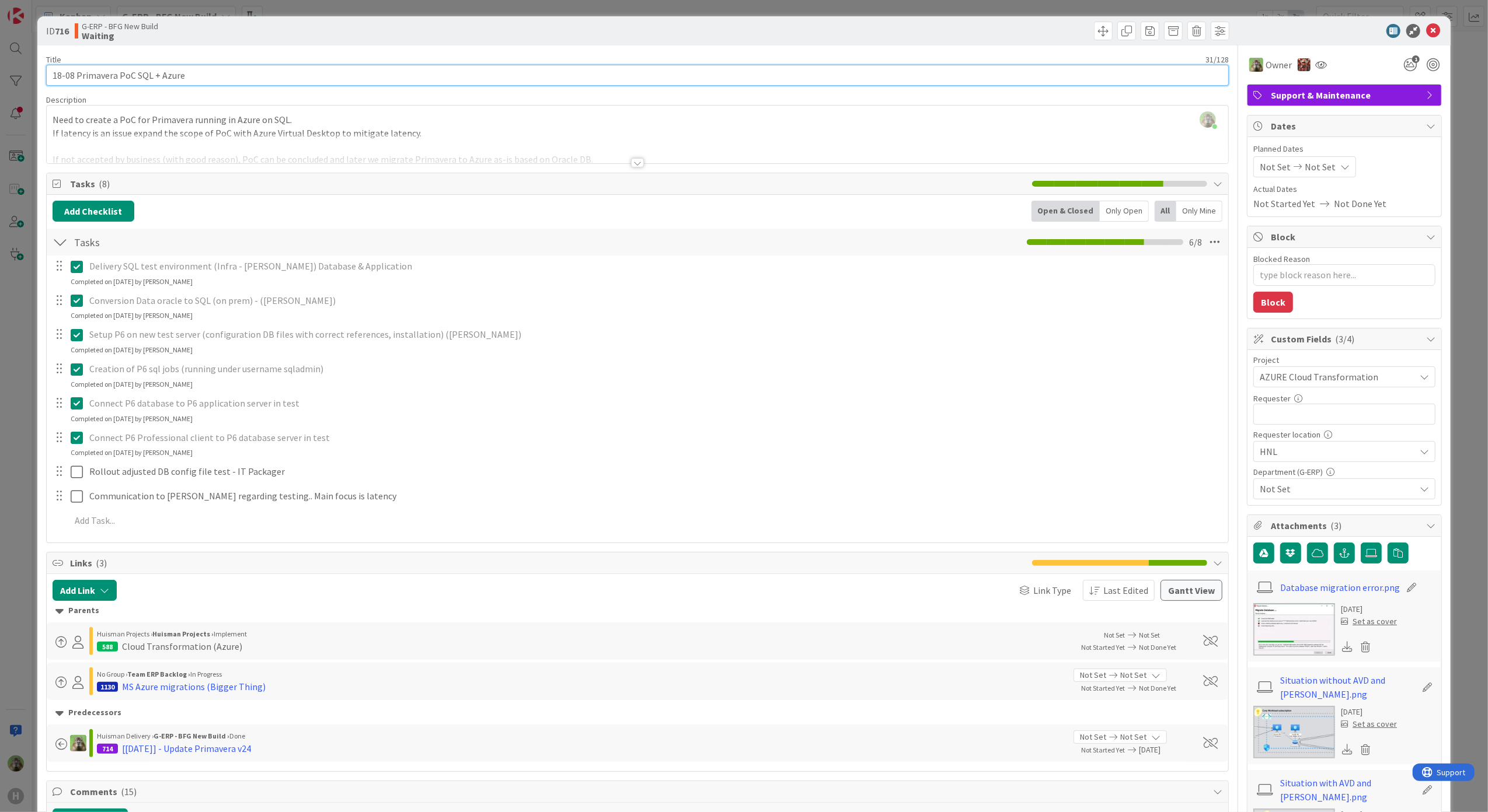
type input "20-08 Primavera PoC SQL + Azure"
type textarea "x"
type input "20-08 Primavera PoC SQL + Azure"
click at [15, 292] on div "ID 716 G-ERP - BFG New Build Waiting Title 31 / 128 20-08 Primavera PoC SQL + A…" at bounding box center [744, 406] width 1488 height 812
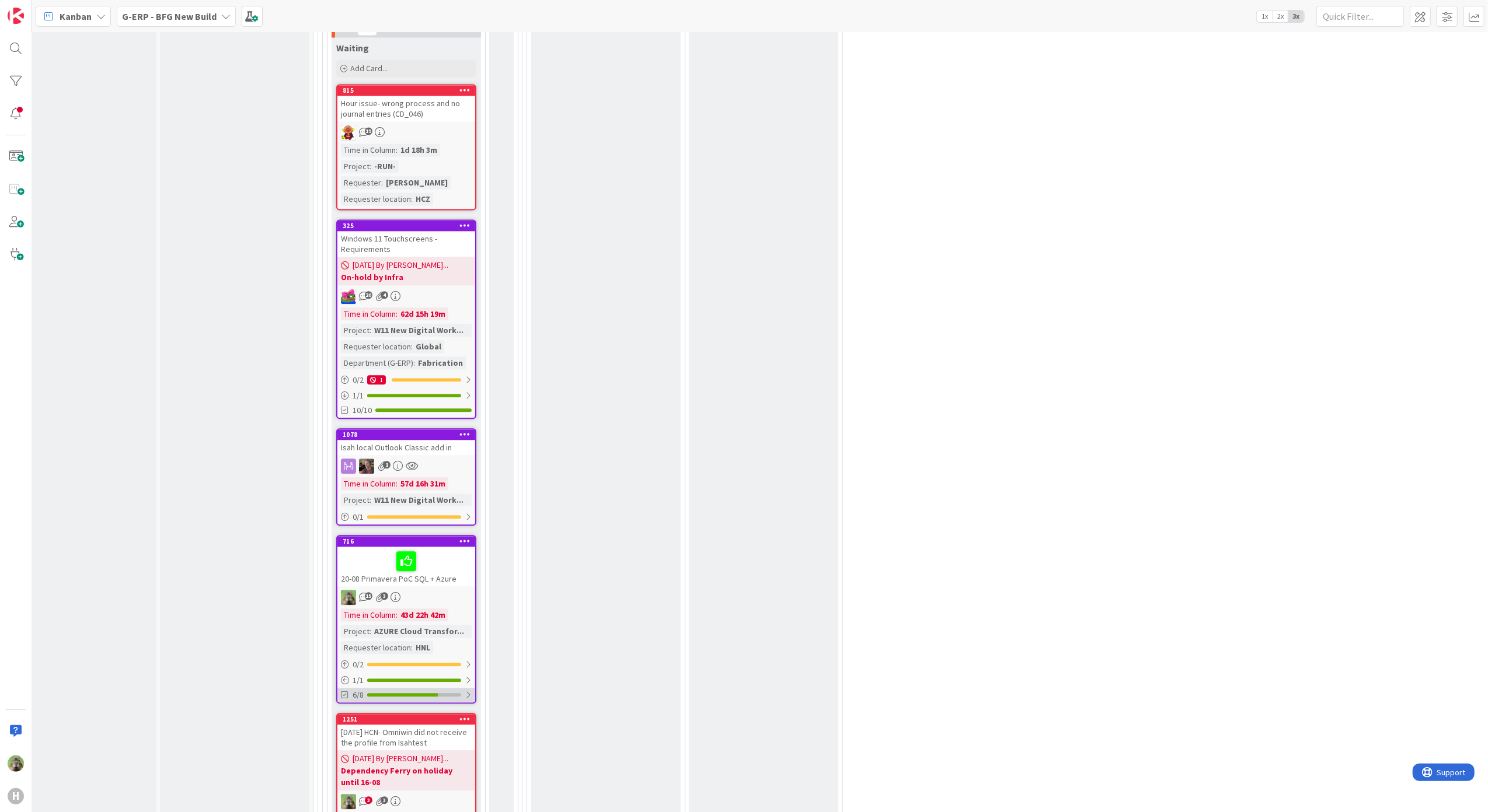
click at [419, 688] on div "6/8" at bounding box center [406, 695] width 138 height 15
click at [444, 553] on div "20-08 Primavera PoC SQL + Azure" at bounding box center [406, 566] width 138 height 40
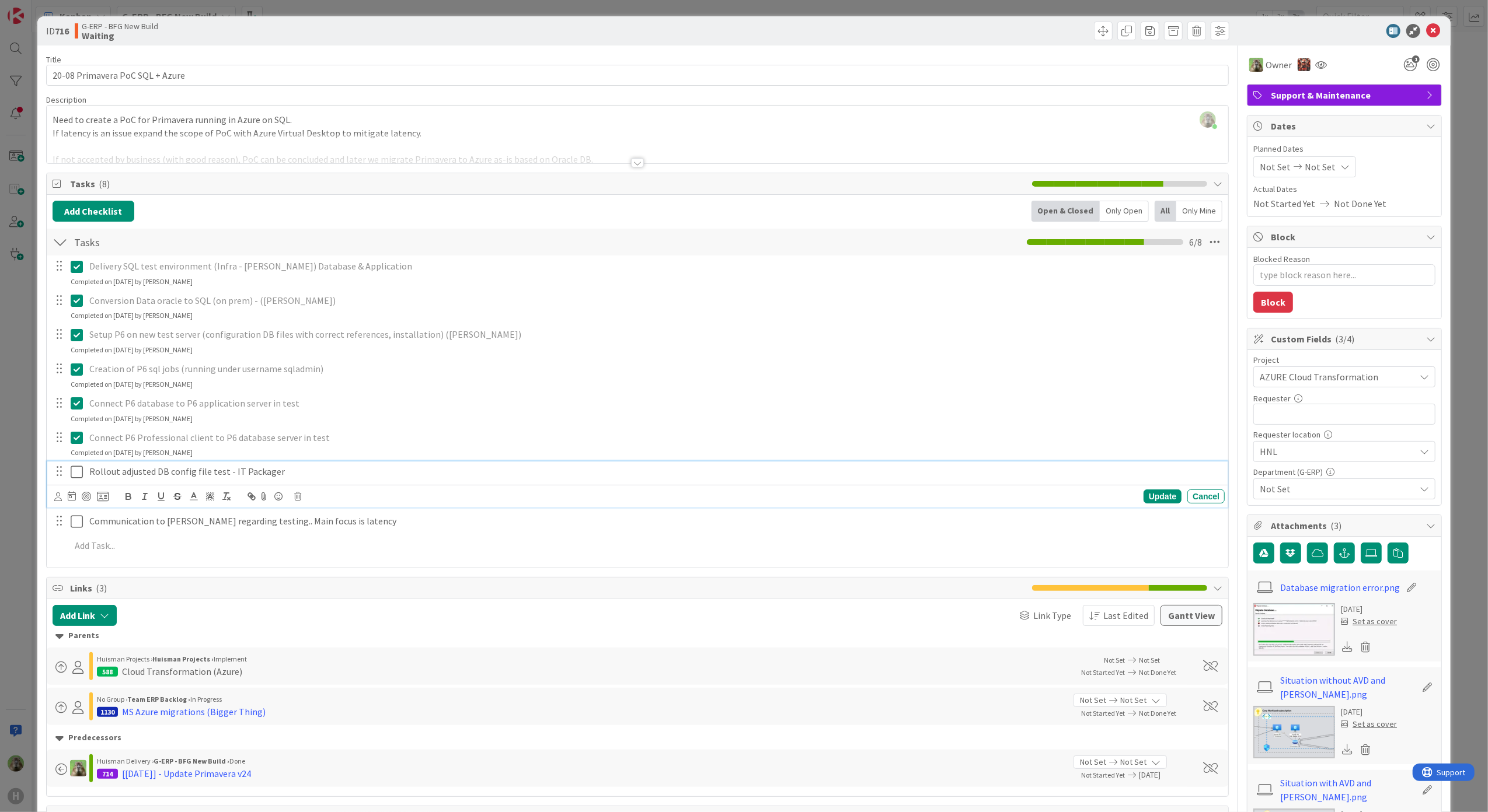
click at [82, 481] on button at bounding box center [77, 472] width 14 height 19
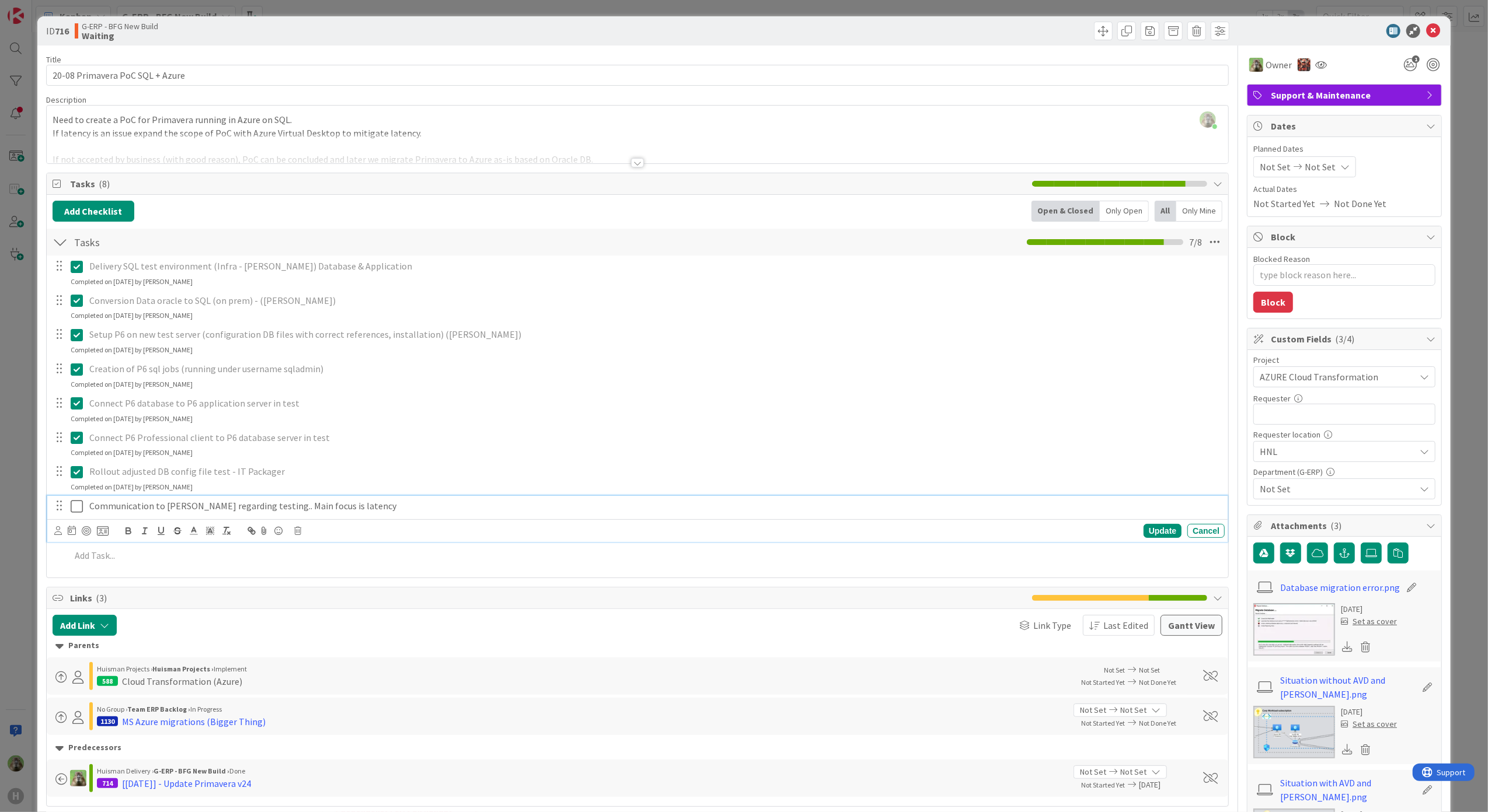
click at [77, 514] on button at bounding box center [77, 506] width 14 height 19
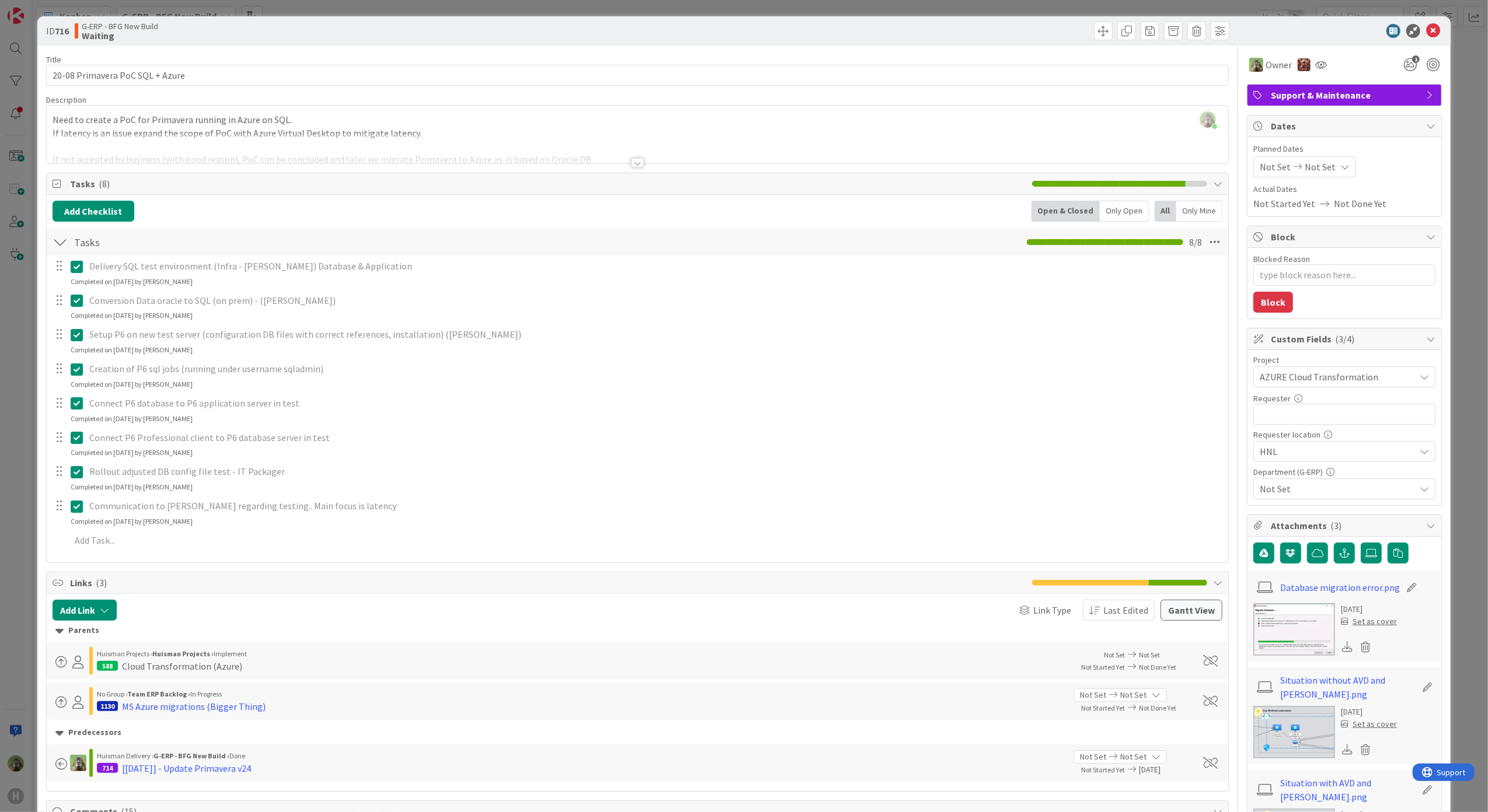
type textarea "x"
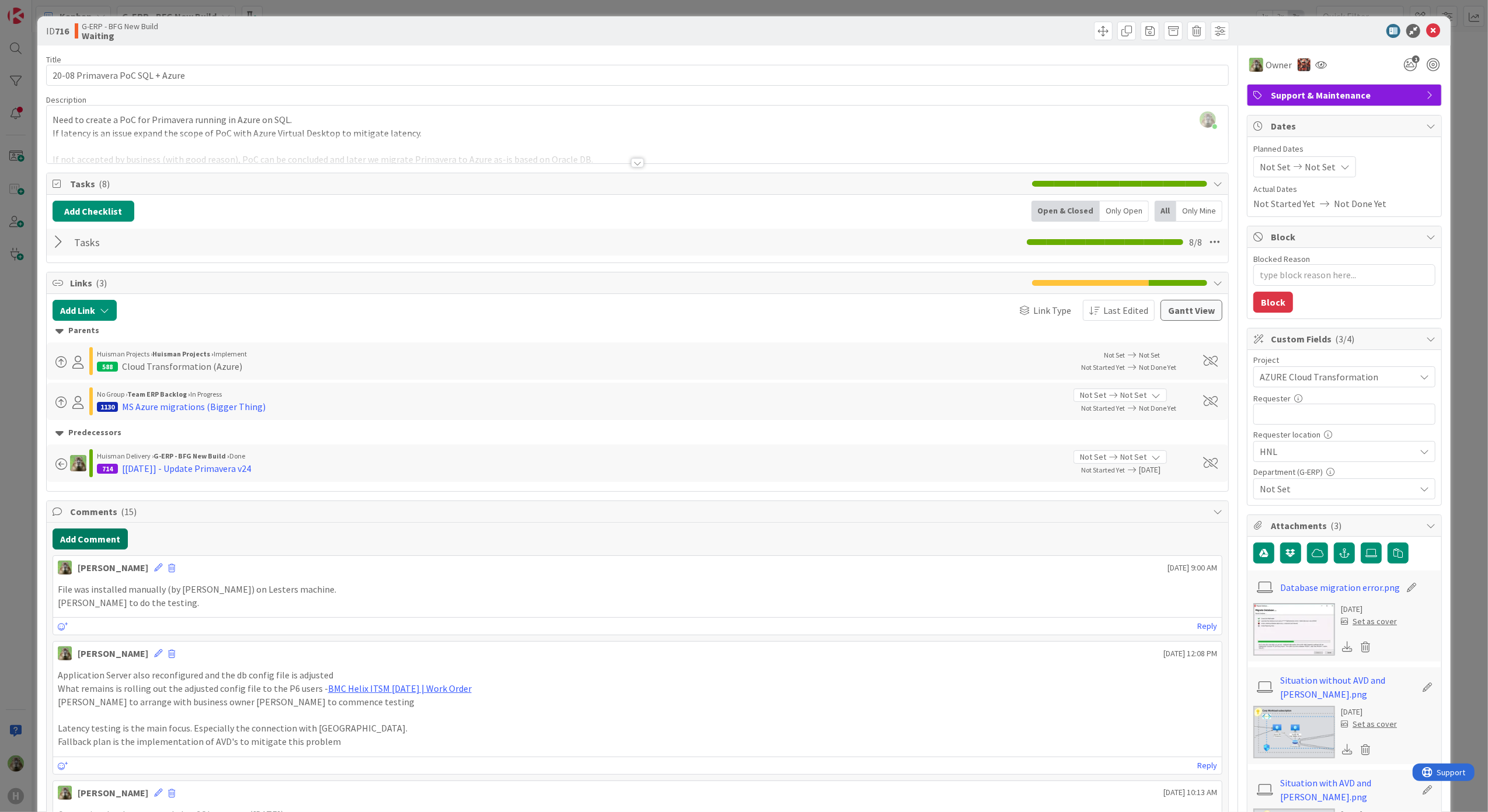
click at [101, 546] on button "Add Comment" at bounding box center [90, 538] width 75 height 21
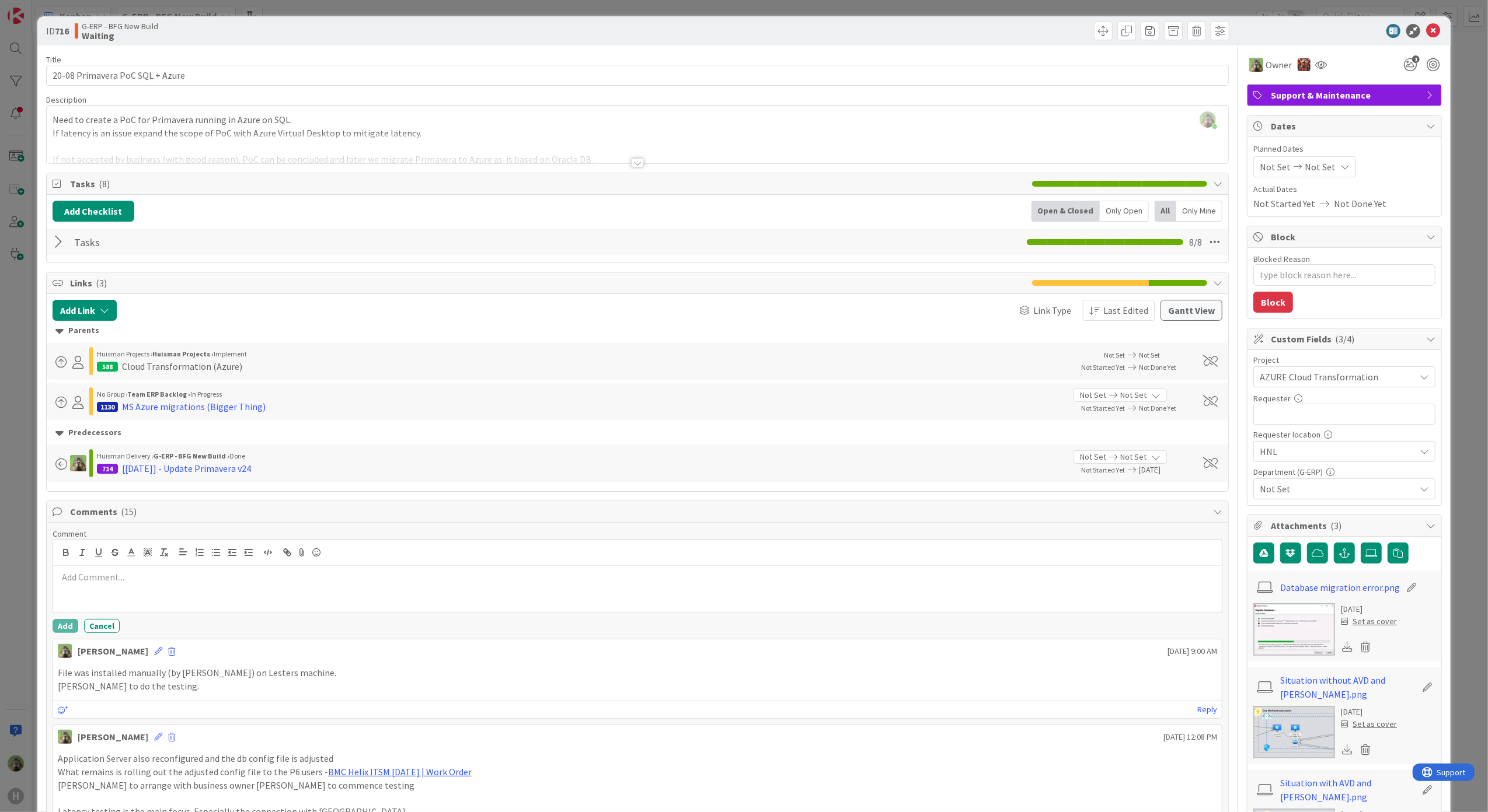
click at [57, 246] on div at bounding box center [59, 241] width 15 height 21
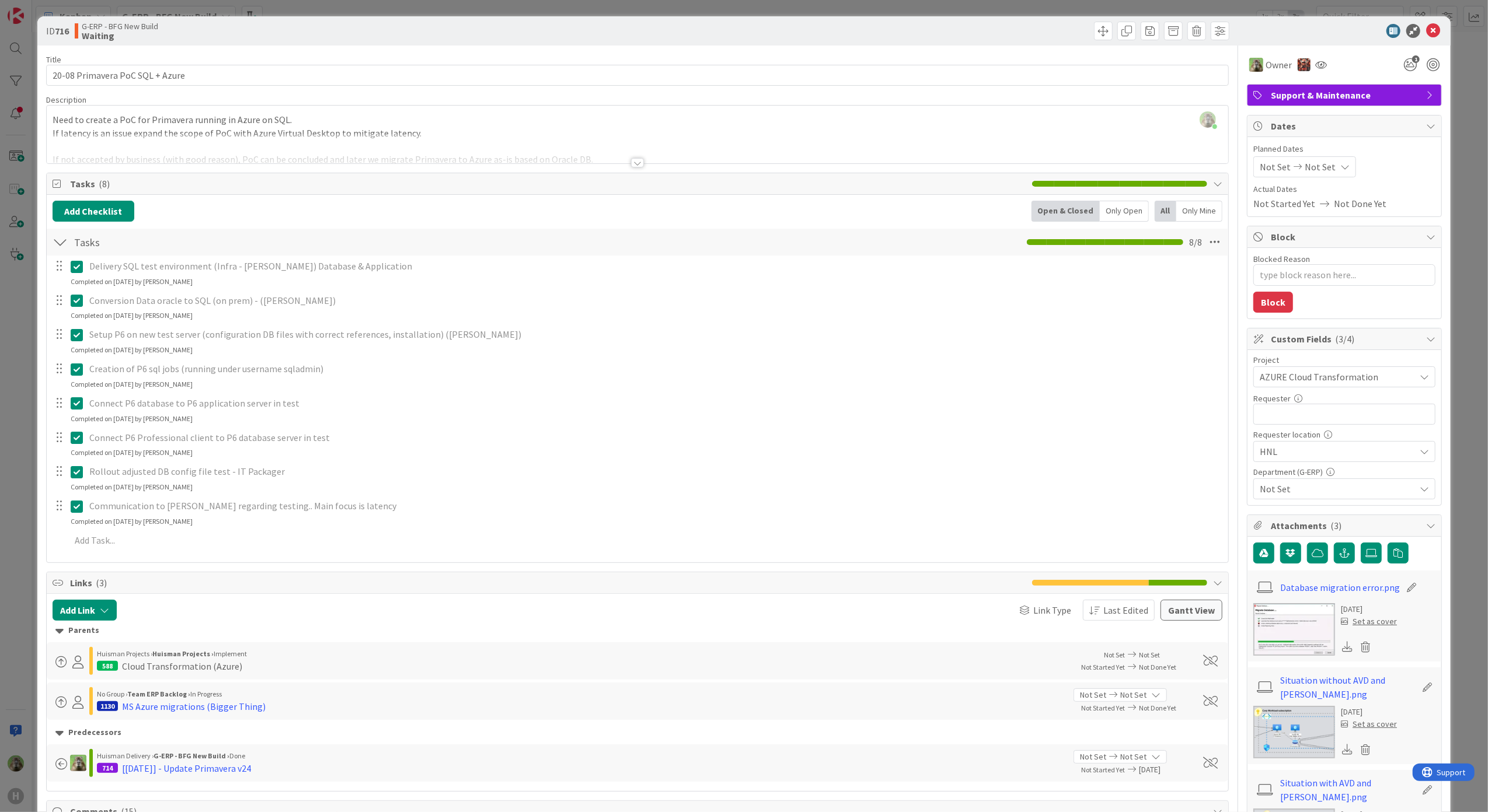
click at [160, 526] on div "Completed on 08/15/2025 by Timothy Tjia" at bounding box center [131, 521] width 122 height 10
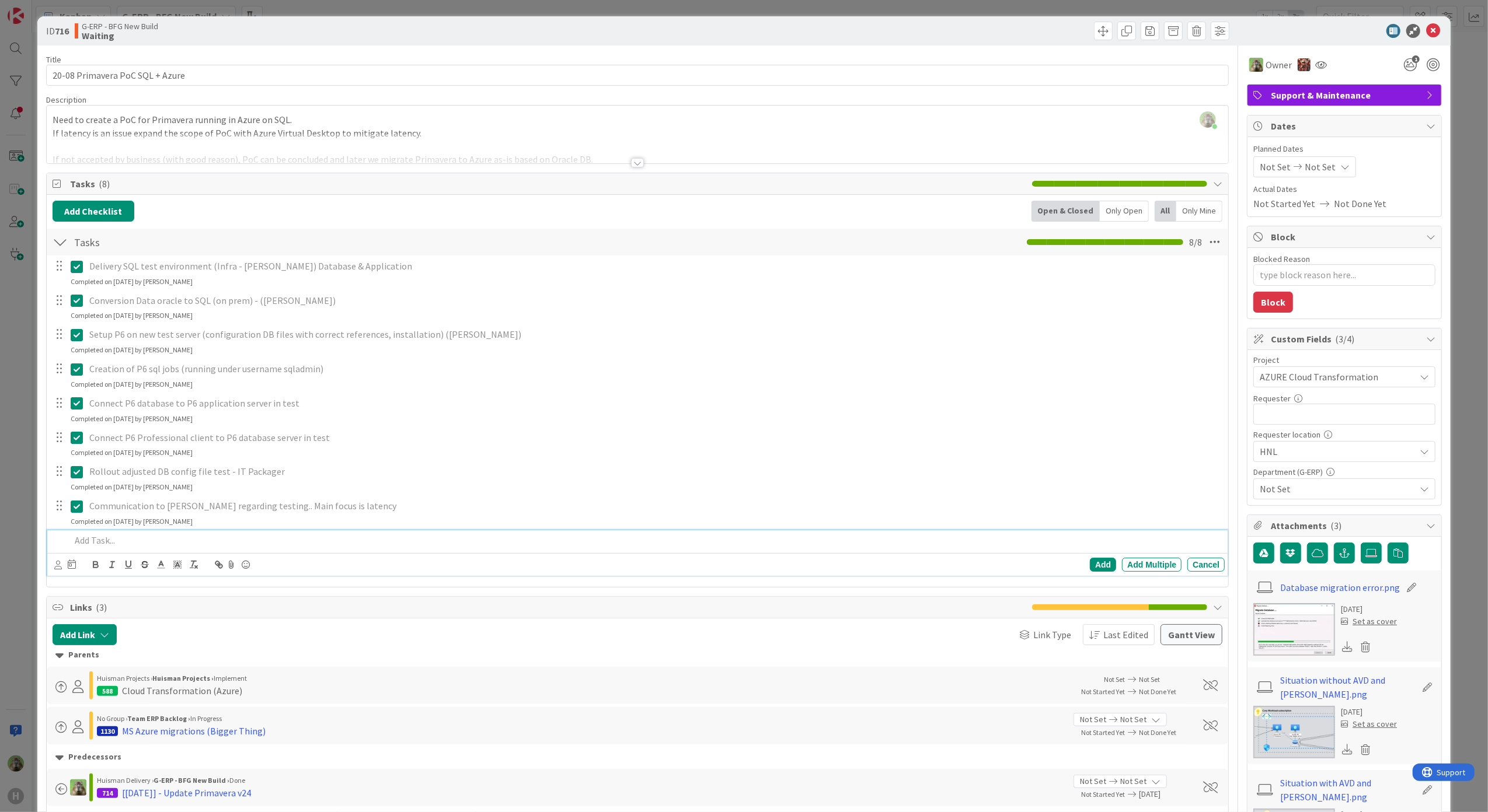
click at [148, 544] on p at bounding box center [645, 540] width 1150 height 13
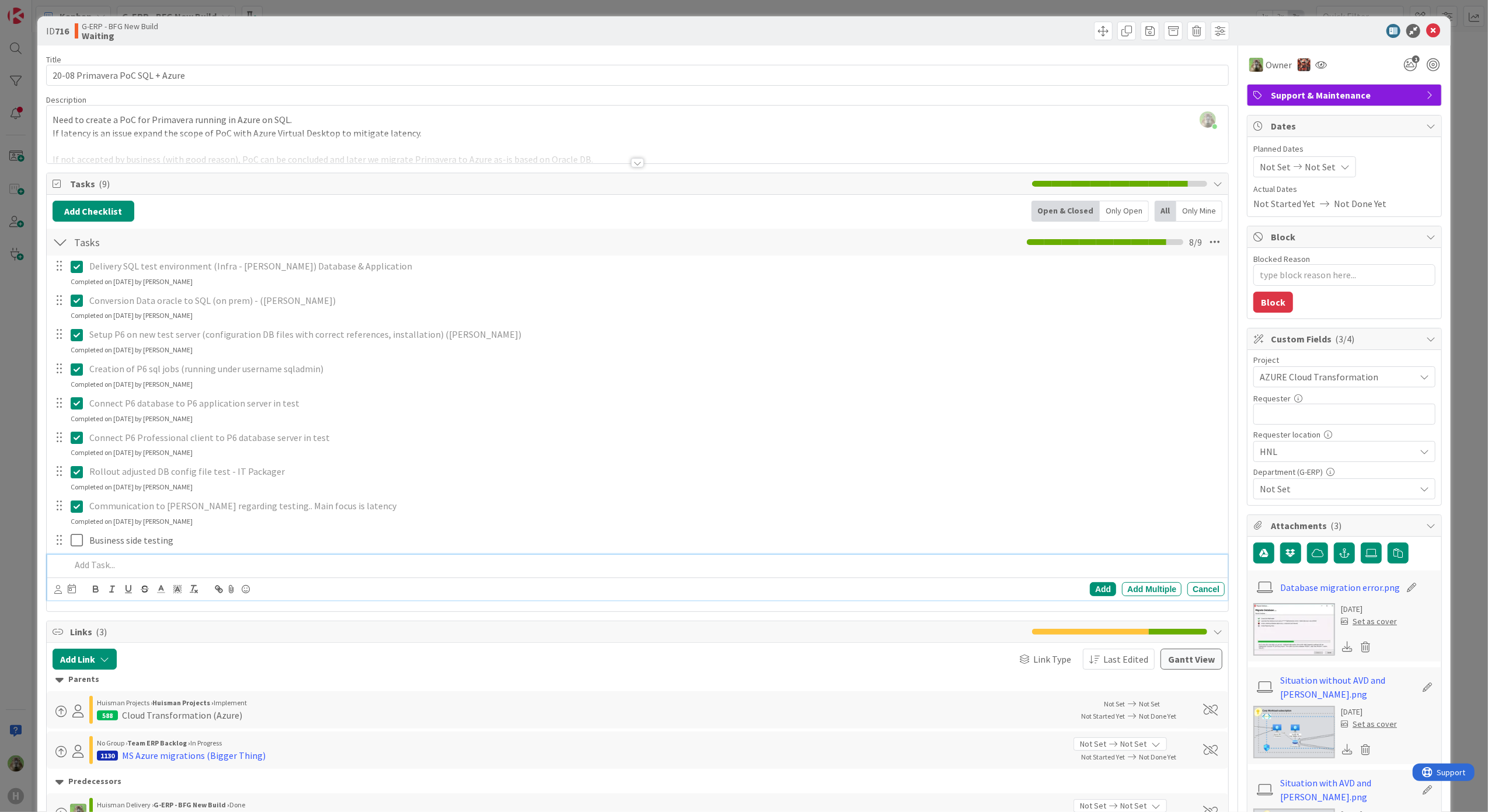
click at [27, 596] on div "ID 716 G-ERP - BFG New Build Waiting Title 31 / 128 20-08 Primavera PoC SQL + A…" at bounding box center [744, 406] width 1488 height 812
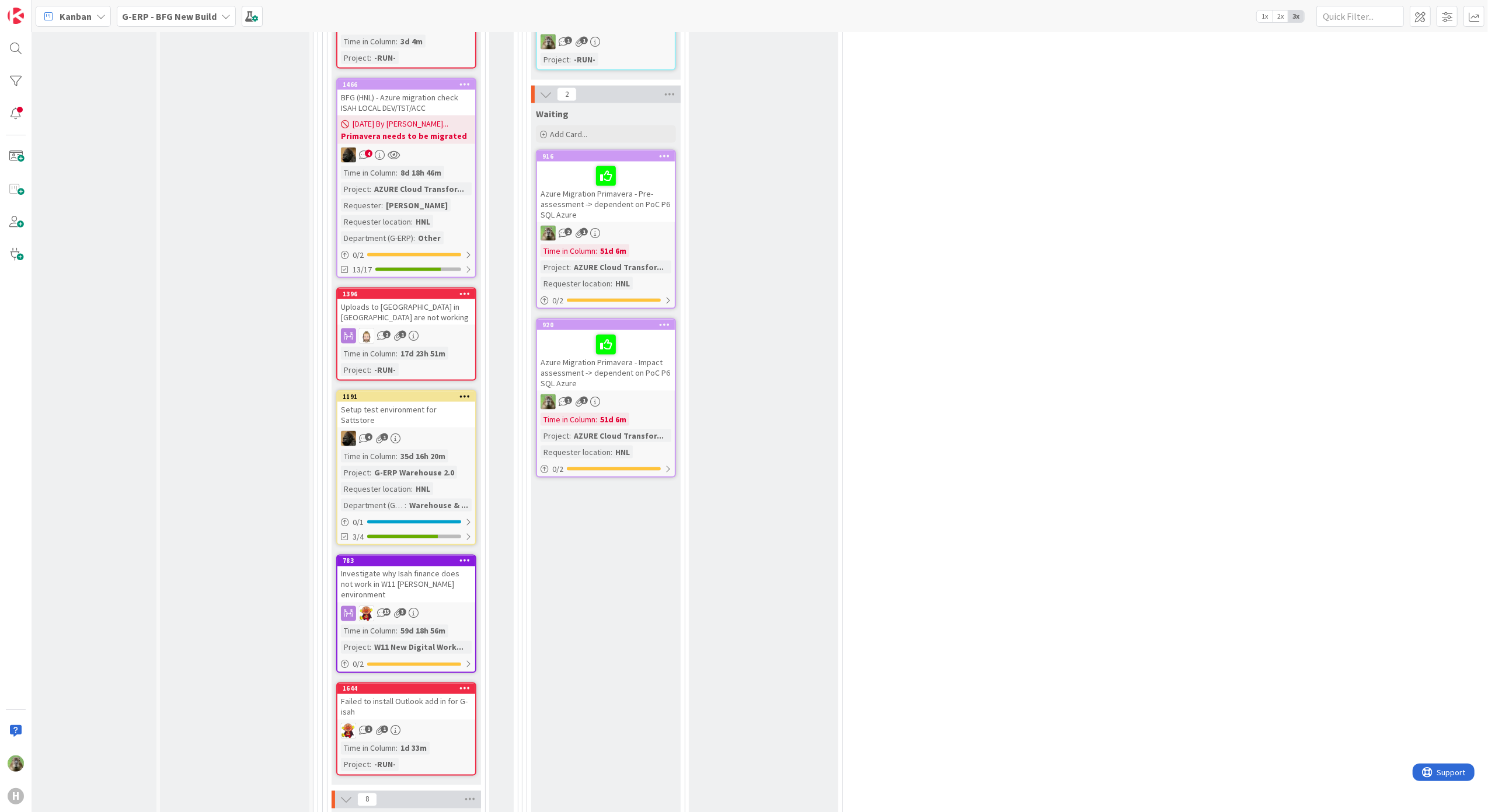
scroll to position [1795, 29]
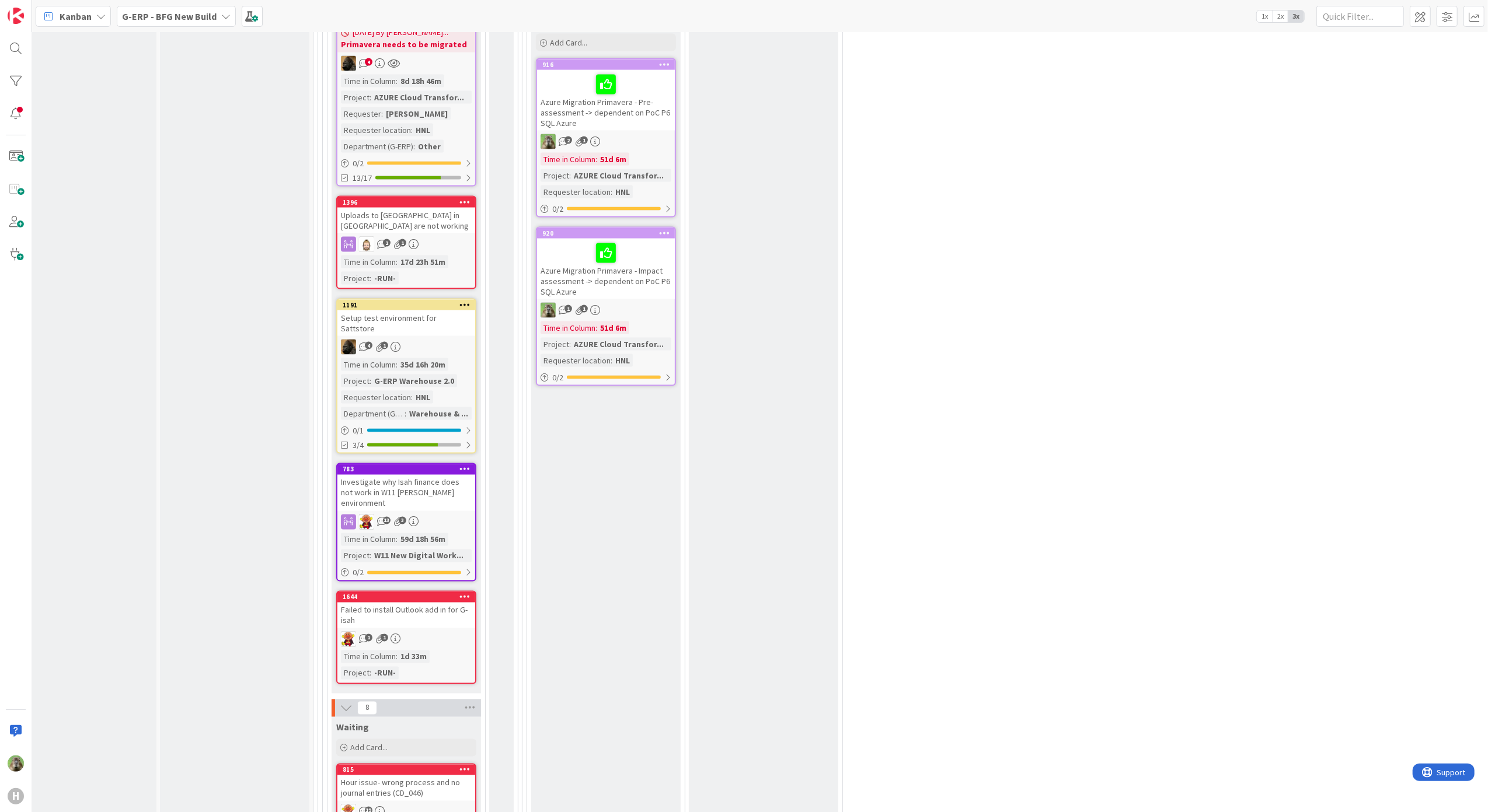
click at [464, 477] on div "Investigate why Isah finance does not work in W11 [PERSON_NAME] environment" at bounding box center [406, 493] width 138 height 36
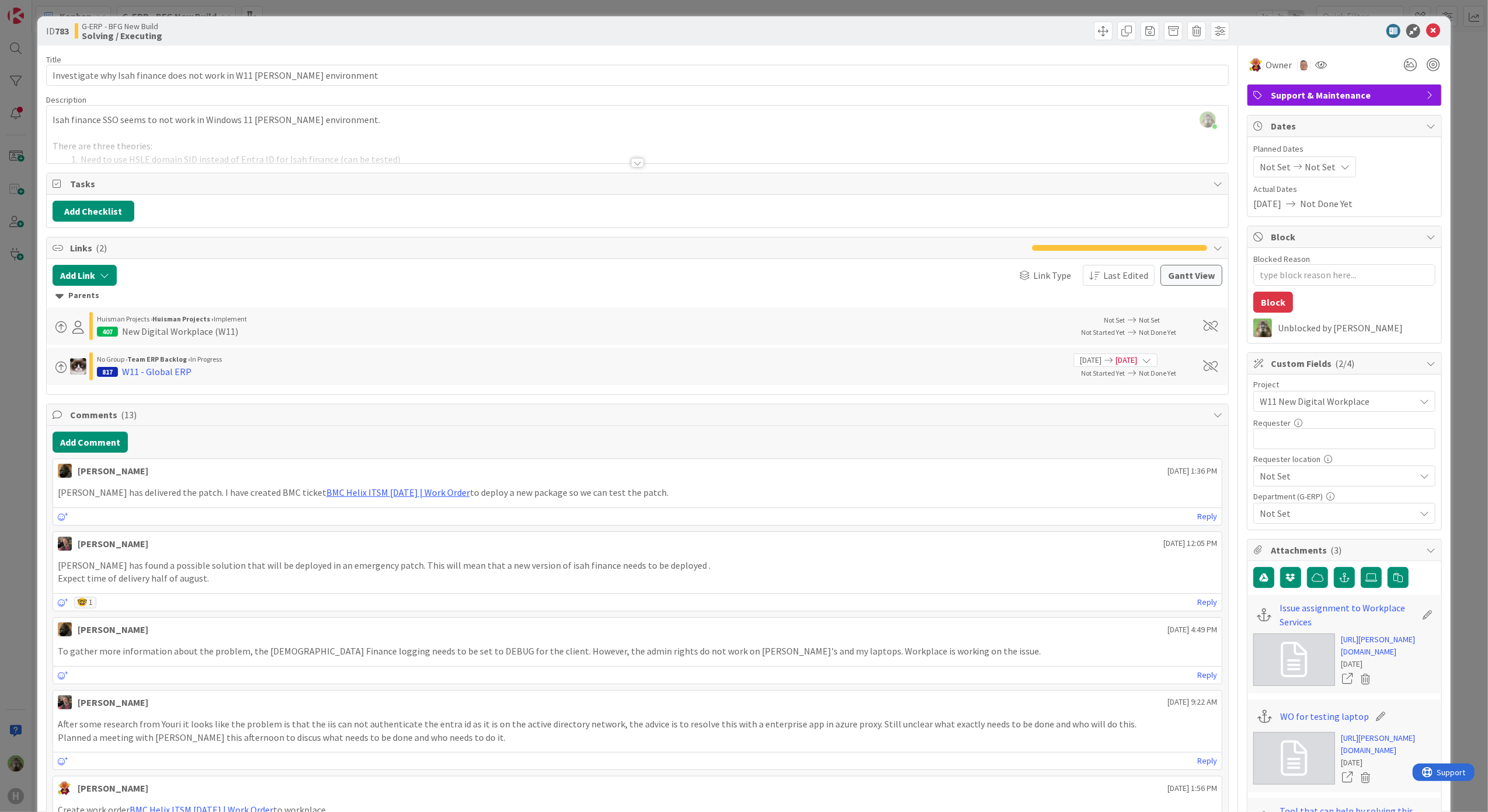
click at [31, 507] on div "ID 783 G-ERP - BFG New Build Solving / Executing Title 69 / 128 Investigate why…" at bounding box center [744, 406] width 1488 height 812
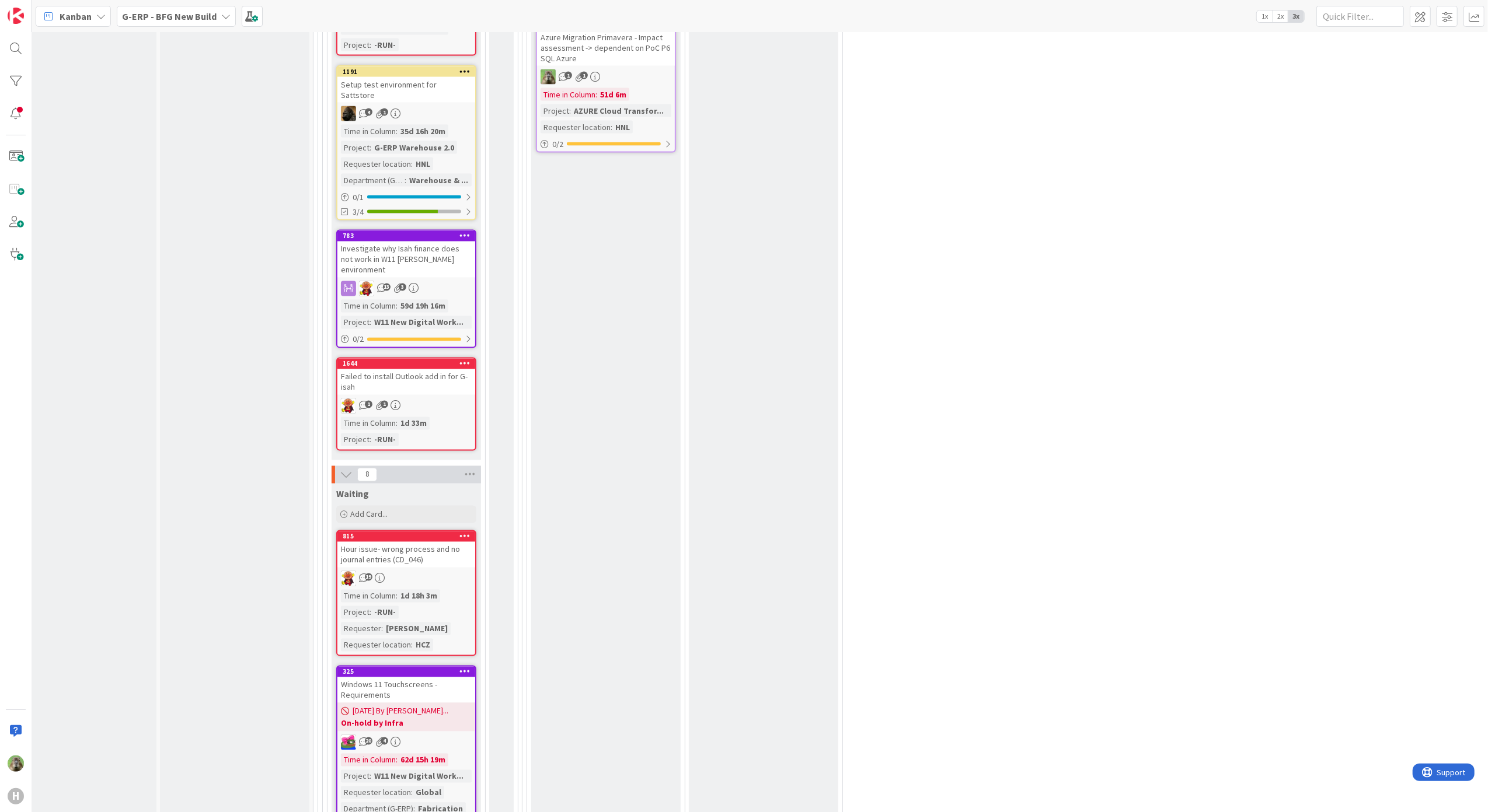
scroll to position [2417, 29]
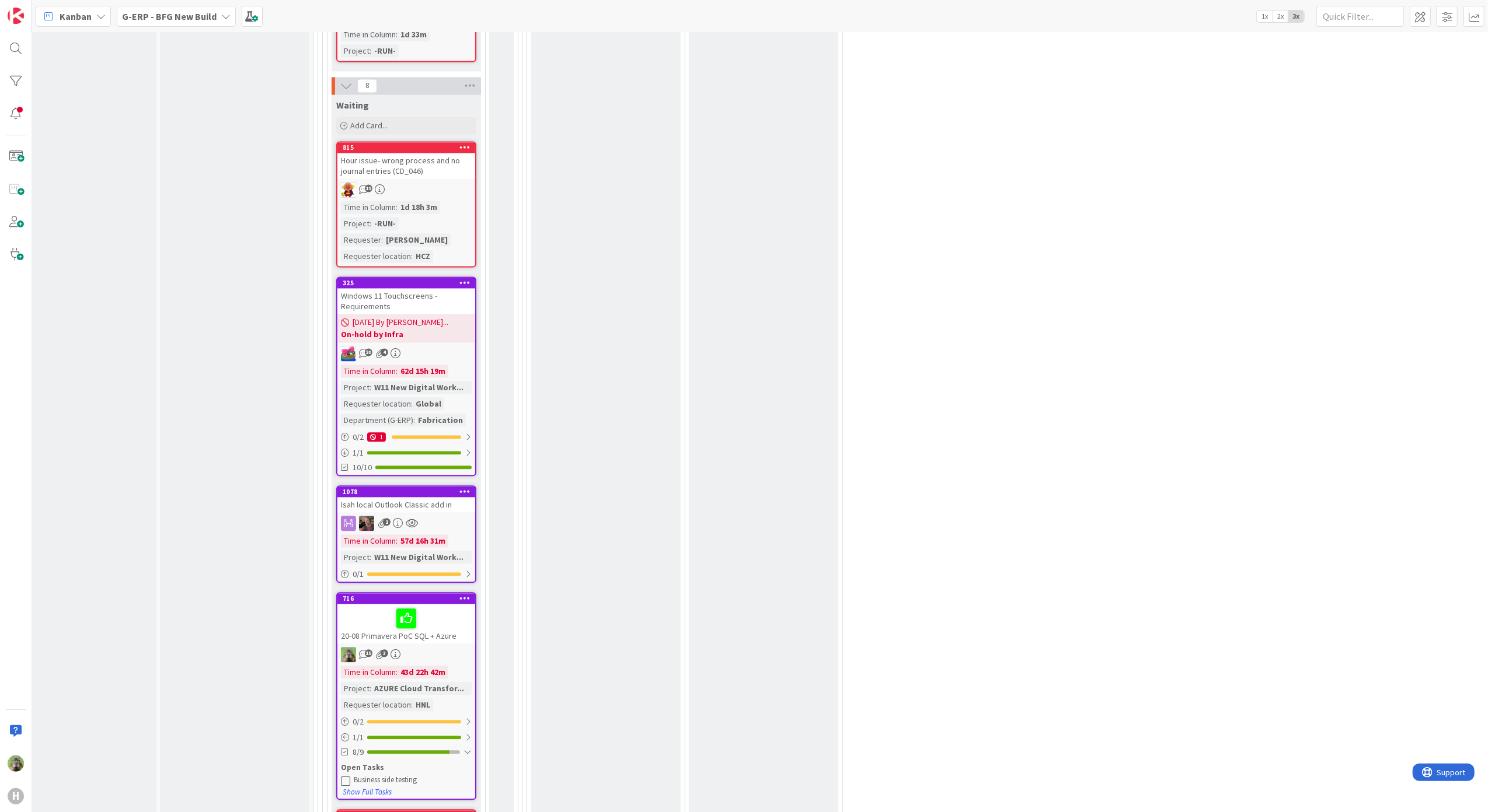
click at [432, 497] on div "Isah local Outlook Classic add in" at bounding box center [406, 504] width 138 height 15
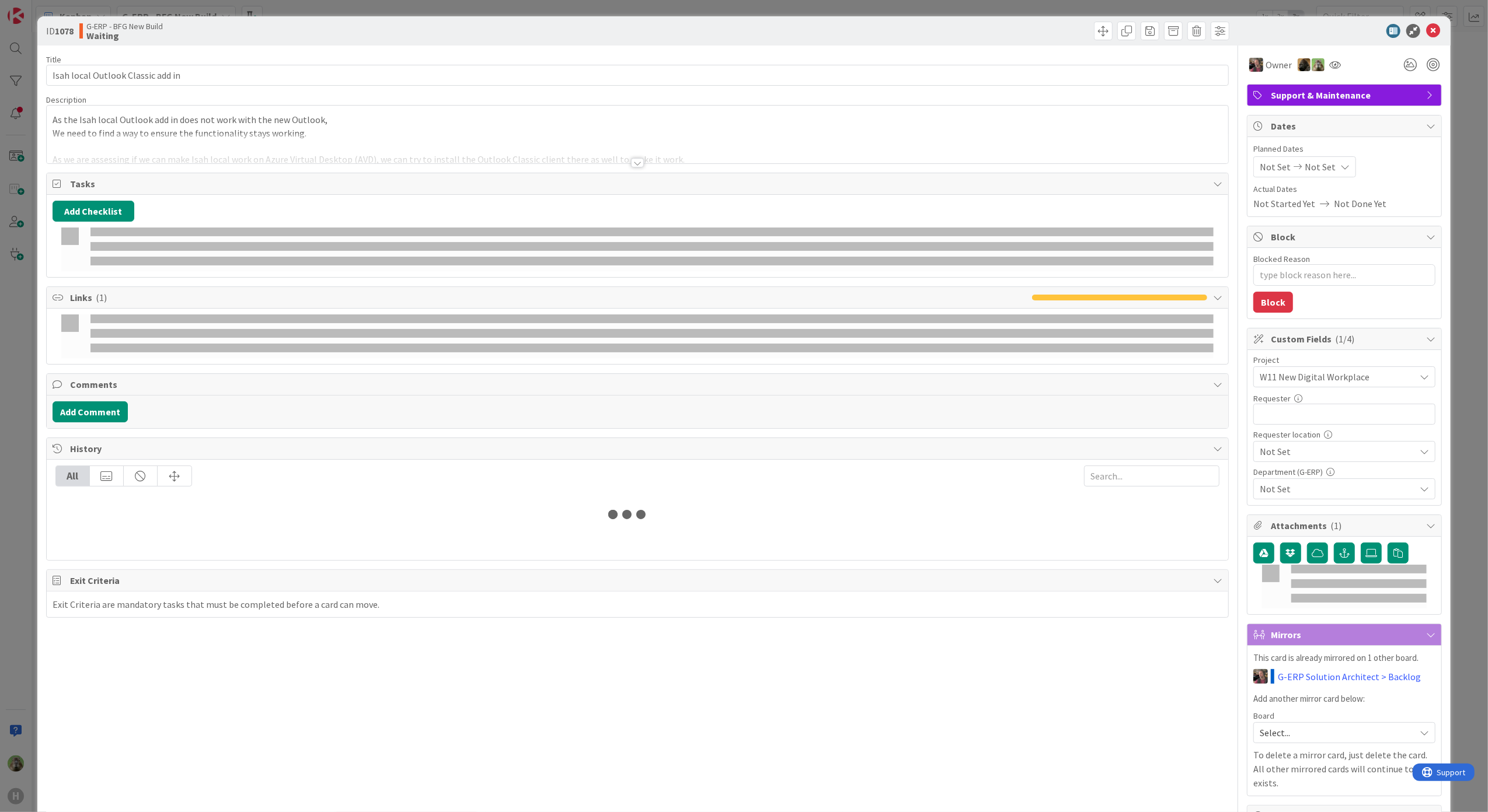
type textarea "x"
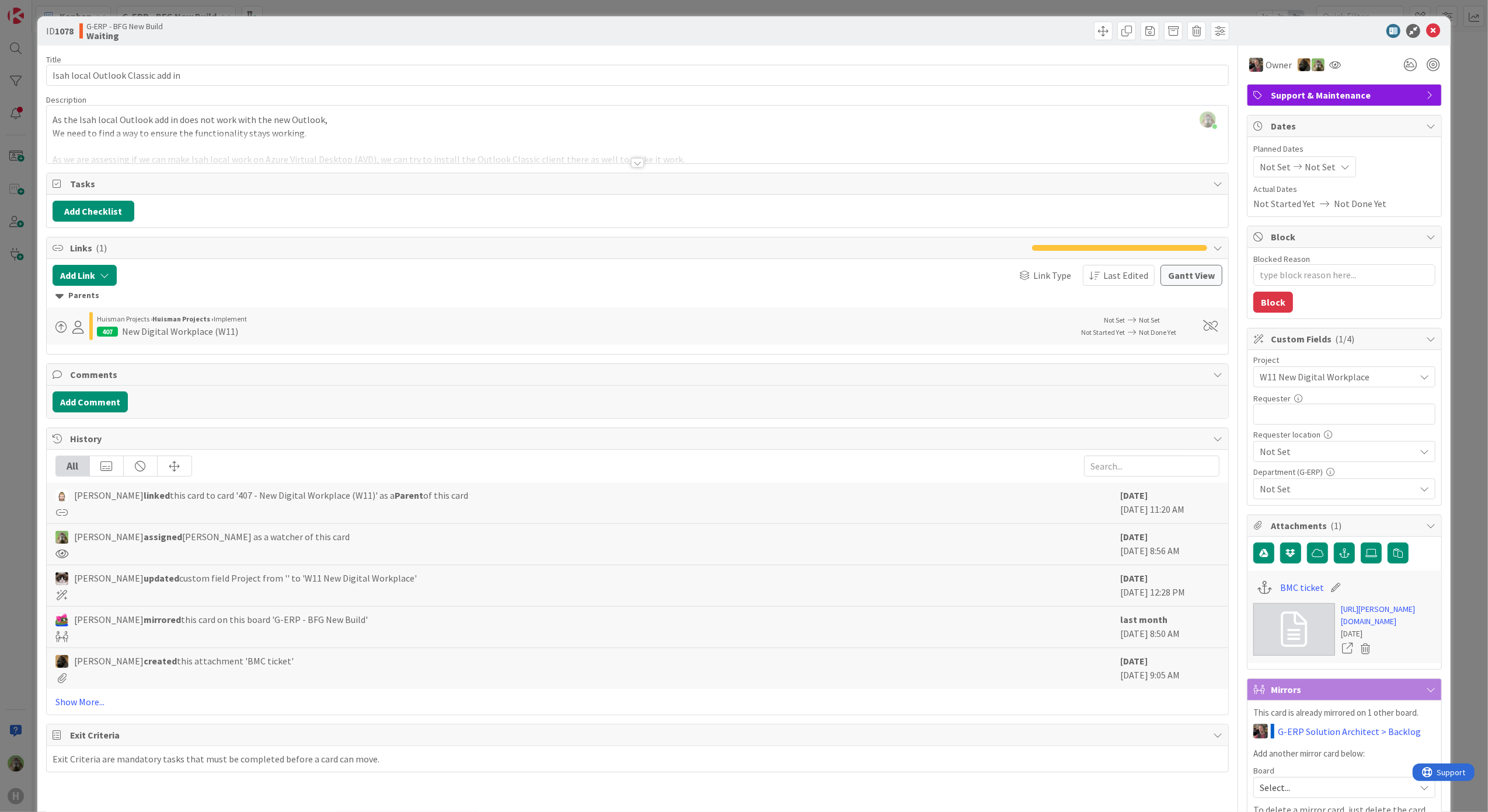
click at [430, 157] on div at bounding box center [638, 148] width 1182 height 30
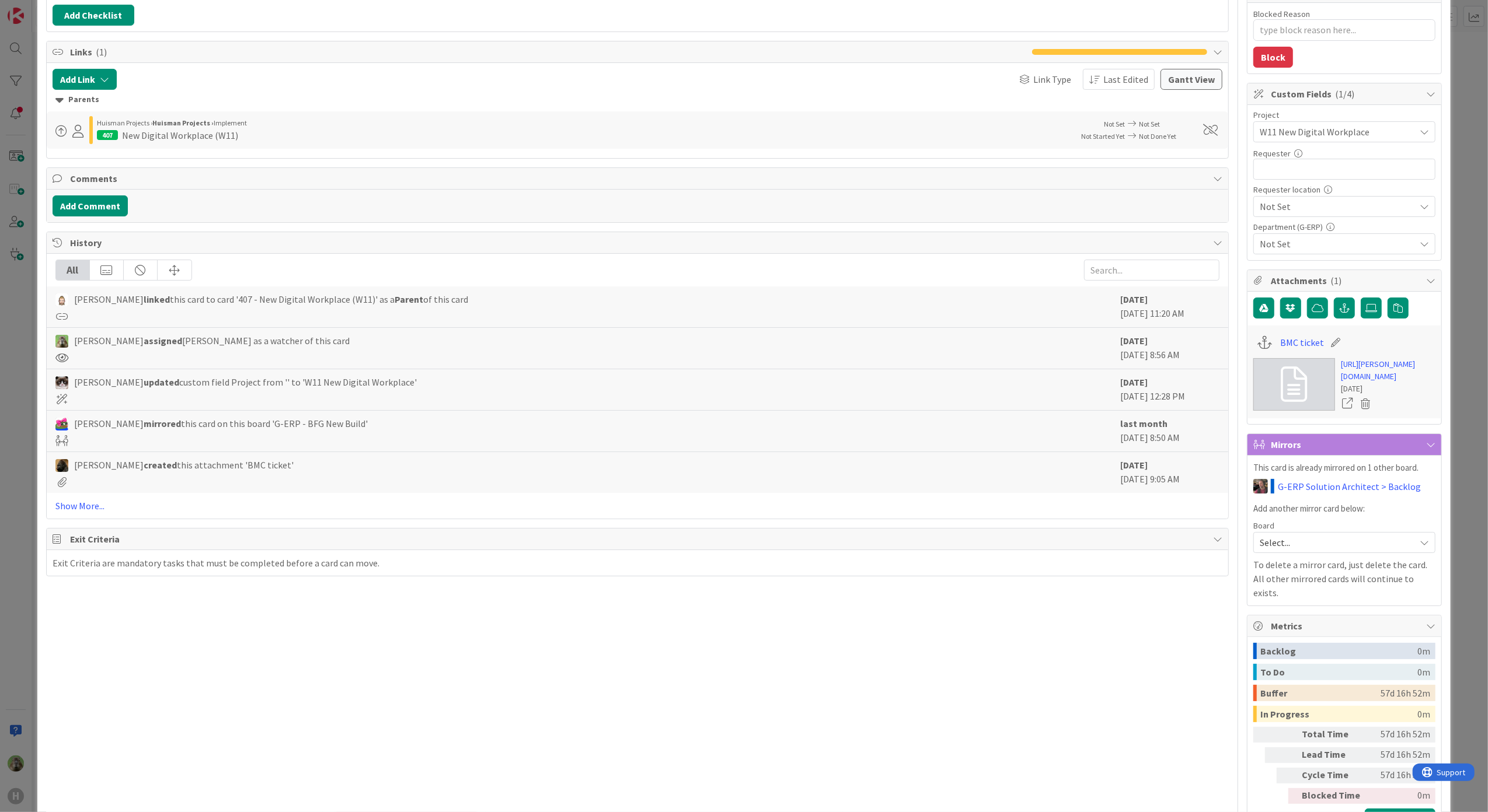
scroll to position [156, 0]
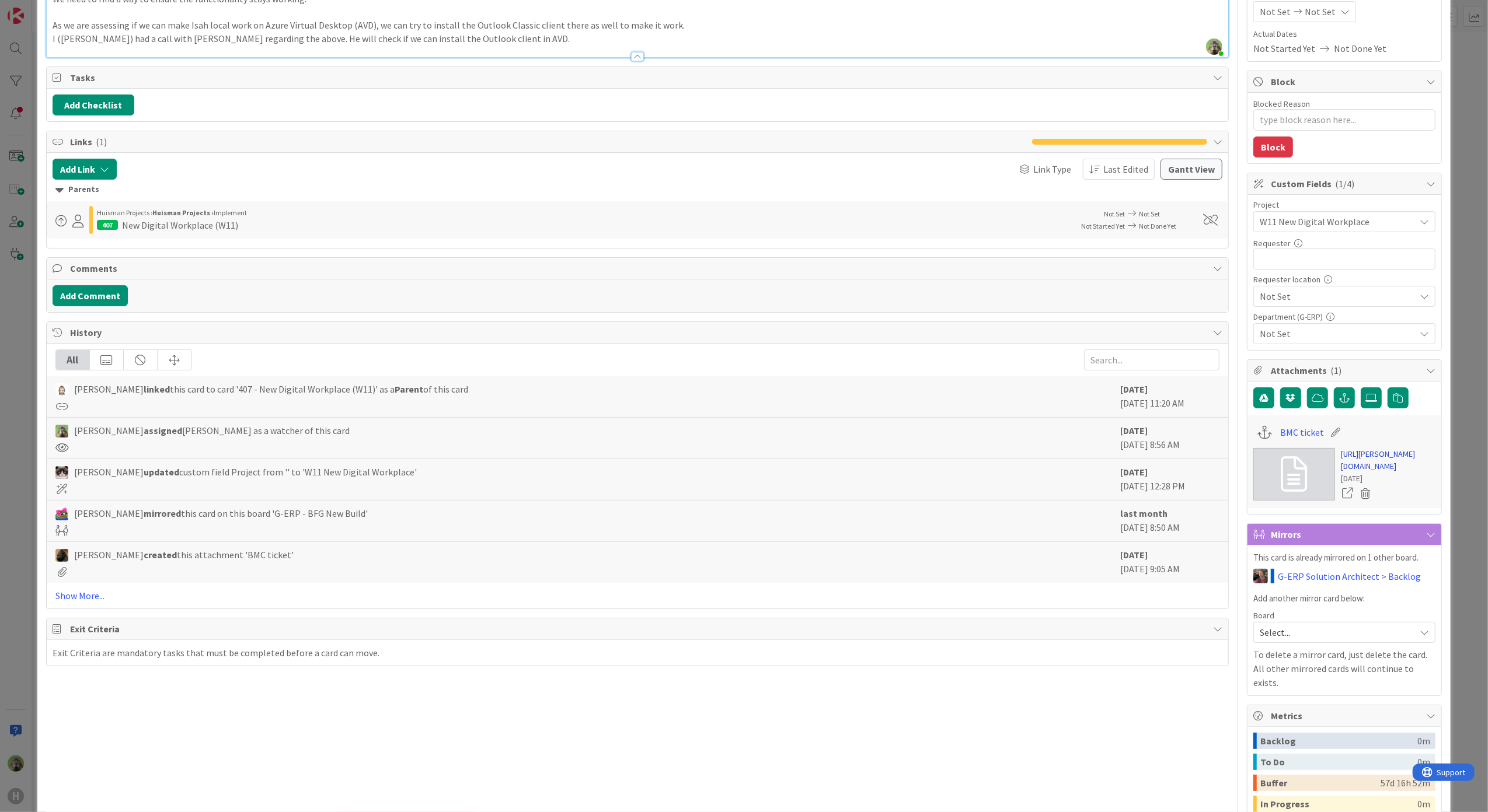
click at [1404, 467] on link "https://huisman-smartit.onbmc.com/smartit/app/#/workorder/IDGEFRDUJONBTASYFPYZS…" at bounding box center [1388, 460] width 95 height 24
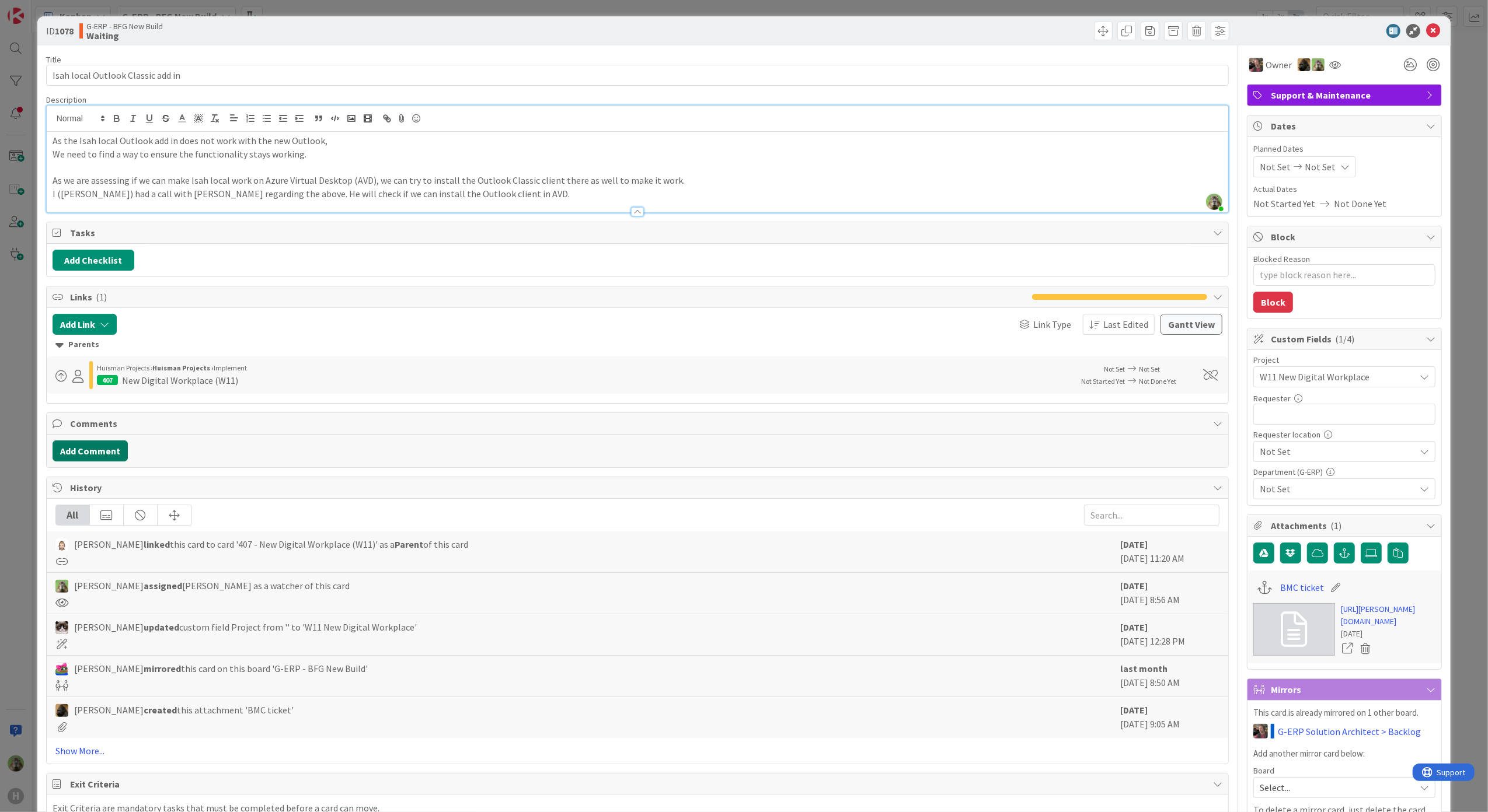
click at [97, 456] on button "Add Comment" at bounding box center [90, 451] width 75 height 21
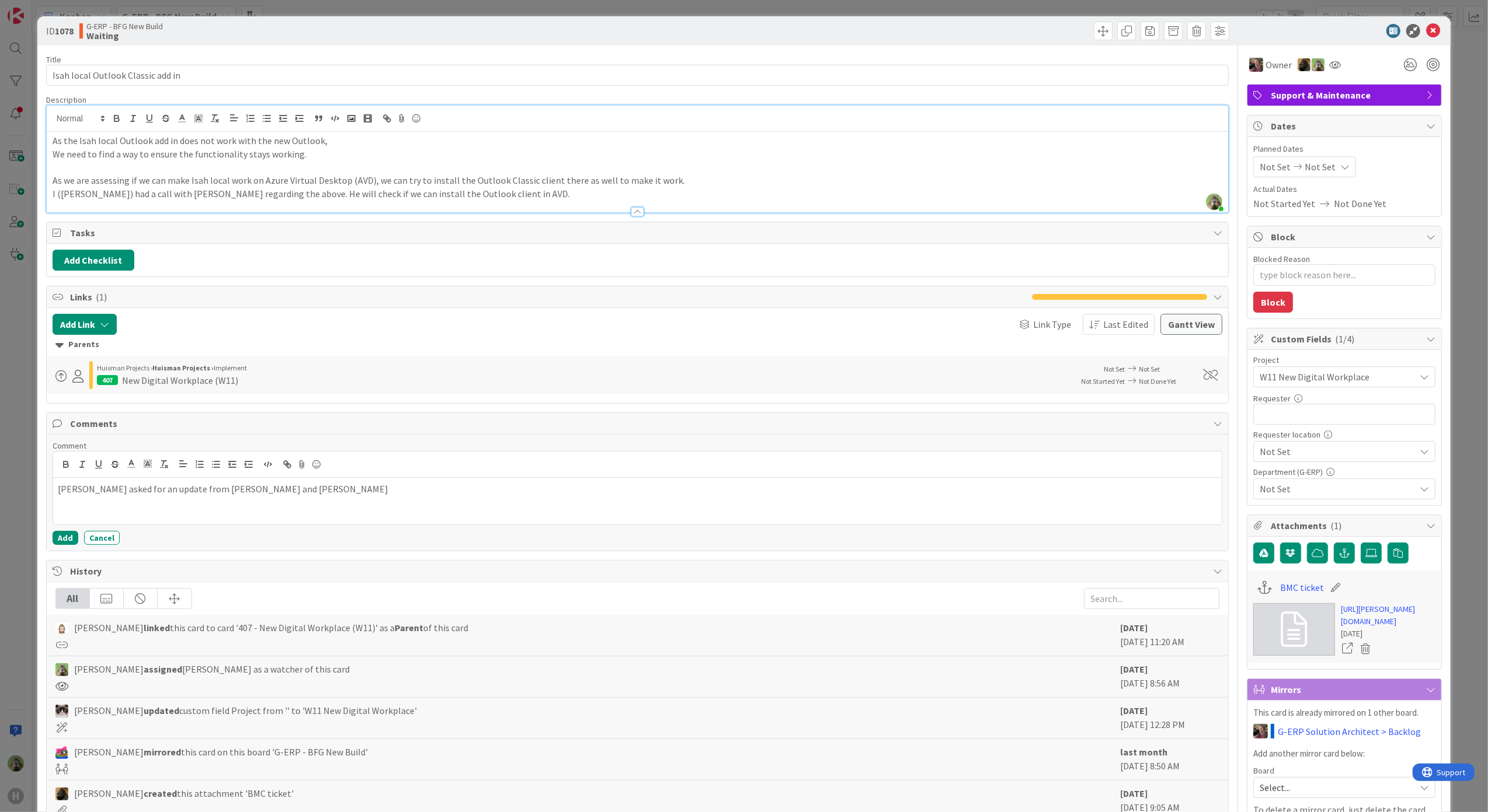
click at [52, 545] on div "Comment Ben asked for an update from Rob Bousie and Jeroen Goulooze Add Cancel" at bounding box center [638, 492] width 1182 height 116
click at [61, 551] on div "Comment Ben asked for an update from Rob Bousie and Jeroen Goulooze Add Cancel" at bounding box center [638, 492] width 1182 height 116
click at [59, 544] on button "Add" at bounding box center [65, 538] width 26 height 14
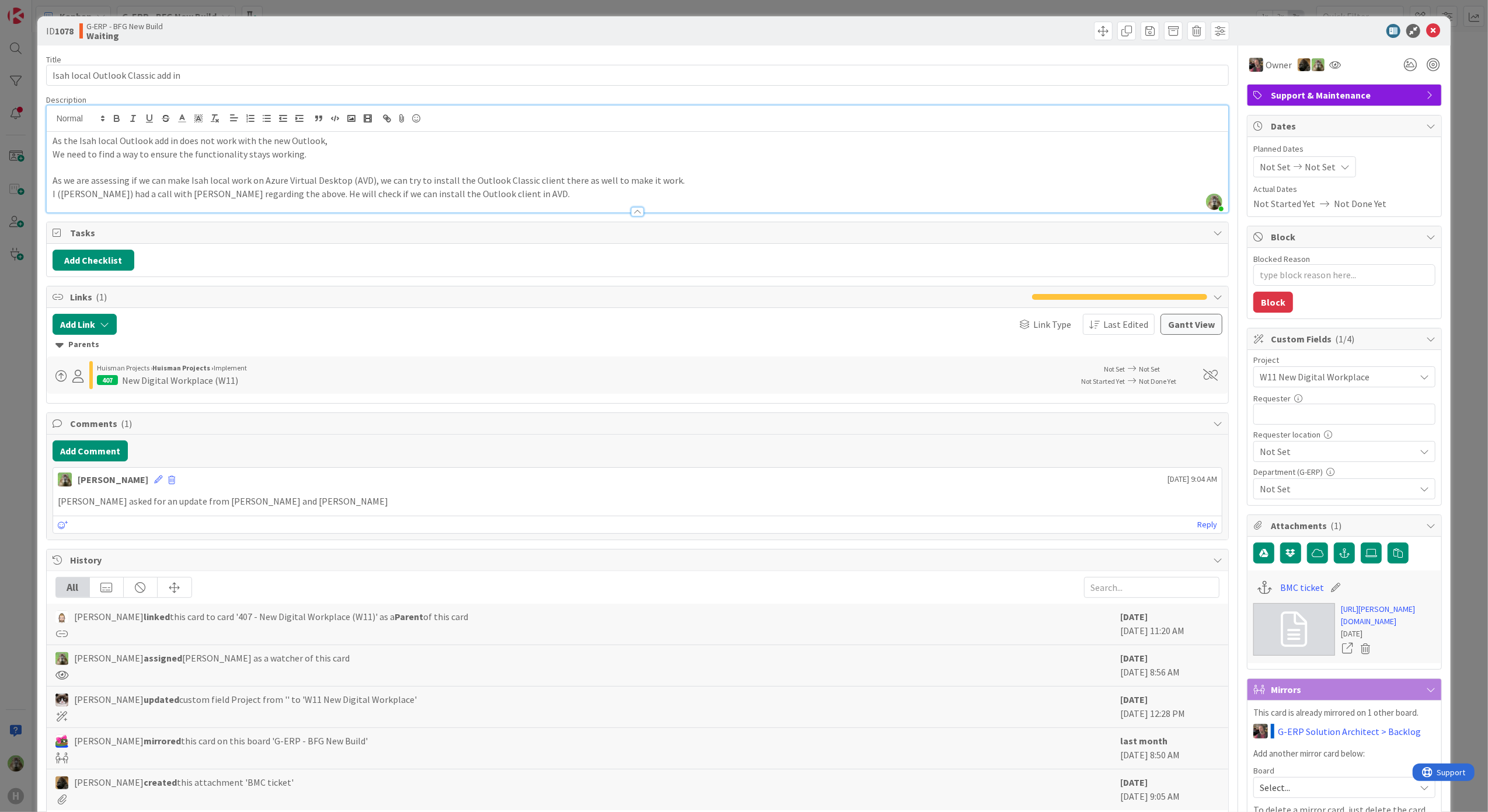
click at [27, 461] on div "ID 1078 G-ERP - BFG New Build Waiting Title 33 / 128 Isah local Outlook Classic…" at bounding box center [744, 406] width 1488 height 812
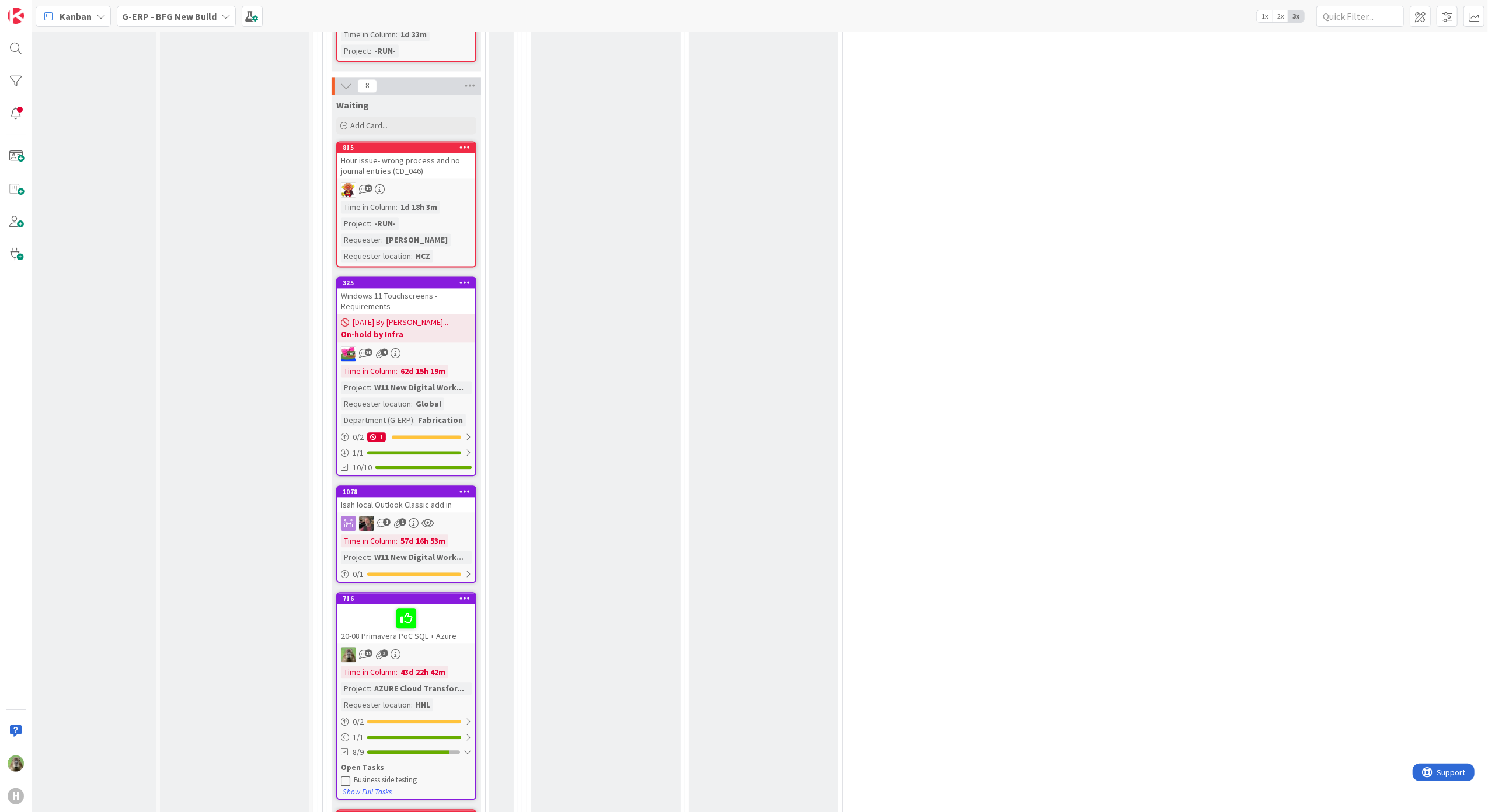
click at [353, 516] on icon at bounding box center [348, 523] width 15 height 15
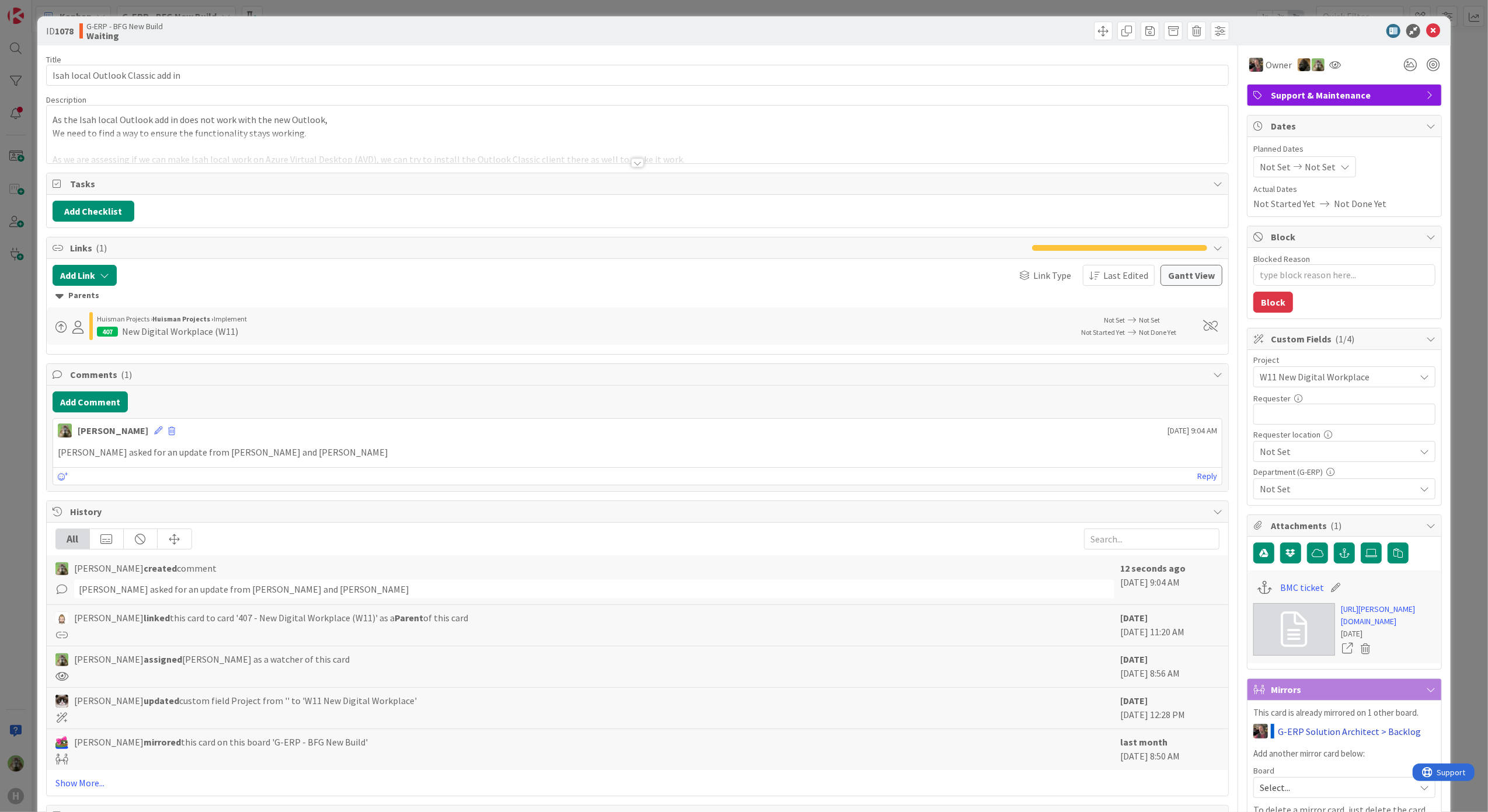
click at [1359, 739] on link "G-ERP Solution Architect > Backlog" at bounding box center [1349, 732] width 143 height 14
click at [21, 365] on div "ID 1078 G-ERP Solution Architect Backlog Title 33 / 128 Isah local Outlook Clas…" at bounding box center [744, 406] width 1488 height 812
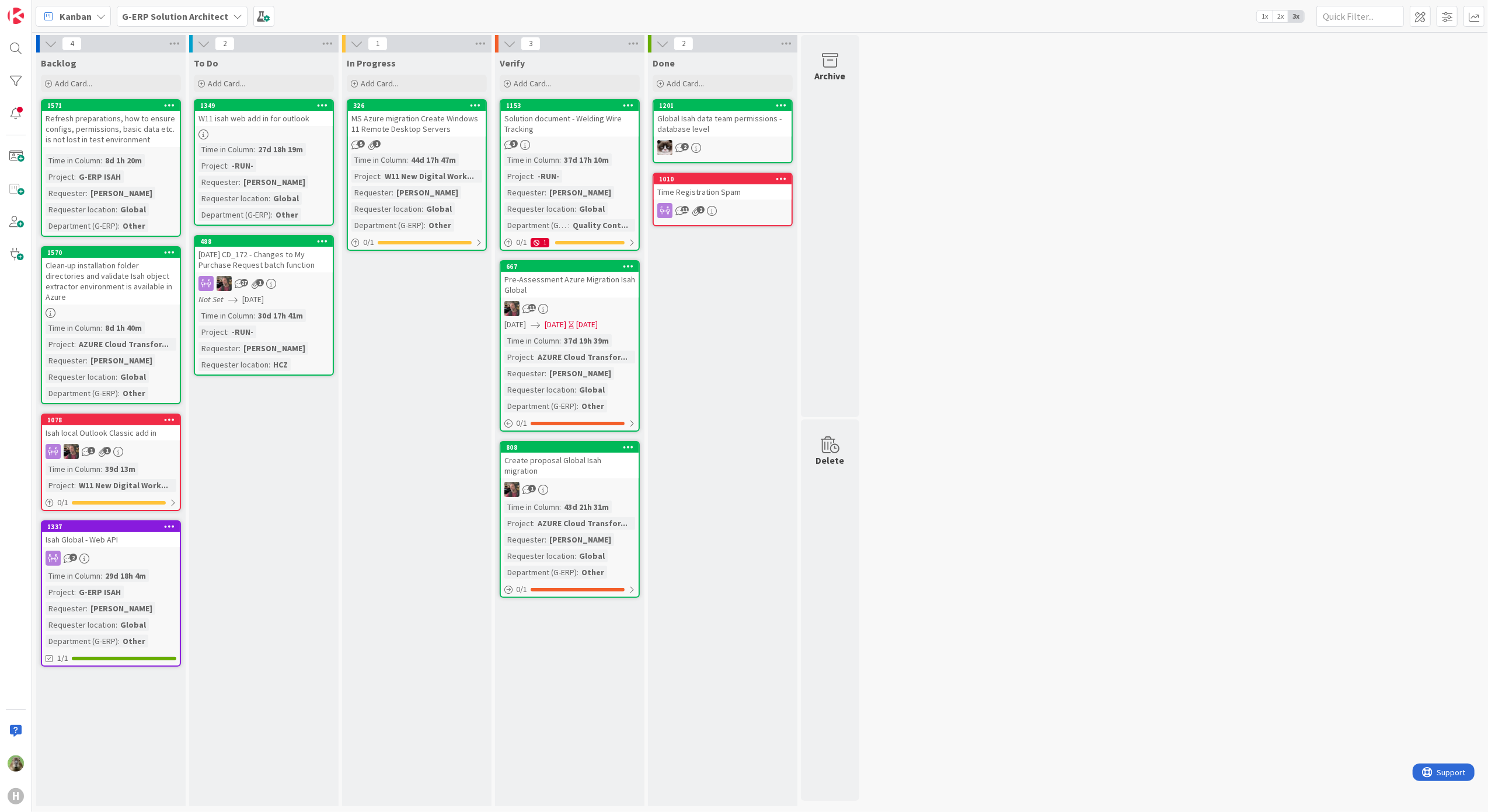
click at [15, 388] on div "H" at bounding box center [16, 406] width 32 height 812
click at [141, 532] on div "Isah Global - Web API" at bounding box center [111, 539] width 138 height 15
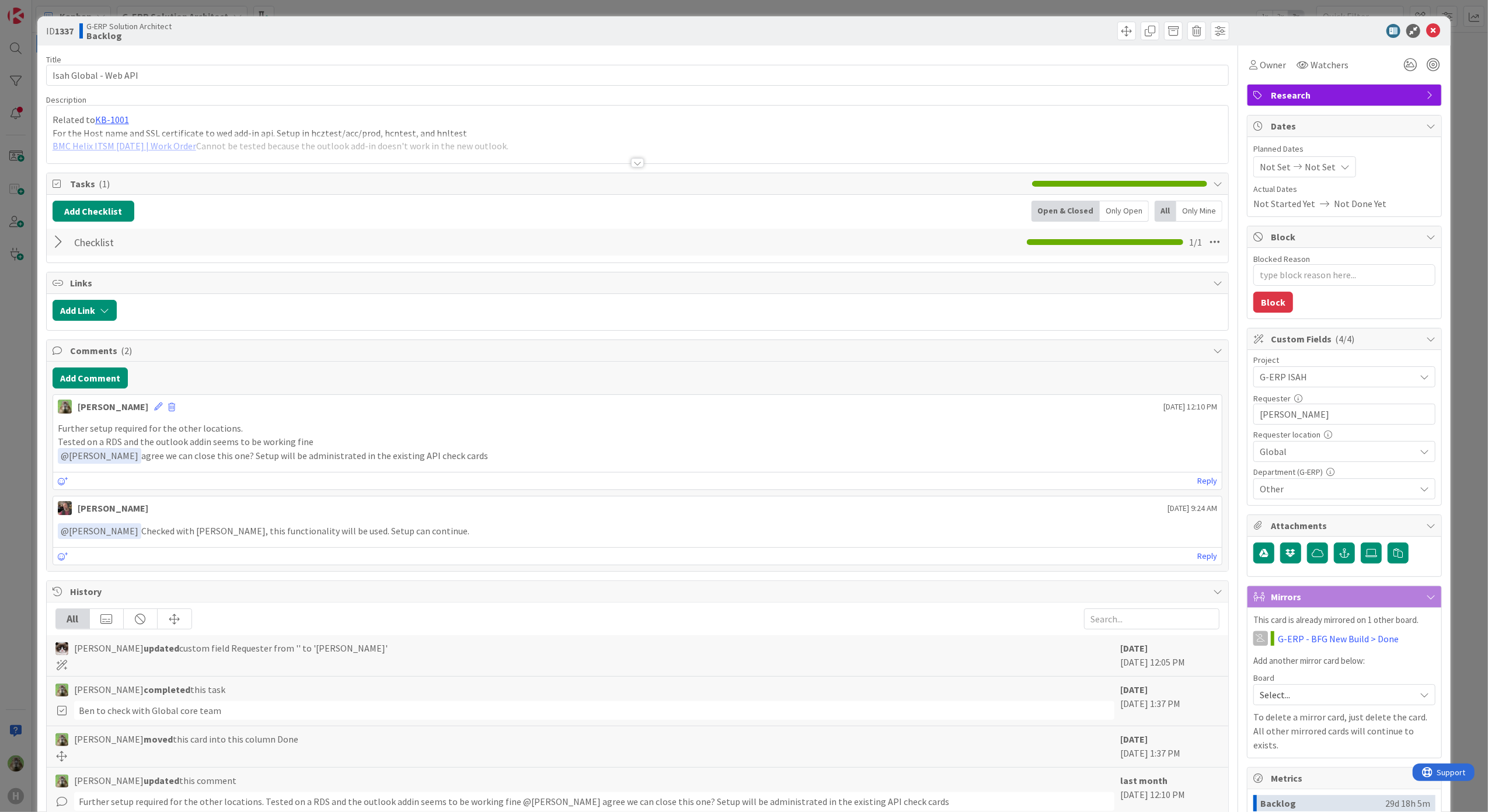
type textarea "x"
click at [14, 409] on div "ID 1337 G-ERP Solution Architect Backlog Title 21 / 128 Isah Global - Web API D…" at bounding box center [744, 406] width 1488 height 812
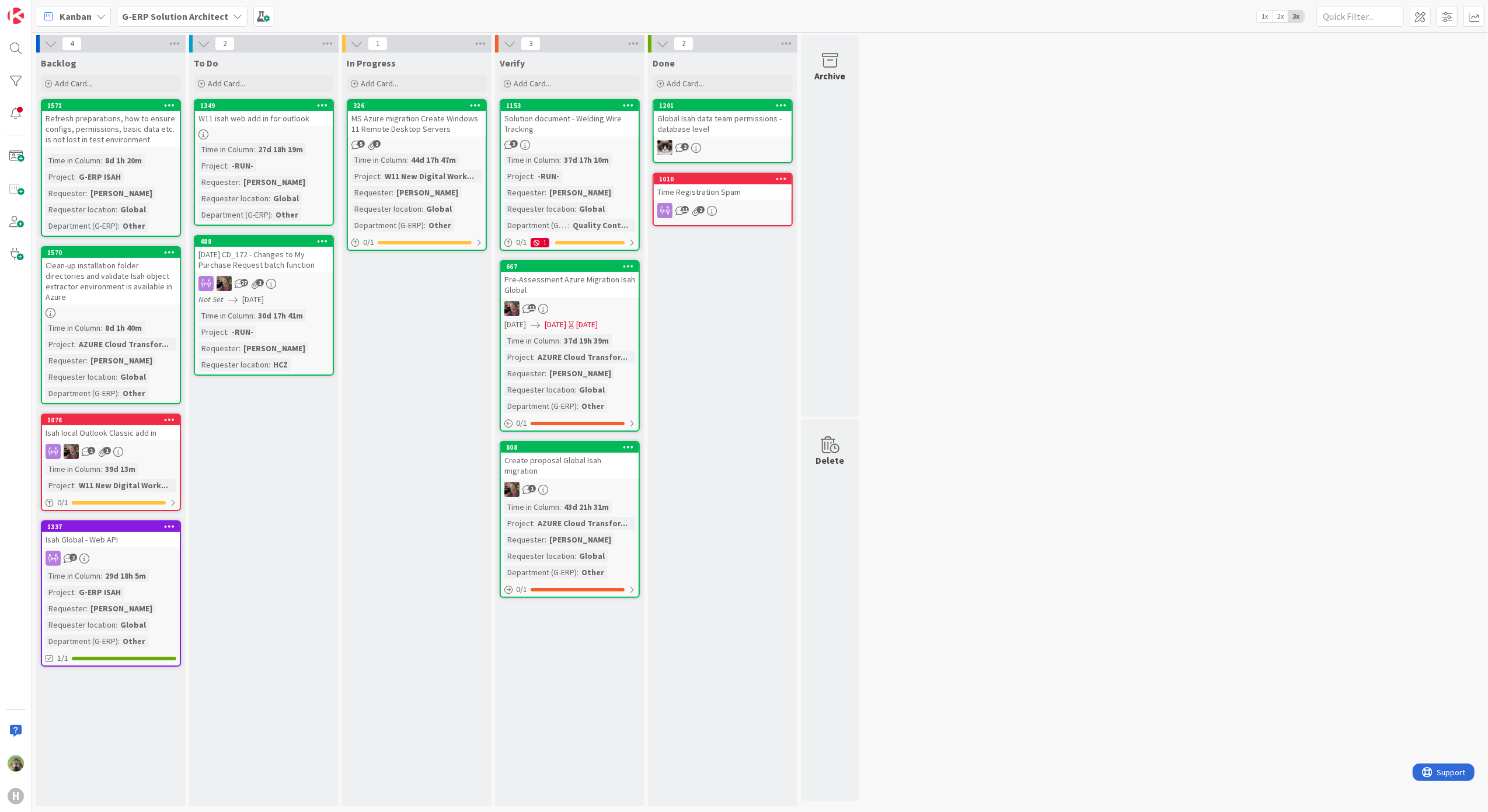
click at [210, 19] on b "G-ERP Solution Architect" at bounding box center [175, 16] width 106 height 12
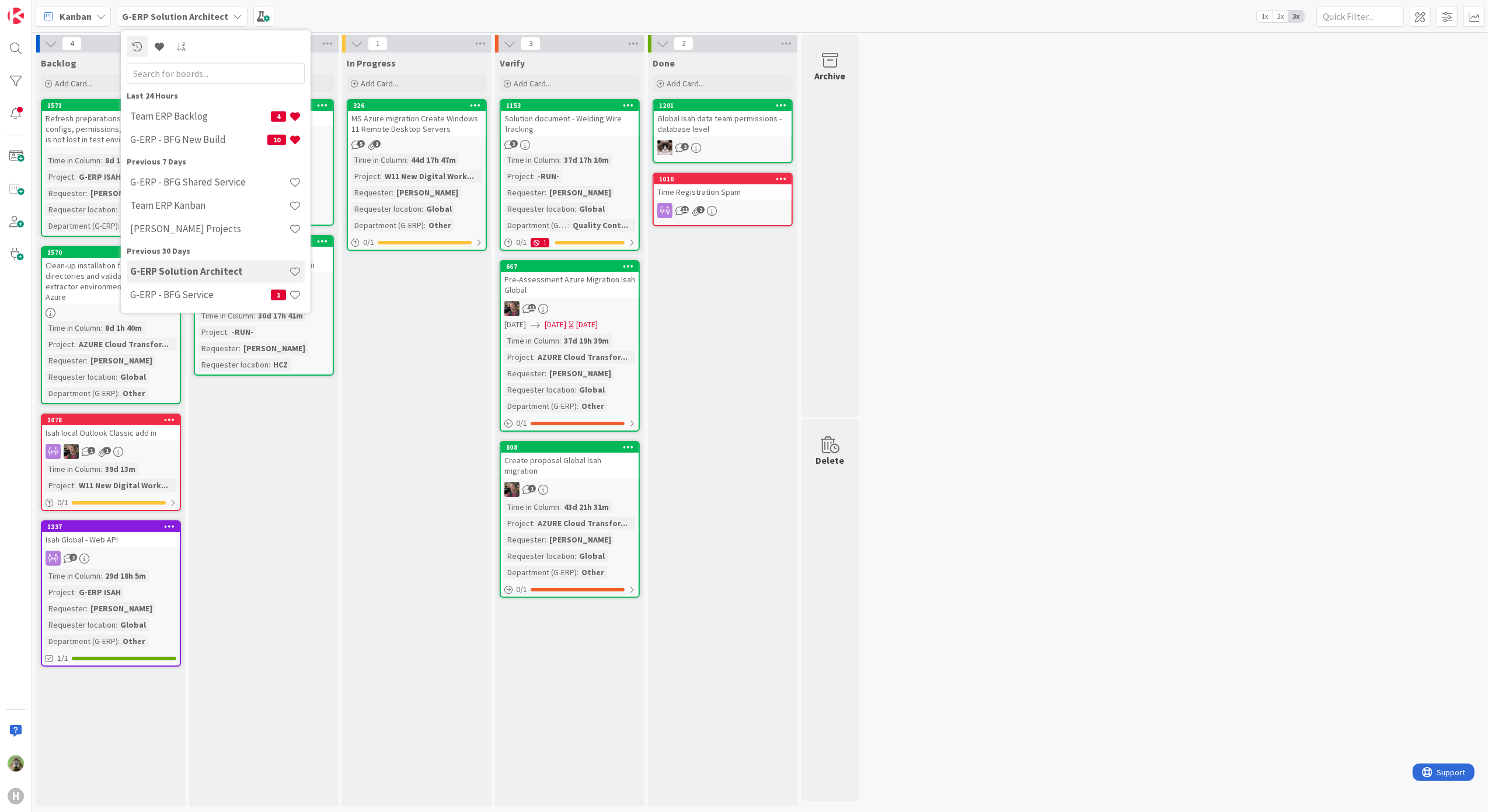
click at [222, 127] on div "Team ERP Backlog 4 G-ERP - BFG New Build 10" at bounding box center [216, 128] width 178 height 47
click at [208, 135] on h4 "G-ERP - BFG New Build" at bounding box center [198, 139] width 137 height 12
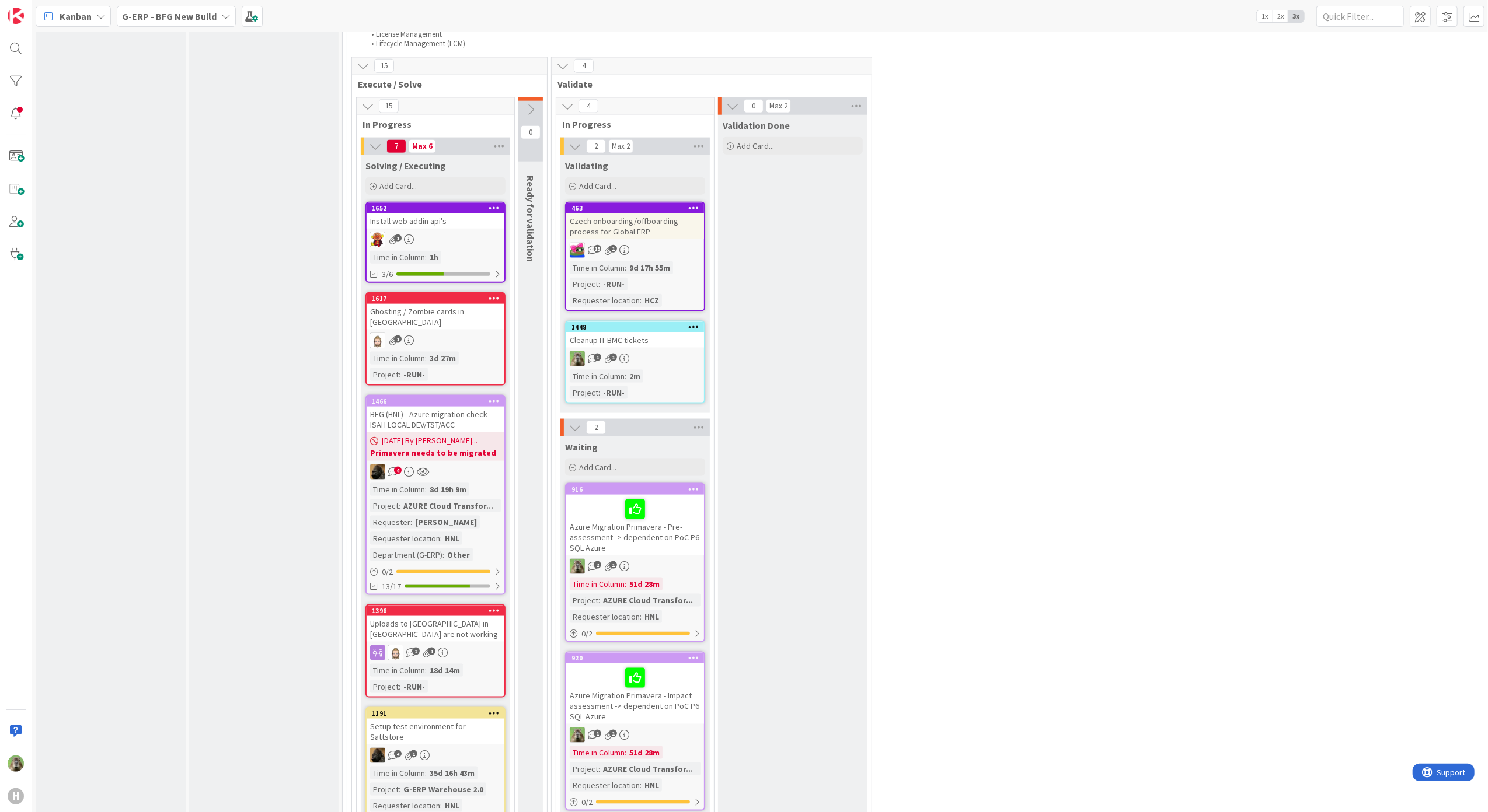
scroll to position [1400, 0]
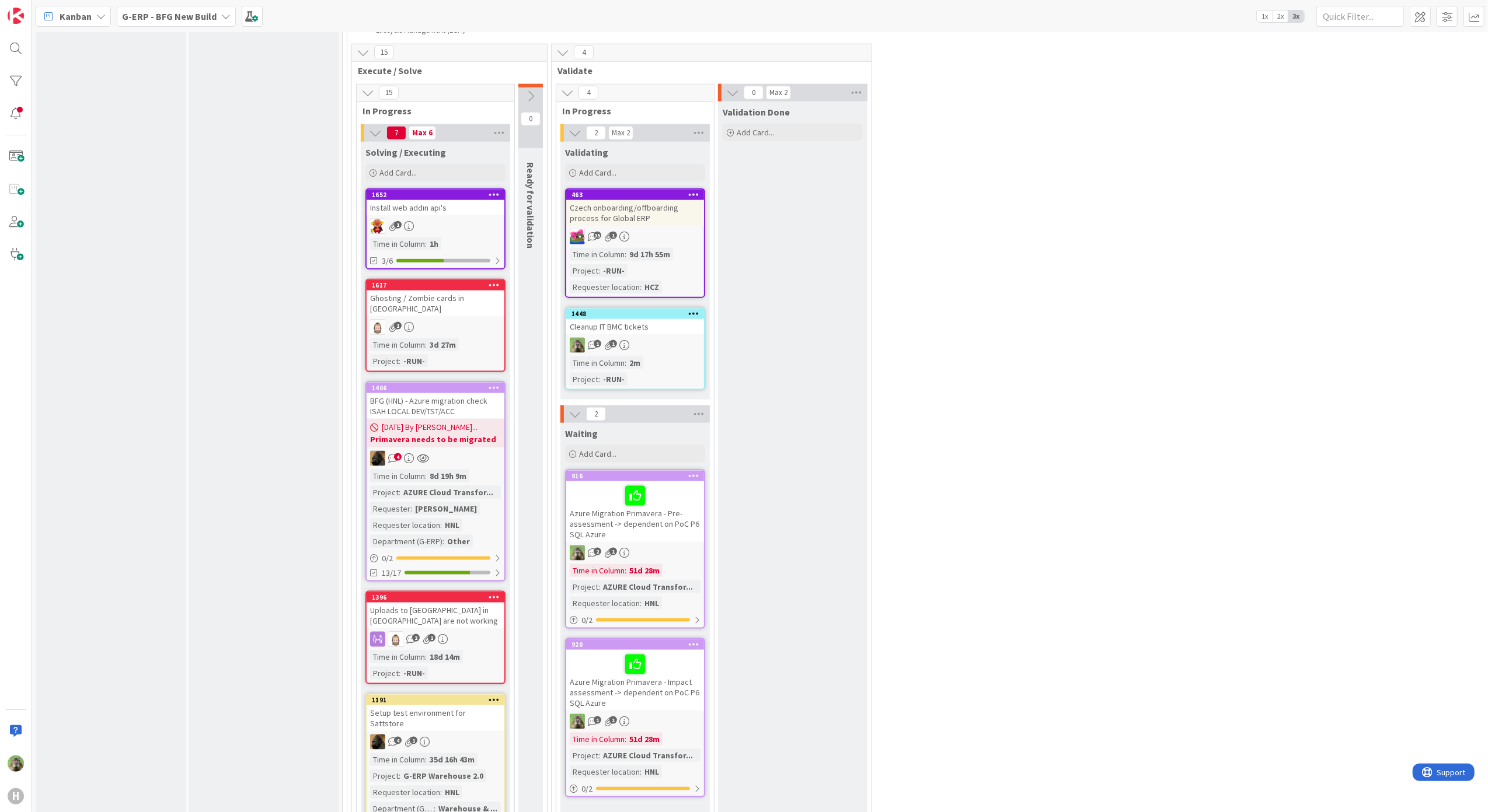
click at [463, 402] on div "BFG (HNL) - Azure migration check ISAH LOCAL DEV/TST/ACC" at bounding box center [436, 406] width 138 height 26
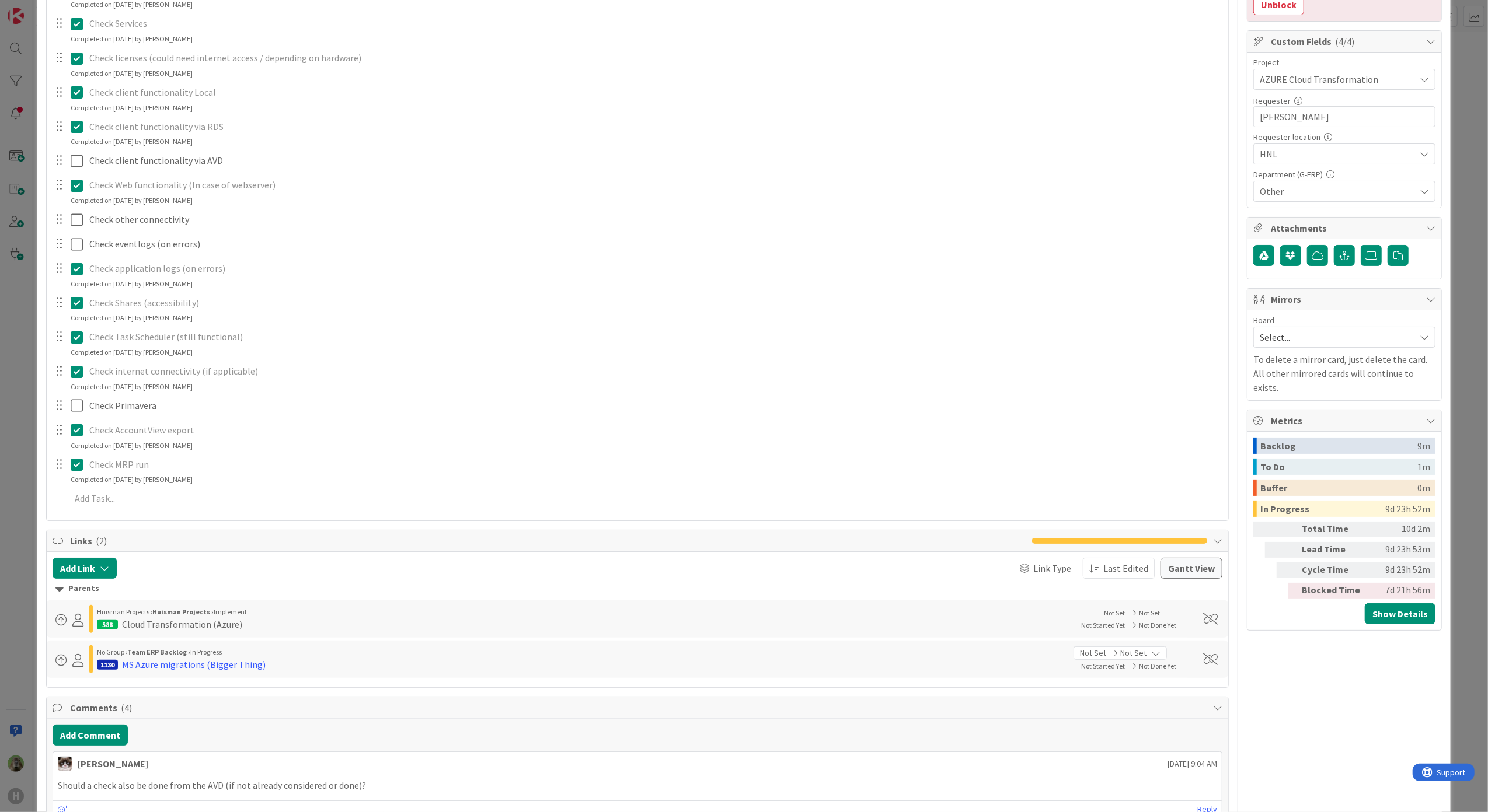
scroll to position [700, 0]
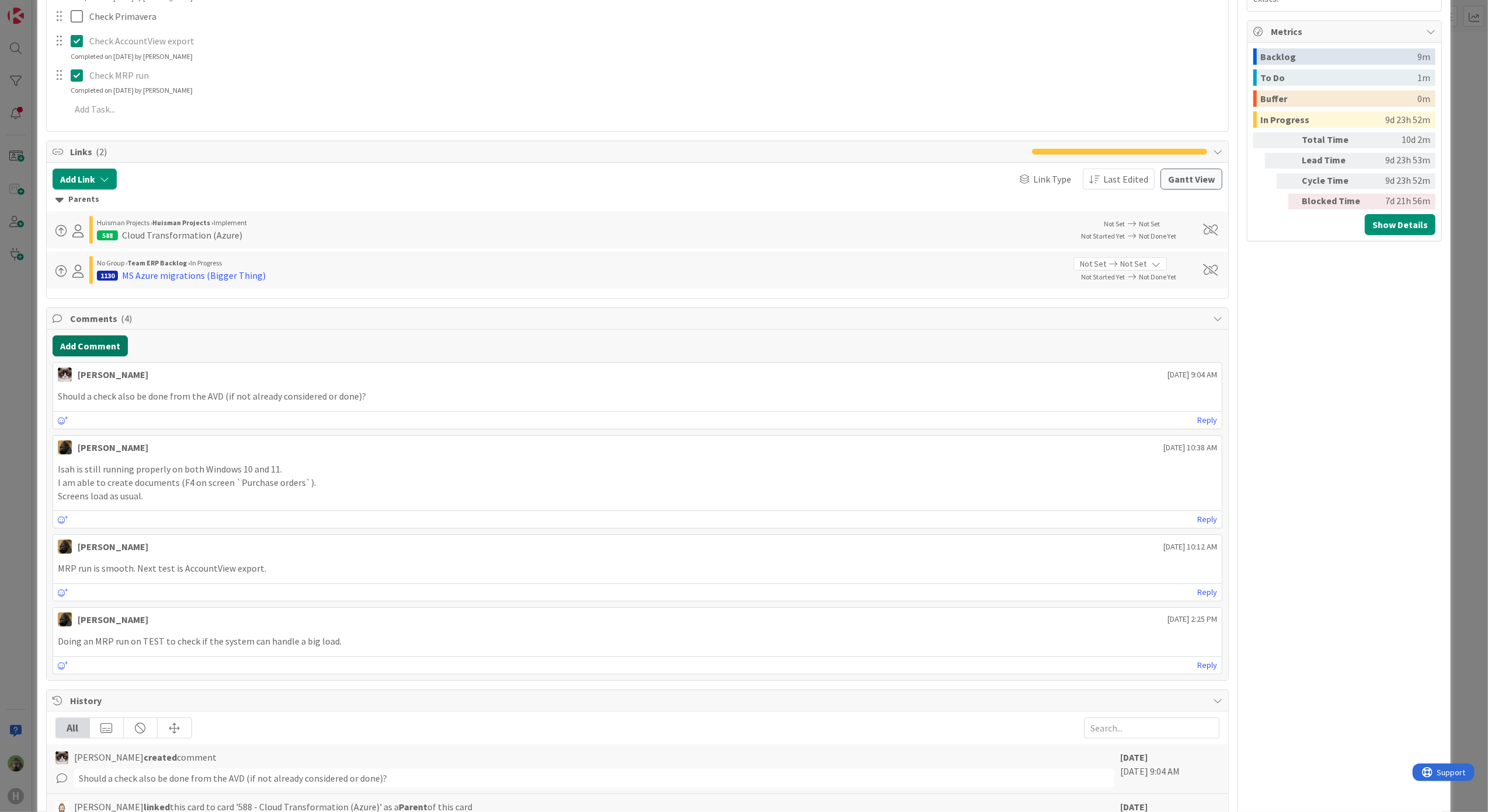
click at [106, 356] on button "Add Comment" at bounding box center [90, 345] width 75 height 21
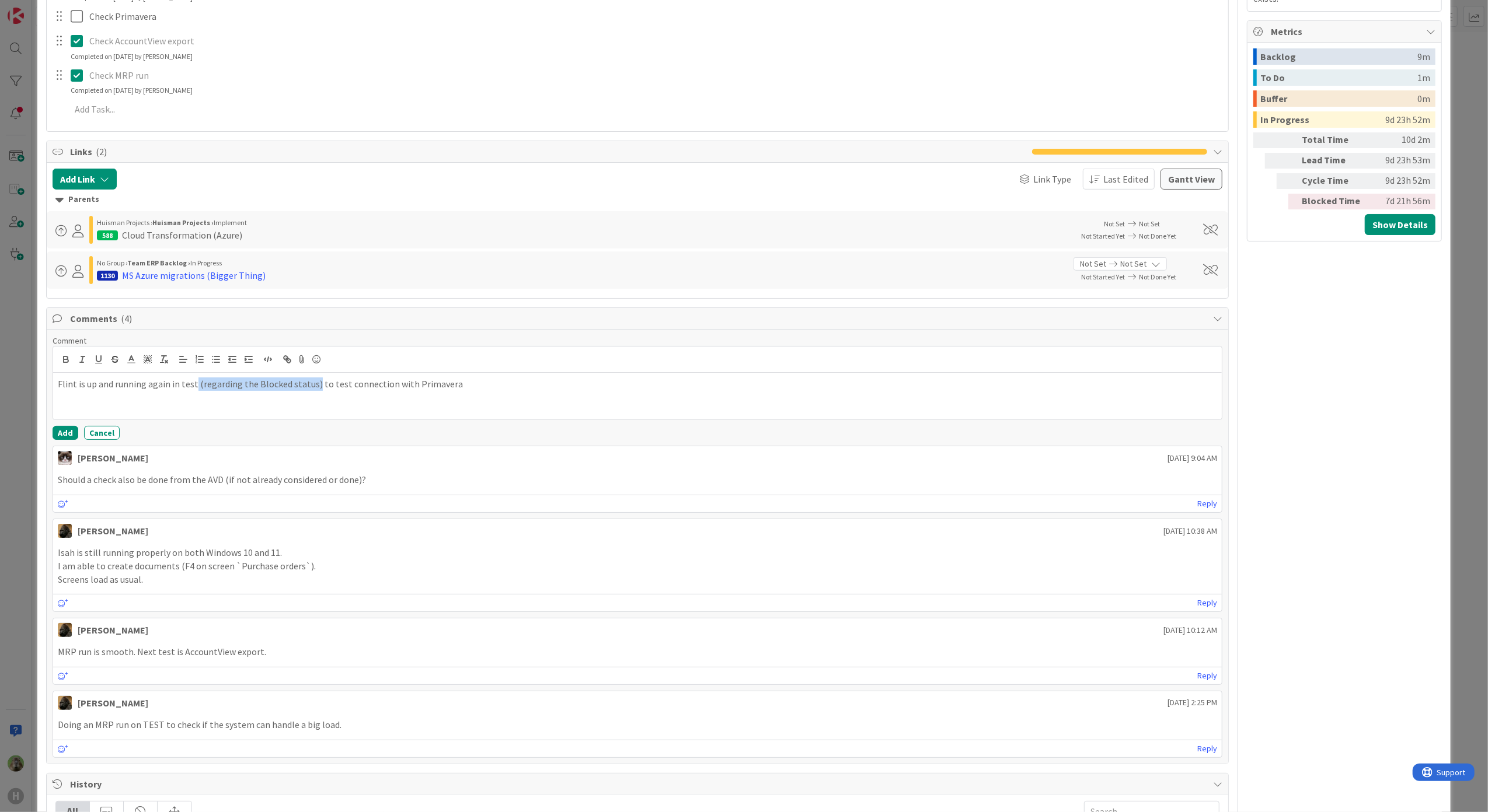
drag, startPoint x: 192, startPoint y: 386, endPoint x: 313, endPoint y: 392, distance: 121.1
click at [313, 391] on p "Flint is up and running again in test (regarding the Blocked status) to test co…" at bounding box center [637, 384] width 1160 height 13
click at [608, 388] on p "Flint is up and running again in test to test connection with Primavera" at bounding box center [637, 384] width 1160 height 13
click at [176, 391] on p "Flint is up and running again in test to test connection with Primavera (regard…" at bounding box center [637, 384] width 1160 height 13
click at [181, 390] on p "Flint is up and running again in test to test connection with Primavera (regard…" at bounding box center [637, 384] width 1160 height 13
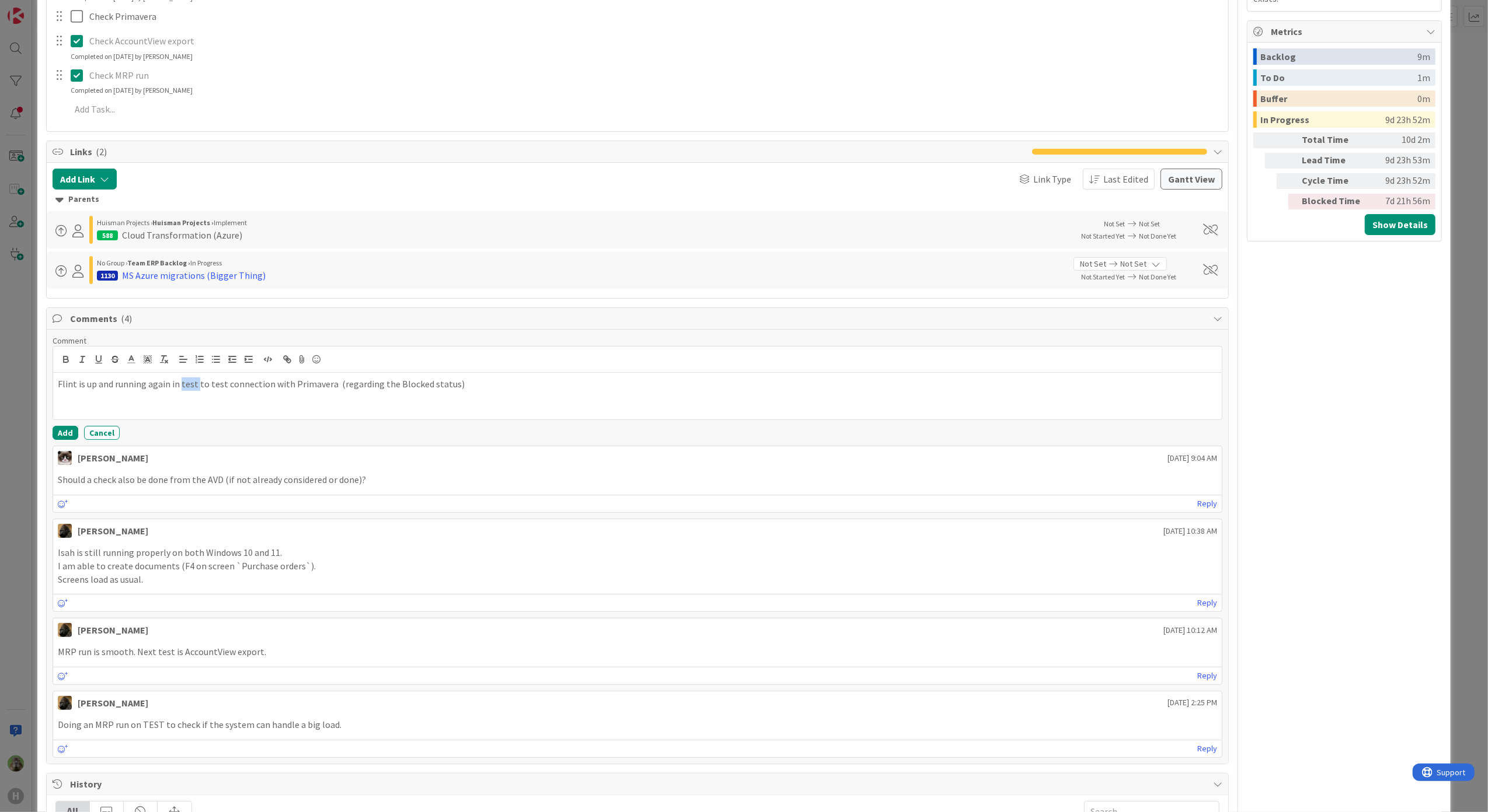
click at [181, 390] on p "Flint is up and running again in test to test connection with Primavera (regard…" at bounding box center [637, 384] width 1160 height 13
click at [450, 417] on div "Flint is up and running again in Test to test connection with Primavera (regard…" at bounding box center [637, 396] width 1169 height 47
click at [329, 385] on p "Flint is up and running again in Test to test connection with Primavera (regard…" at bounding box center [637, 384] width 1160 height 13
click at [70, 431] on button "Add" at bounding box center [65, 433] width 26 height 14
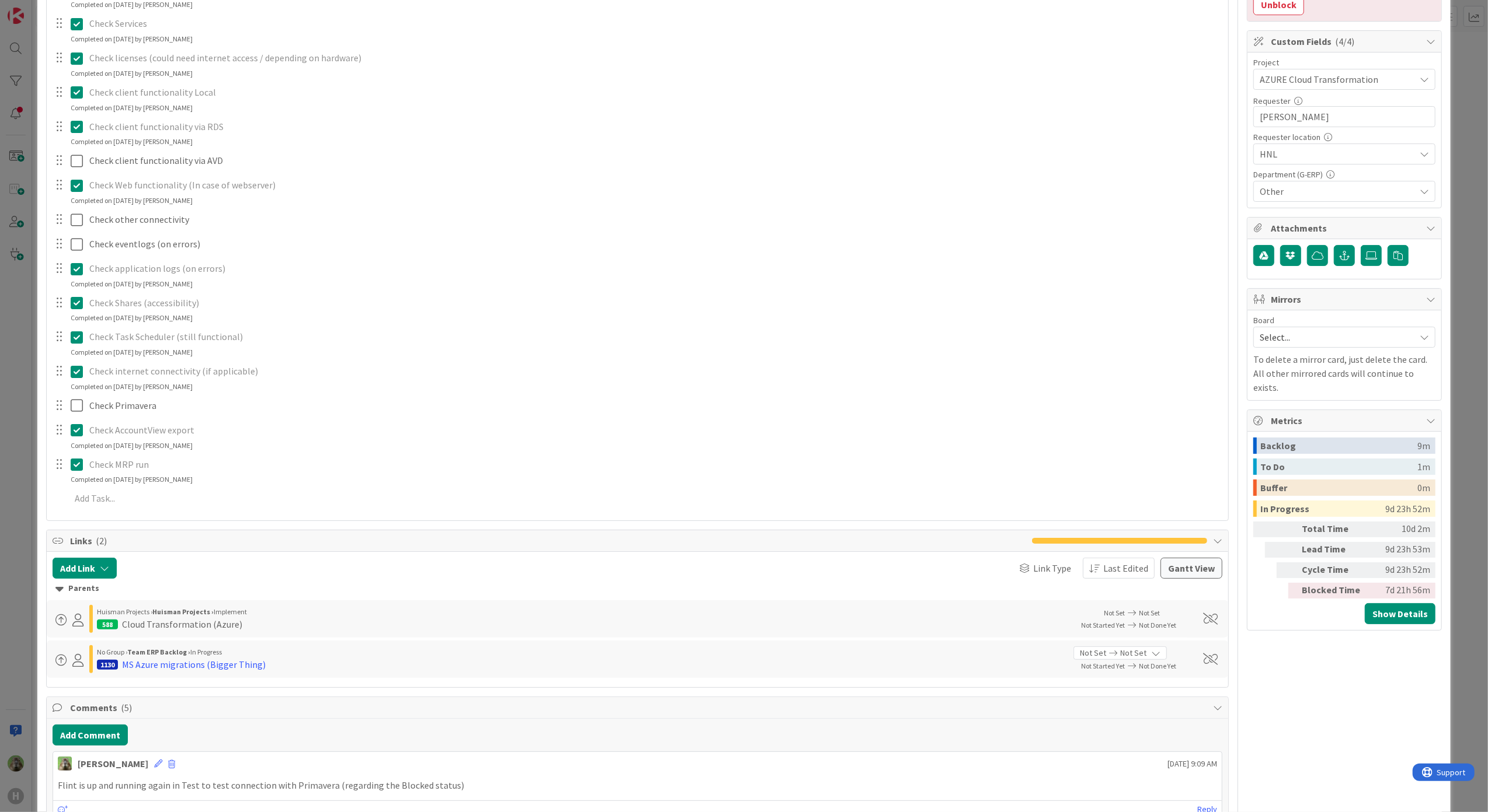
scroll to position [0, 0]
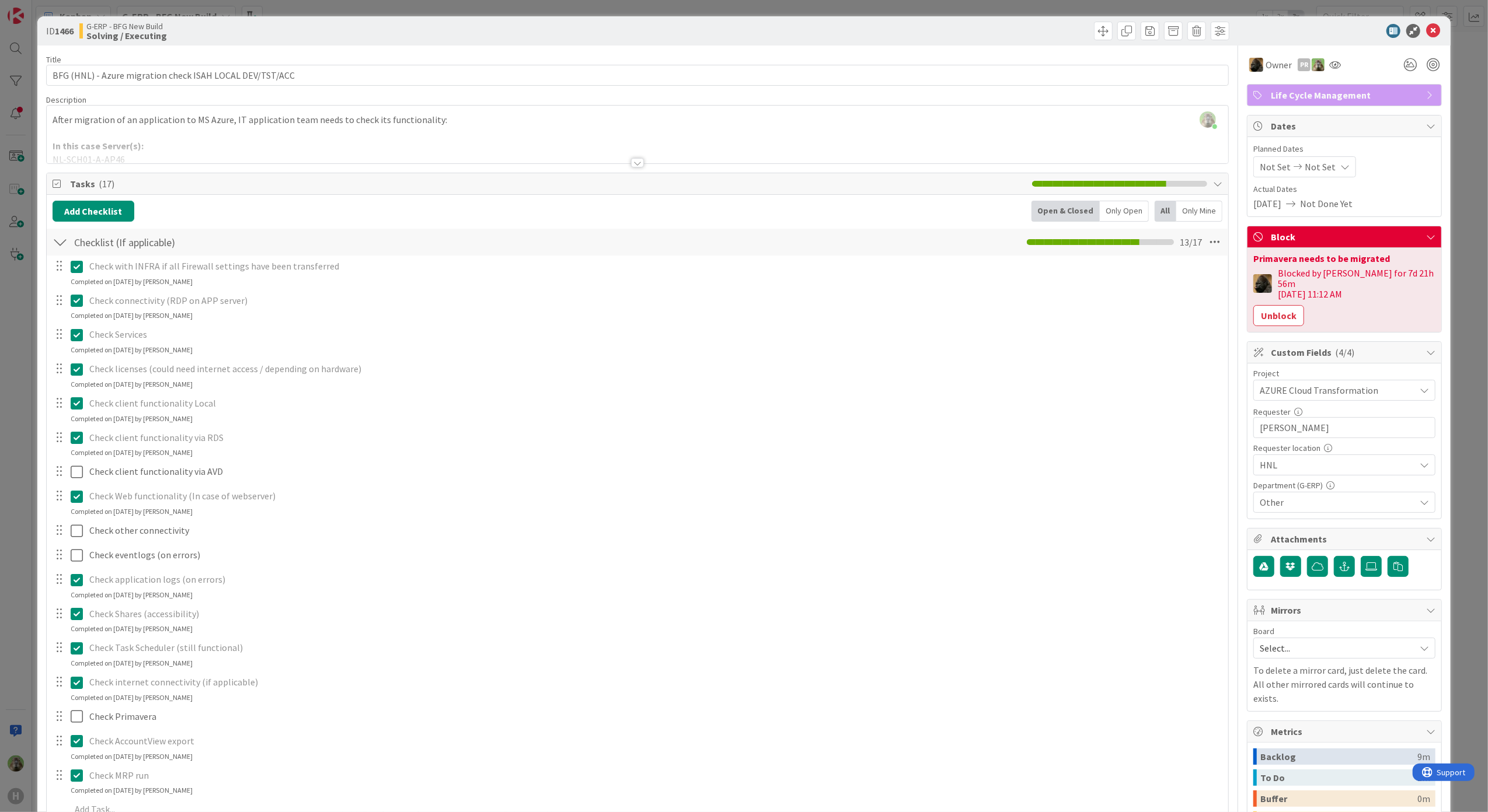
click at [10, 492] on div "ID 1466 G-ERP - BFG New Build Solving / Executing Title 56 / 128 BFG (HNL) - Az…" at bounding box center [744, 406] width 1488 height 812
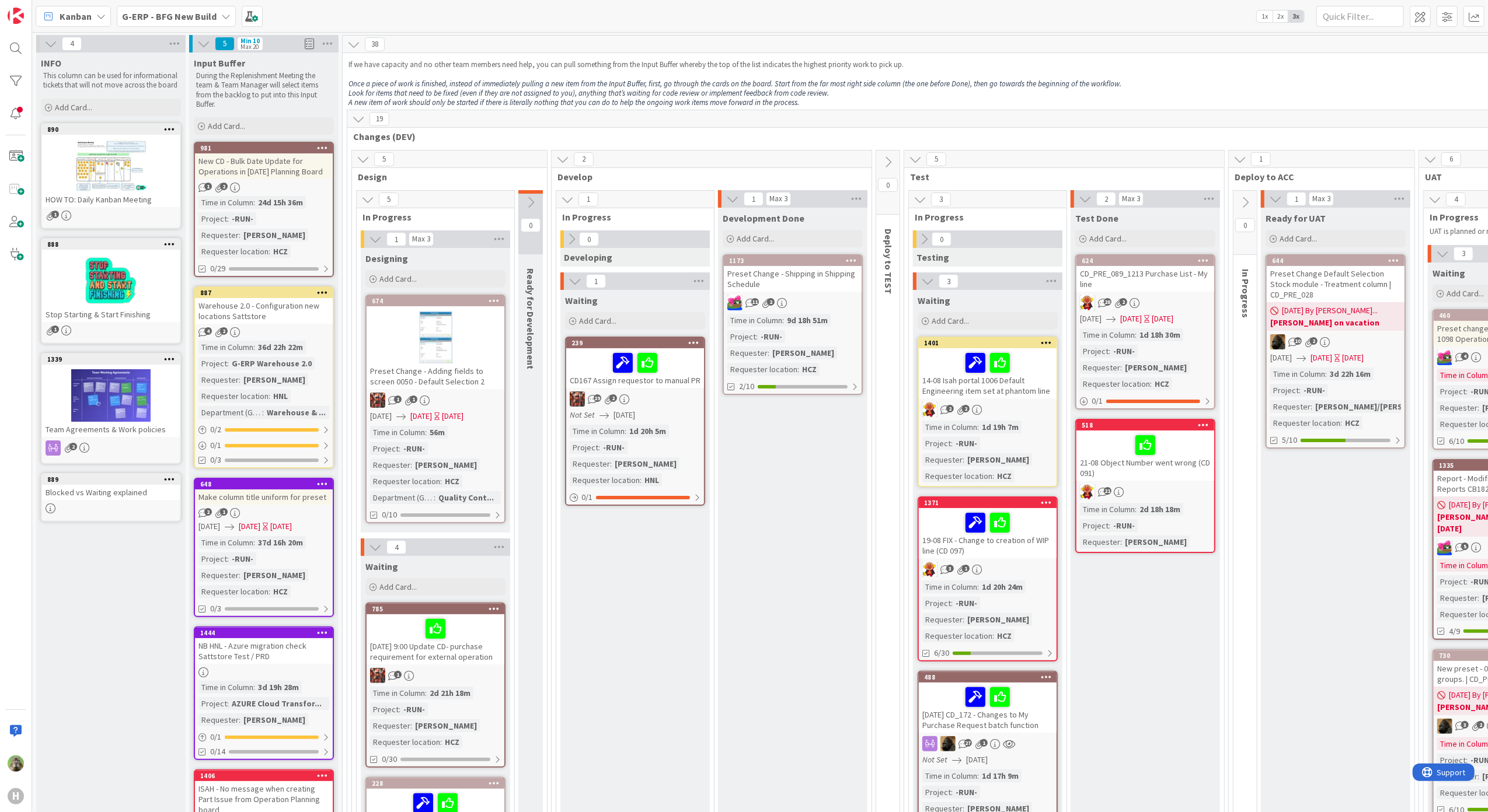
click at [839, 282] on div "Preset Change - Shipping in Shipping Schedule" at bounding box center [793, 278] width 138 height 26
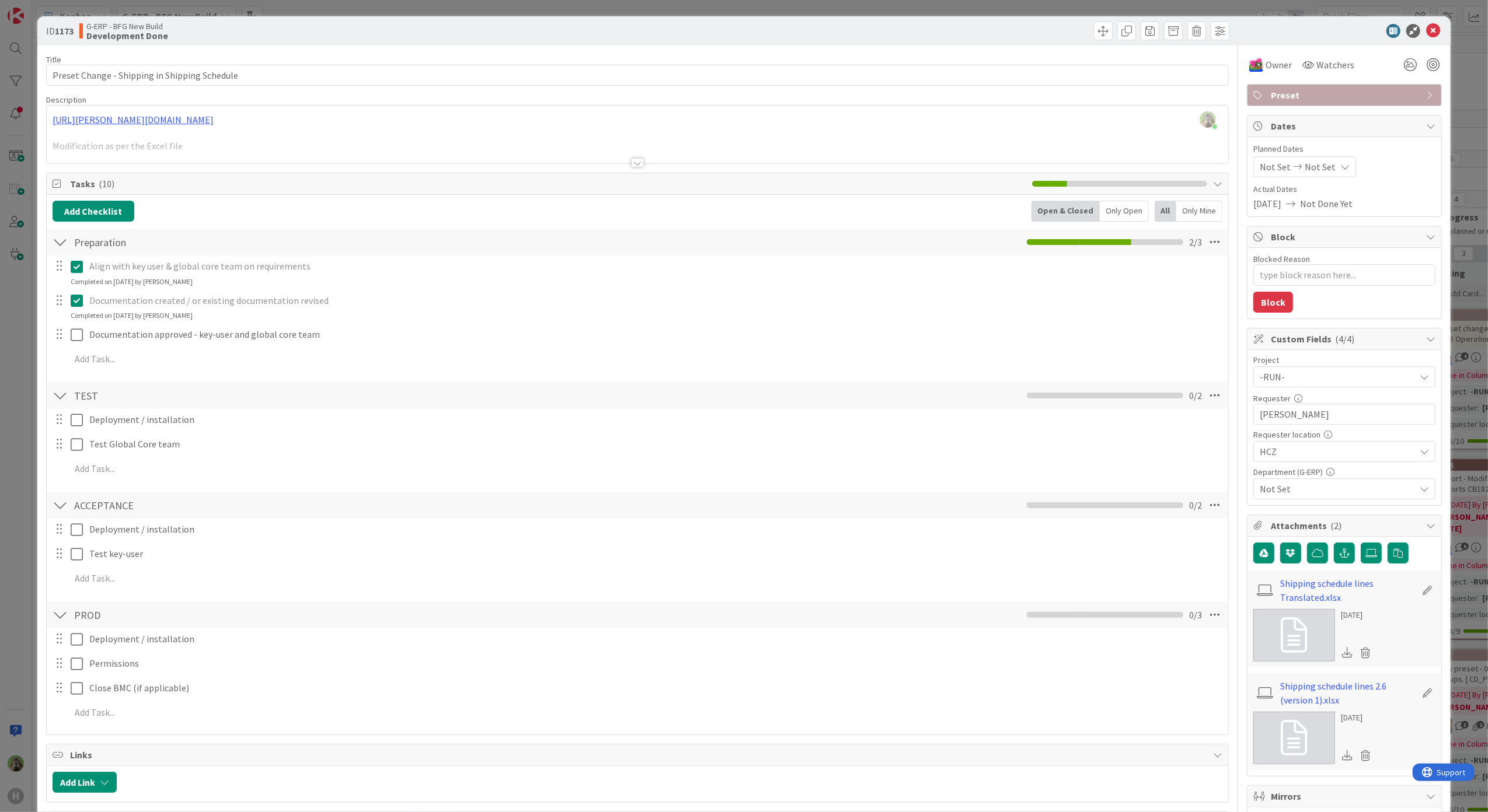
click at [26, 478] on div "ID 1173 G-ERP - BFG New Build Development Done Title 45 / 128 Preset Change - S…" at bounding box center [744, 406] width 1488 height 812
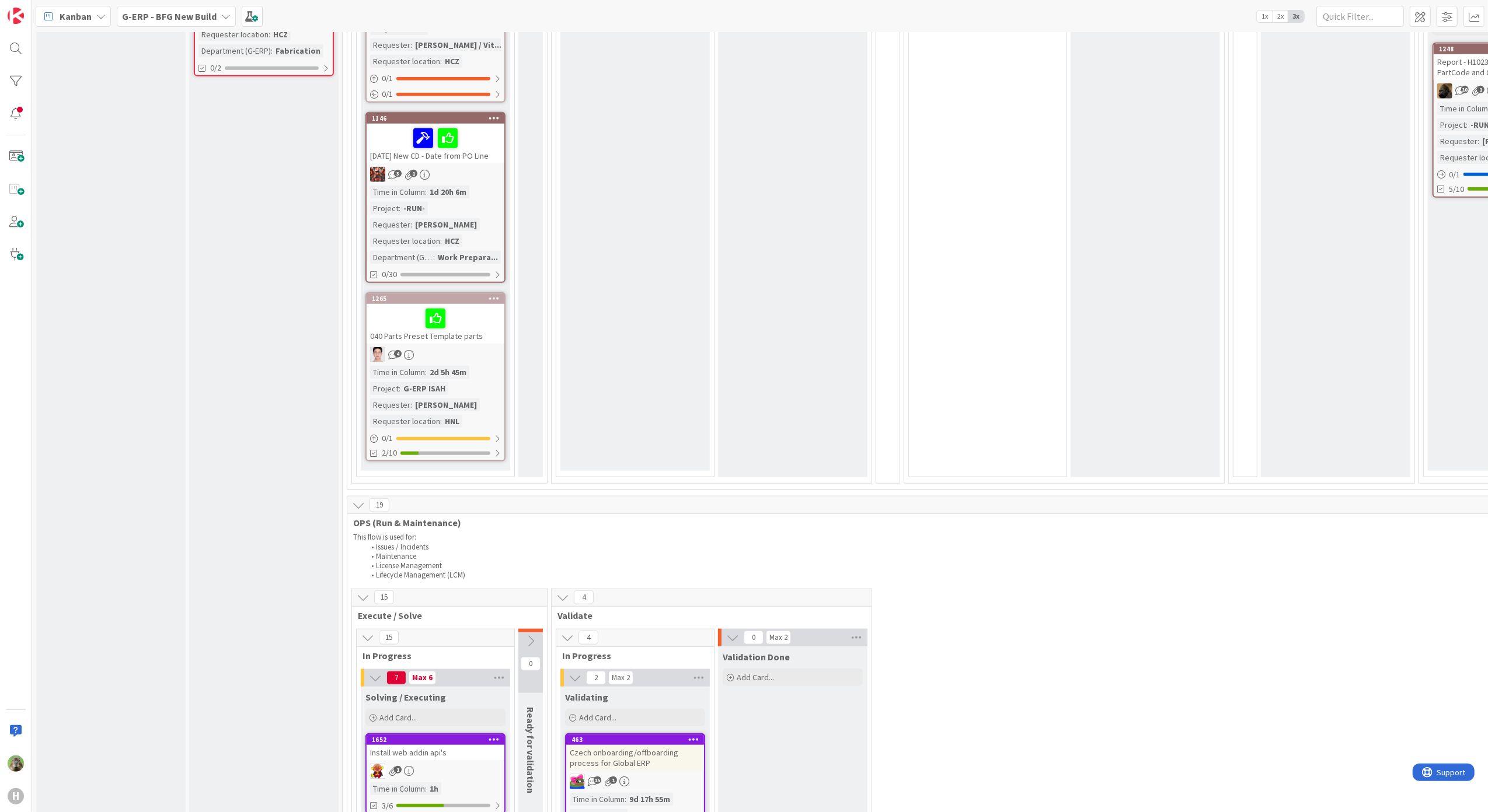
click at [498, 321] on div at bounding box center [435, 318] width 131 height 24
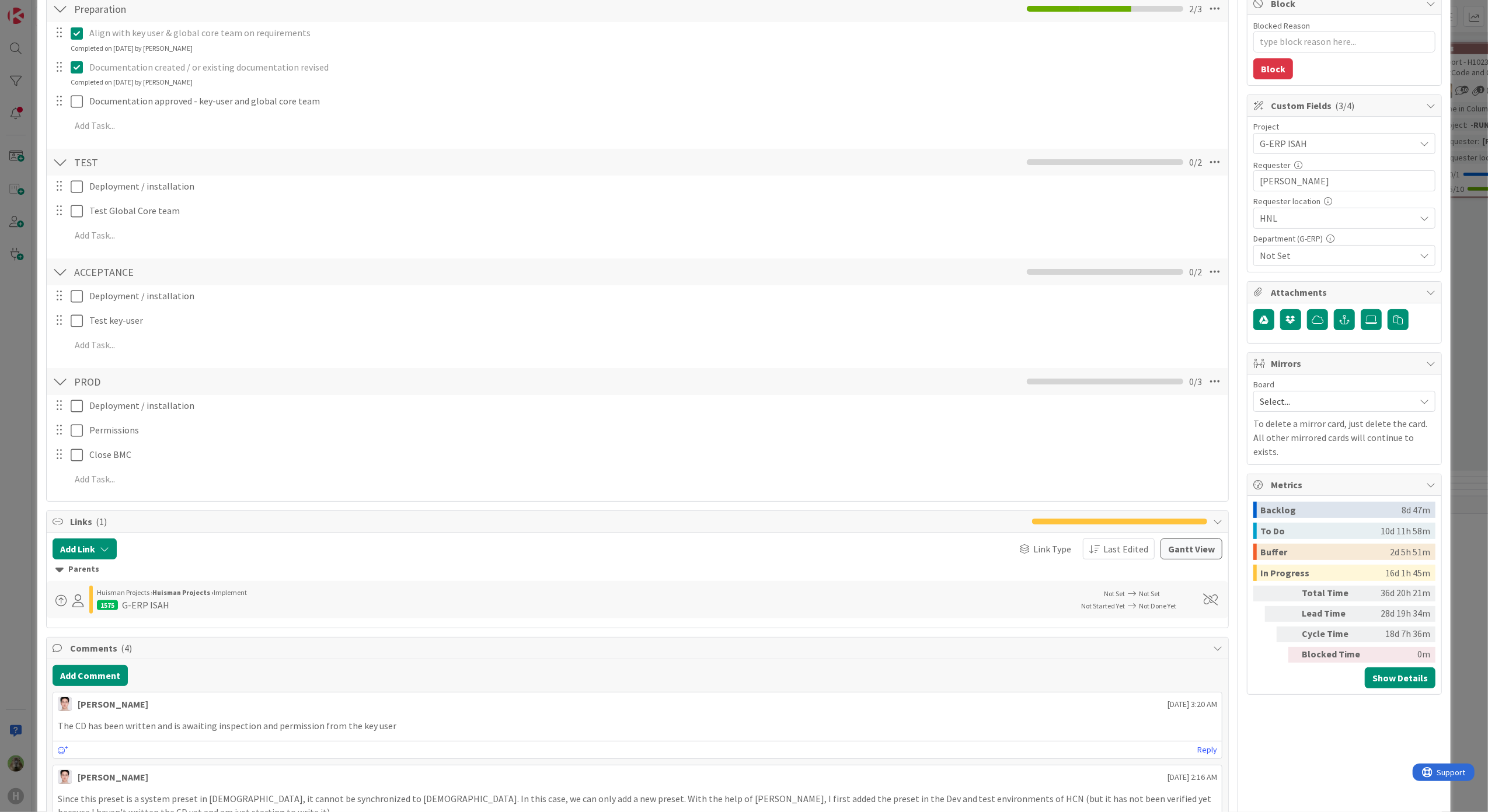
scroll to position [388, 0]
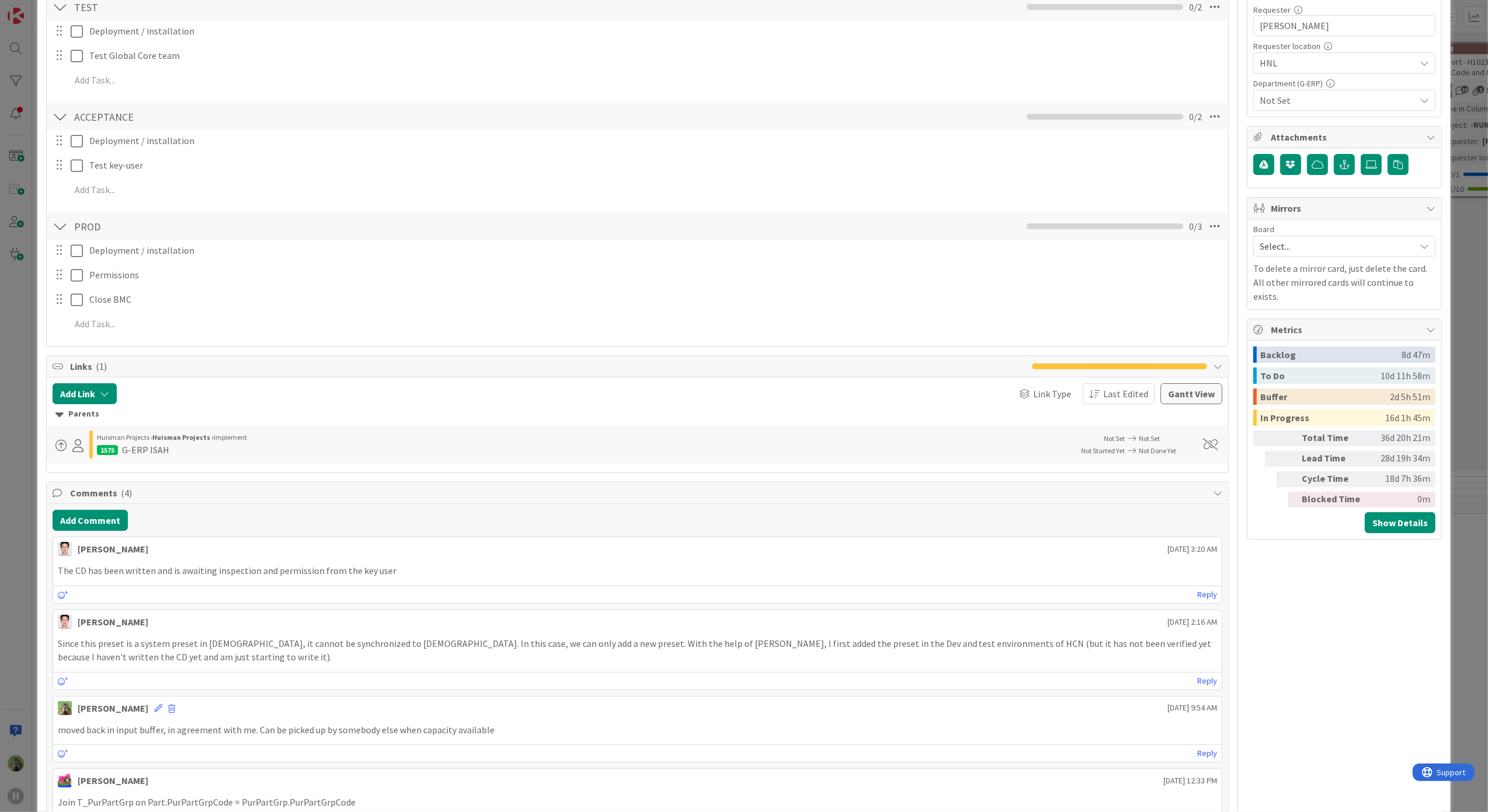
click at [20, 570] on div "ID 1265 G-ERP - BFG New Build Waiting Title 31 / 128 040 Parts Preset Template …" at bounding box center [744, 406] width 1488 height 812
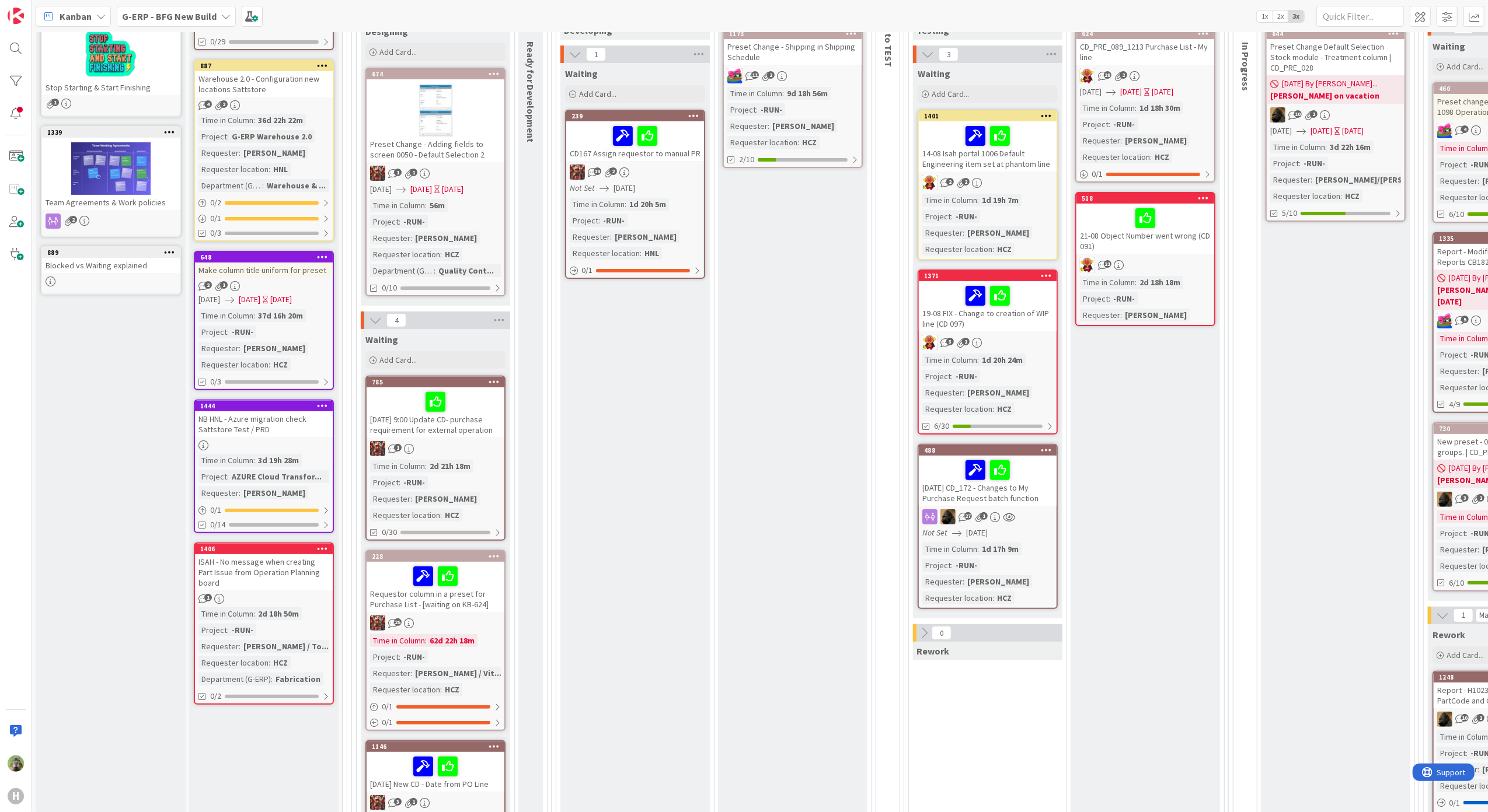
scroll to position [234, 0]
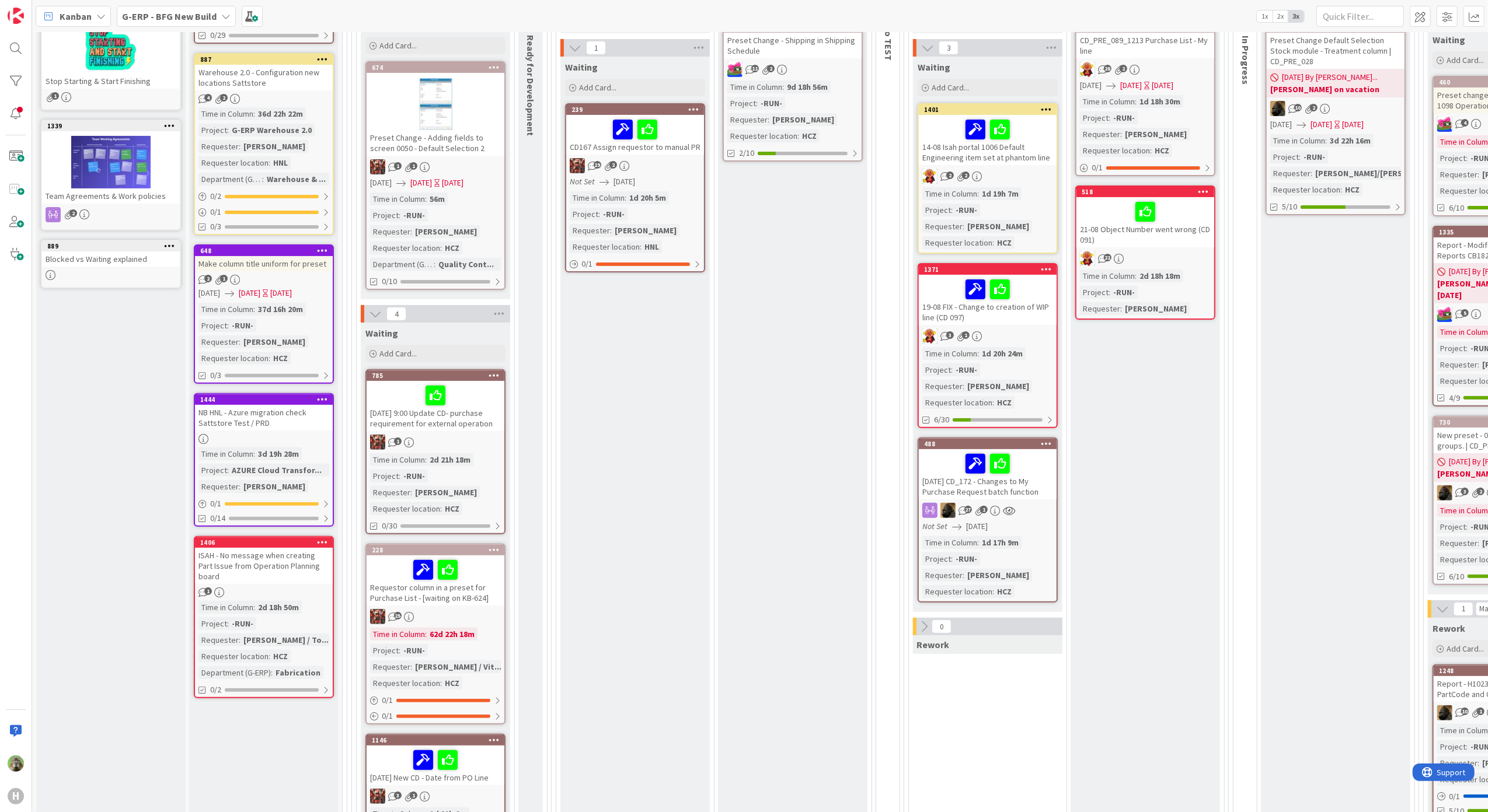
click at [300, 556] on div "ISAH - No message when creating Part Issue from Operation Planning board" at bounding box center [264, 566] width 138 height 36
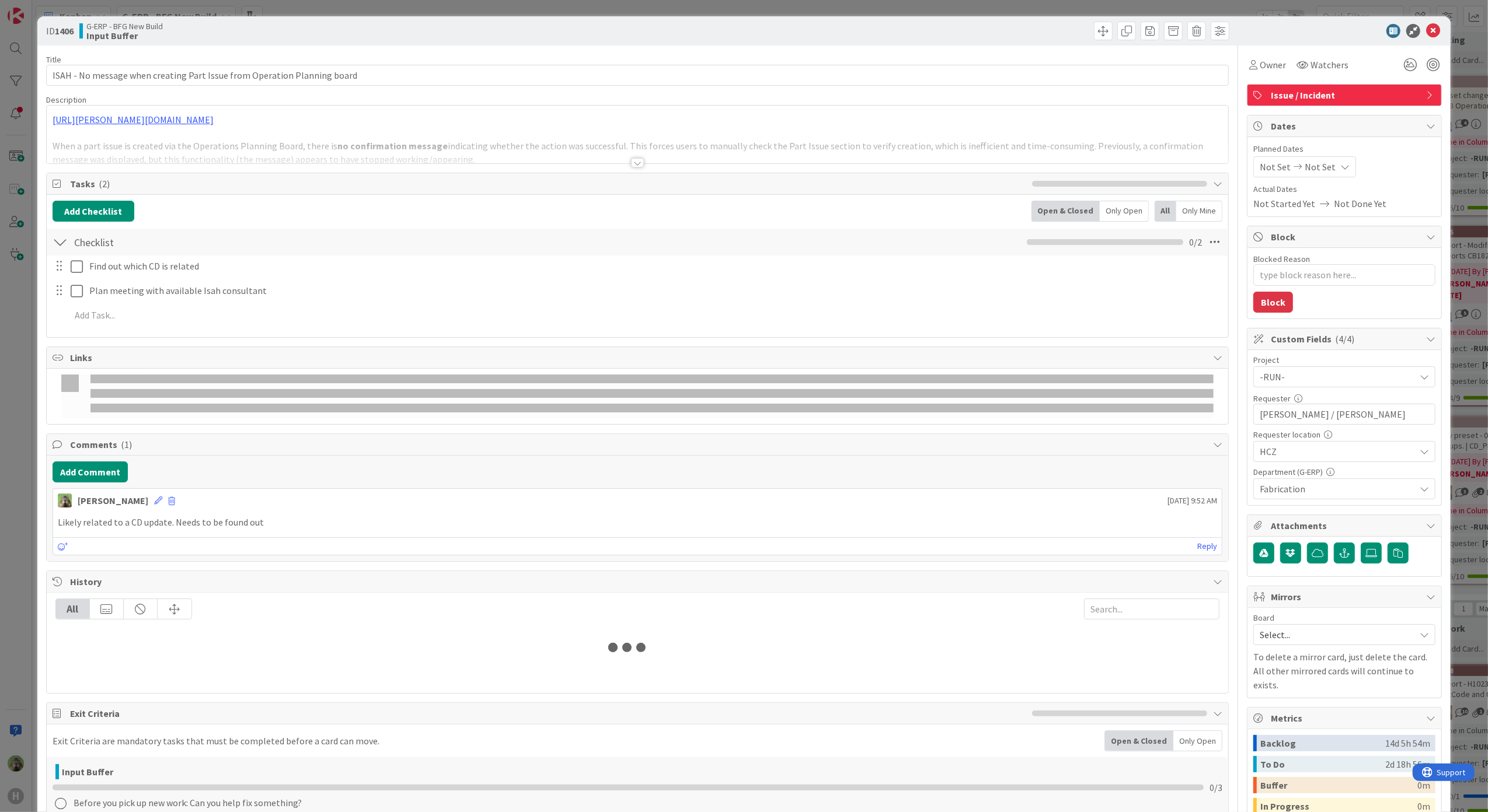
type textarea "x"
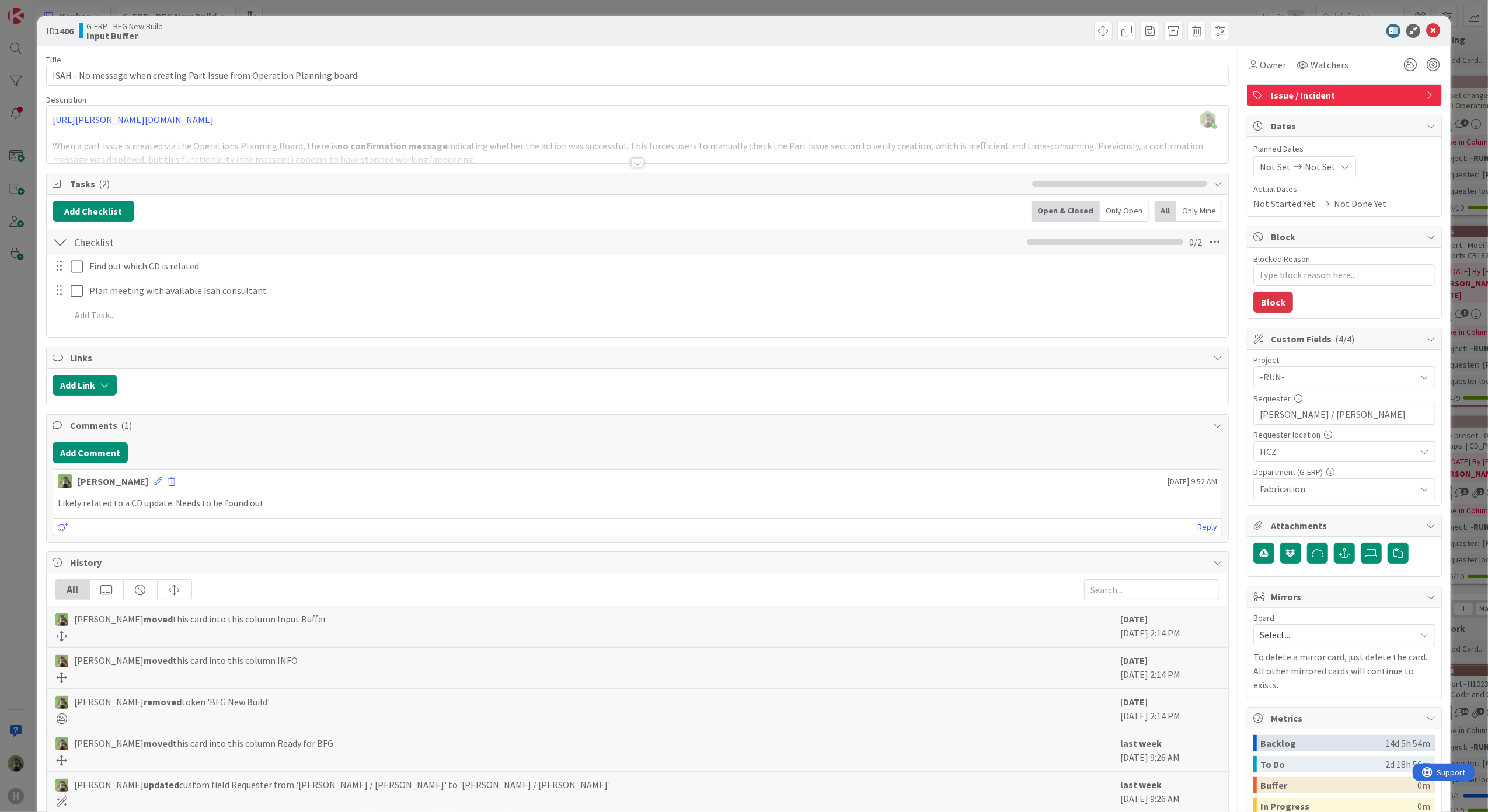
click at [628, 149] on div at bounding box center [638, 148] width 1182 height 30
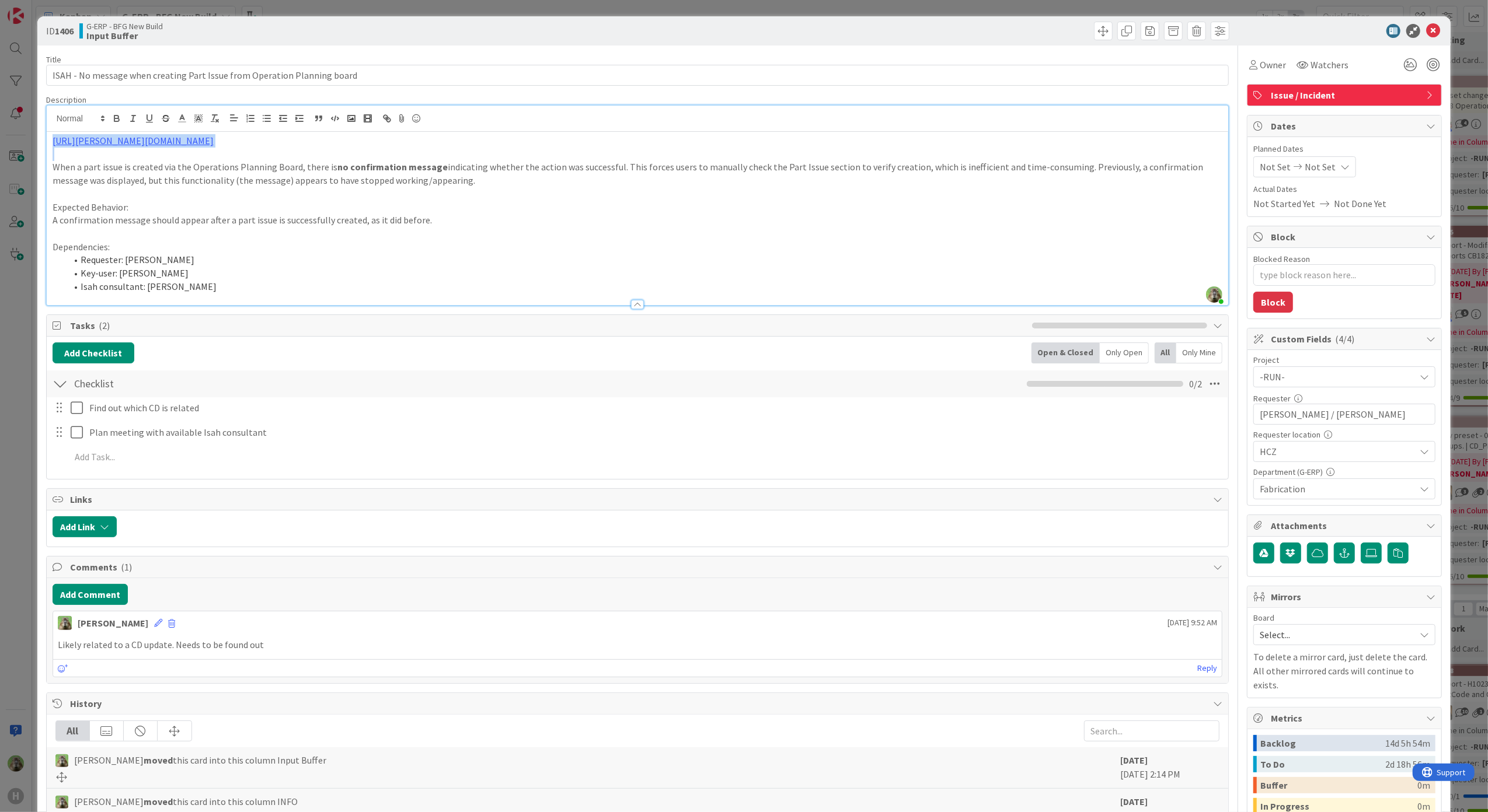
drag, startPoint x: 496, startPoint y: 148, endPoint x: 29, endPoint y: 138, distance: 467.1
click at [29, 138] on div "ID 1406 G-ERP - BFG New Build Input Buffer Title 73 / 128 ISAH - No message whe…" at bounding box center [744, 406] width 1488 height 812
copy link "https://huisman-smartit.onbmc.com/smartit/app/#/incident/AGGHEXFAF704DATAFJDYTA…"
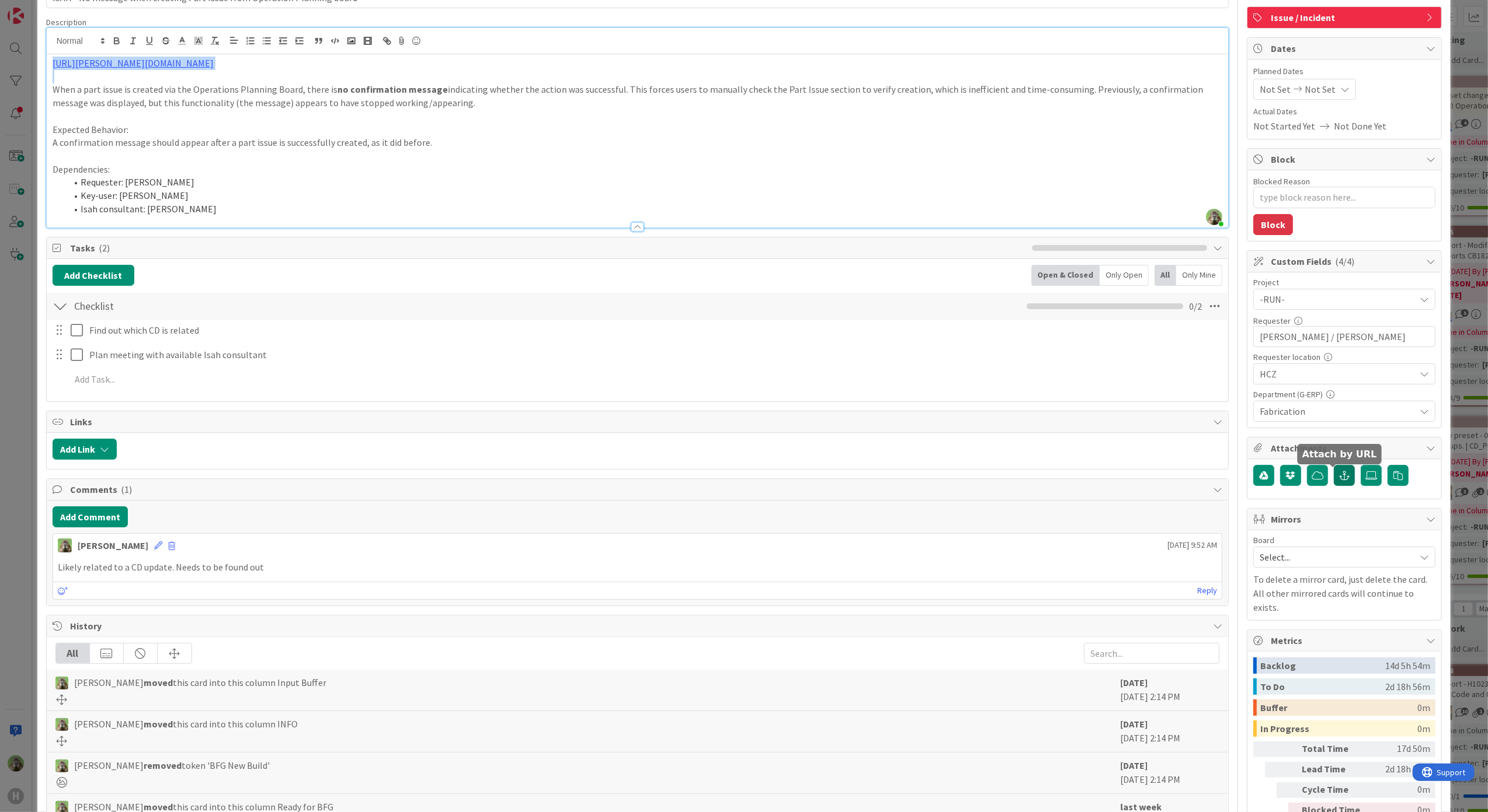
click at [1336, 470] on button "button" at bounding box center [1344, 475] width 21 height 21
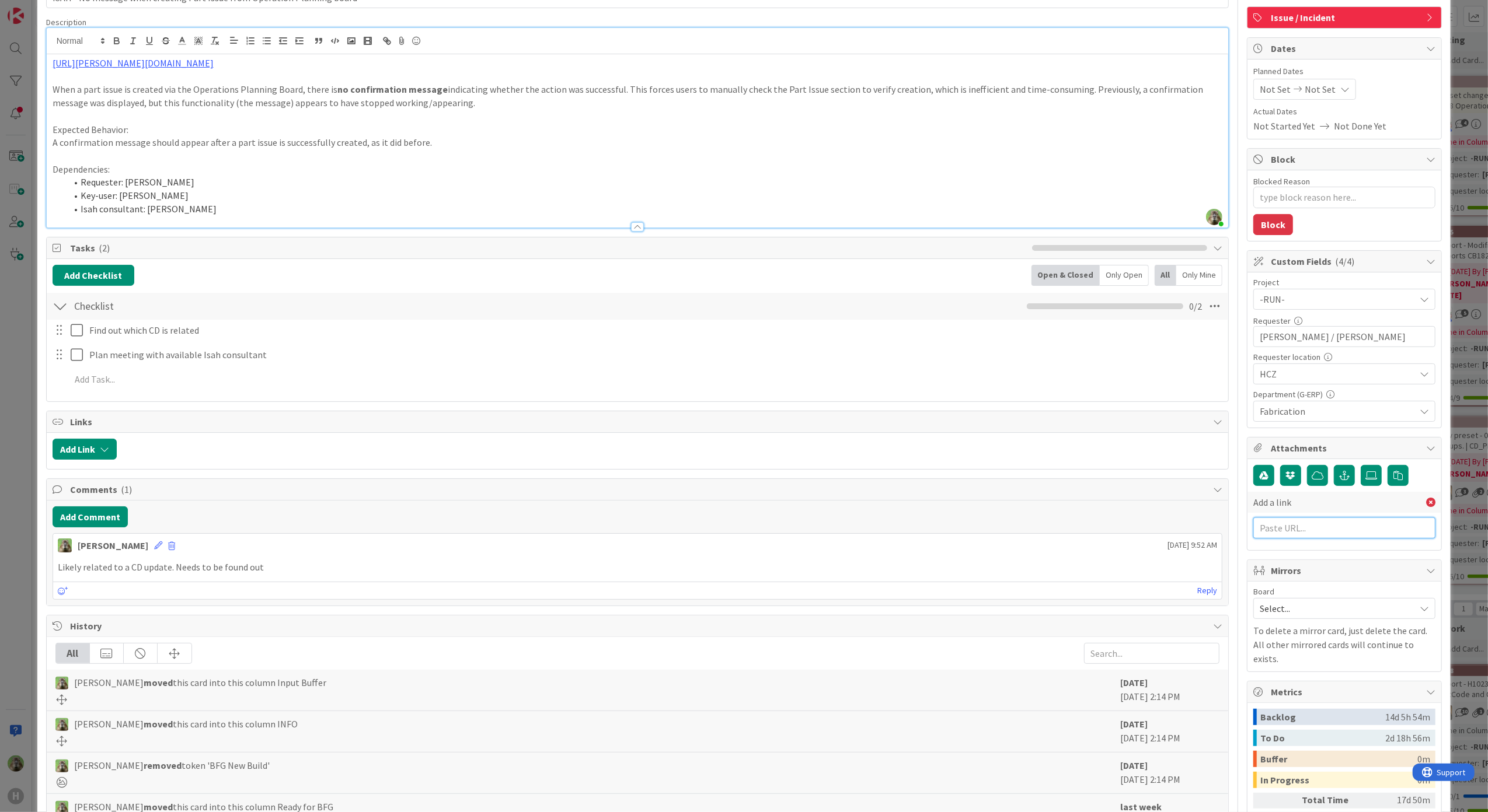
click at [1325, 528] on input "text" at bounding box center [1344, 528] width 182 height 21
paste input "https://huisman-smartit.onbmc.com/smartit/app/#/incident/AGGHEXFAF704DATAFJDYTA…"
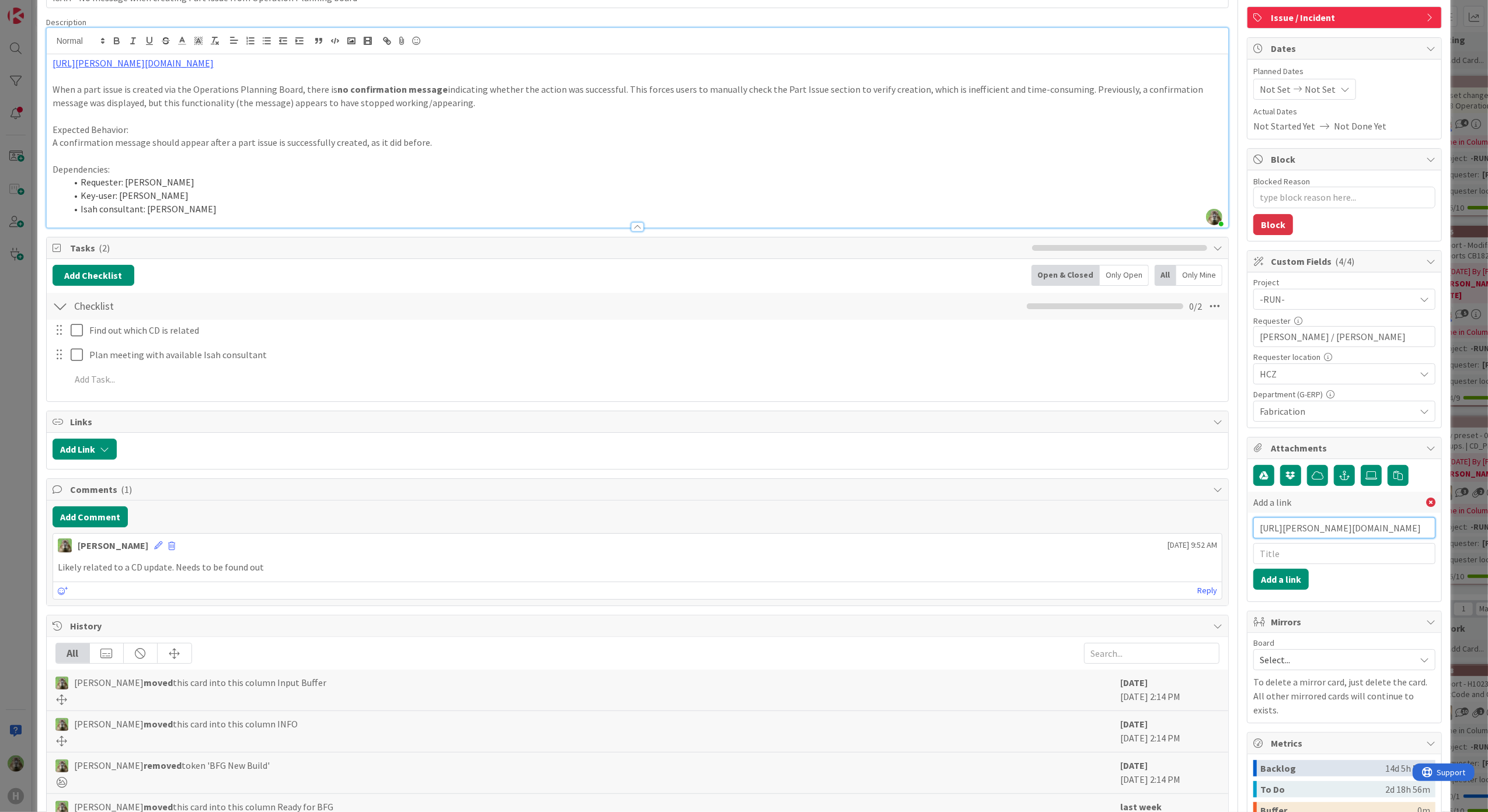
type input "https://huisman-smartit.onbmc.com/smartit/app/#/incident/AGGHEXFAF704DATAFJDYTA…"
click at [1304, 561] on input "text" at bounding box center [1344, 553] width 182 height 21
type input "BMC"
click at [1271, 581] on button "Add a link" at bounding box center [1281, 579] width 56 height 21
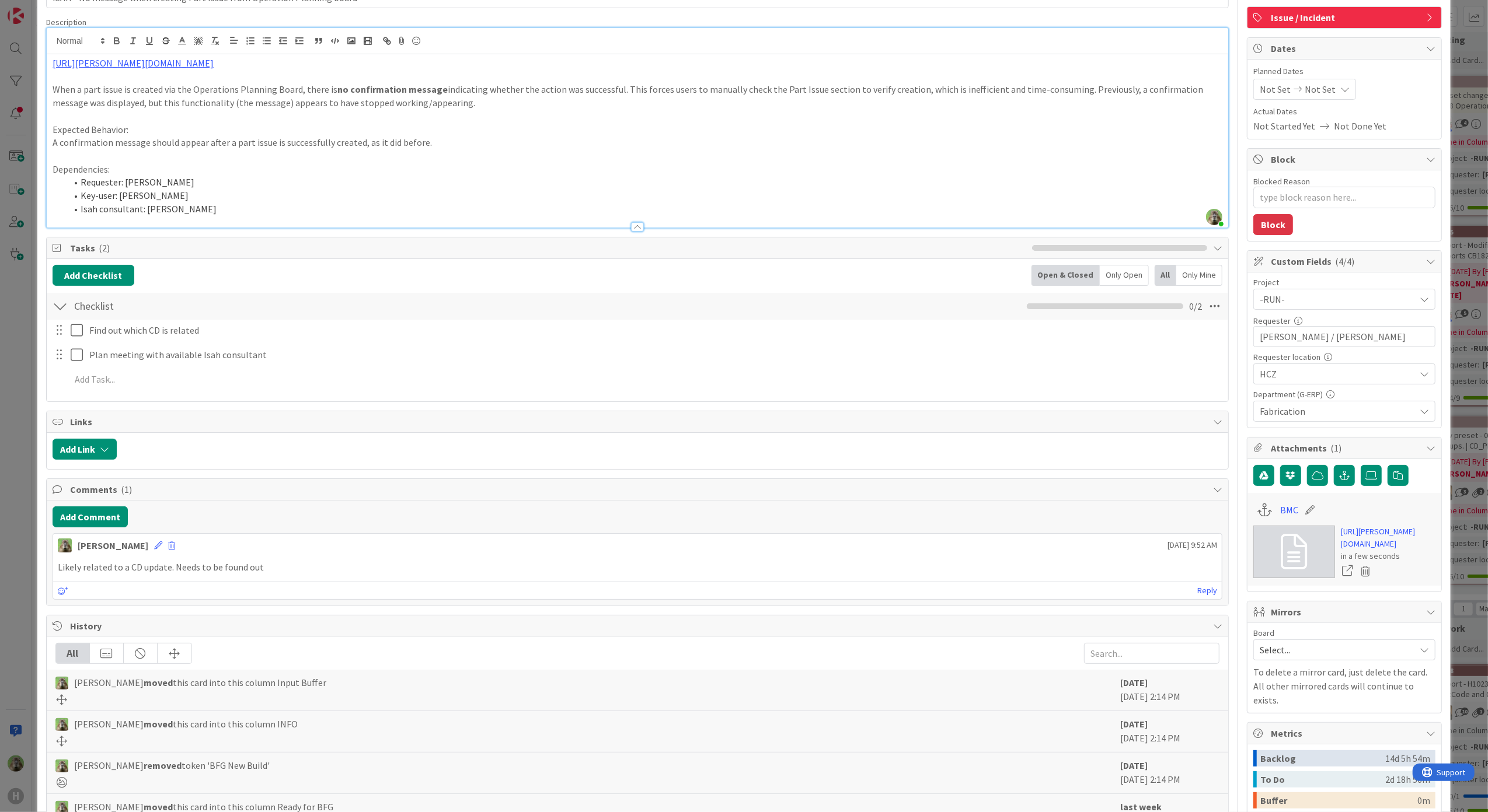
click at [22, 473] on div "ID 1406 G-ERP - BFG New Build Input Buffer Title 73 / 128 ISAH - No message whe…" at bounding box center [744, 406] width 1488 height 812
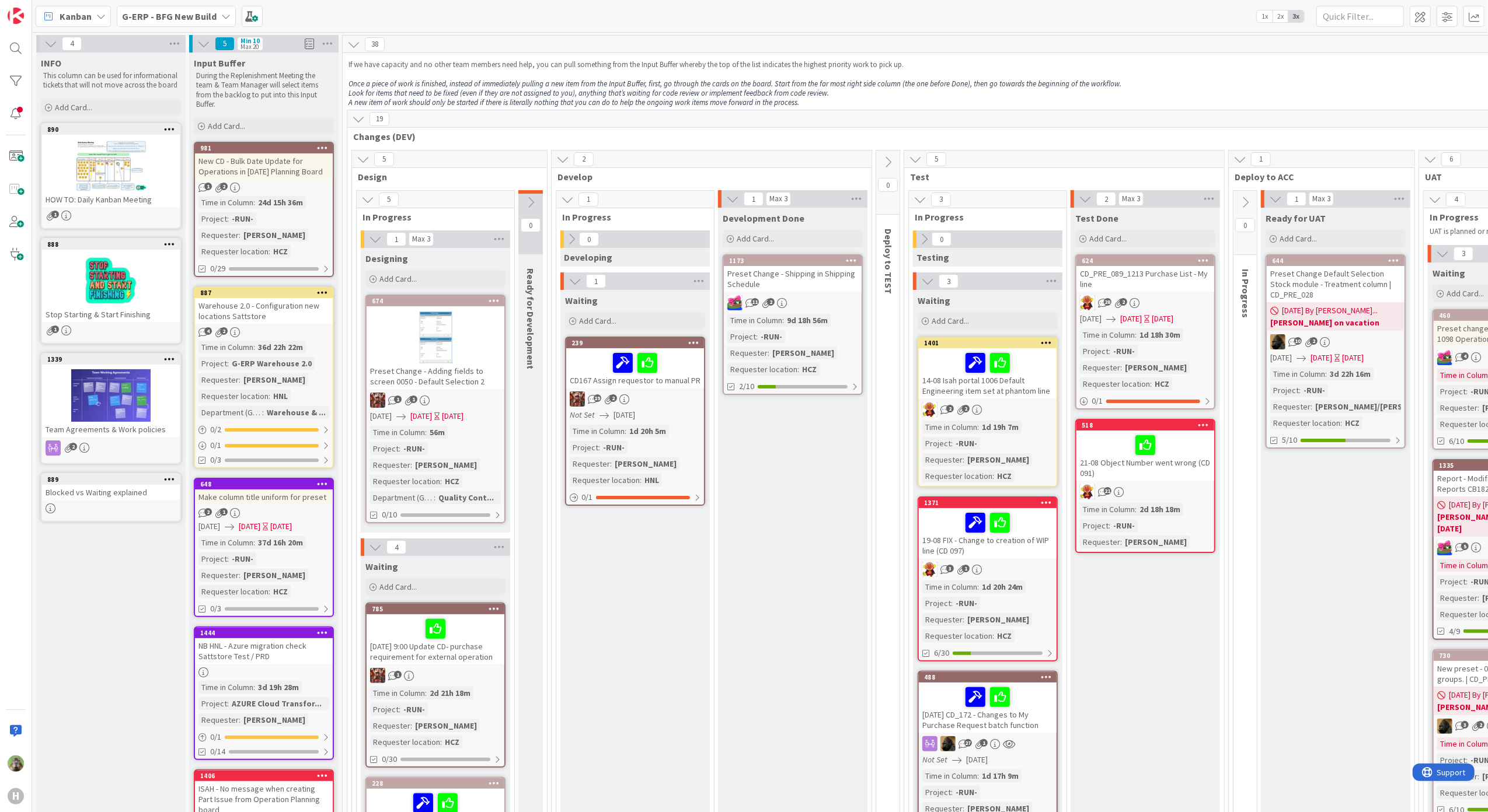
click at [182, 20] on b "G-ERP - BFG New Build" at bounding box center [169, 16] width 95 height 12
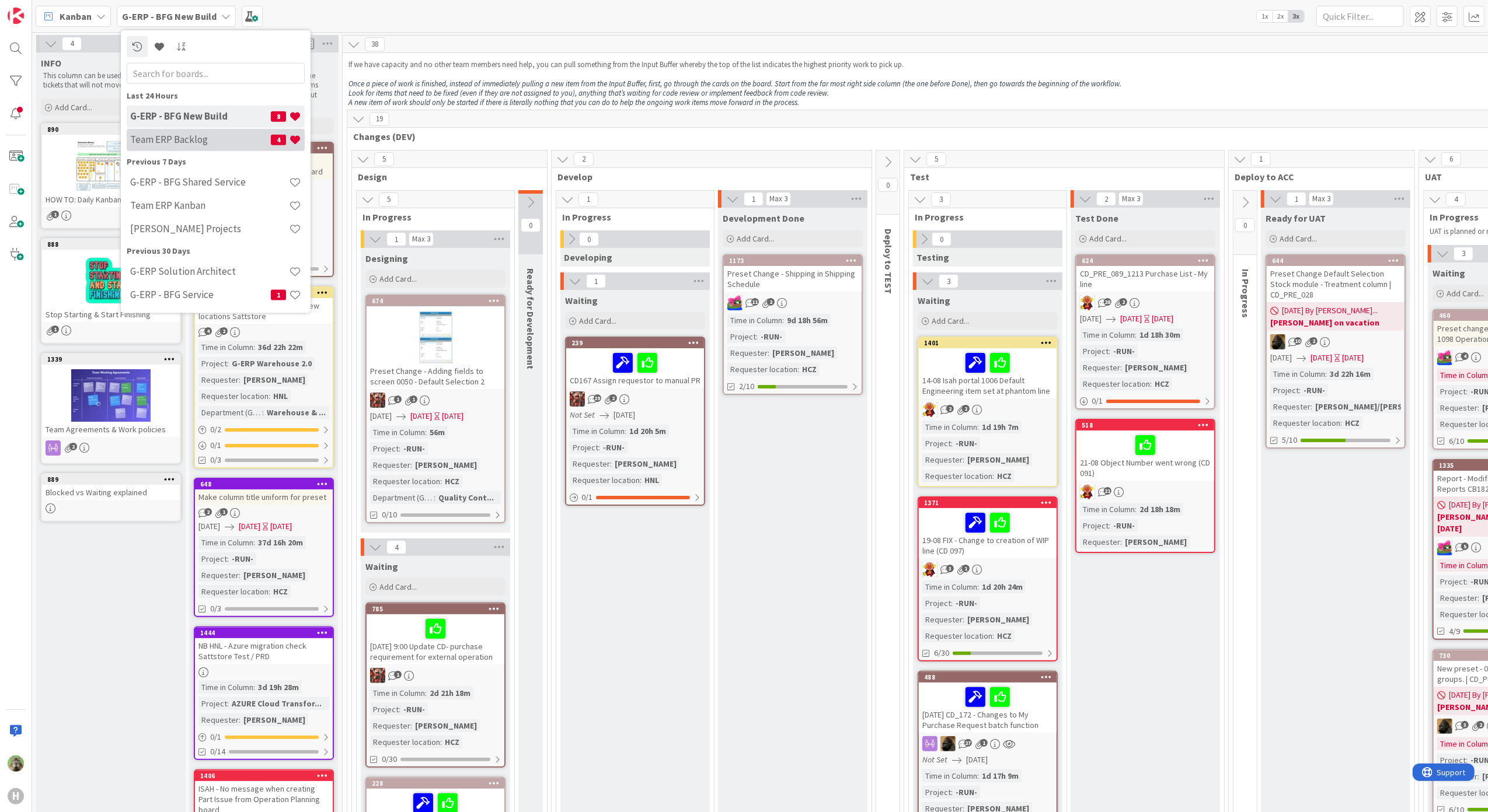
click at [204, 129] on div "Team ERP Backlog 4" at bounding box center [216, 139] width 178 height 22
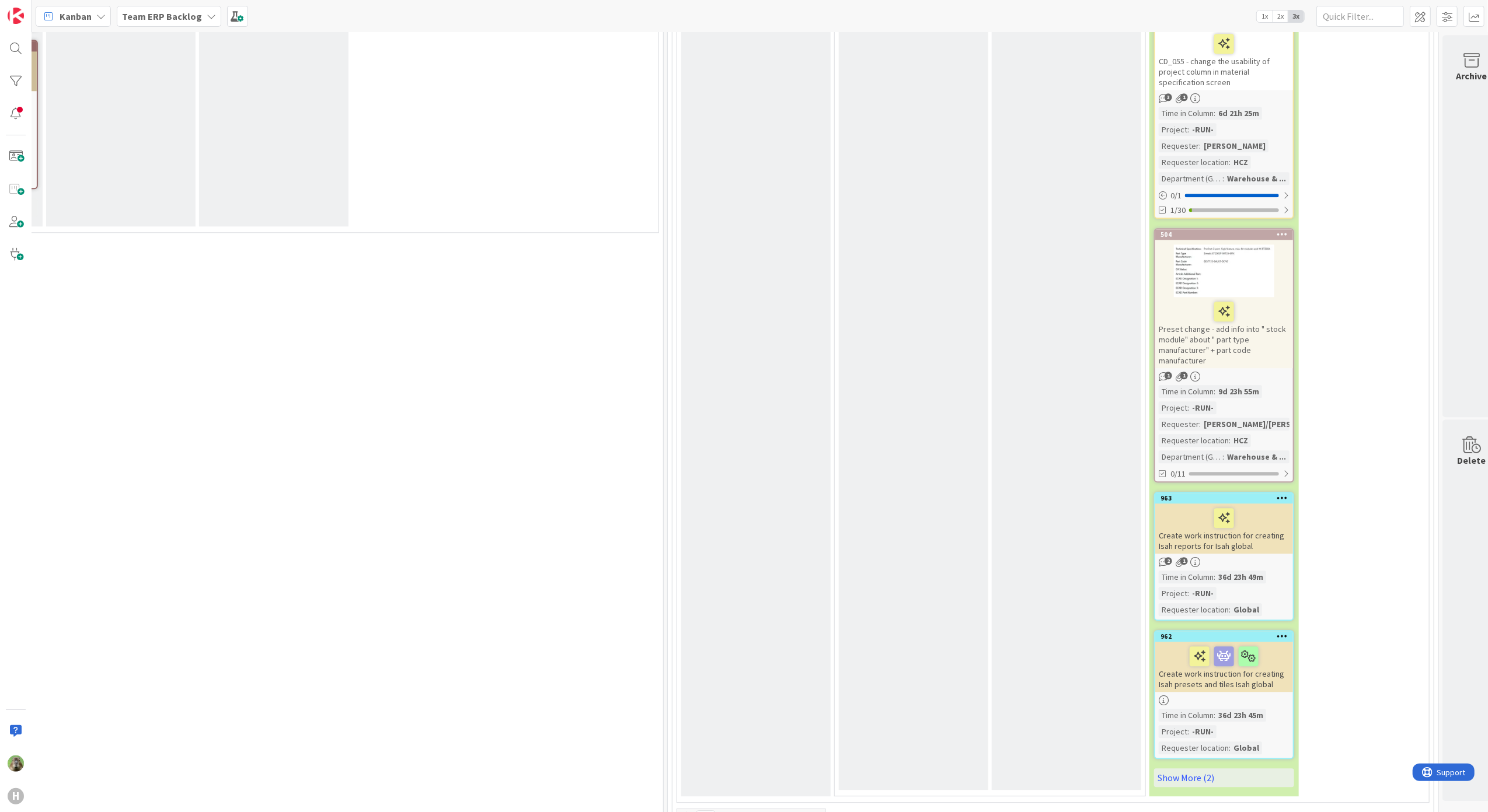
scroll to position [2956, 496]
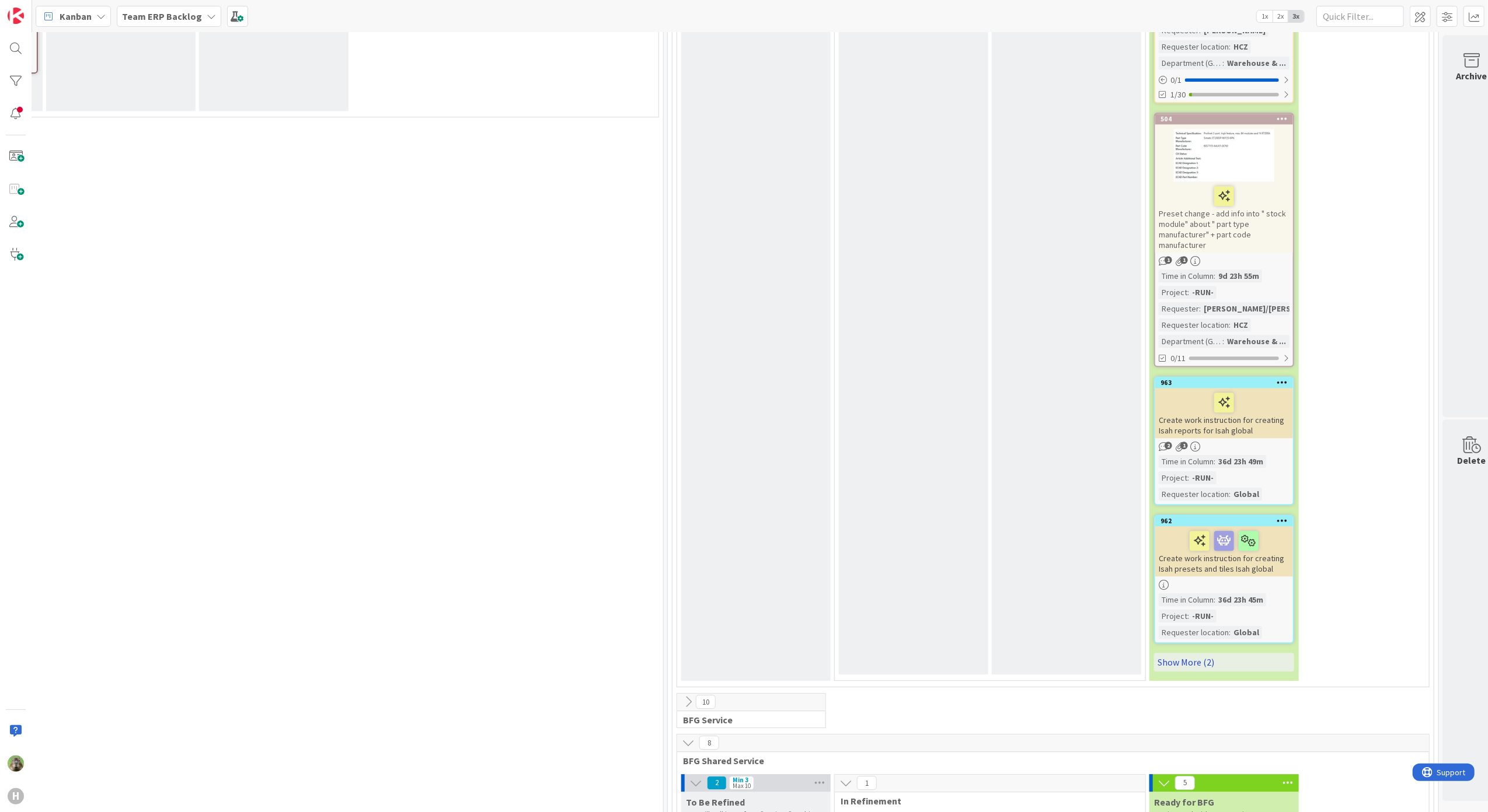
click at [1224, 653] on link "Show More (2)" at bounding box center [1224, 662] width 140 height 19
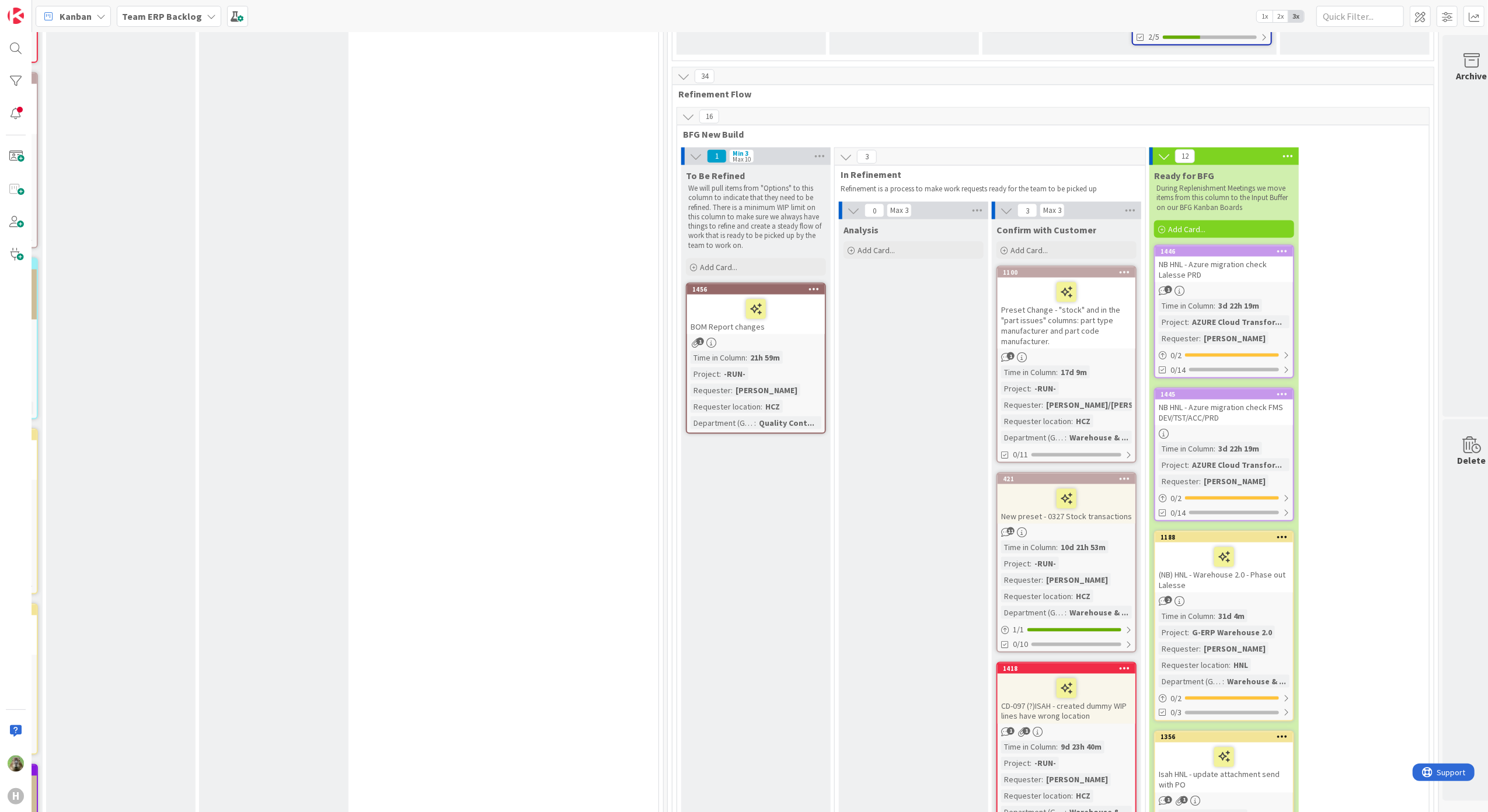
scroll to position [1089, 496]
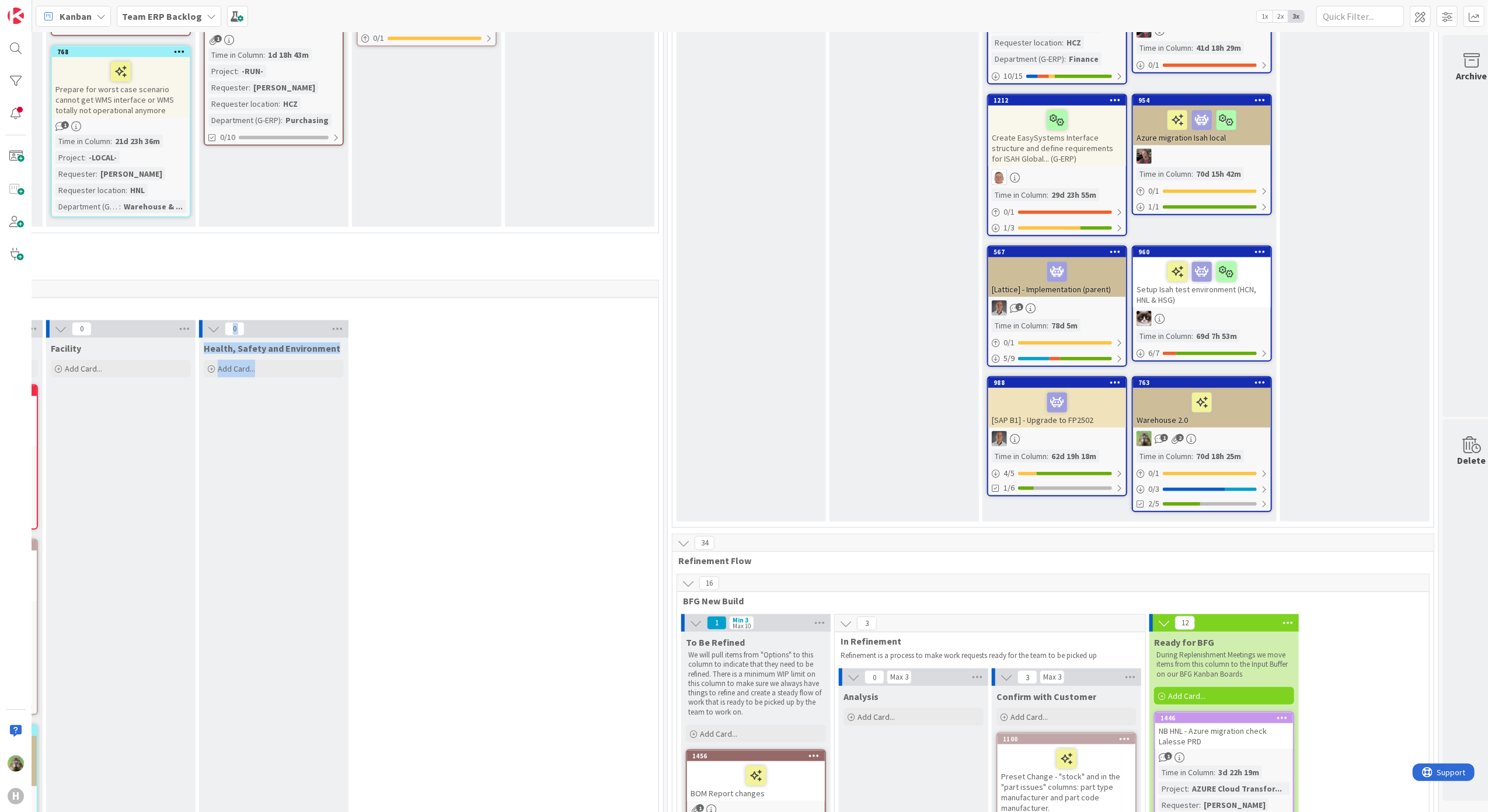
drag, startPoint x: 642, startPoint y: 799, endPoint x: 102, endPoint y: 726, distance: 544.9
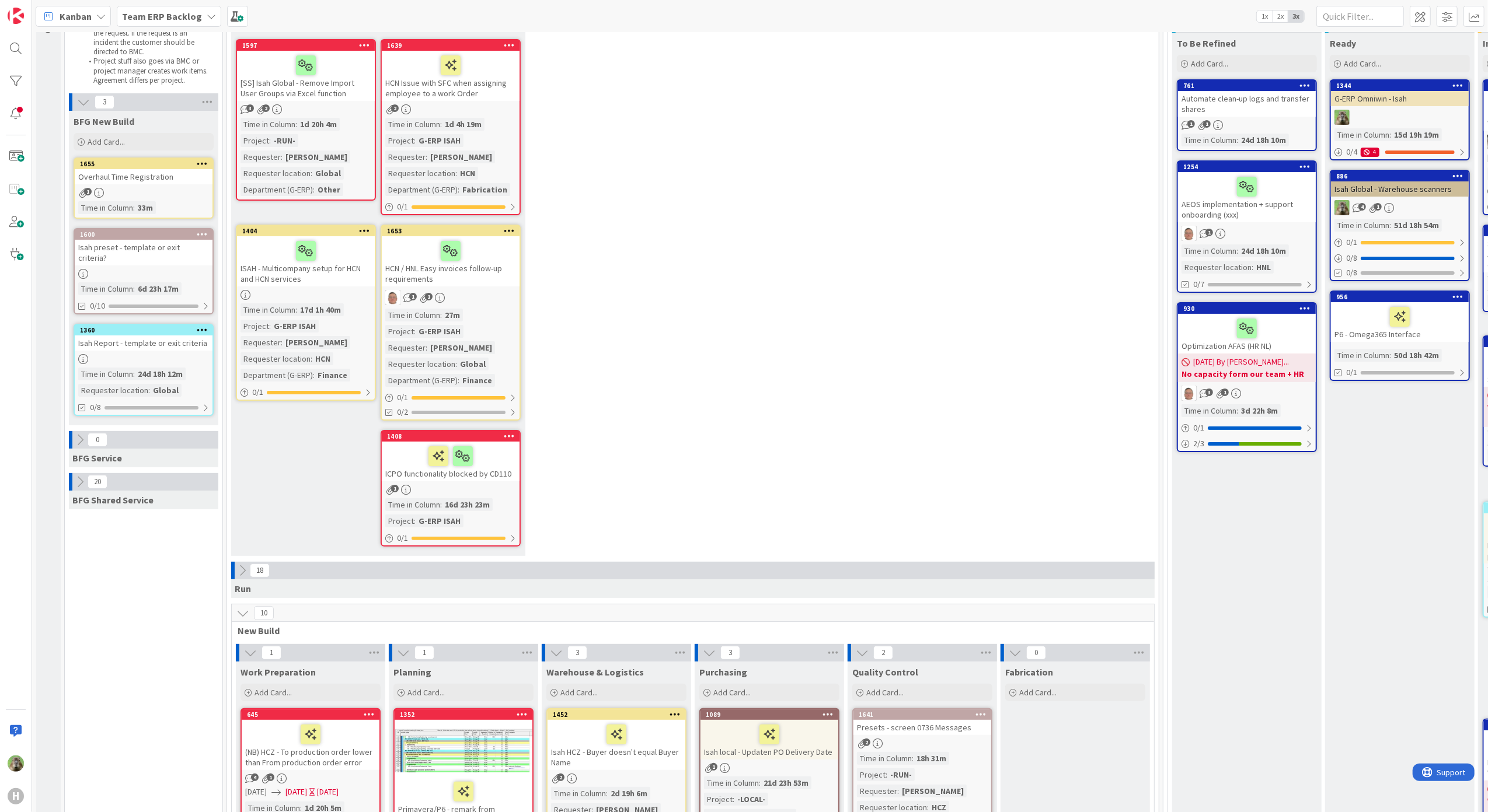
scroll to position [0, 0]
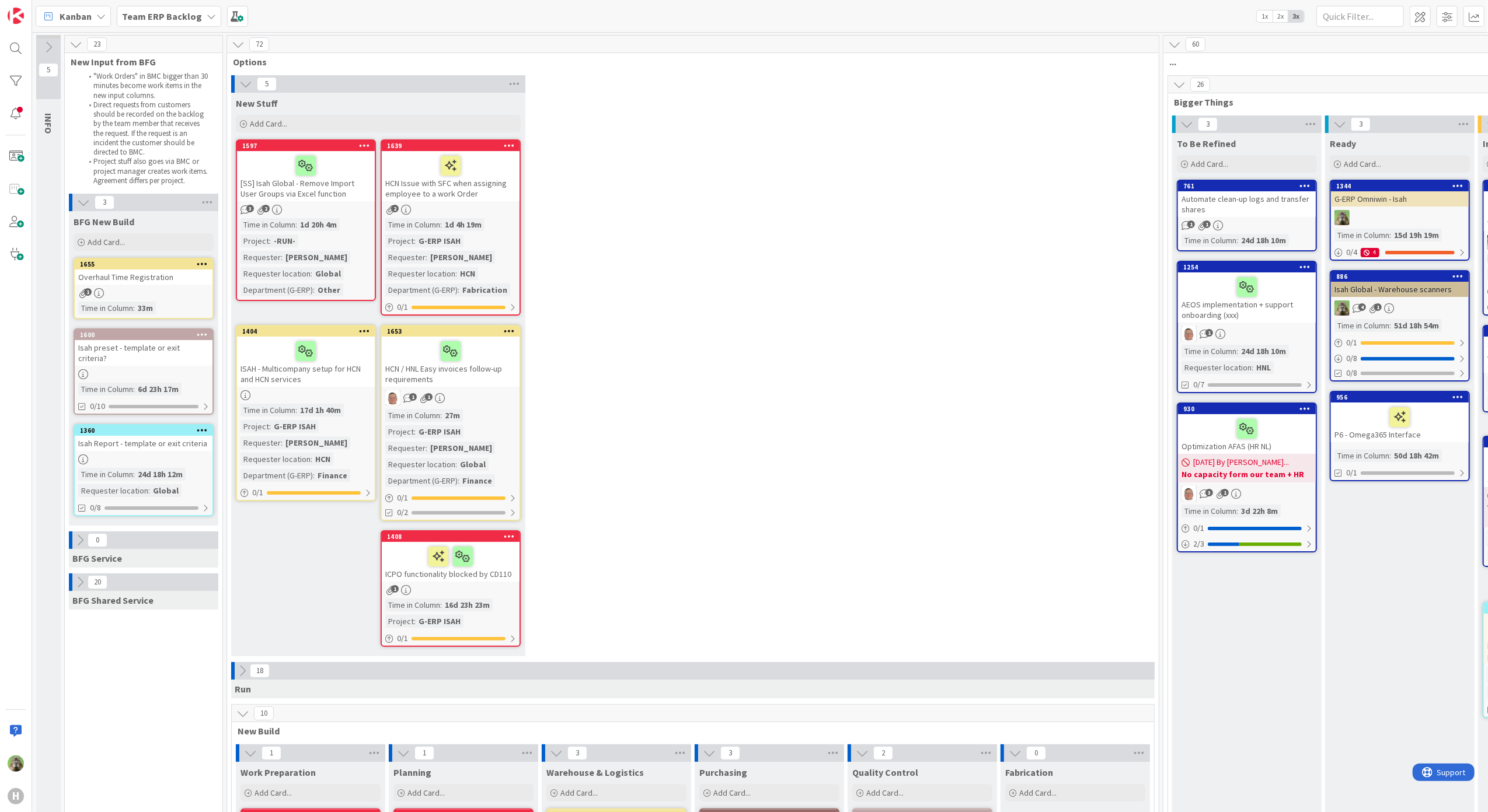
click at [181, 24] on div "Team ERP Backlog" at bounding box center [169, 16] width 105 height 21
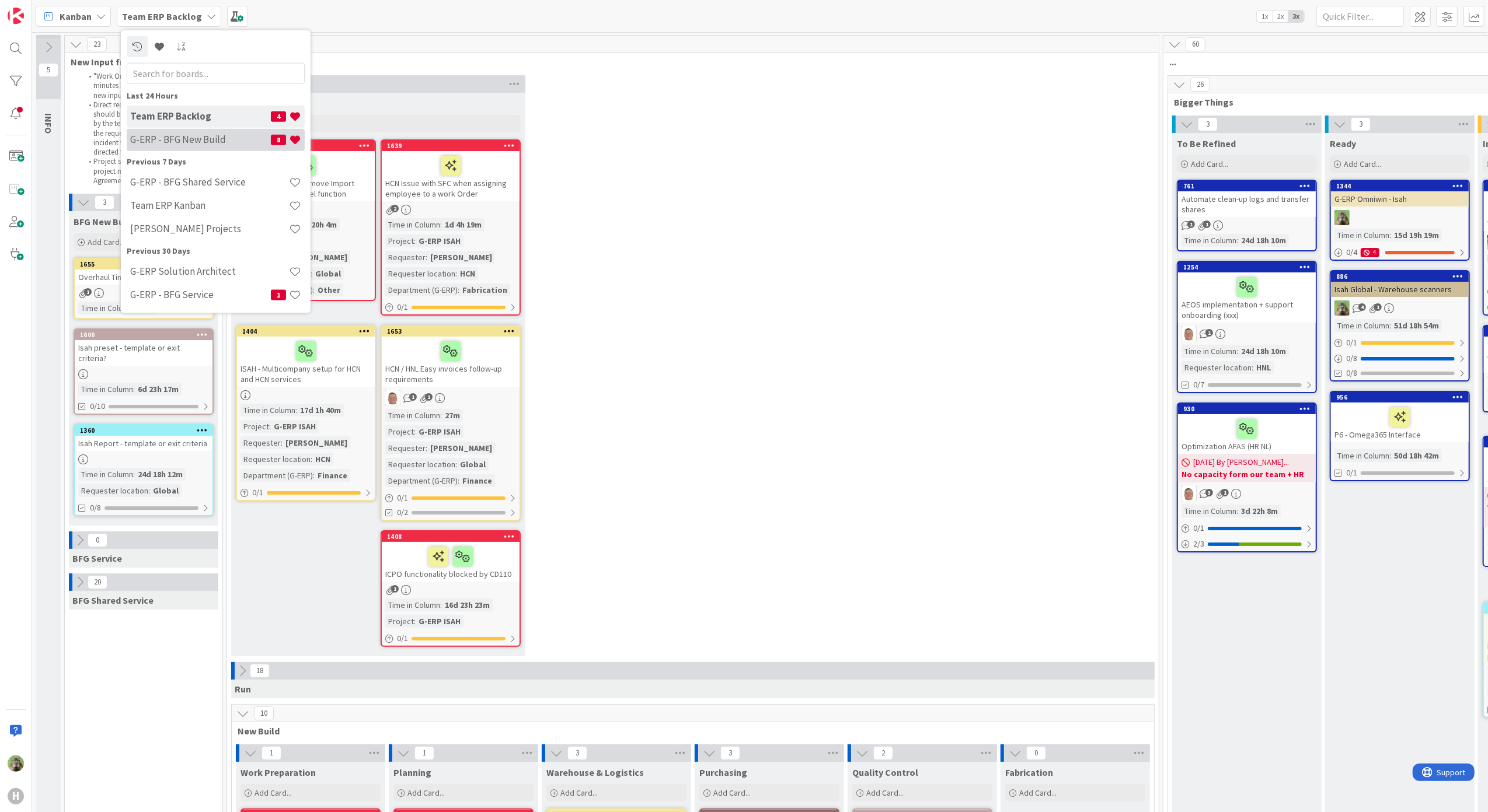
click at [217, 134] on h4 "G-ERP - BFG New Build" at bounding box center [200, 139] width 141 height 12
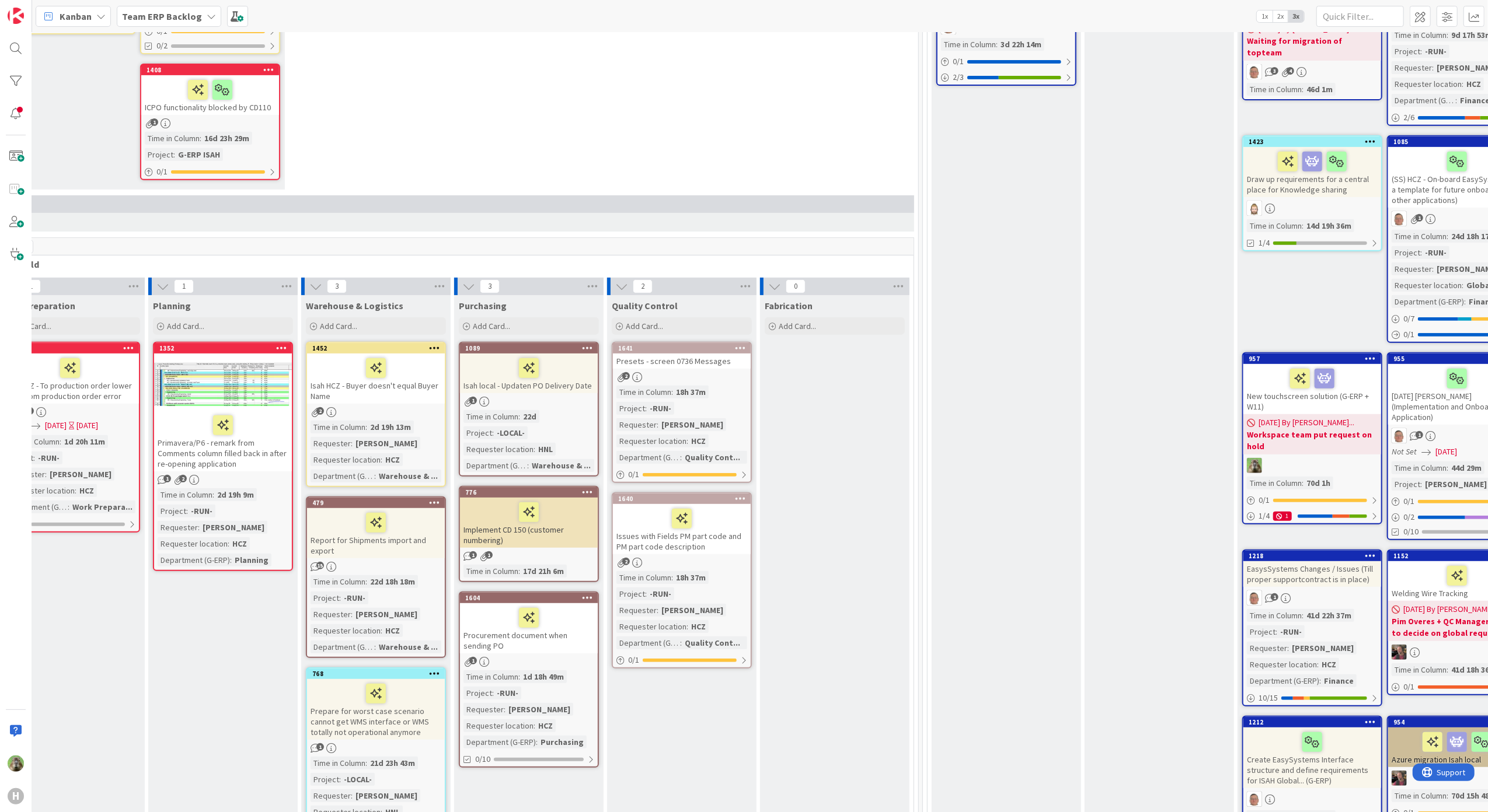
scroll to position [0, 241]
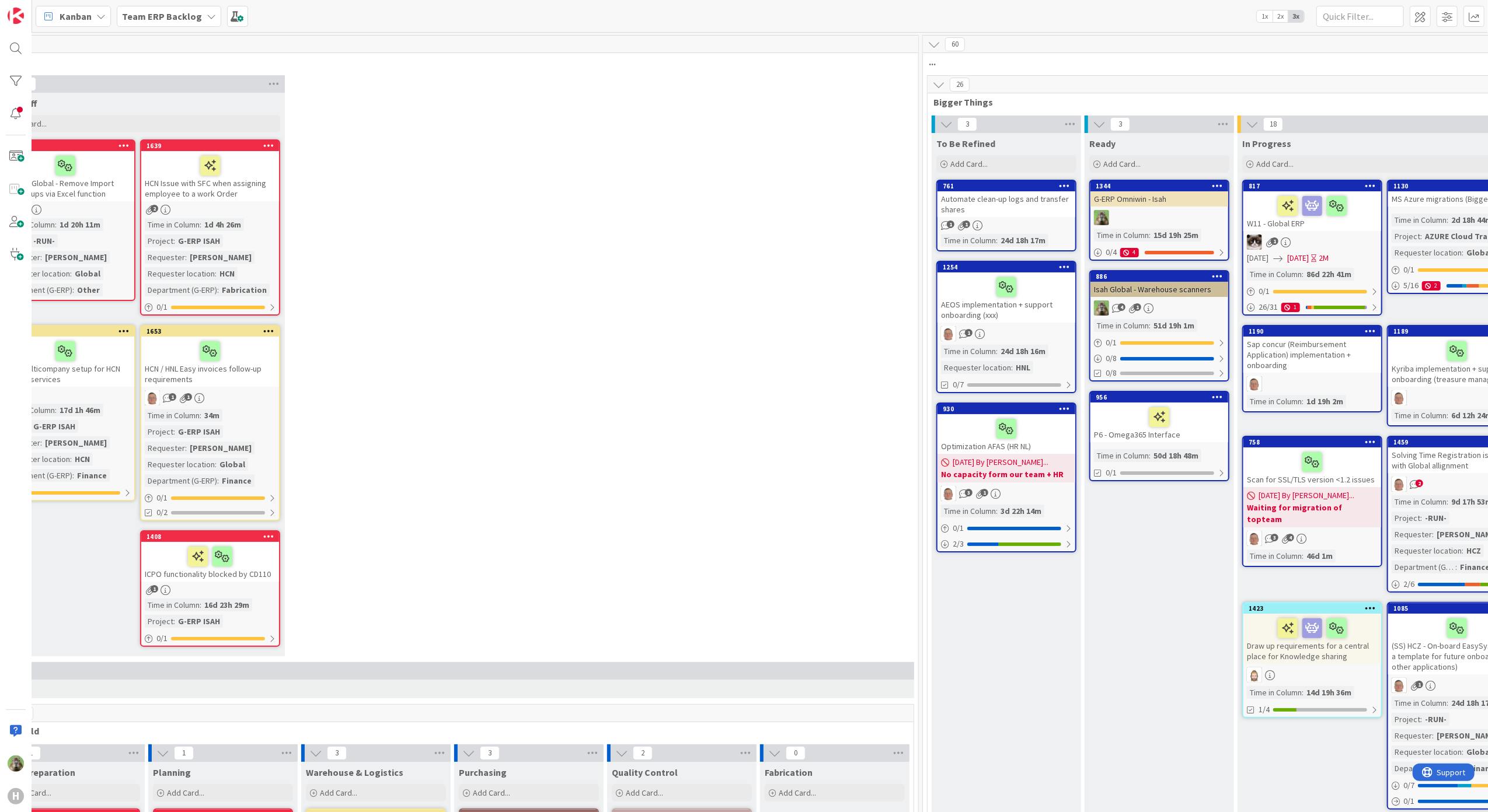
click at [942, 82] on icon at bounding box center [938, 84] width 13 height 13
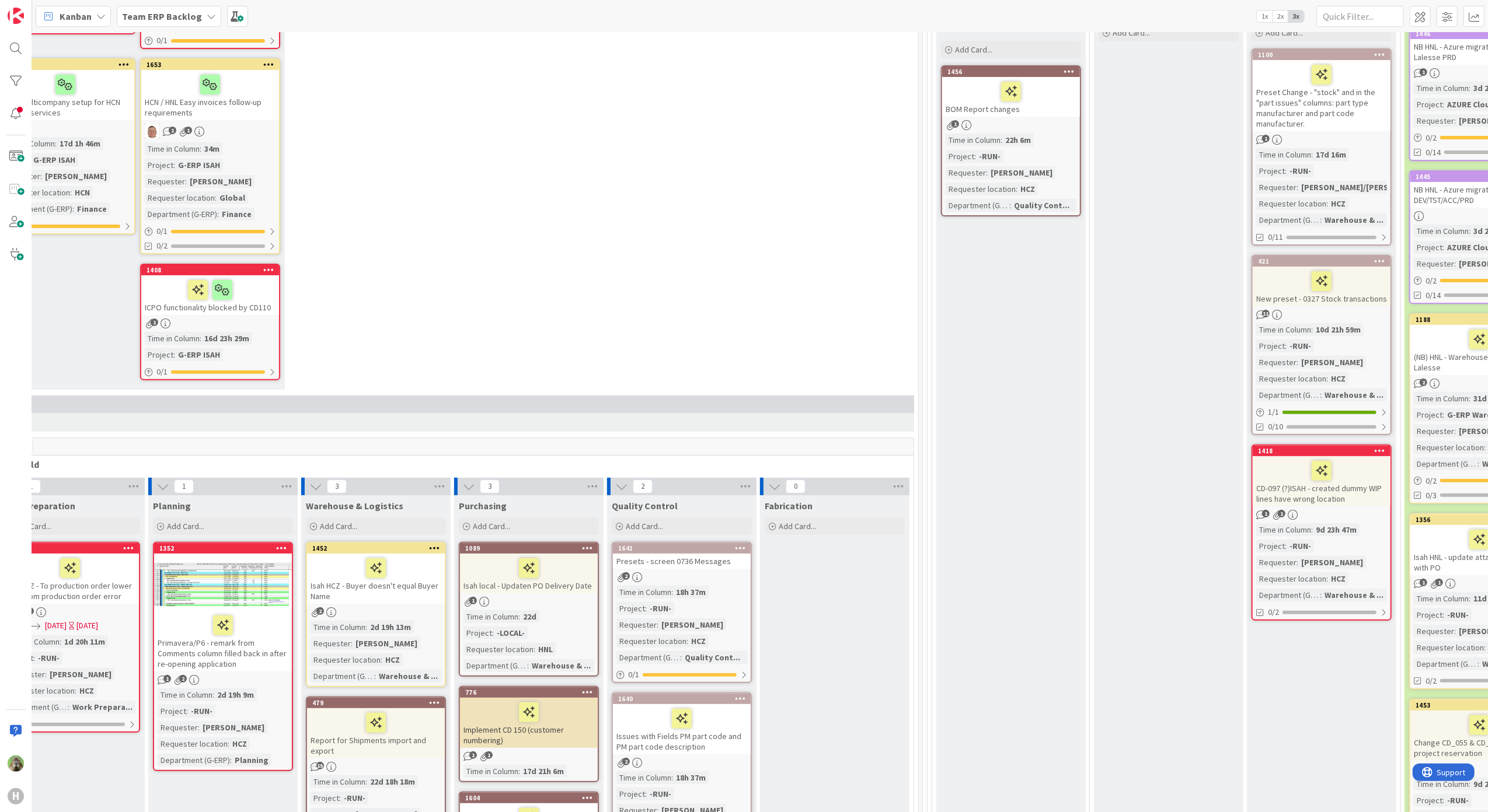
scroll to position [234, 241]
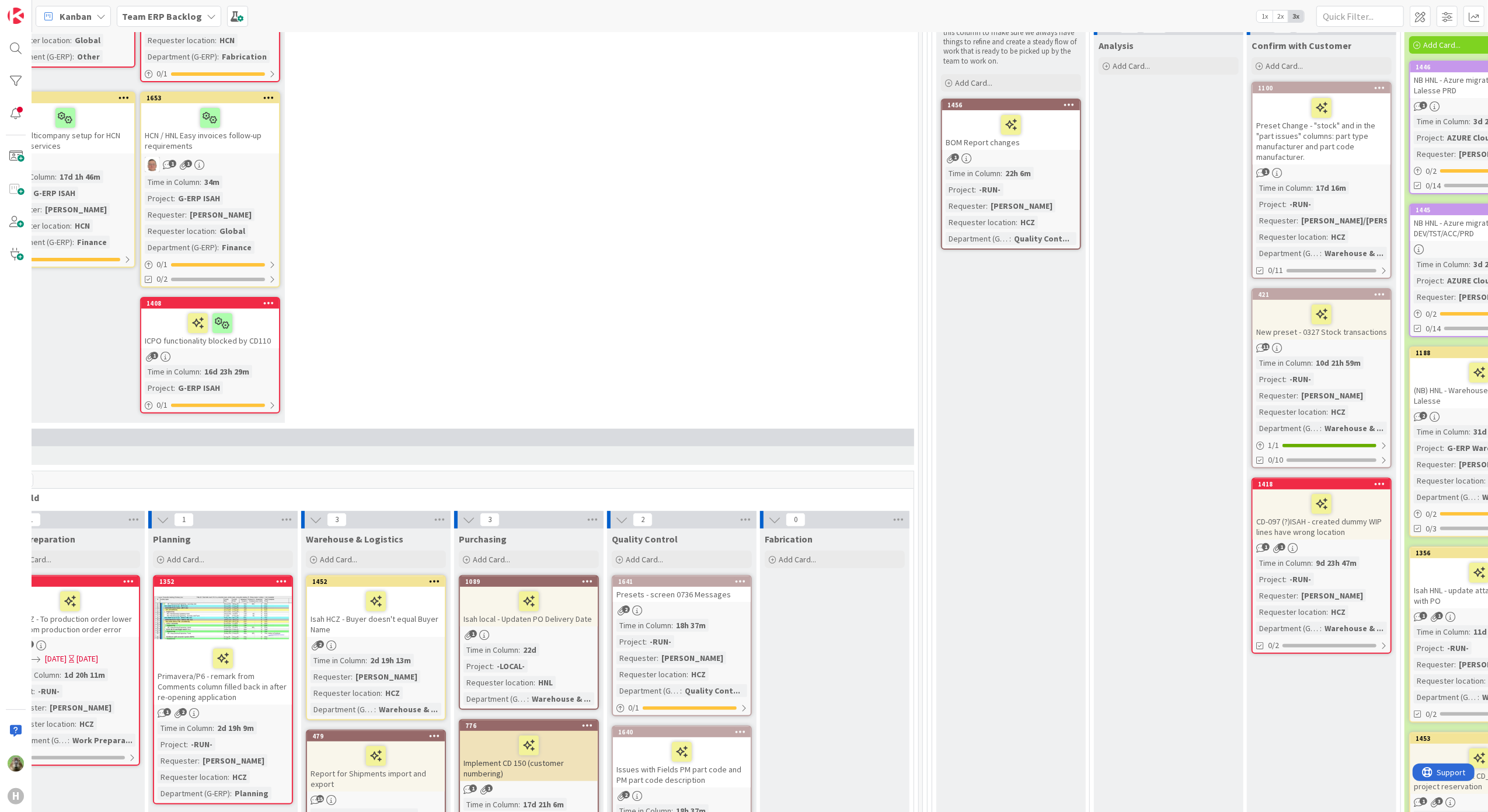
click at [744, 577] on icon at bounding box center [740, 581] width 11 height 8
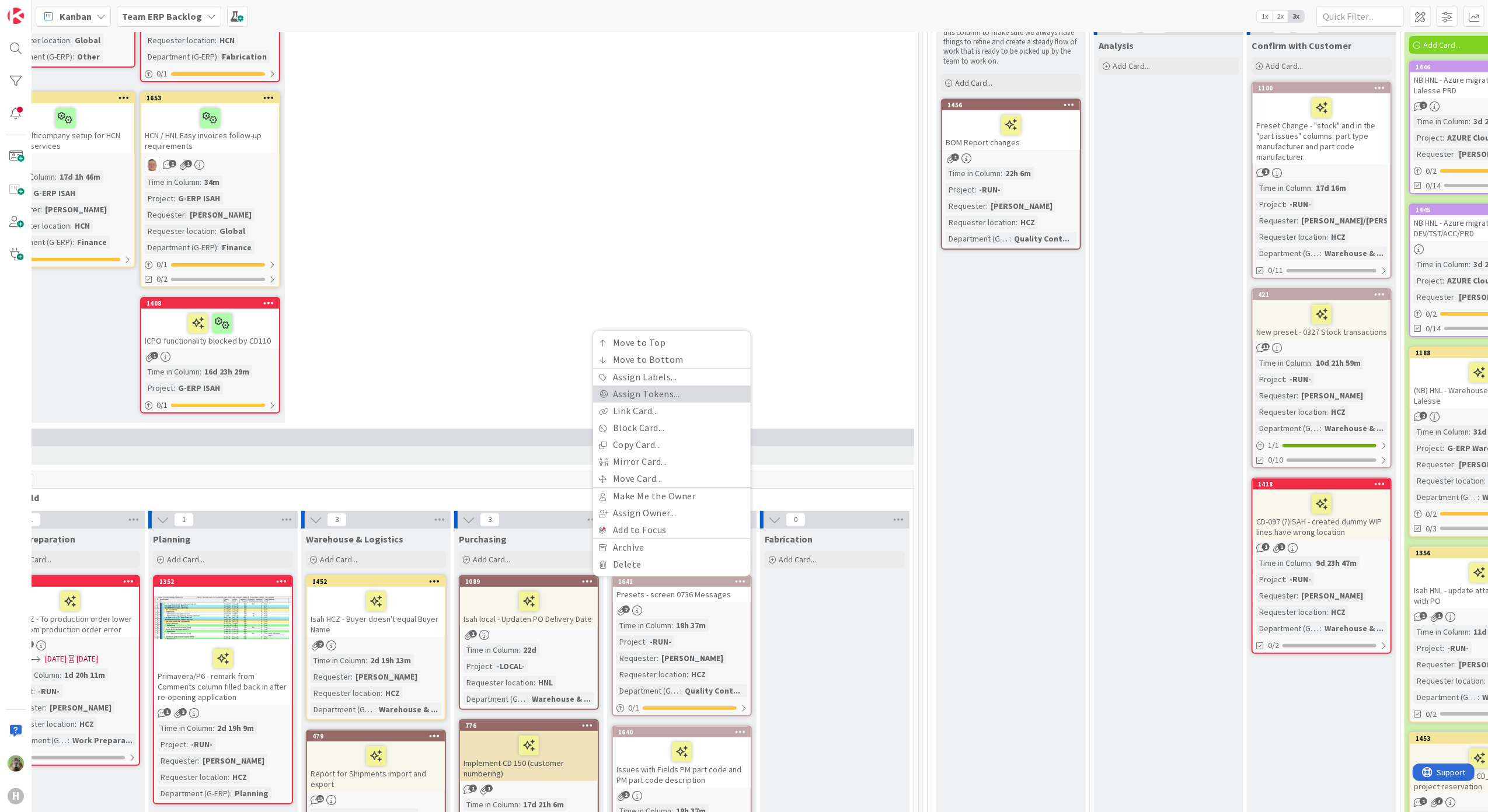
click at [678, 391] on link "Assign Tokens..." at bounding box center [672, 394] width 158 height 17
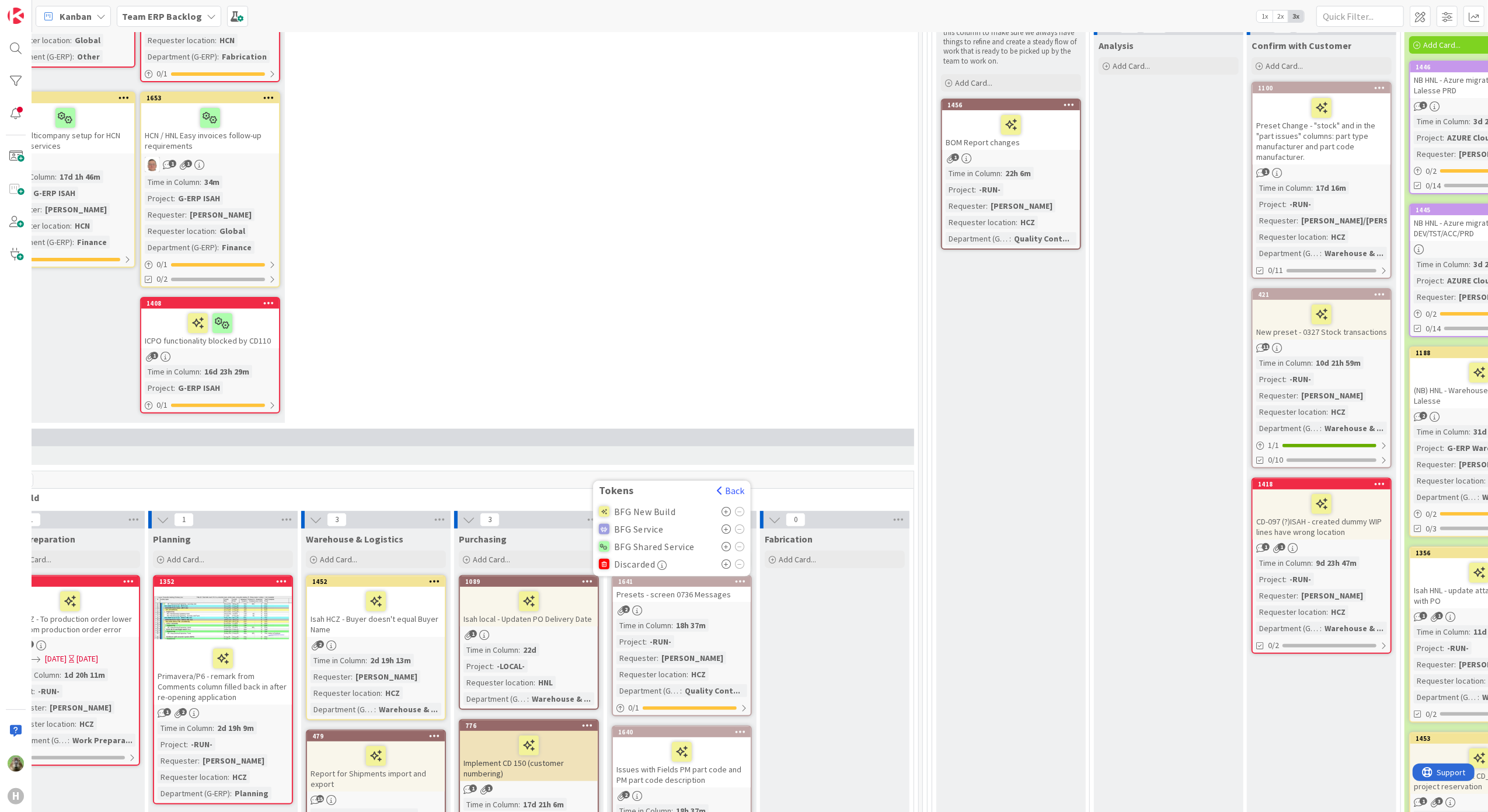
click at [730, 507] on icon at bounding box center [726, 512] width 10 height 9
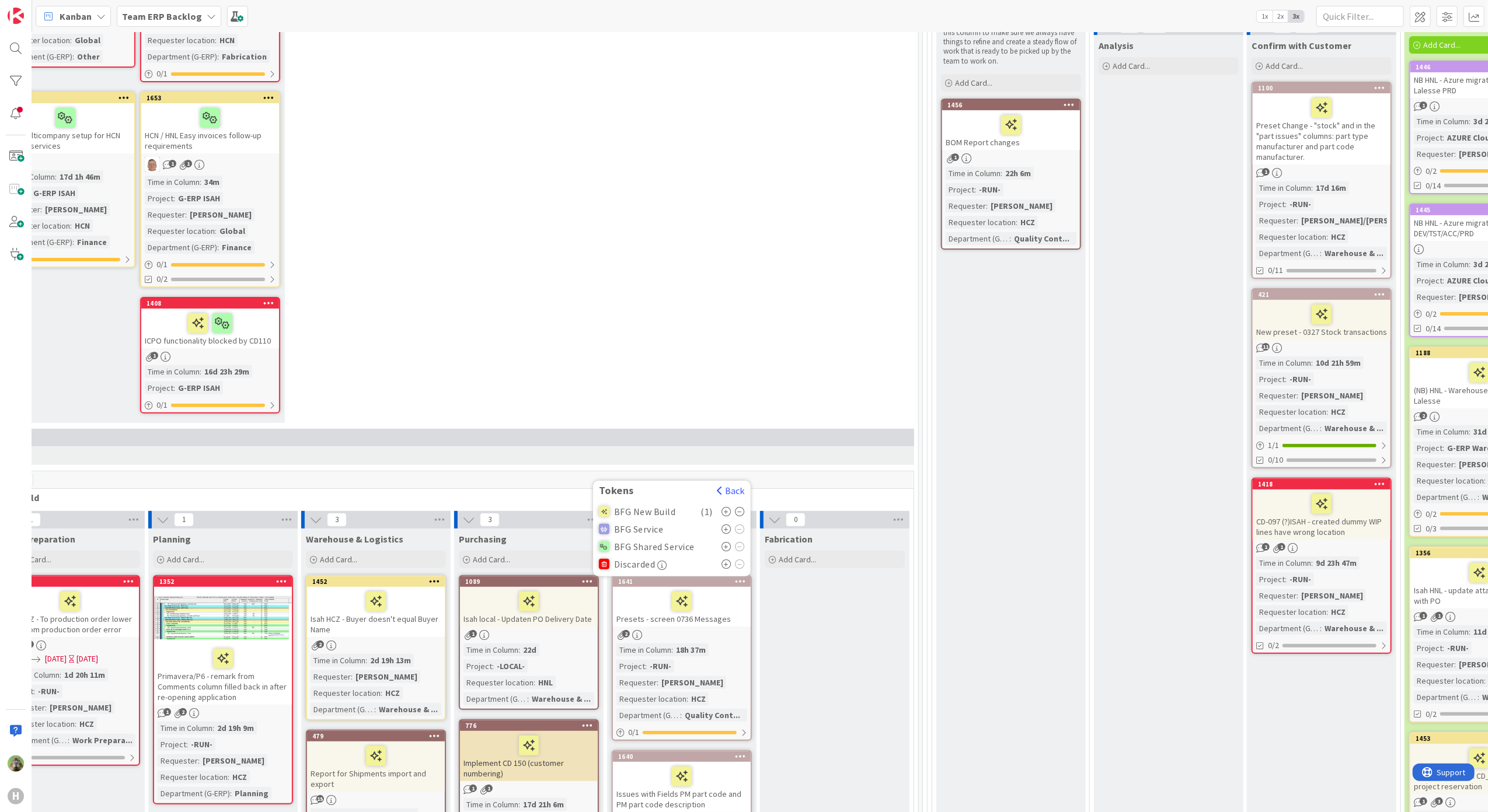
click at [646, 263] on div "5 New Stuff Add Card... 1639 HCN Issue with SFC when assigning employee to a wo…" at bounding box center [452, 135] width 927 height 587
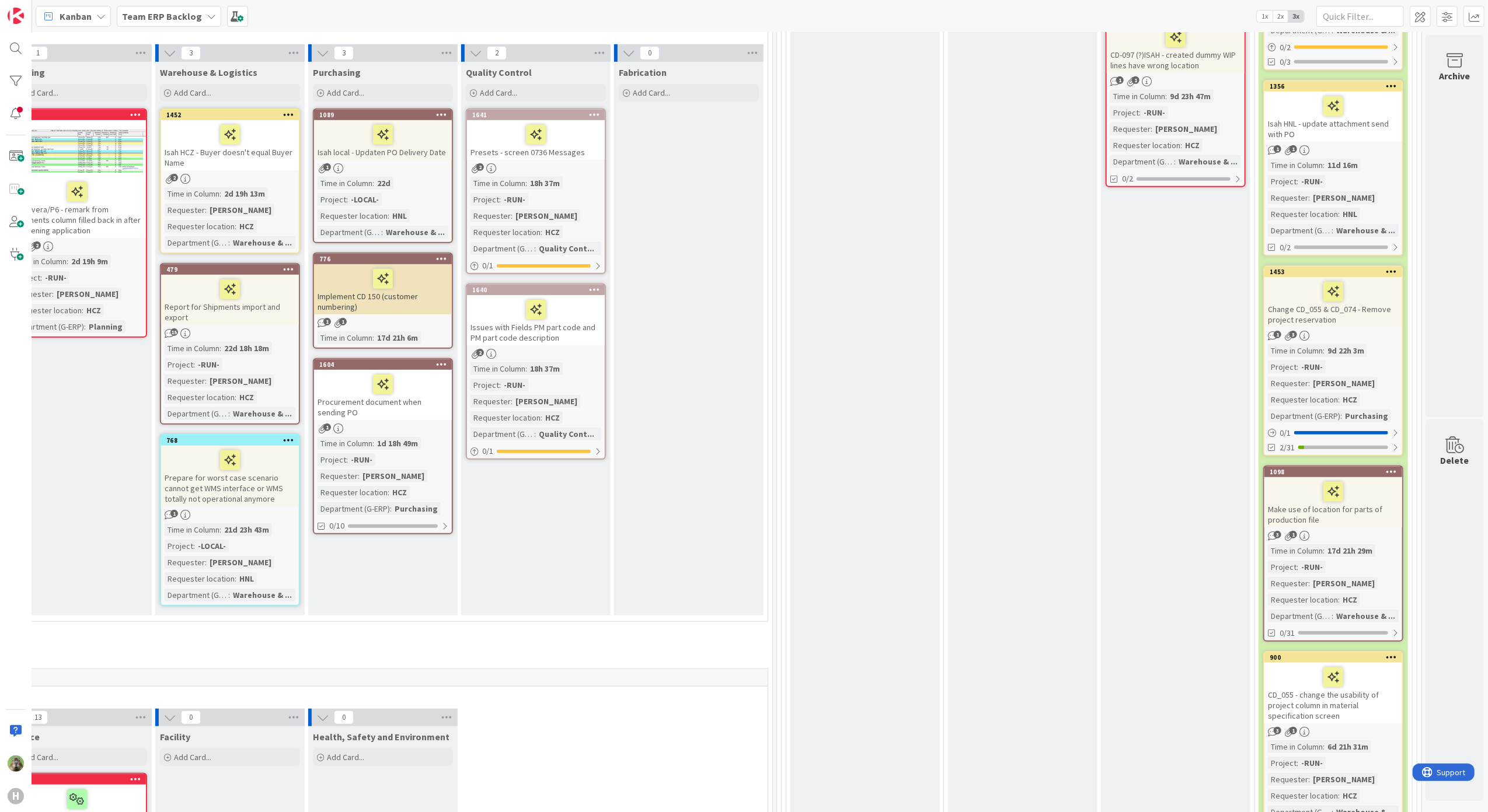
scroll to position [1167, 400]
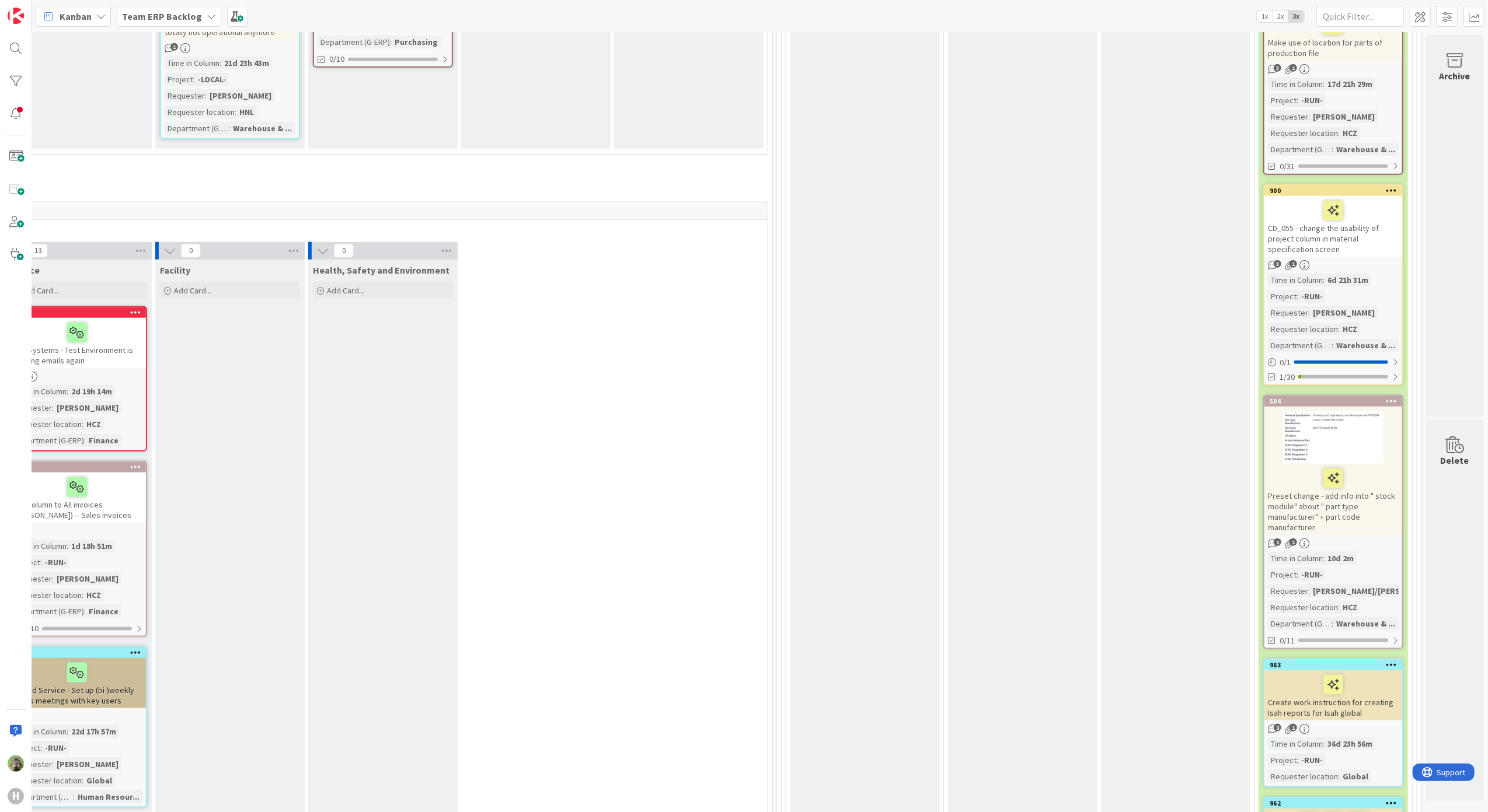
click at [1353, 510] on div "Preset change - add info into " stock module" about " part type manufacturer" +…" at bounding box center [1333, 499] width 138 height 71
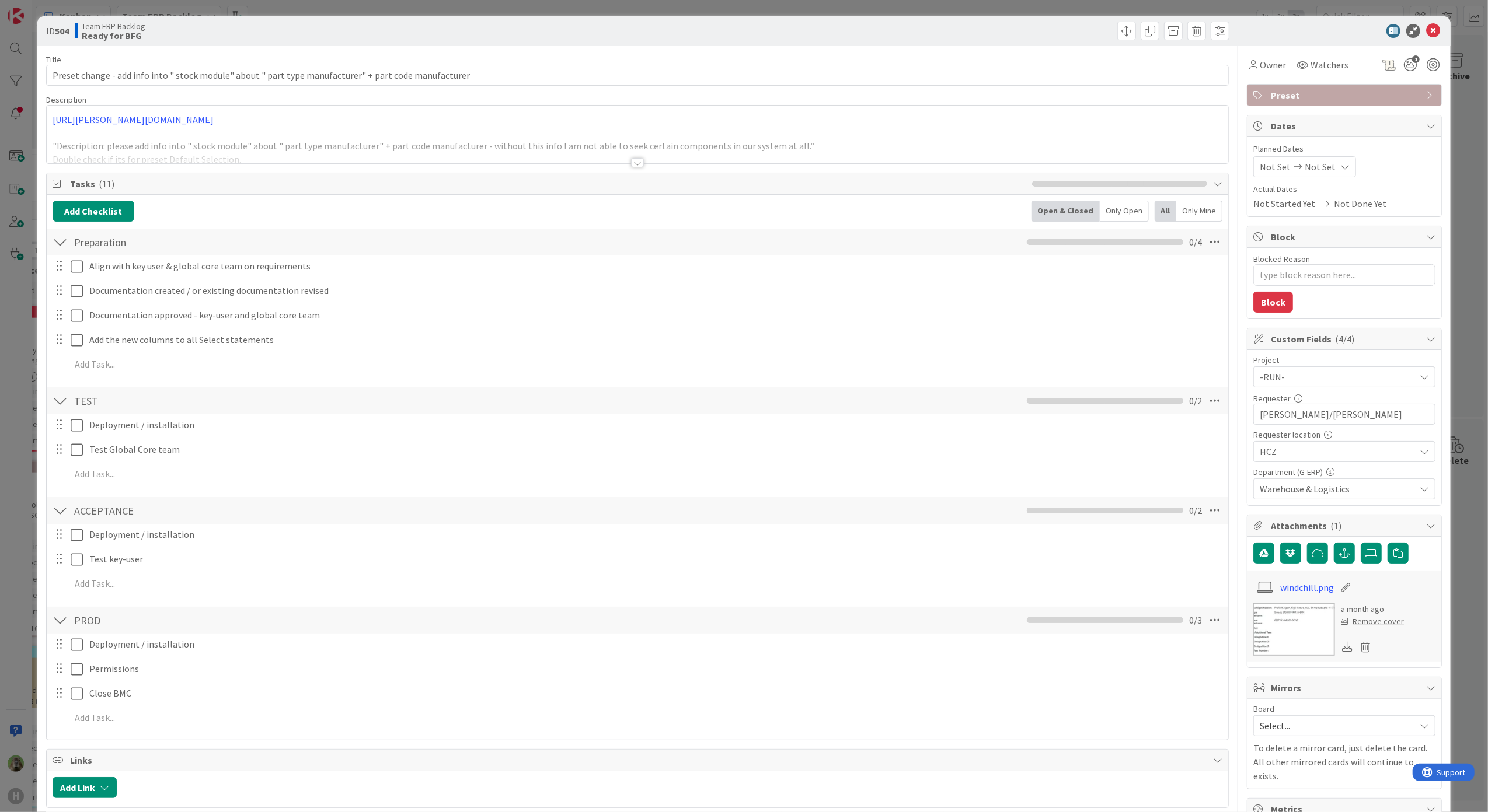
click at [13, 531] on div "ID 504 Team ERP Backlog Ready for BFG Title 102 / 128 Preset change - add info …" at bounding box center [744, 406] width 1488 height 812
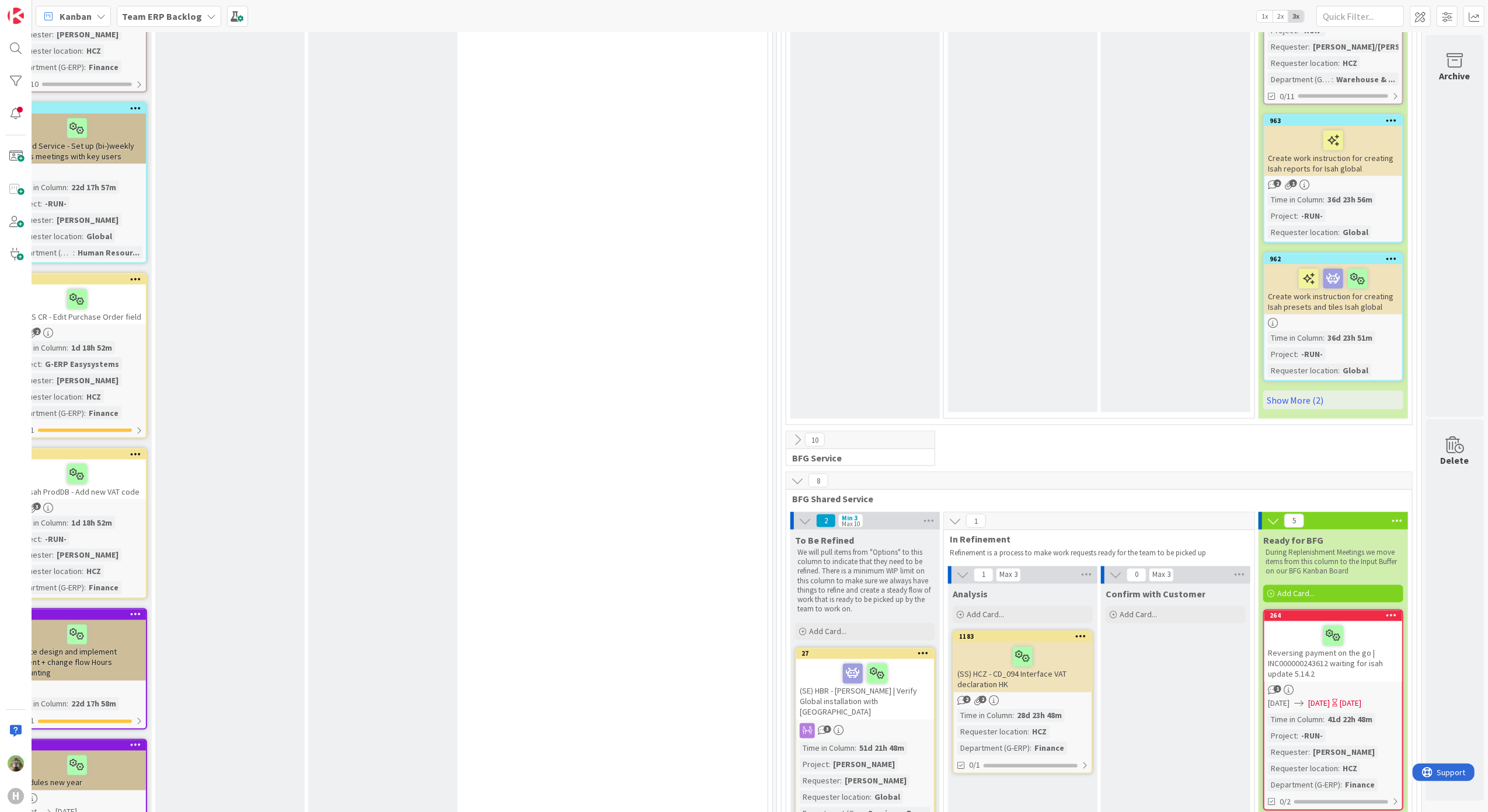
scroll to position [1478, 400]
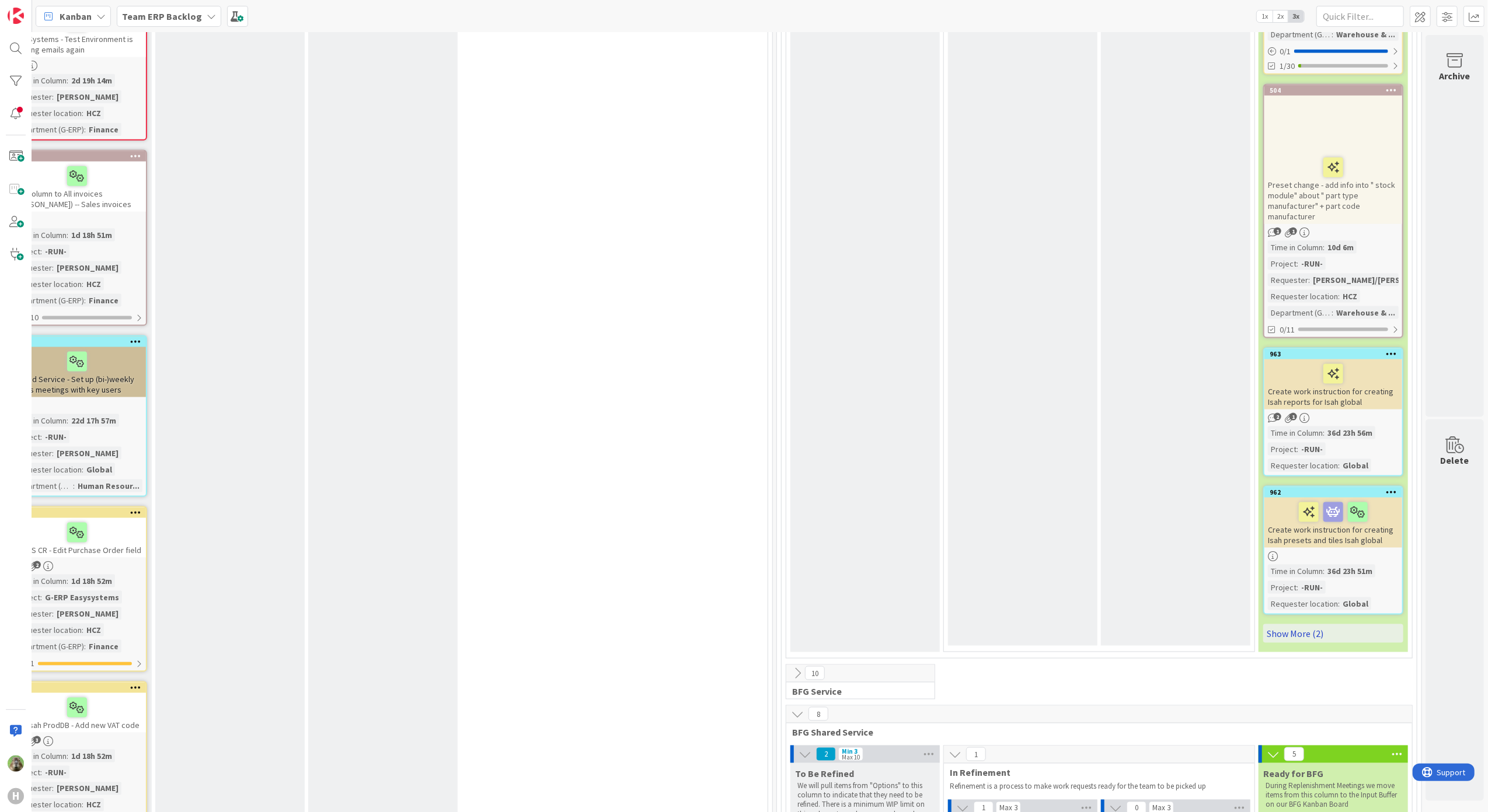
click at [1332, 632] on link "Show More (2)" at bounding box center [1332, 634] width 140 height 19
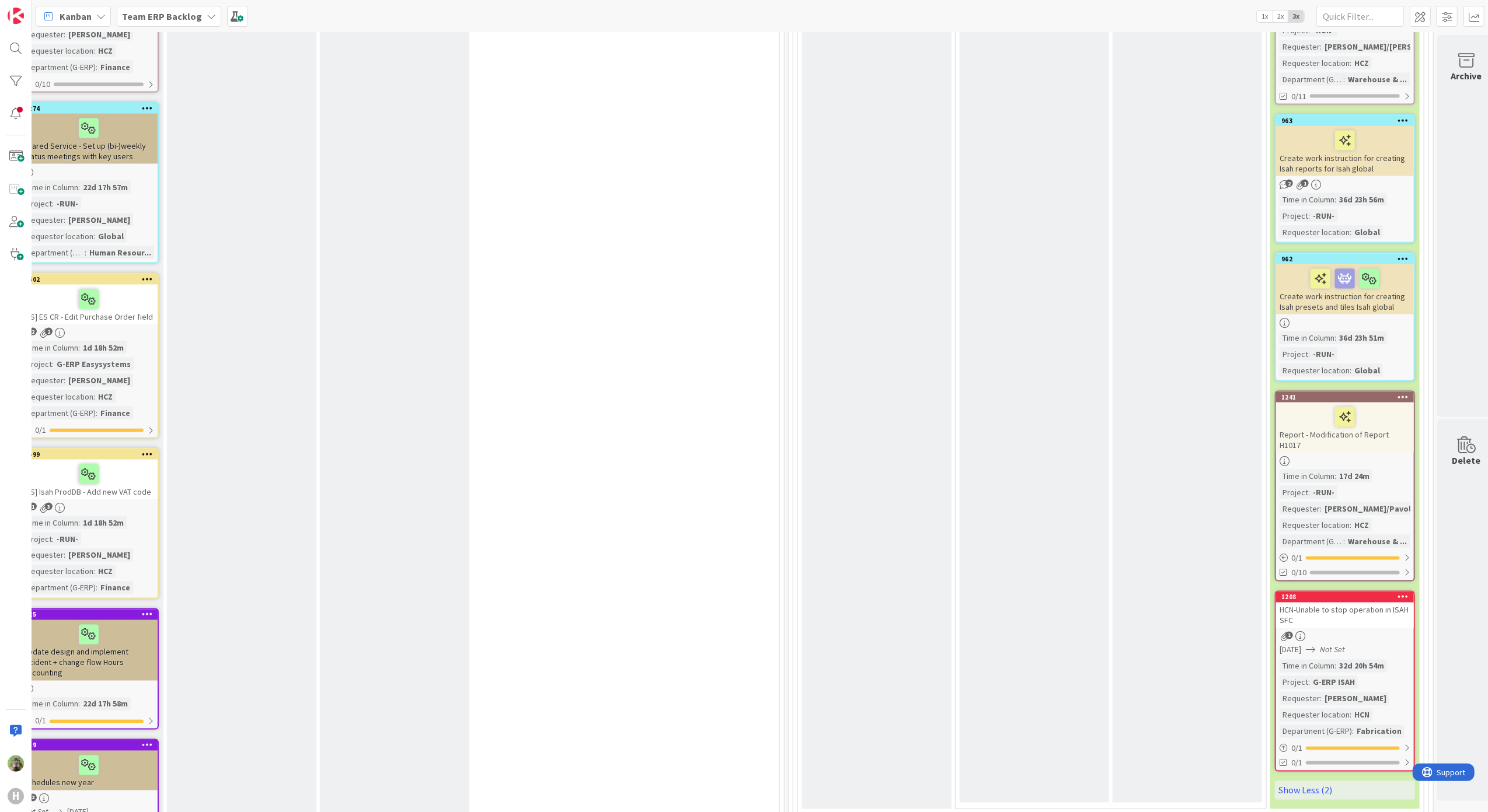
scroll to position [1711, 374]
click at [1407, 592] on icon at bounding box center [1404, 596] width 11 height 8
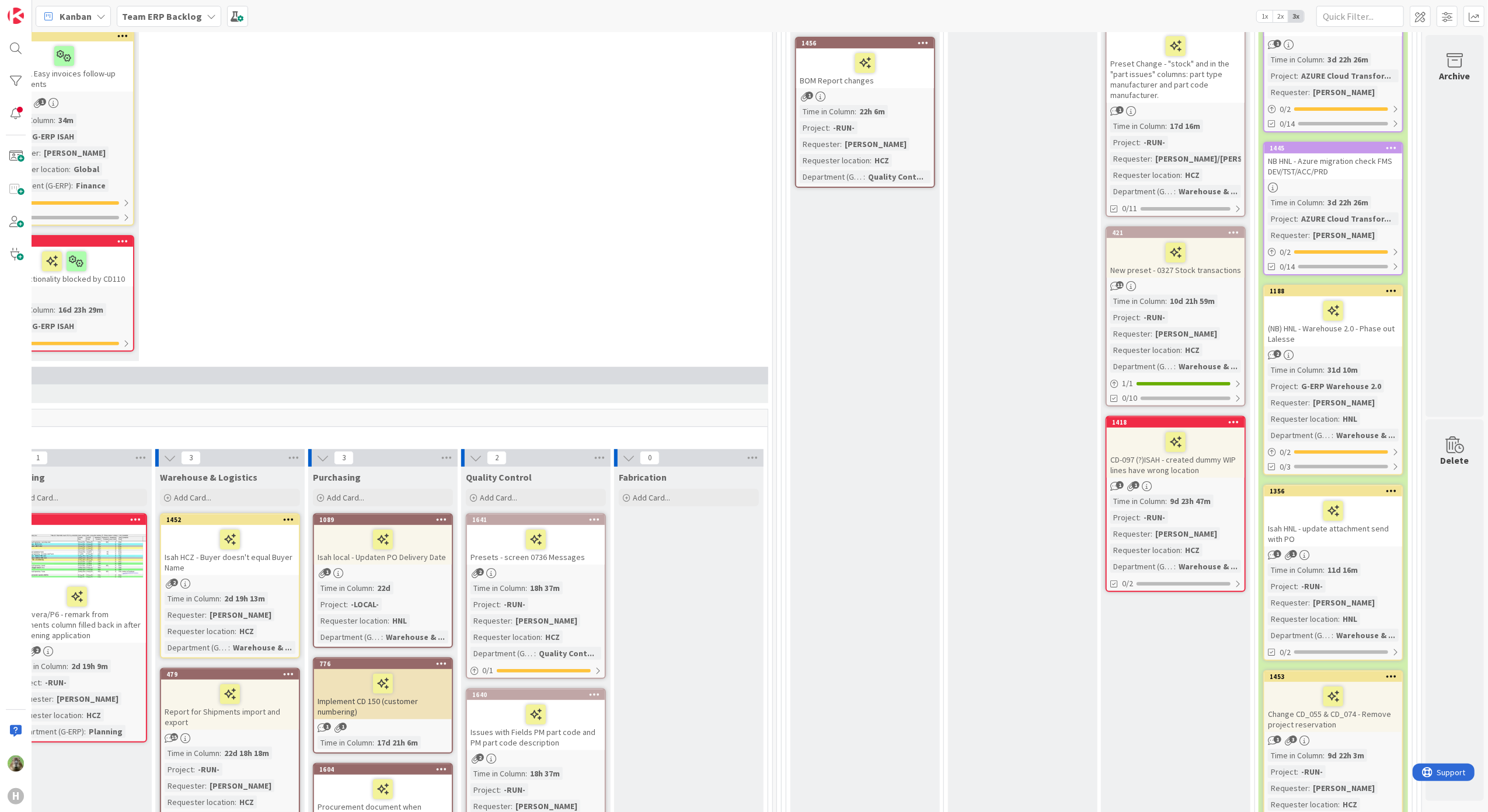
scroll to position [156, 400]
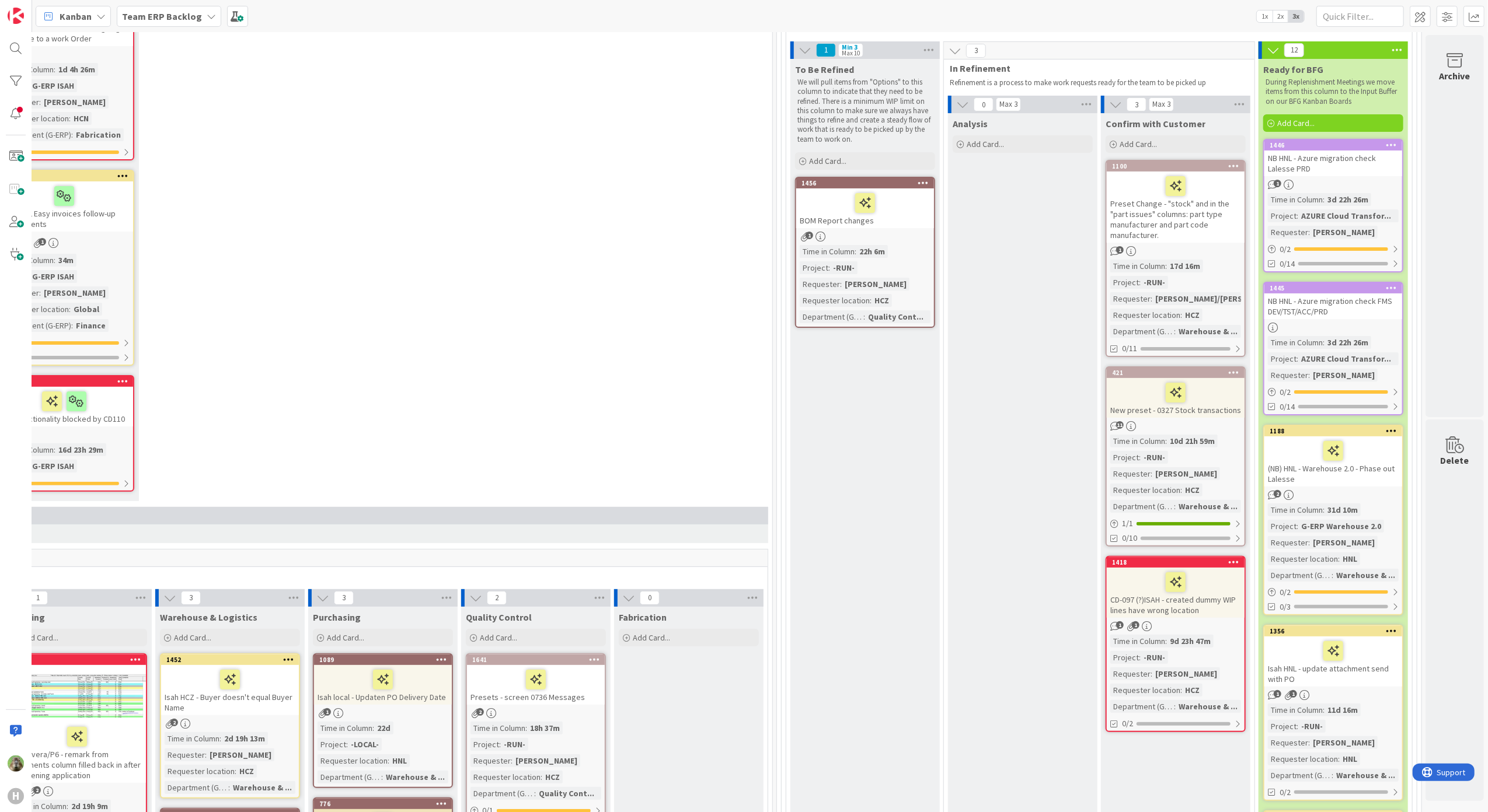
click at [156, 8] on div "Team ERP Backlog" at bounding box center [169, 16] width 105 height 21
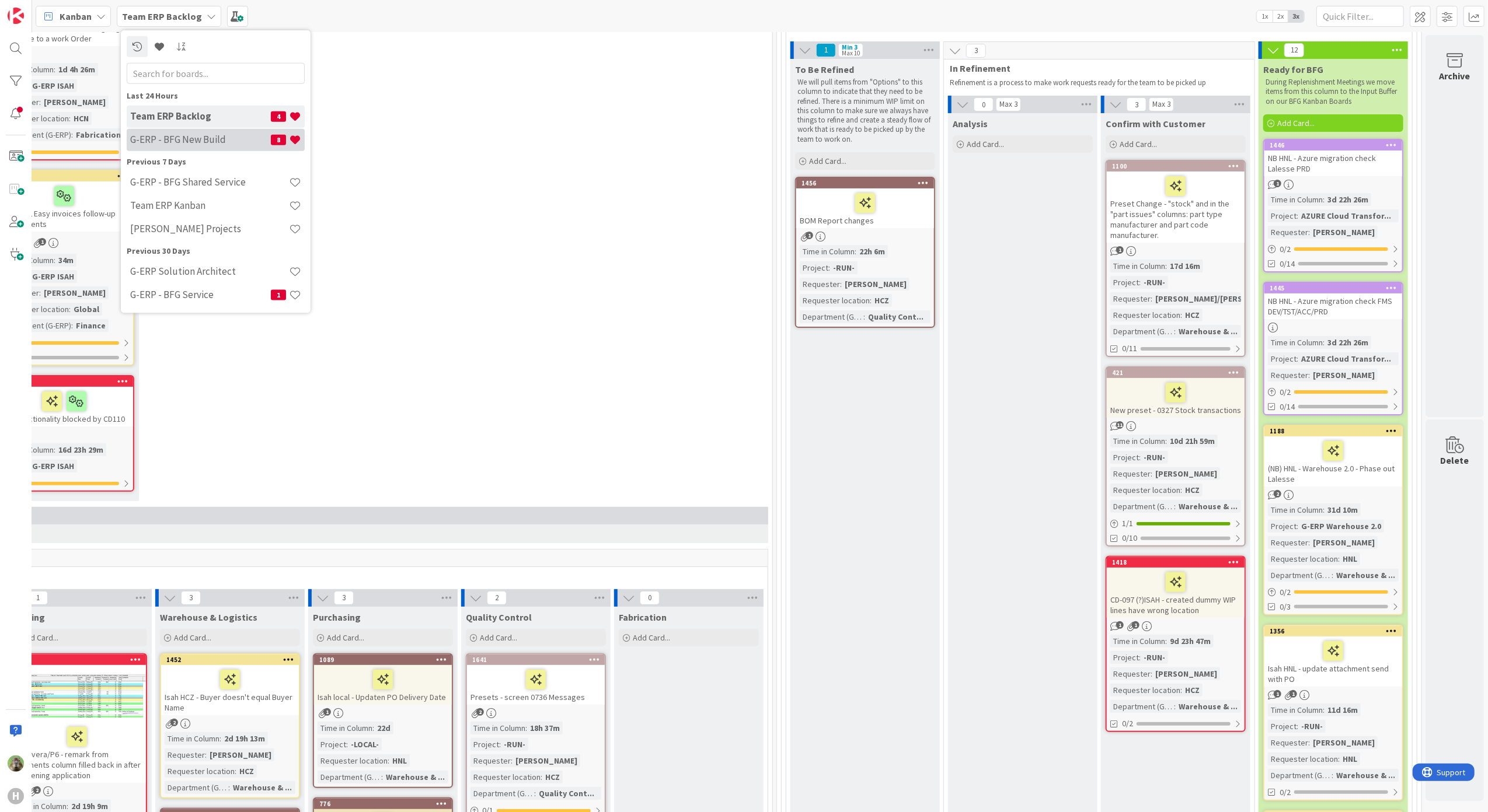
click at [202, 145] on h4 "G-ERP - BFG New Build" at bounding box center [200, 139] width 141 height 12
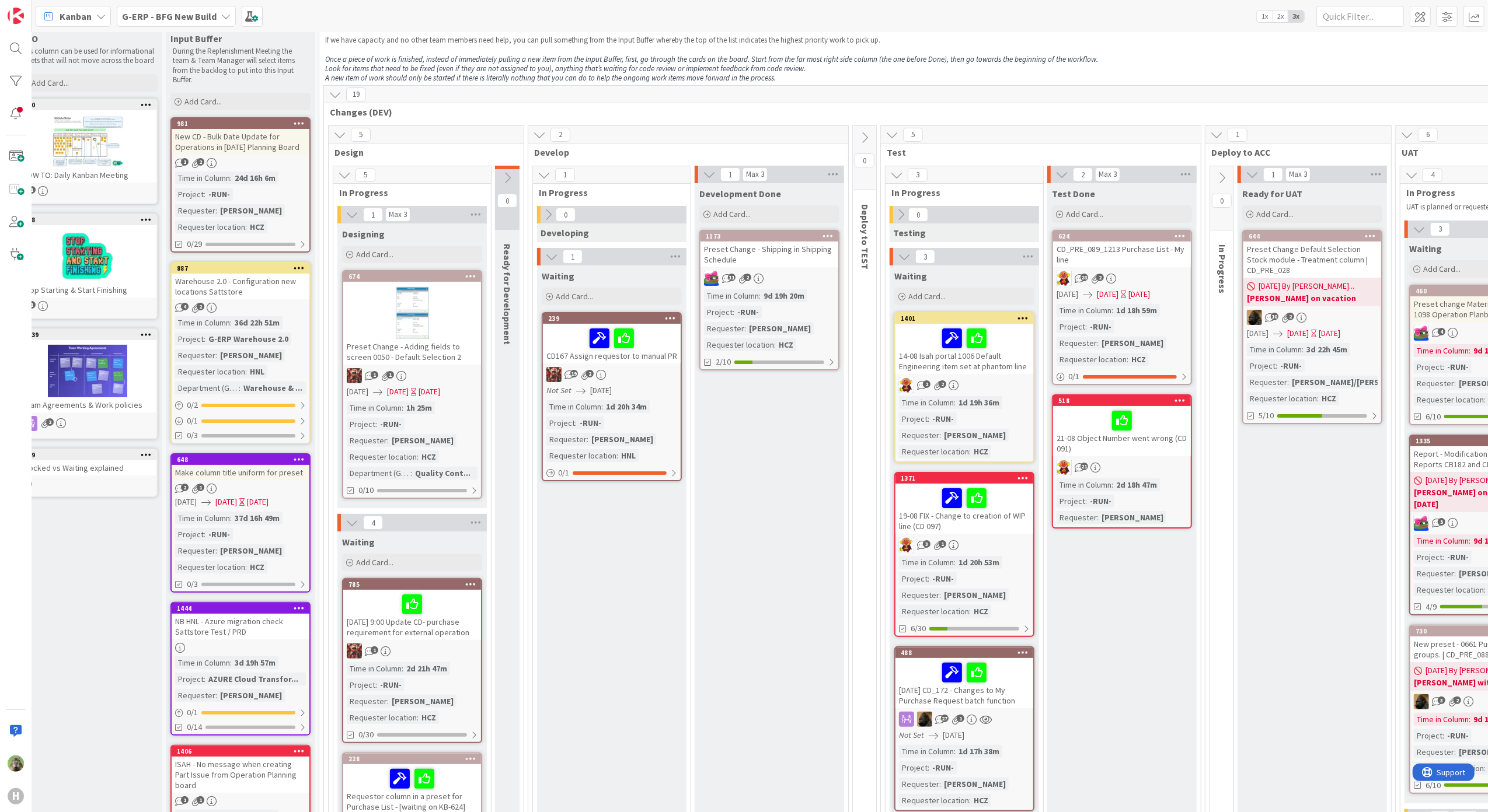
scroll to position [0, 23]
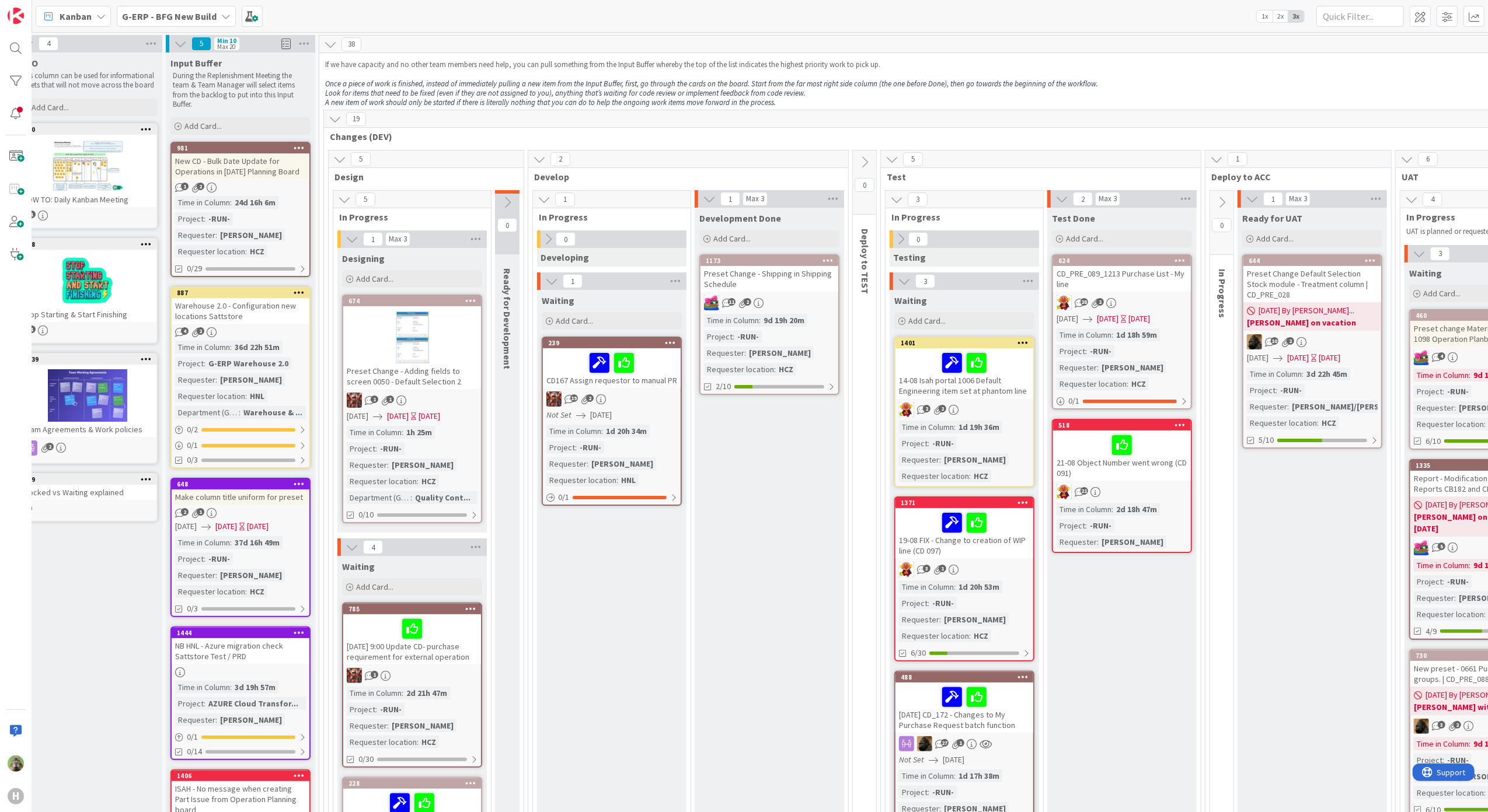
click at [302, 498] on div "Make column title uniform for preset" at bounding box center [240, 496] width 138 height 15
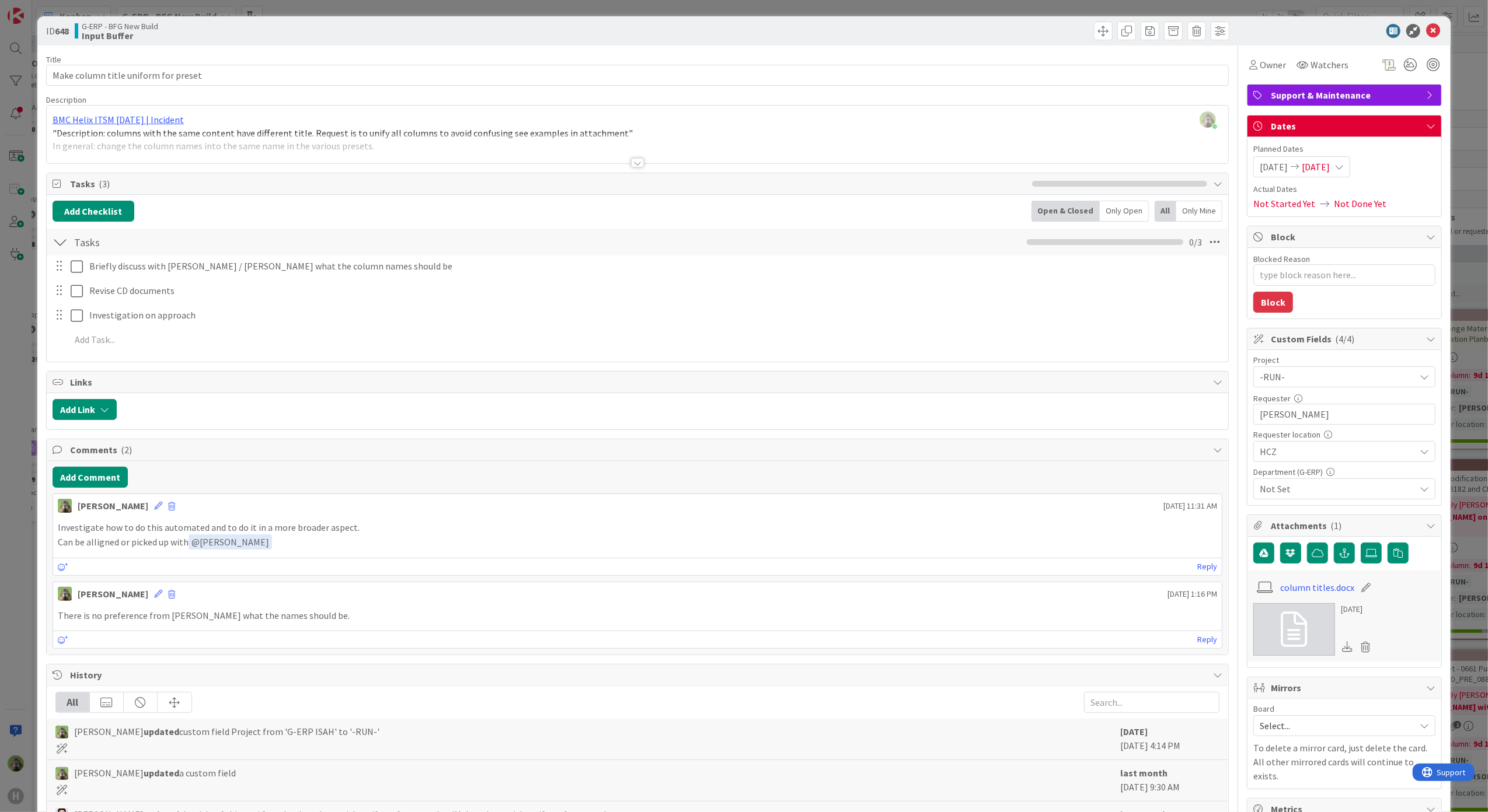
click at [22, 422] on div "ID 648 G-ERP - BFG New Build Input Buffer Title 36 / 128 Make column title unif…" at bounding box center [744, 406] width 1488 height 812
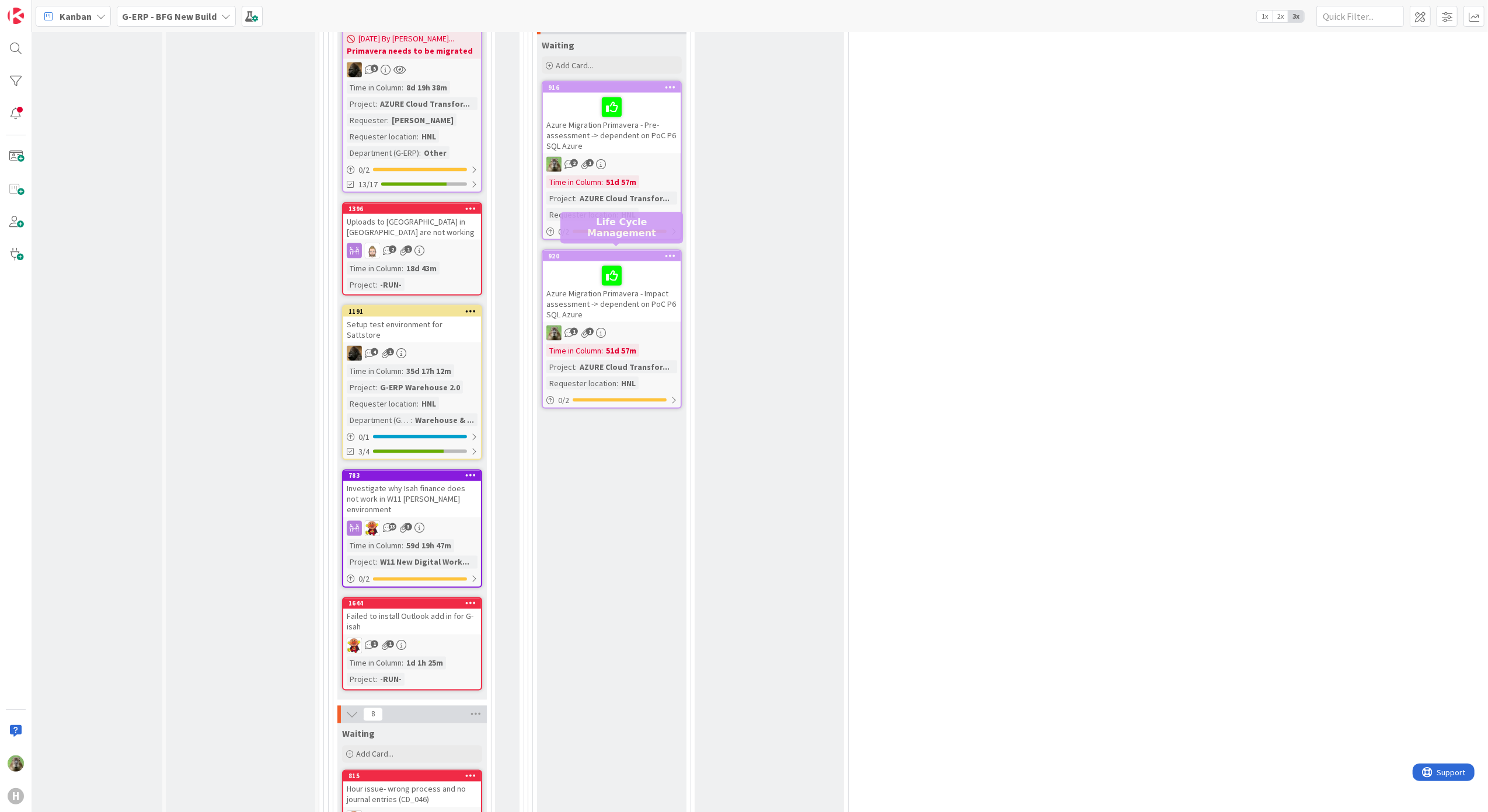
scroll to position [1711, 23]
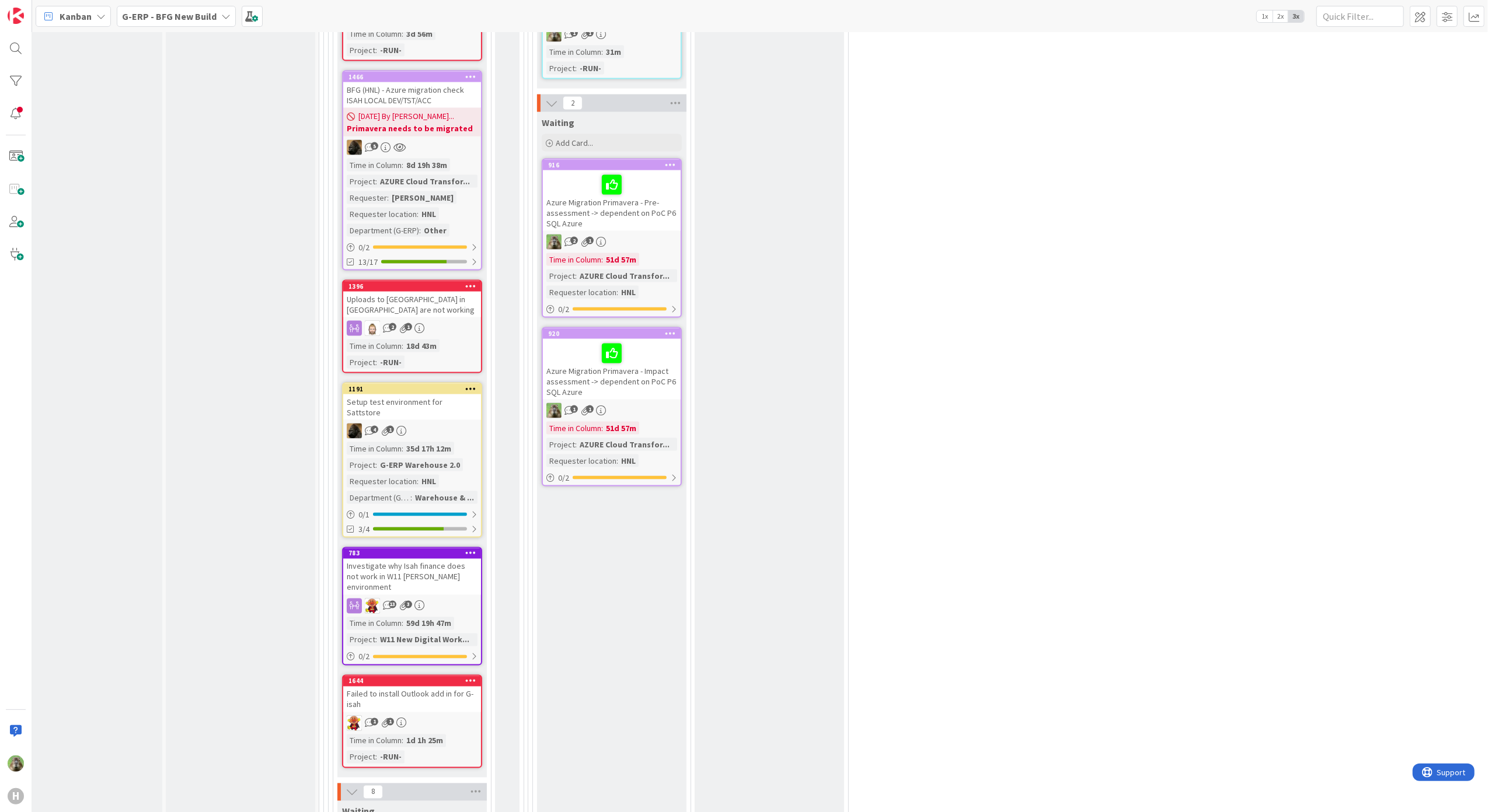
click at [462, 308] on div "Uploads to [GEOGRAPHIC_DATA] in [GEOGRAPHIC_DATA] are not working" at bounding box center [412, 304] width 138 height 26
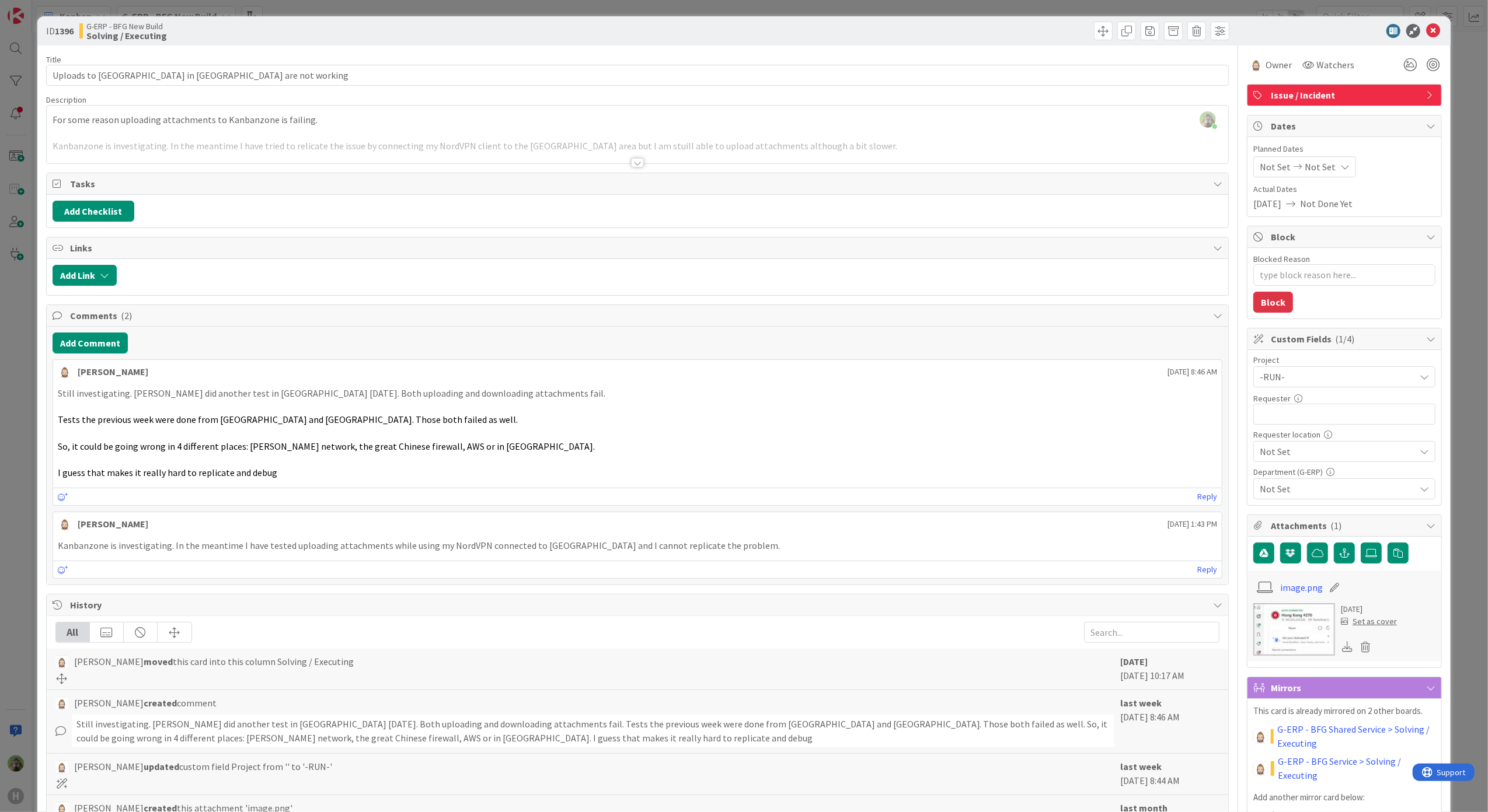
click at [33, 410] on div "ID 1396 G-ERP - BFG New Build Solving / Executing Title 46 / 128 Uploads to Kan…" at bounding box center [744, 406] width 1488 height 812
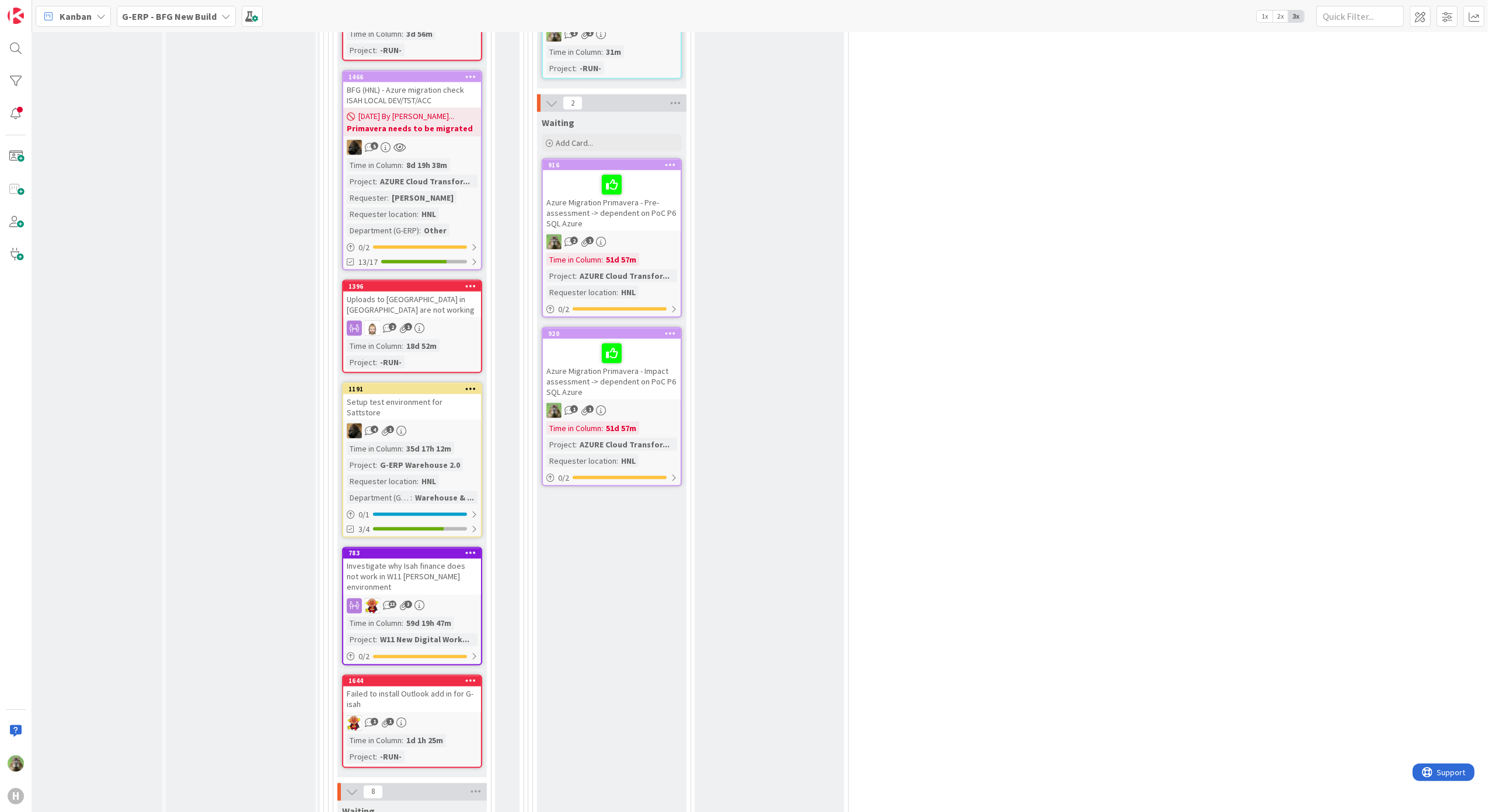
scroll to position [1400, 23]
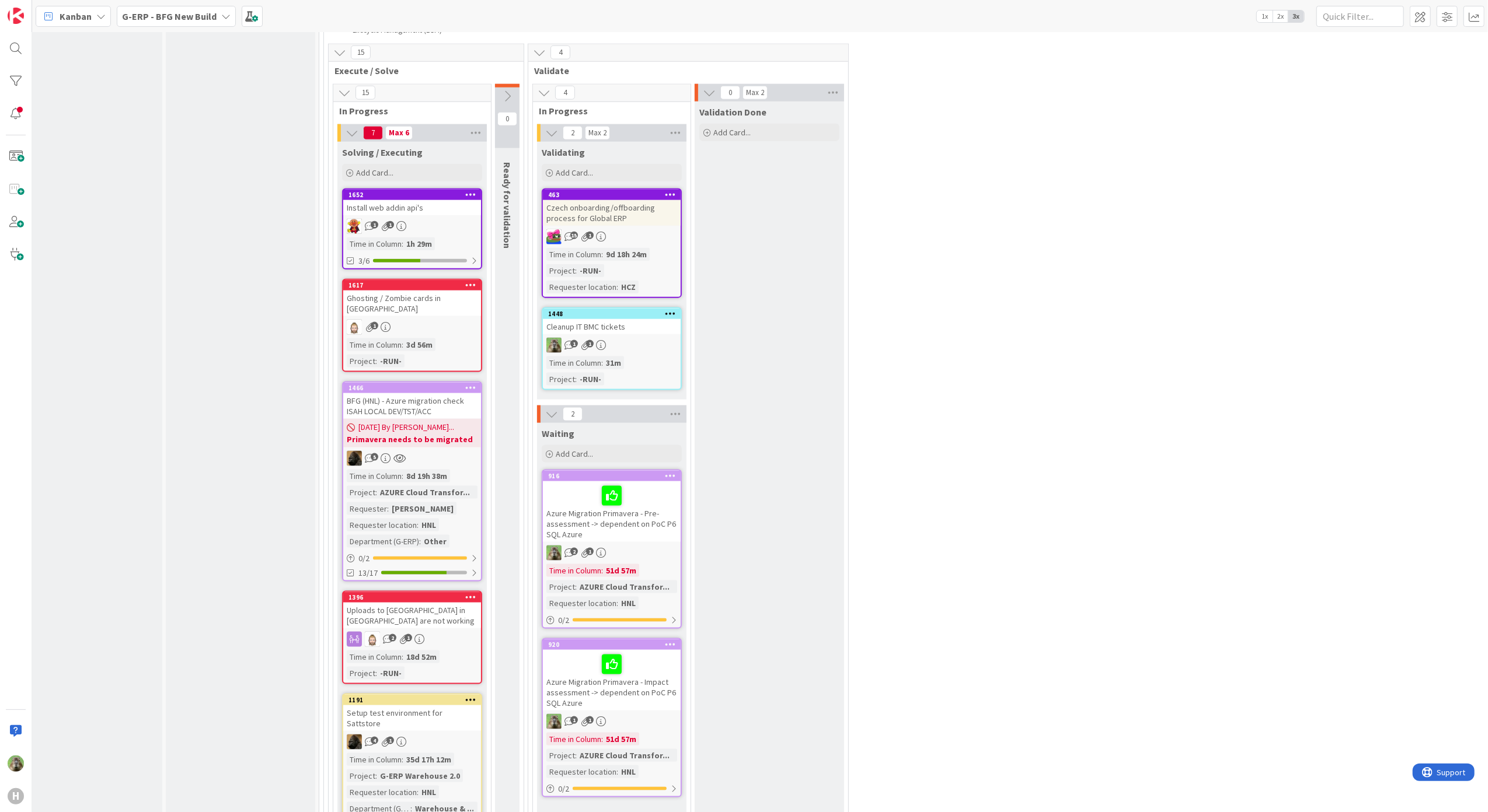
click at [514, 95] on icon at bounding box center [507, 96] width 13 height 13
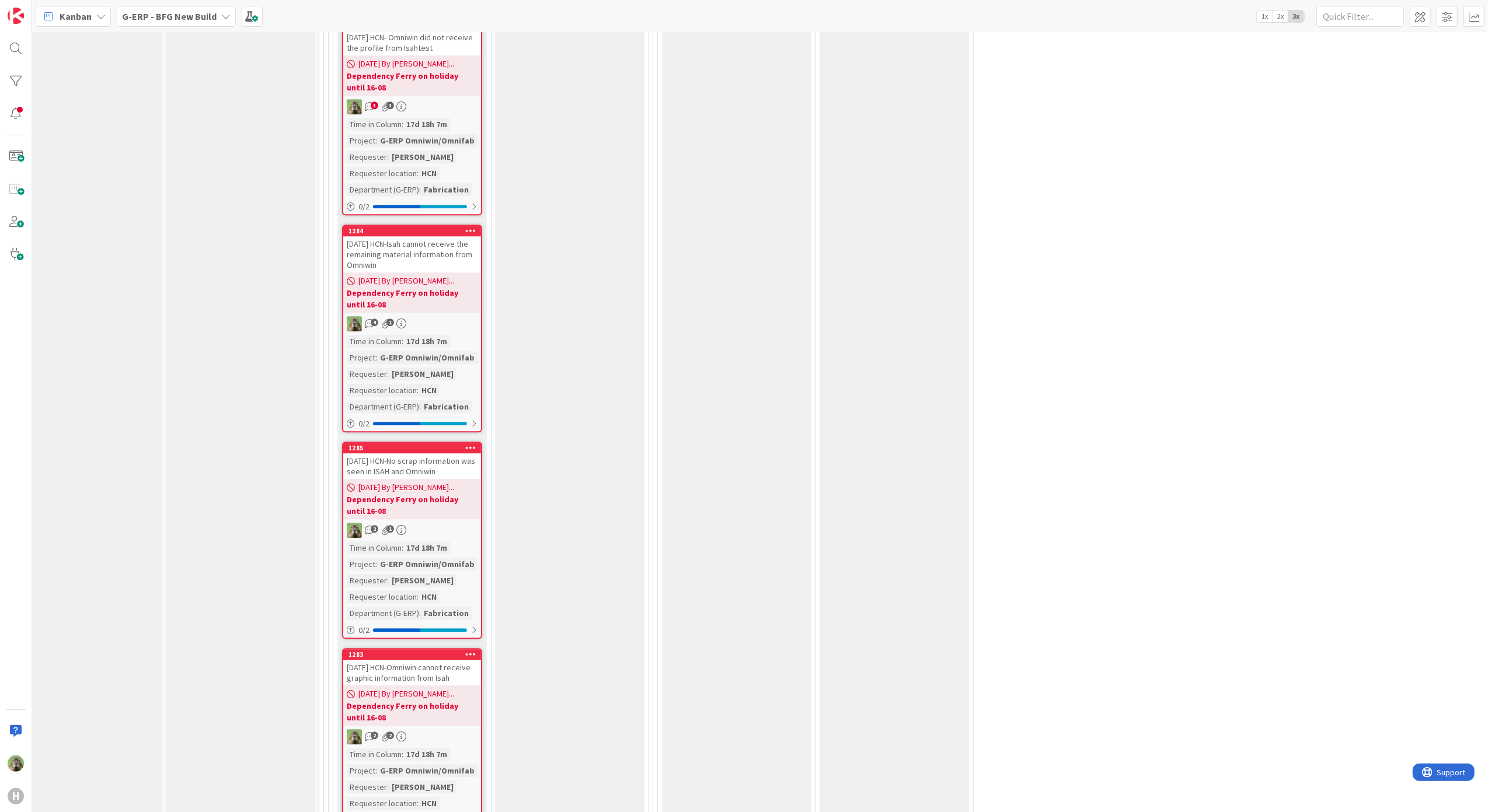
scroll to position [3262, 23]
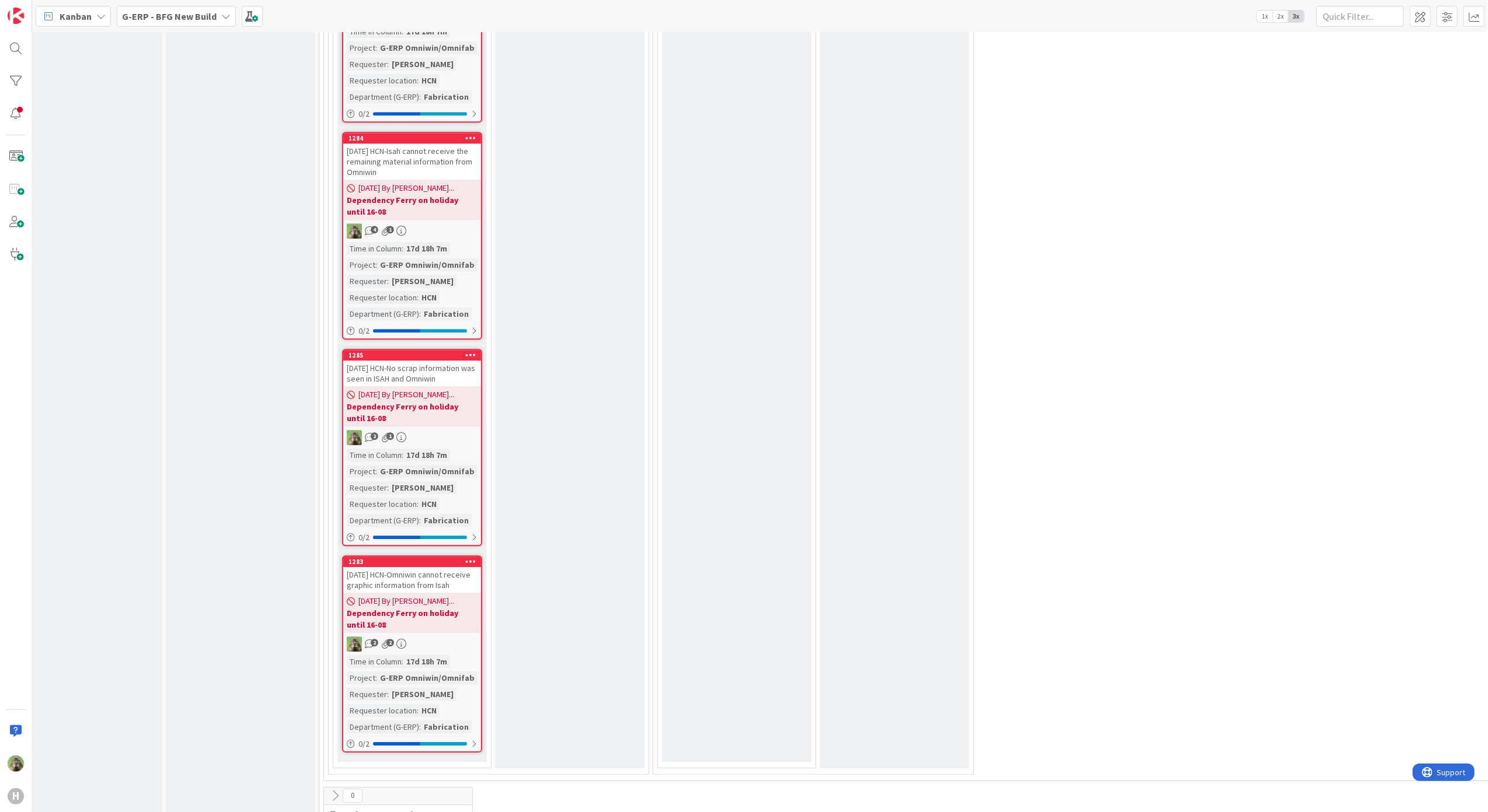
click at [332, 789] on icon at bounding box center [335, 796] width 13 height 13
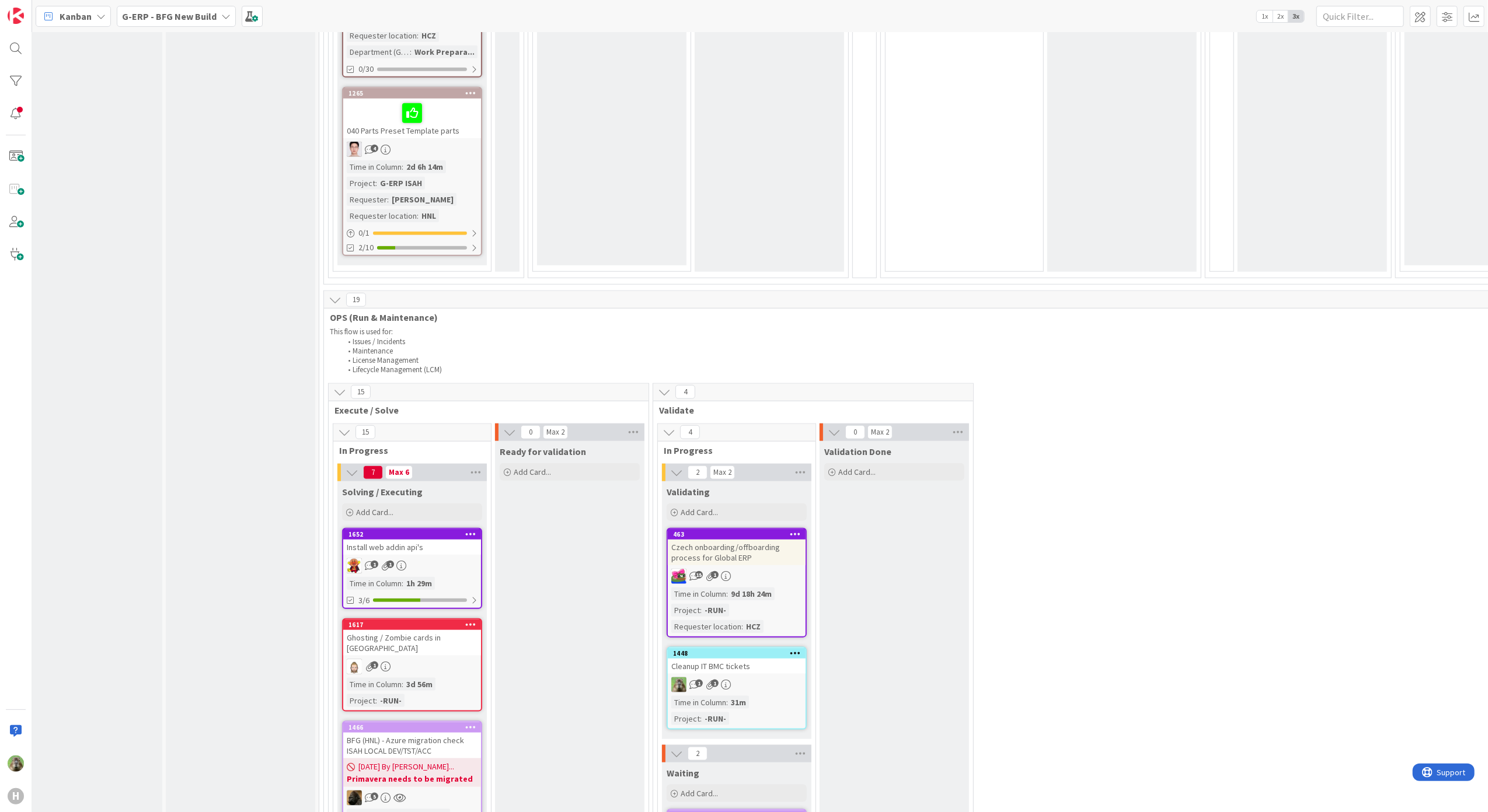
scroll to position [1527, 23]
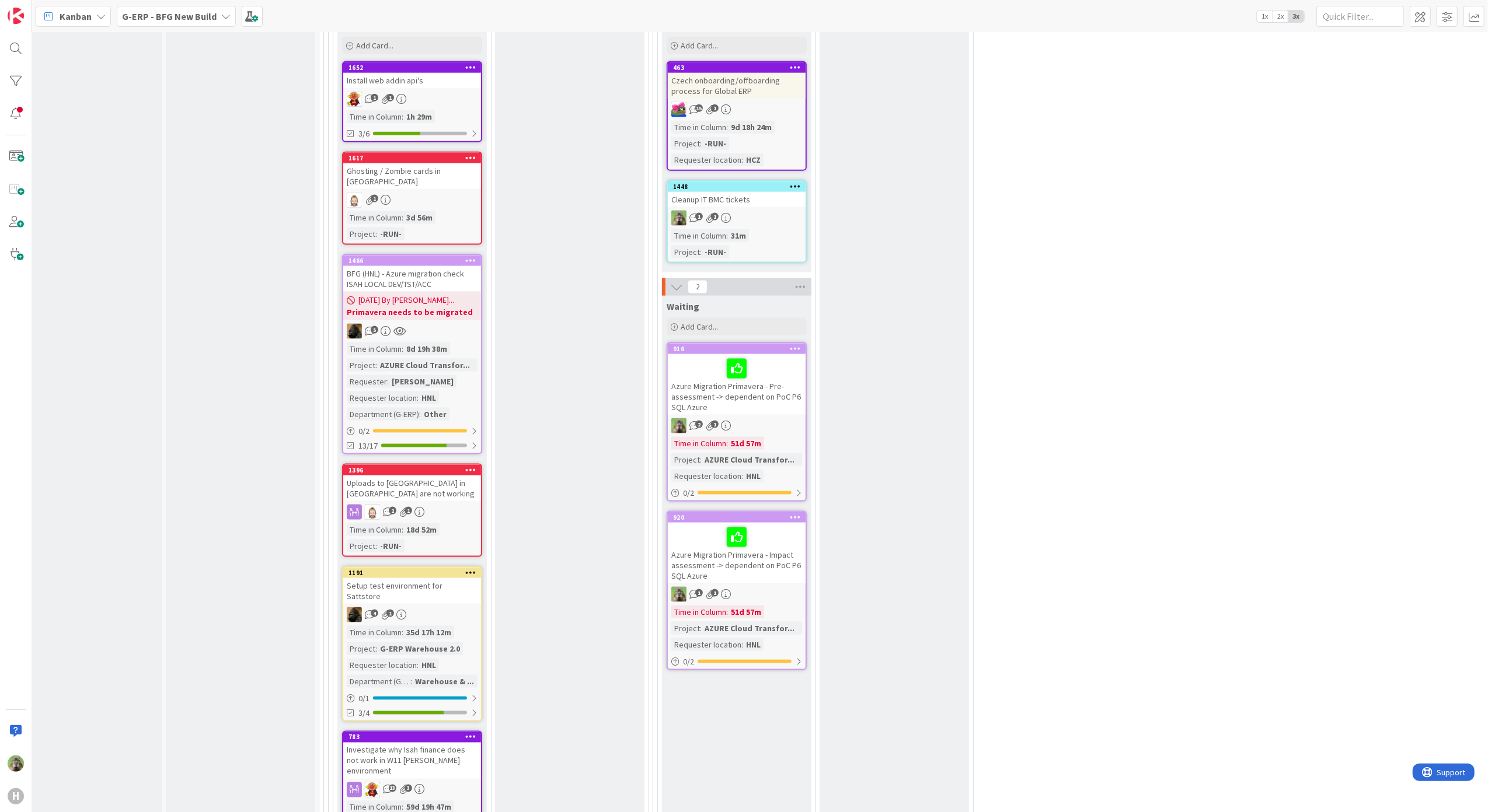
click at [437, 163] on div "Ghosting / Zombie cards in Kanbanzone" at bounding box center [412, 176] width 138 height 26
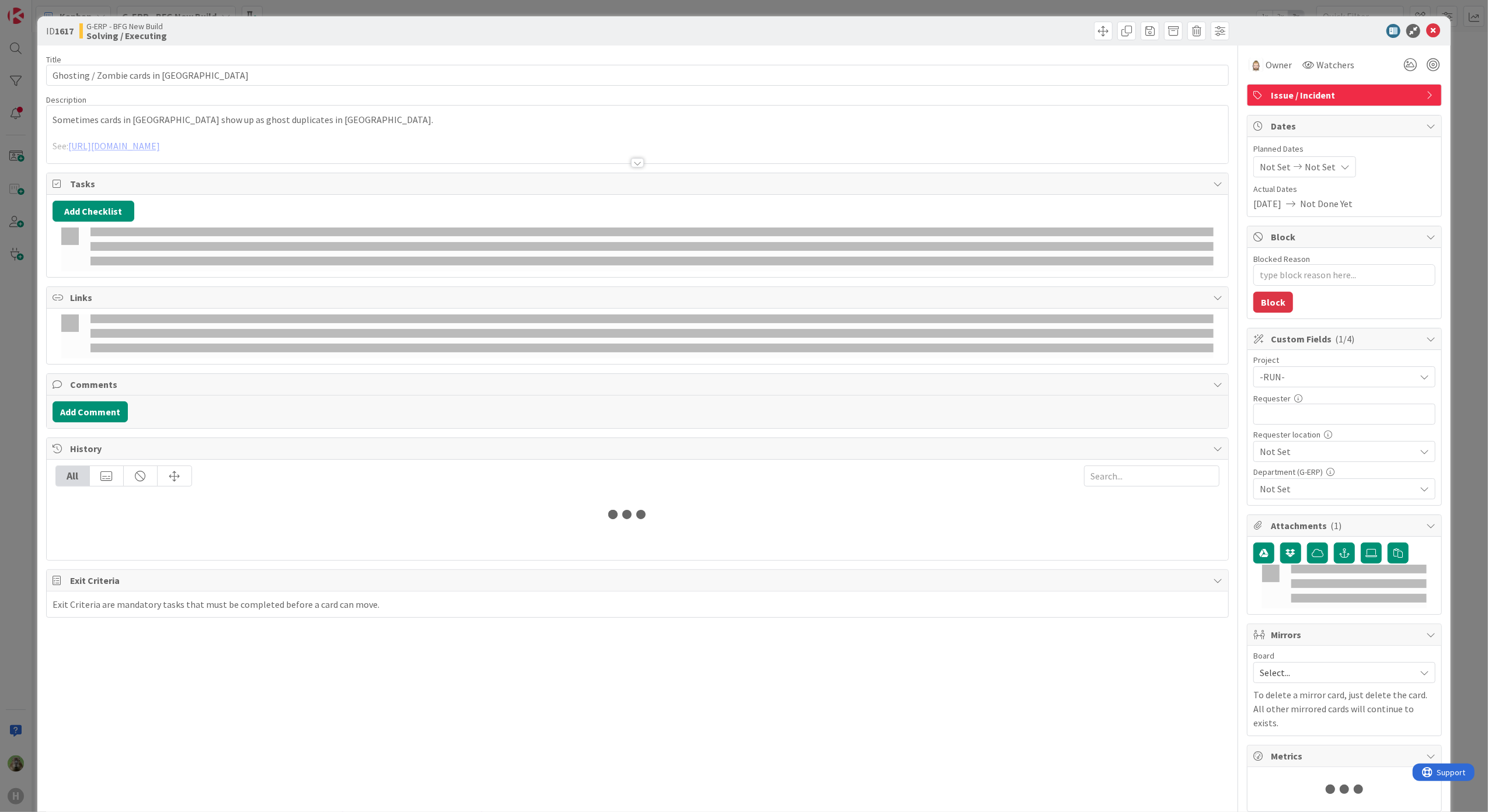
type textarea "x"
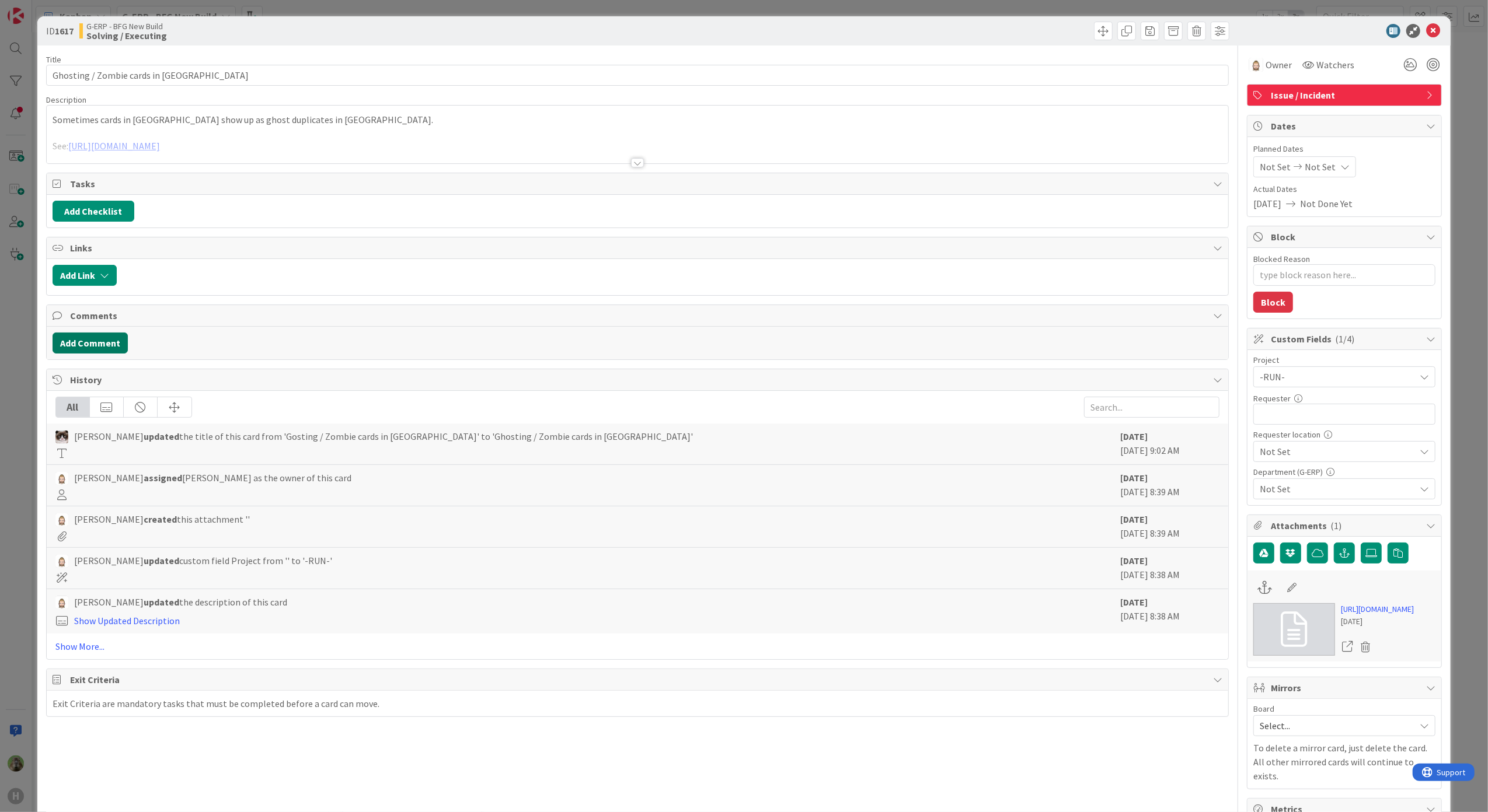
click at [91, 349] on button "Add Comment" at bounding box center [90, 342] width 75 height 21
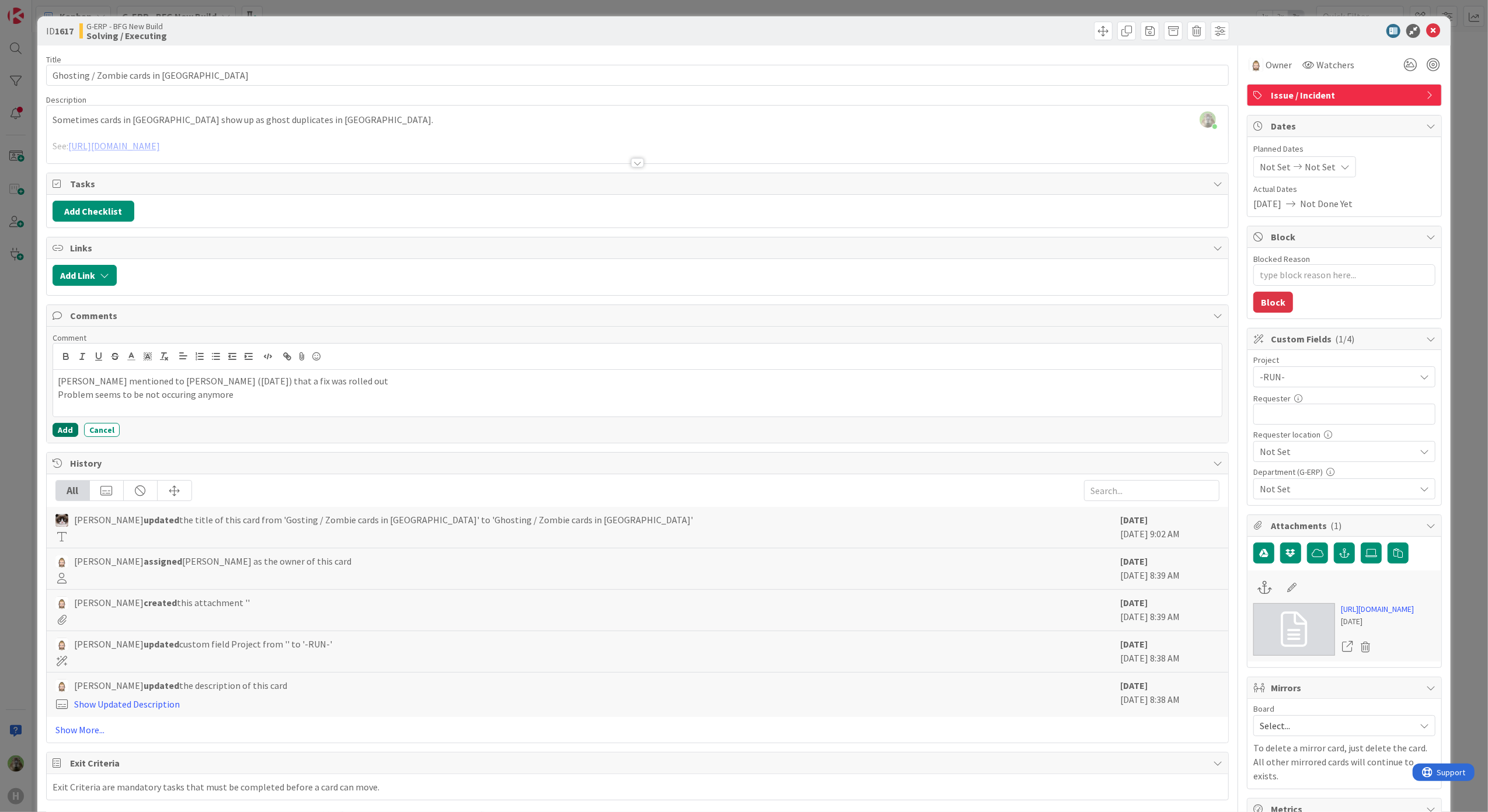
click at [64, 434] on button "Add" at bounding box center [65, 430] width 26 height 14
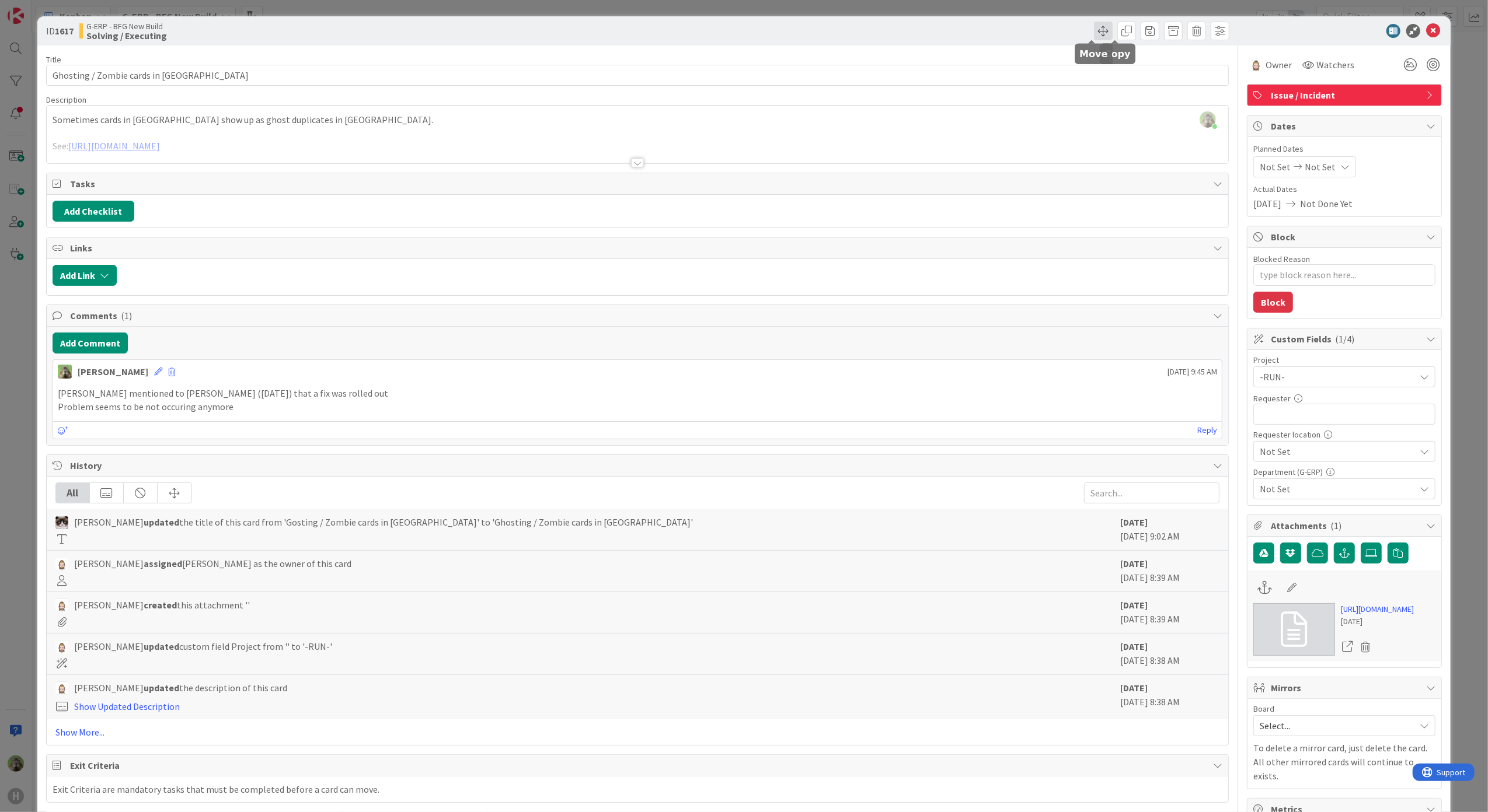
click at [1096, 34] on span at bounding box center [1103, 31] width 19 height 19
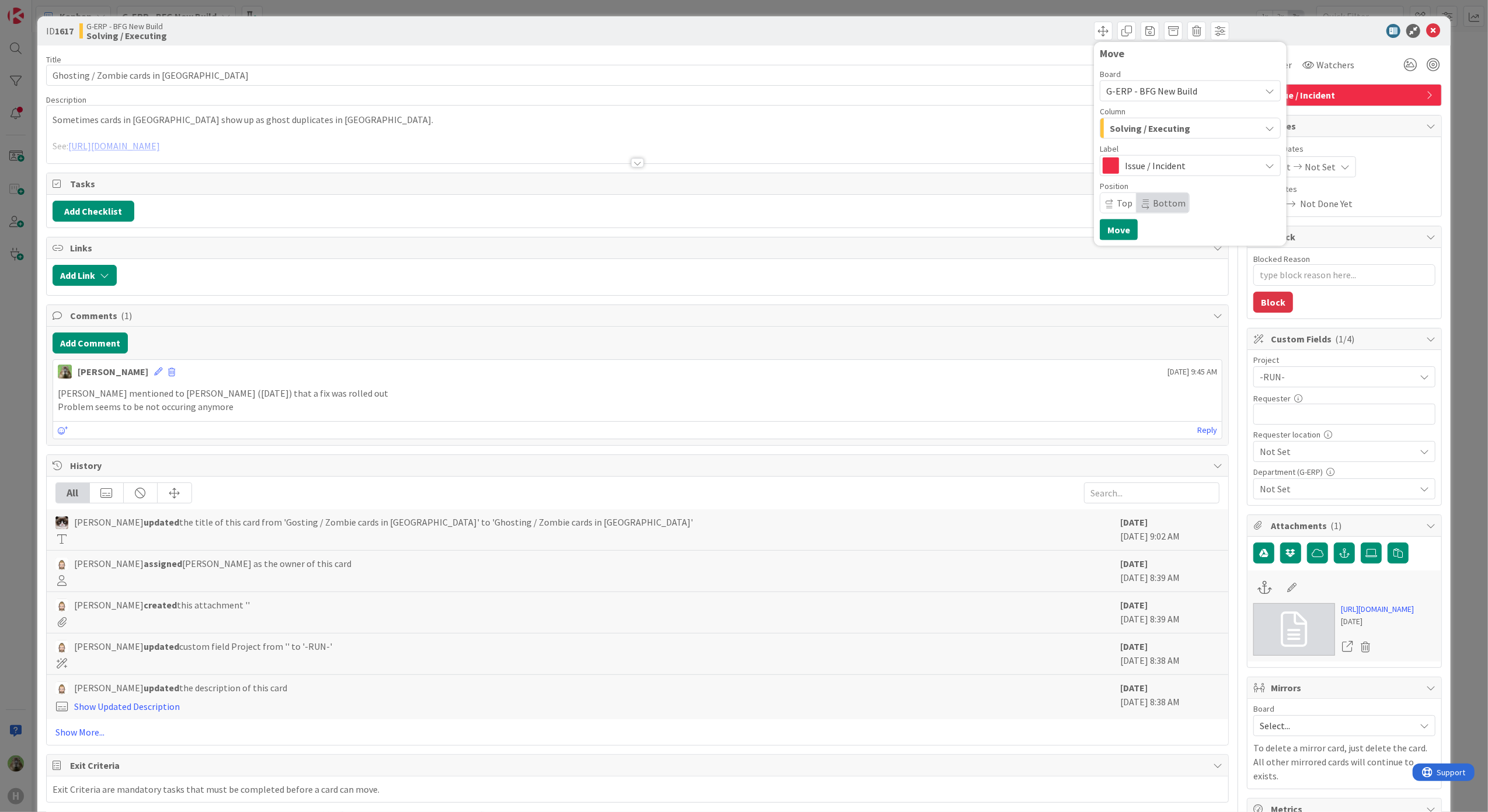
click at [1173, 123] on span "Solving / Executing" at bounding box center [1149, 128] width 81 height 15
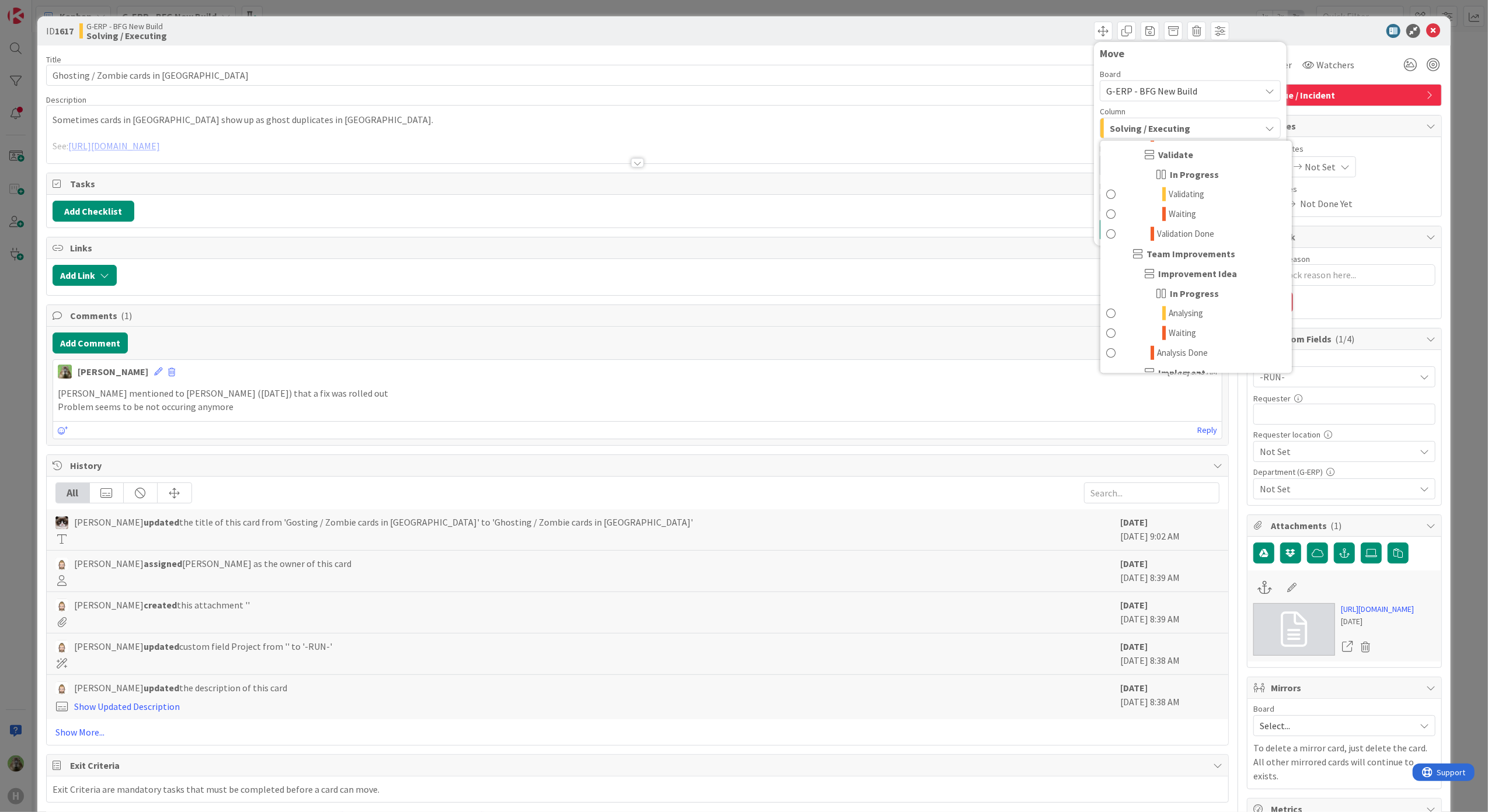
scroll to position [1345, 0]
click at [1179, 351] on link "Done" at bounding box center [1196, 358] width 192 height 20
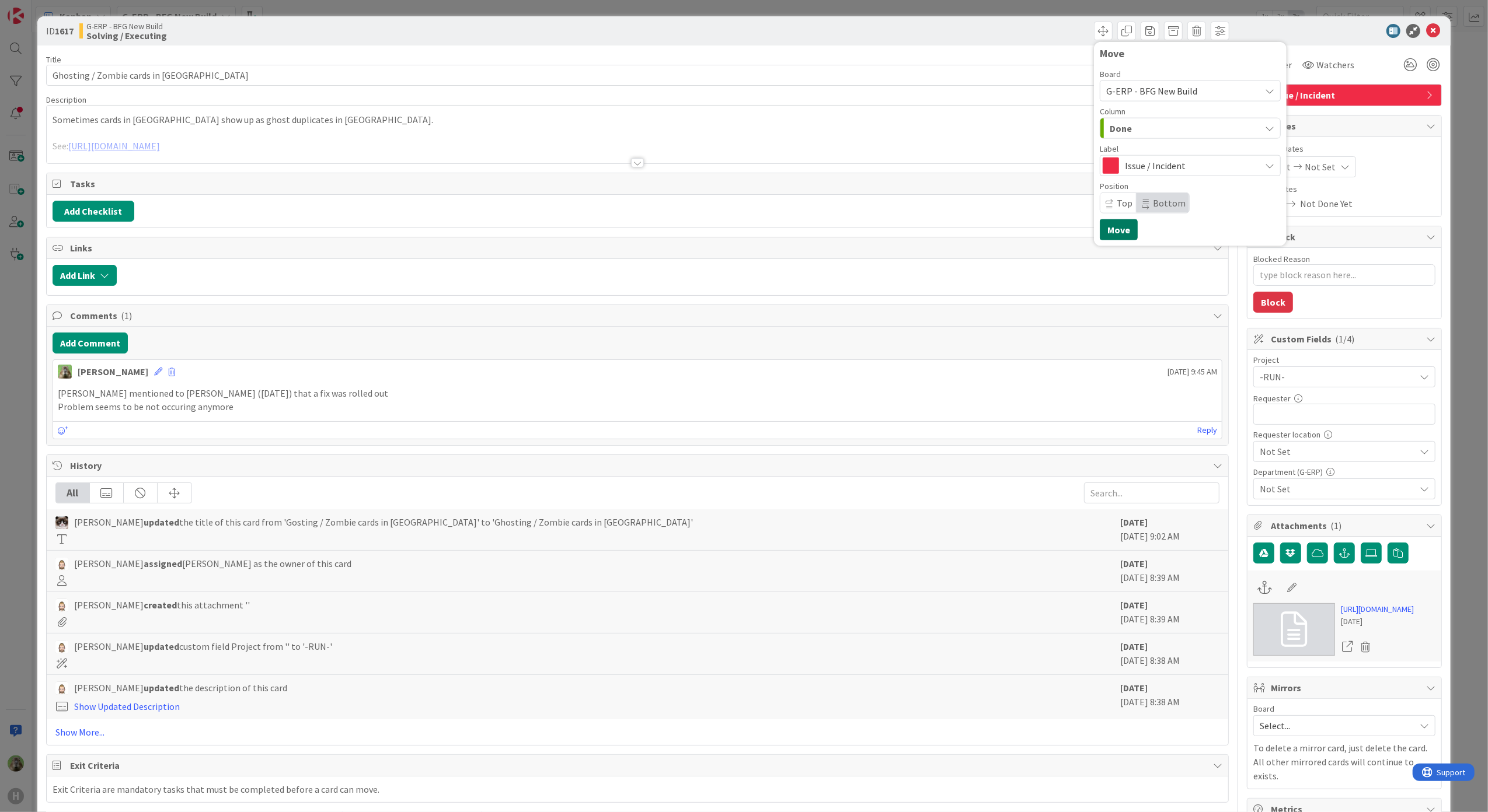
click at [1111, 234] on button "Move" at bounding box center [1118, 230] width 38 height 21
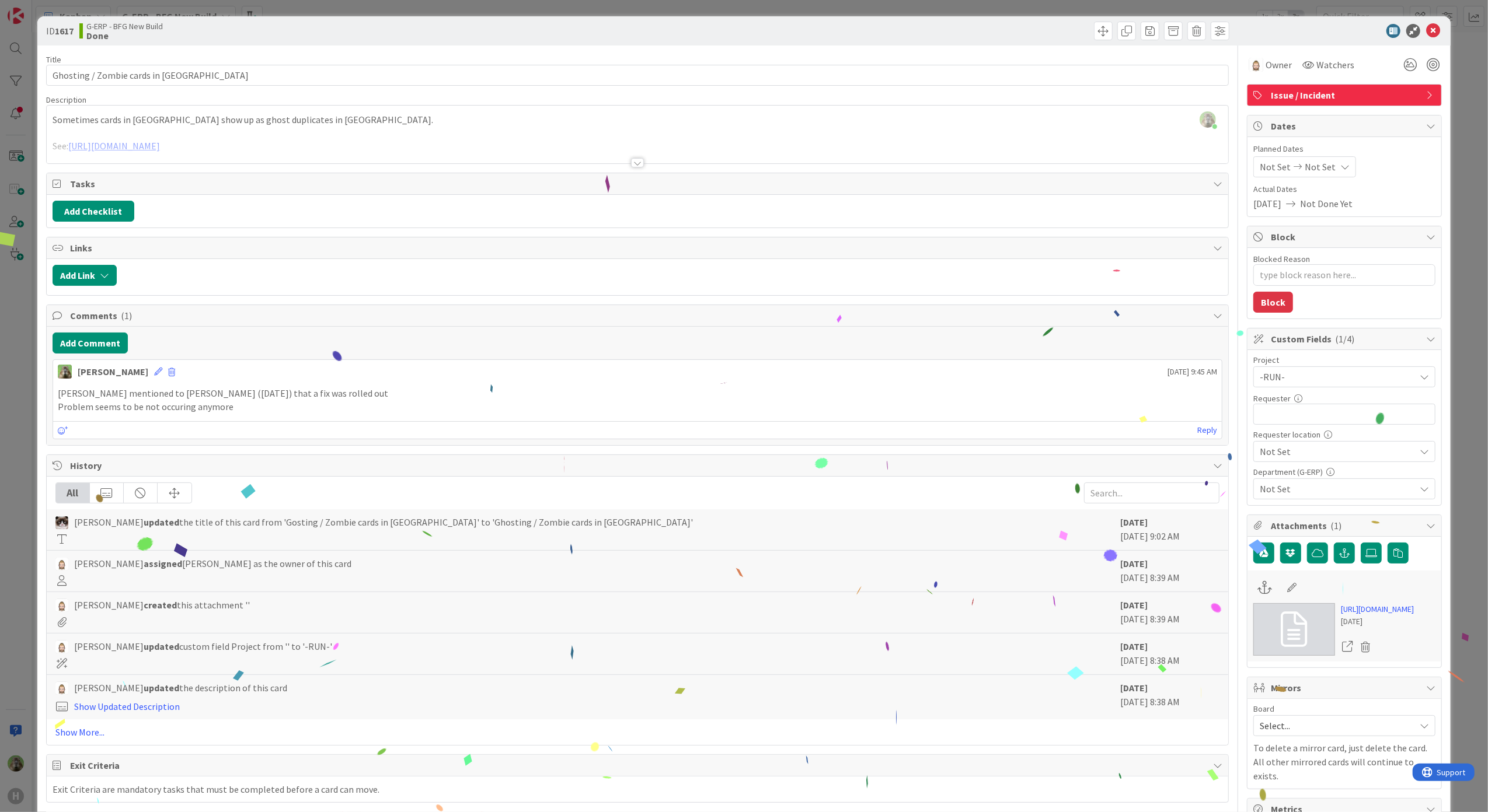
click at [34, 411] on div "ID 1617 G-ERP - BFG New Build Done Move Move Title 37 / 128 Ghosting / Zombie c…" at bounding box center [744, 406] width 1488 height 812
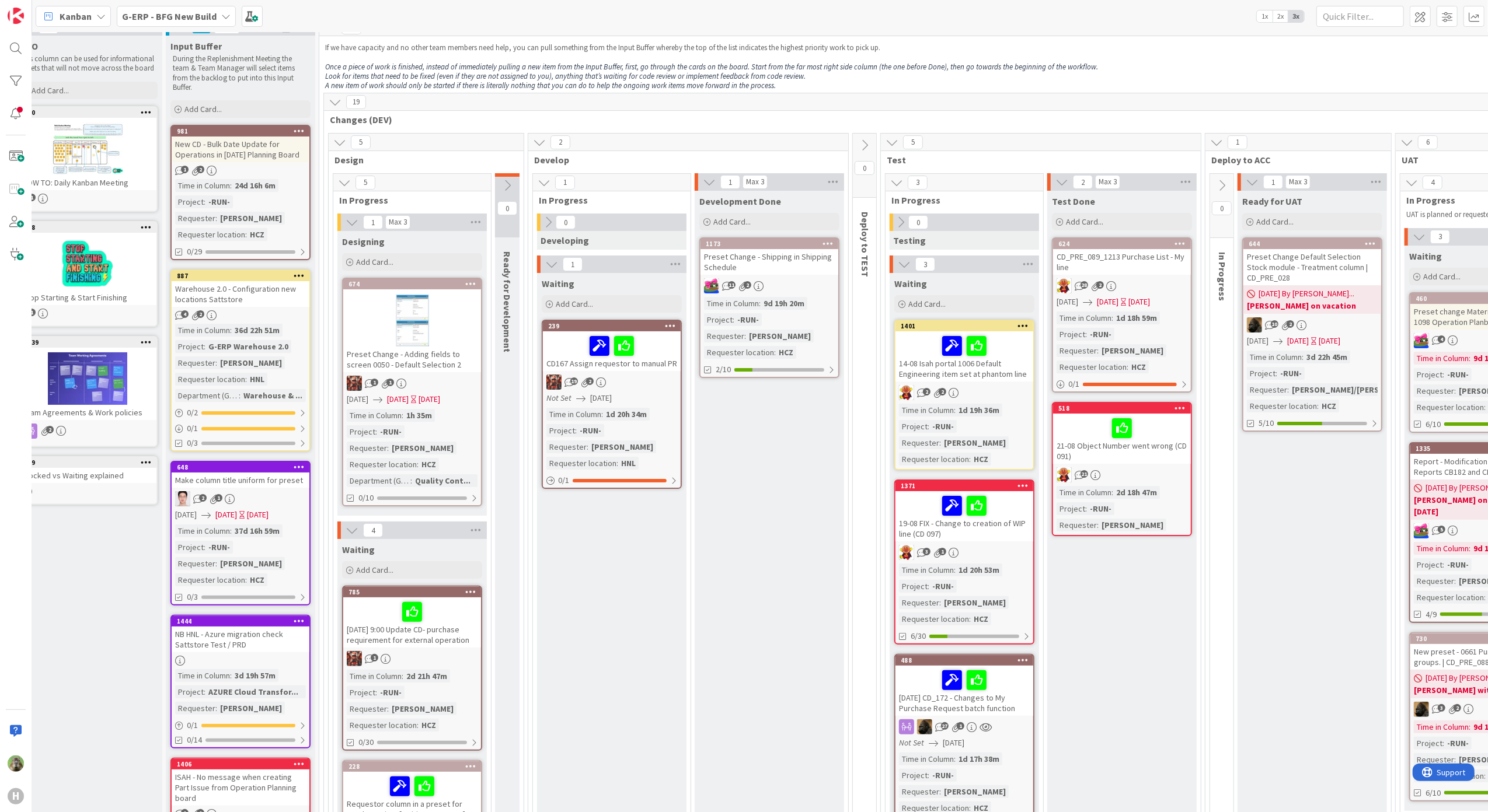
scroll to position [0, 23]
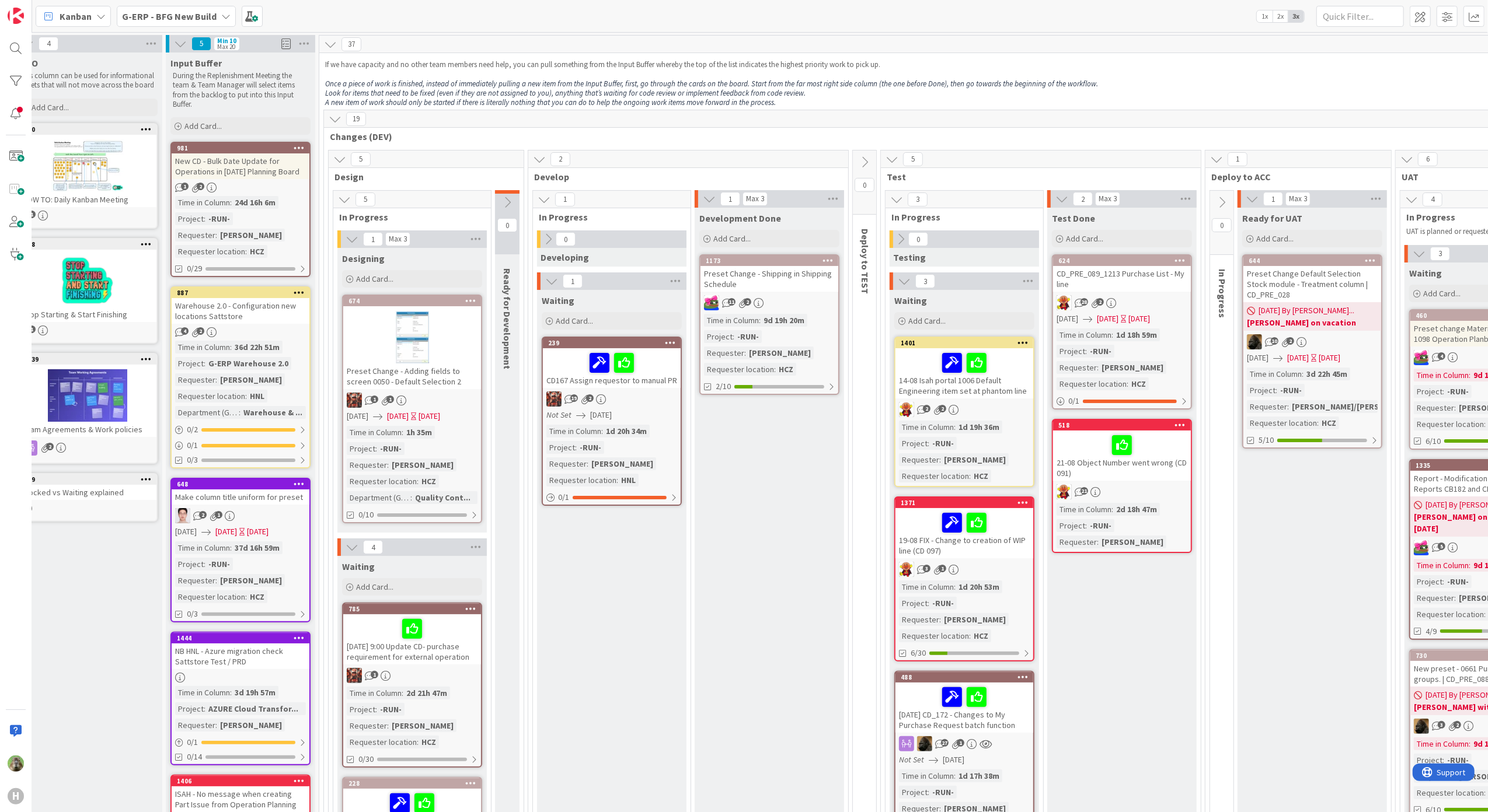
click at [274, 169] on div "New CD - Bulk Date Update for Operations in [DATE] Planning Board" at bounding box center [240, 166] width 138 height 26
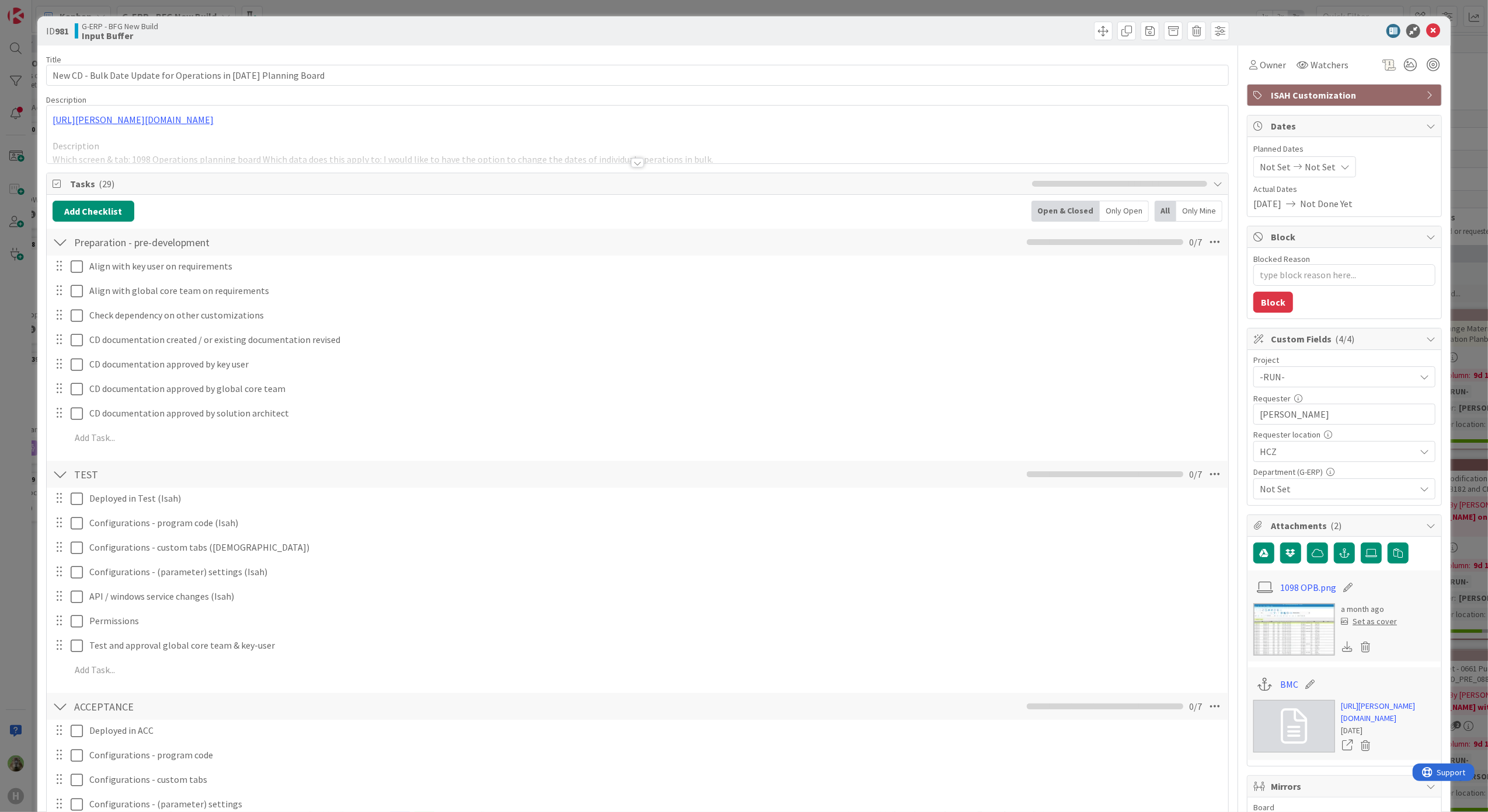
click at [17, 420] on div "ID 981 G-ERP - BFG New Build Input Buffer Title 63 / 128 New CD - Bulk Date Upd…" at bounding box center [744, 406] width 1488 height 812
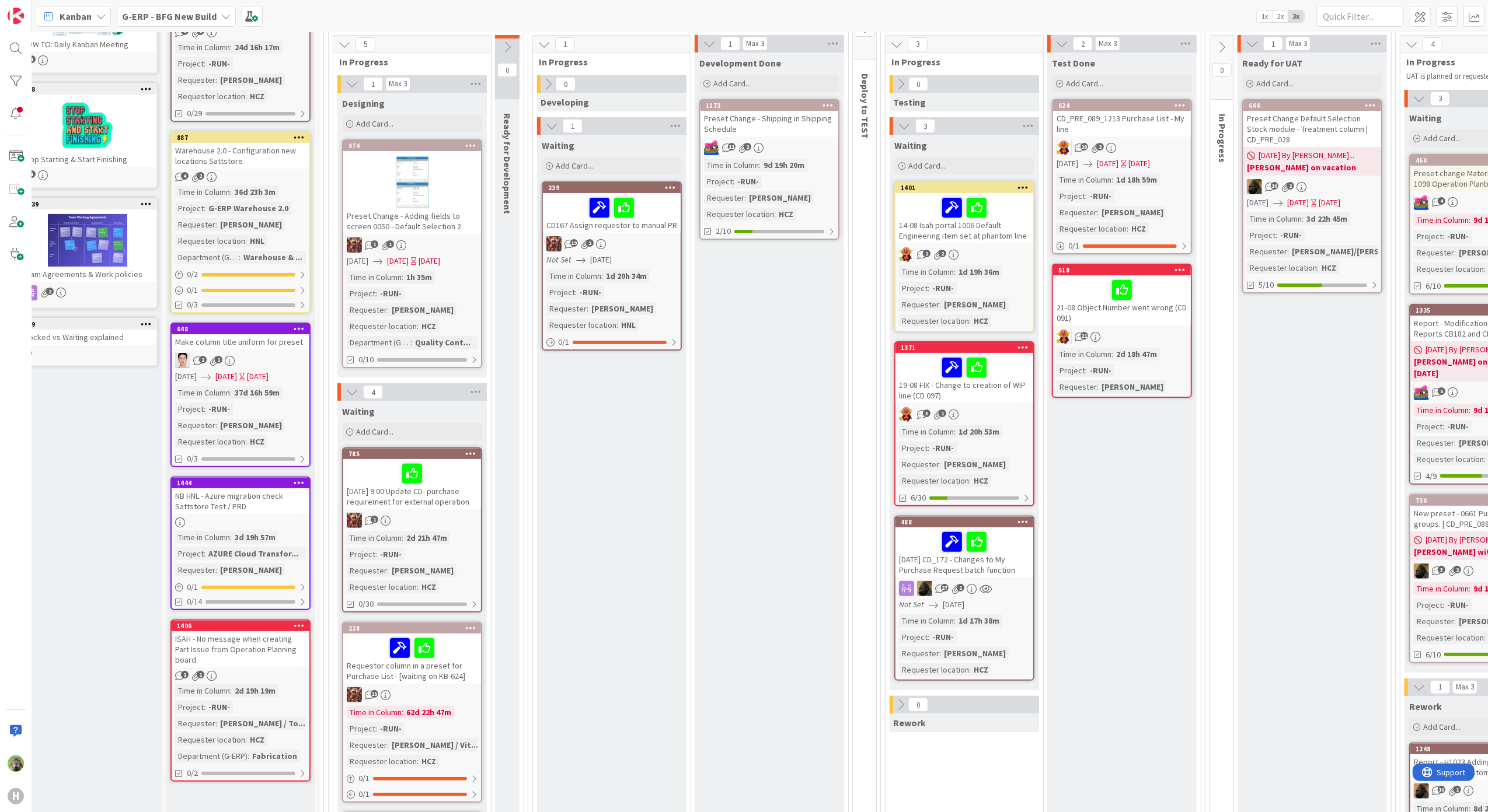
scroll to position [0, 23]
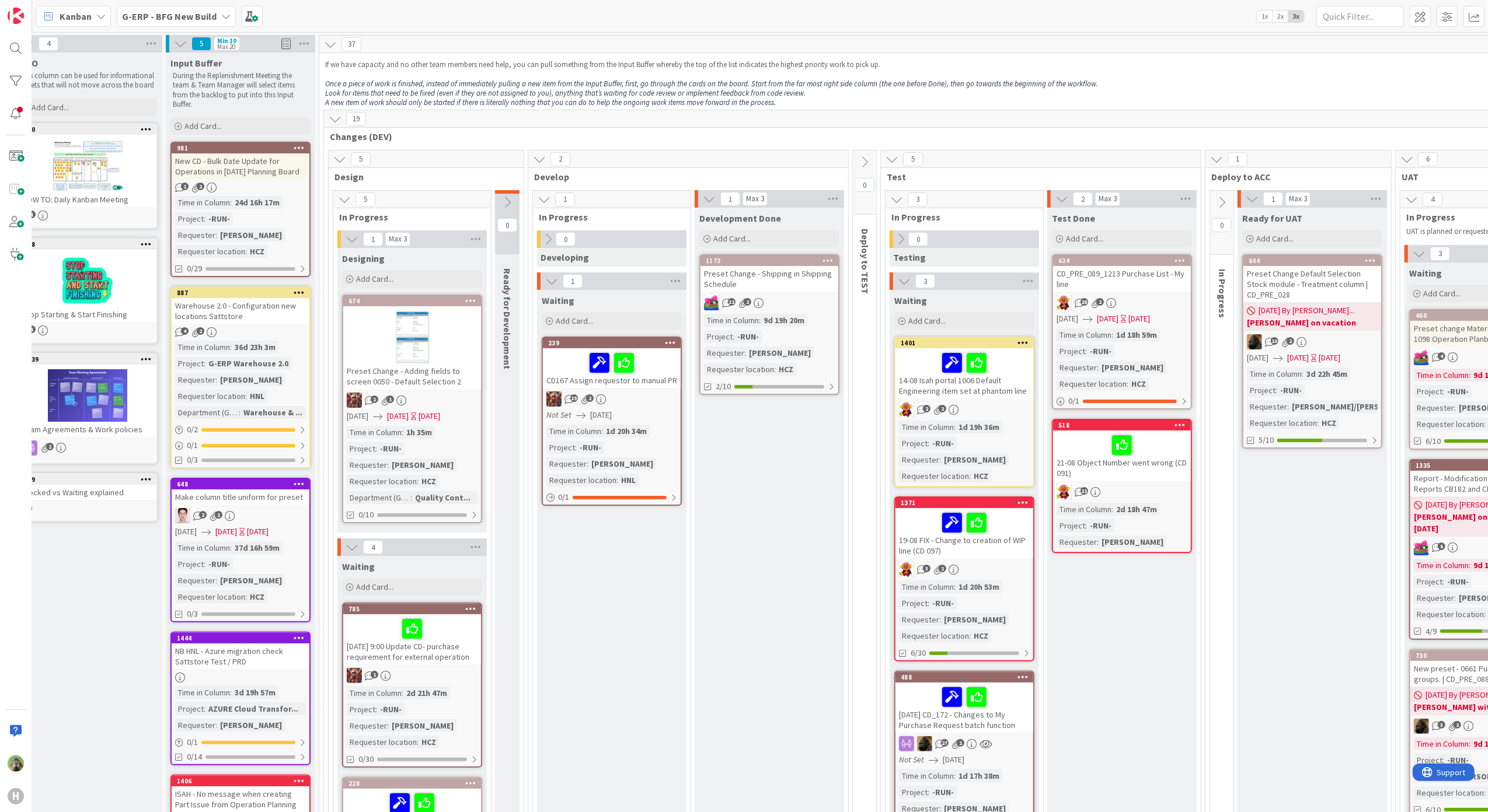
click at [256, 319] on div "Warehouse 2.0 - Configuration new locations Sattstore" at bounding box center [240, 310] width 138 height 26
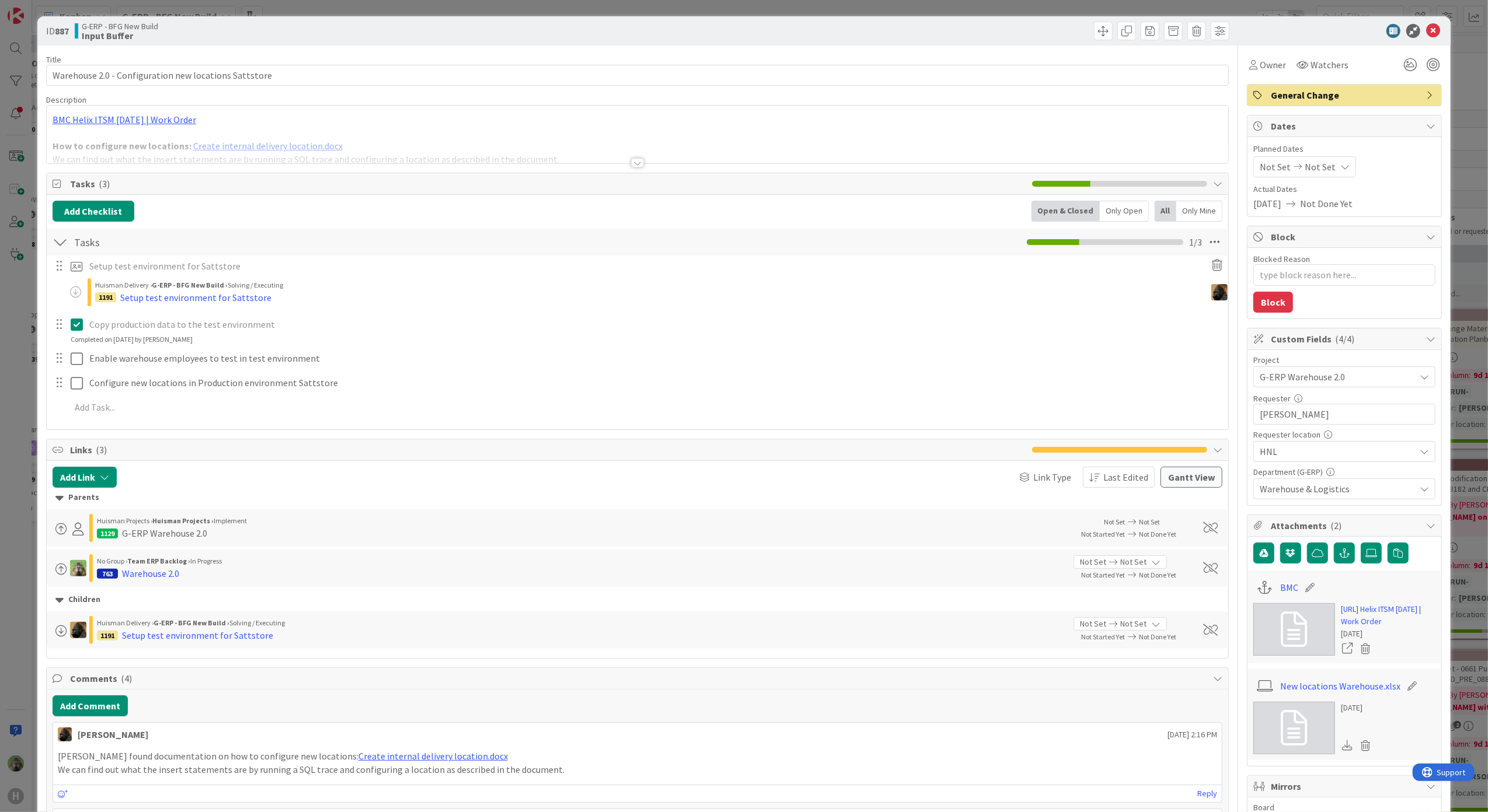
type textarea "x"
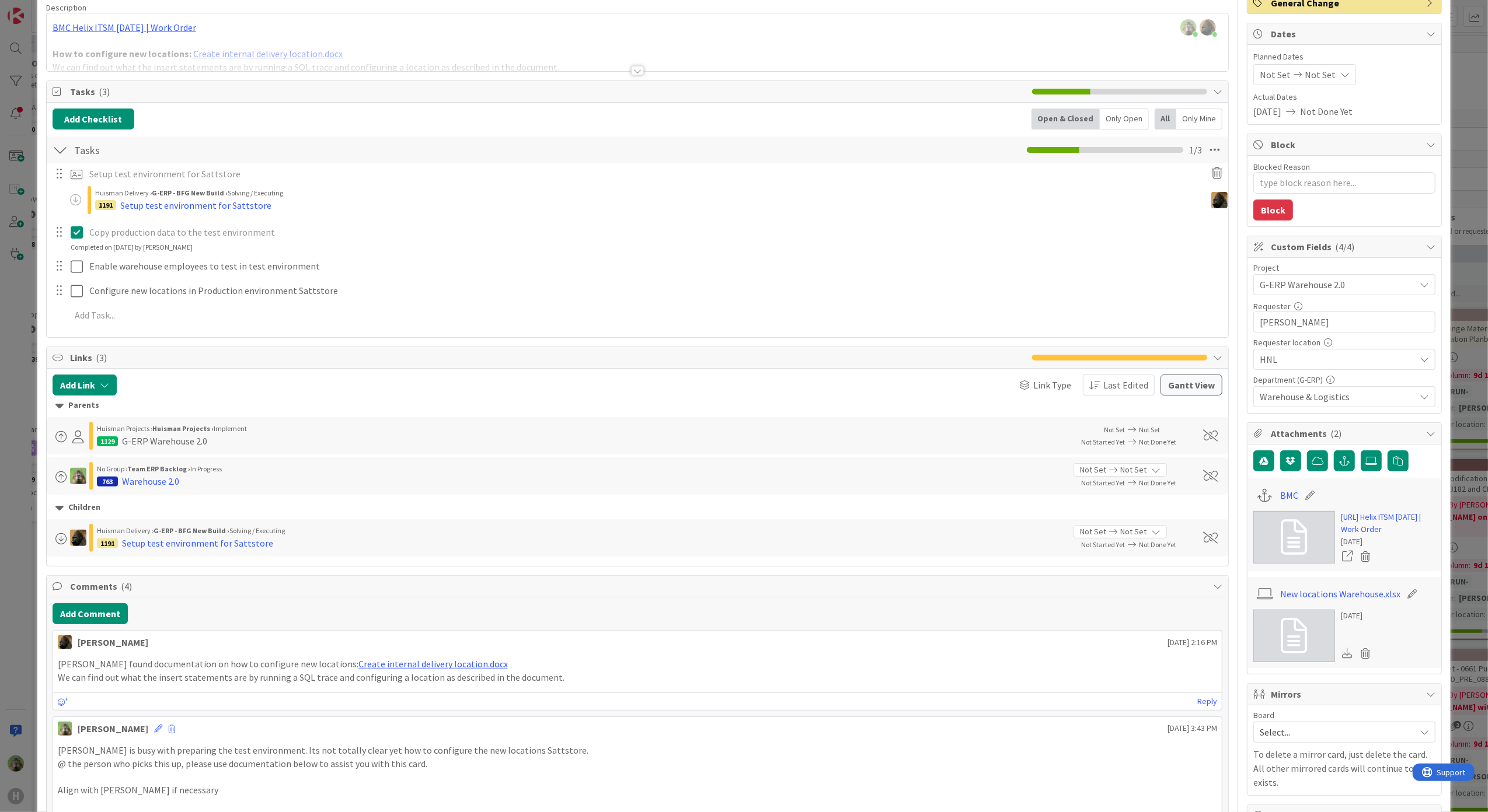
scroll to position [234, 0]
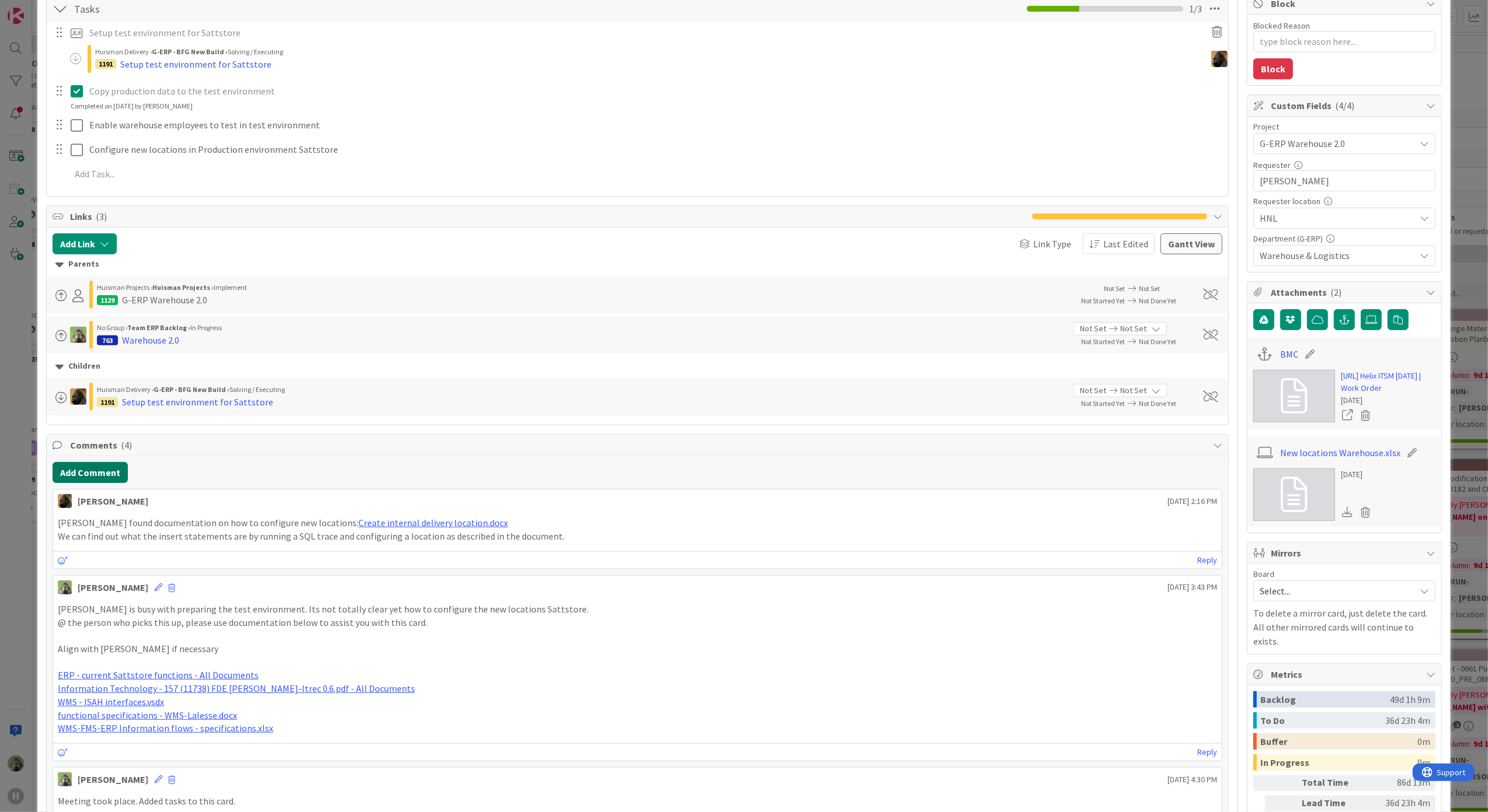
click at [115, 467] on button "Add Comment" at bounding box center [90, 472] width 75 height 21
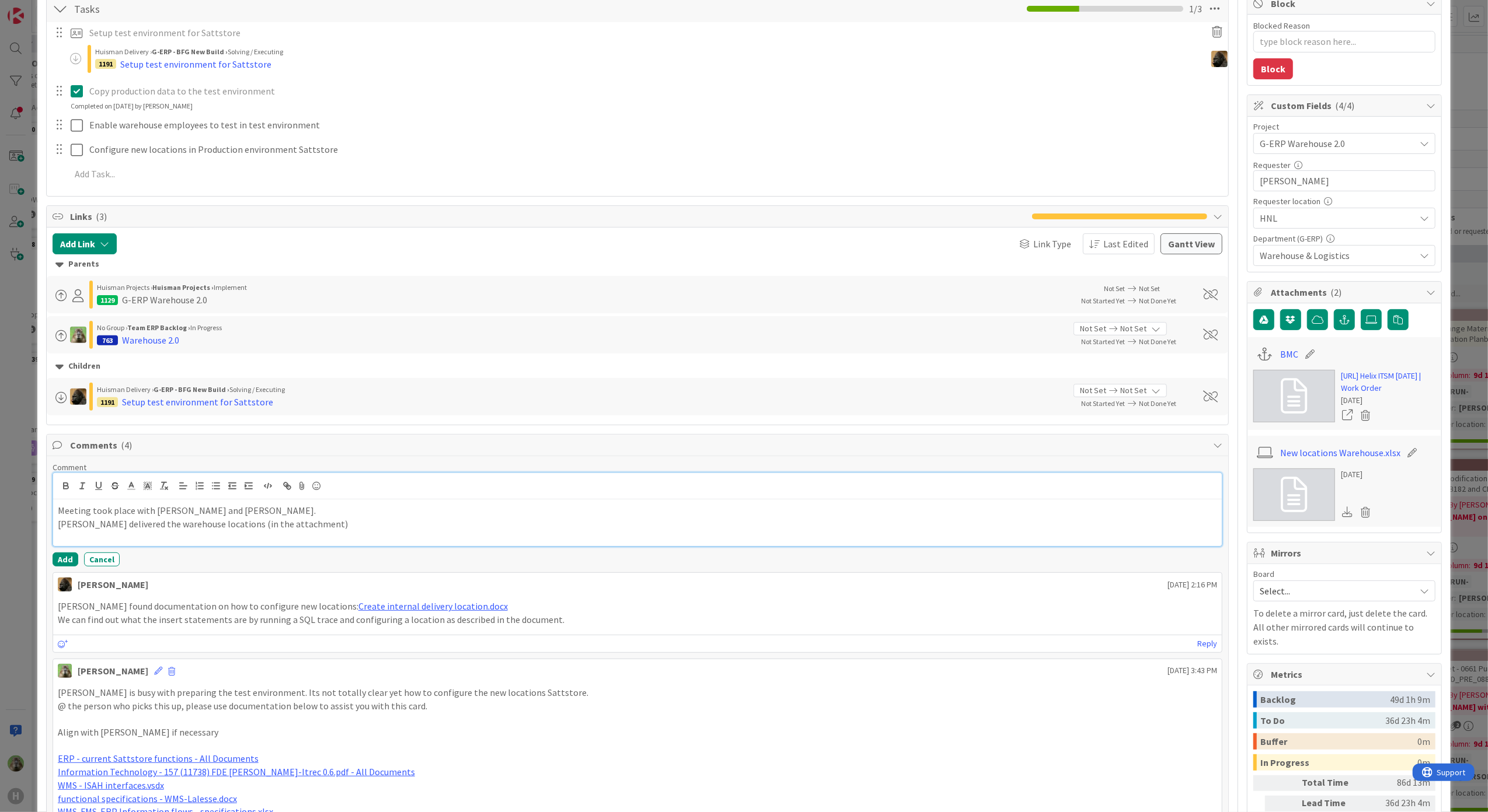
click at [308, 523] on p "Marc delivered the warehouse locations (in the attachment)" at bounding box center [637, 524] width 1160 height 13
click at [303, 531] on p "Marc delivered the warehouse locations (in the attachment)" at bounding box center [637, 524] width 1160 height 13
drag, startPoint x: 303, startPoint y: 525, endPoint x: 311, endPoint y: 519, distance: 10.0
click at [303, 524] on p "Marc delivered the warehouse locations (in the attachment) but seen the work in…" at bounding box center [637, 524] width 1160 height 13
click at [486, 539] on div "Meeting took place with Marc Sprong and Noah. Marc delivered the warehouse loca…" at bounding box center [637, 523] width 1169 height 47
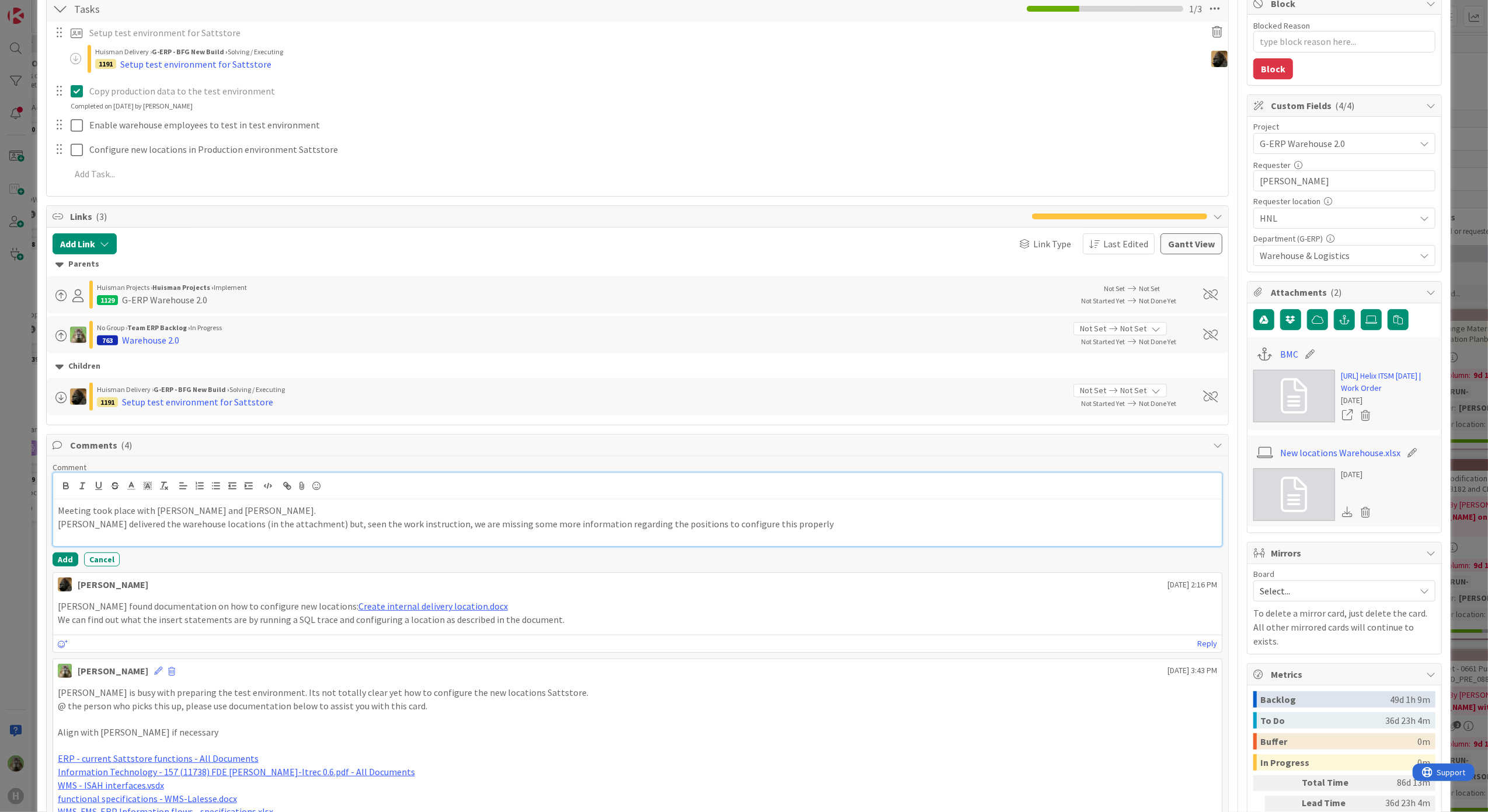
click at [507, 524] on p "Marc delivered the warehouse locations (in the attachment) but, seen the work i…" at bounding box center [637, 524] width 1160 height 13
drag, startPoint x: 507, startPoint y: 524, endPoint x: 529, endPoint y: 506, distance: 28.4
click at [511, 524] on p "Marc delivered the warehouse locations (in the attachment) but, seen the work i…" at bounding box center [637, 524] width 1160 height 13
click at [766, 537] on div "Meeting took place with Marc Sprong and Noah. Marc delivered the warehouse loca…" at bounding box center [637, 523] width 1169 height 47
click at [52, 565] on button "Add" at bounding box center [65, 560] width 26 height 14
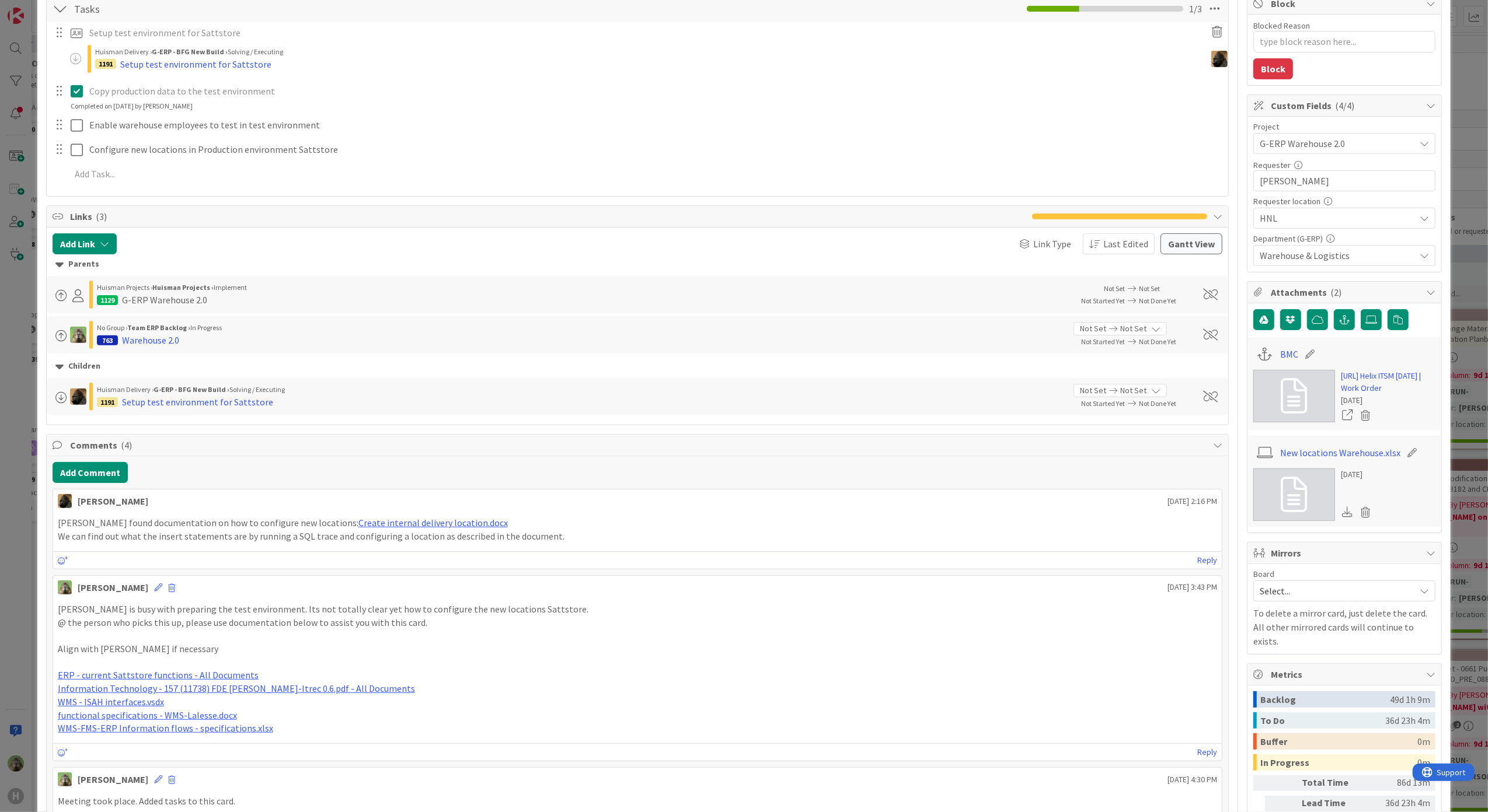
type textarea "x"
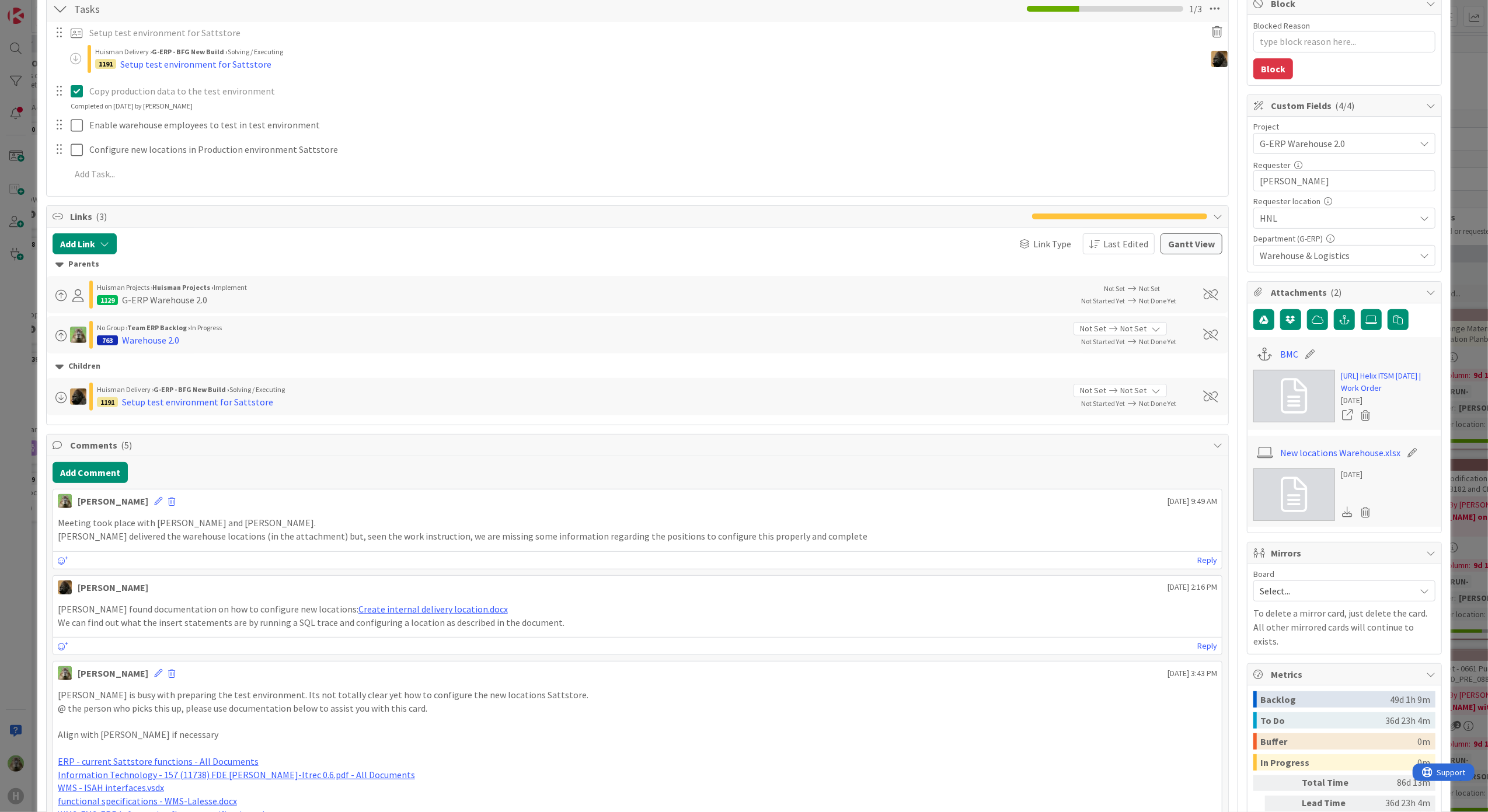
click at [8, 553] on div "ID 887 G-ERP - BFG New Build Input Buffer Title 53 / 128 Warehouse 2.0 - Config…" at bounding box center [744, 406] width 1488 height 812
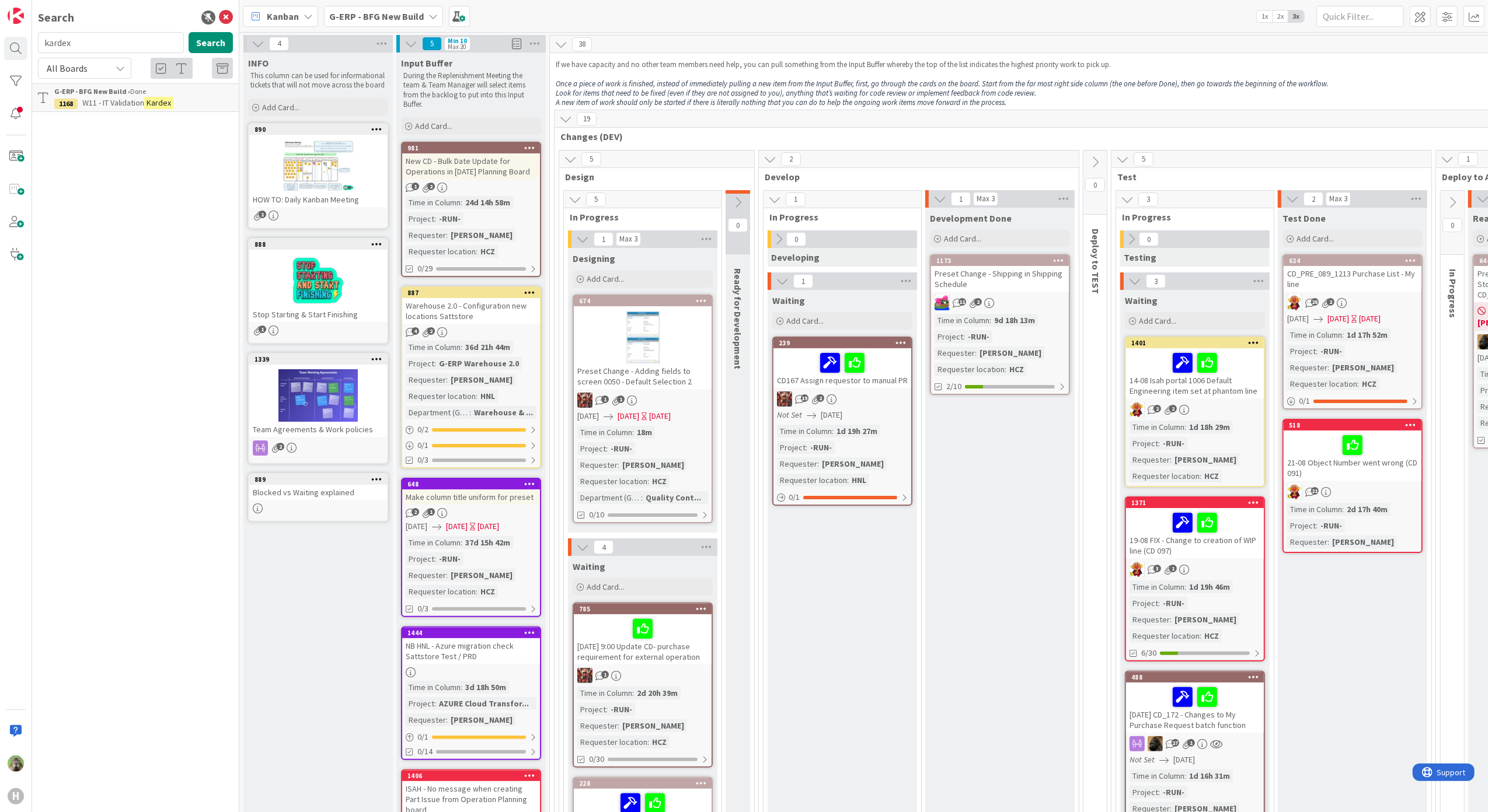
scroll to position [1867, 0]
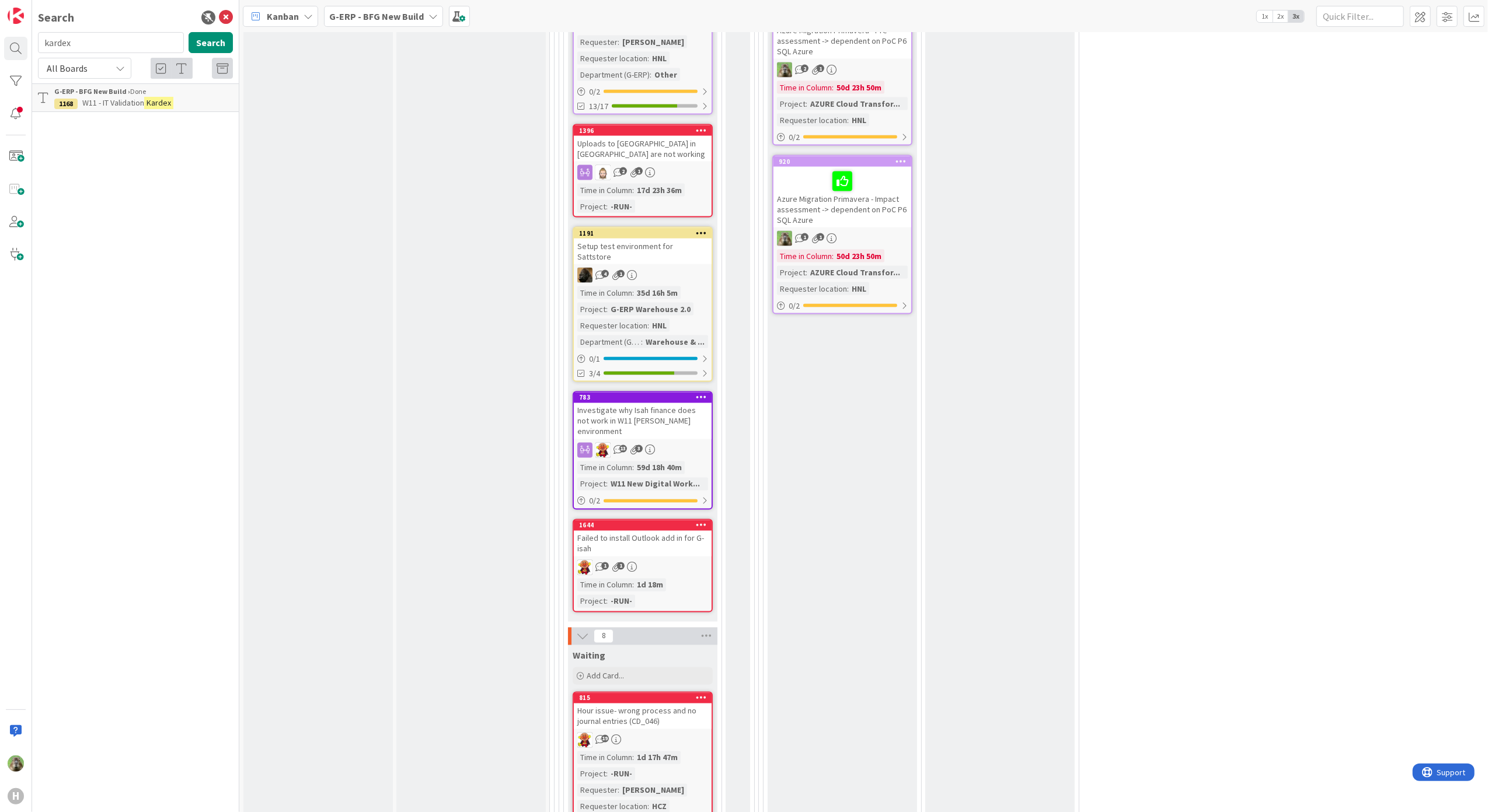
click at [385, 16] on b "G-ERP - BFG New Build" at bounding box center [376, 16] width 95 height 12
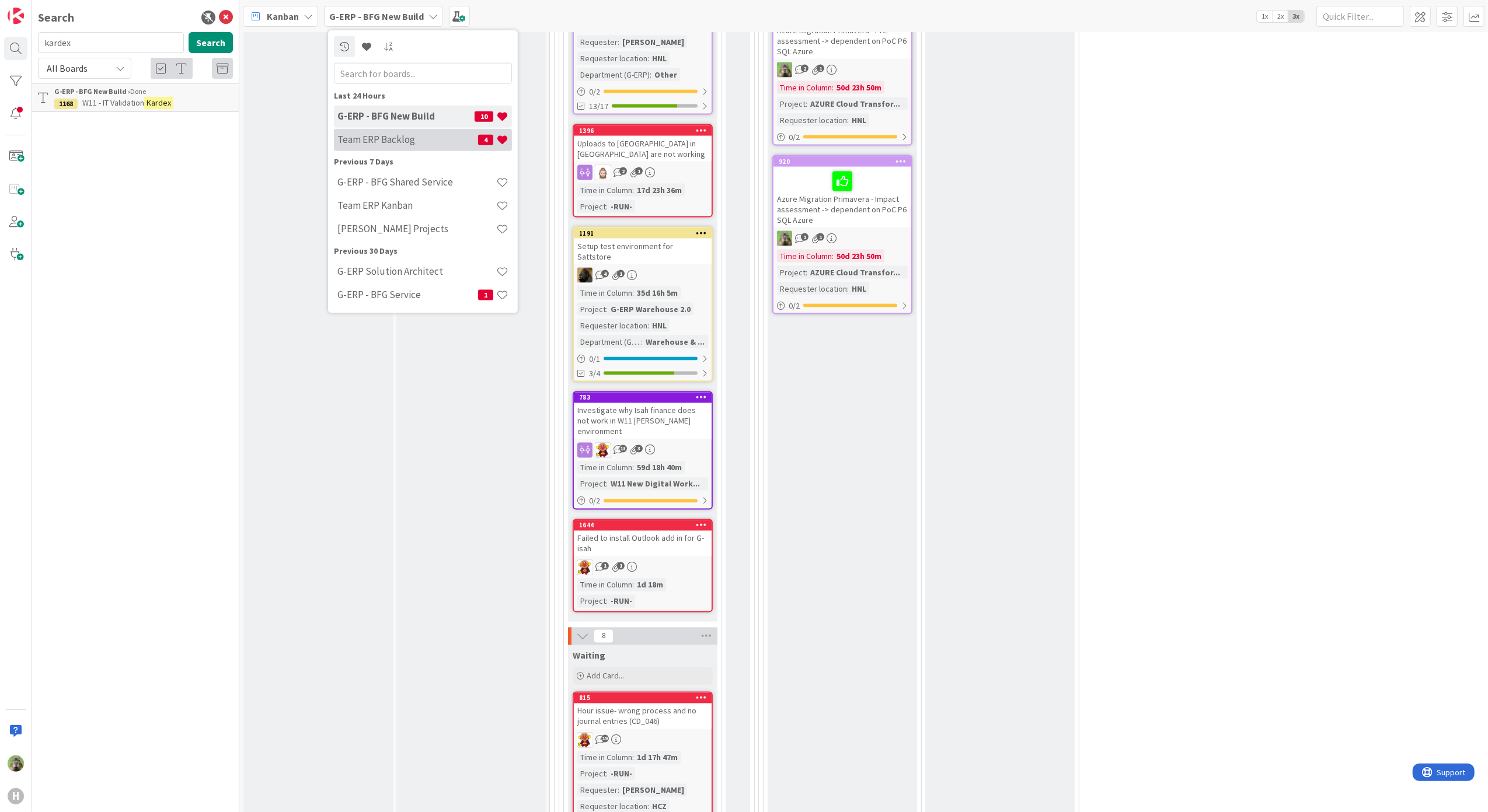
click at [376, 134] on h4 "Team ERP Backlog" at bounding box center [407, 139] width 141 height 12
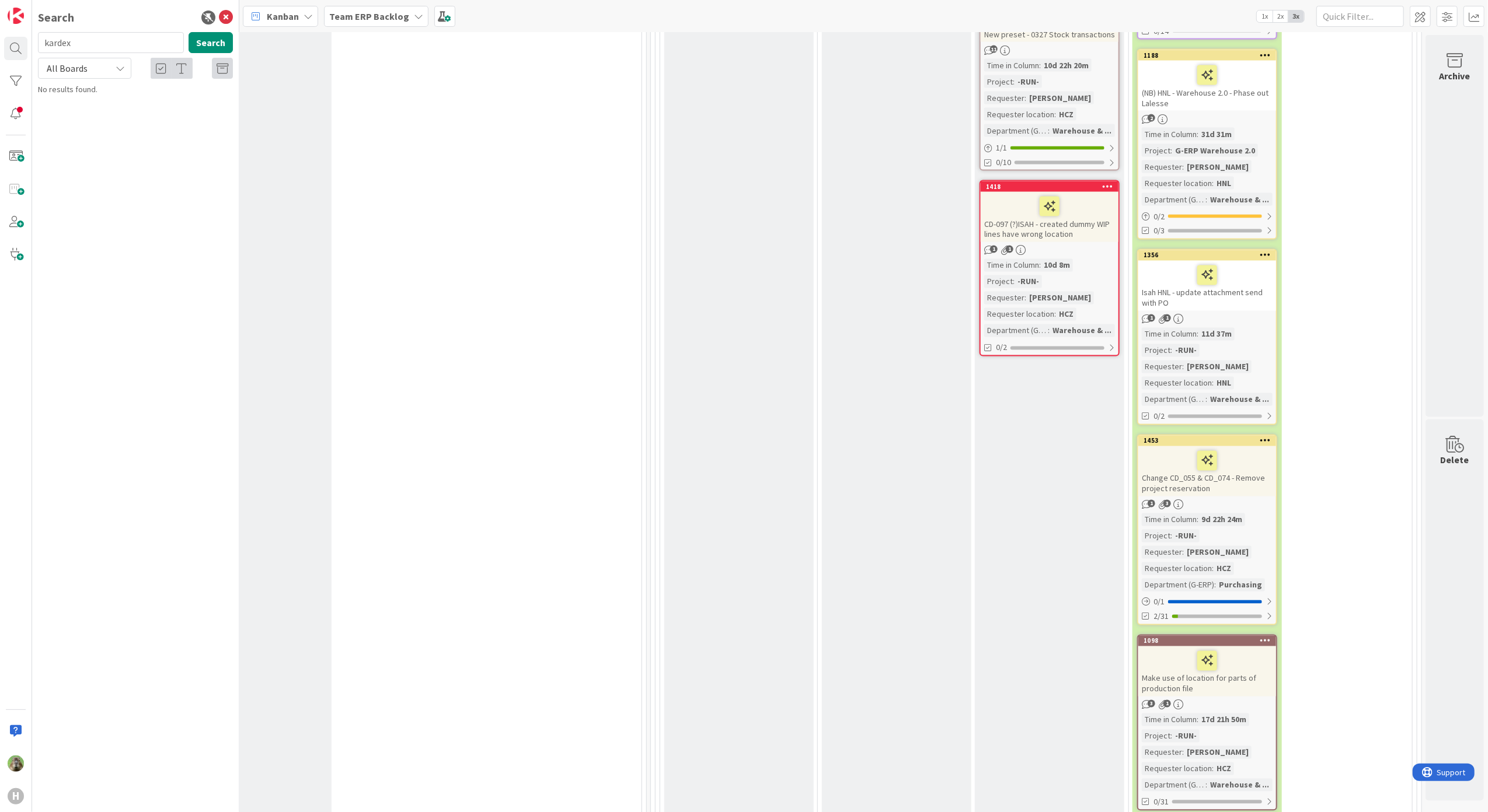
scroll to position [2255, 733]
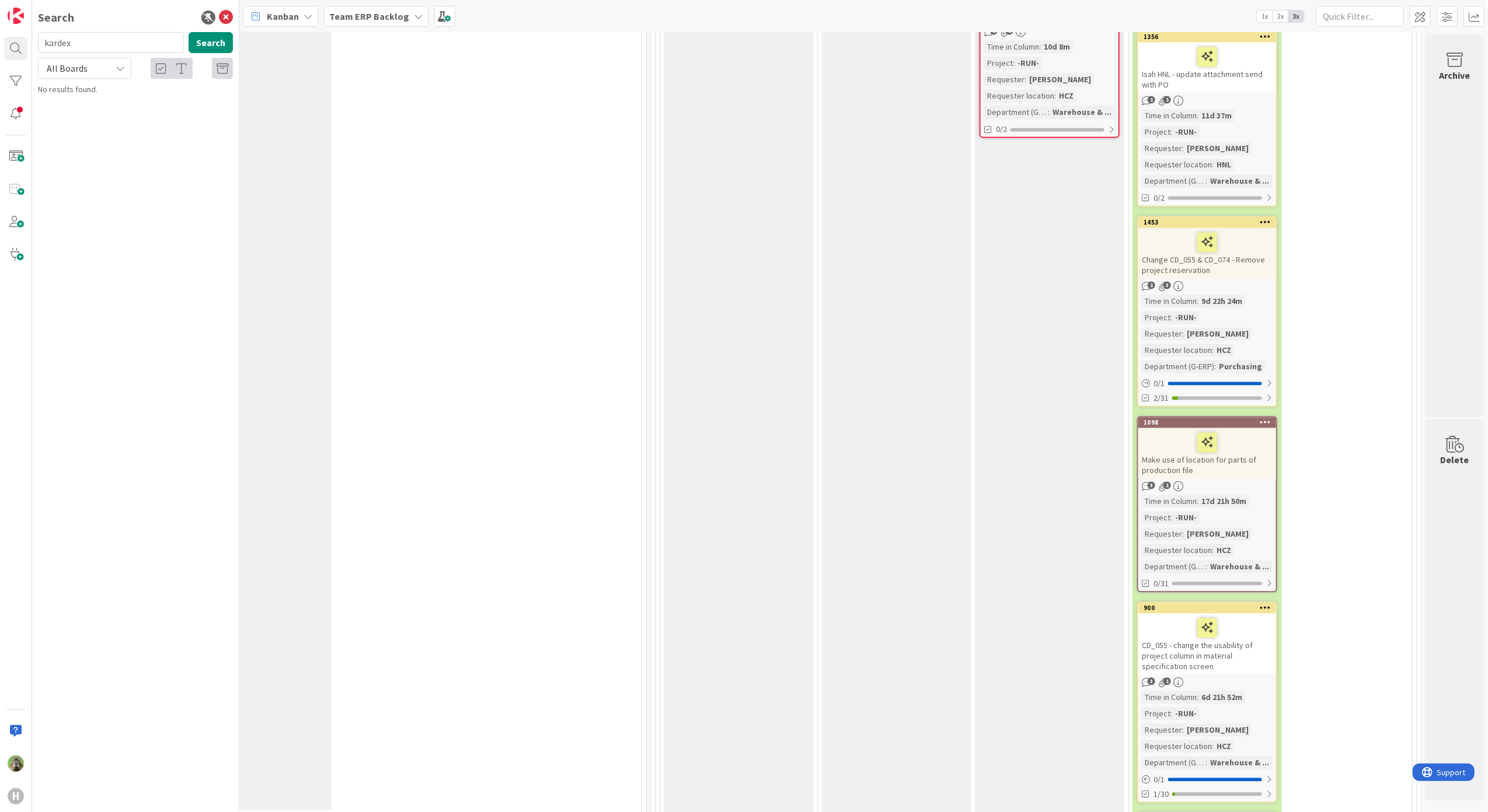
click at [791, 337] on div "To Be Refined We will pull items from "Options" to this column to indicate that…" at bounding box center [738, 422] width 149 height 1916
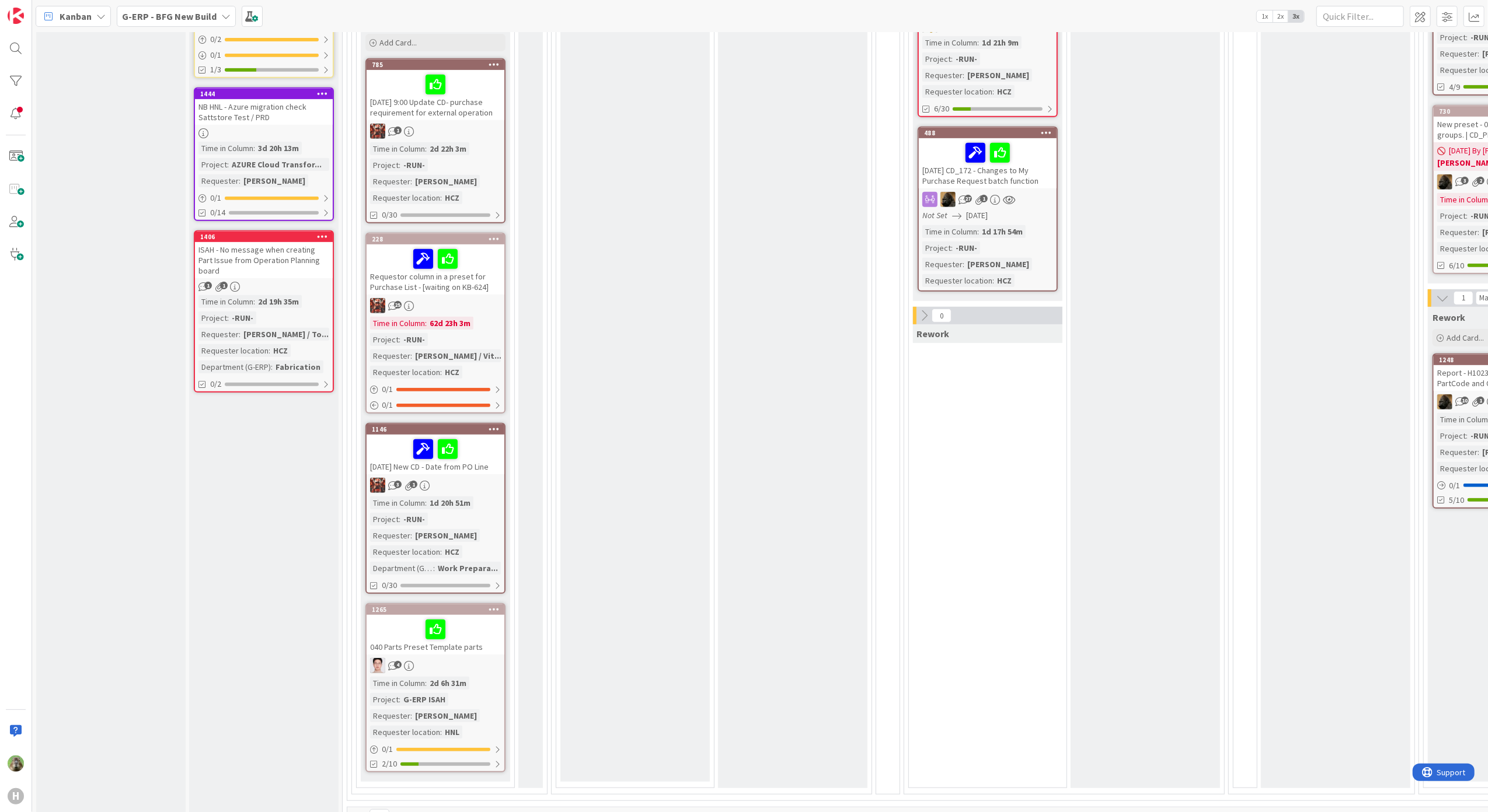
scroll to position [77, 0]
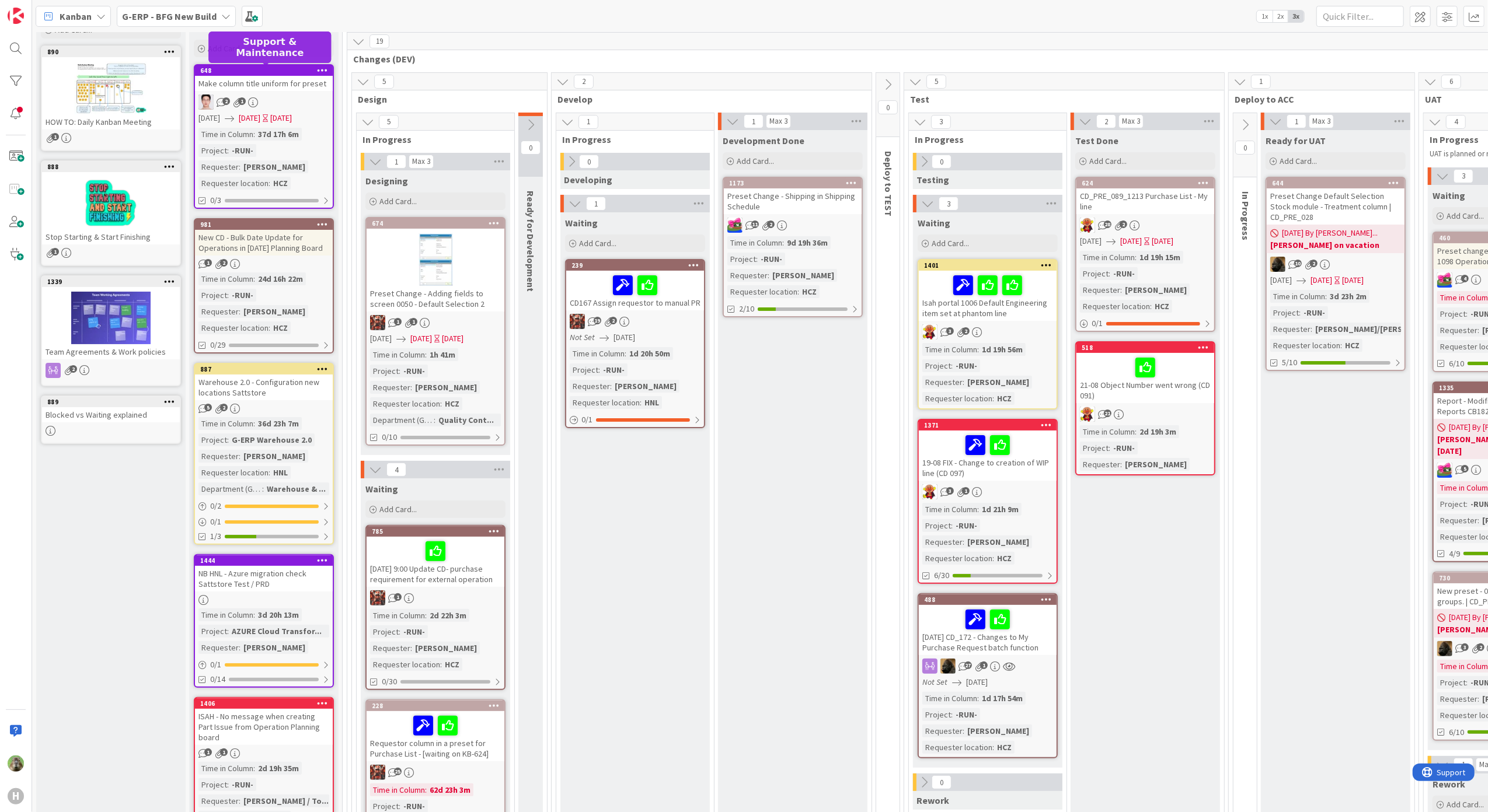
click at [267, 84] on div "Make column title uniform for preset" at bounding box center [264, 83] width 138 height 15
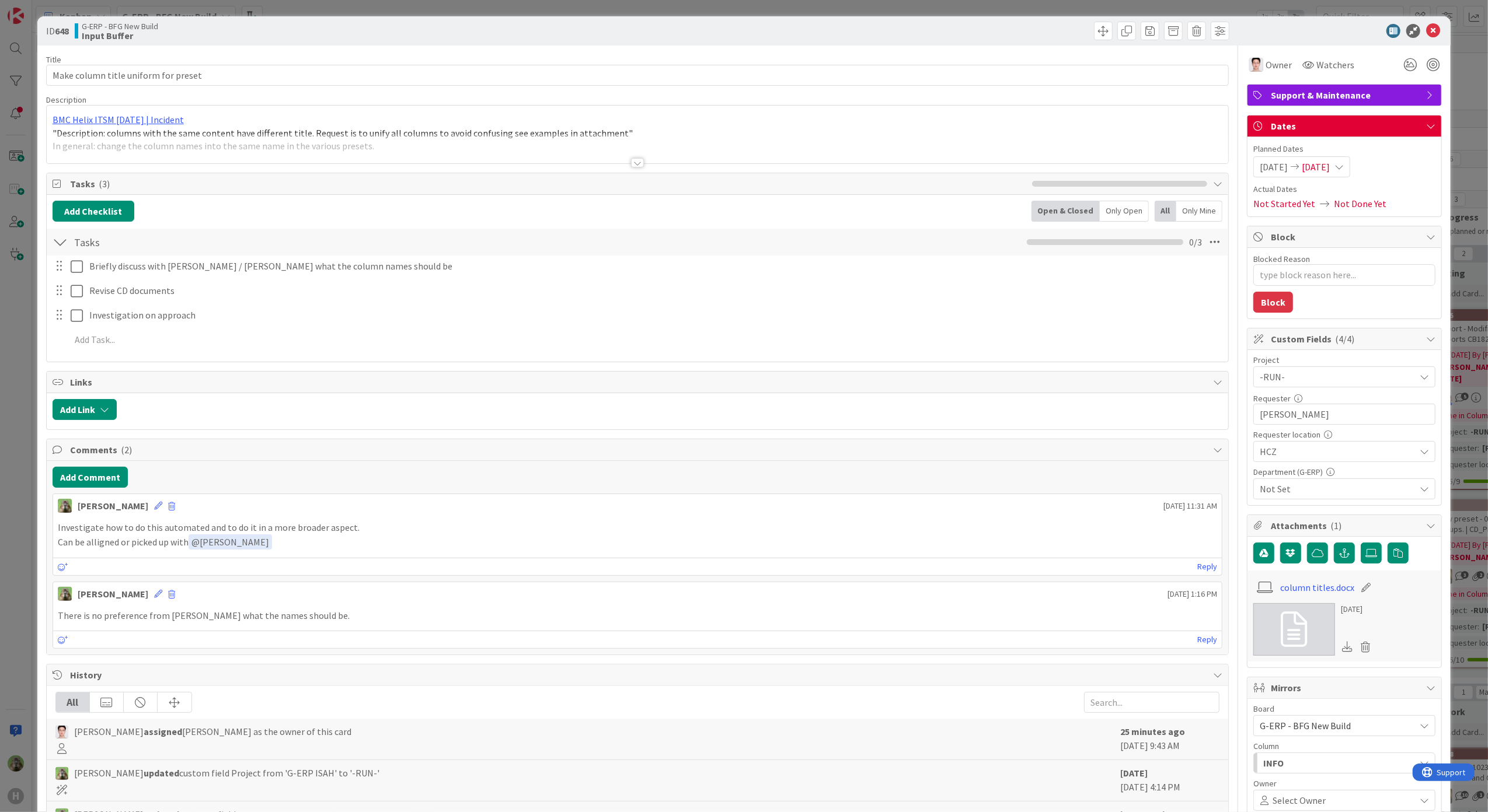
click at [27, 490] on div "ID 648 G-ERP - BFG New Build Input Buffer Title 36 / 128 Make column title unif…" at bounding box center [744, 406] width 1488 height 812
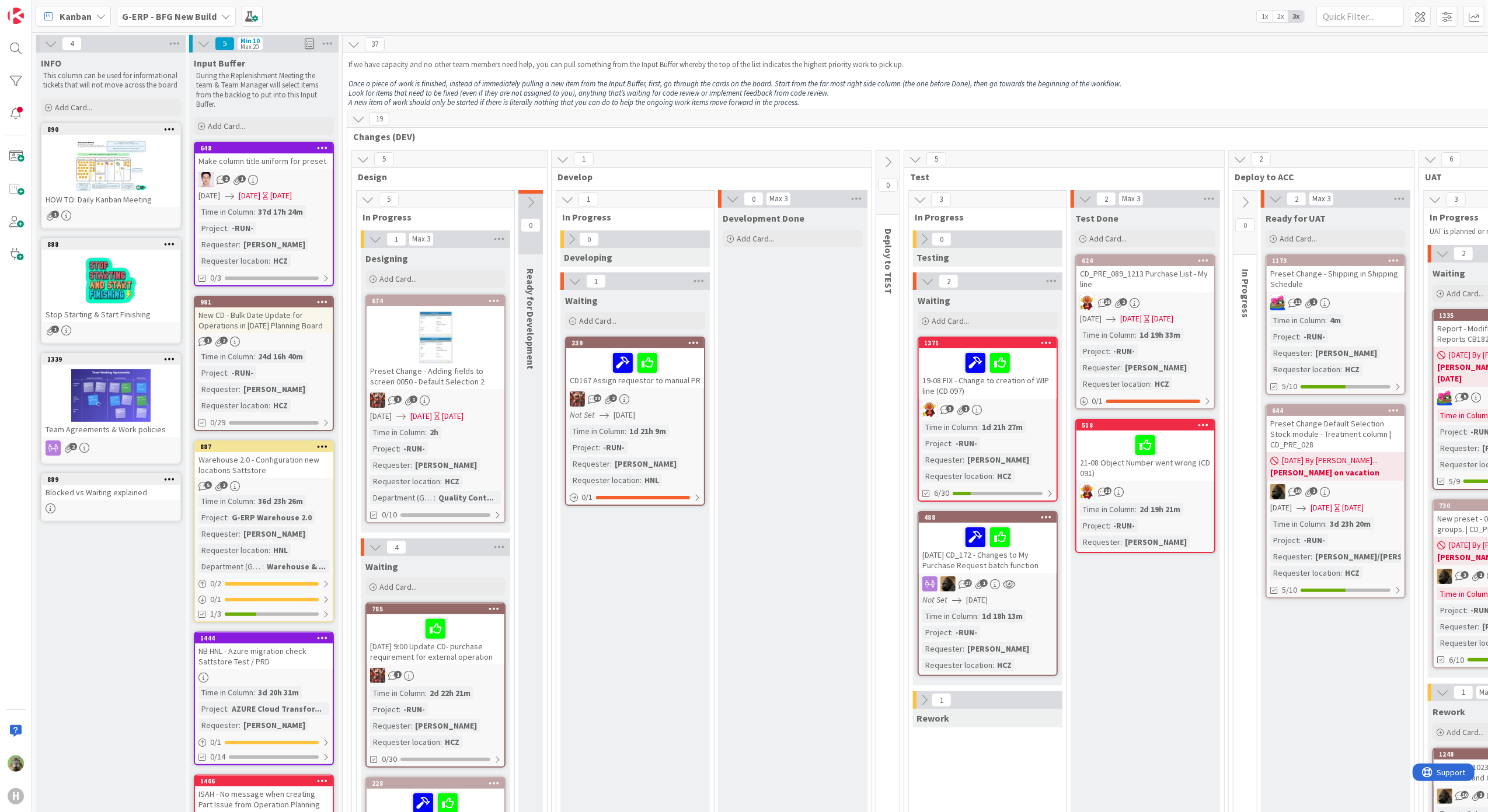
click at [192, 17] on b "G-ERP - BFG New Build" at bounding box center [169, 16] width 95 height 12
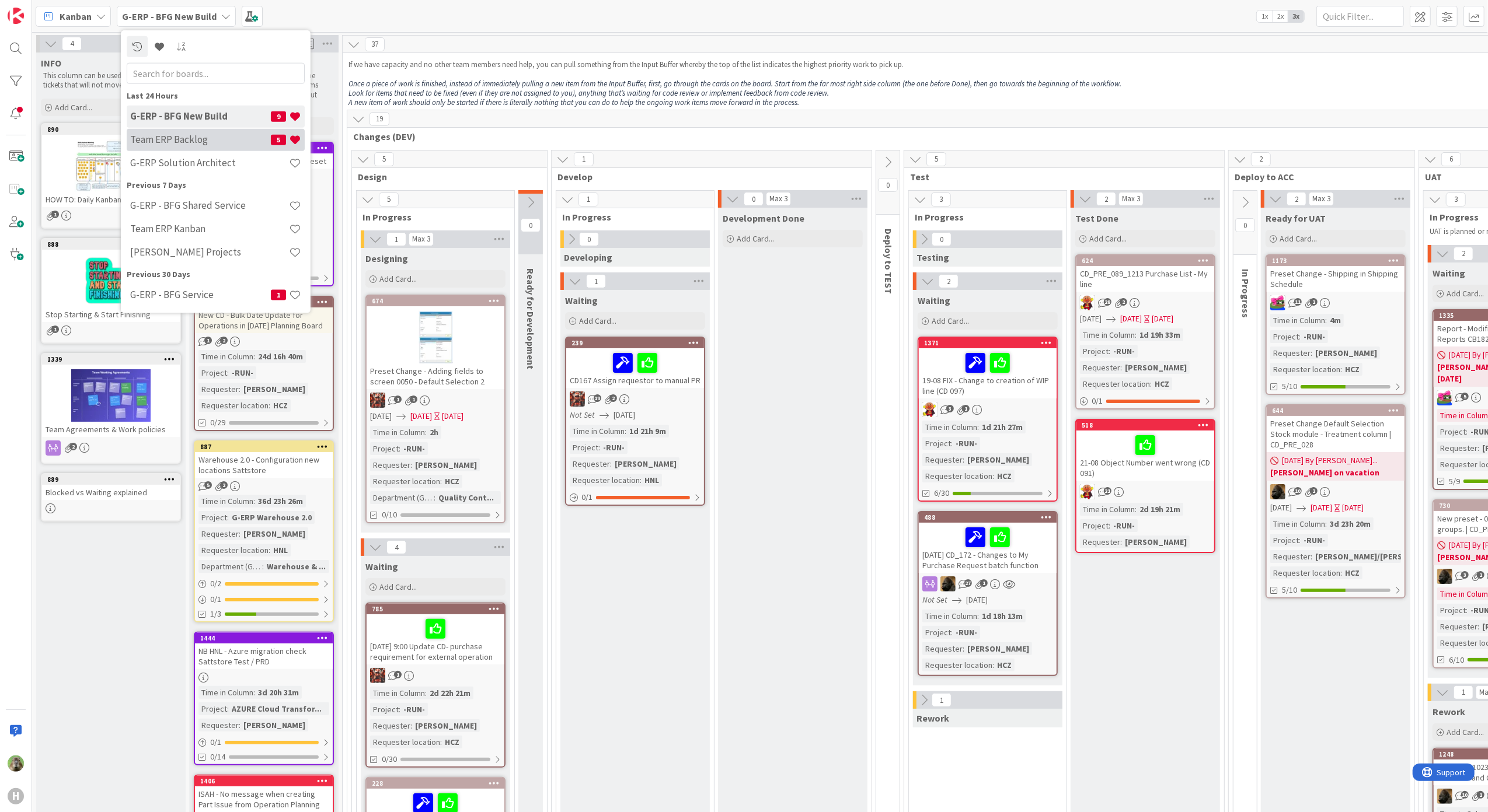
click at [211, 136] on h4 "Team ERP Backlog" at bounding box center [200, 139] width 141 height 12
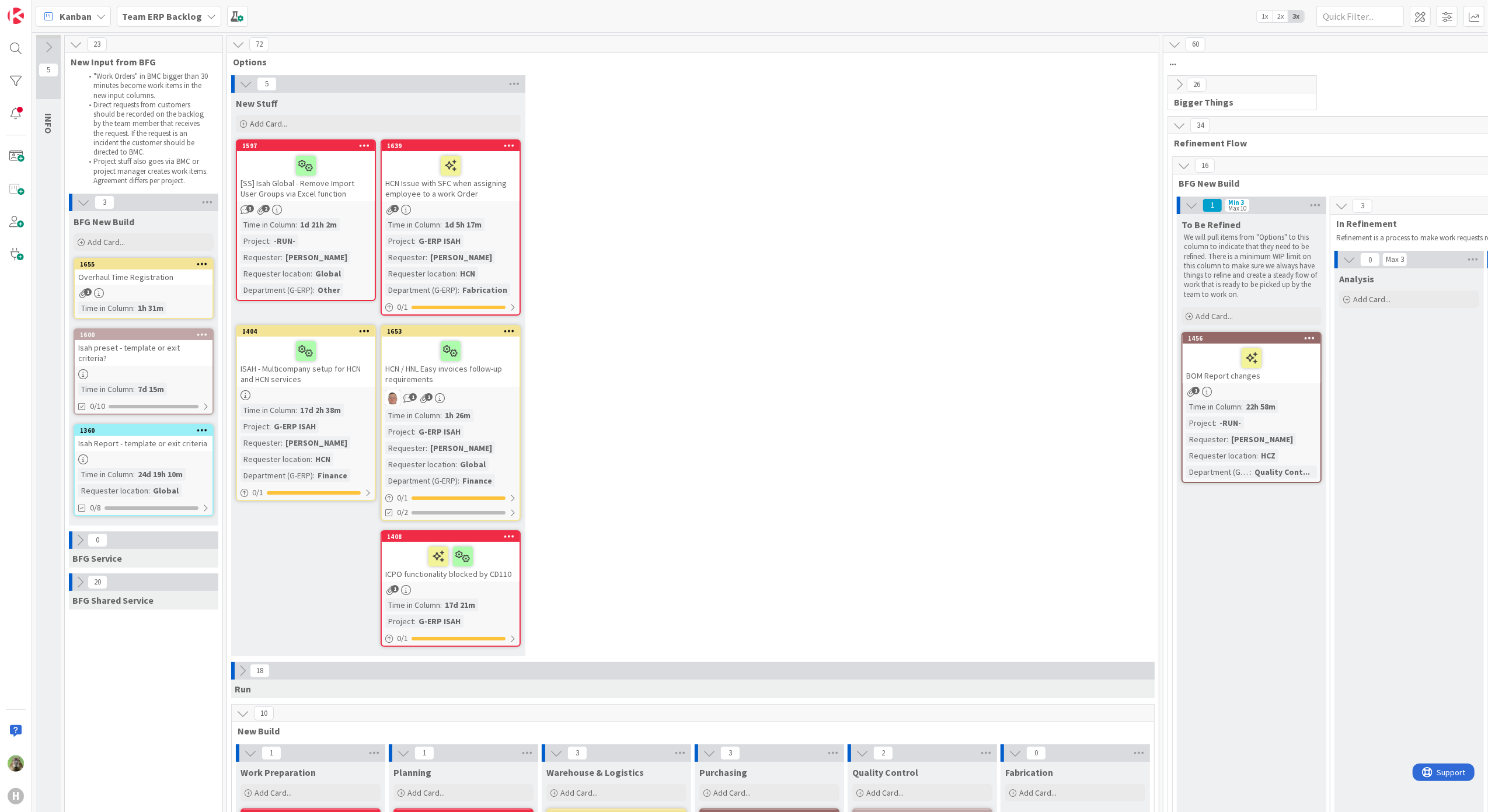
click at [832, 367] on div "5 New Stuff Add Card... 1639 HCN Issue with SFC when assigning employee to a wo…" at bounding box center [692, 368] width 927 height 587
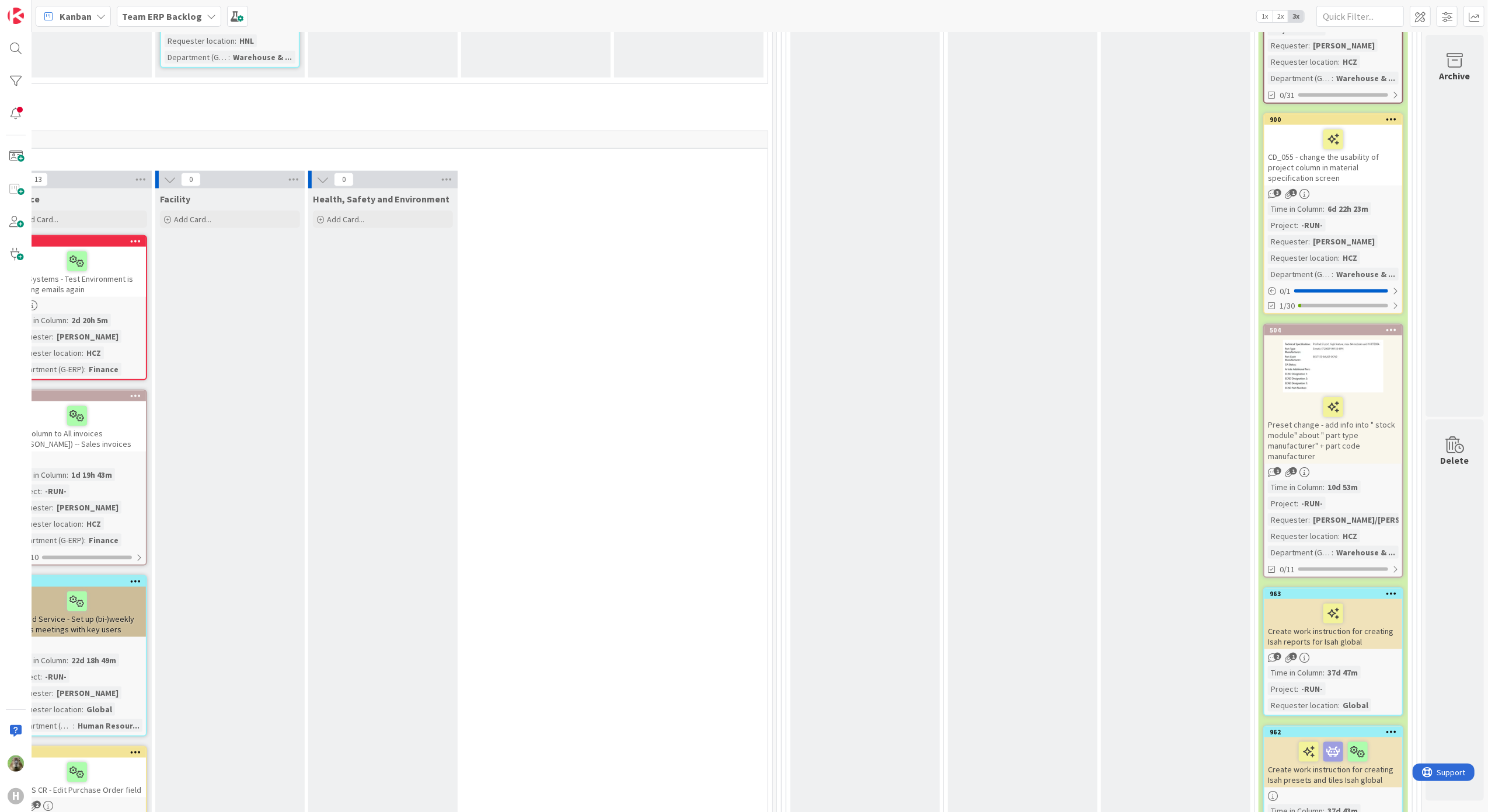
scroll to position [1244, 400]
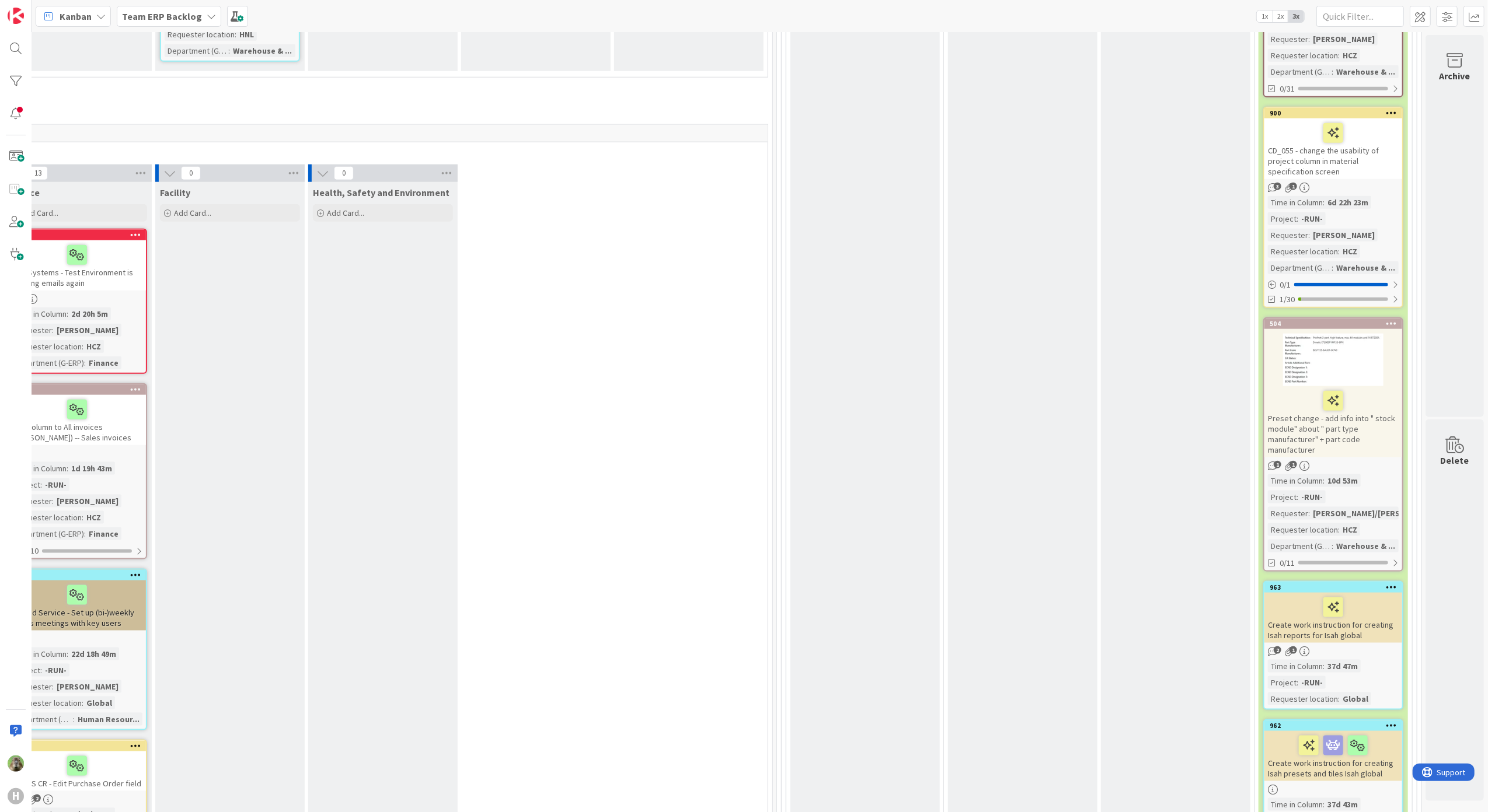
click at [1352, 435] on div "Preset change - add info into " stock module" about " part type manufacturer" +…" at bounding box center [1333, 421] width 138 height 71
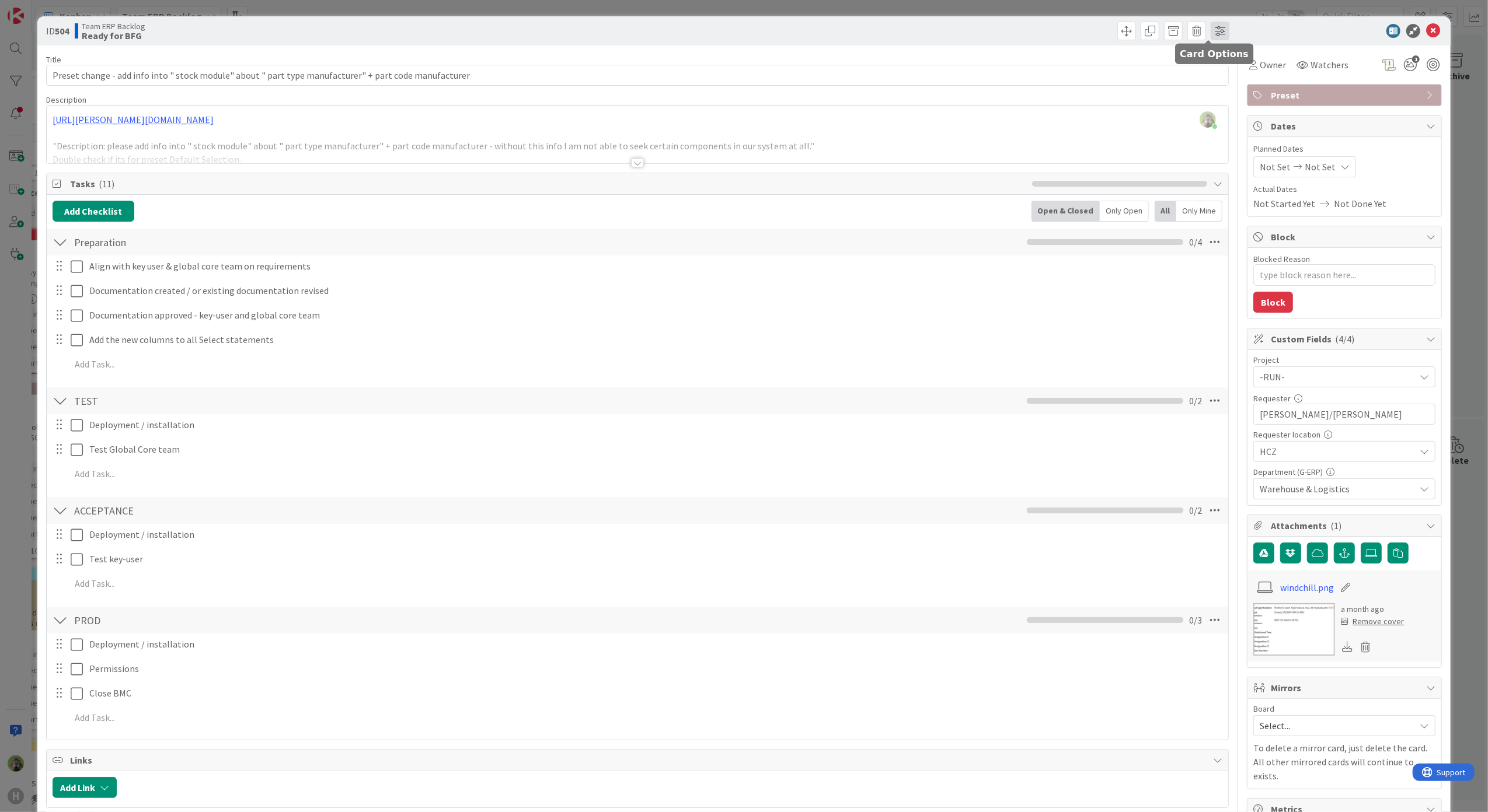
click at [1210, 31] on span at bounding box center [1220, 31] width 19 height 19
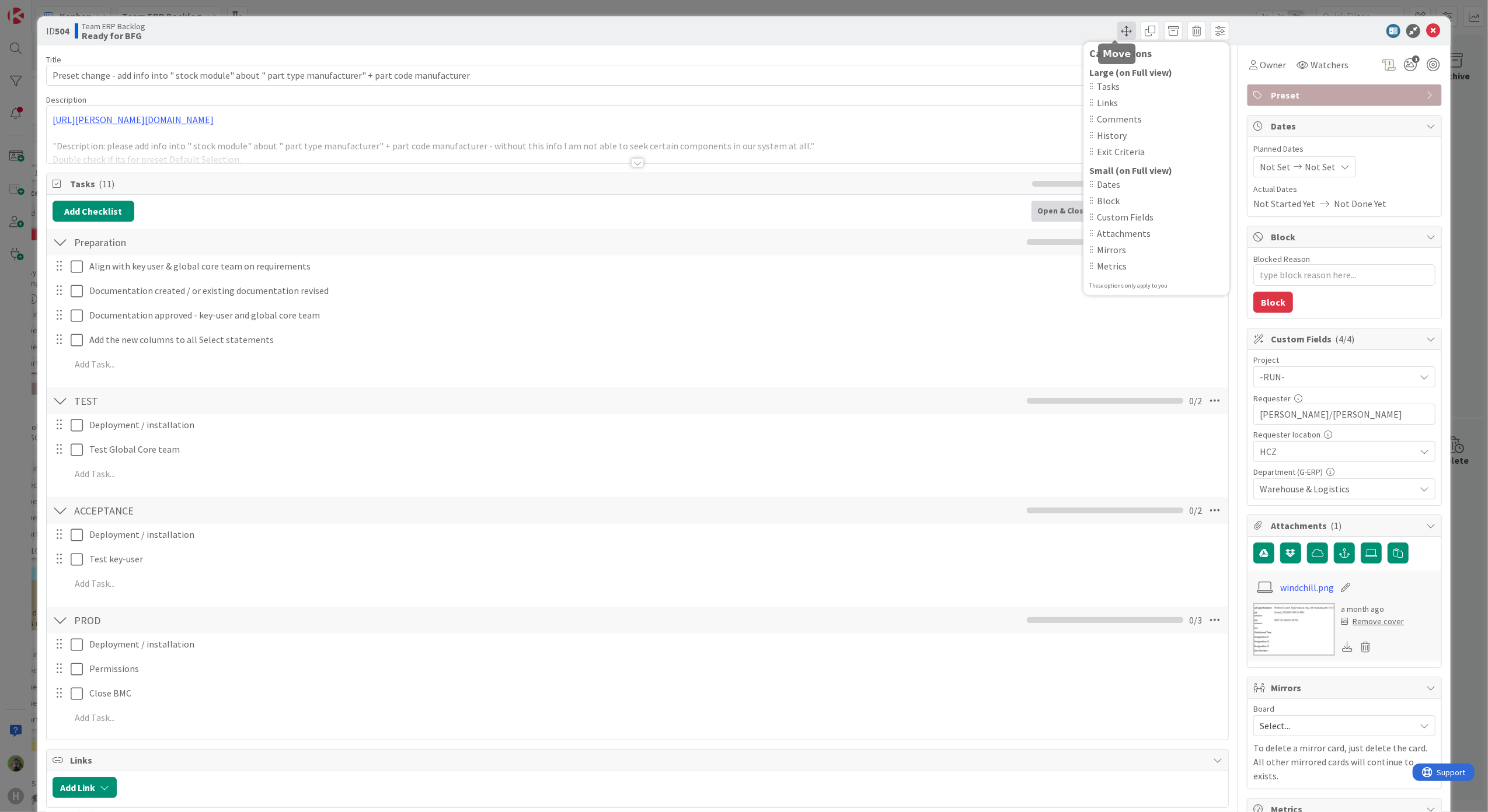
click at [1120, 31] on span at bounding box center [1127, 31] width 19 height 19
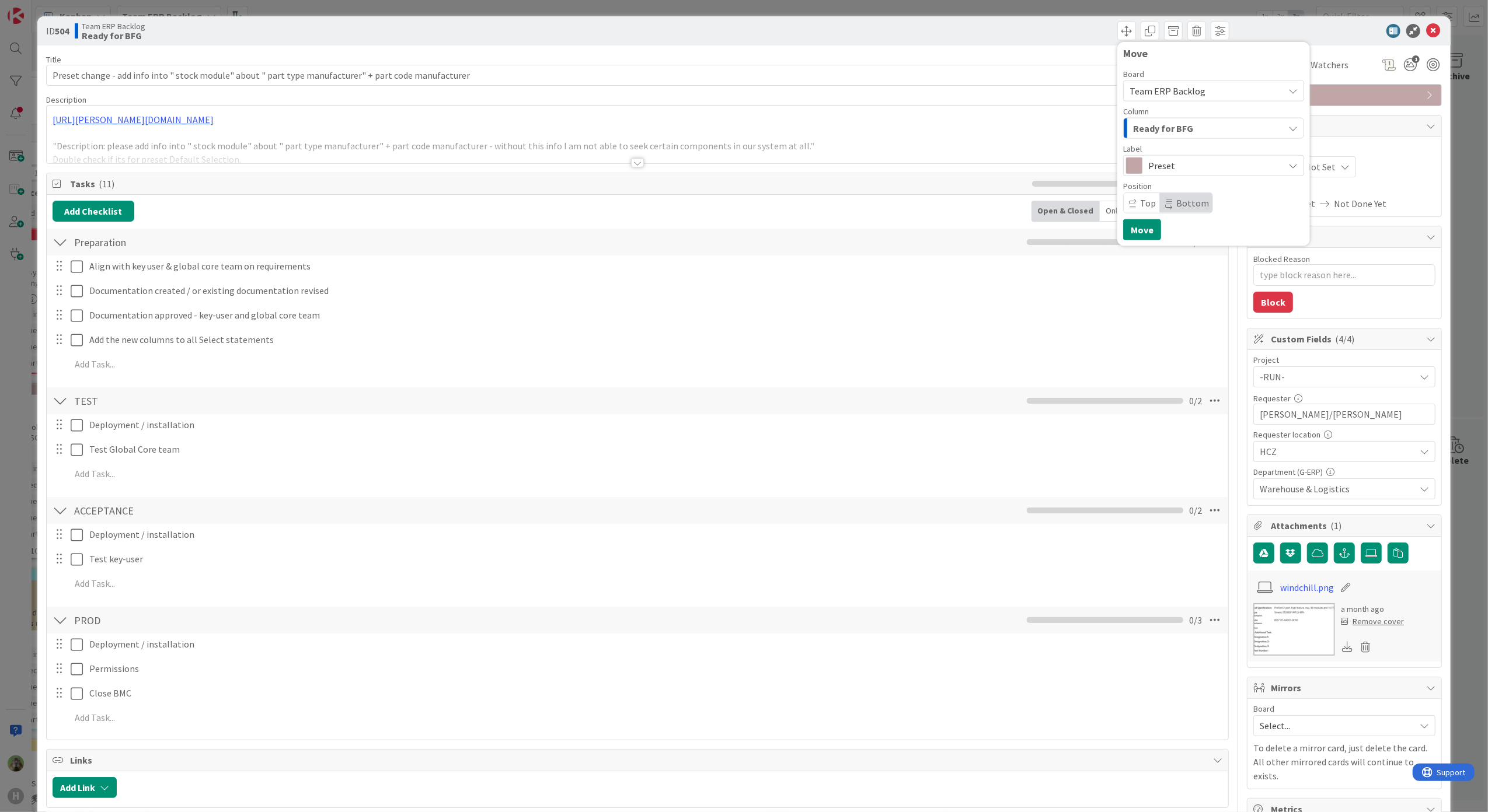
click at [1164, 85] on span "Team ERP Backlog" at bounding box center [1167, 91] width 76 height 12
click at [1196, 145] on span "G-ERP - BFG New Build" at bounding box center [1227, 145] width 165 height 17
click at [1178, 124] on div "INFO" at bounding box center [1207, 128] width 153 height 19
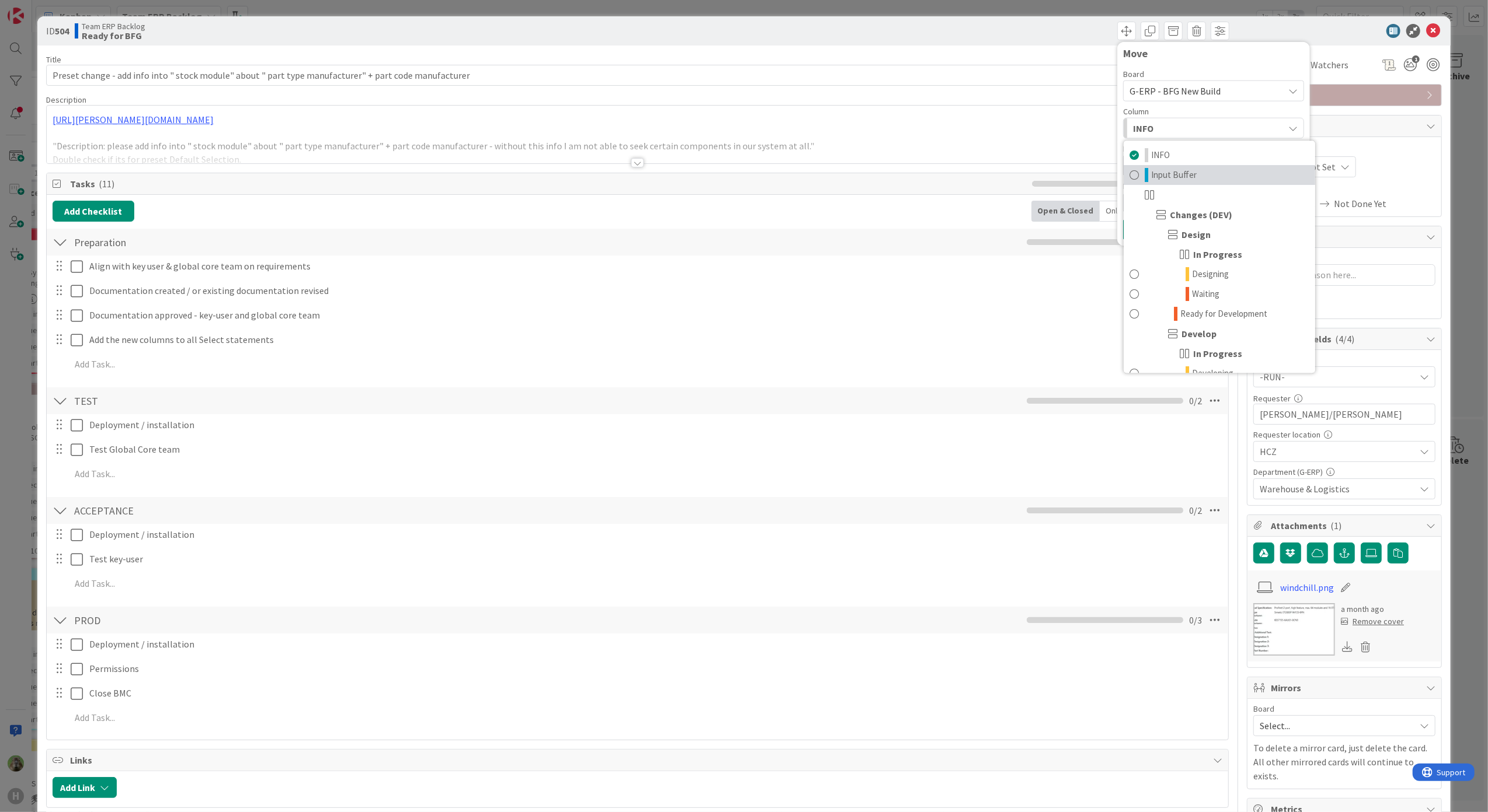
click at [1189, 181] on link "Input Buffer" at bounding box center [1219, 174] width 192 height 20
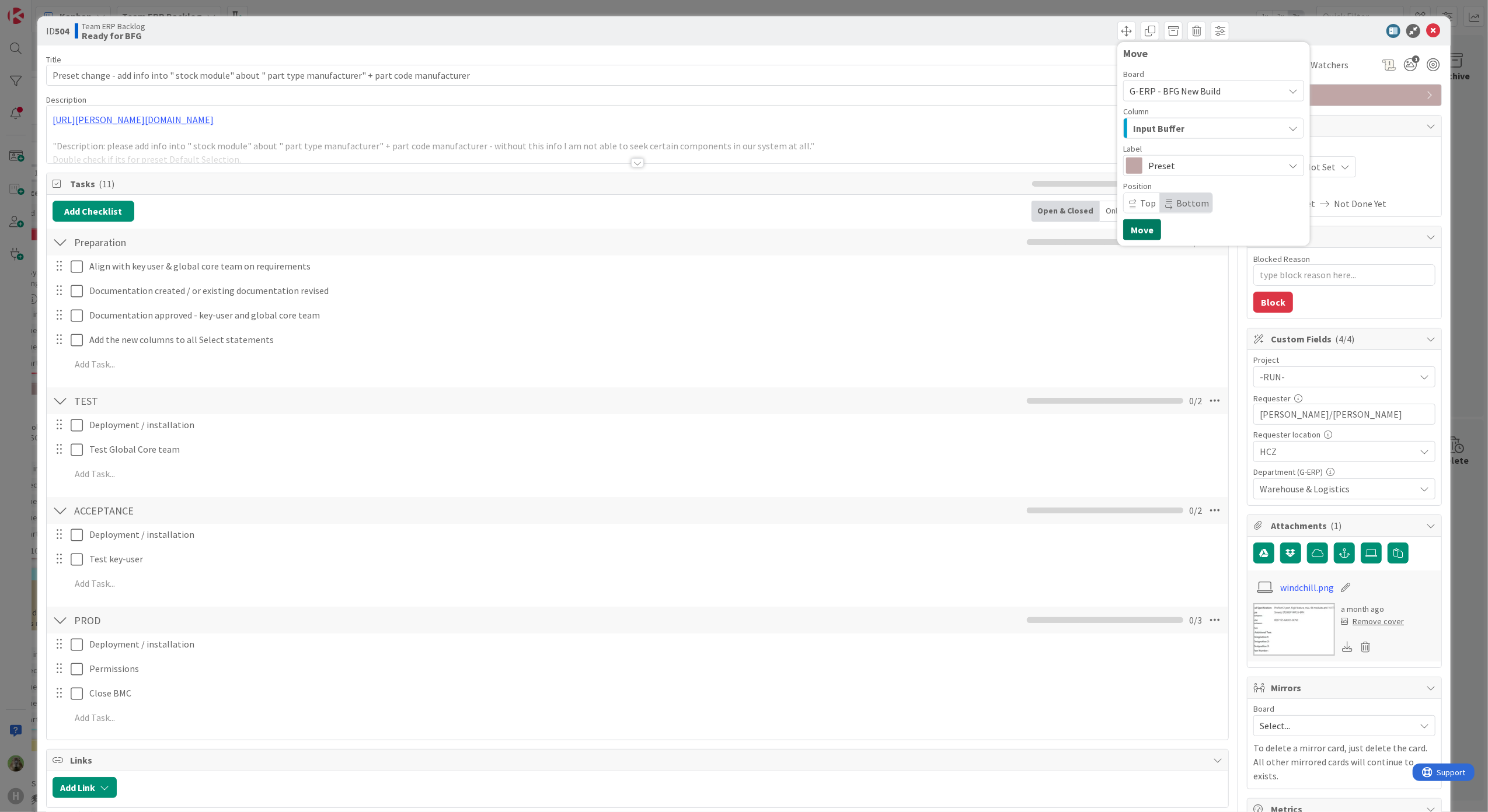
click at [1131, 236] on button "Move" at bounding box center [1142, 230] width 38 height 21
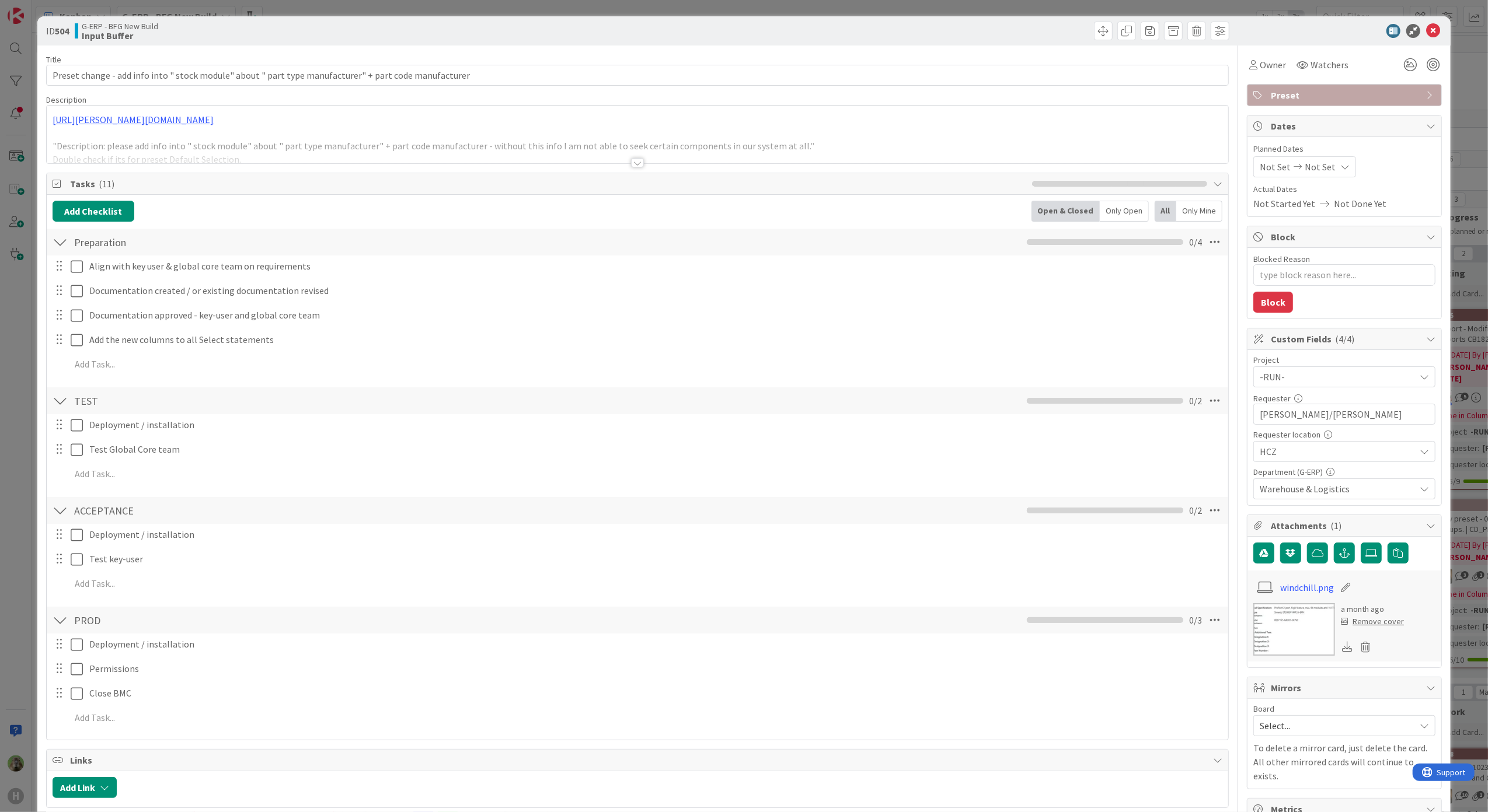
click at [19, 481] on div "ID 504 G-ERP - BFG New Build Input Buffer Title 102 / 128 Preset change - add i…" at bounding box center [744, 406] width 1488 height 812
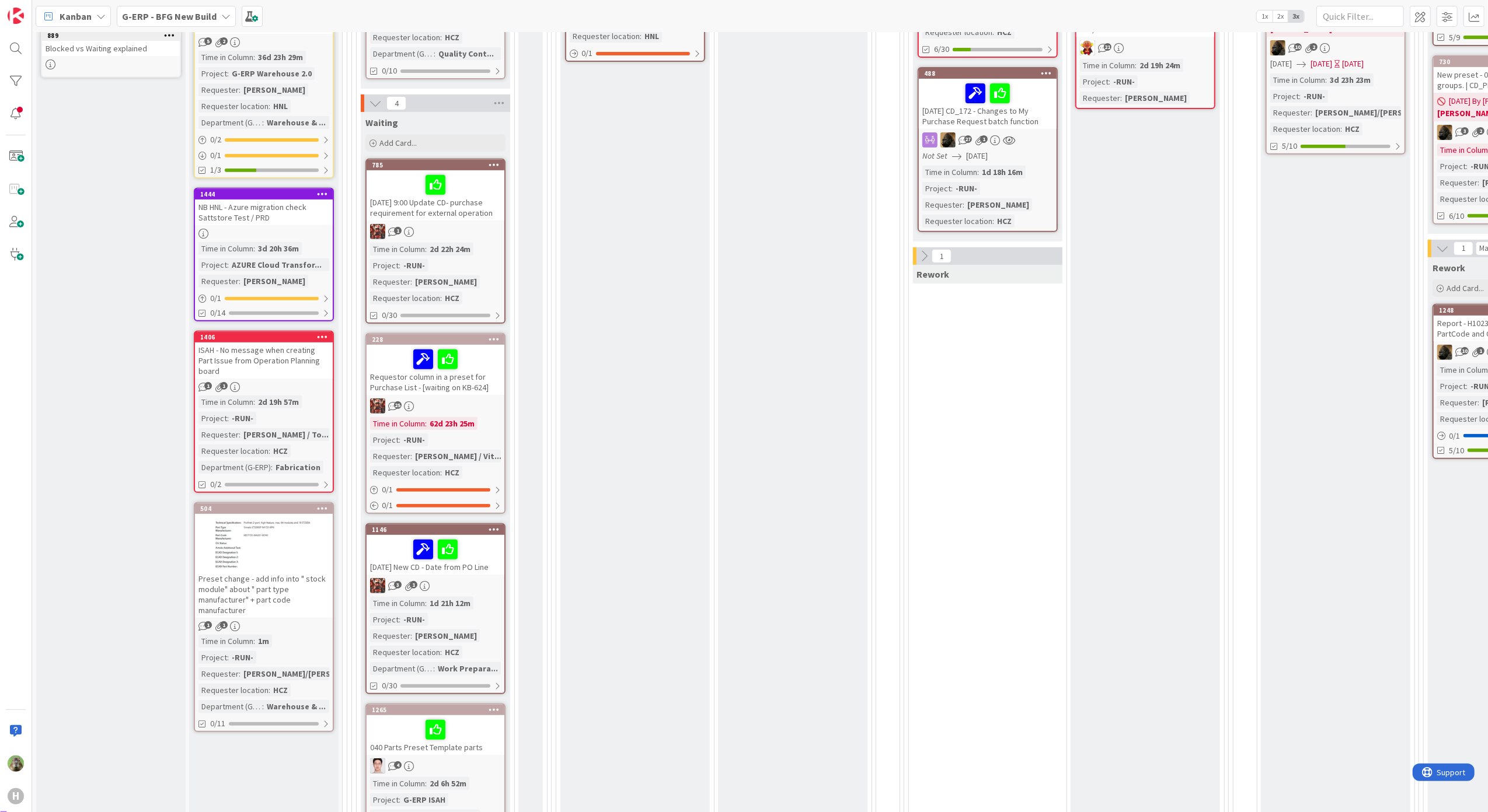
scroll to position [442, 0]
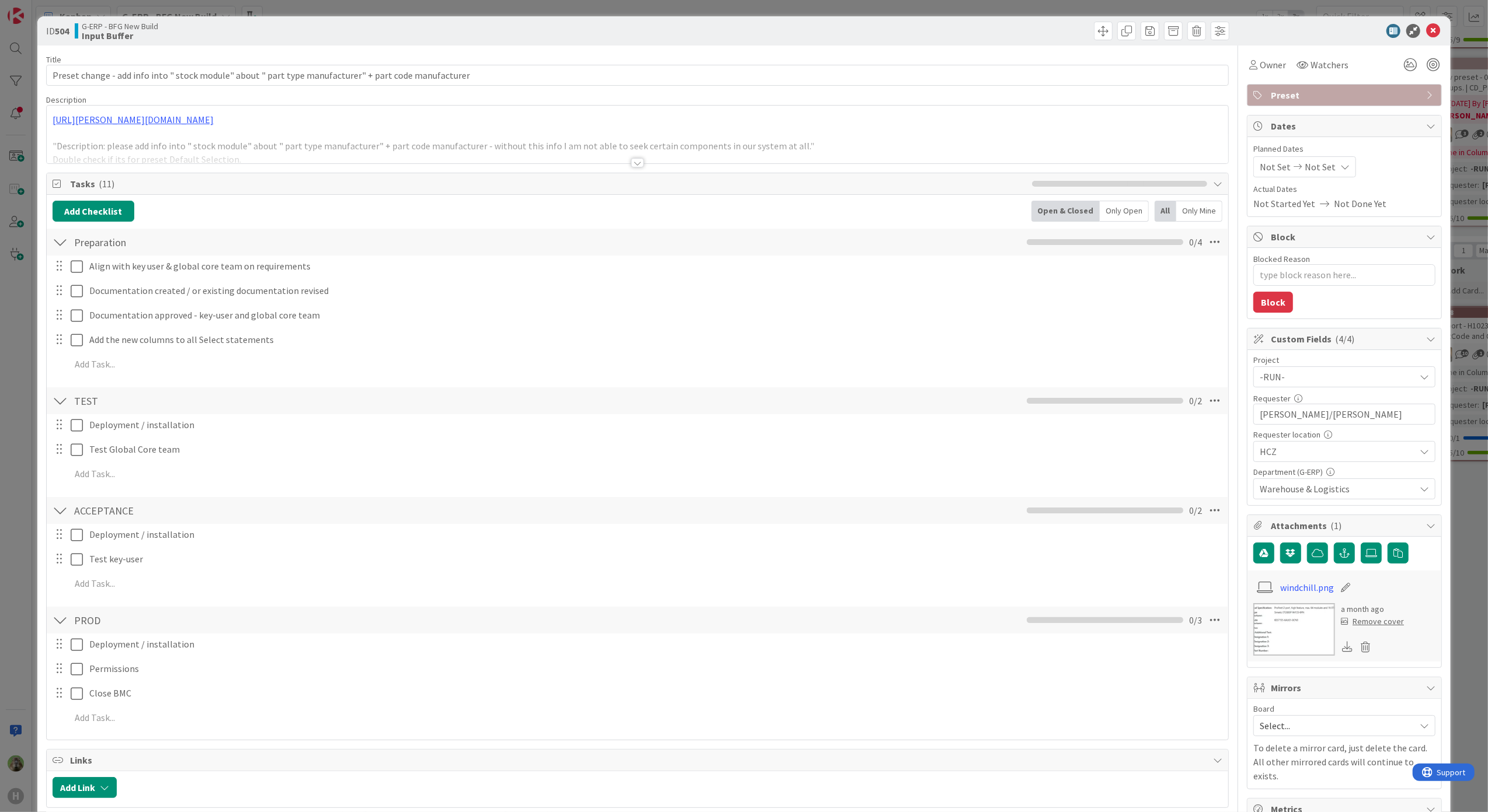
type textarea "x"
click at [38, 353] on div "ID 504 G-ERP - BFG New Build Input Buffer Title 102 / 128 Preset change - add i…" at bounding box center [744, 727] width 1414 height 1422
click at [26, 359] on div "ID 504 G-ERP - BFG New Build Input Buffer Title 102 / 128 Preset change - add i…" at bounding box center [744, 406] width 1488 height 812
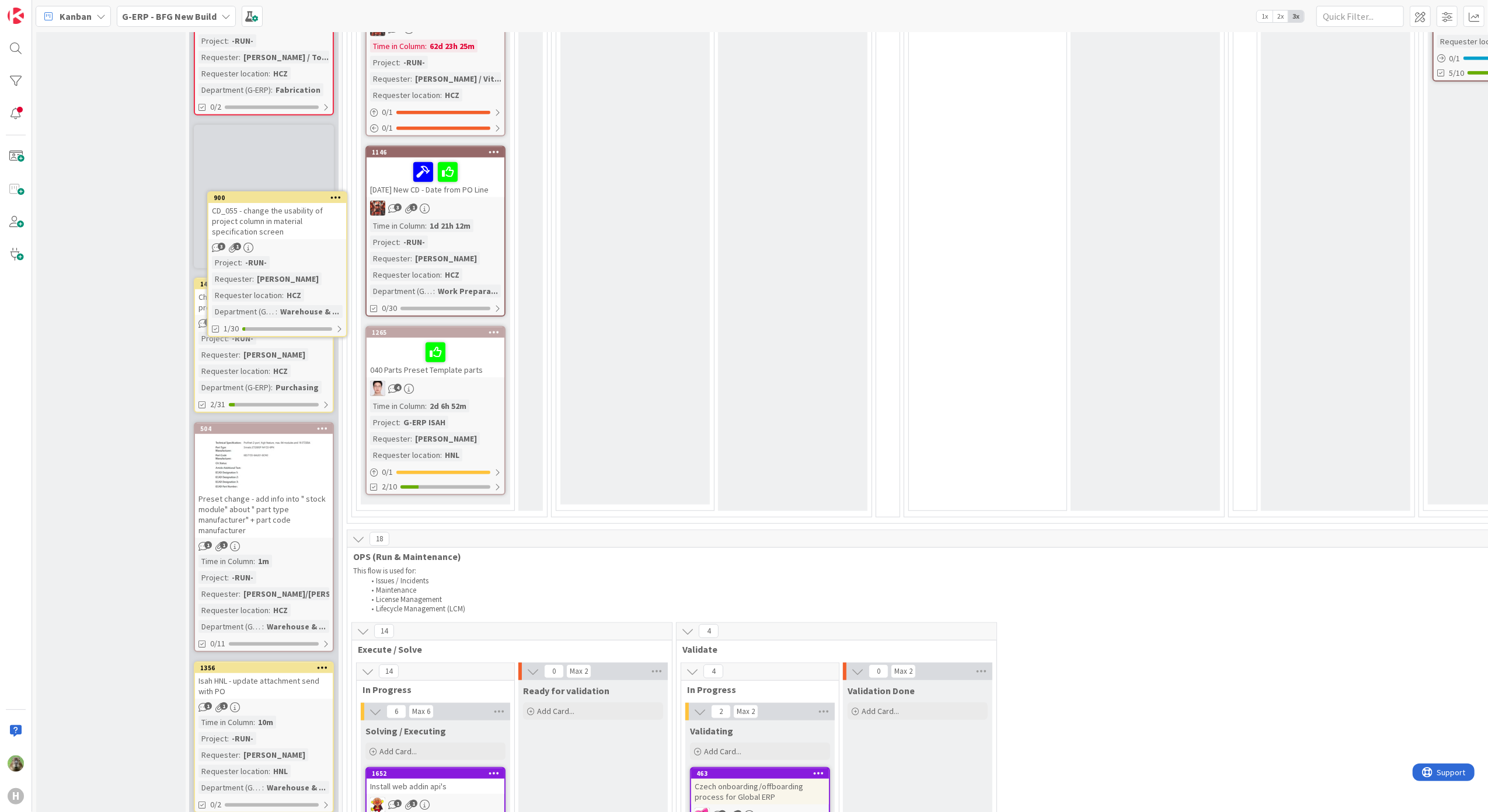
scroll to position [814, 0]
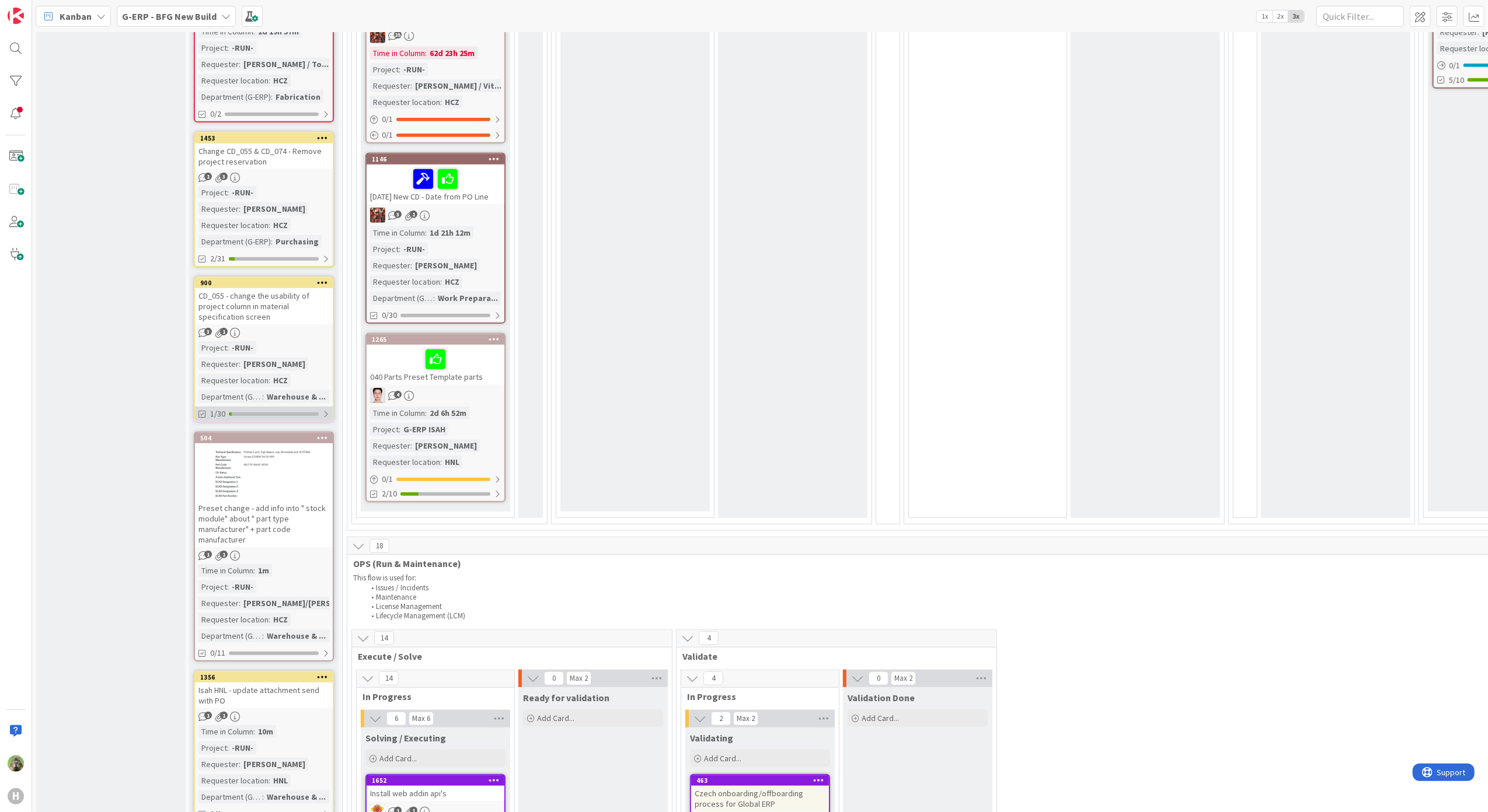
click at [234, 406] on div "1/30" at bounding box center [264, 413] width 138 height 15
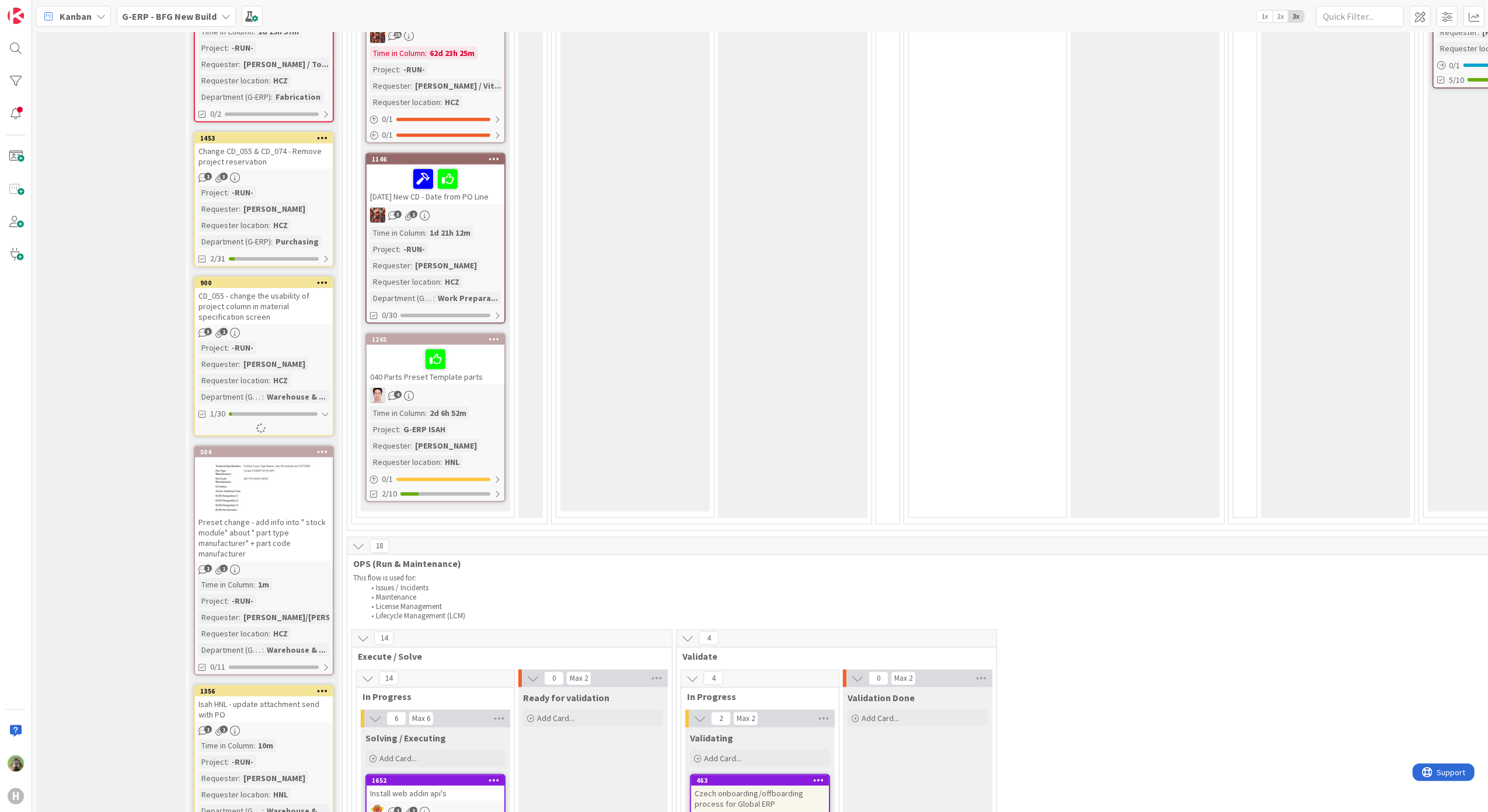
click at [284, 144] on div "Change CD_055 & CD_074 - Remove project reservation" at bounding box center [264, 156] width 138 height 26
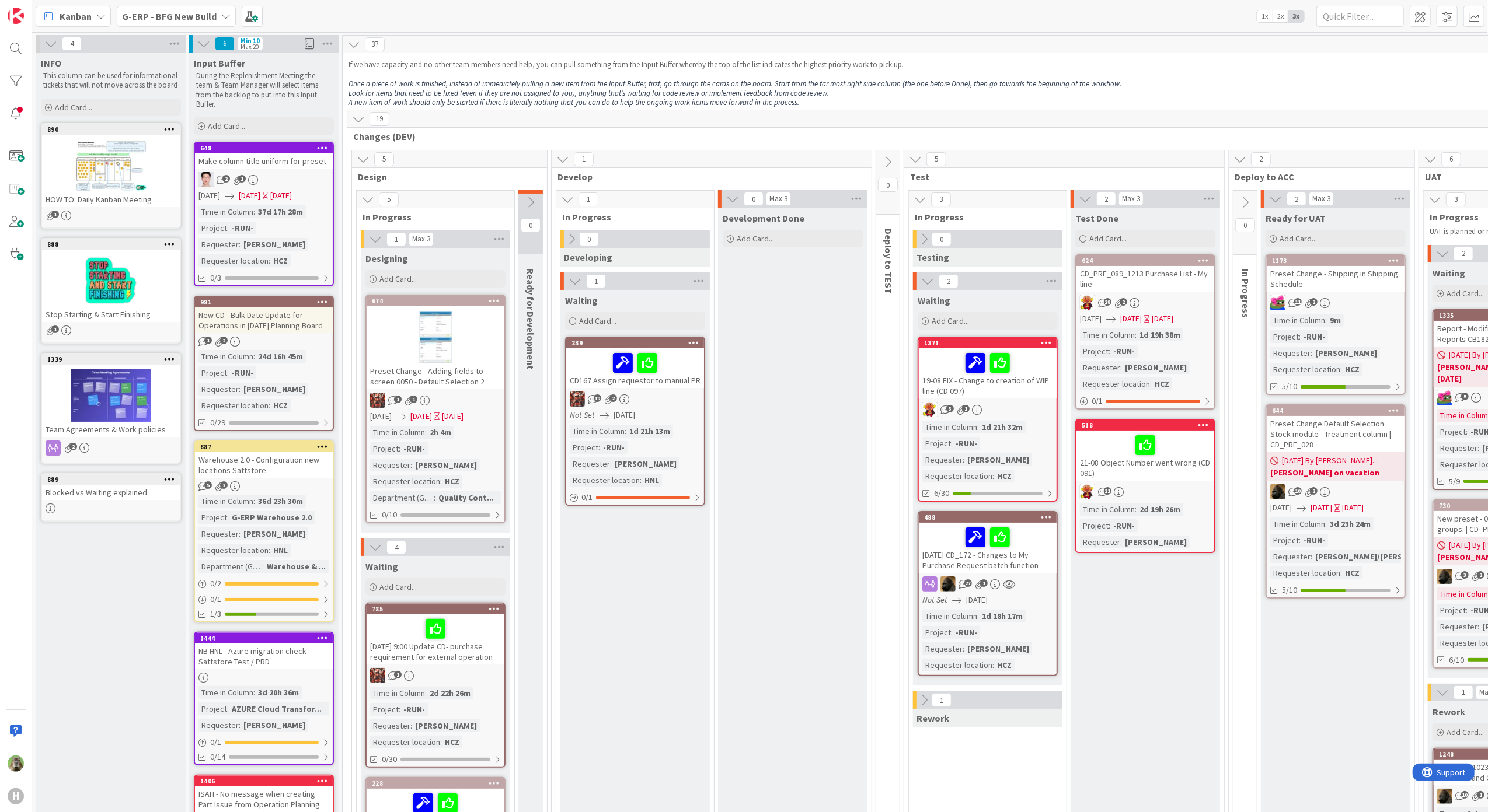
click at [192, 20] on b "G-ERP - BFG New Build" at bounding box center [169, 16] width 95 height 12
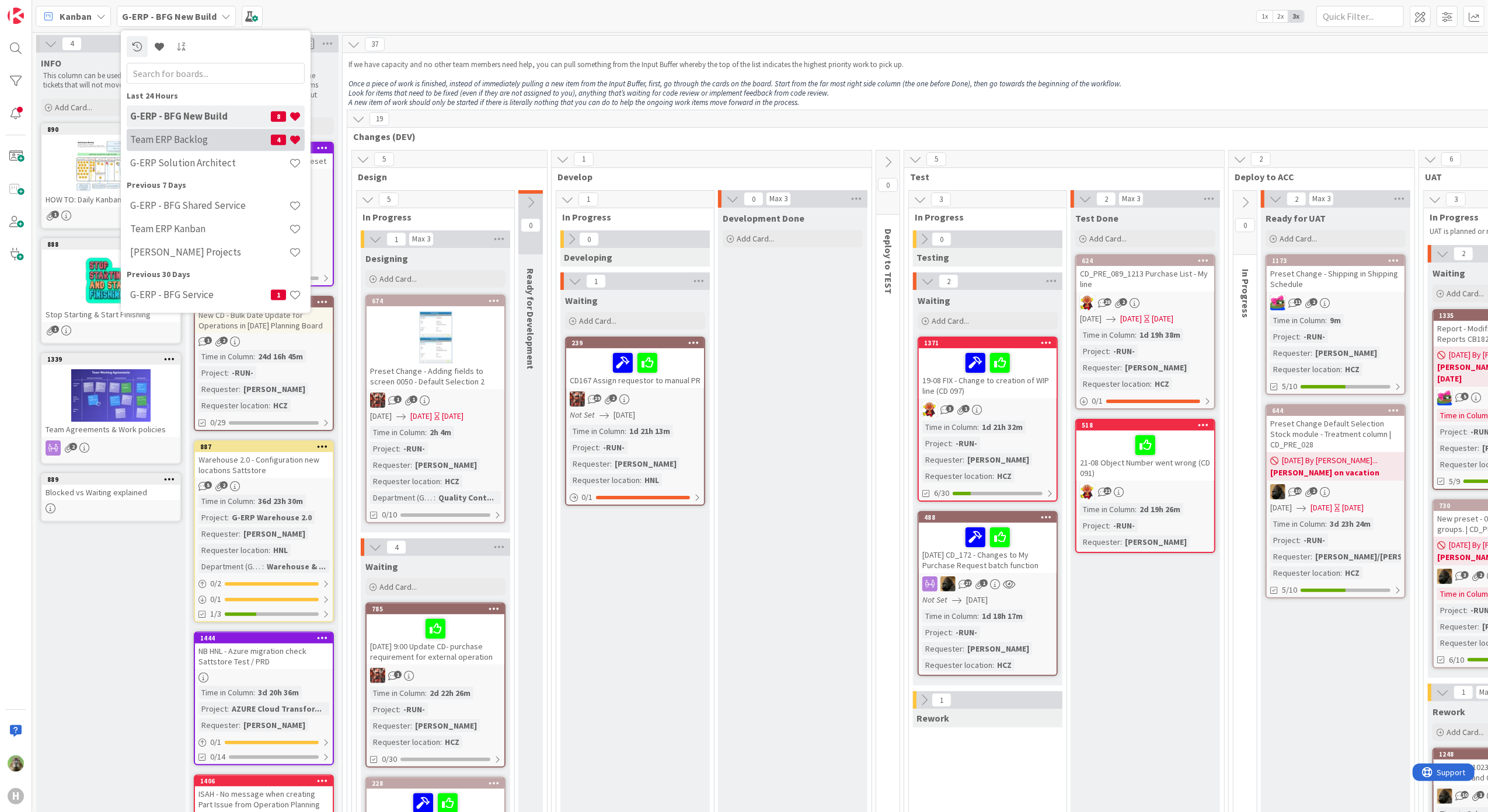
click at [192, 134] on h4 "Team ERP Backlog" at bounding box center [200, 139] width 141 height 12
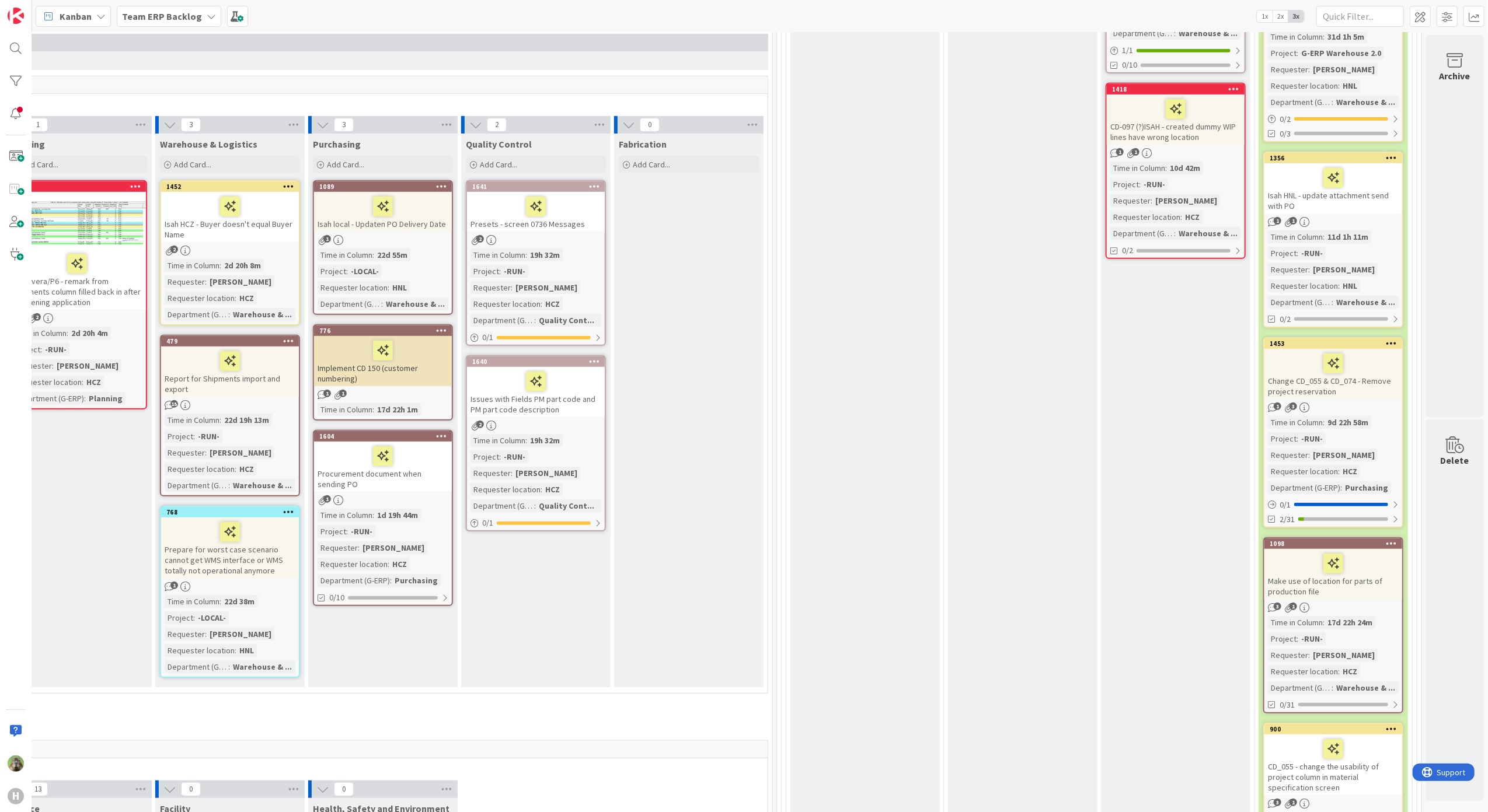
scroll to position [622, 400]
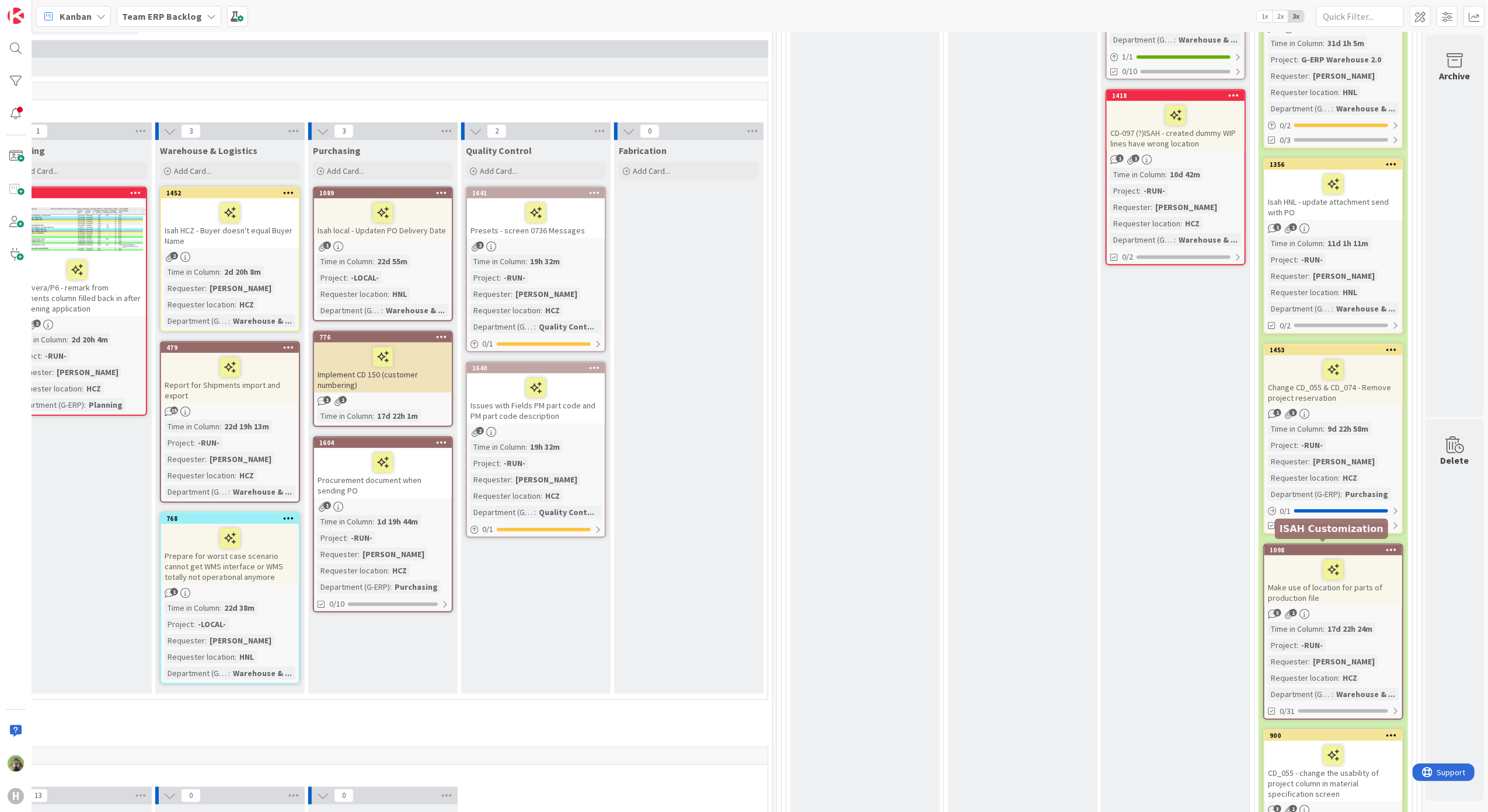
click at [1336, 546] on div "1098" at bounding box center [1336, 550] width 132 height 8
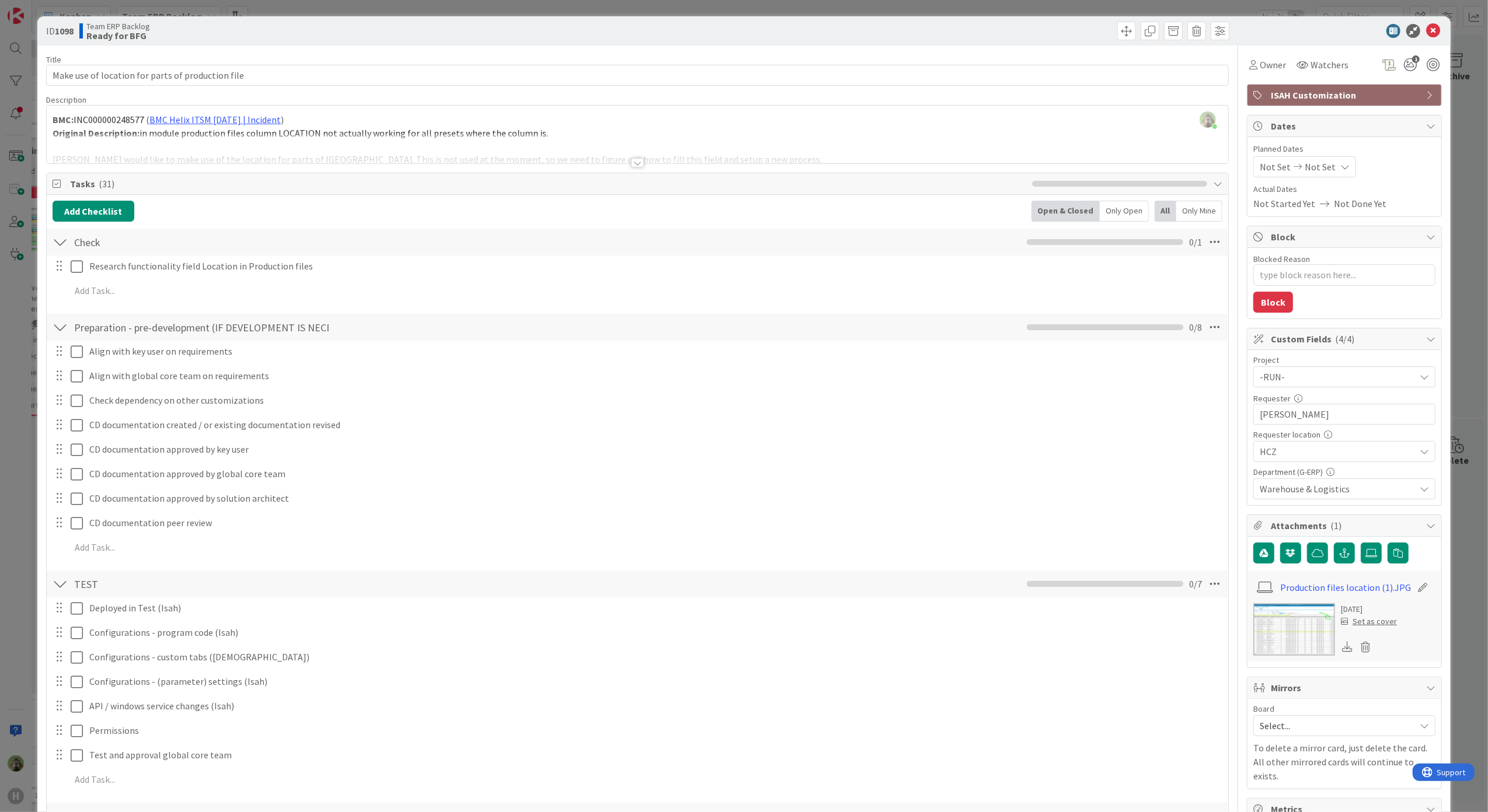
click at [20, 425] on div "ID 1098 Team ERP Backlog Ready for BFG Title 49 / 128 Make use of location for …" at bounding box center [744, 406] width 1488 height 812
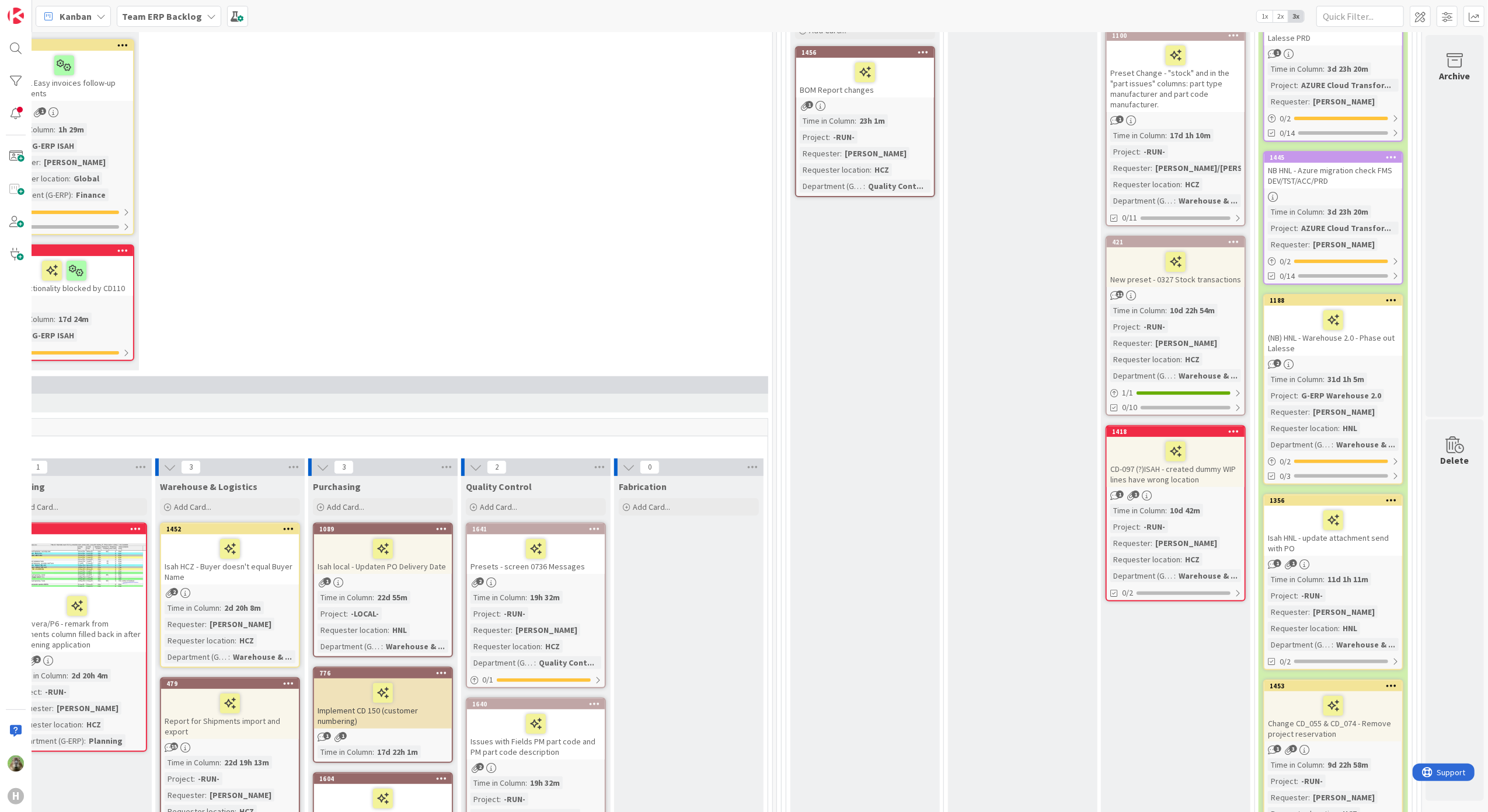
scroll to position [311, 400]
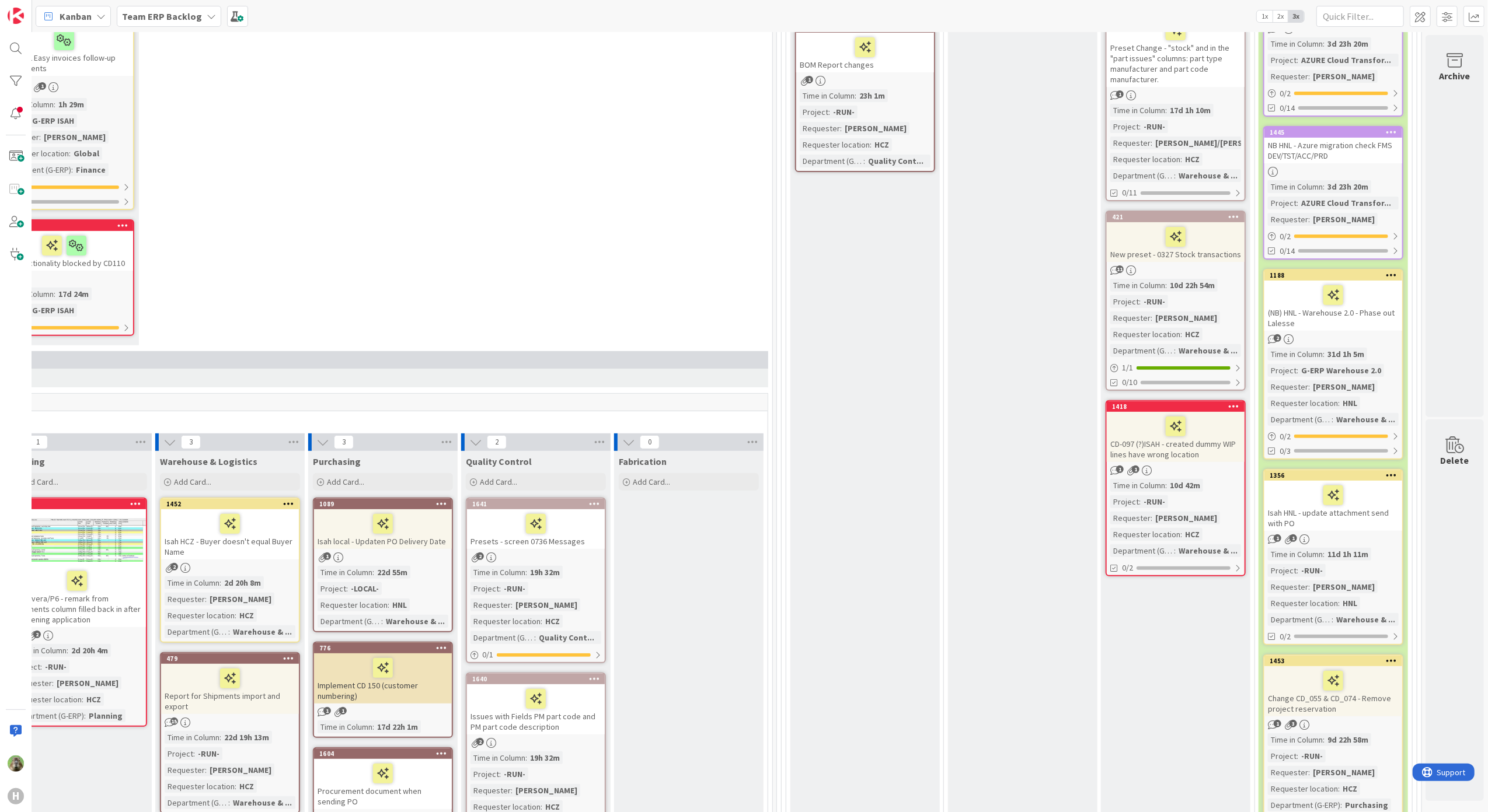
click at [1364, 499] on div at bounding box center [1332, 495] width 131 height 24
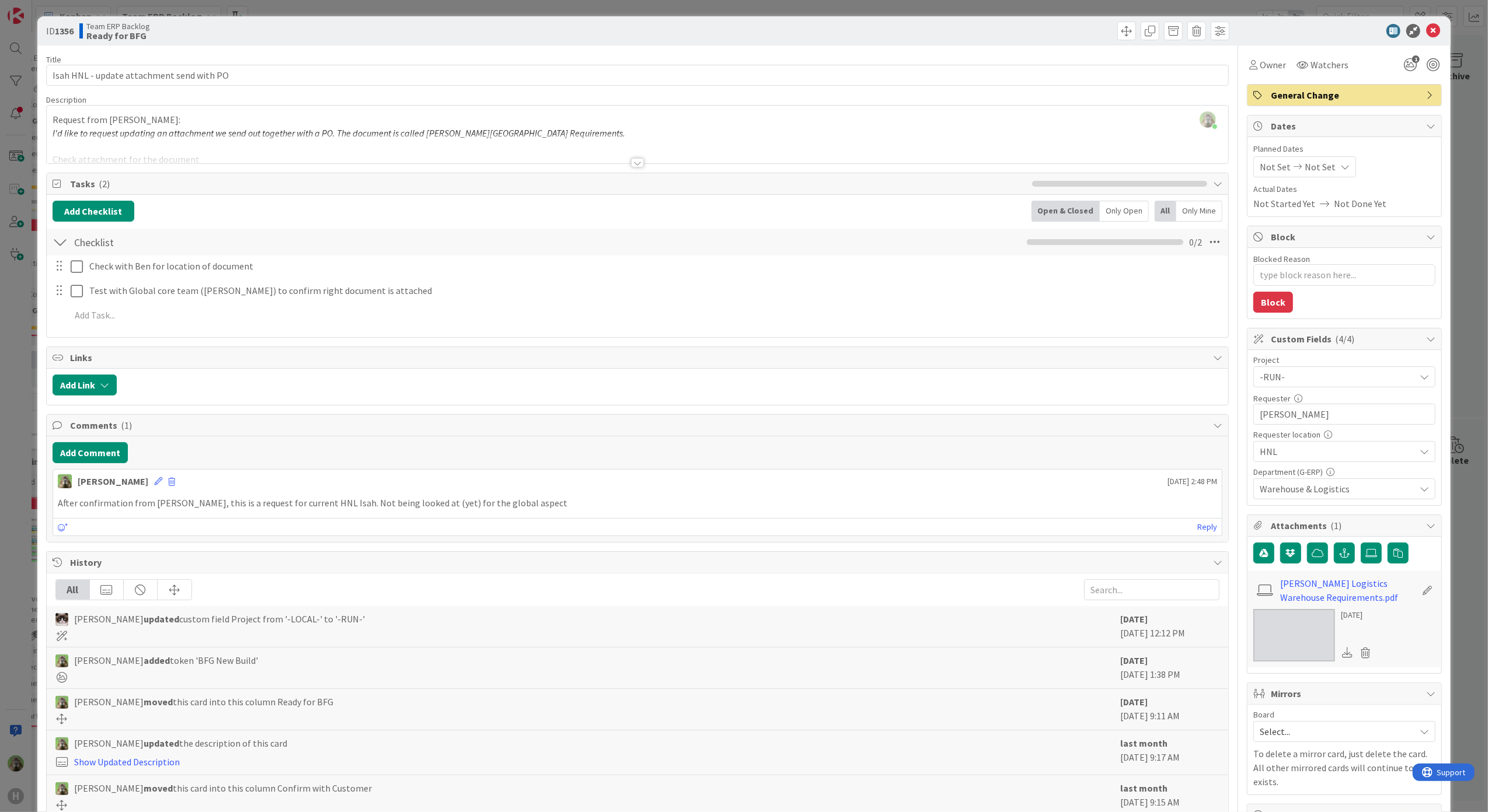
click at [17, 399] on div "ID 1356 Team ERP Backlog Ready for BFG Title 41 / 128 Isah HNL - update attachm…" at bounding box center [744, 406] width 1488 height 812
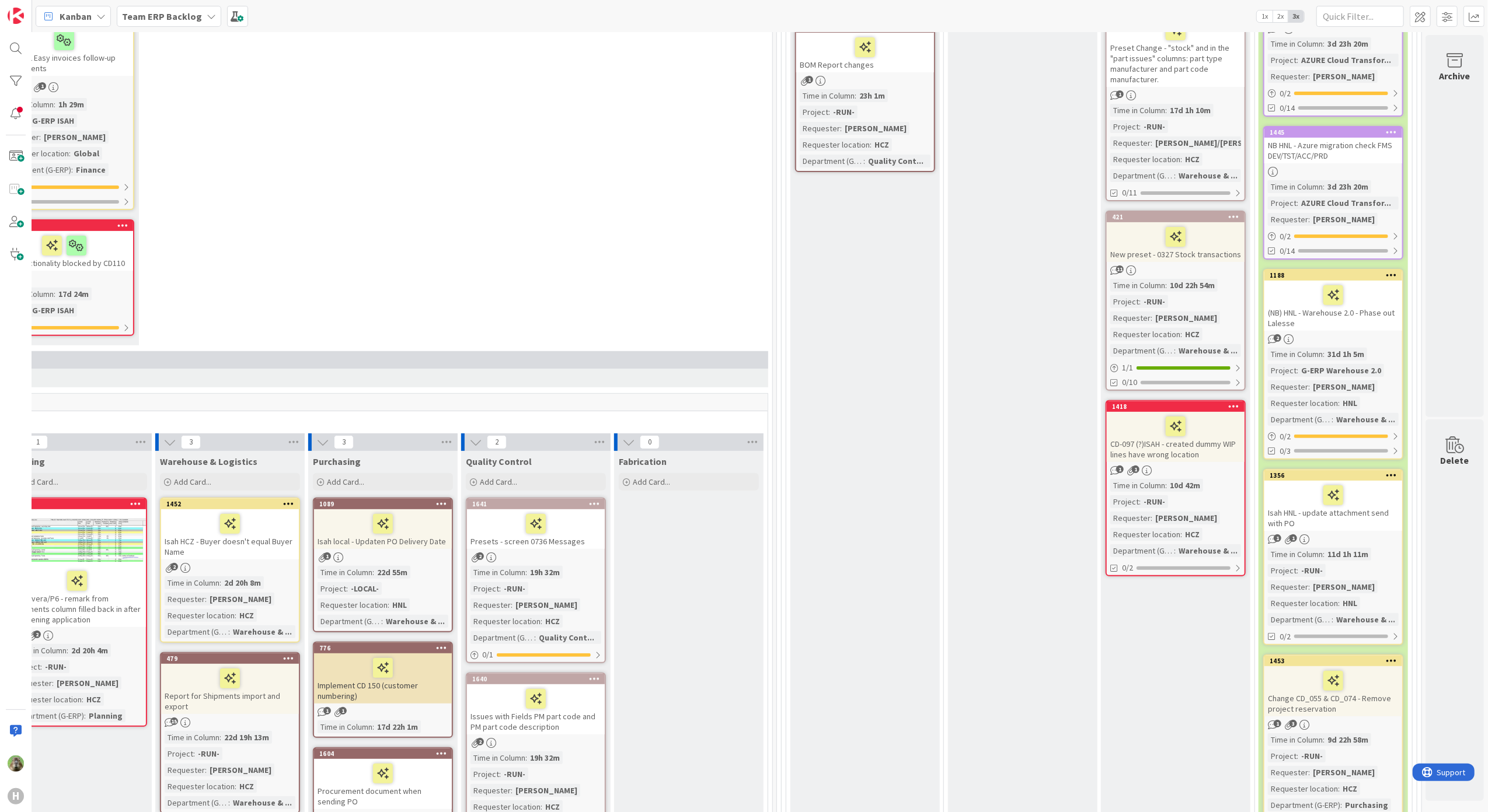
click at [1386, 470] on icon at bounding box center [1392, 474] width 11 height 8
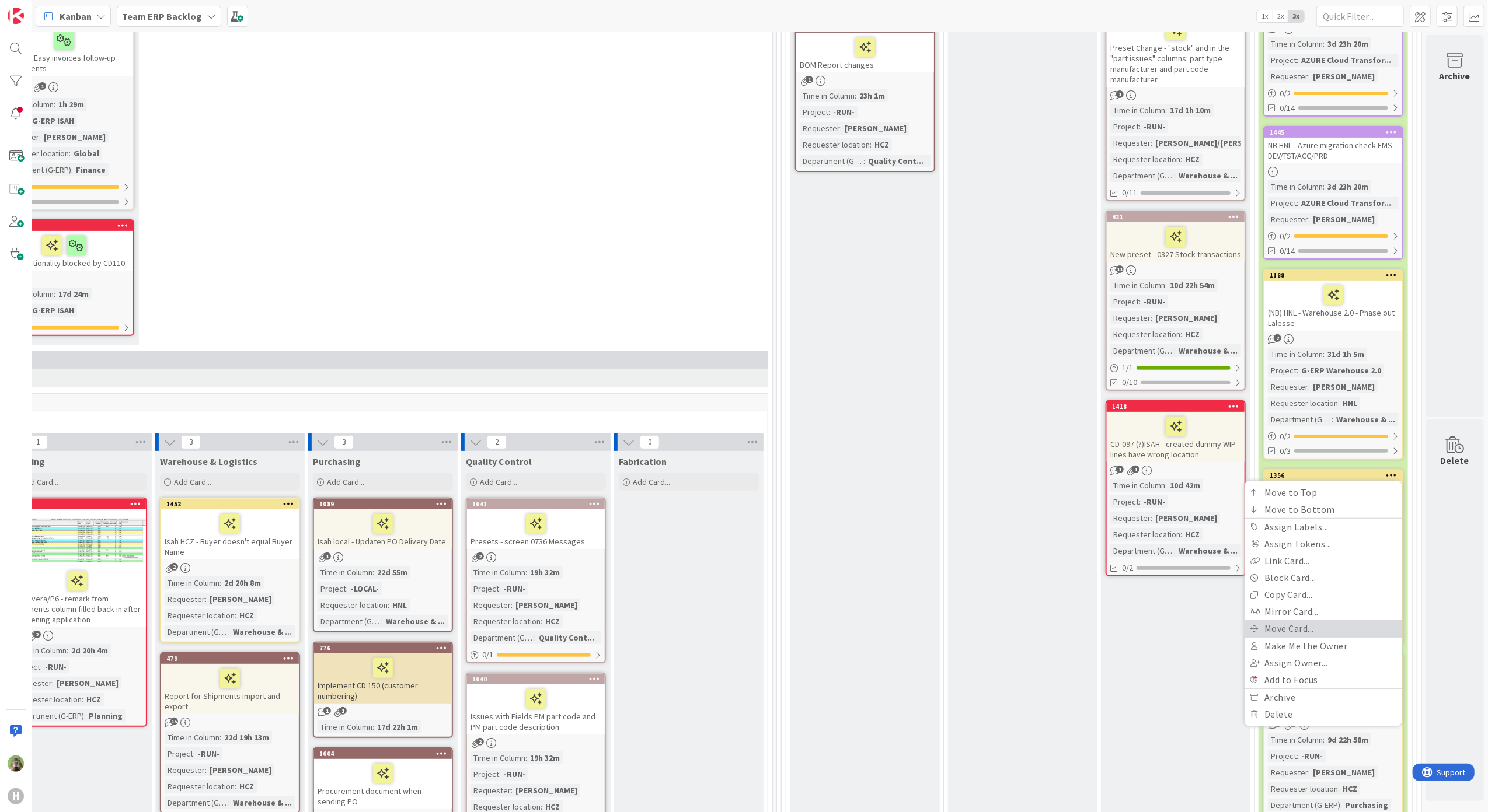
click at [1296, 631] on link "Move Card..." at bounding box center [1323, 628] width 158 height 17
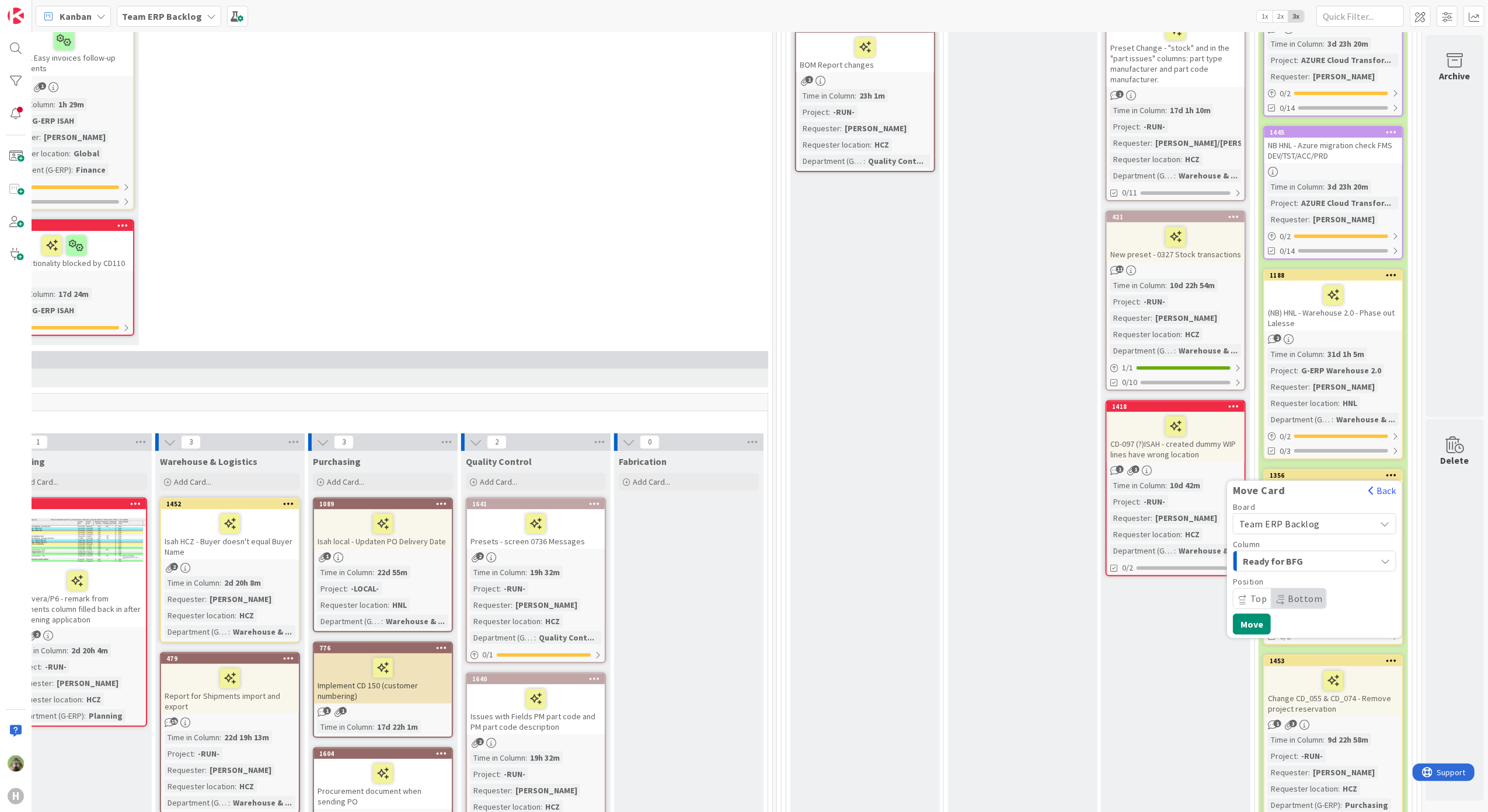
click at [1298, 516] on span "Team ERP Backlog" at bounding box center [1304, 524] width 131 height 16
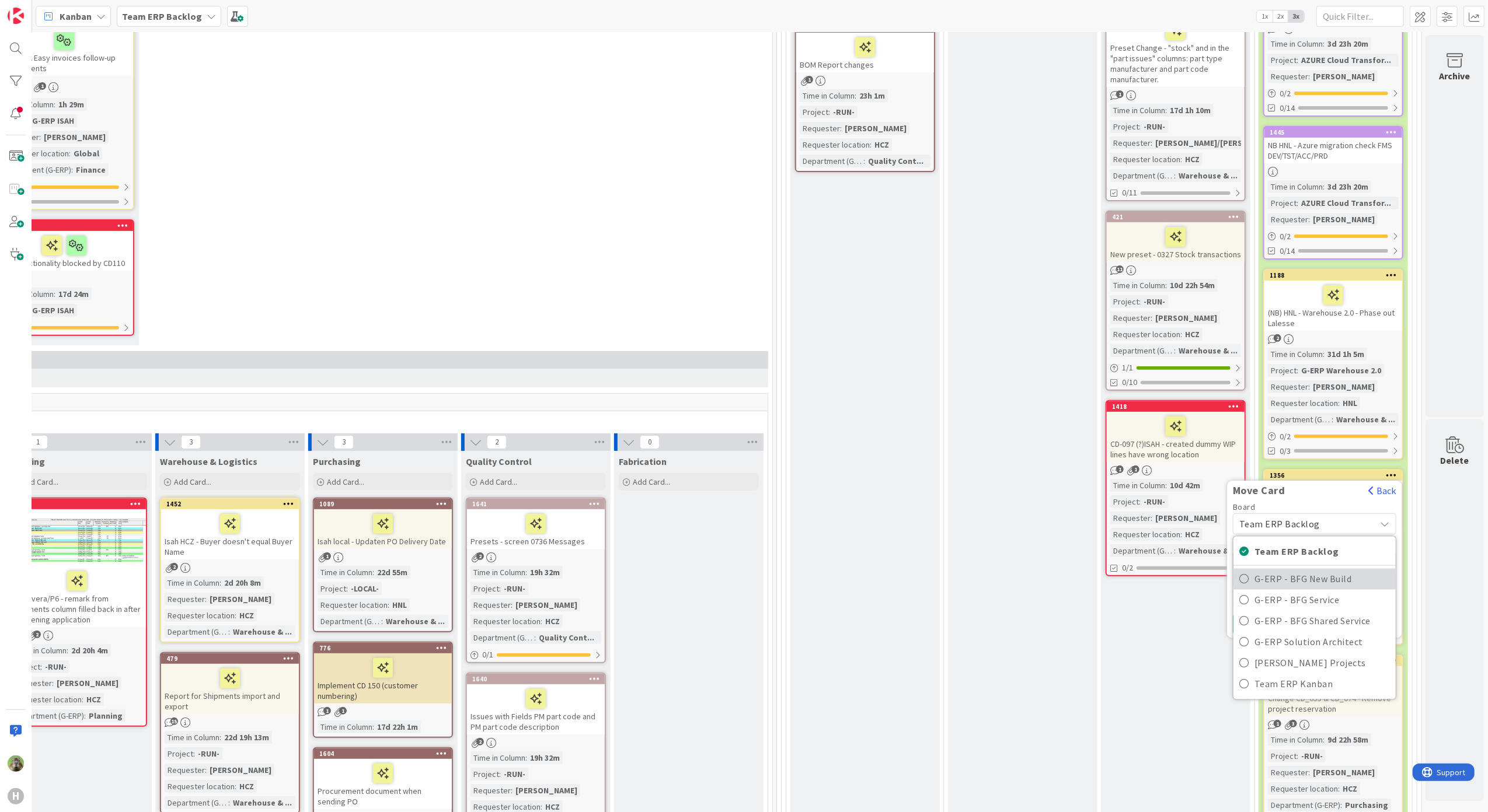
click at [1278, 575] on span "G-ERP - BFG New Build" at bounding box center [1321, 578] width 135 height 17
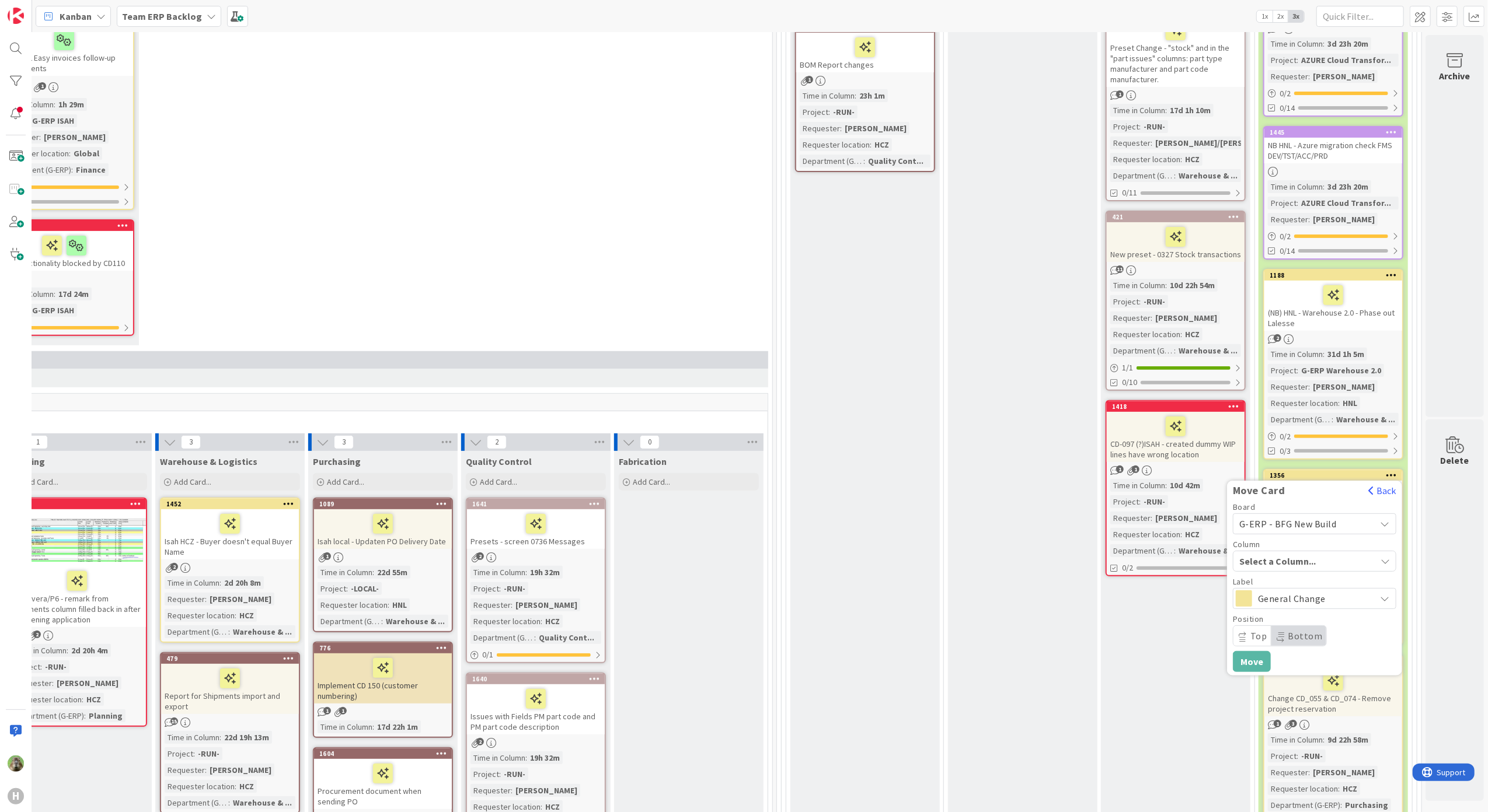
click at [1274, 553] on span "Select a Column..." at bounding box center [1283, 560] width 88 height 15
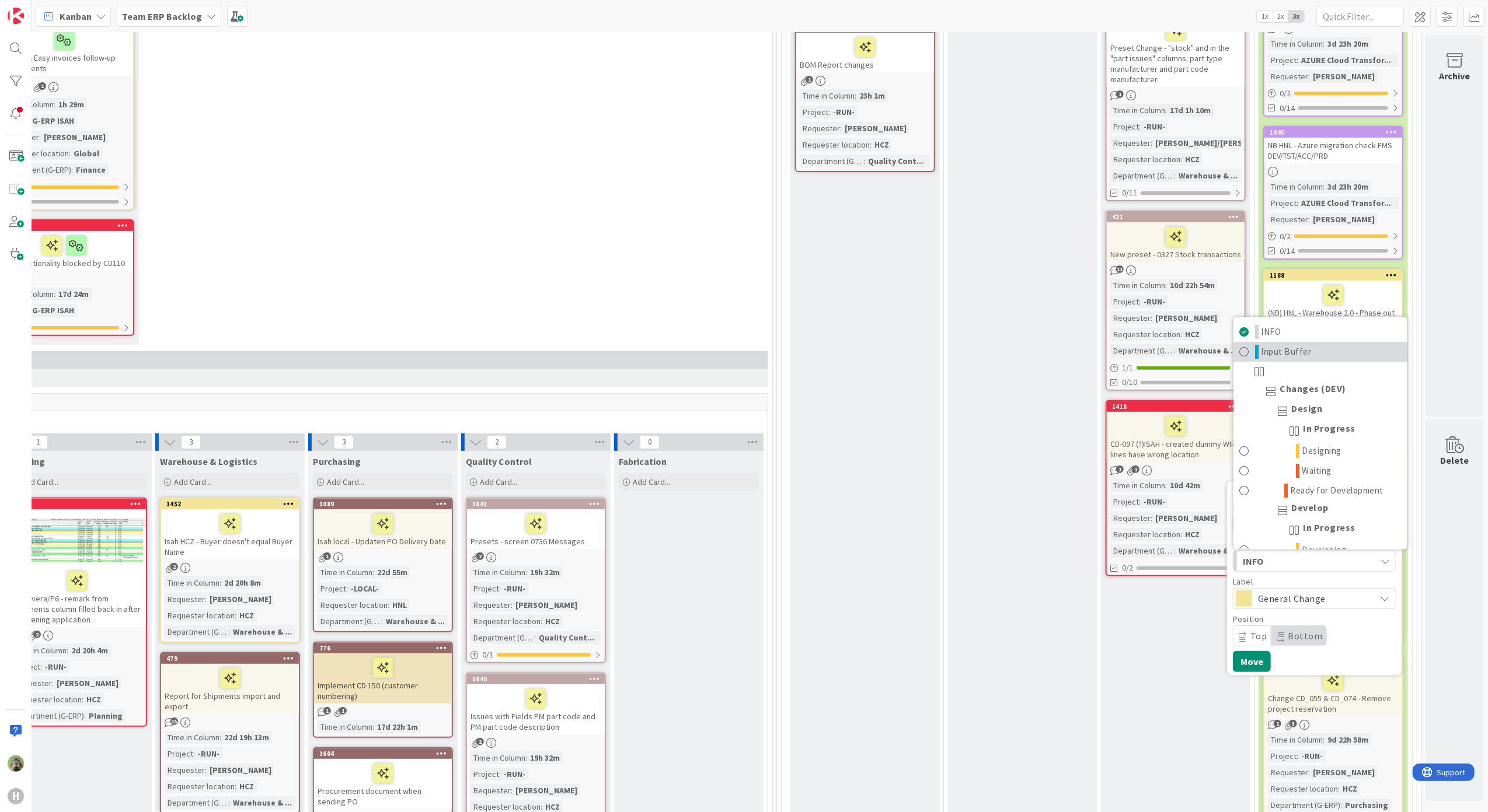
click at [1314, 356] on link "Input Buffer" at bounding box center [1320, 351] width 174 height 20
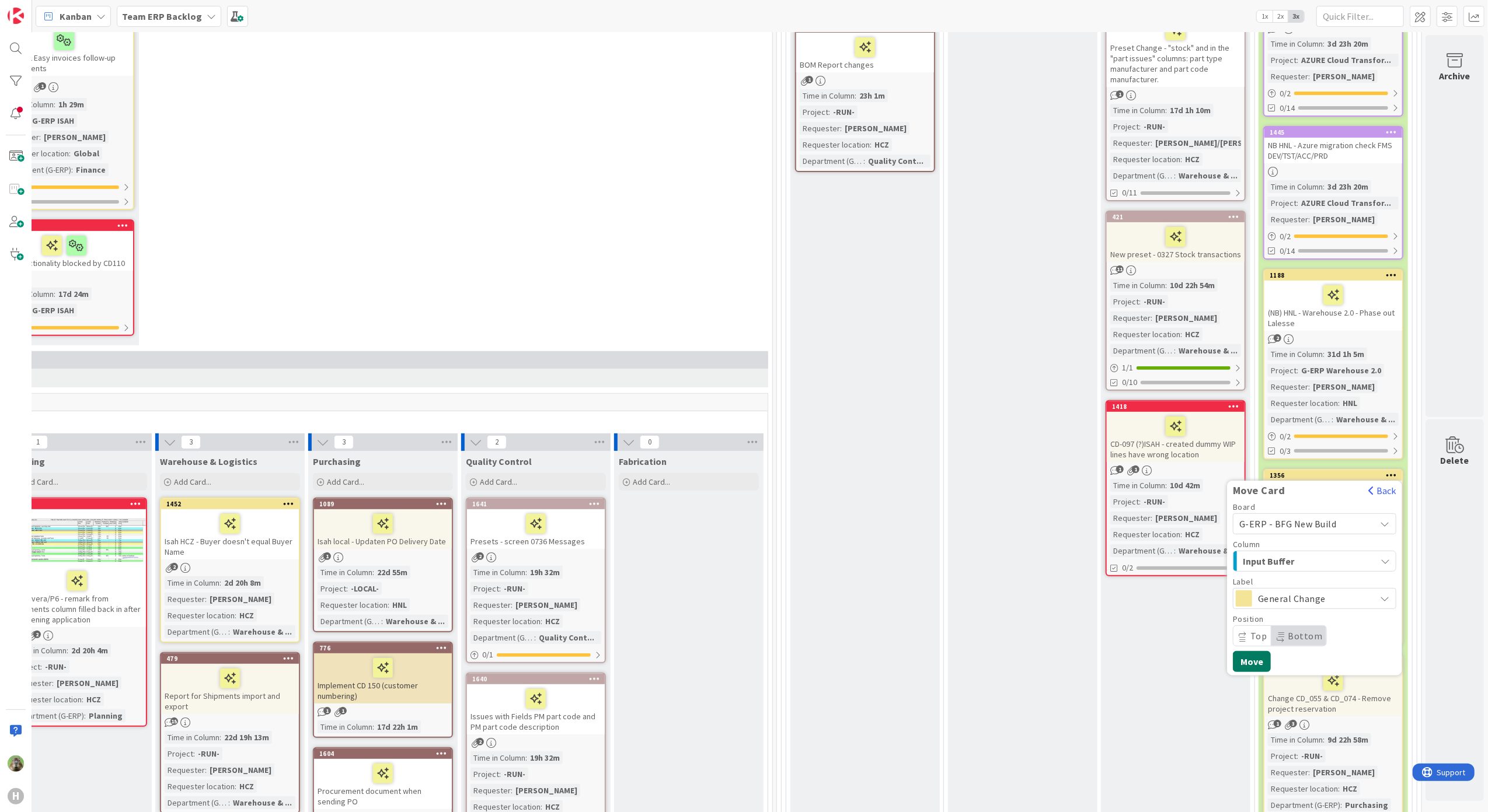
click at [1245, 653] on button "Move" at bounding box center [1252, 661] width 38 height 21
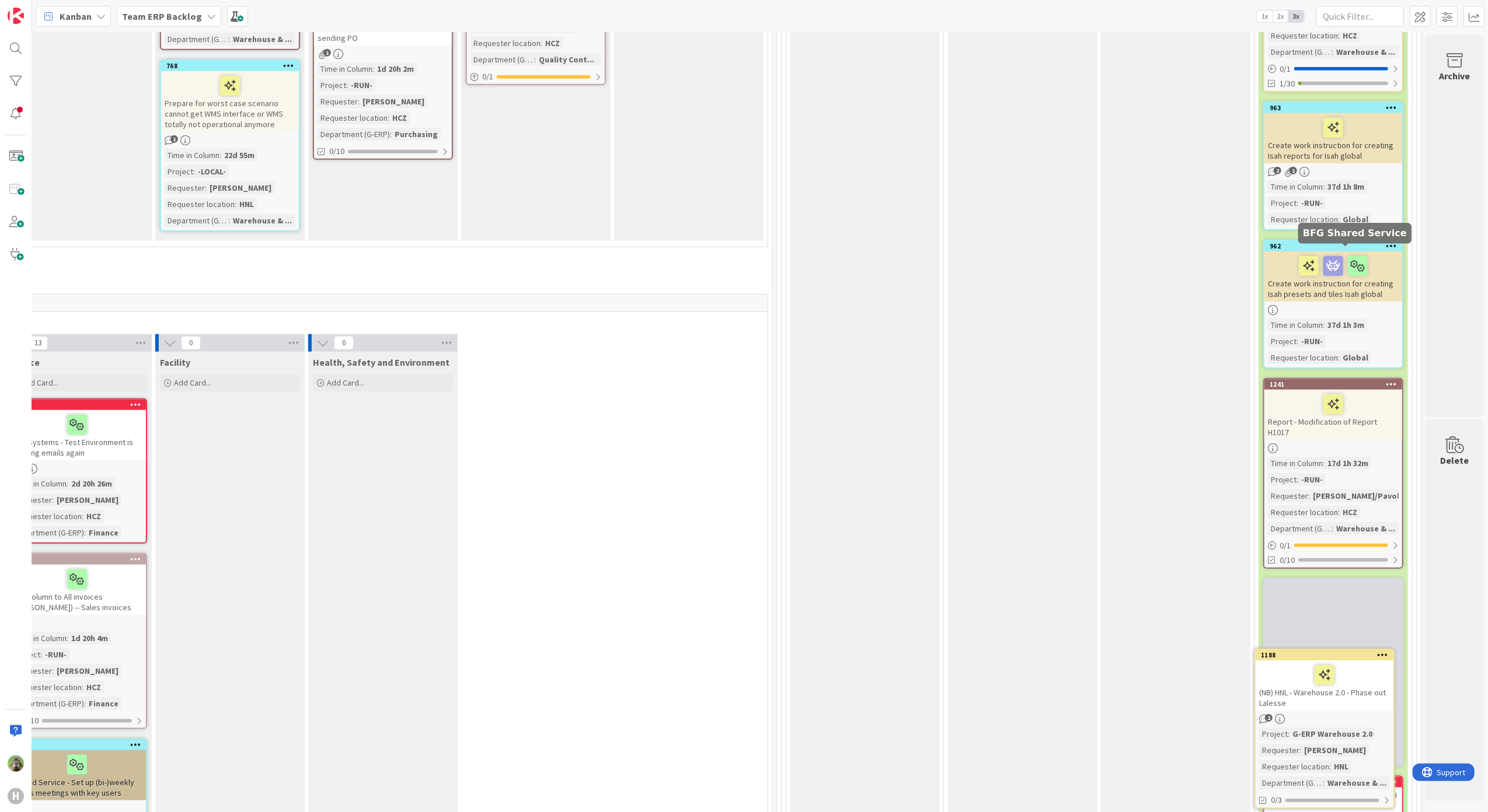
scroll to position [1086, 400]
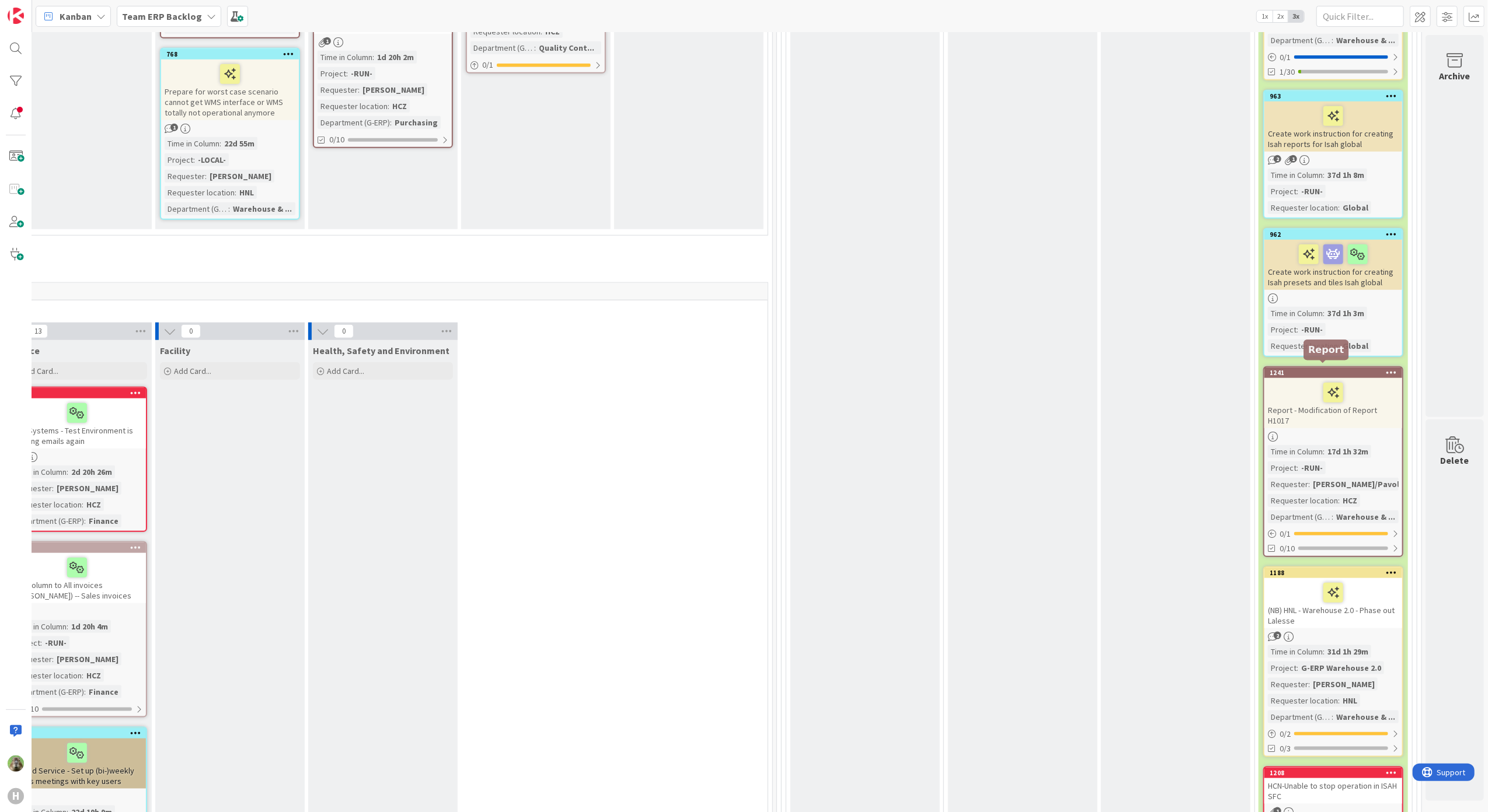
click at [1346, 369] on div "1241" at bounding box center [1336, 373] width 132 height 8
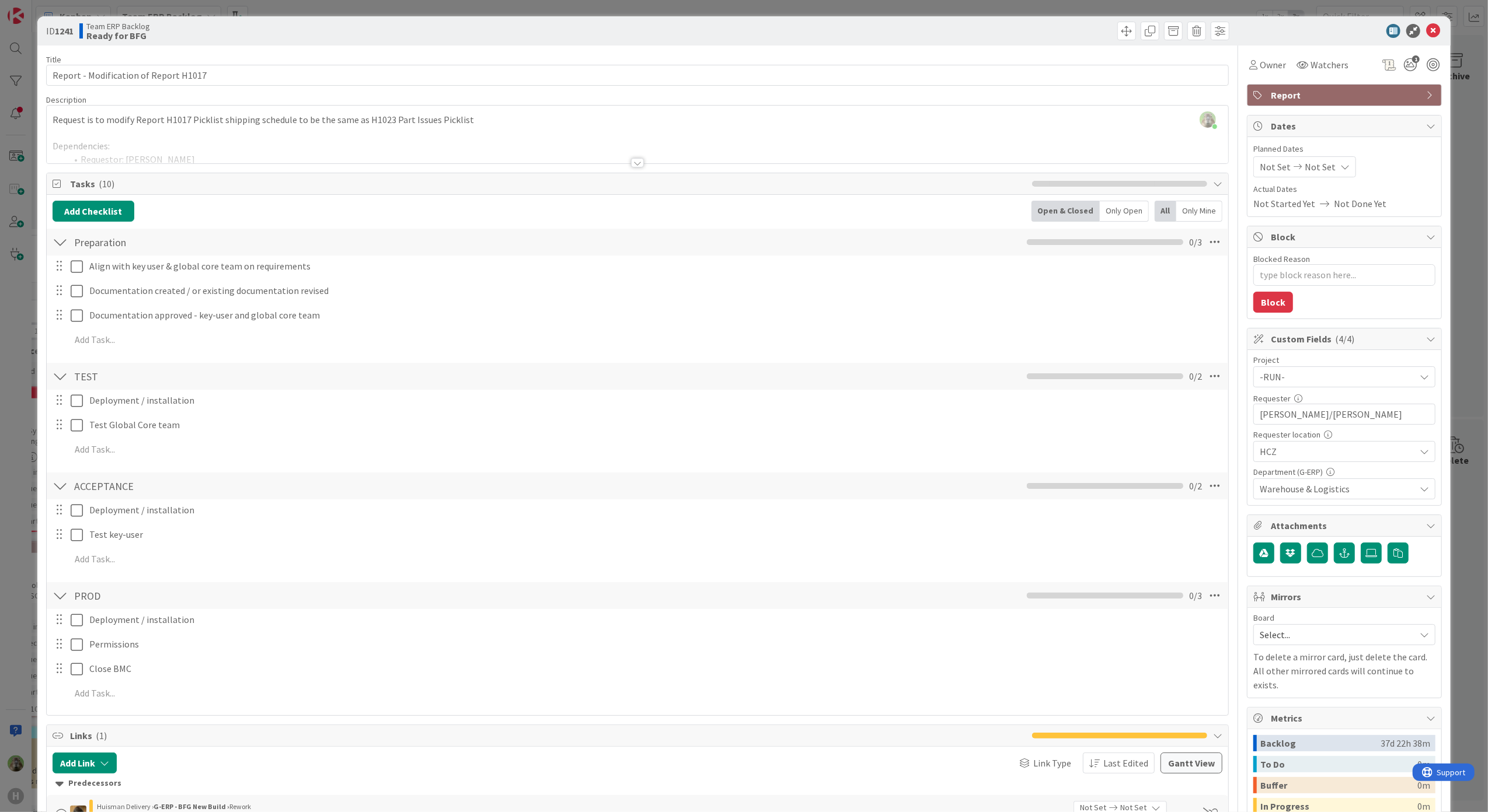
click at [563, 156] on div at bounding box center [638, 148] width 1182 height 30
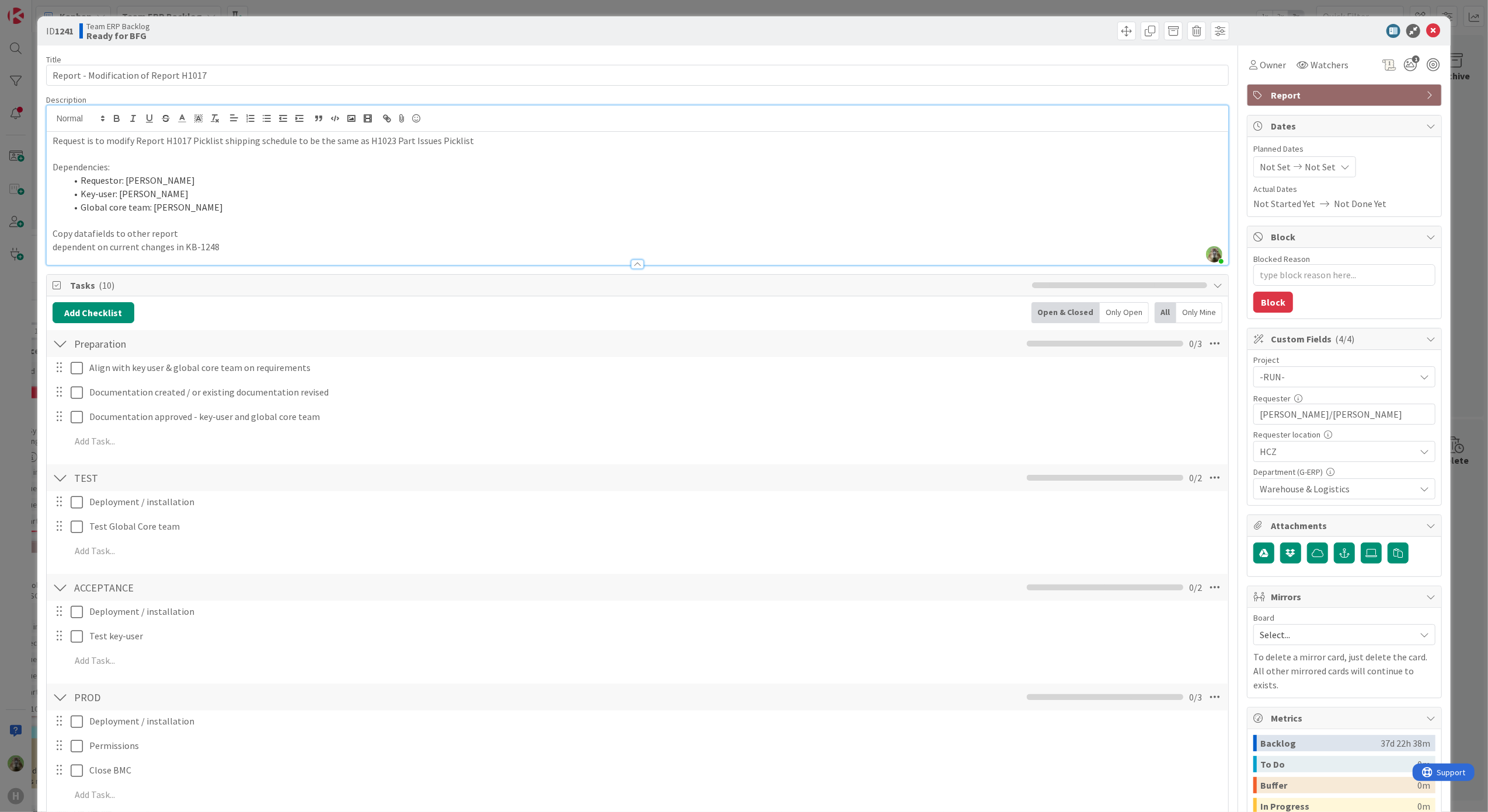
click at [5, 425] on div "ID 1241 Team ERP Backlog Ready for BFG Title 37 / 128 Report - Modification of …" at bounding box center [744, 406] width 1488 height 812
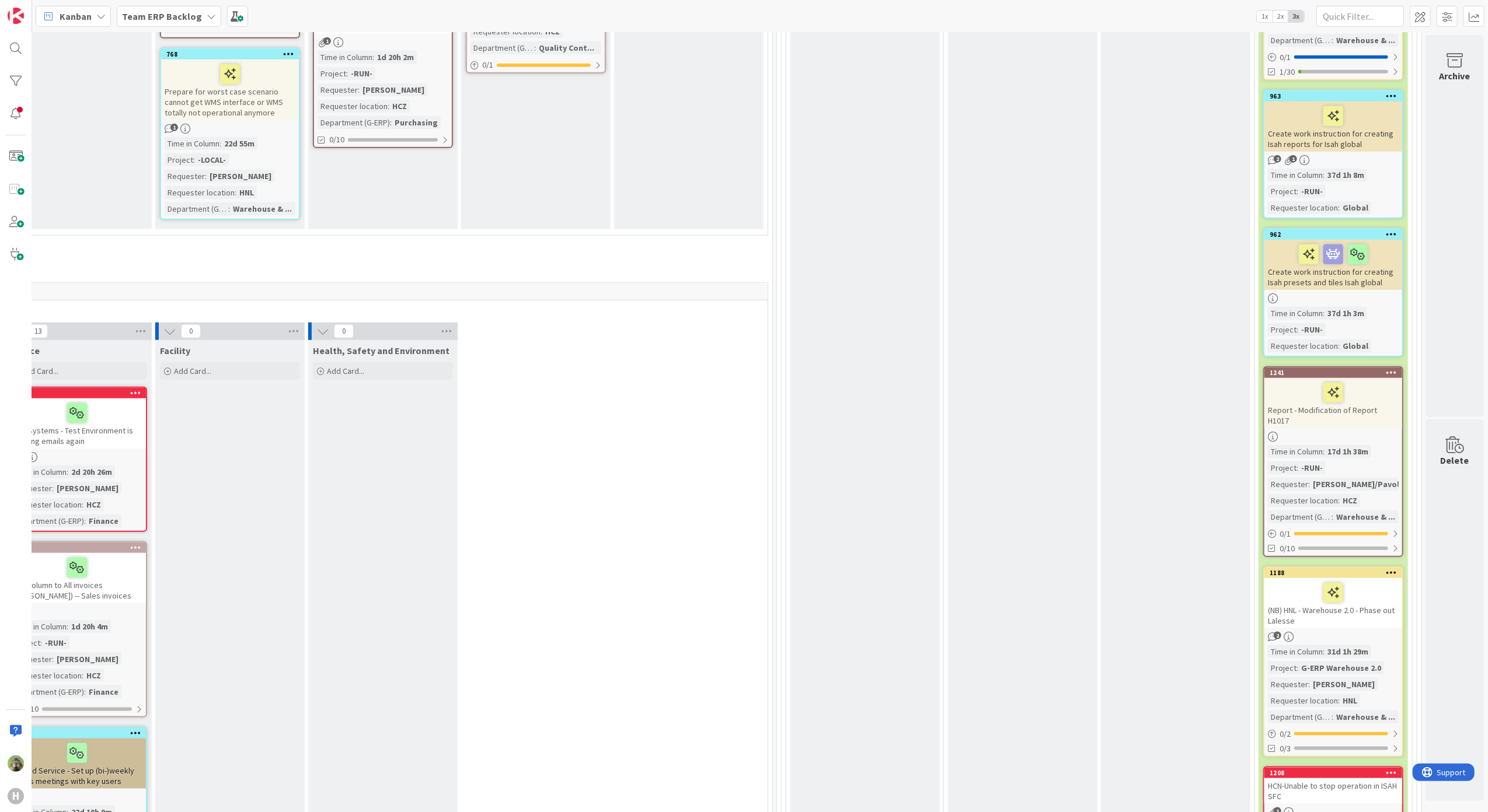
click at [1386, 369] on icon at bounding box center [1392, 372] width 11 height 8
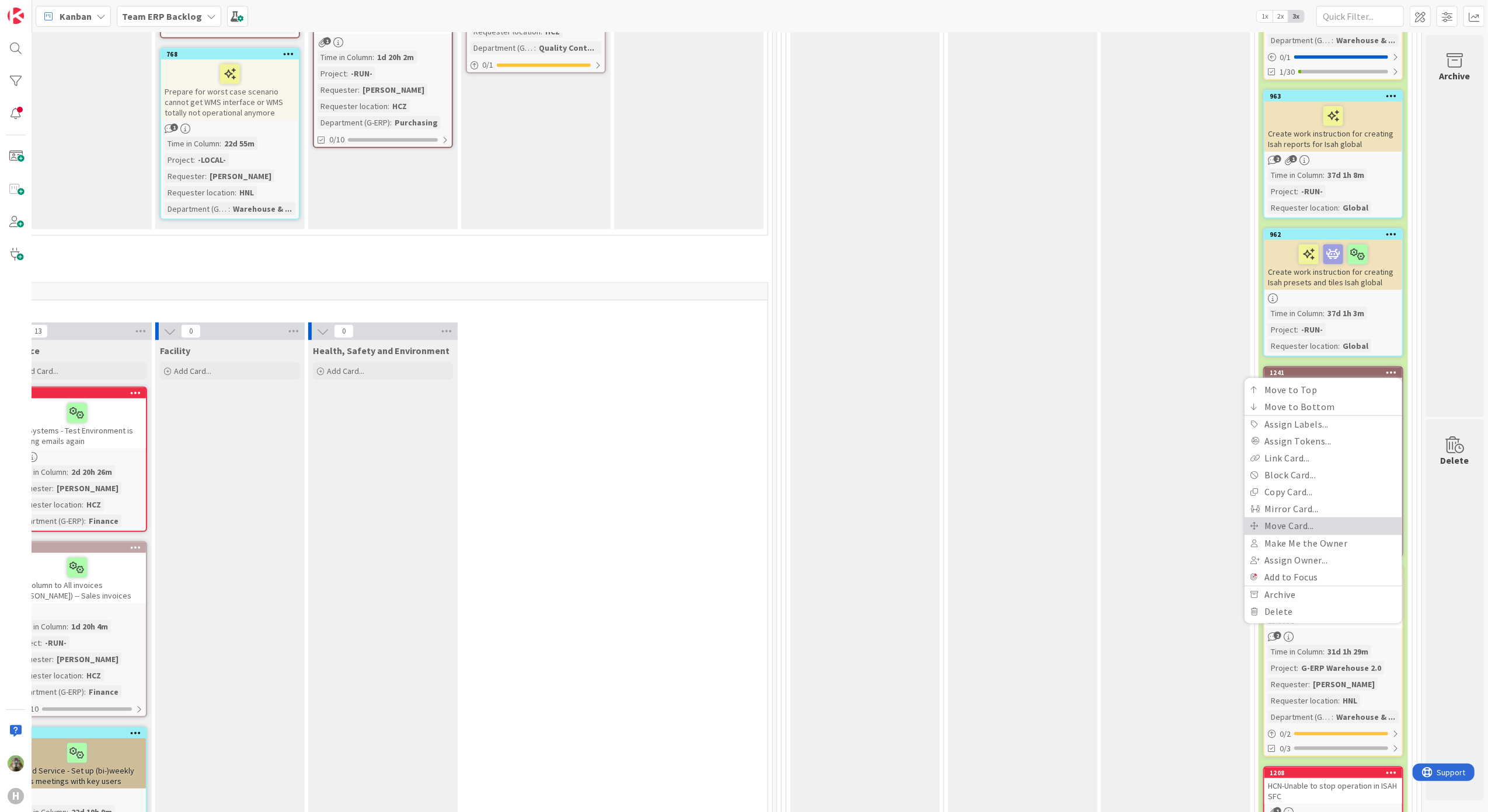
click at [1304, 520] on link "Move Card..." at bounding box center [1323, 526] width 158 height 17
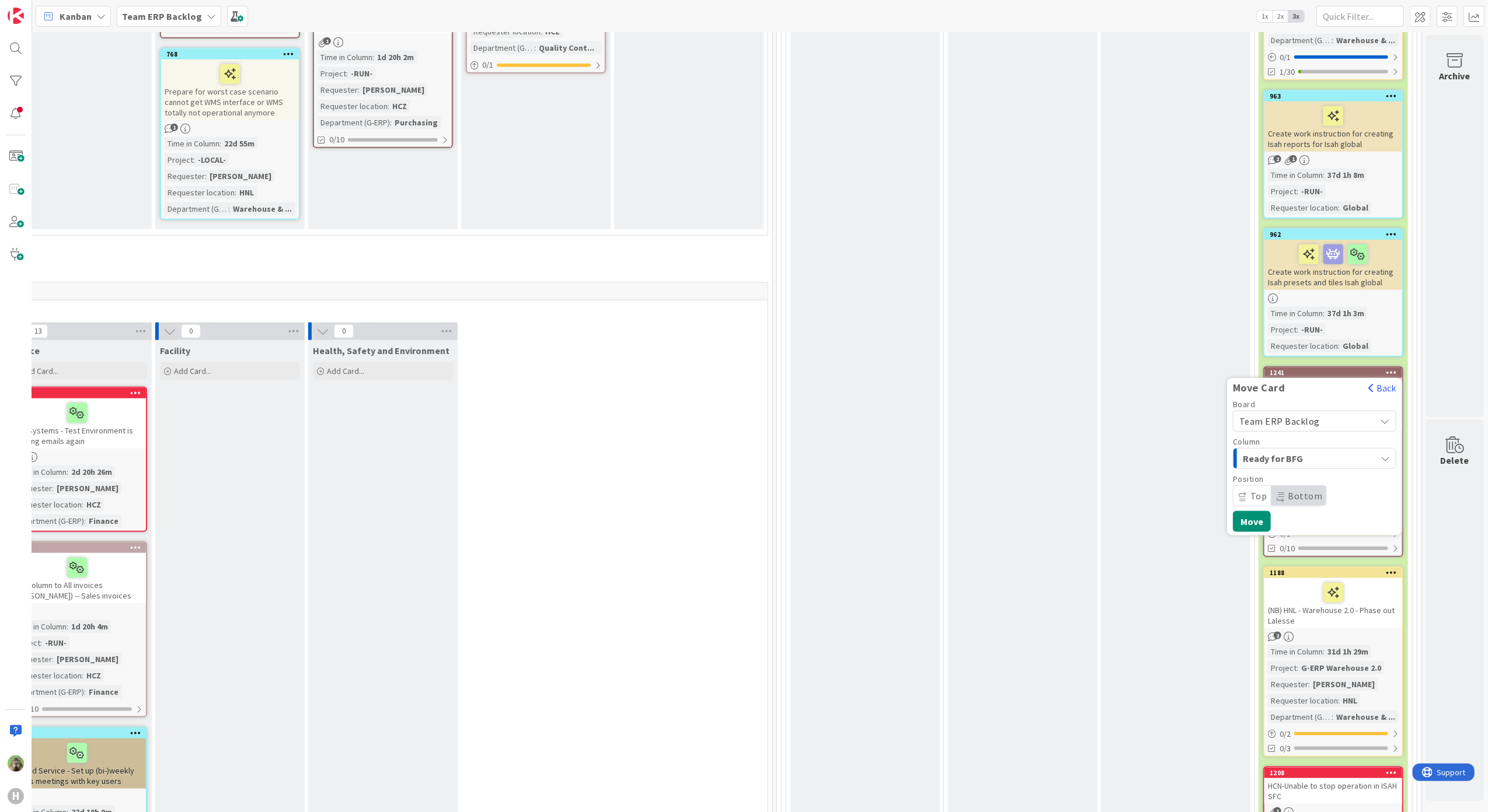
click at [1336, 421] on span "Team ERP Backlog" at bounding box center [1304, 420] width 131 height 16
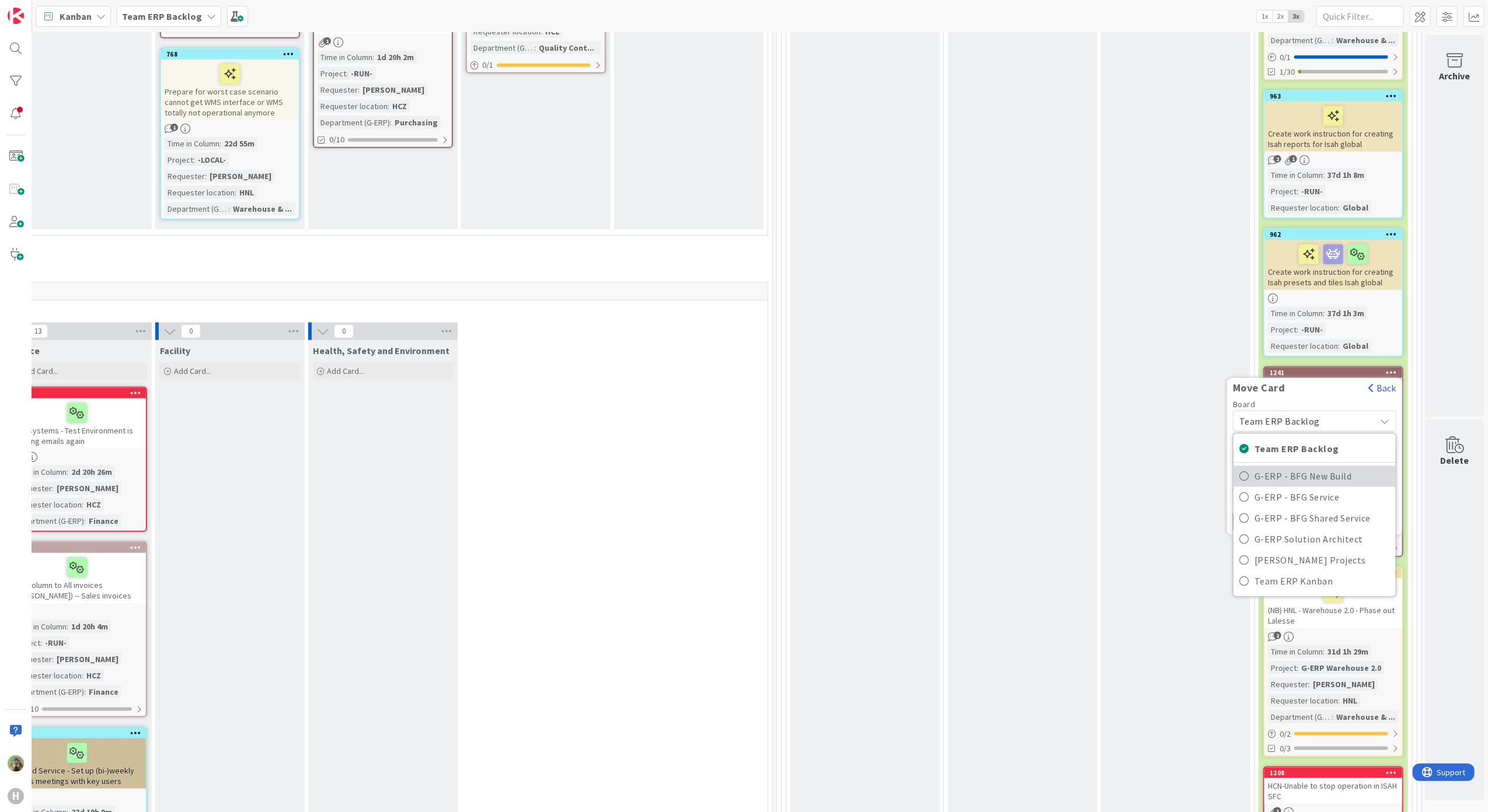
click at [1314, 478] on span "G-ERP - BFG New Build" at bounding box center [1321, 476] width 135 height 17
click at [1309, 451] on span "Select a Column..." at bounding box center [1283, 458] width 88 height 15
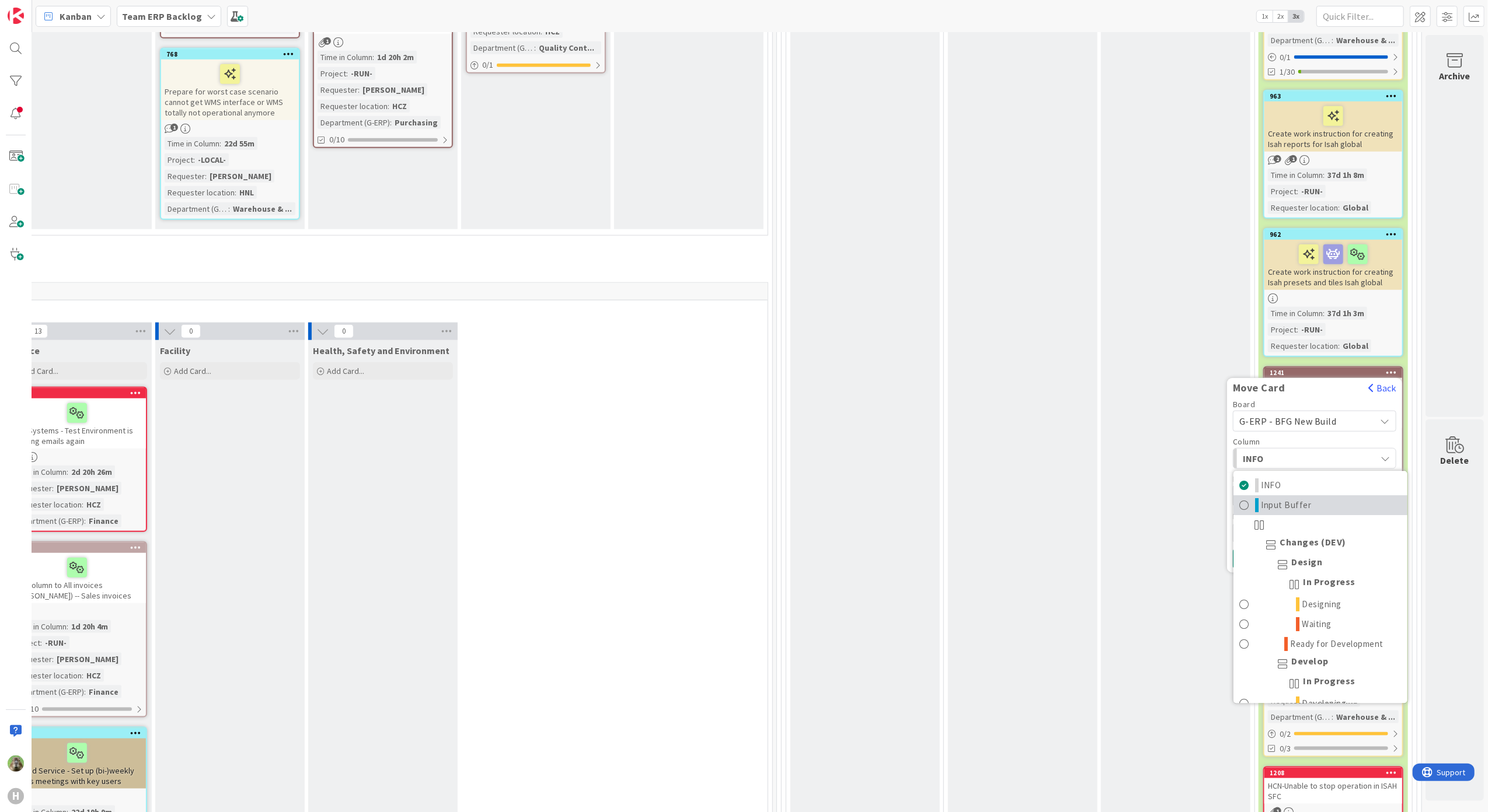
click at [1291, 507] on span "Input Buffer" at bounding box center [1286, 505] width 50 height 14
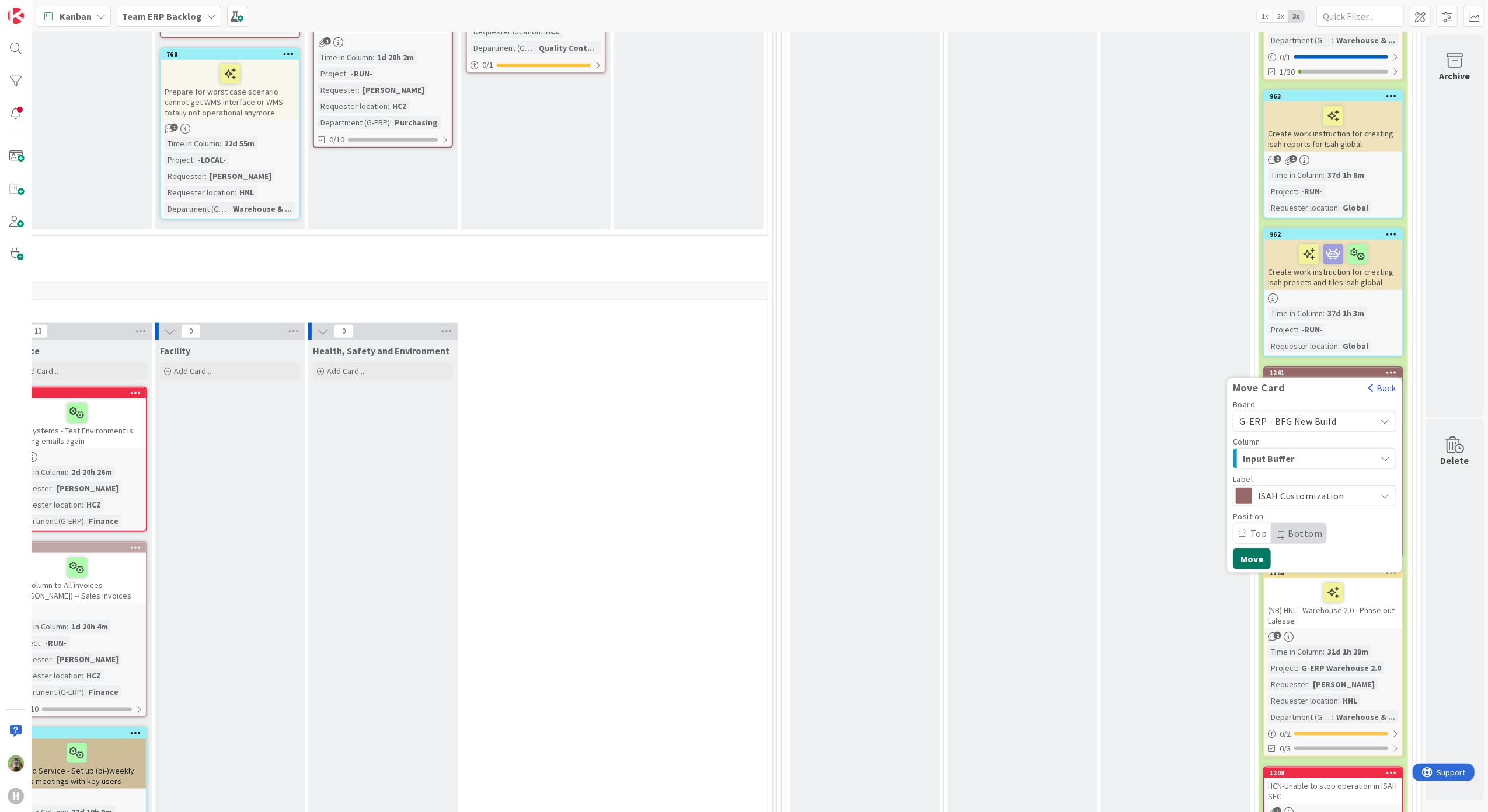
click at [1250, 556] on button "Move" at bounding box center [1252, 559] width 38 height 21
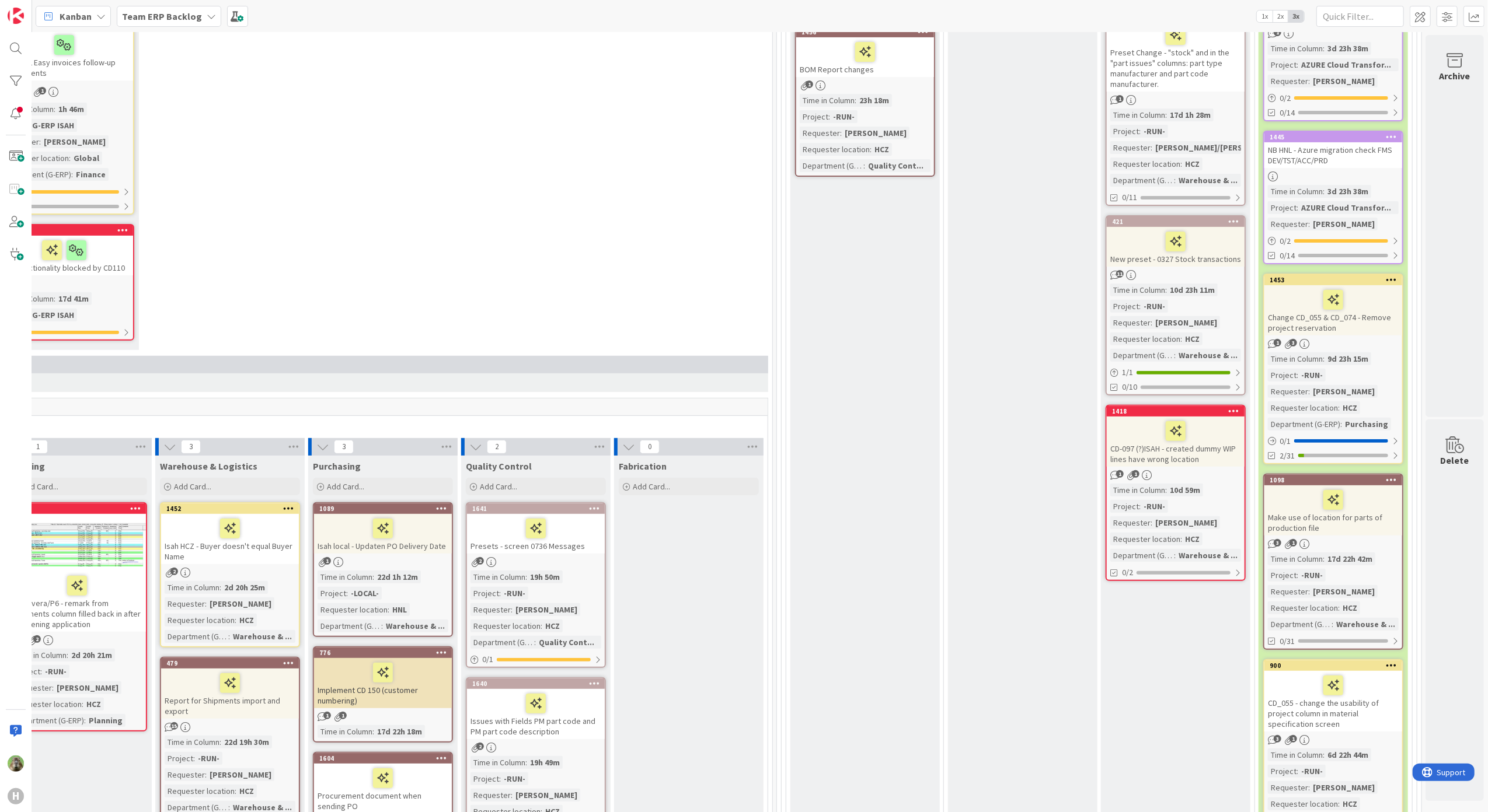
scroll to position [231, 400]
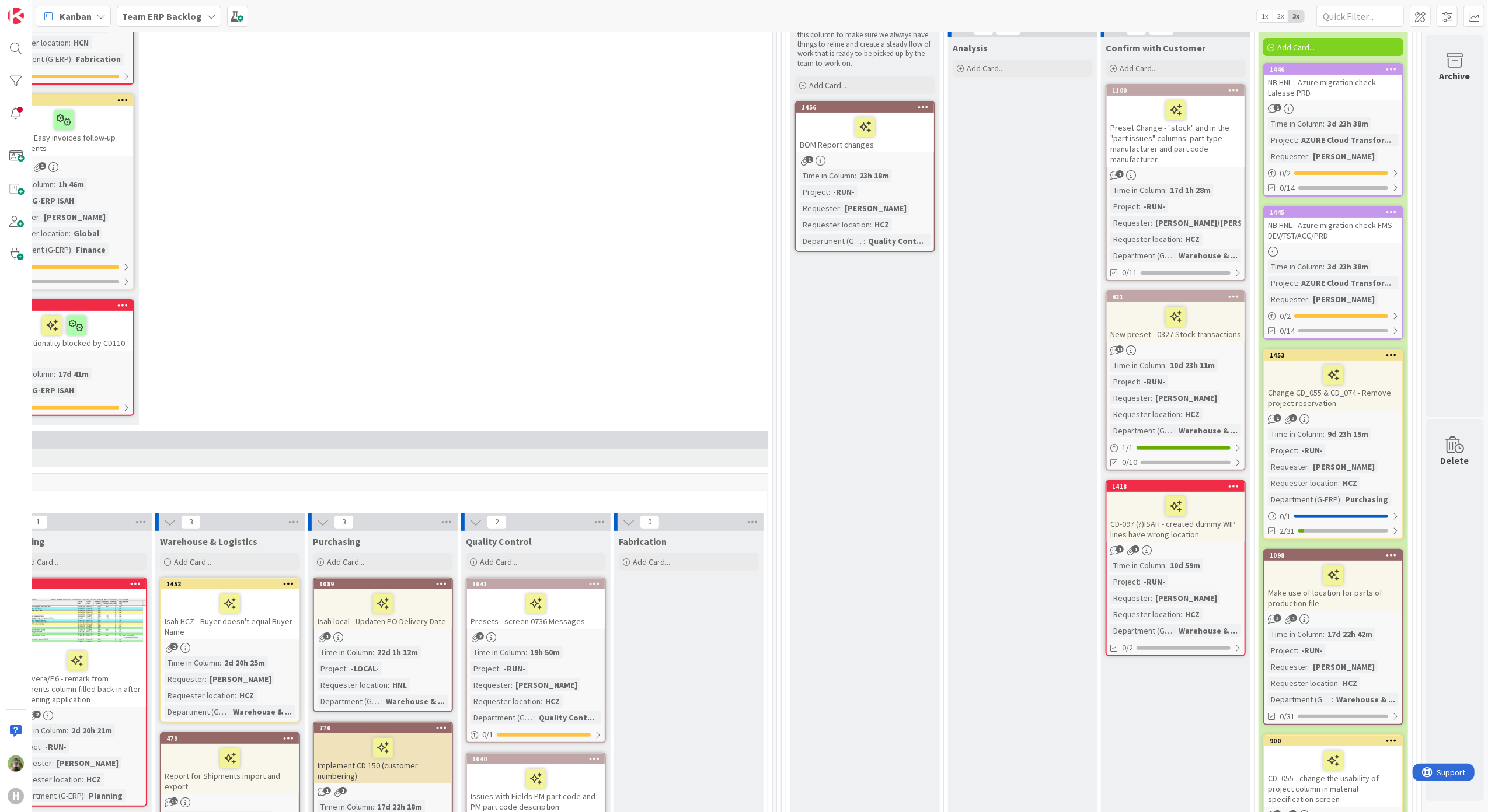
click at [1348, 390] on div "Change CD_055 & CD_074 - Remove project reservation" at bounding box center [1333, 385] width 138 height 50
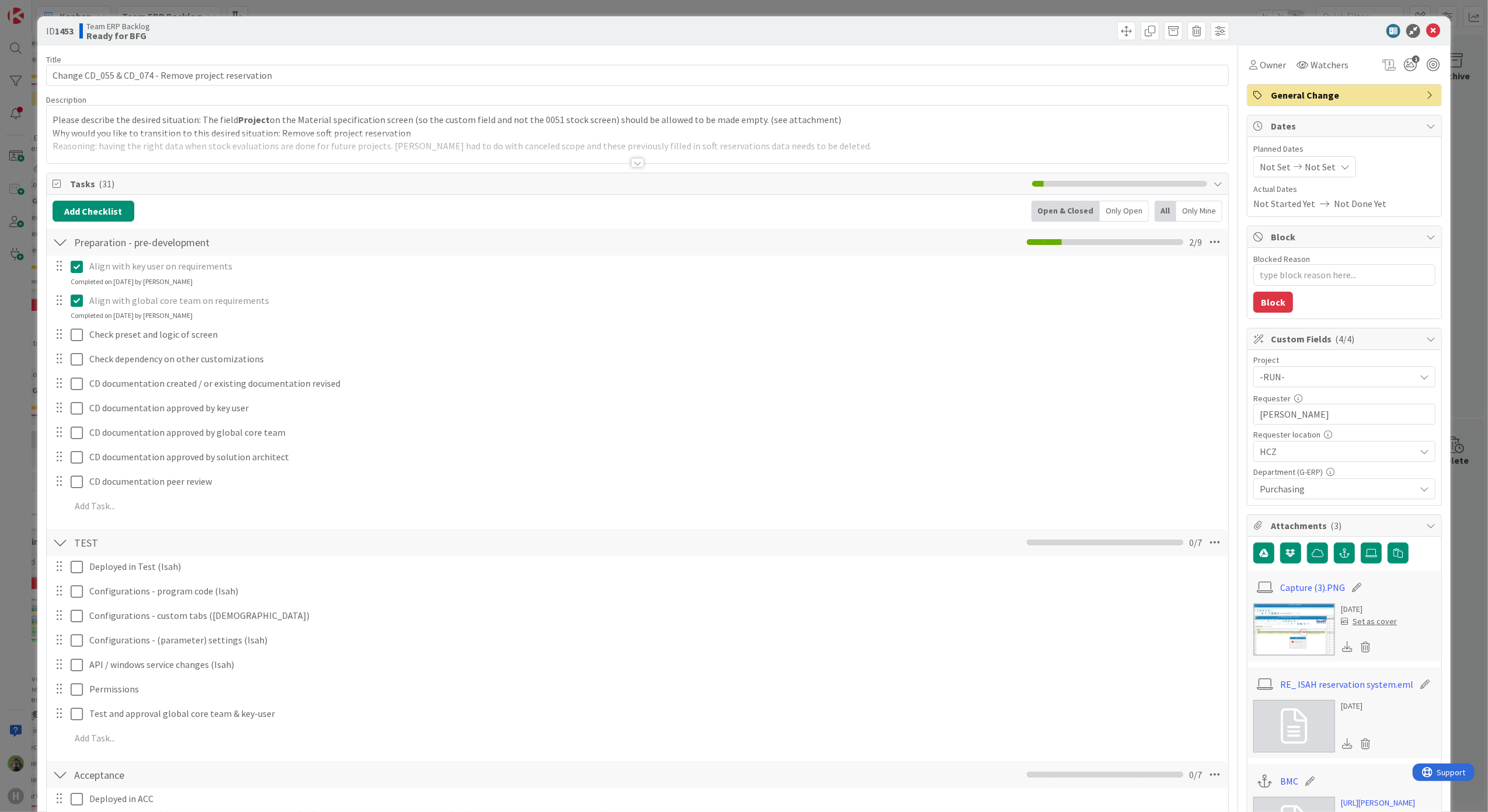
type textarea "x"
click at [1320, 409] on input "[PERSON_NAME]" at bounding box center [1344, 414] width 182 height 21
type input "[PERSON_NAME]/[PERSON_NAME]"
type textarea "x"
type input "[PERSON_NAME]/[PERSON_NAME]"
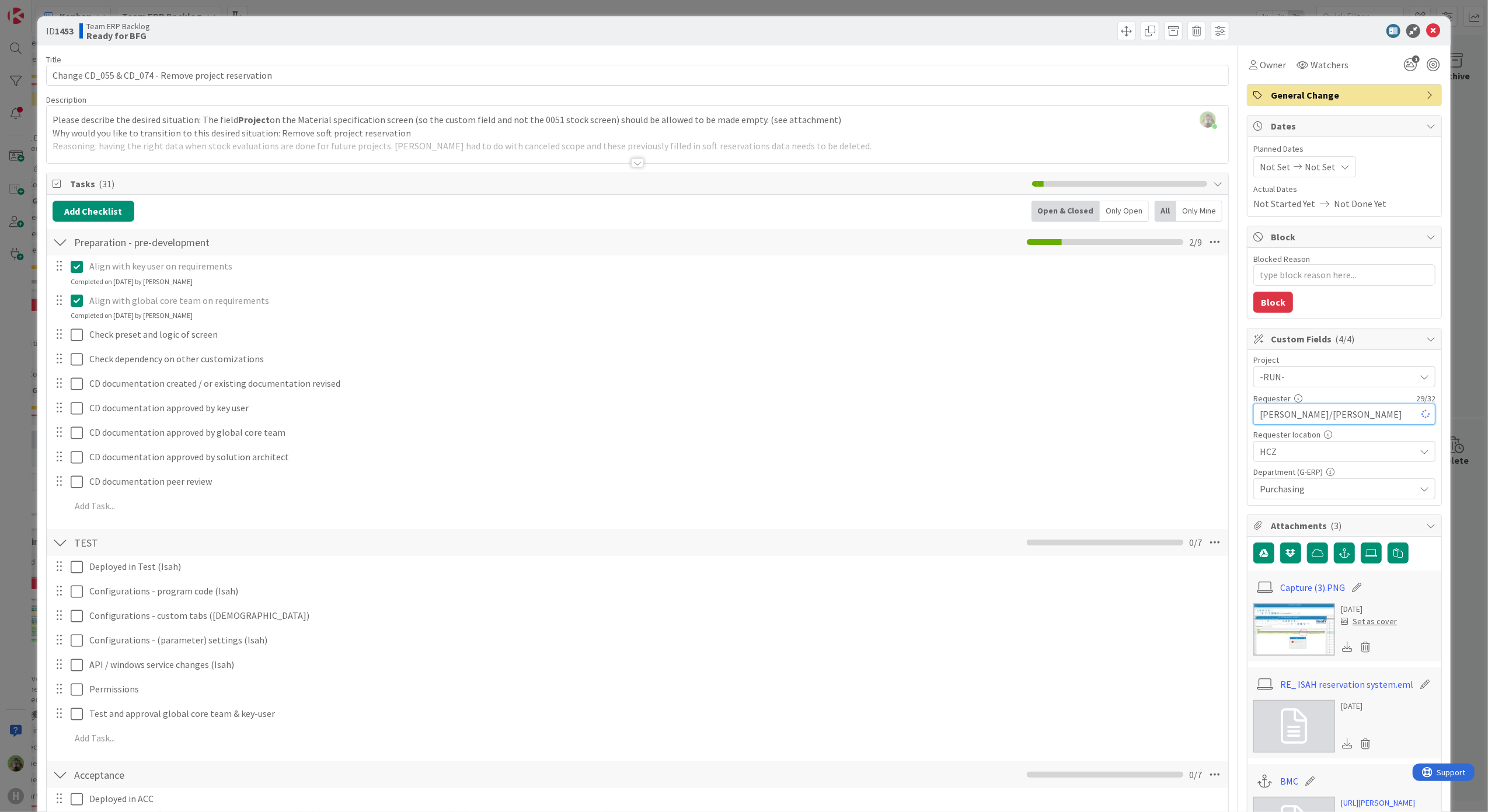
type textarea "x"
type input "[PERSON_NAME]/[PERSON_NAME]"
type textarea "x"
type input "[PERSON_NAME]/[PERSON_NAME]"
click at [1117, 35] on span at bounding box center [1127, 31] width 19 height 19
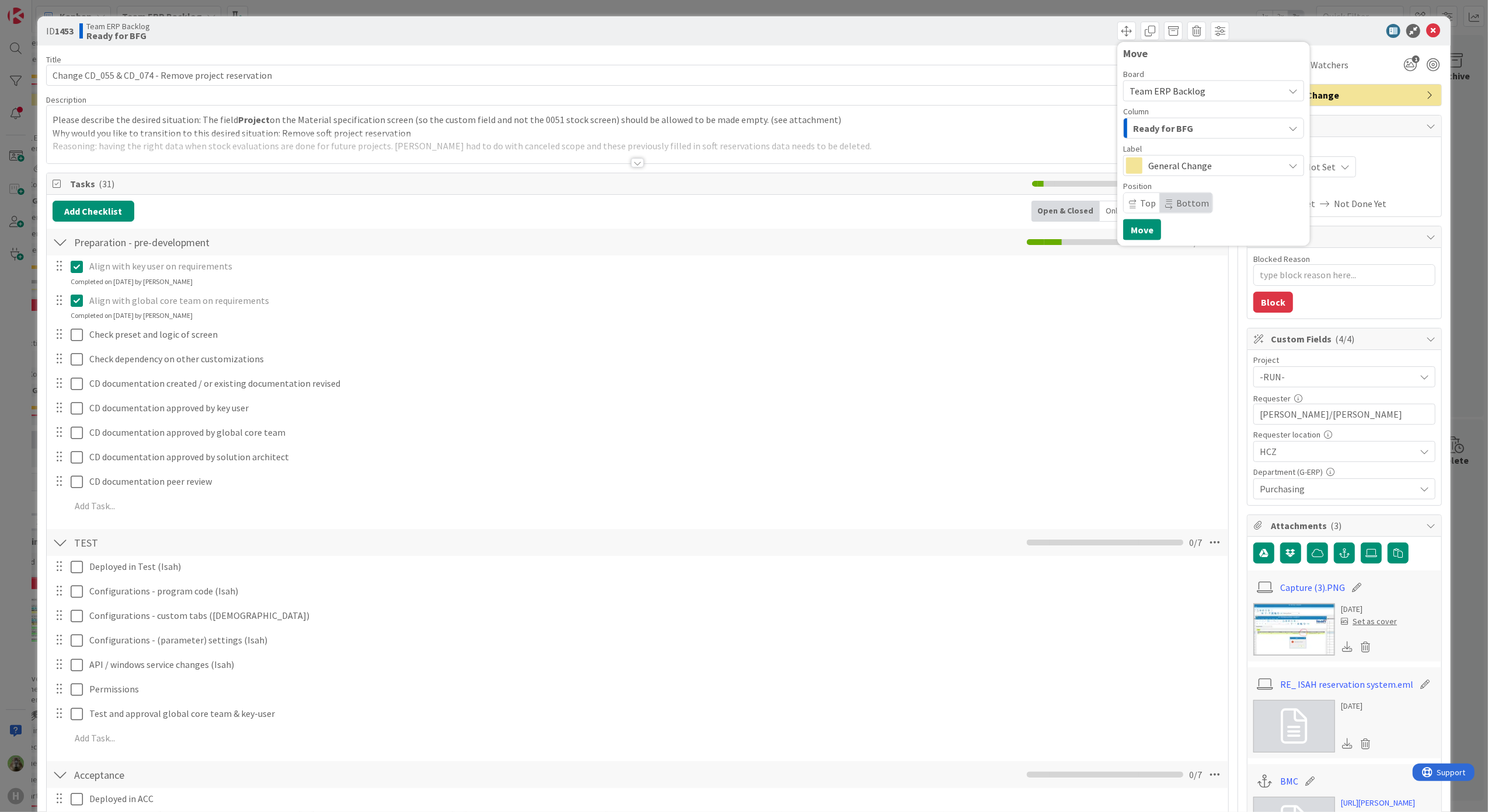
click at [1153, 86] on span "Team ERP Backlog" at bounding box center [1167, 91] width 76 height 12
click at [1164, 152] on span "G-ERP - BFG New Build" at bounding box center [1227, 145] width 165 height 17
click at [1159, 130] on div "INFO" at bounding box center [1207, 128] width 153 height 19
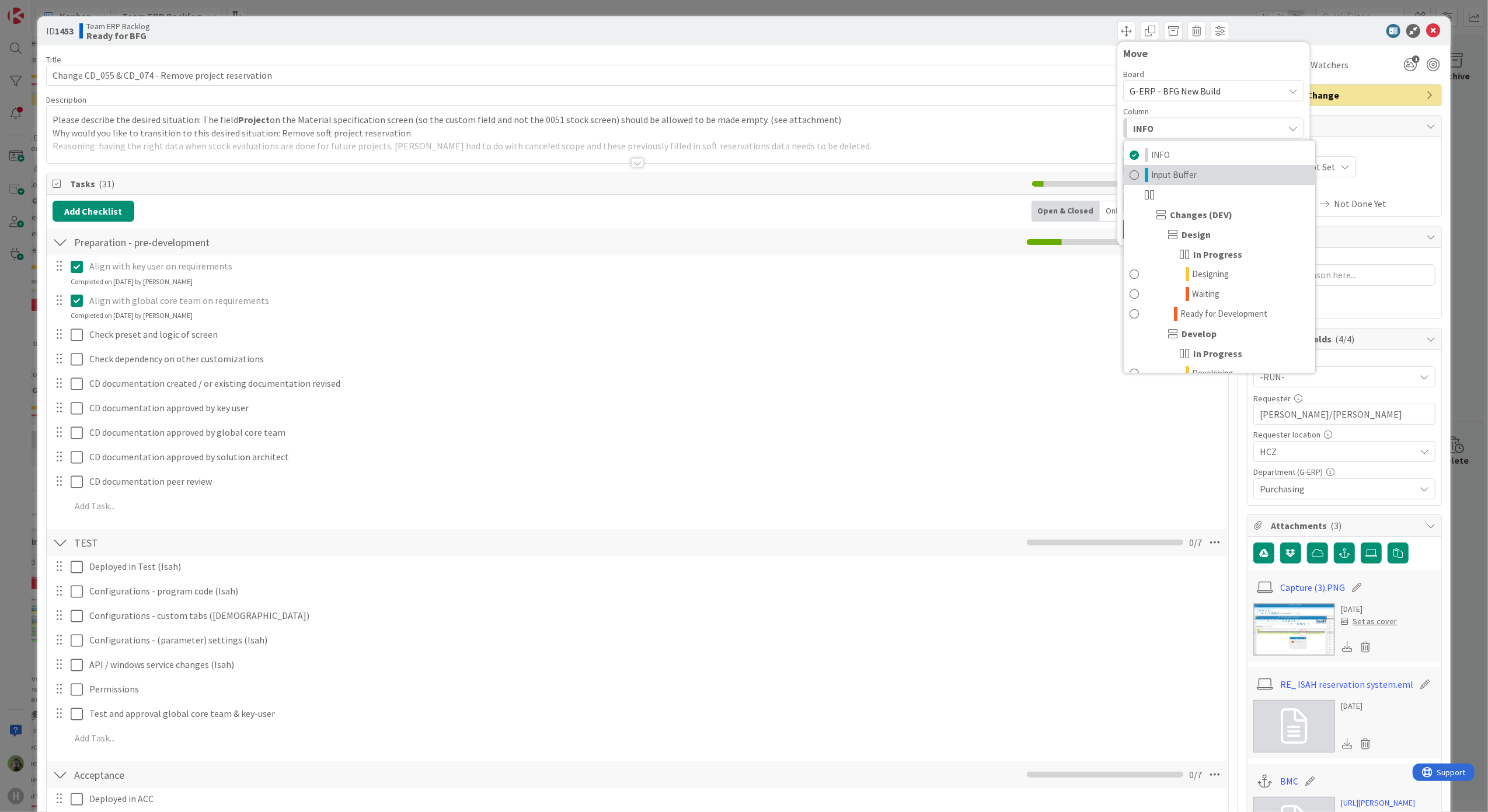
click at [1153, 168] on span "Input Buffer" at bounding box center [1174, 175] width 45 height 14
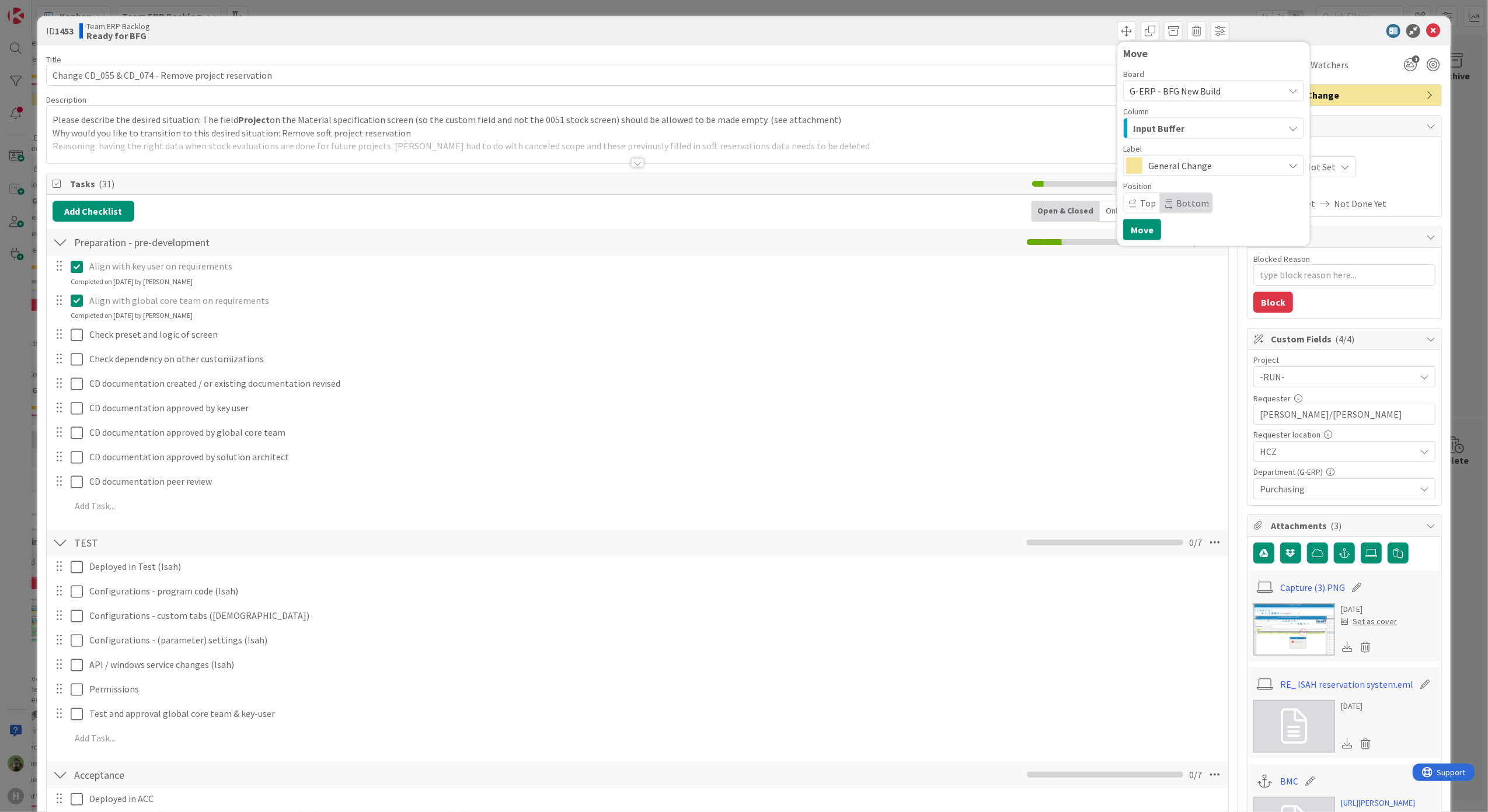
click at [1175, 170] on span "General Change" at bounding box center [1213, 166] width 130 height 16
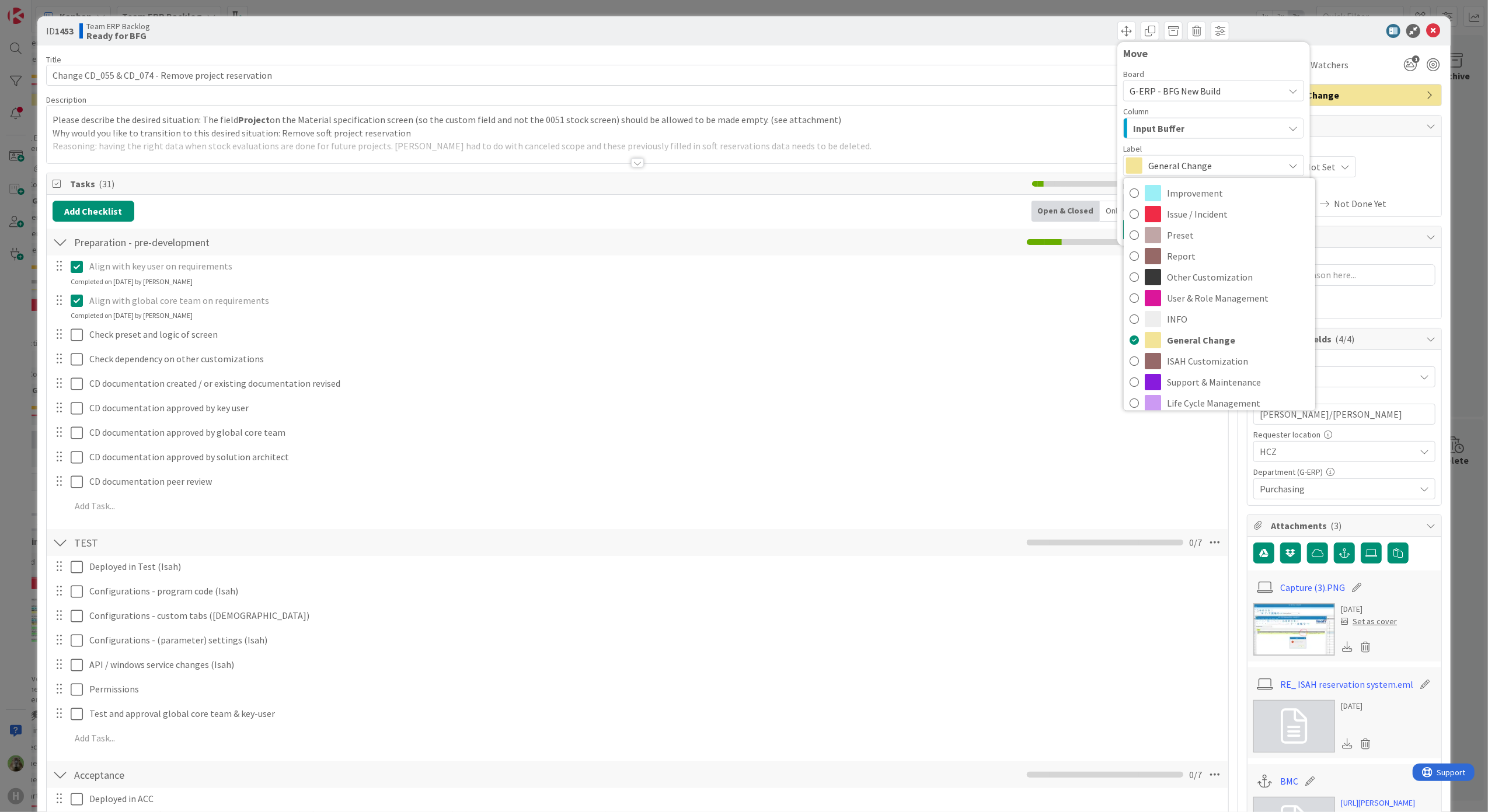
click at [1175, 170] on span "General Change" at bounding box center [1213, 166] width 130 height 16
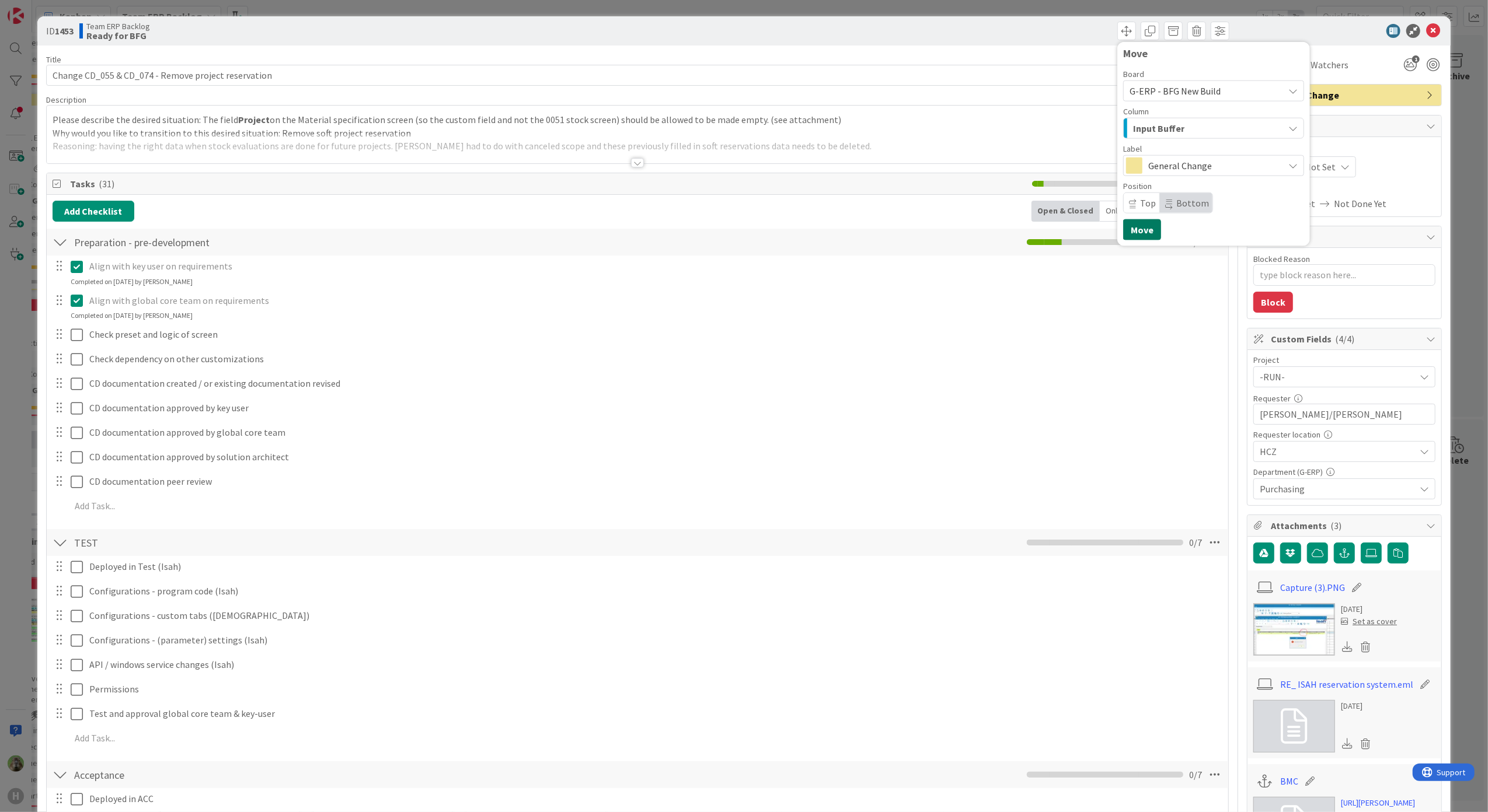
click at [1142, 220] on button "Move" at bounding box center [1142, 230] width 38 height 21
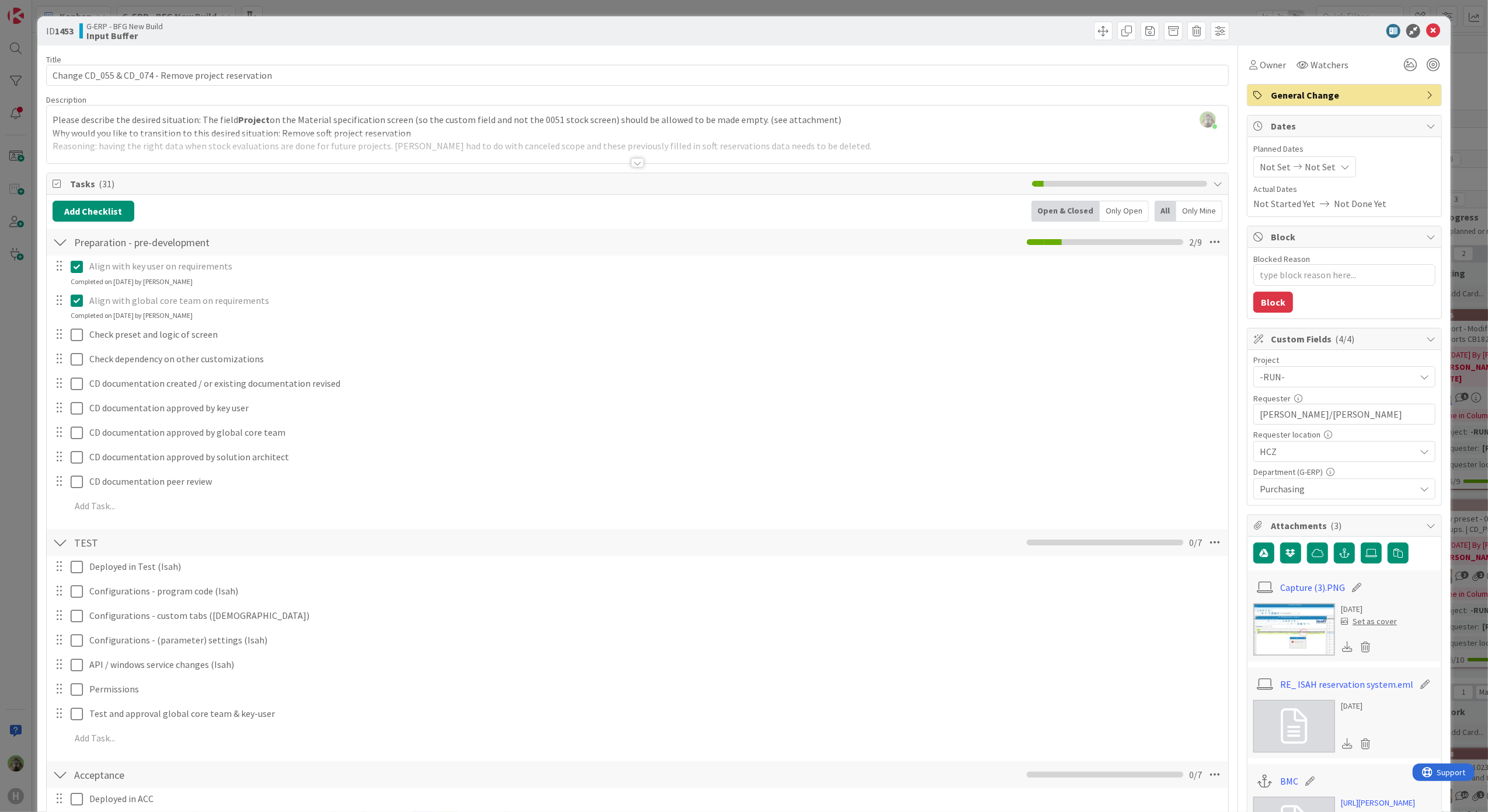
click at [24, 392] on div "ID 1453 G-ERP - BFG New Build Input Buffer Title 51 / 128 Change CD_055 & CD_07…" at bounding box center [744, 406] width 1488 height 812
click at [27, 279] on div "ID 1453 G-ERP - BFG New Build Input Buffer Title 51 / 128 Change CD_055 & CD_07…" at bounding box center [744, 406] width 1488 height 812
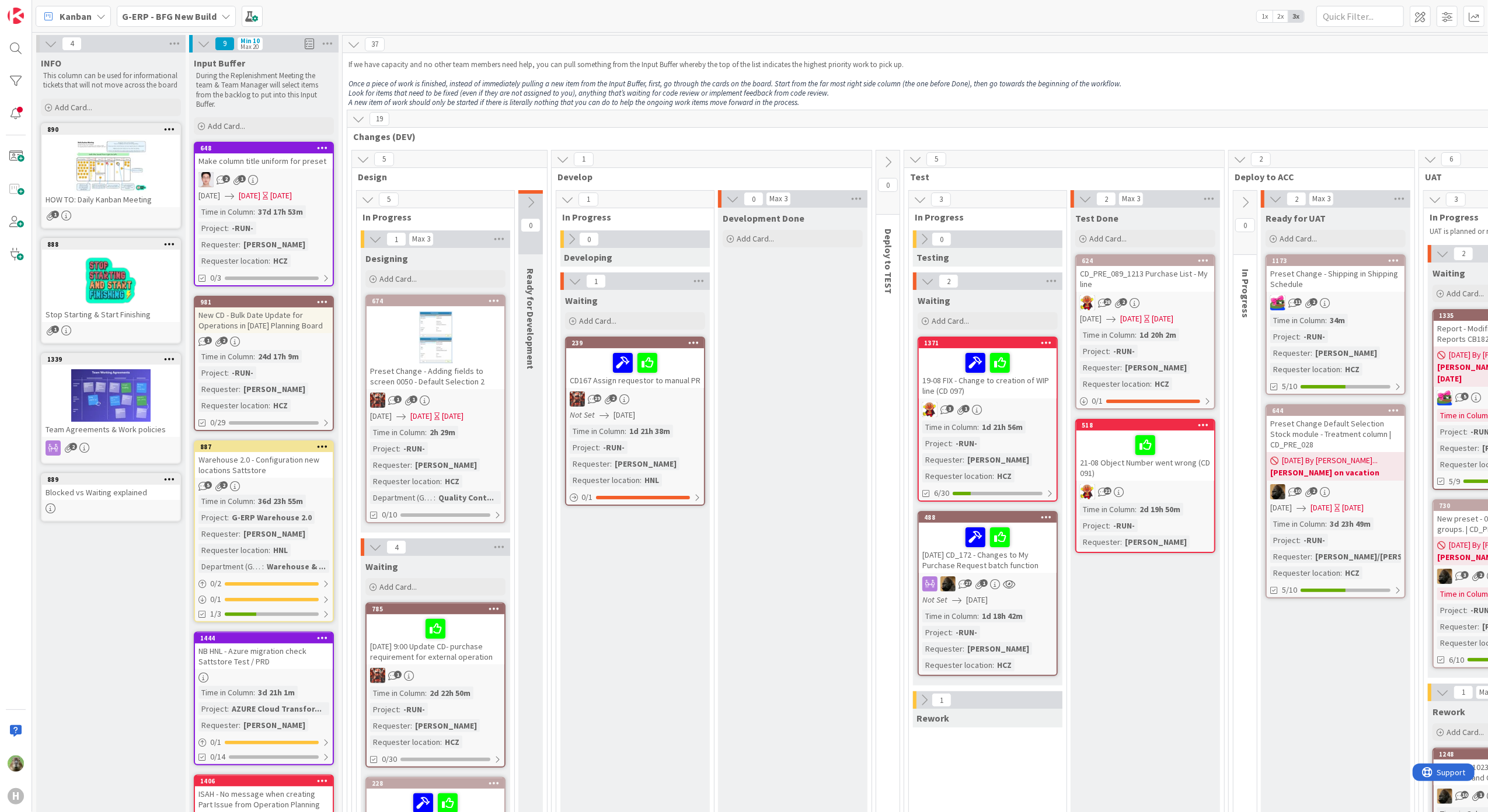
click at [171, 20] on b "G-ERP - BFG New Build" at bounding box center [169, 16] width 95 height 12
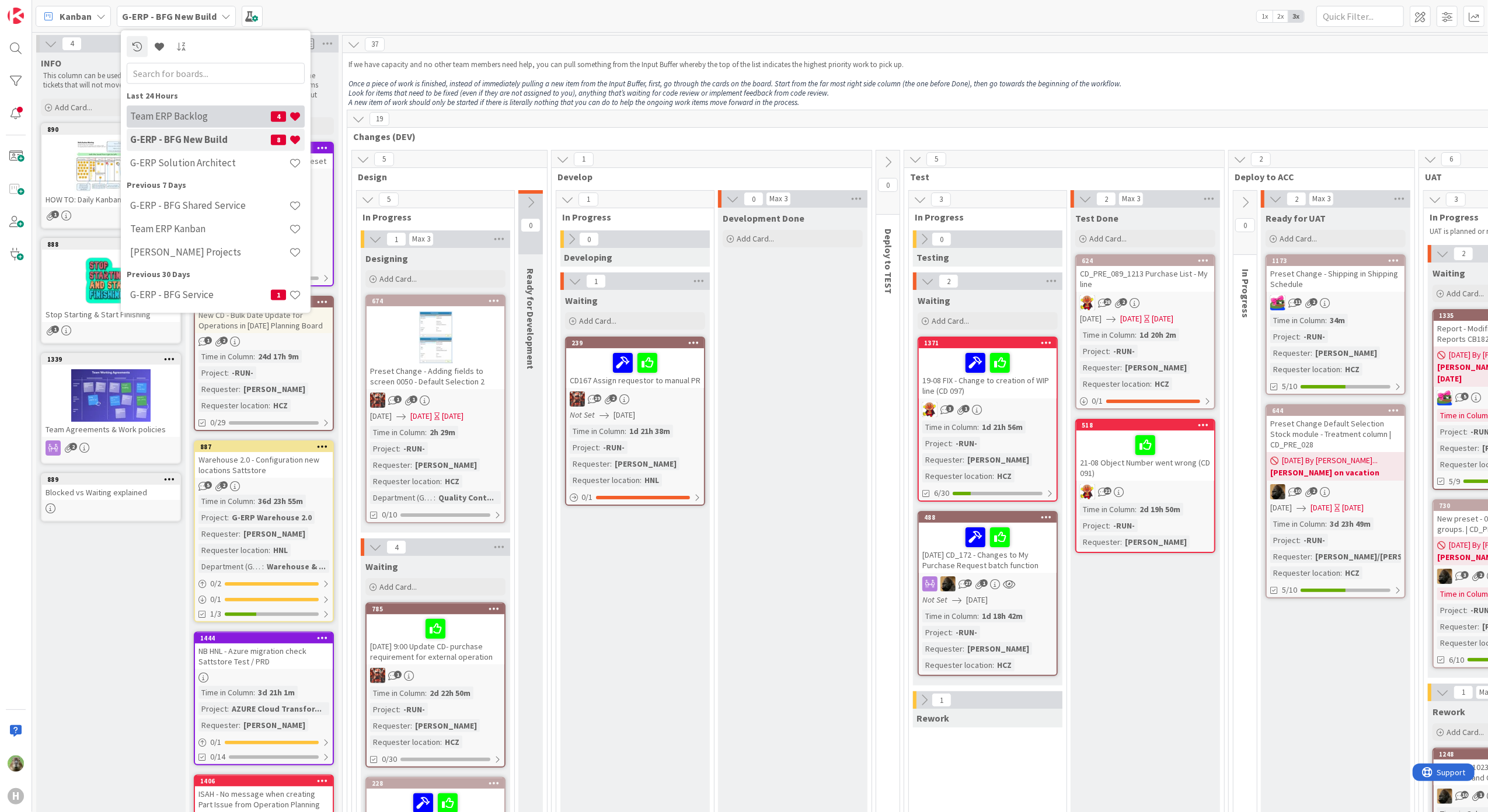
click at [206, 112] on h4 "Team ERP Backlog" at bounding box center [200, 116] width 141 height 12
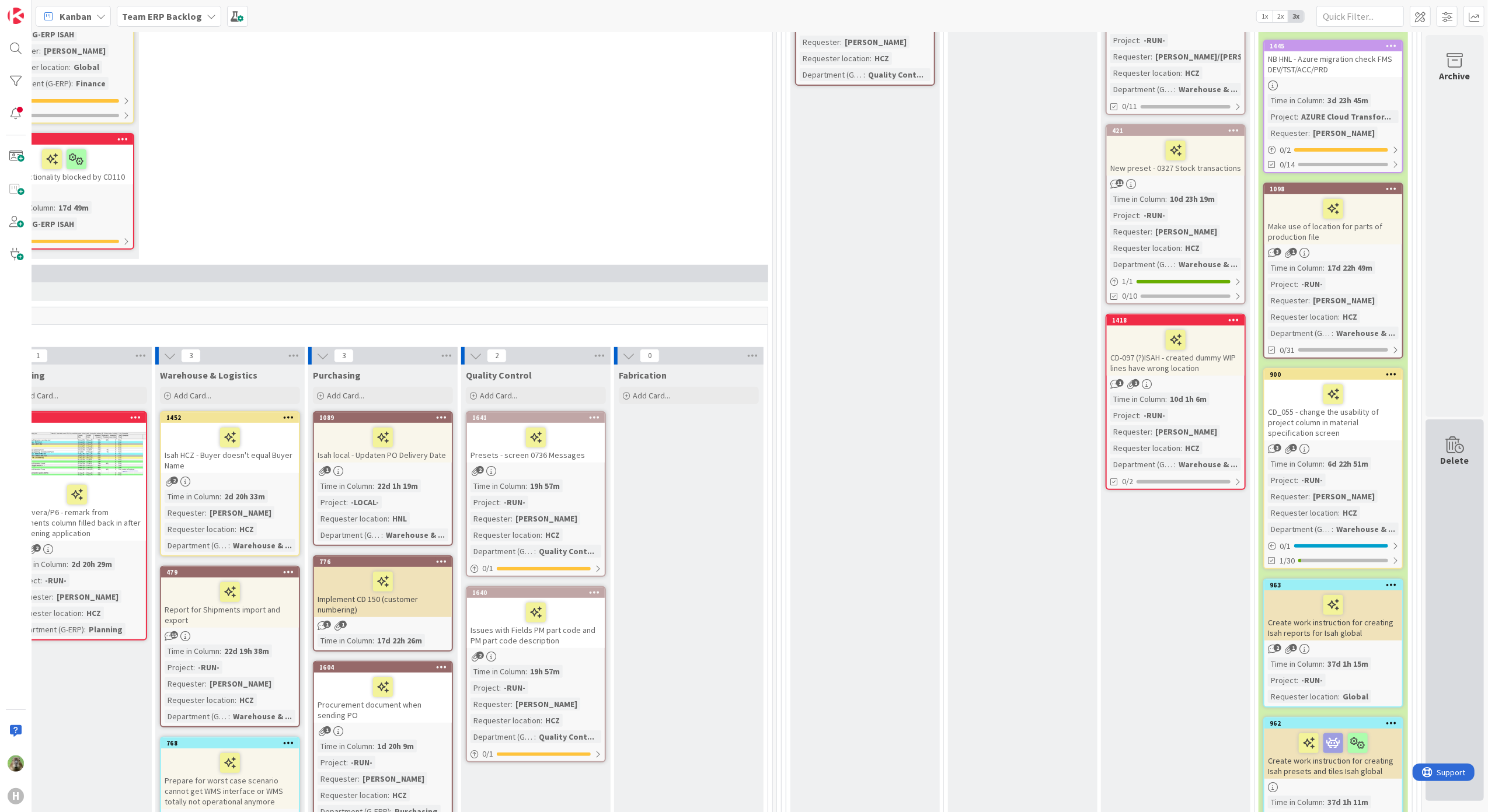
scroll to position [388, 400]
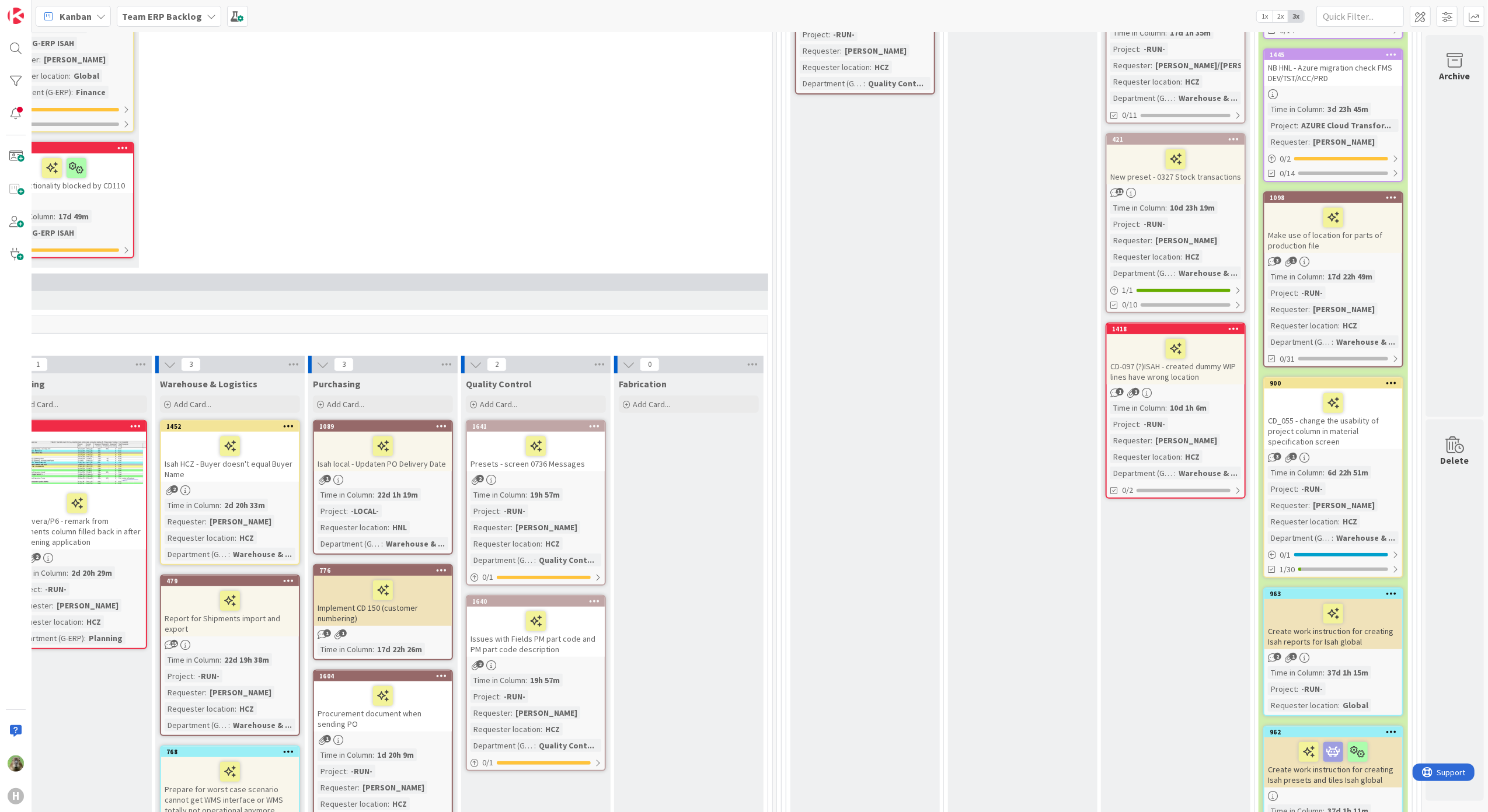
click at [1386, 381] on icon at bounding box center [1392, 382] width 11 height 8
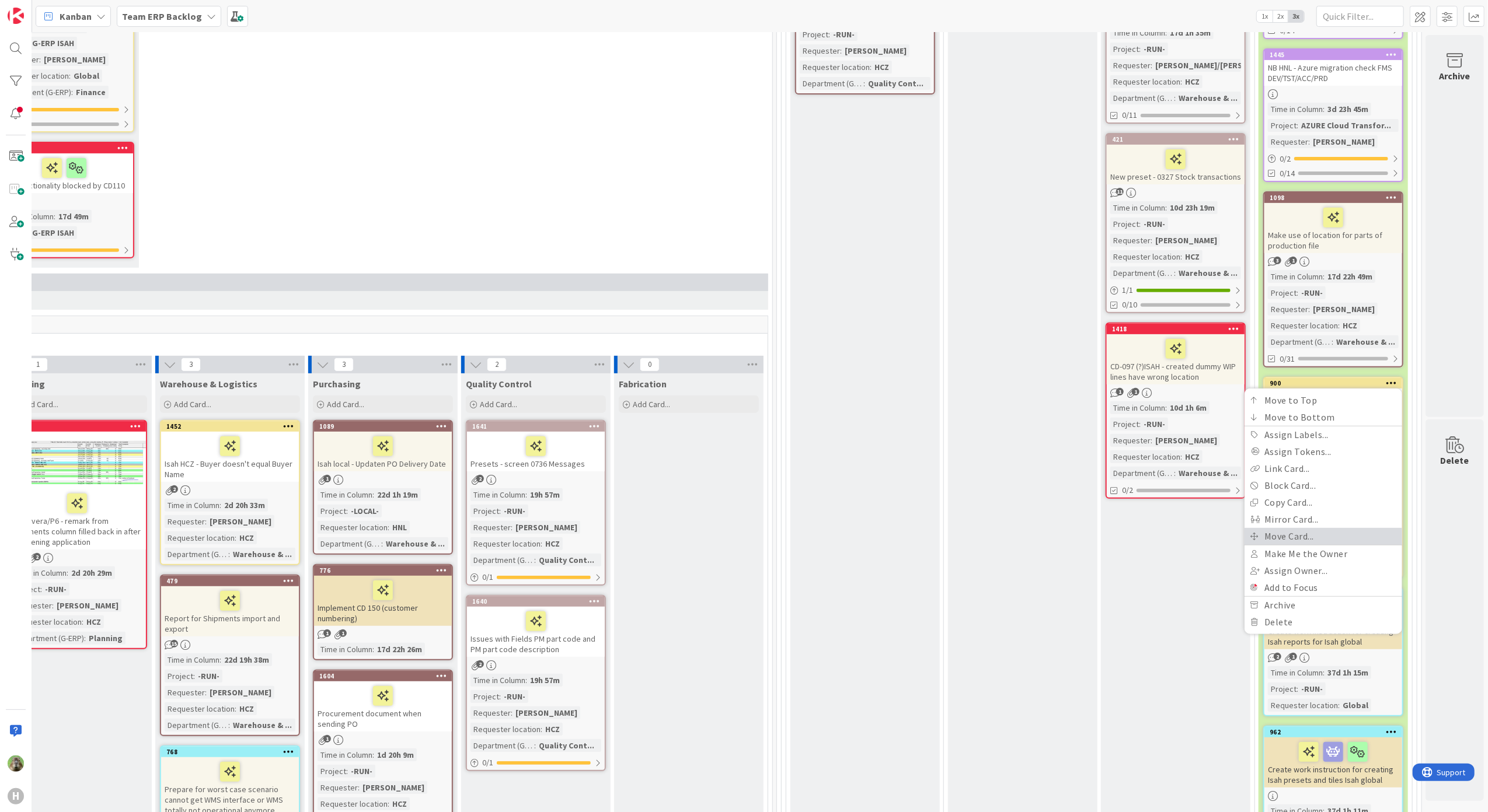
click at [1291, 535] on link "Move Card..." at bounding box center [1323, 537] width 158 height 17
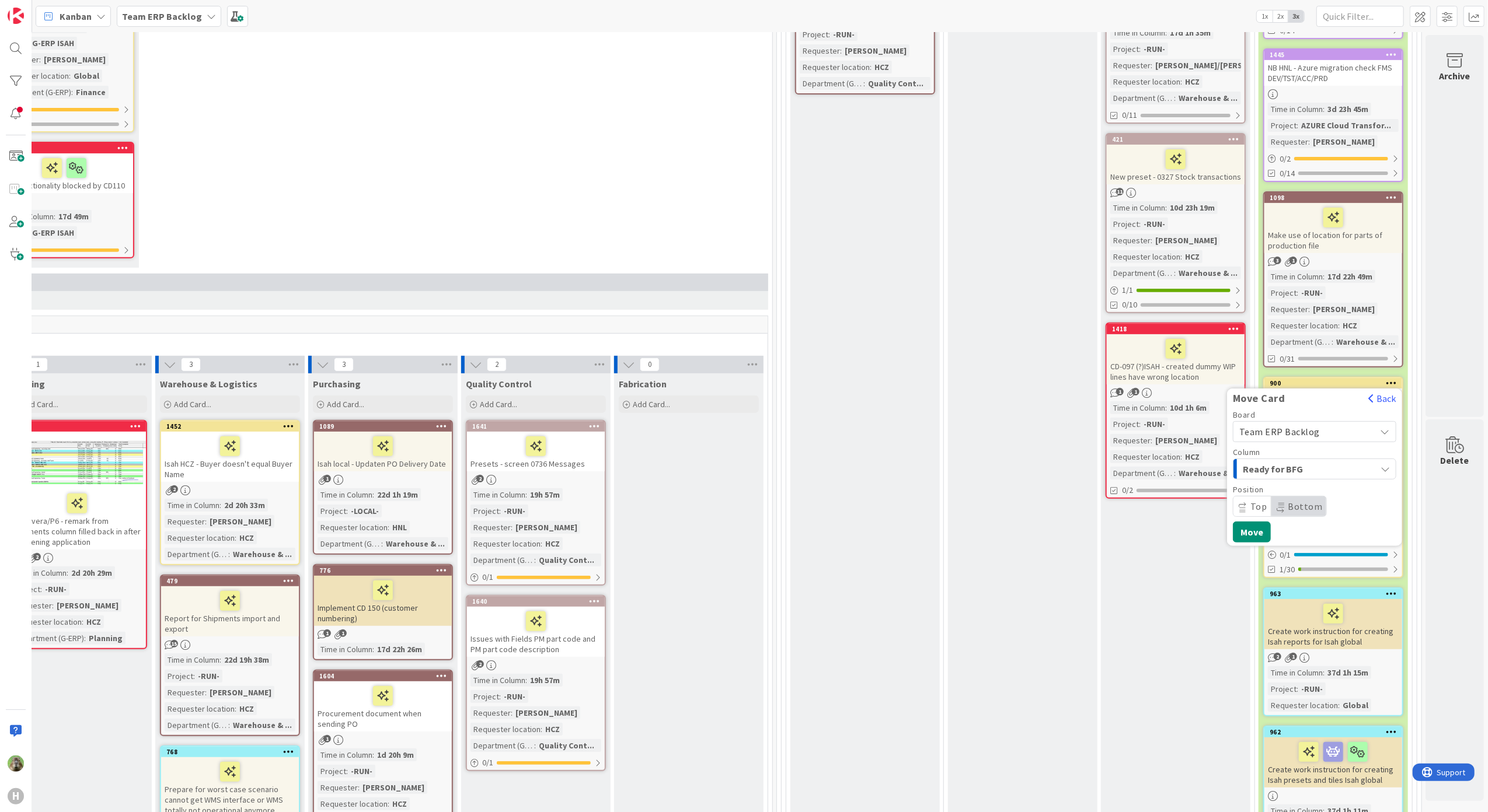
click at [1361, 431] on div "Team ERP Backlog" at bounding box center [1314, 431] width 163 height 21
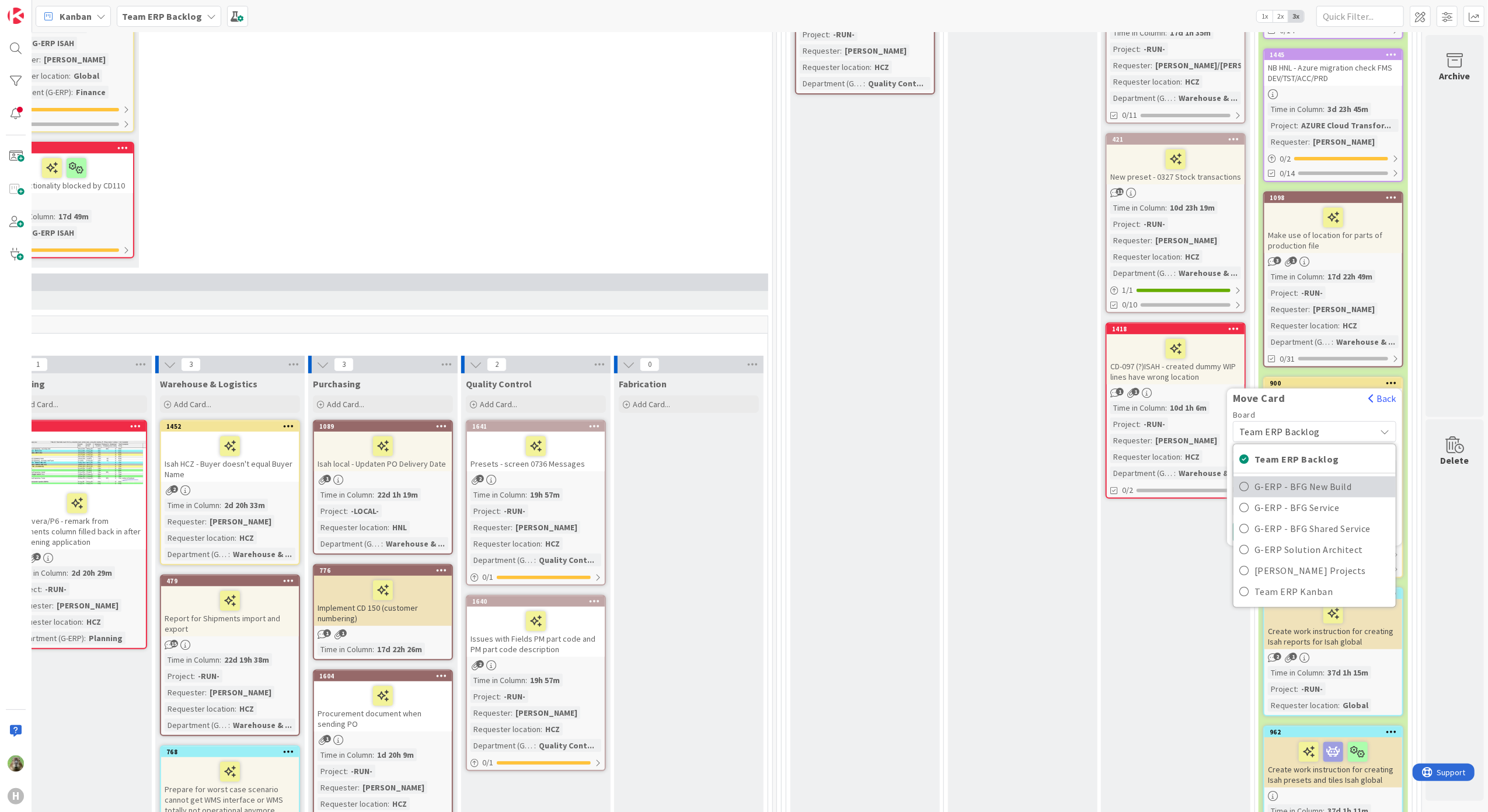
click at [1324, 483] on span "G-ERP - BFG New Build" at bounding box center [1321, 486] width 135 height 17
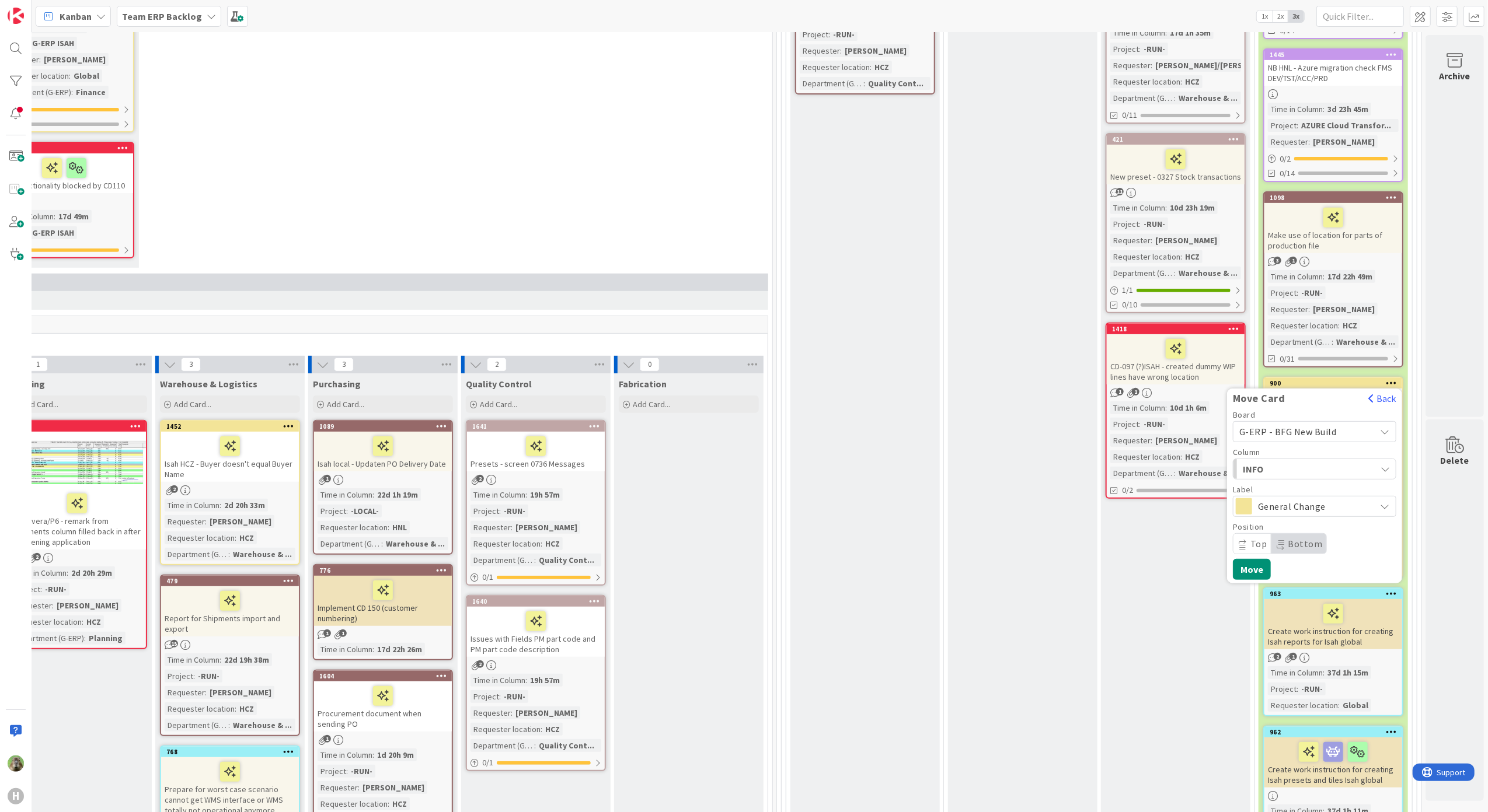
click at [1289, 466] on span "INFO" at bounding box center [1286, 468] width 88 height 15
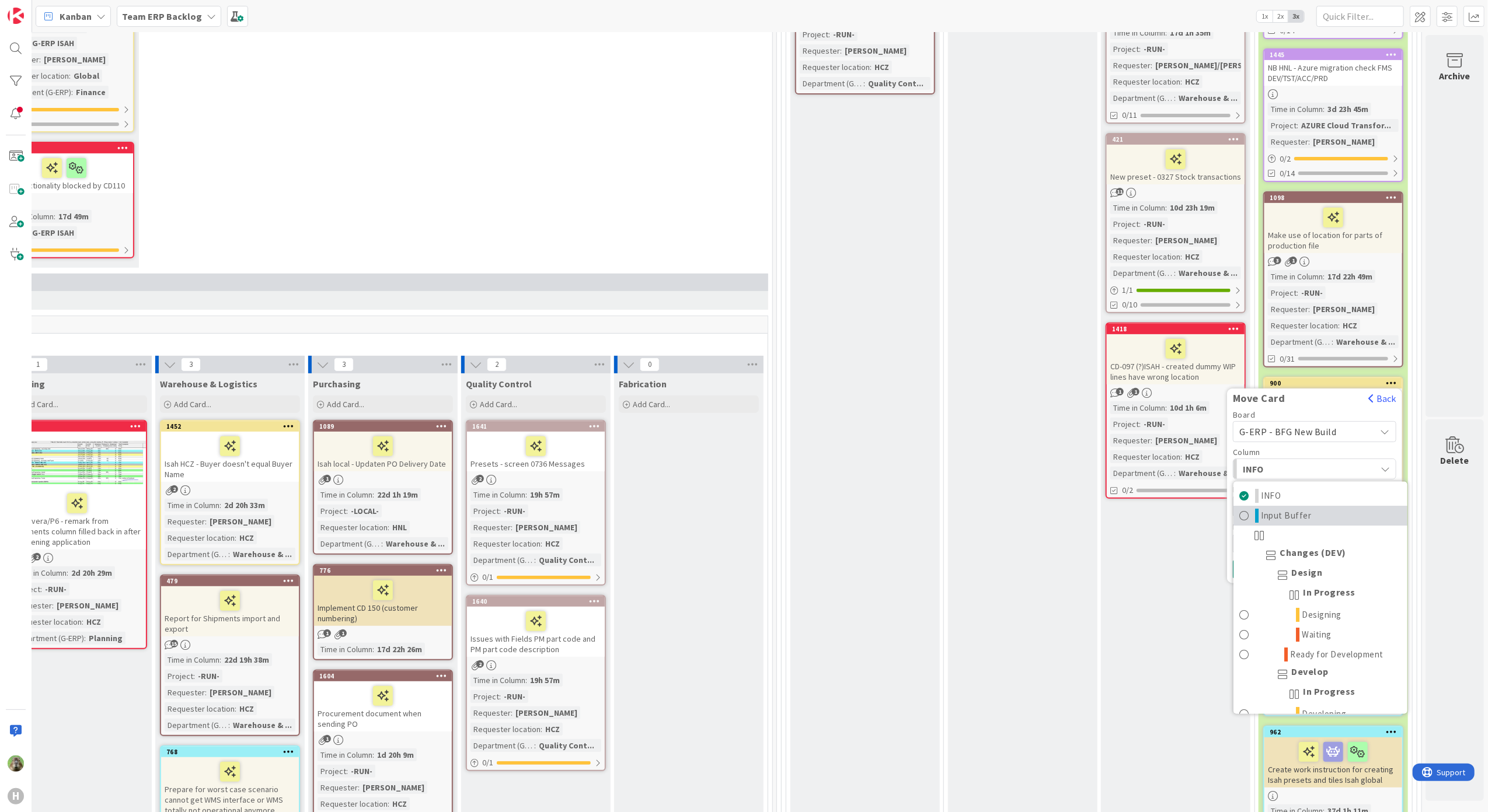
click at [1294, 509] on span "Input Buffer" at bounding box center [1286, 516] width 50 height 14
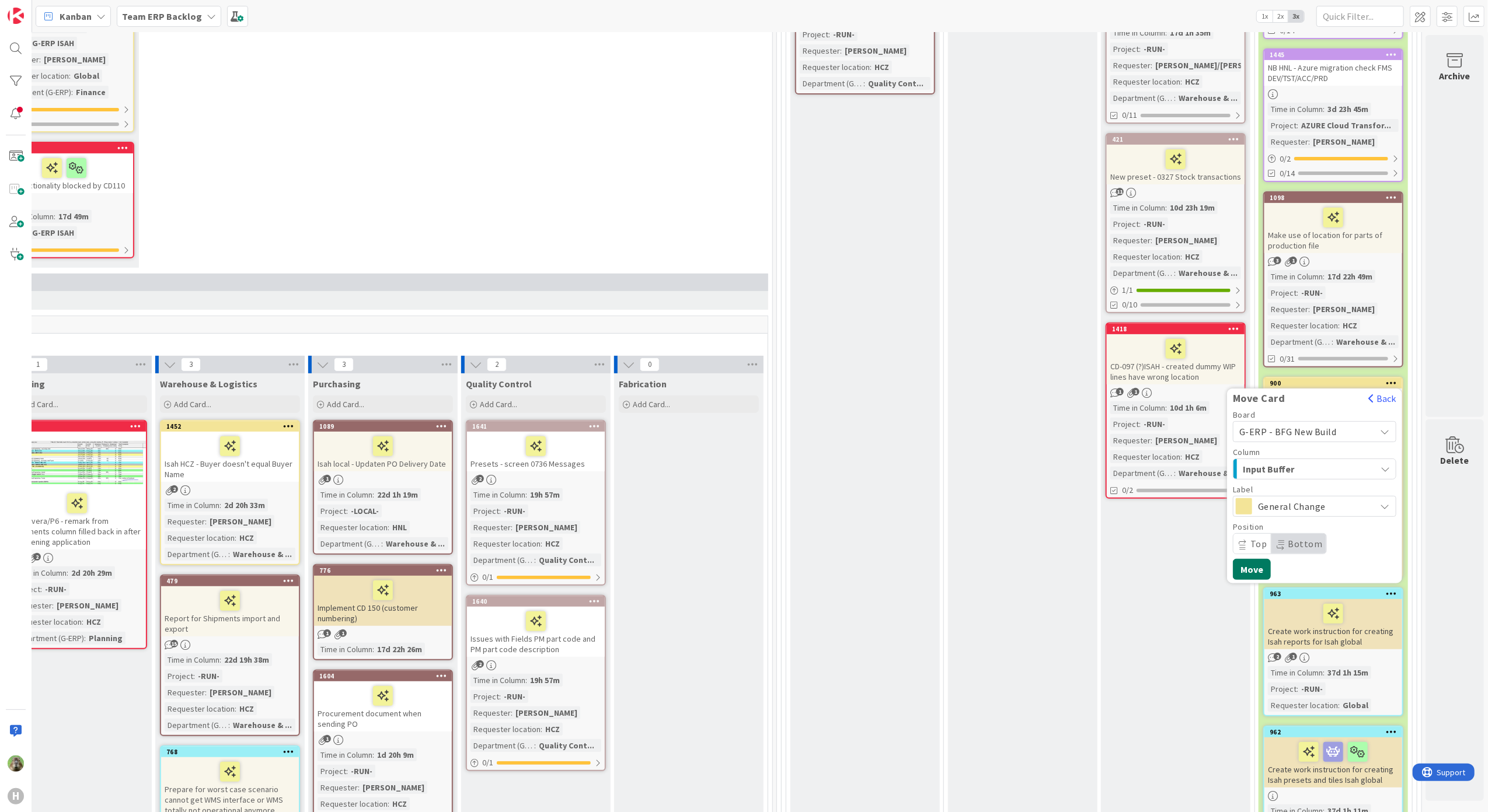
click at [1233, 572] on button "Move" at bounding box center [1252, 569] width 38 height 21
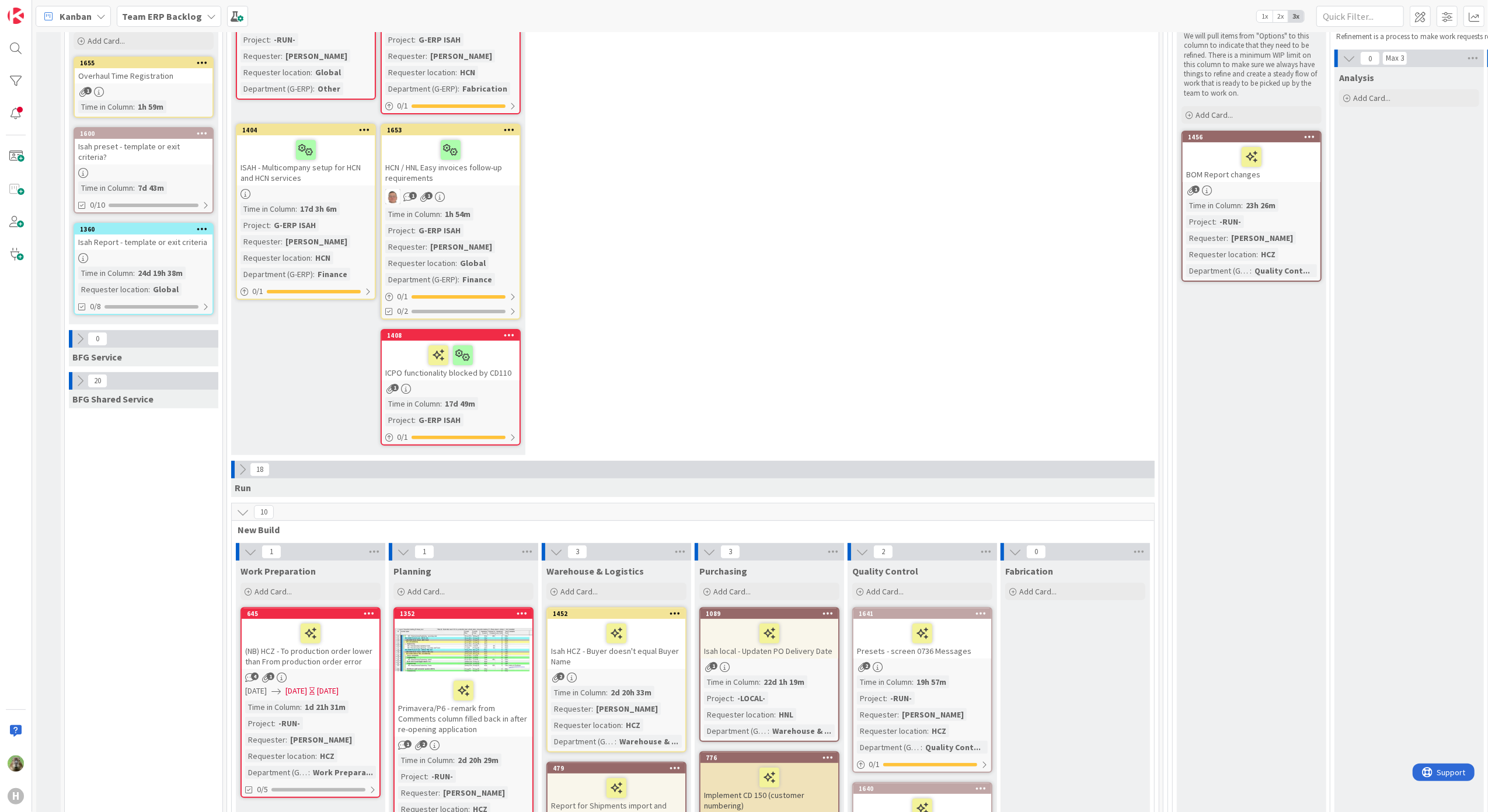
scroll to position [0, 0]
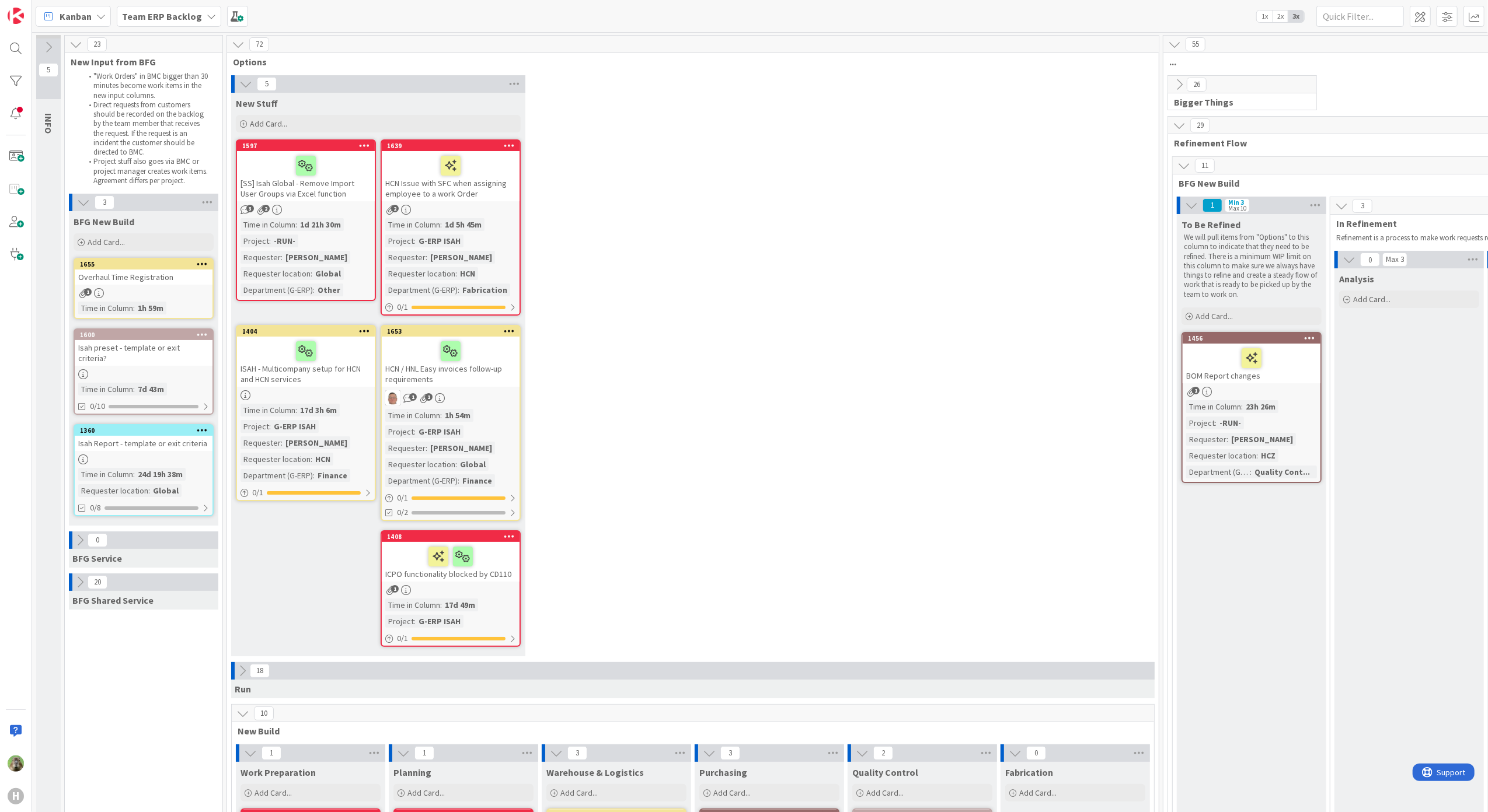
click at [181, 274] on div "Overhaul Time Registration" at bounding box center [144, 277] width 138 height 15
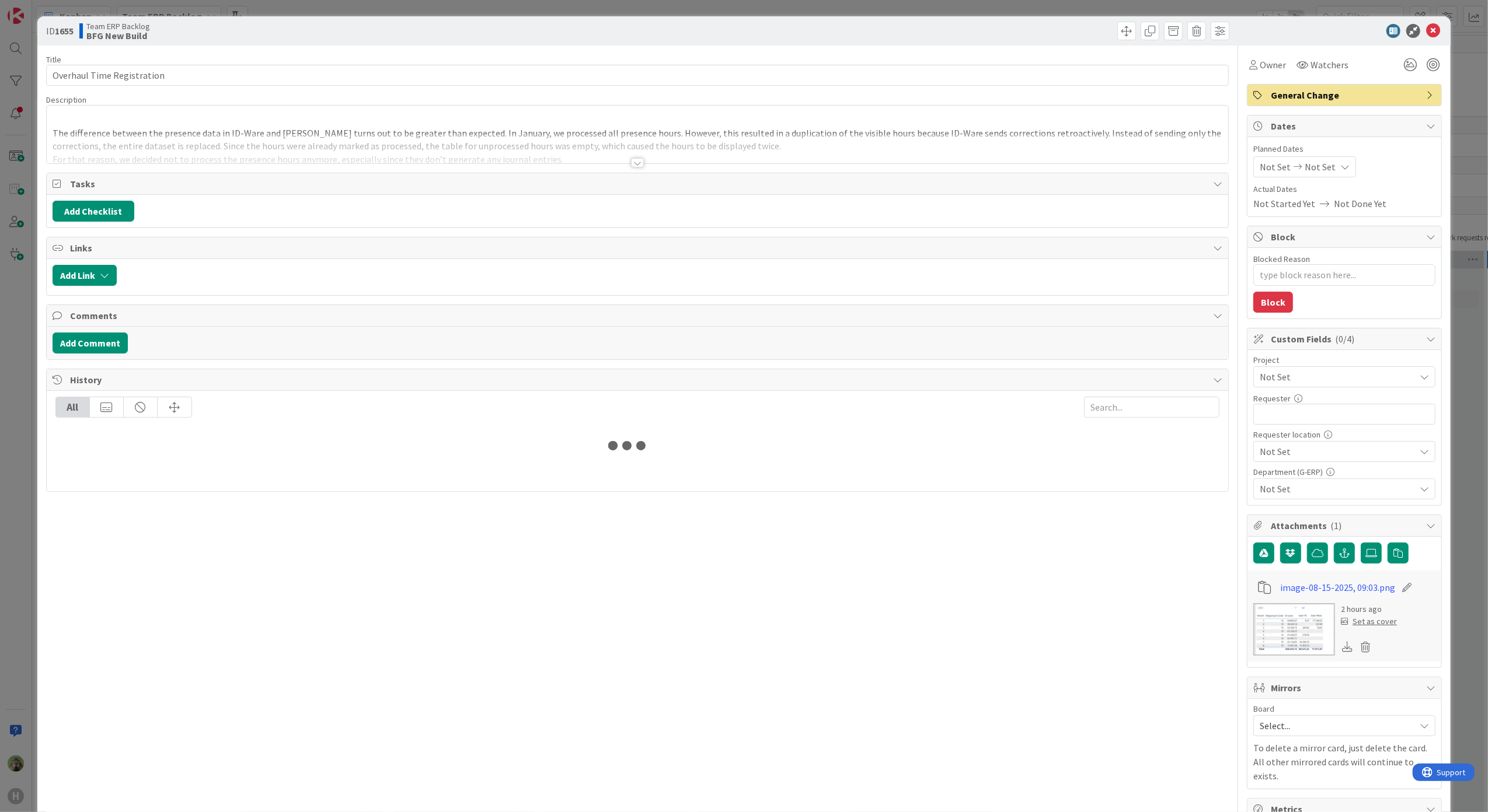
type textarea "x"
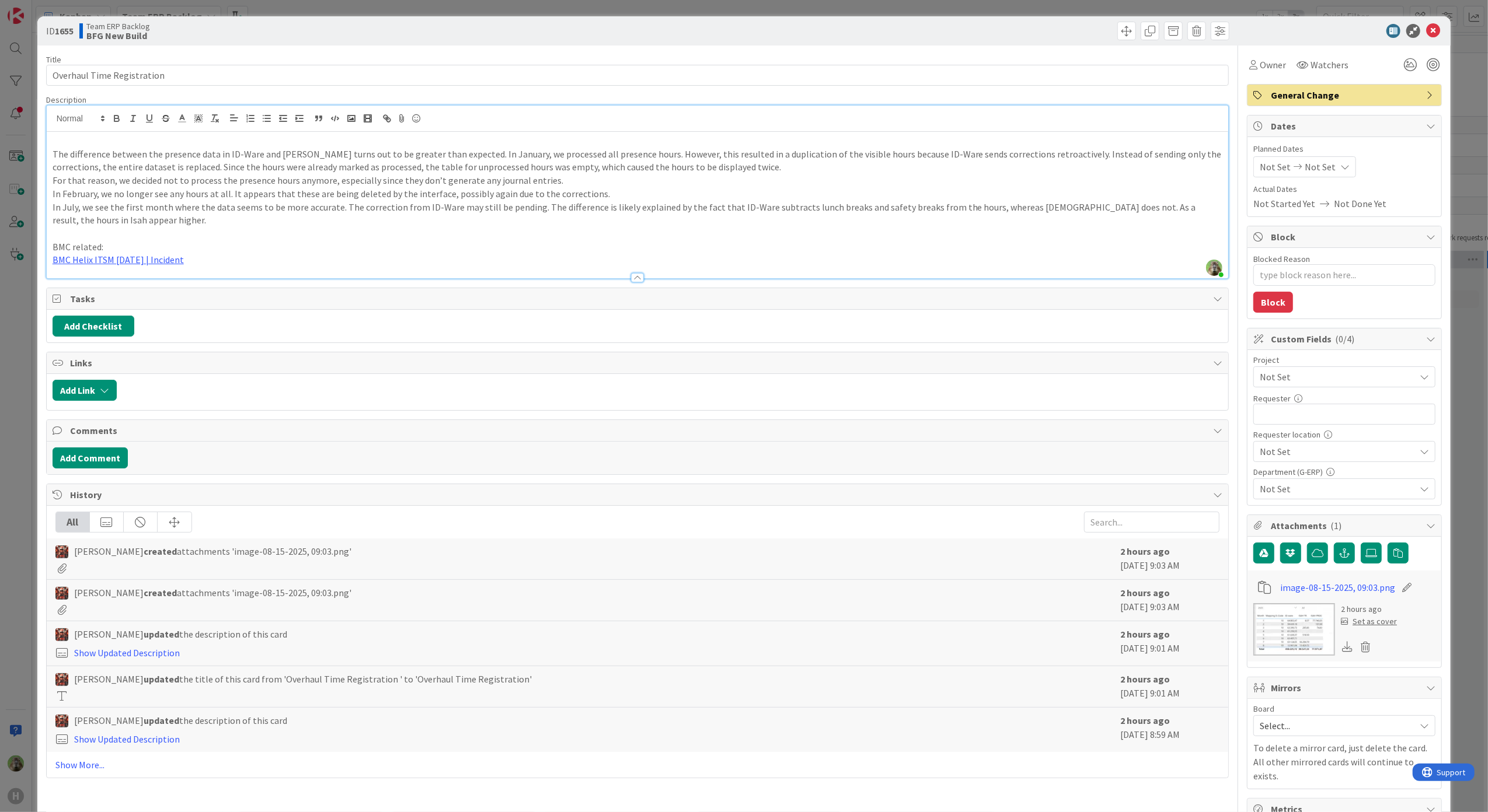
click at [580, 133] on div "The difference between the presence data in ID-Ware and Isah turns out to be gr…" at bounding box center [638, 205] width 1182 height 146
click at [135, 254] on link "BMC Helix ITSM 23.3.02 | Incident" at bounding box center [118, 259] width 131 height 12
click at [143, 277] on link "https://huisman-smartit.onbmc.com/smartit/app/#/incident/AGGF4KX6HRENQATAV5VFTA…" at bounding box center [105, 282] width 117 height 15
click at [14, 356] on div "ID 1655 Team ERP Backlog BFG New Build Title 26 / 128 Overhaul Time Registratio…" at bounding box center [744, 406] width 1488 height 812
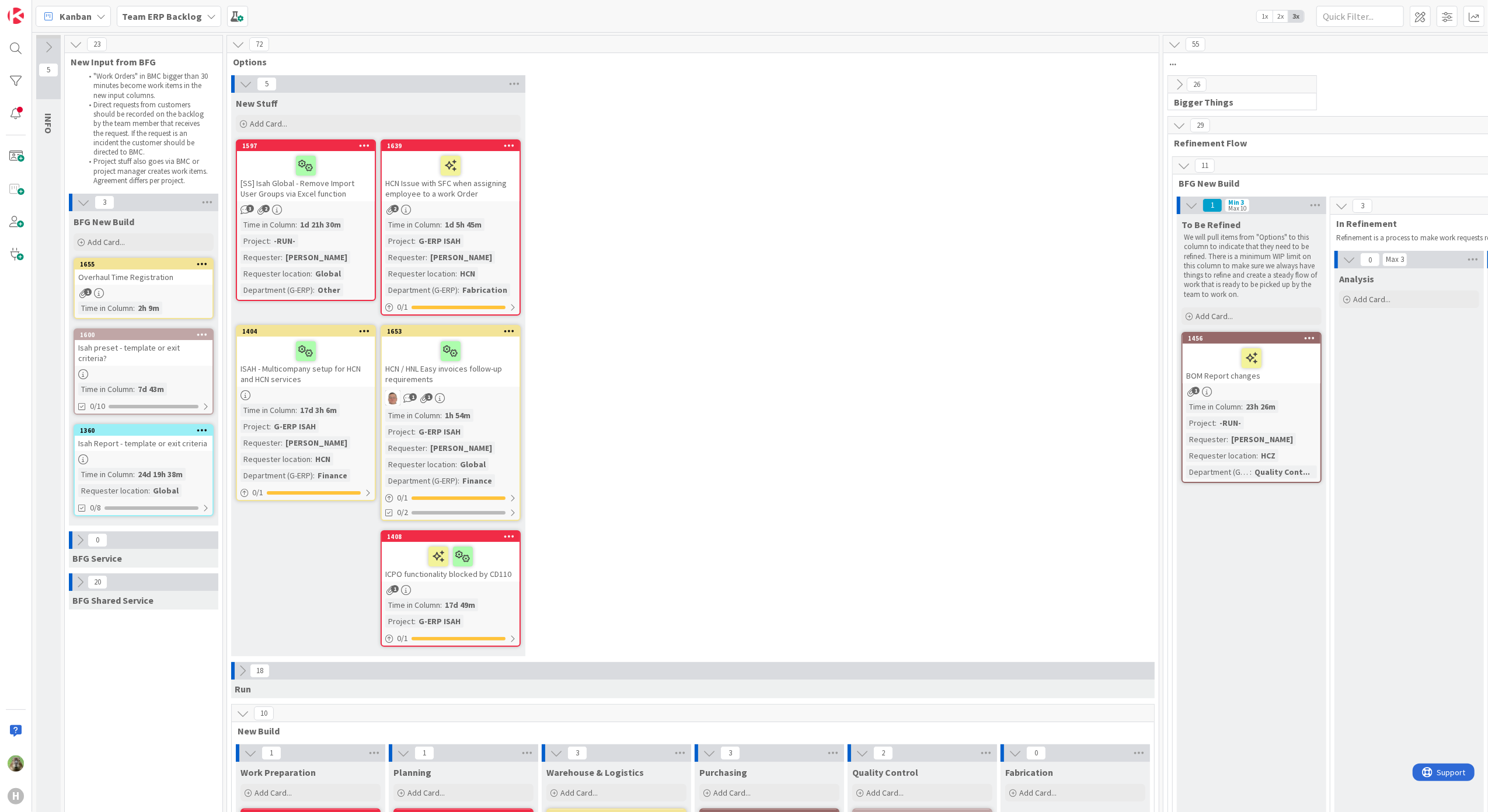
click at [73, 574] on button at bounding box center [80, 581] width 15 height 15
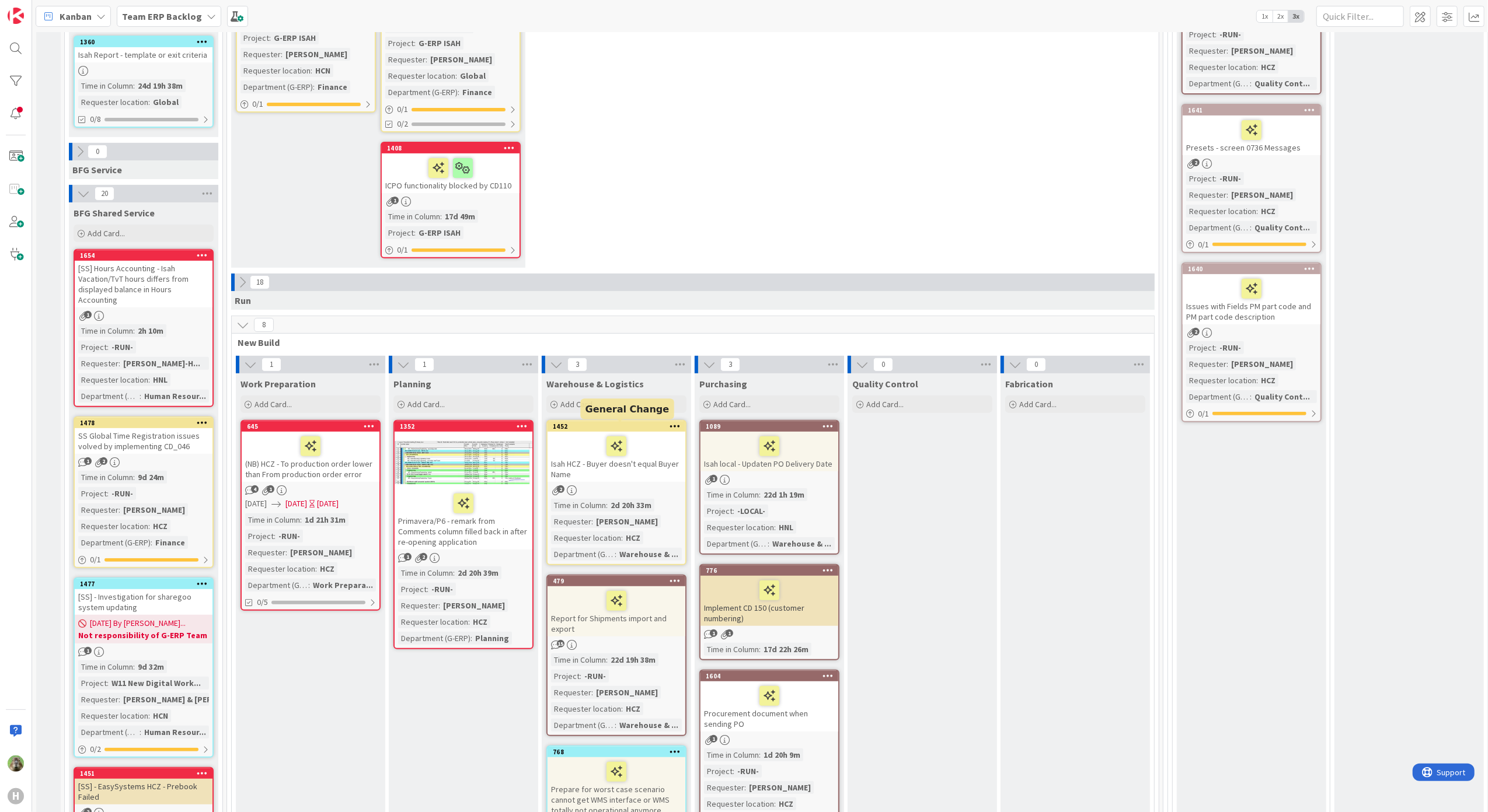
scroll to position [77, 0]
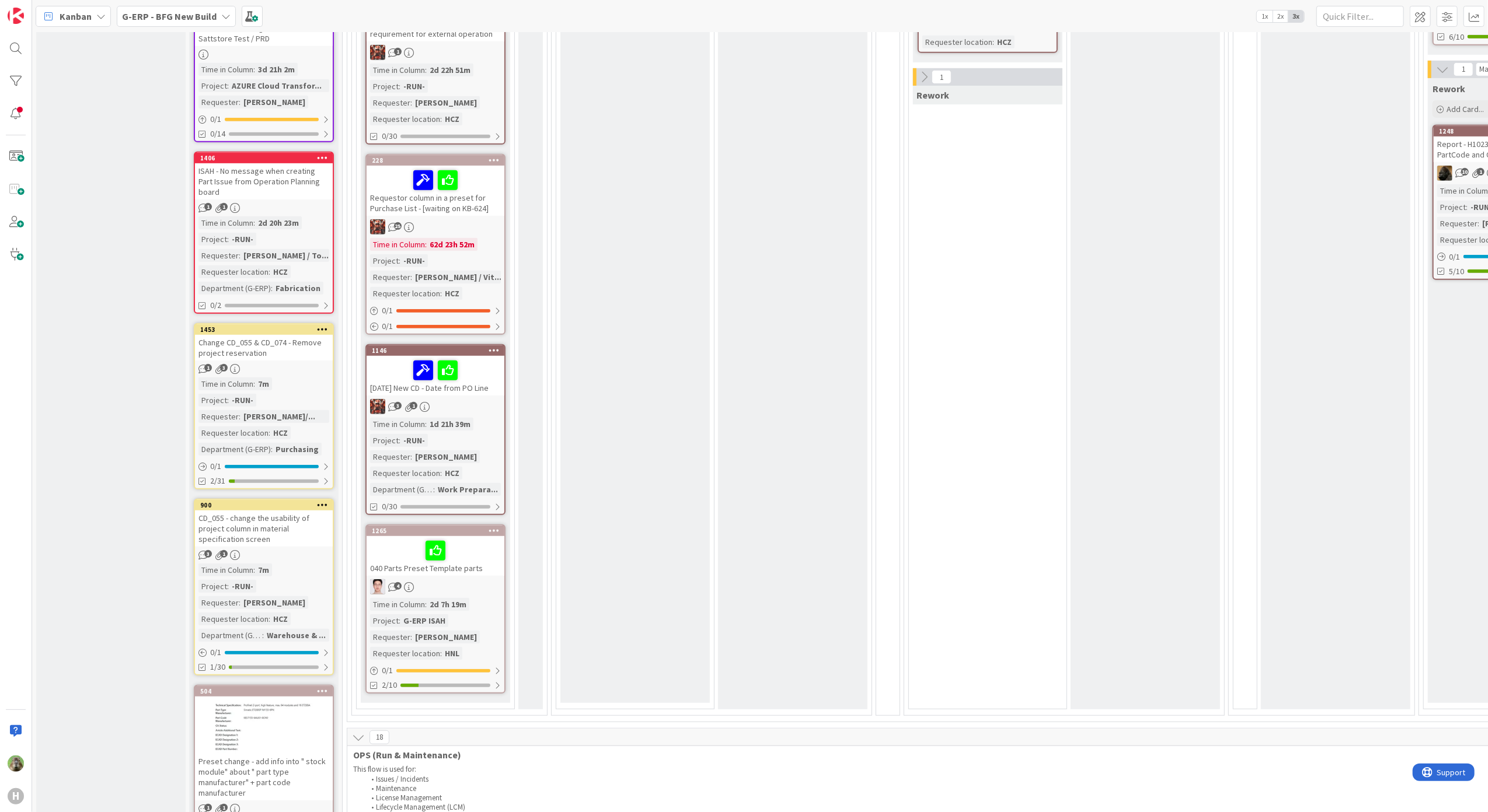
scroll to position [563, 0]
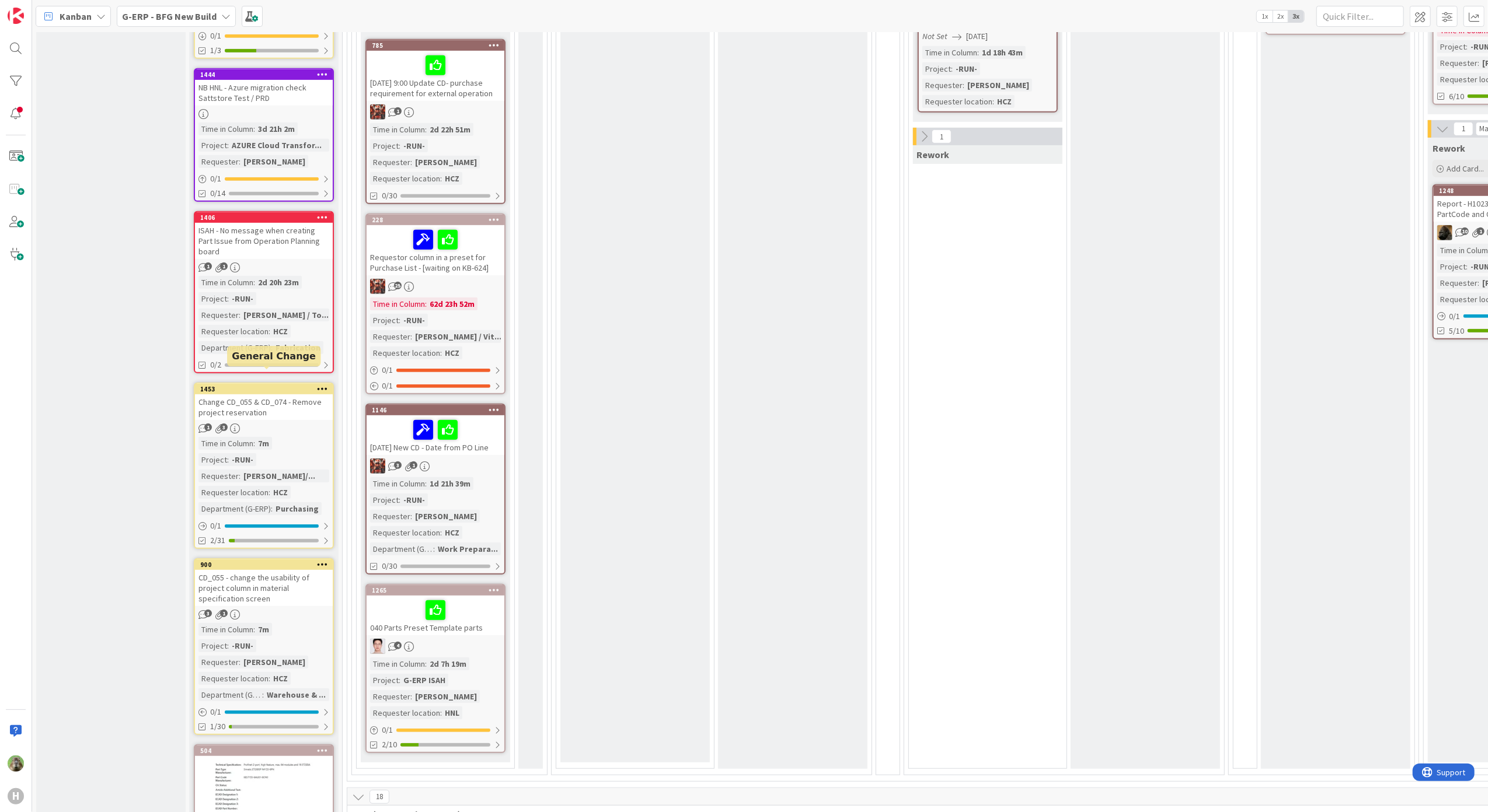
click at [281, 385] on div "1453" at bounding box center [266, 389] width 132 height 8
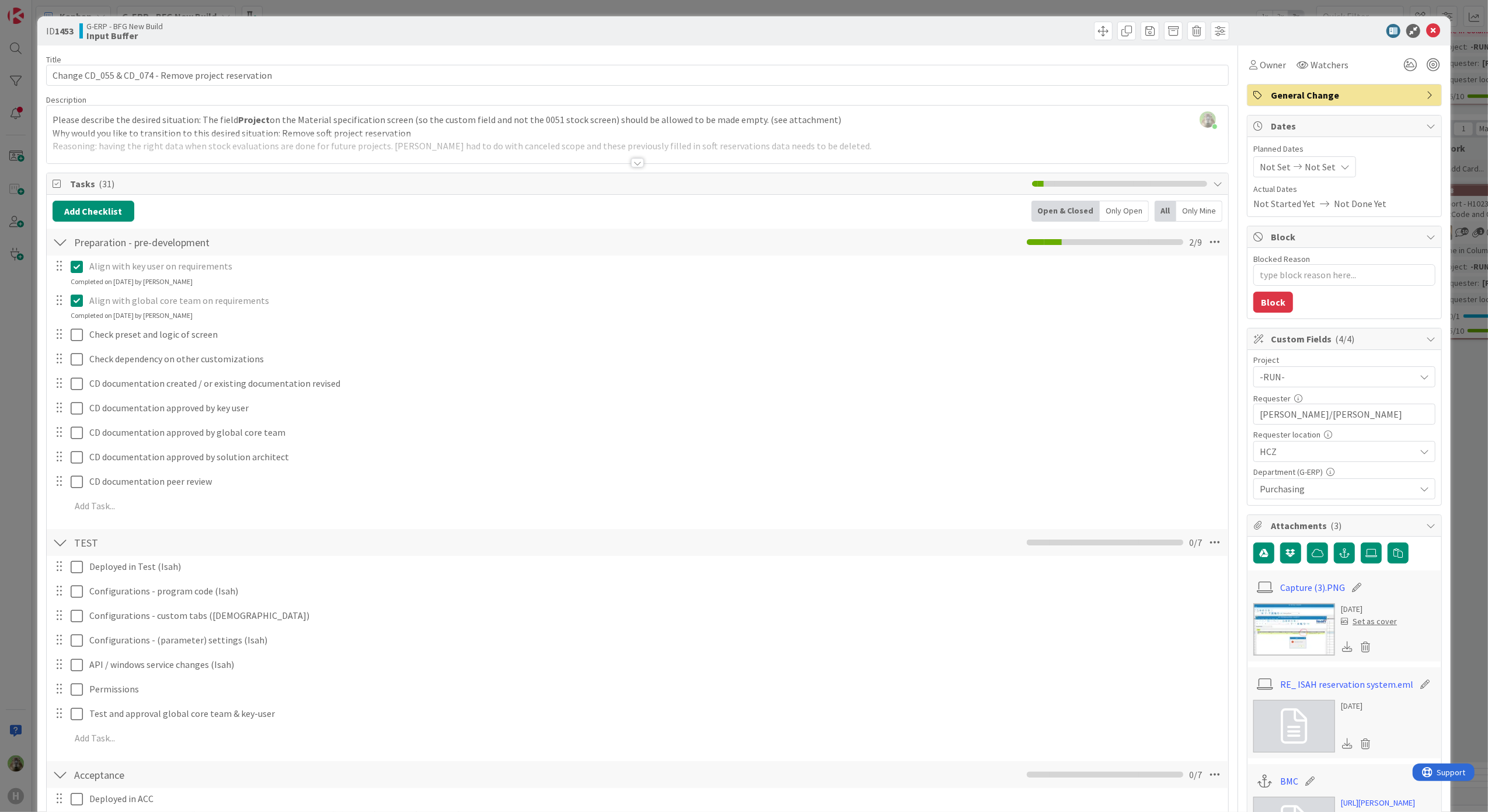
click at [15, 532] on div "ID 1453 G-ERP - BFG New Build Input Buffer Title 51 / 128 Change CD_055 & CD_07…" at bounding box center [744, 406] width 1488 height 812
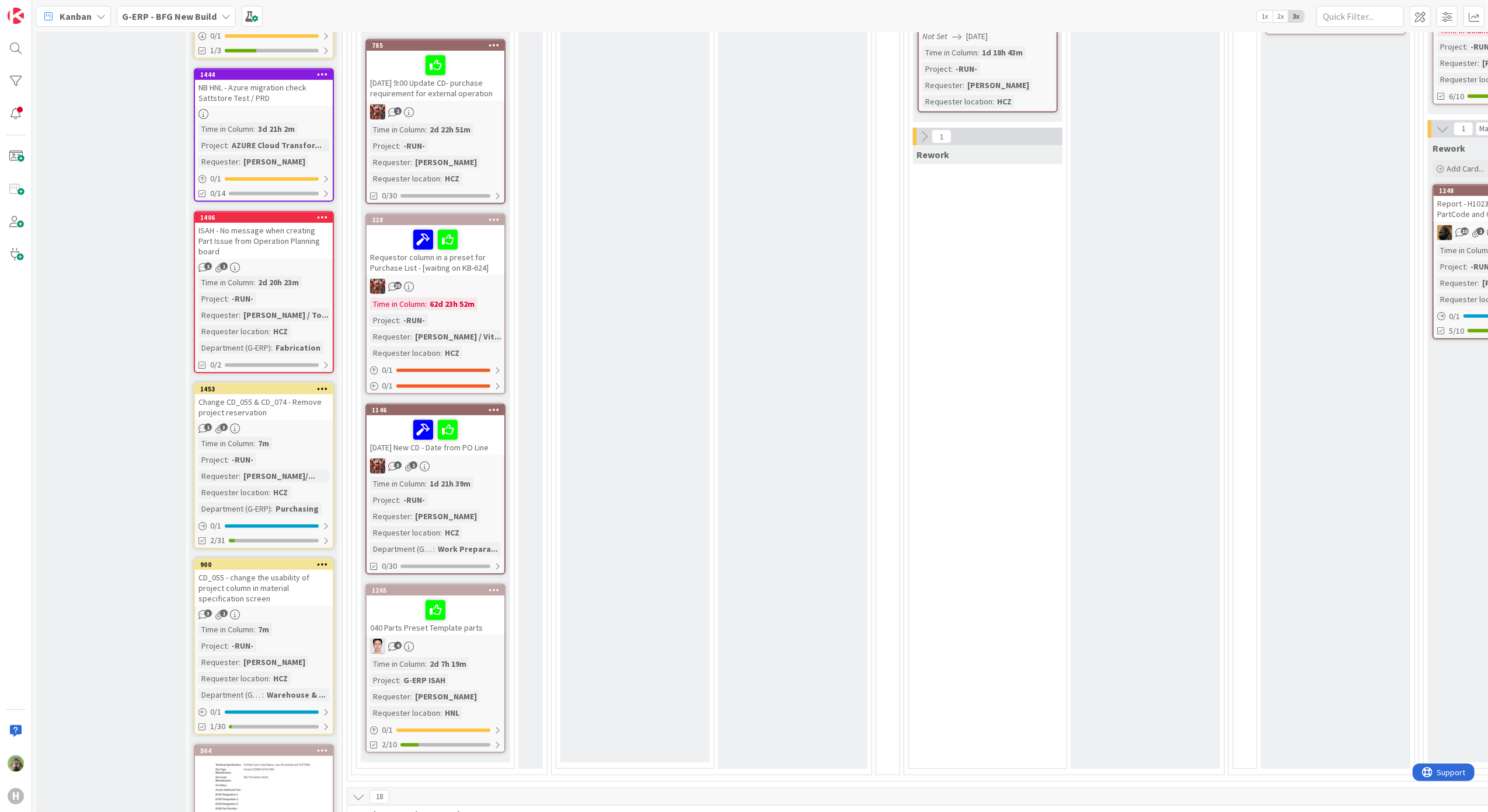
click at [267, 572] on div "CD_055 - change the usability of project column in material specification screen" at bounding box center [264, 588] width 138 height 36
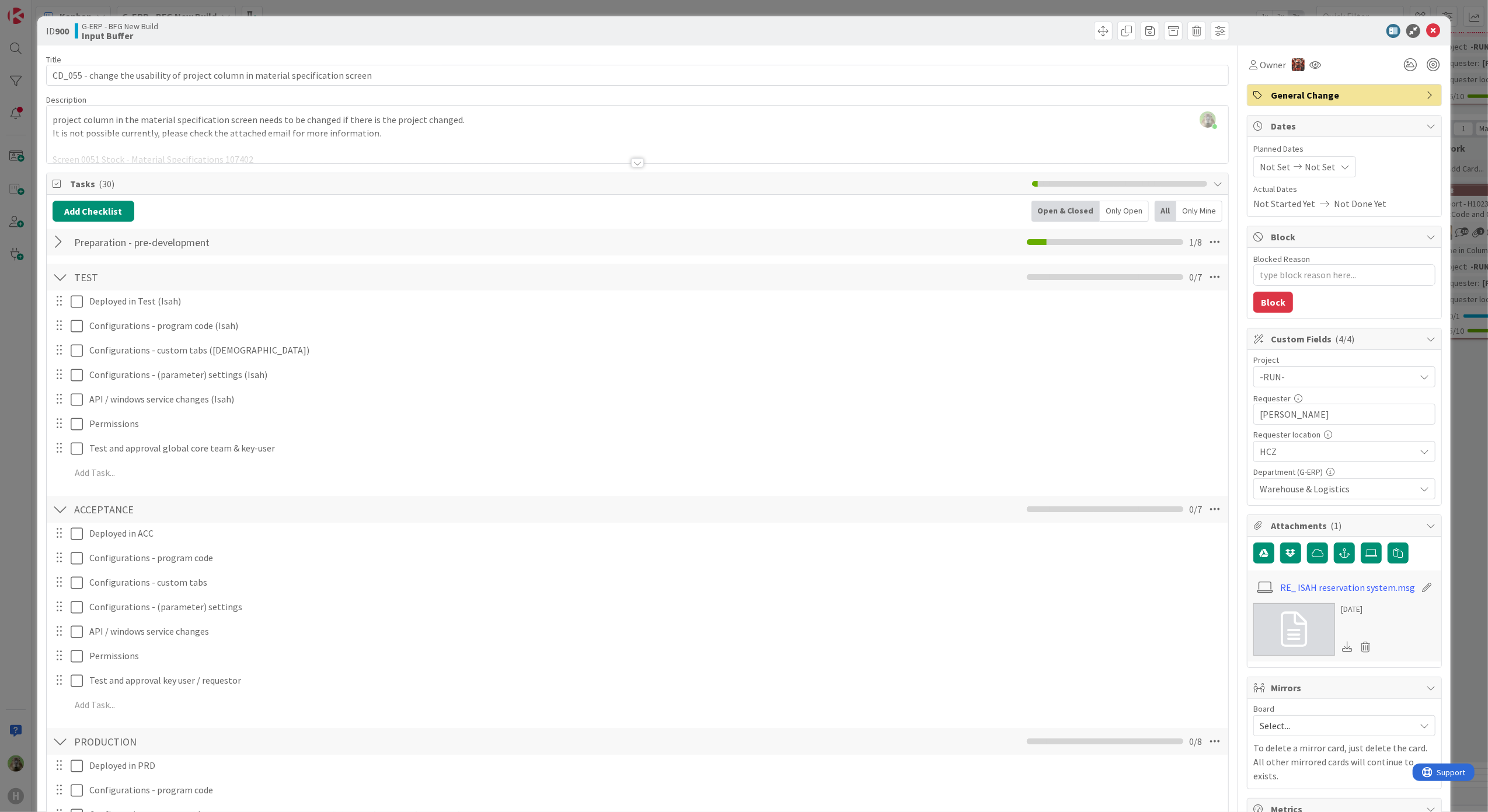
click at [10, 581] on div "ID 900 G-ERP - BFG New Build Input Buffer Title 80 / 128 CD_055 - change the us…" at bounding box center [744, 406] width 1488 height 812
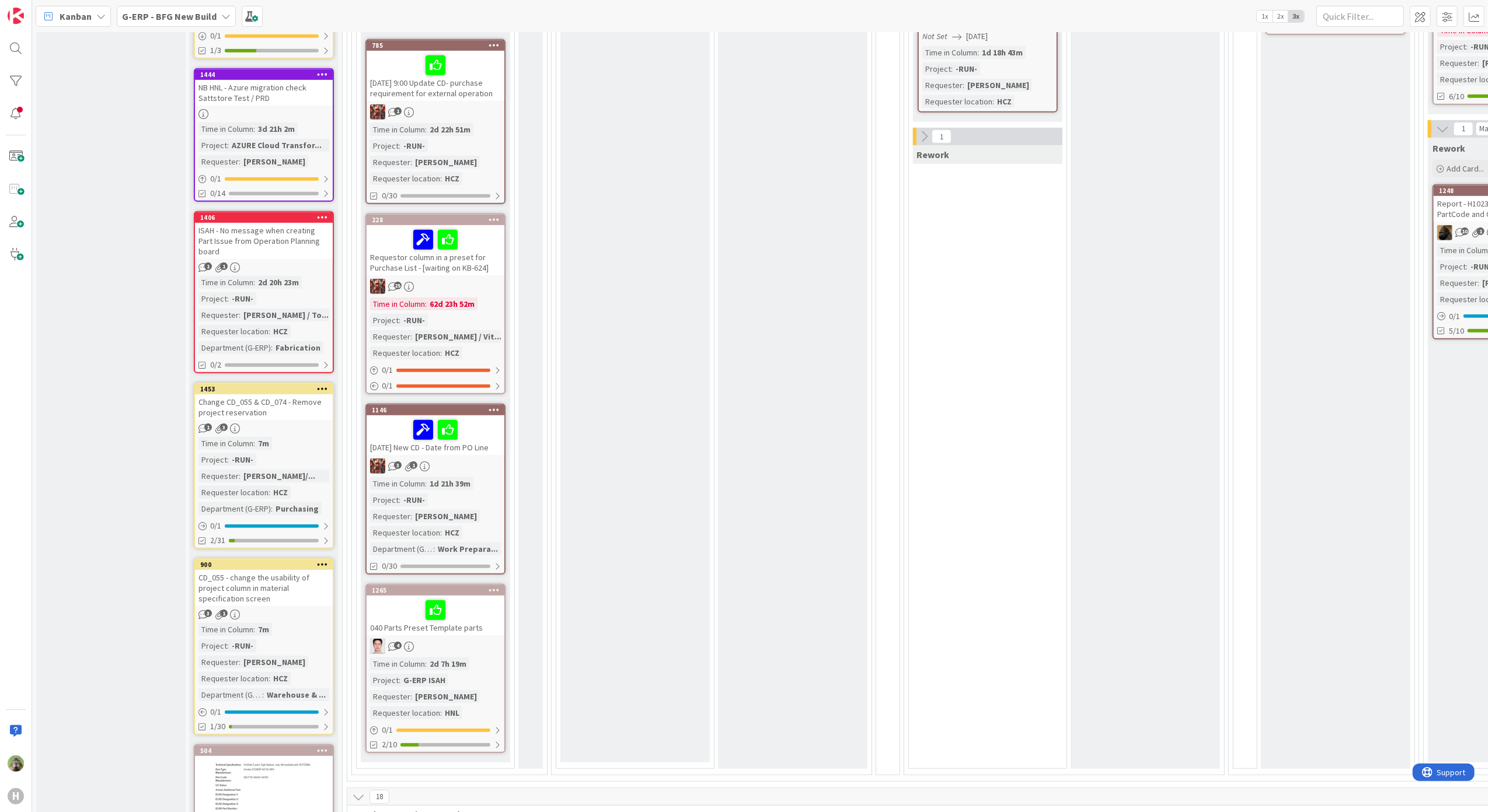
click at [256, 572] on div "CD_055 - change the usability of project column in material specification screen" at bounding box center [264, 588] width 138 height 36
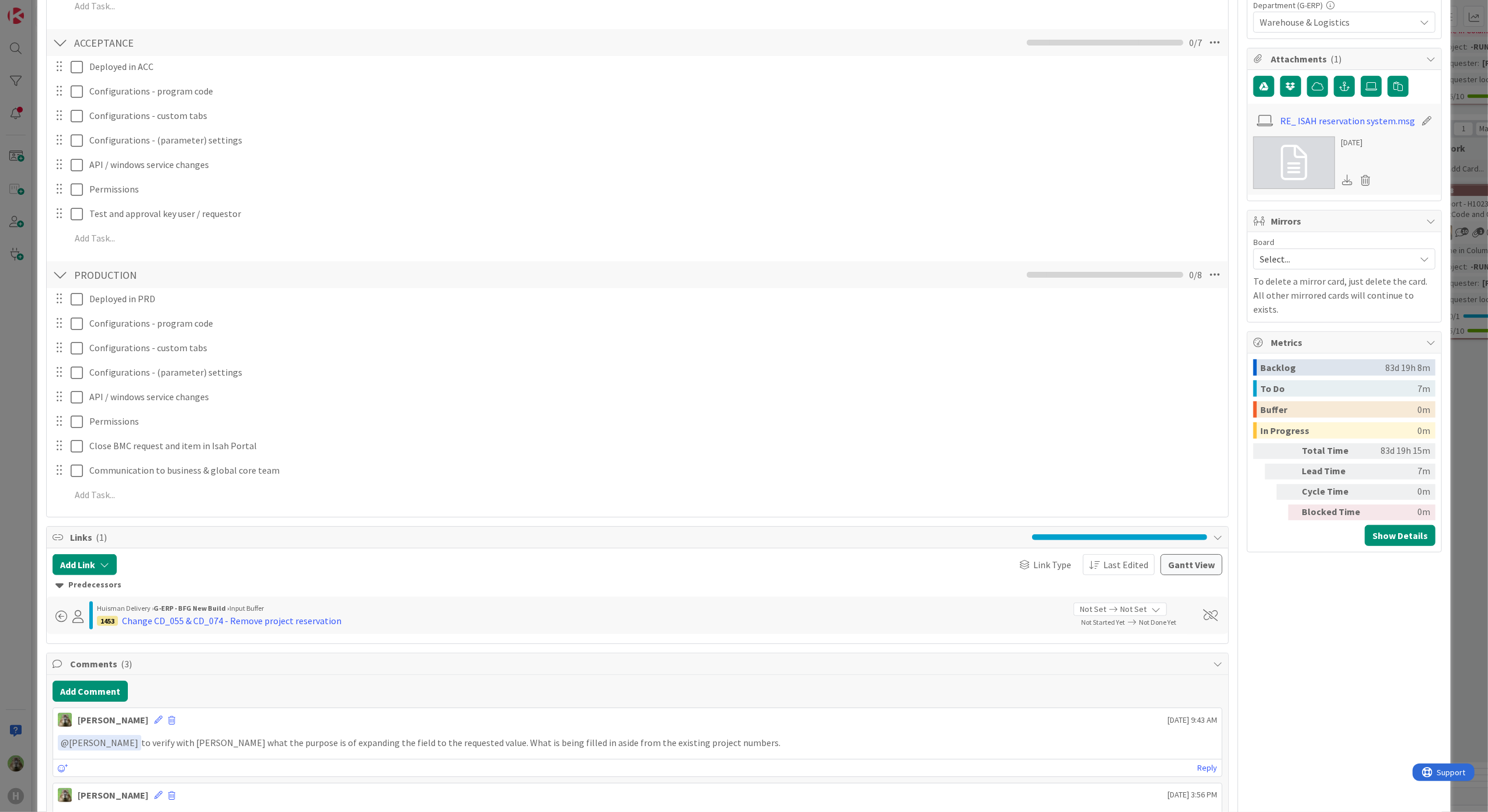
drag, startPoint x: 21, startPoint y: 583, endPoint x: 45, endPoint y: 574, distance: 25.6
click at [22, 583] on div "ID 900 G-ERP - BFG New Build Input Buffer Title 80 / 128 CD_055 - change the us…" at bounding box center [744, 406] width 1488 height 812
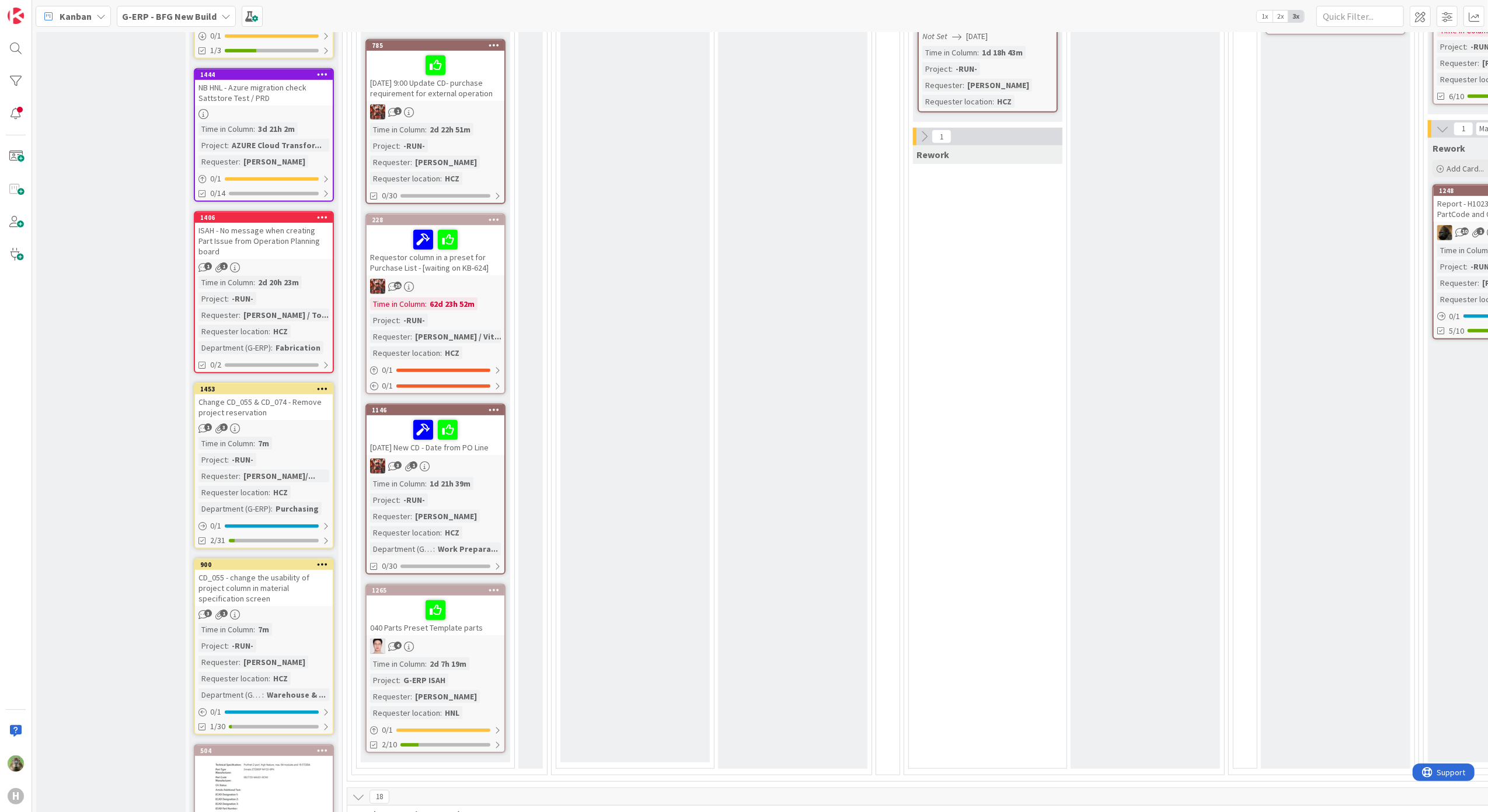
click at [303, 404] on div "Change CD_055 & CD_074 - Remove project reservation" at bounding box center [264, 407] width 138 height 26
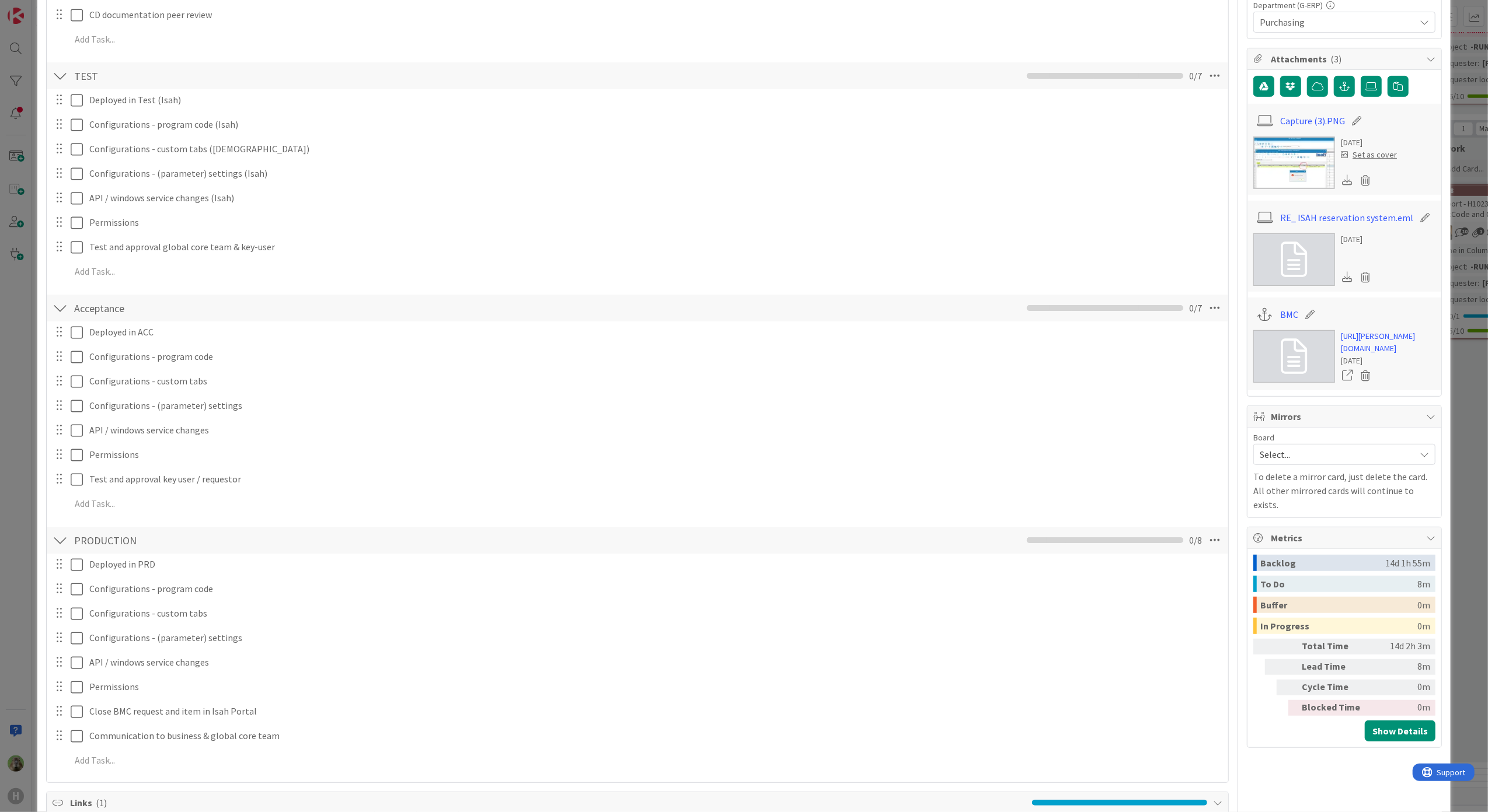
scroll to position [855, 0]
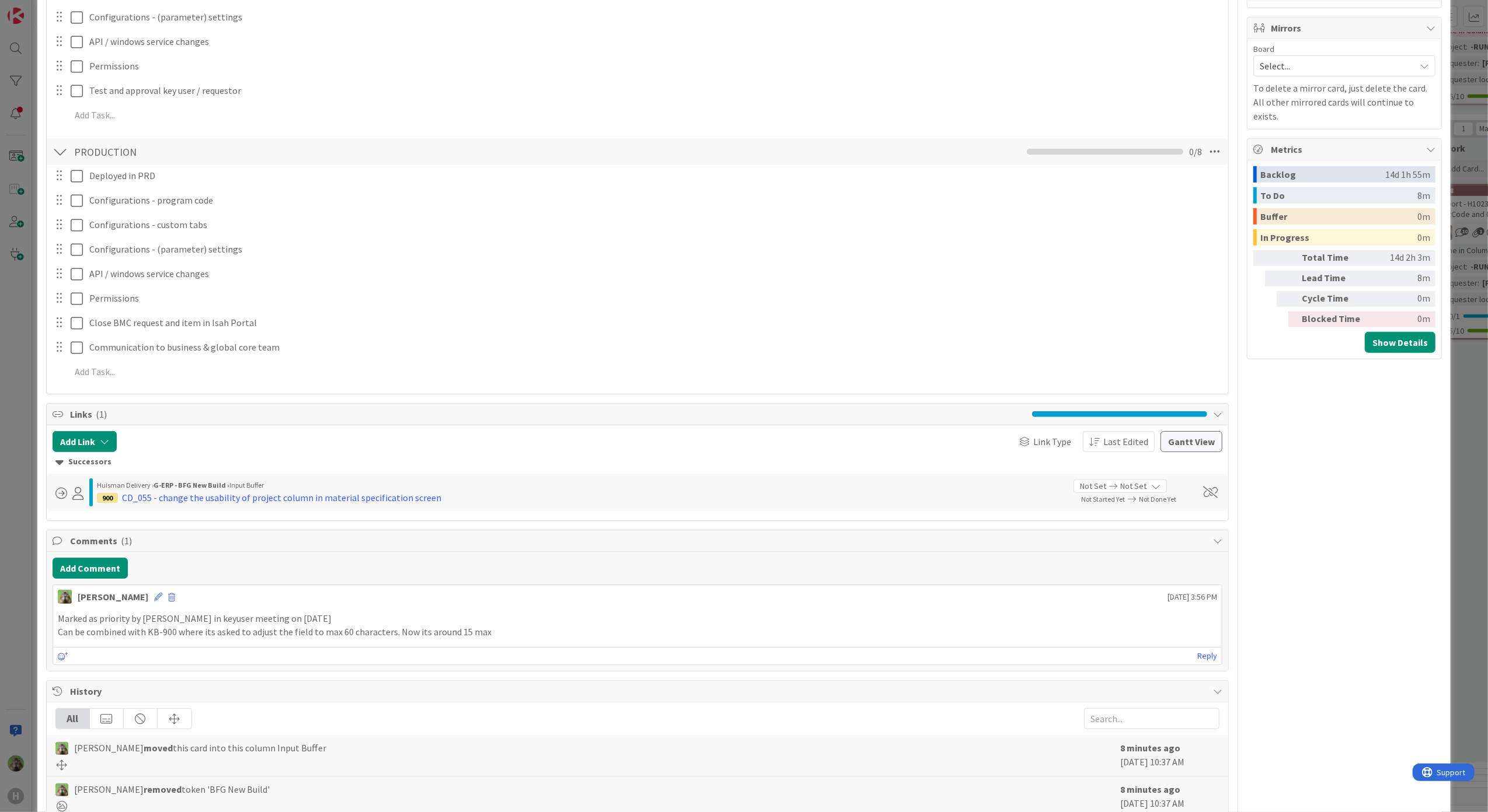
click at [7, 544] on div "ID 1453 G-ERP - BFG New Build Input Buffer Title 51 / 128 Change CD_055 & CD_07…" at bounding box center [744, 406] width 1488 height 812
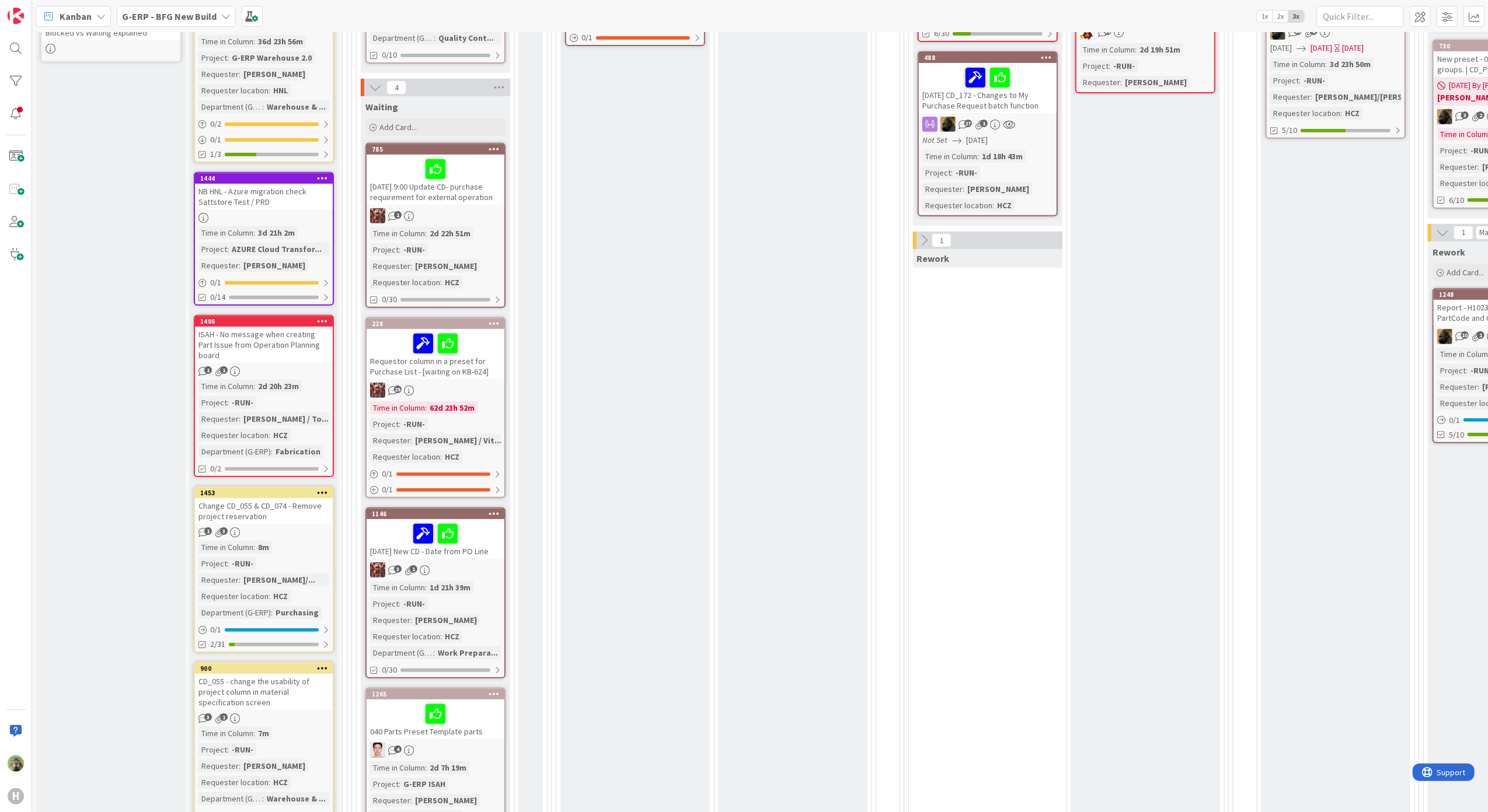
scroll to position [467, 0]
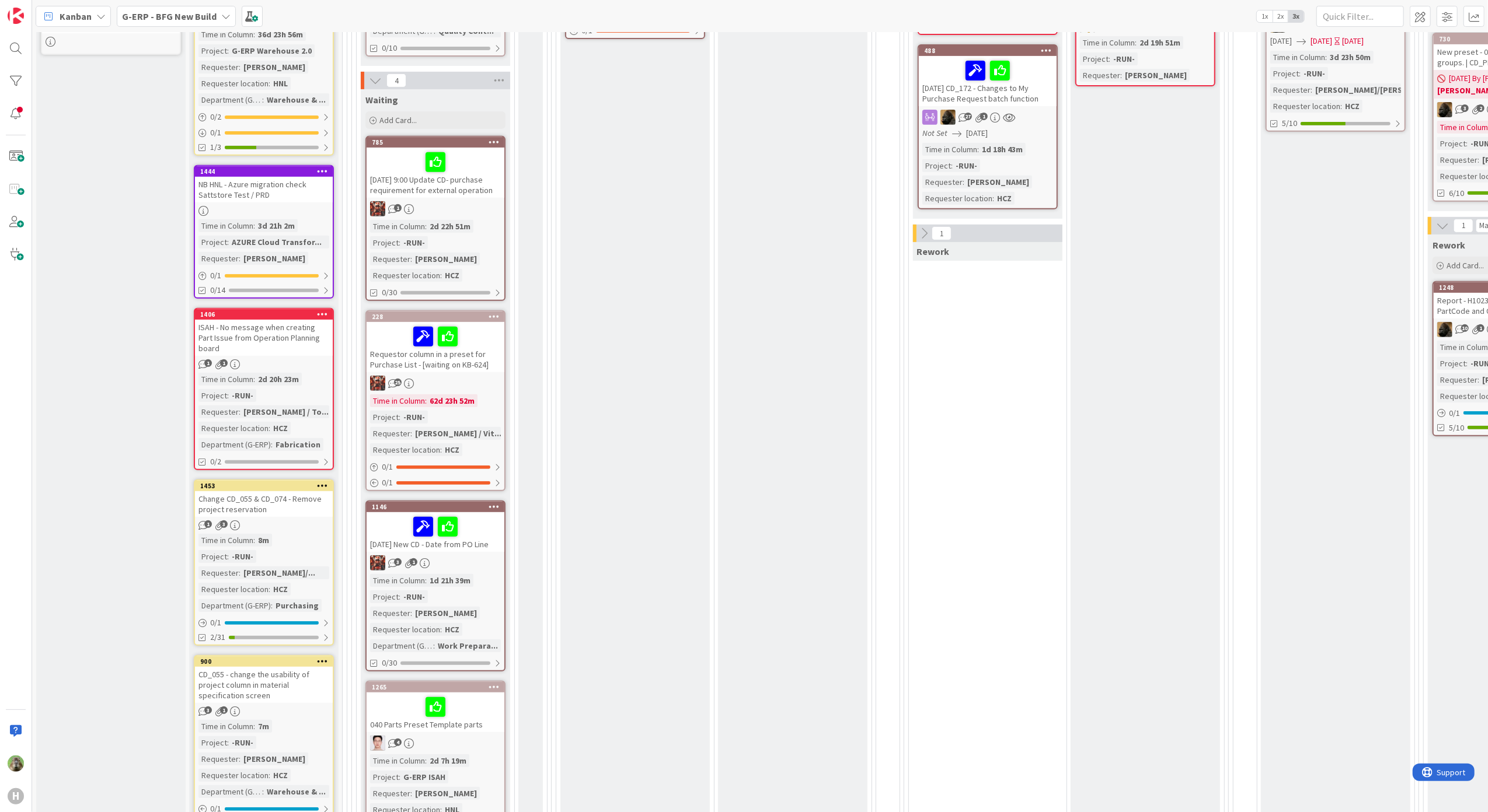
click at [303, 323] on div "ISAH - No message when creating Part Issue from Operation Planning board" at bounding box center [264, 338] width 138 height 36
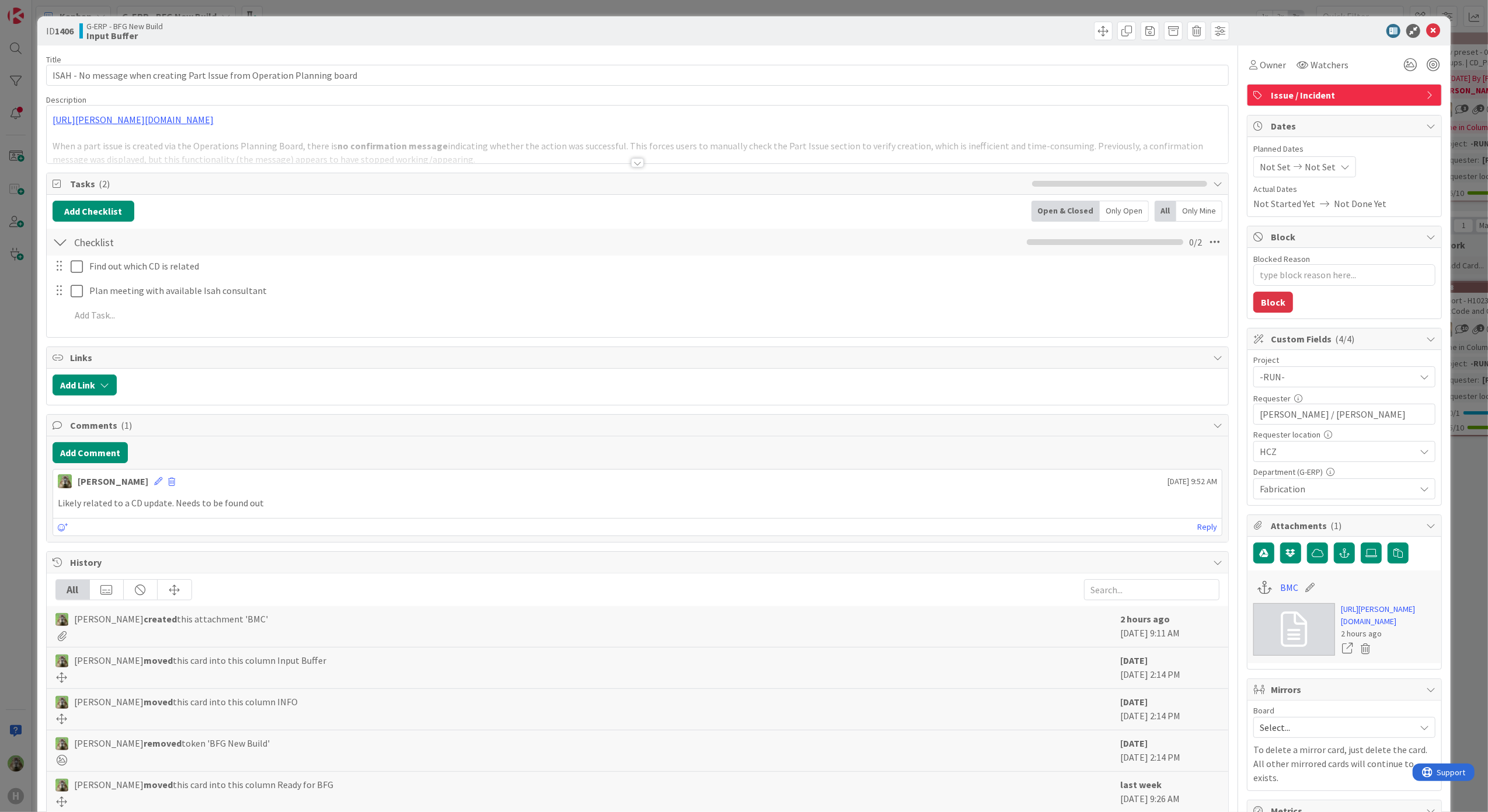
click at [540, 134] on div at bounding box center [638, 148] width 1182 height 30
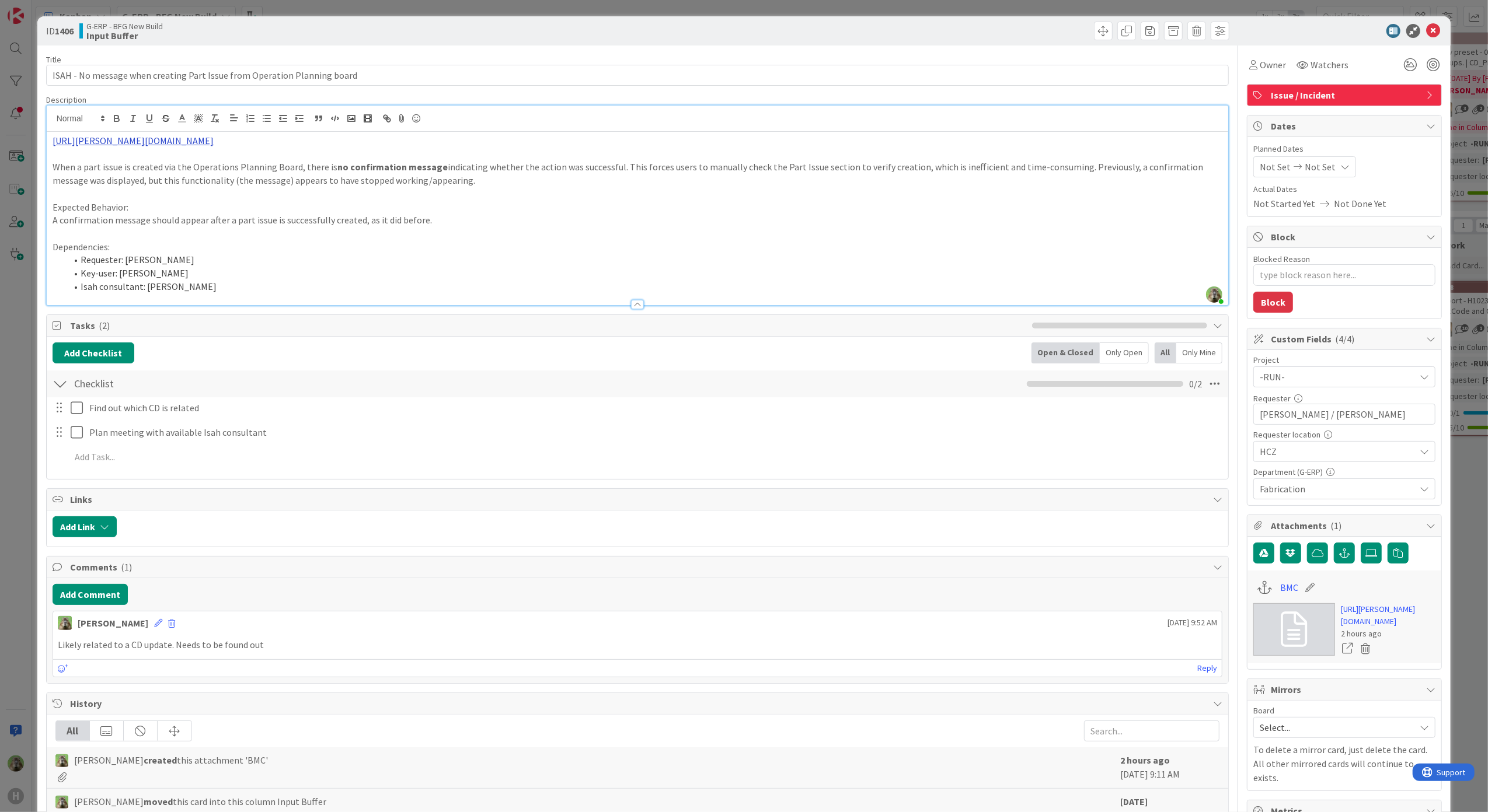
click at [213, 143] on link "https://huisman-smartit.onbmc.com/smartit/app/#/incident/AGGHEXFAF704DATAFJDYTA…" at bounding box center [133, 140] width 161 height 12
click at [227, 165] on link "https://huisman-smartit.onbmc.com/smartit/app#/incident/AGGHEXFAF704DATAFJDYTAF…" at bounding box center [232, 163] width 117 height 15
click at [586, 227] on p at bounding box center [637, 233] width 1171 height 13
click at [213, 140] on link "https://huisman-smartit.onbmc.com/smartit/app/#/incident/AGGHEXFAF704DATAFJDYTA…" at bounding box center [133, 140] width 161 height 12
click at [276, 156] on div "https://huisman-smartit.onbmc.com/smartit/app#/incident/AGGHEXFAF704DATAFJDYTAF…" at bounding box center [243, 163] width 231 height 22
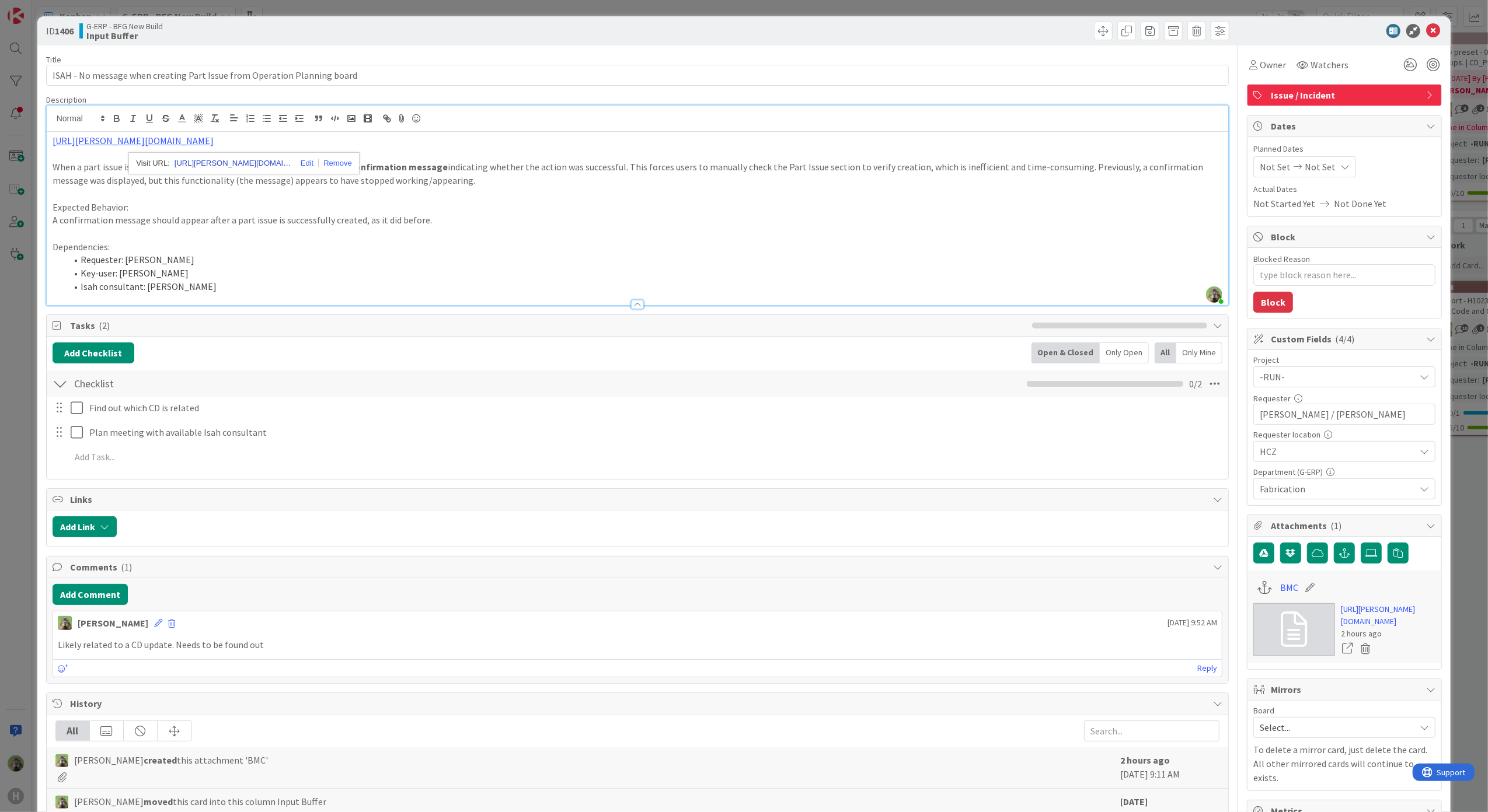
click at [267, 160] on link "https://huisman-smartit.onbmc.com/smartit/app#/incident/AGGHEXFAF704DATAFJDYTAF…" at bounding box center [232, 163] width 117 height 15
click at [498, 196] on p at bounding box center [637, 194] width 1171 height 13
click at [532, 183] on p "When a part issue is created via the Operations Planning Board, there is no con…" at bounding box center [637, 173] width 1171 height 27
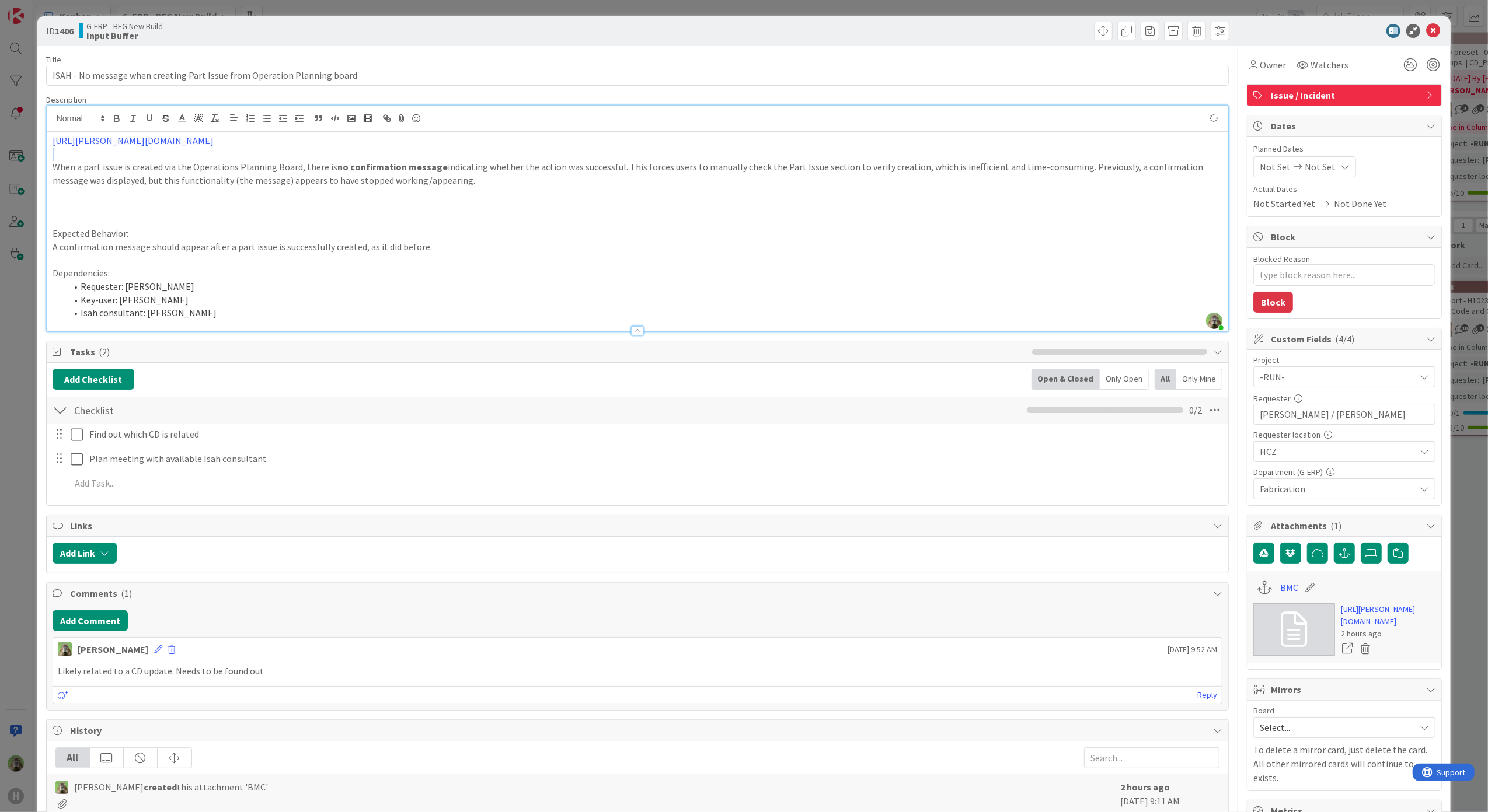
type textarea "x"
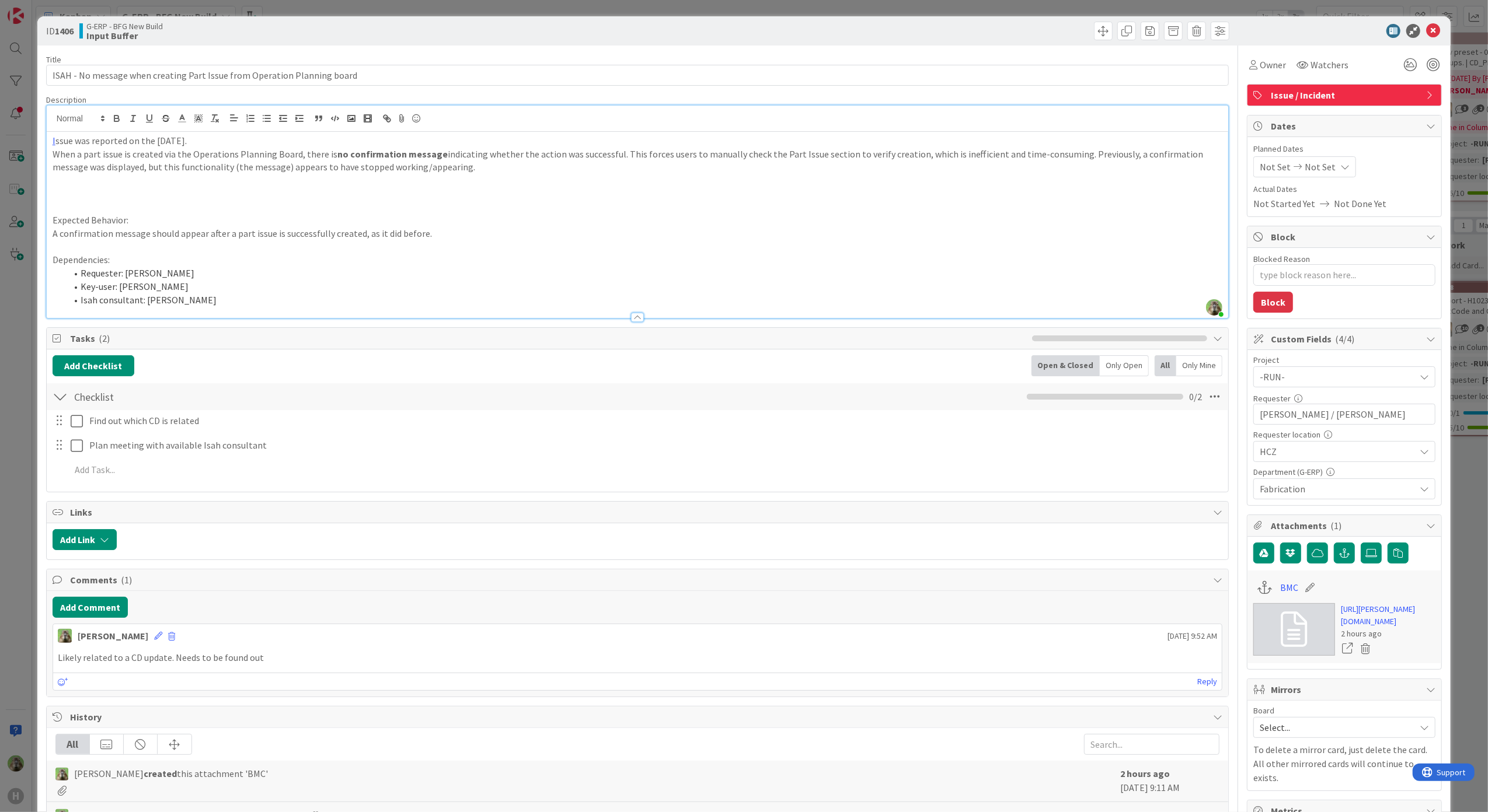
click at [238, 141] on p "I ssue was reported on the 29th of July." at bounding box center [637, 141] width 1171 height 13
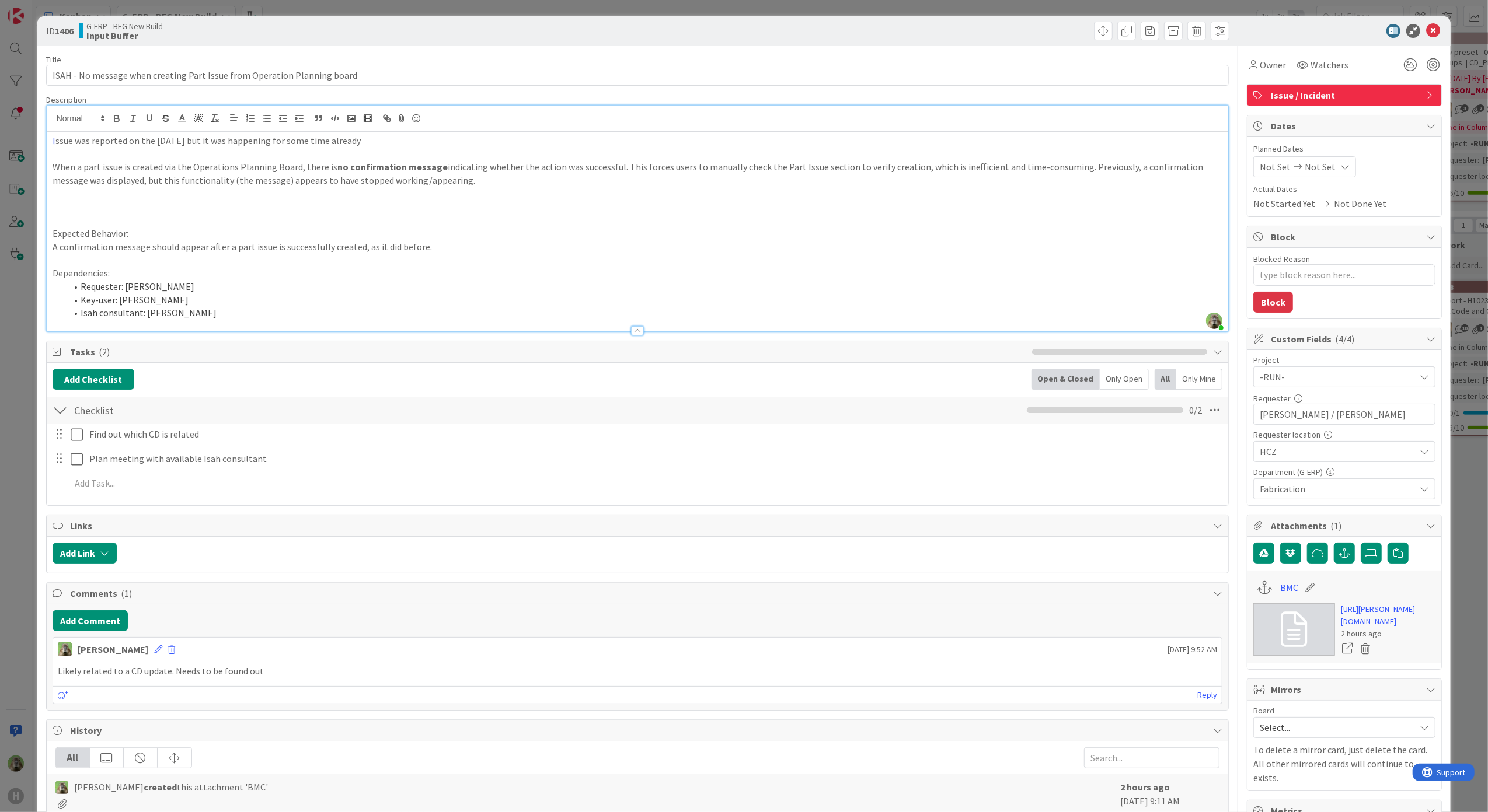
type textarea "x"
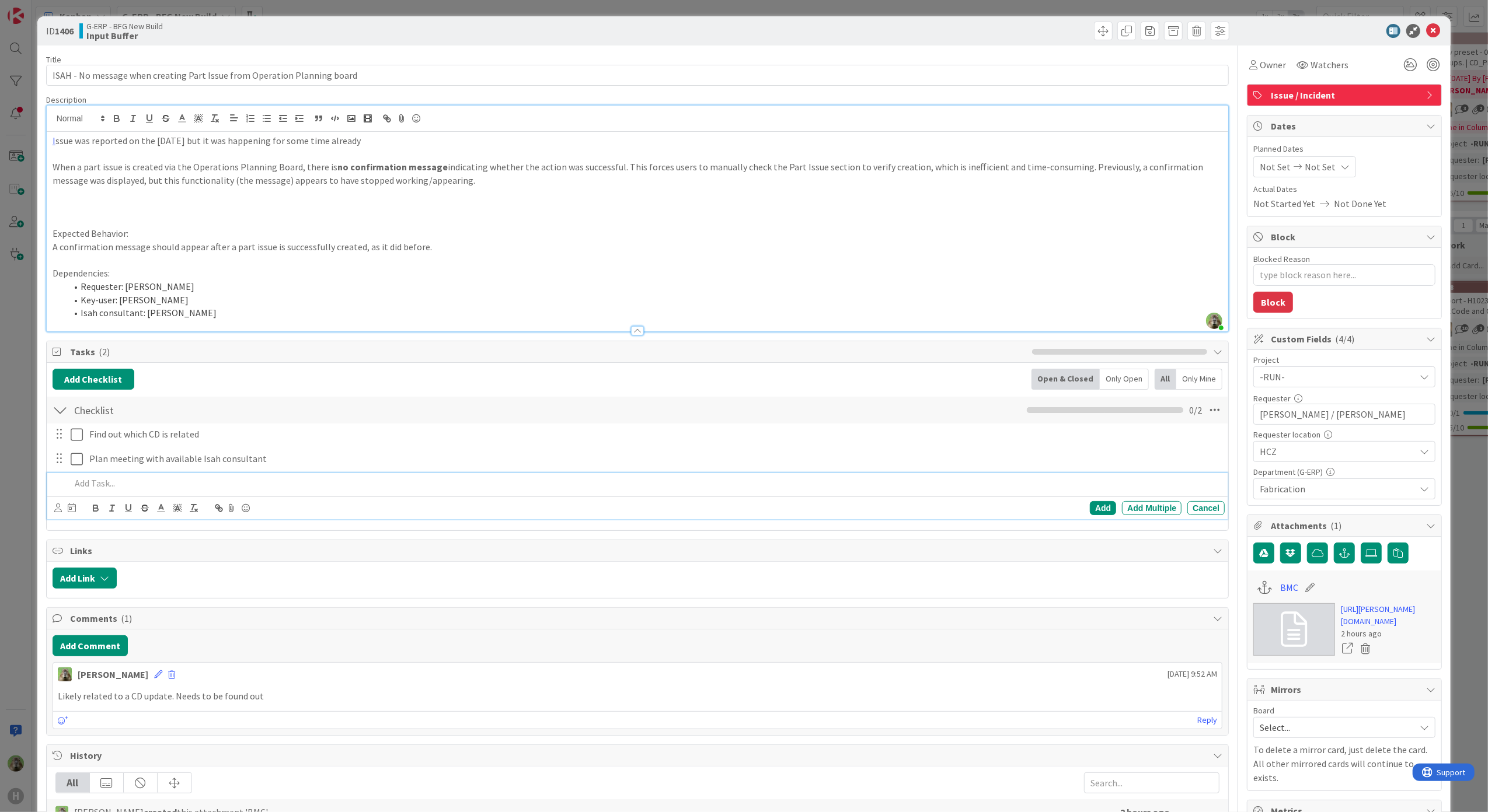
click at [146, 485] on p at bounding box center [645, 483] width 1150 height 13
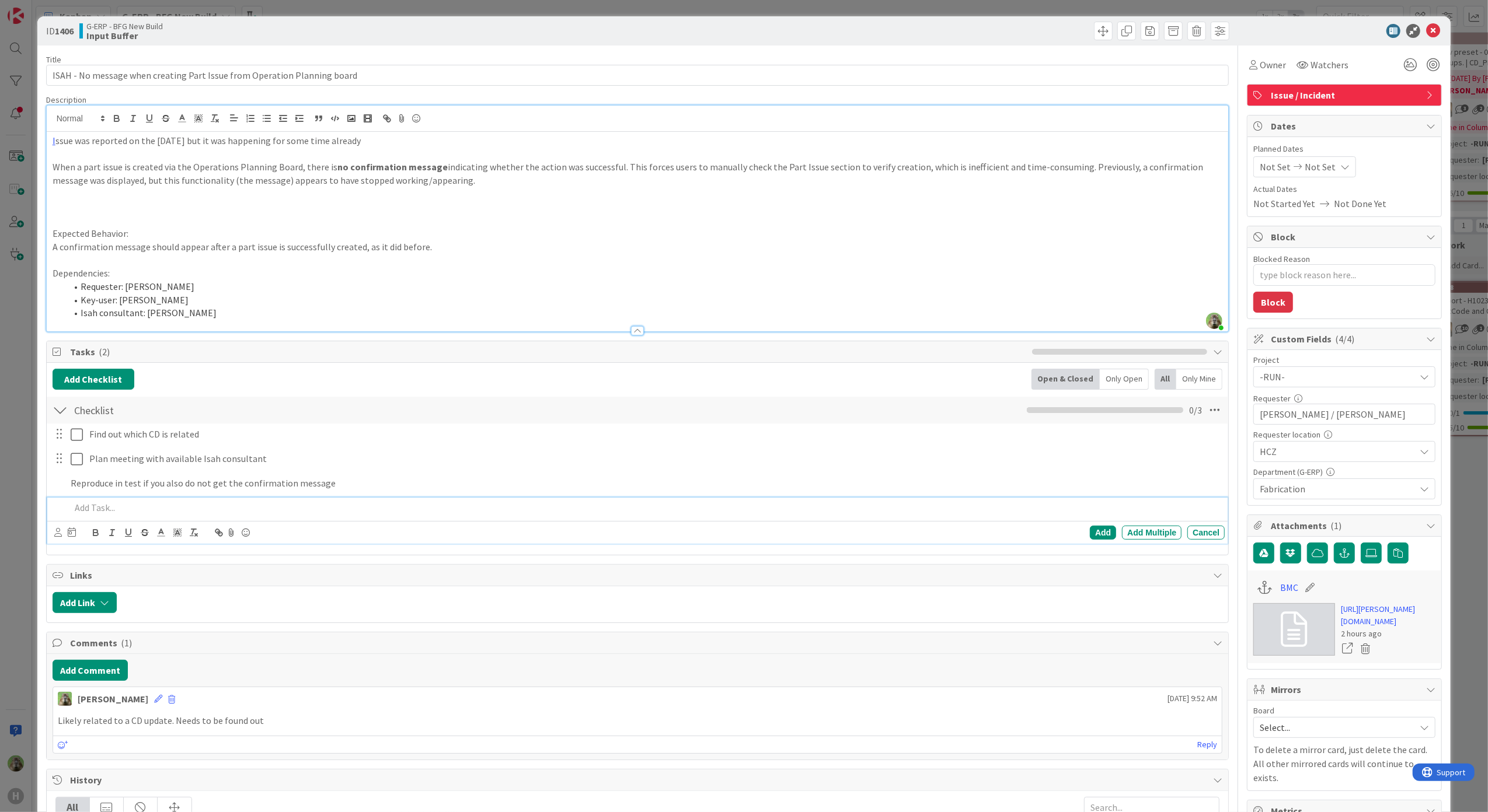
type textarea "x"
click at [5, 414] on div "ID 1406 G-ERP - BFG New Build Input Buffer Title 73 / 128 ISAH - No message whe…" at bounding box center [744, 406] width 1488 height 812
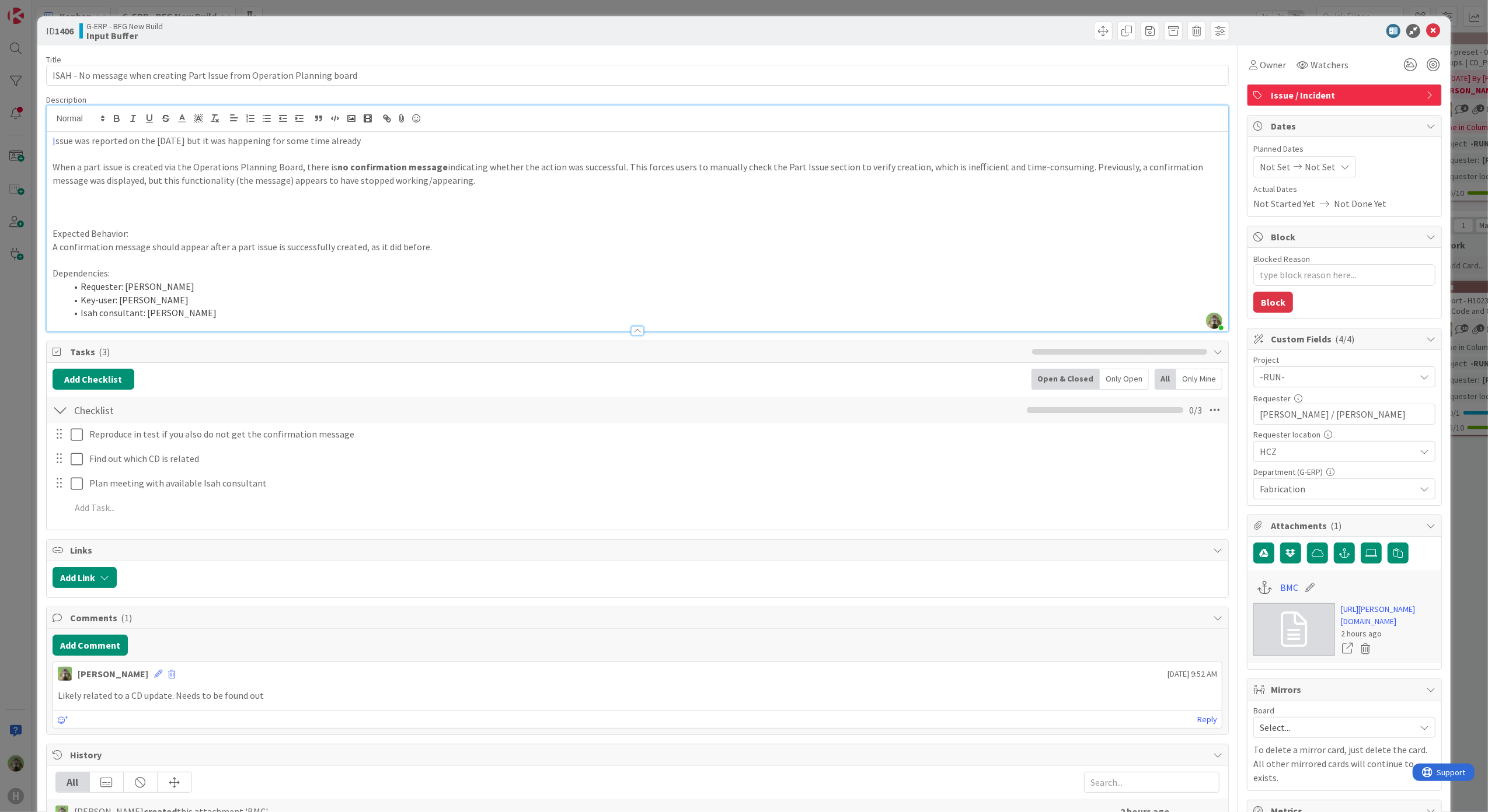
click at [5, 414] on div "ID 1406 G-ERP - BFG New Build Input Buffer Title 73 / 128 ISAH - No message whe…" at bounding box center [744, 406] width 1488 height 812
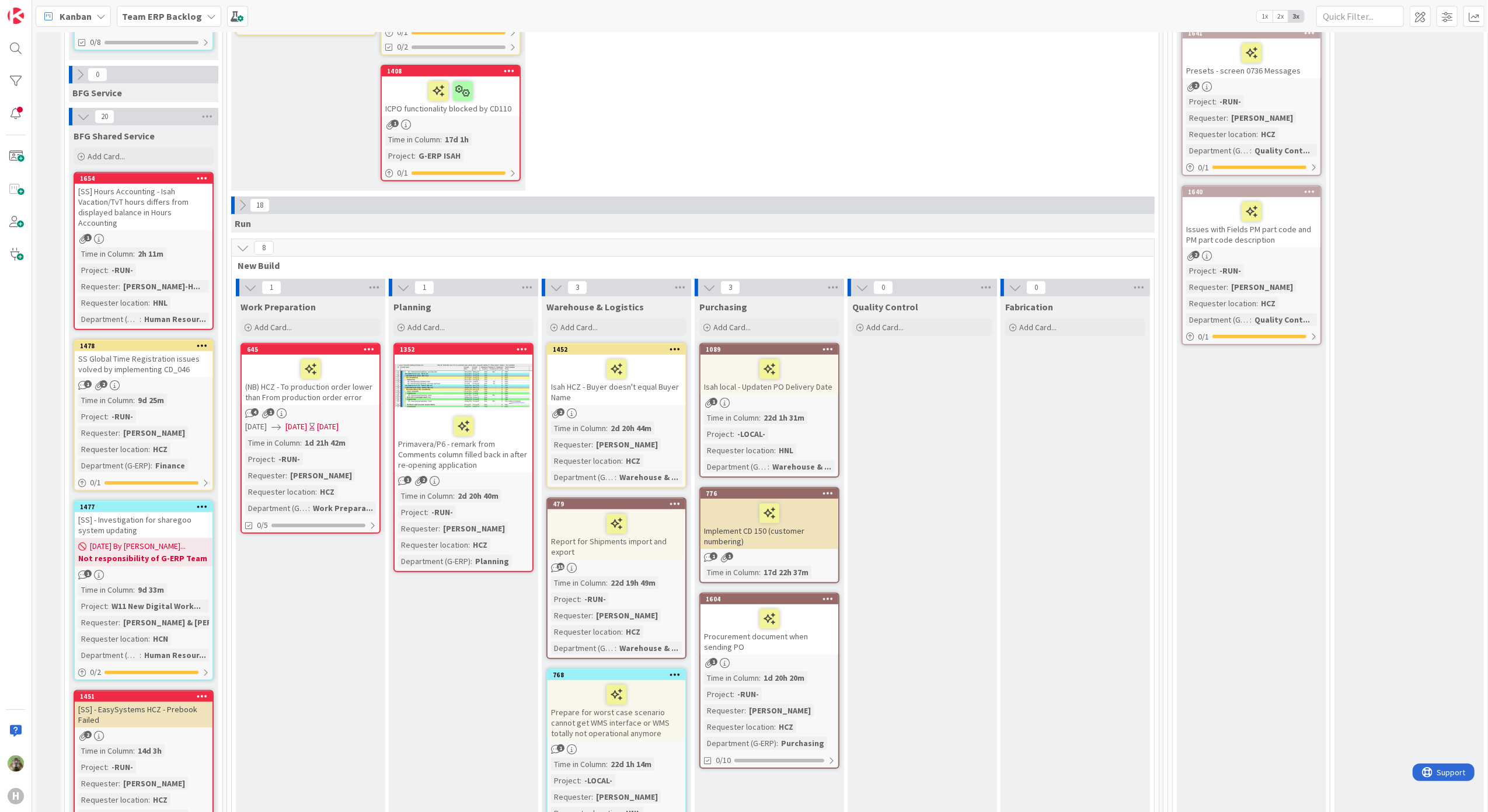
scroll to position [467, 0]
click at [510, 444] on div "Primavera/P6 - remark from Comments column filled back in after re-opening appl…" at bounding box center [464, 442] width 138 height 61
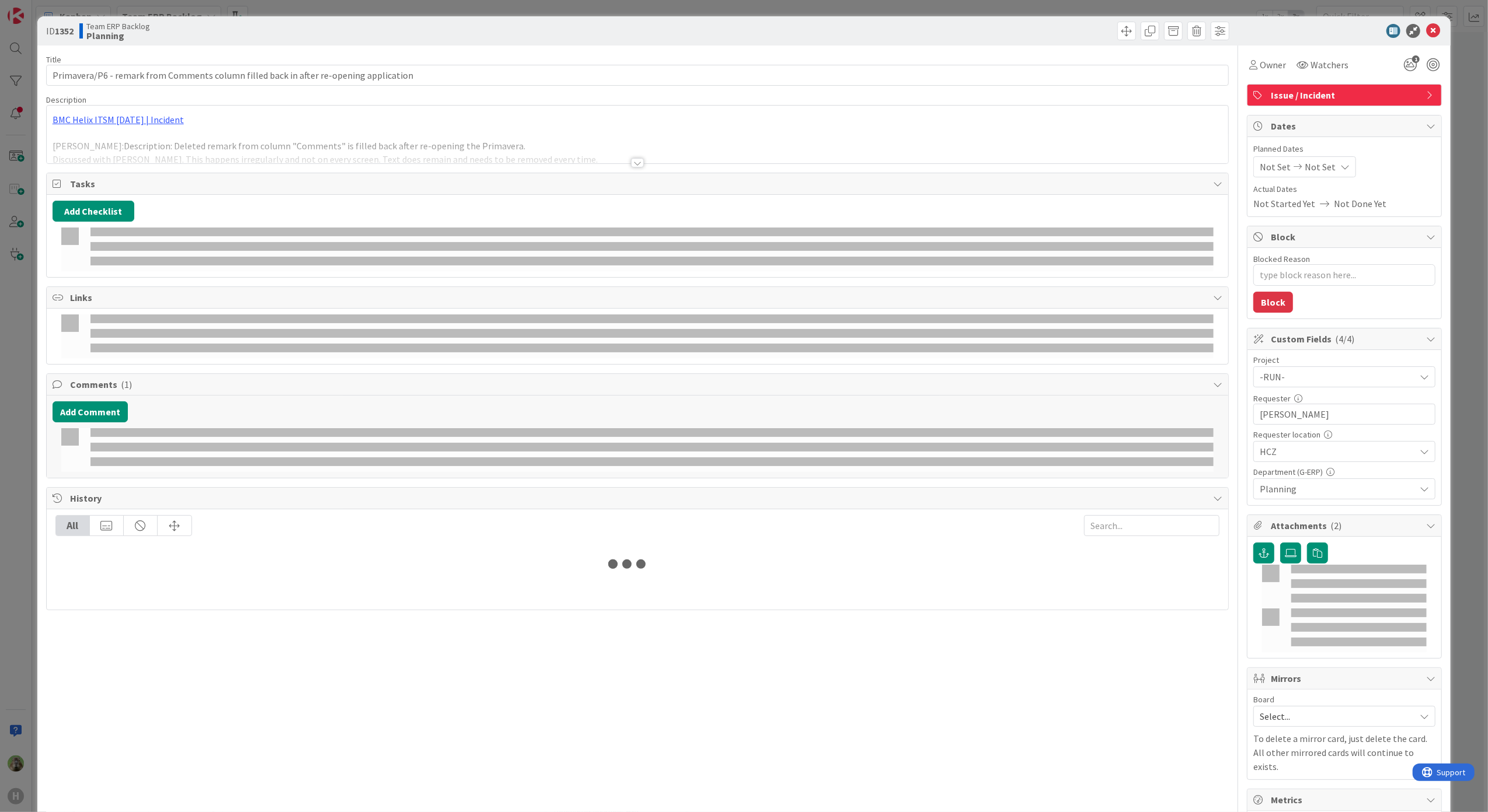
type textarea "x"
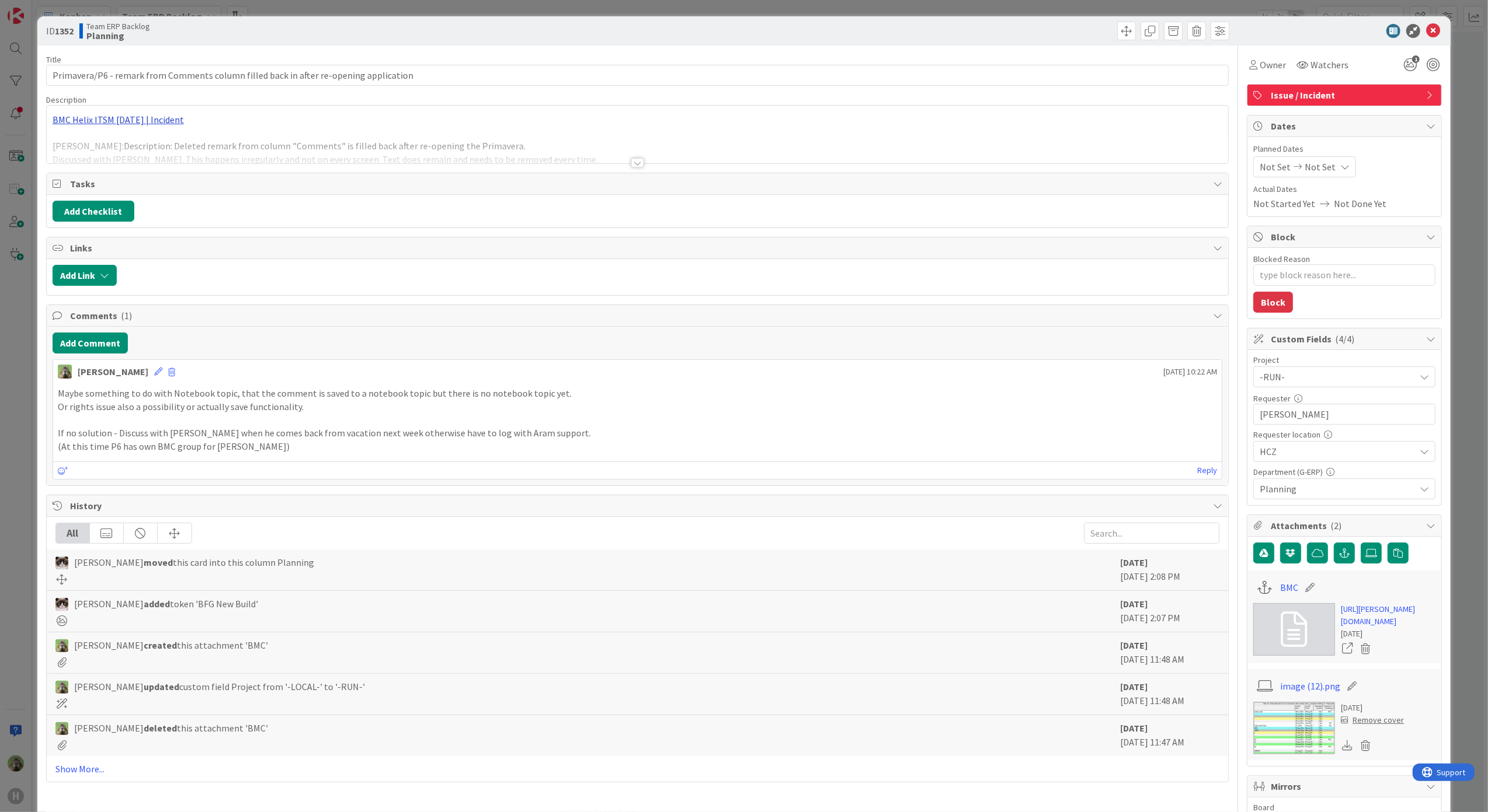
click at [106, 118] on div "BMC Helix ITSM [DATE] | Incident [PERSON_NAME]: Description: Deleted remark fro…" at bounding box center [638, 134] width 1182 height 58
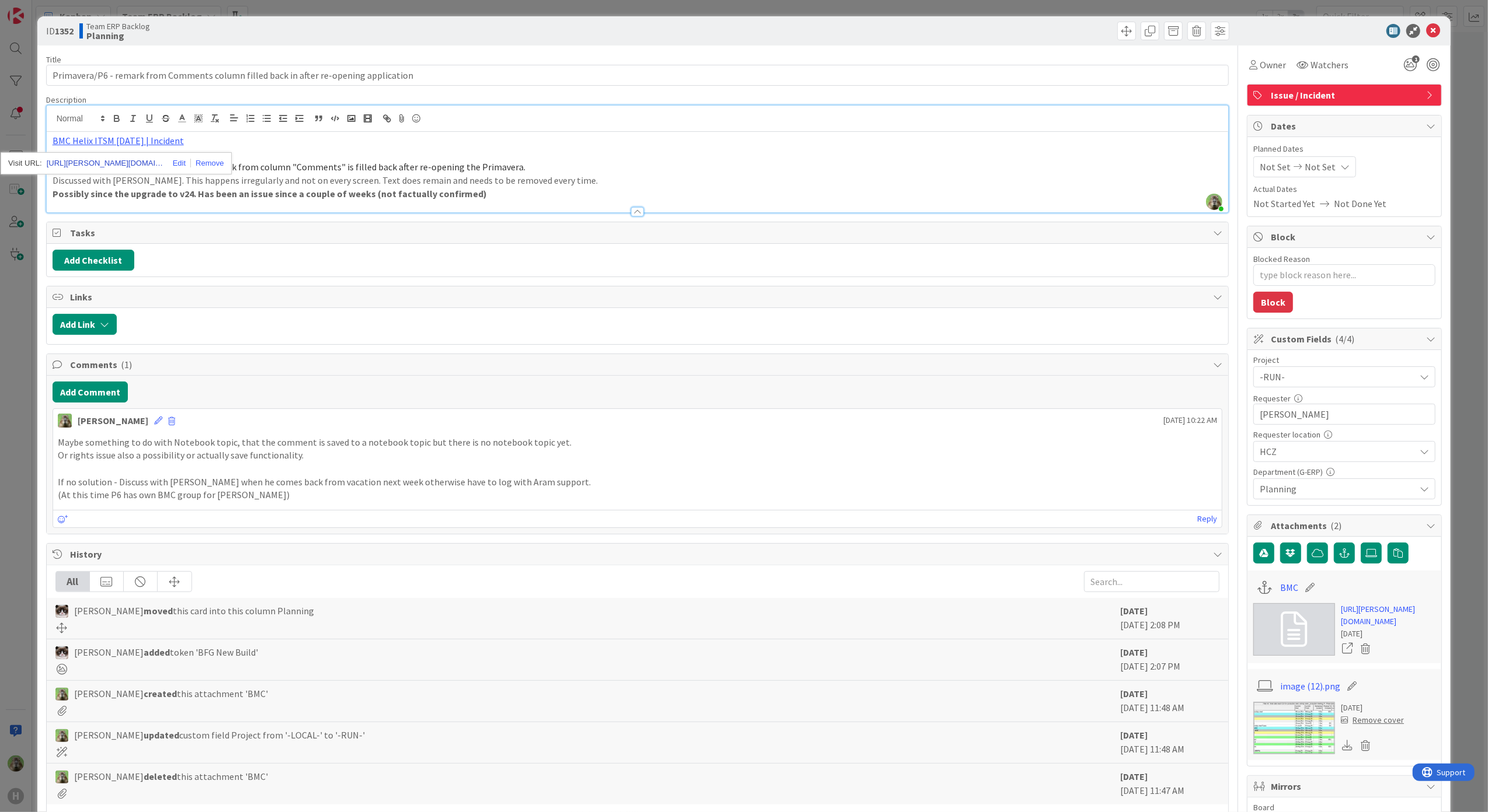
click at [148, 163] on link "[URL][PERSON_NAME][DOMAIN_NAME]" at bounding box center [105, 163] width 117 height 15
click at [101, 397] on button "Add Comment" at bounding box center [90, 392] width 75 height 21
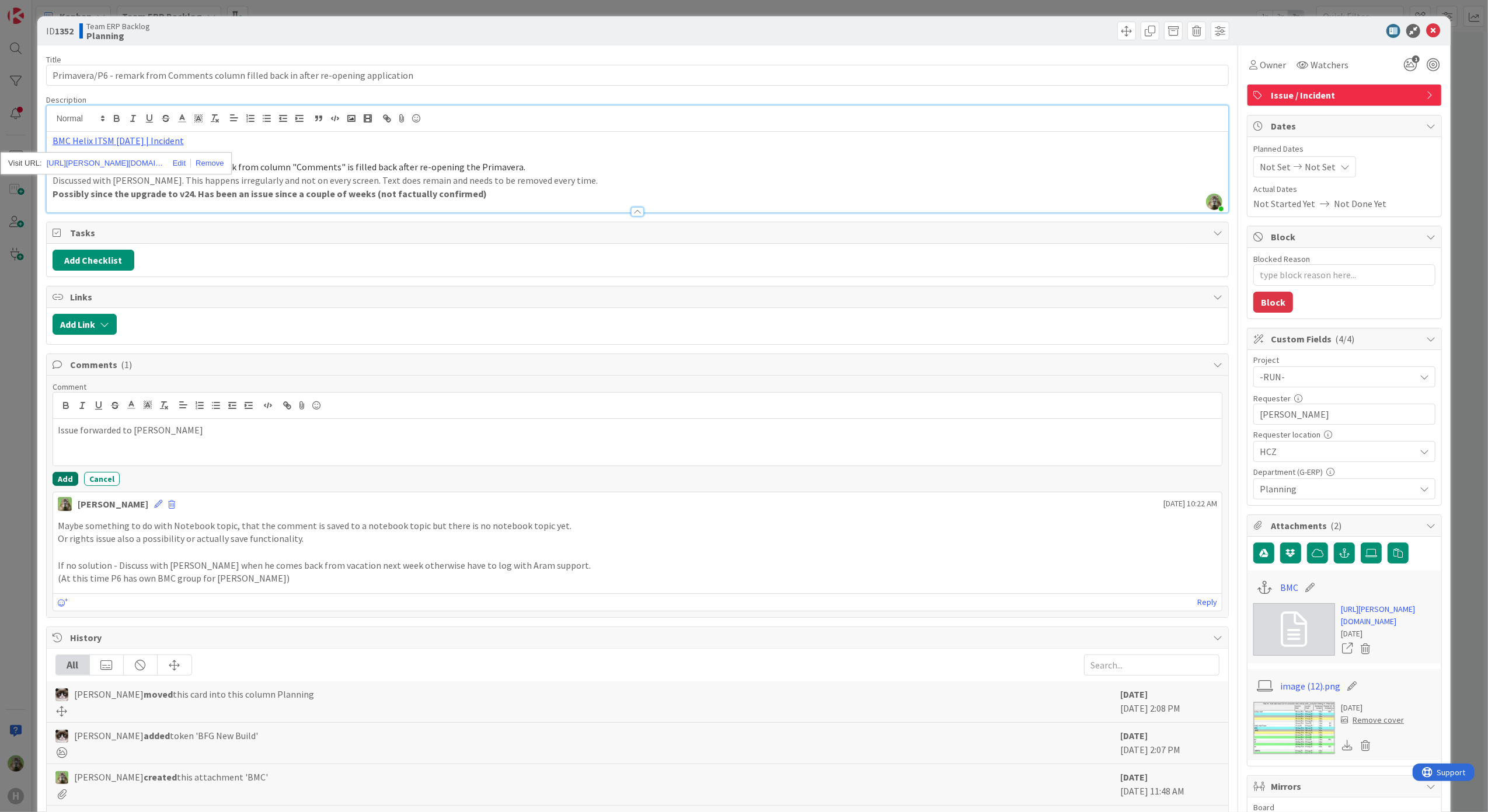
click at [52, 481] on button "Add" at bounding box center [65, 479] width 26 height 14
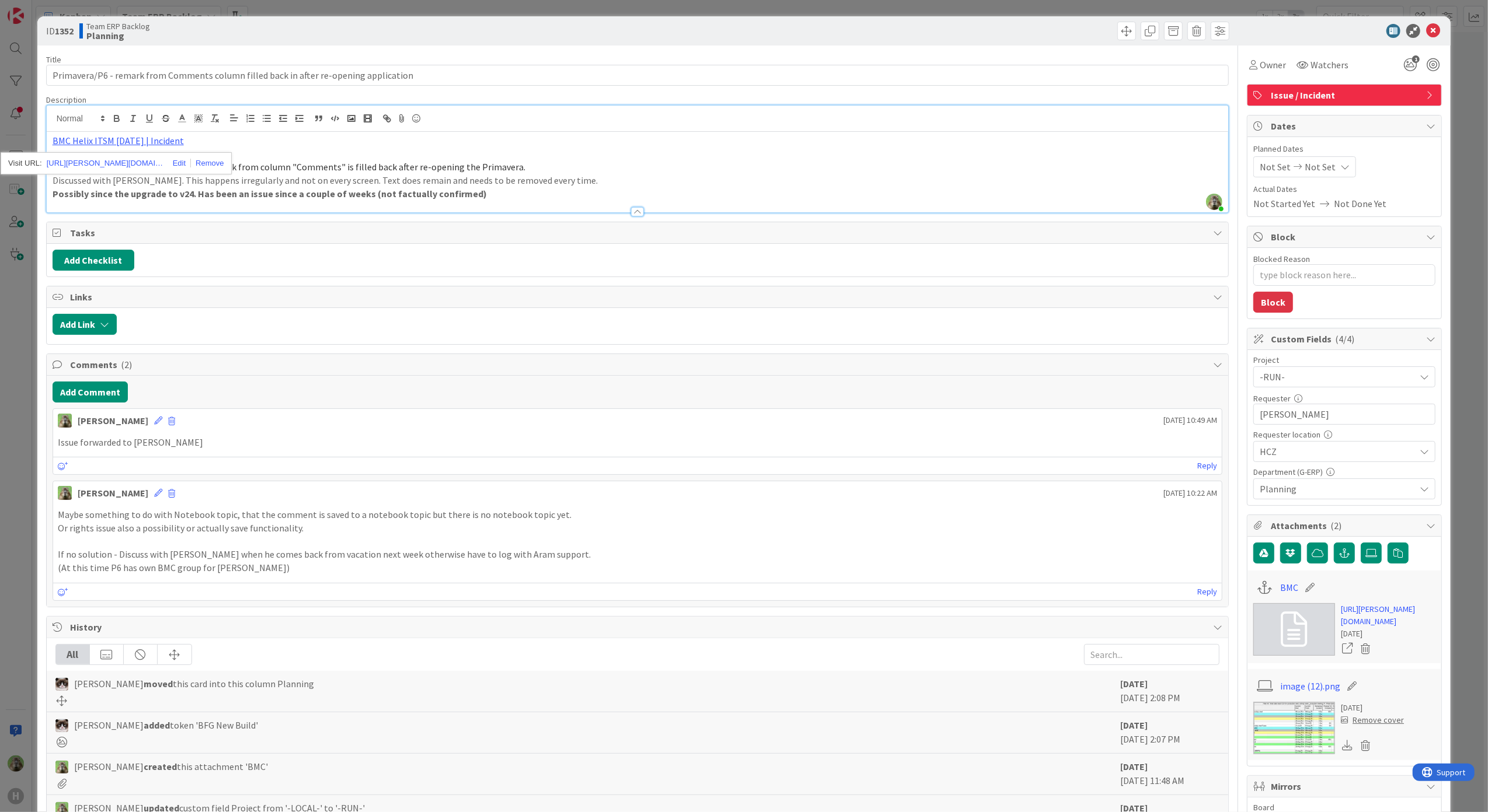
click at [8, 504] on div "ID 1352 Team ERP Backlog Planning Title 86 / 128 Primavera/P6 - remark from Com…" at bounding box center [744, 406] width 1488 height 812
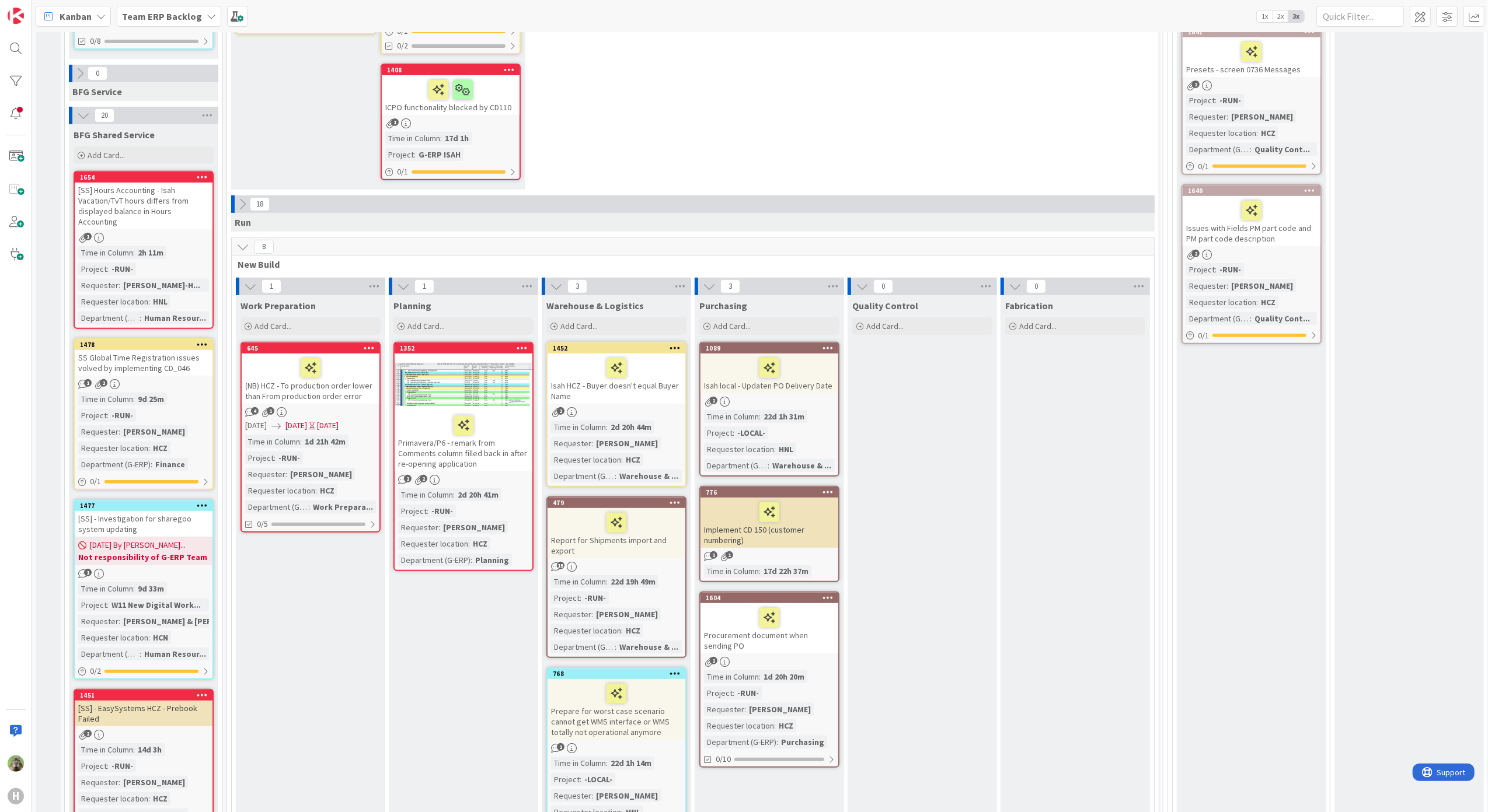
click at [364, 395] on div "(NB) HCZ - To production order lower than From production order error" at bounding box center [310, 378] width 138 height 50
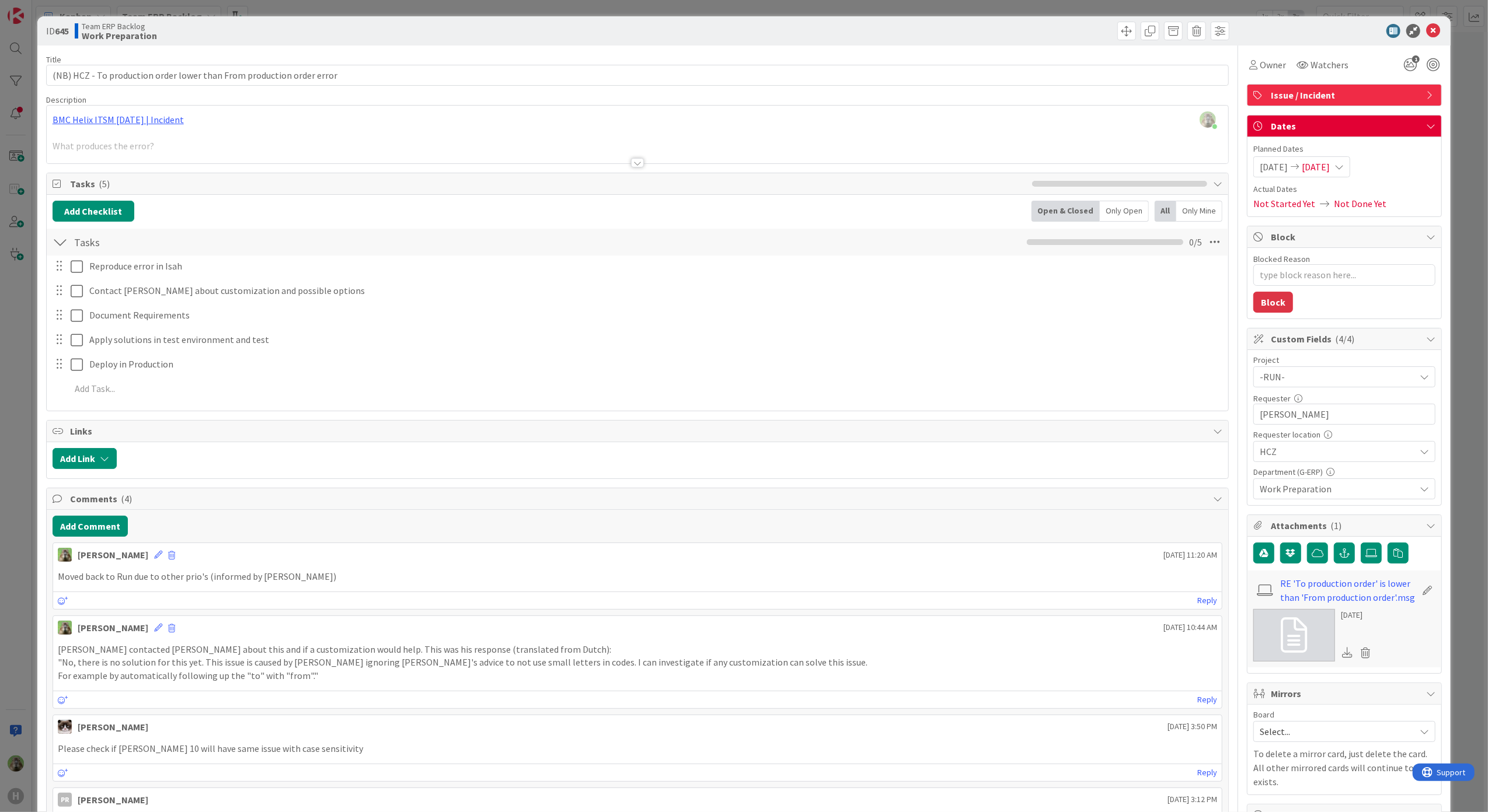
click at [3, 586] on div "ID 645 Team ERP Backlog Work Preparation Title 69 / 128 (NB) HCZ - To productio…" at bounding box center [744, 406] width 1488 height 812
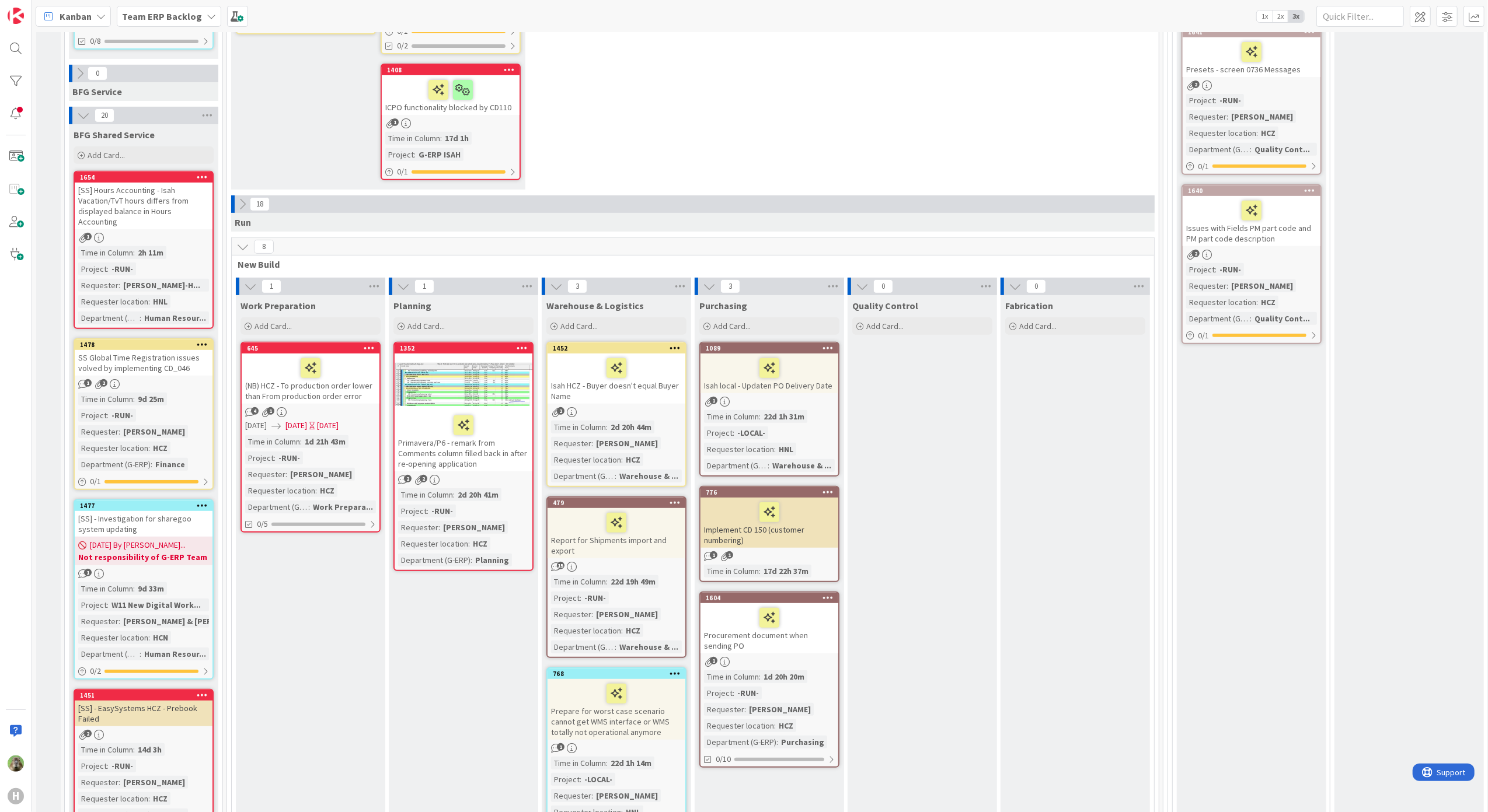
click at [819, 376] on div at bounding box center [769, 367] width 131 height 24
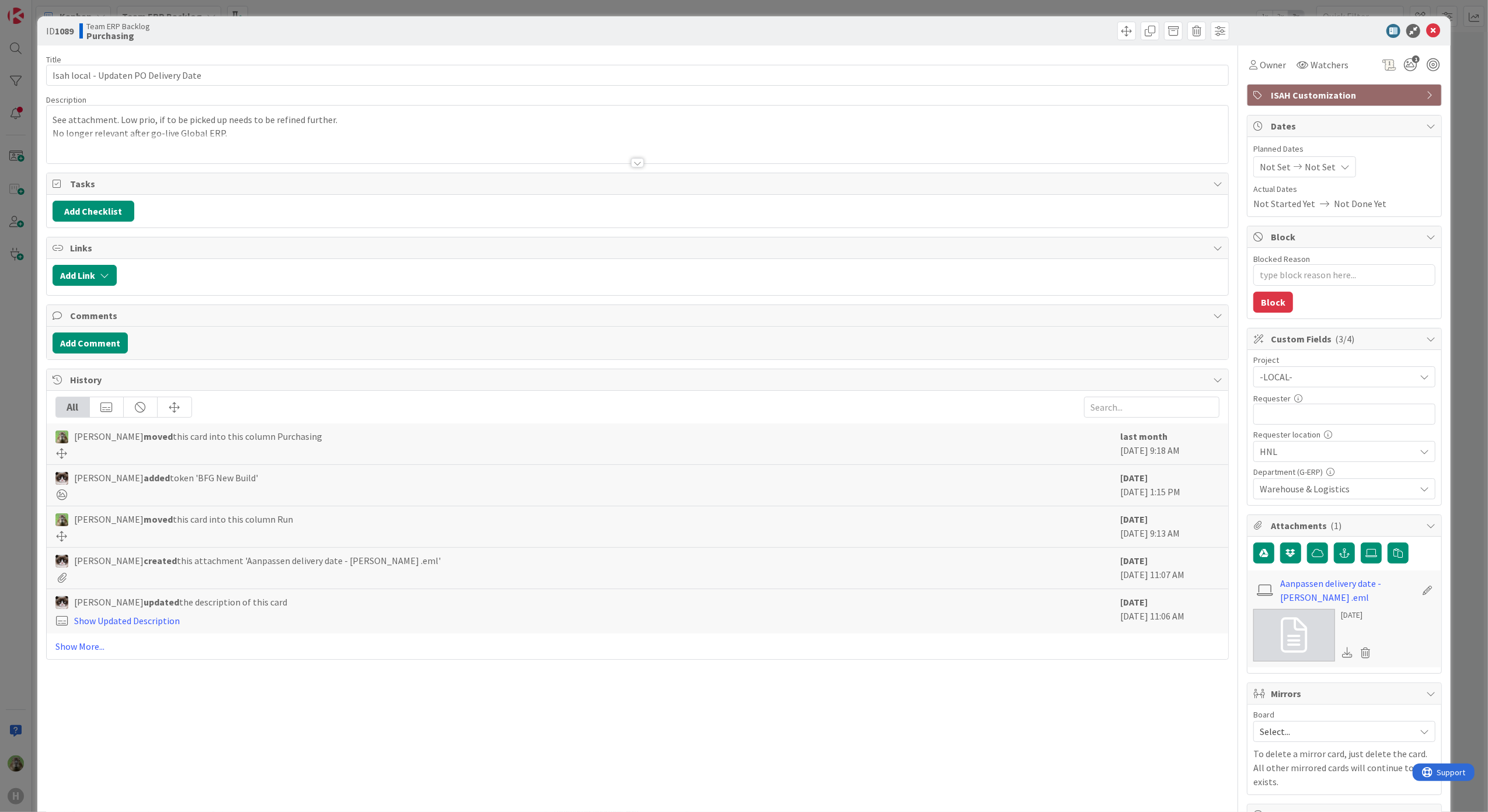
type textarea "x"
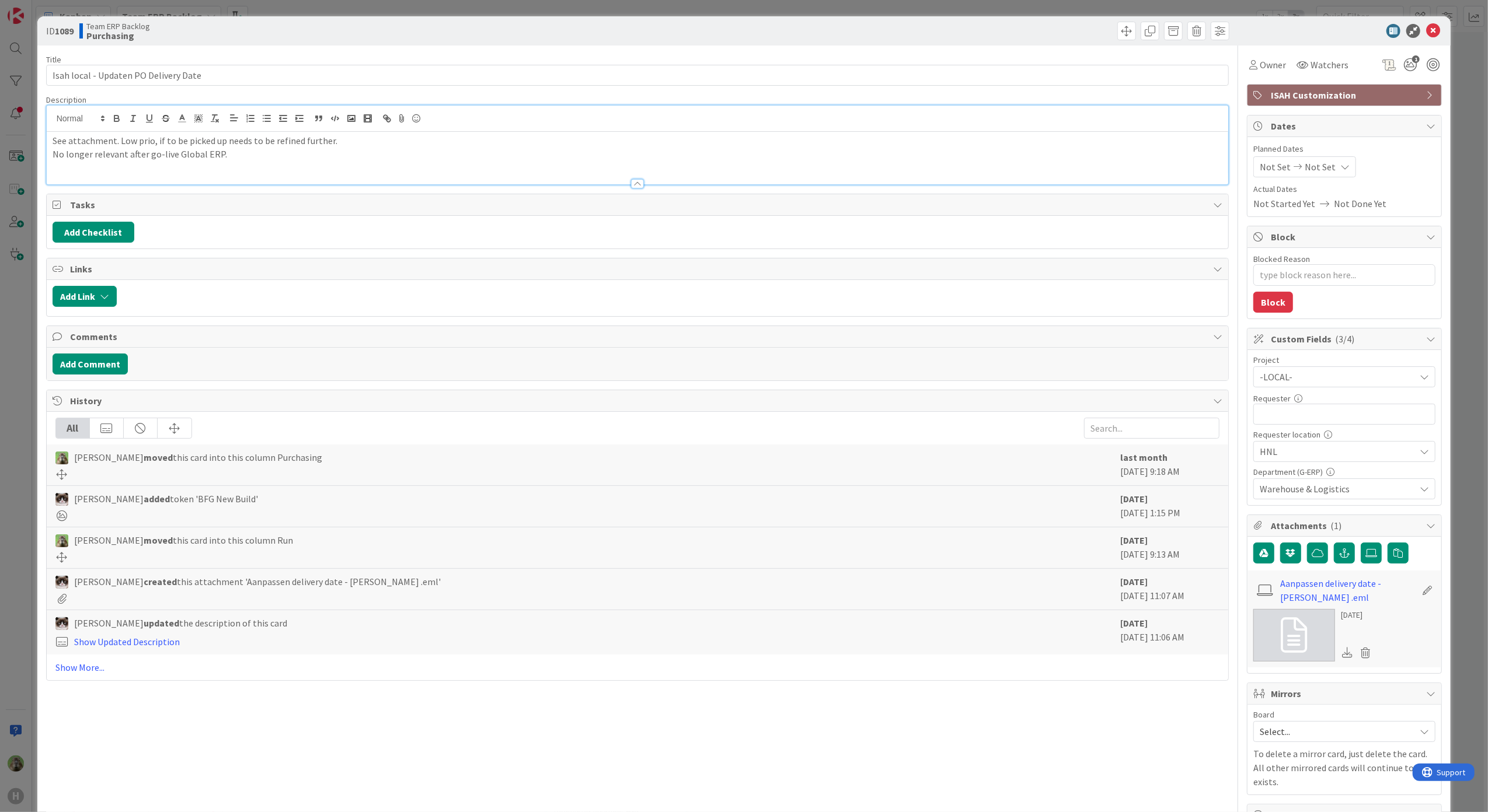
click at [470, 127] on div "See attachment. Low prio, if to be picked up needs to be refined further. No lo…" at bounding box center [638, 145] width 1182 height 79
click at [3, 367] on div "ID 1089 Team ERP Backlog Purchasing Title 37 / 128 Isah local - Updaten PO Deli…" at bounding box center [744, 406] width 1488 height 812
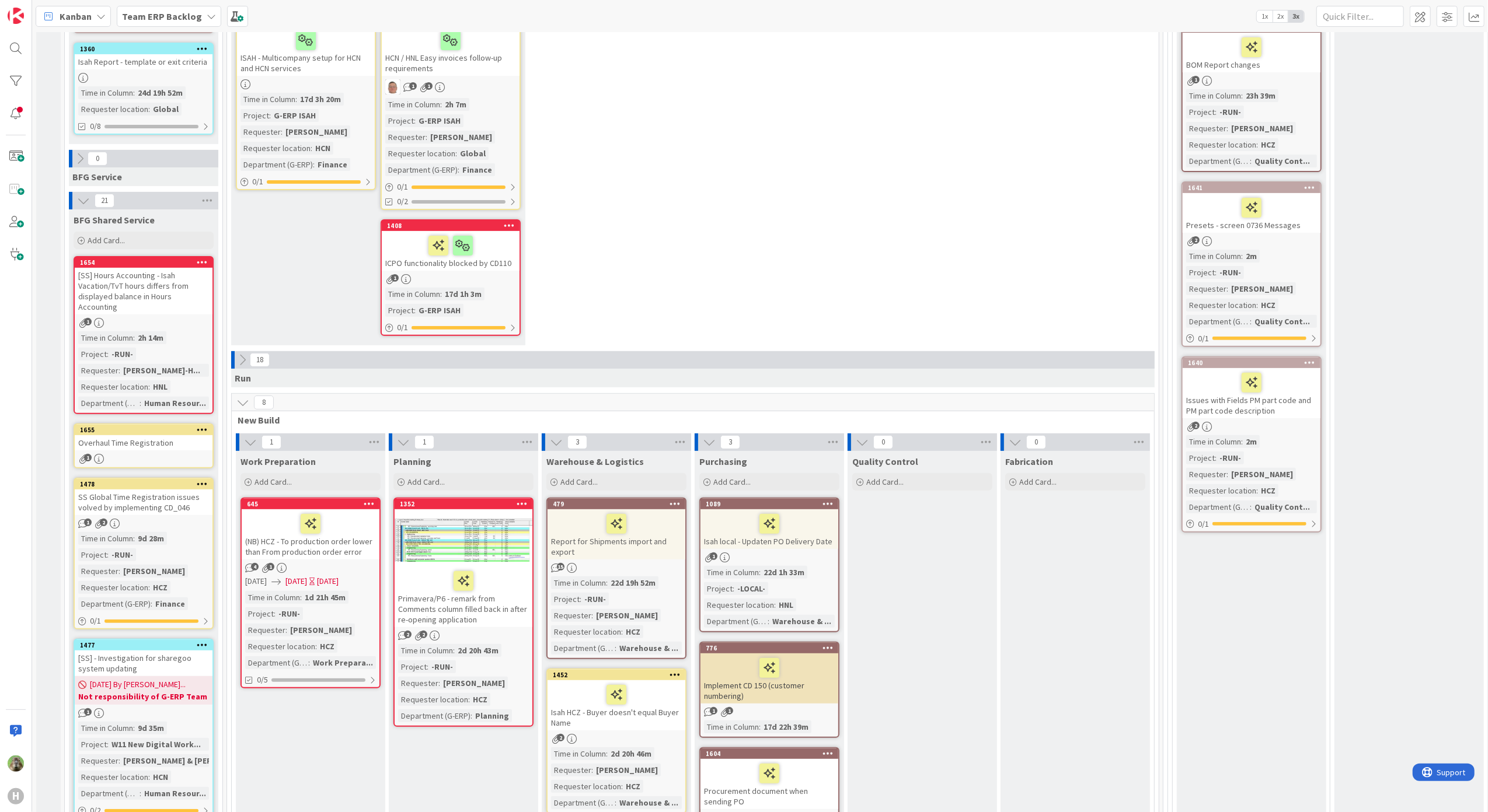
scroll to position [622, 0]
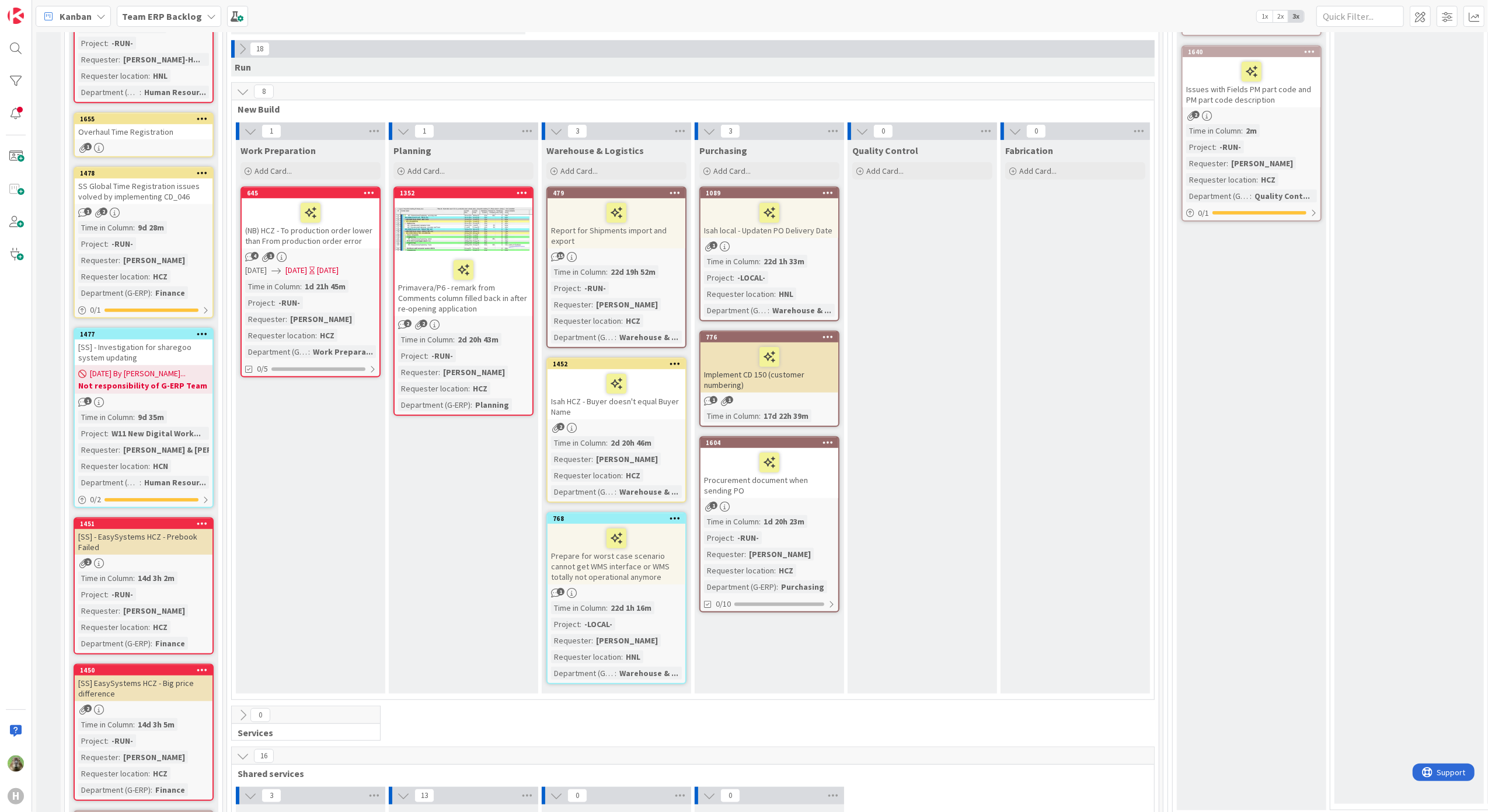
click at [190, 17] on b "Team ERP Backlog" at bounding box center [162, 16] width 80 height 12
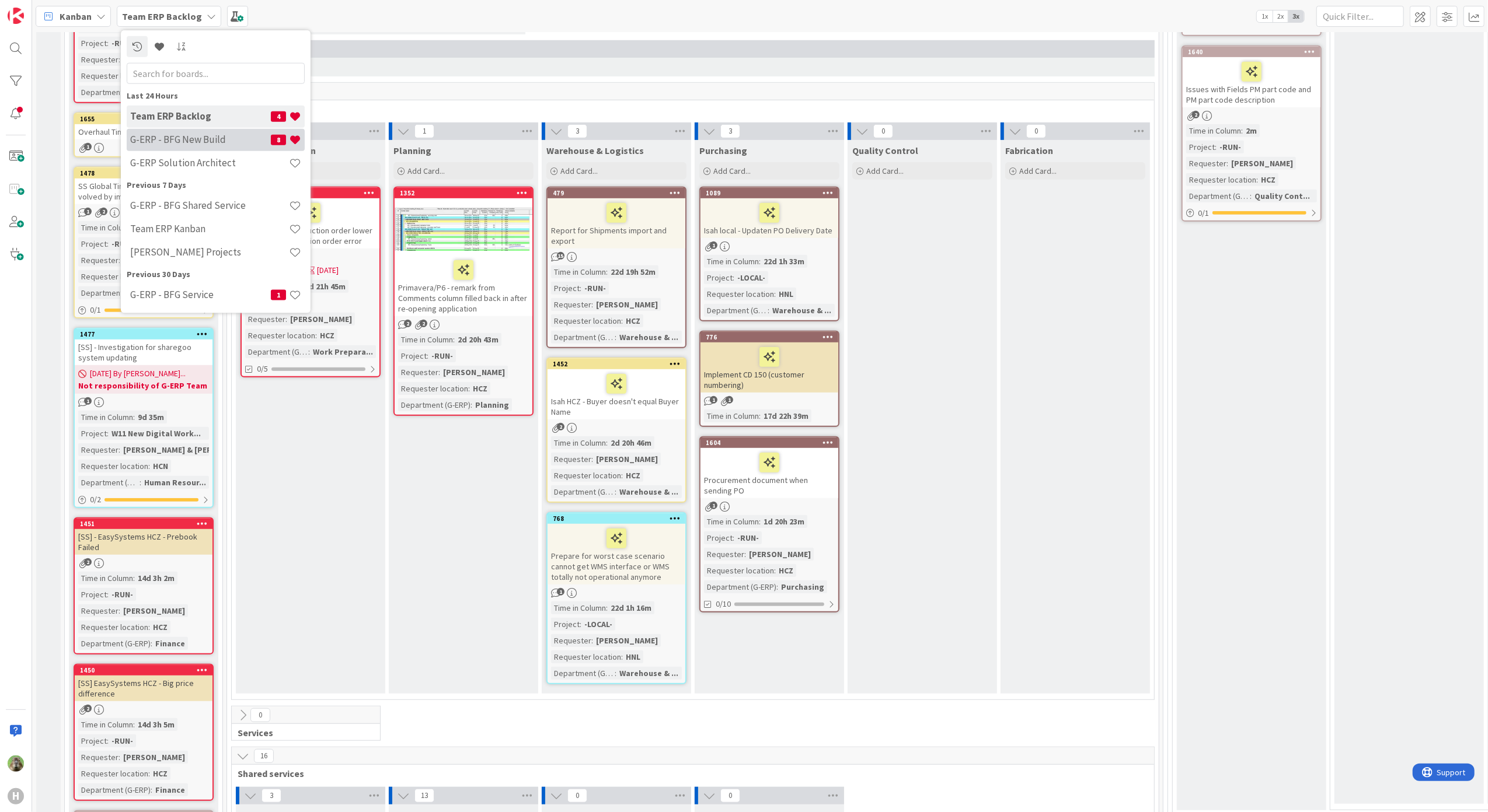
click at [176, 131] on div "G-ERP - BFG New Build 8" at bounding box center [216, 139] width 178 height 22
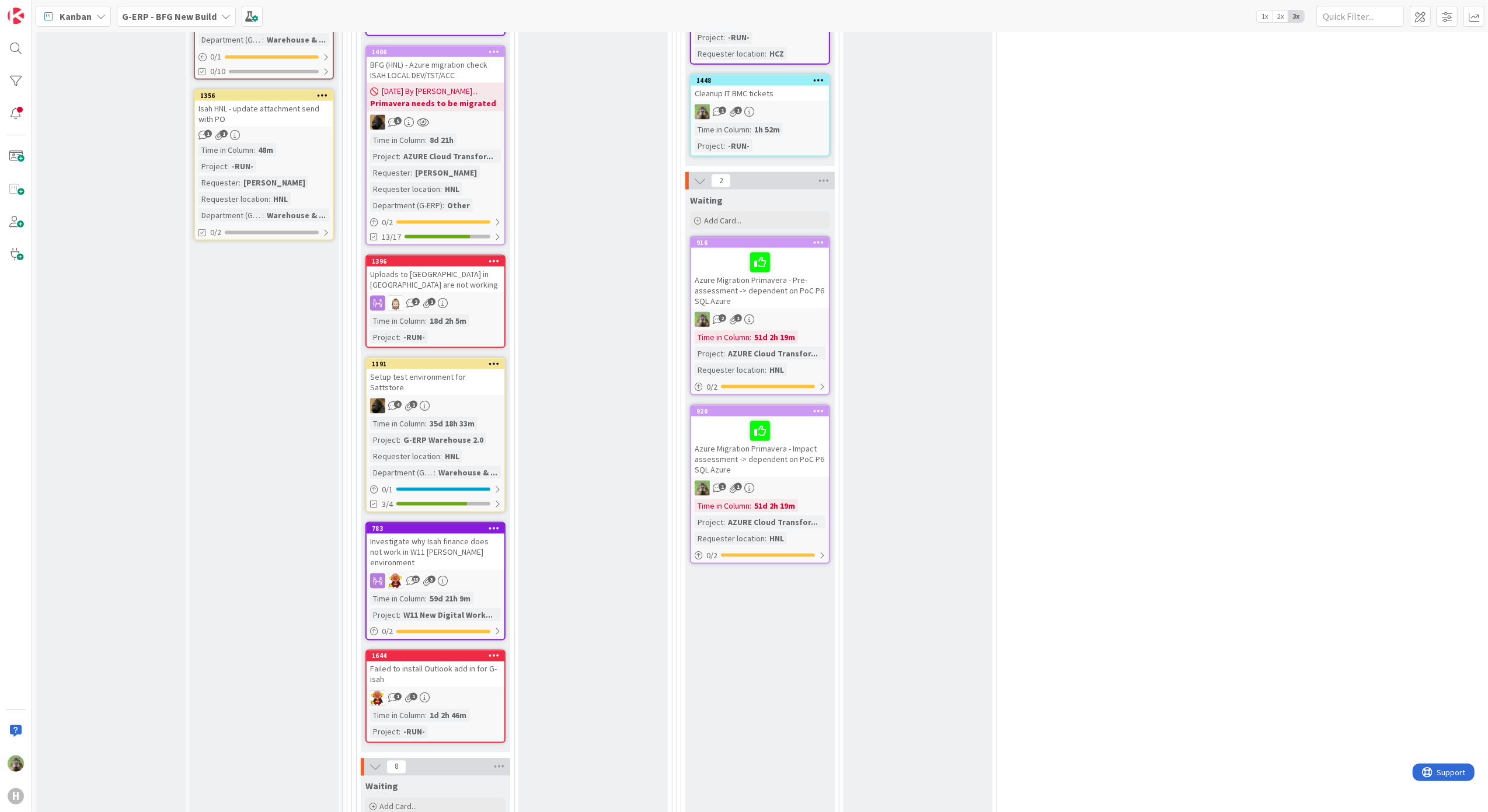
scroll to position [1322, 0]
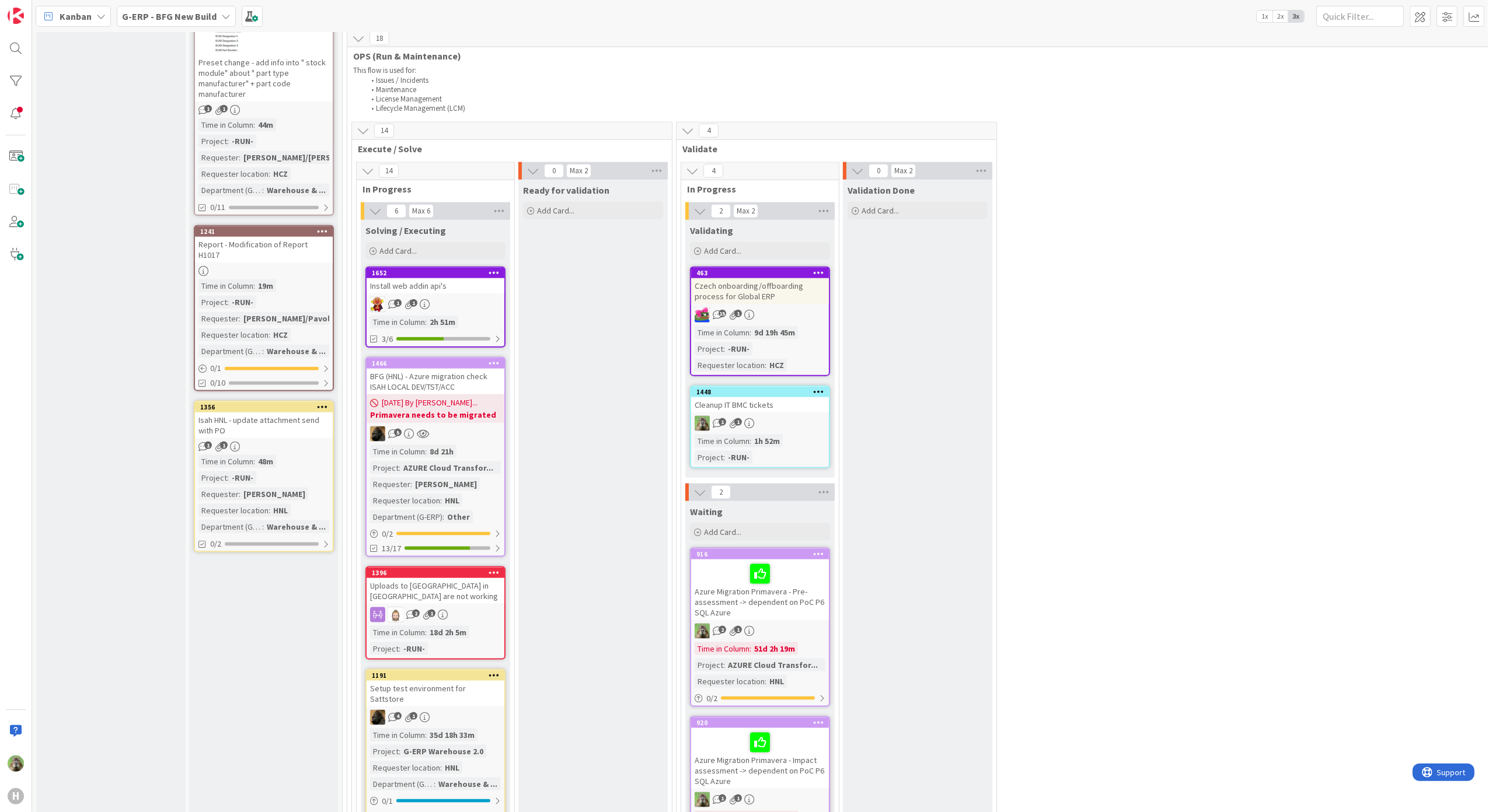
click at [778, 406] on div "Cleanup IT BMC tickets" at bounding box center [760, 404] width 138 height 15
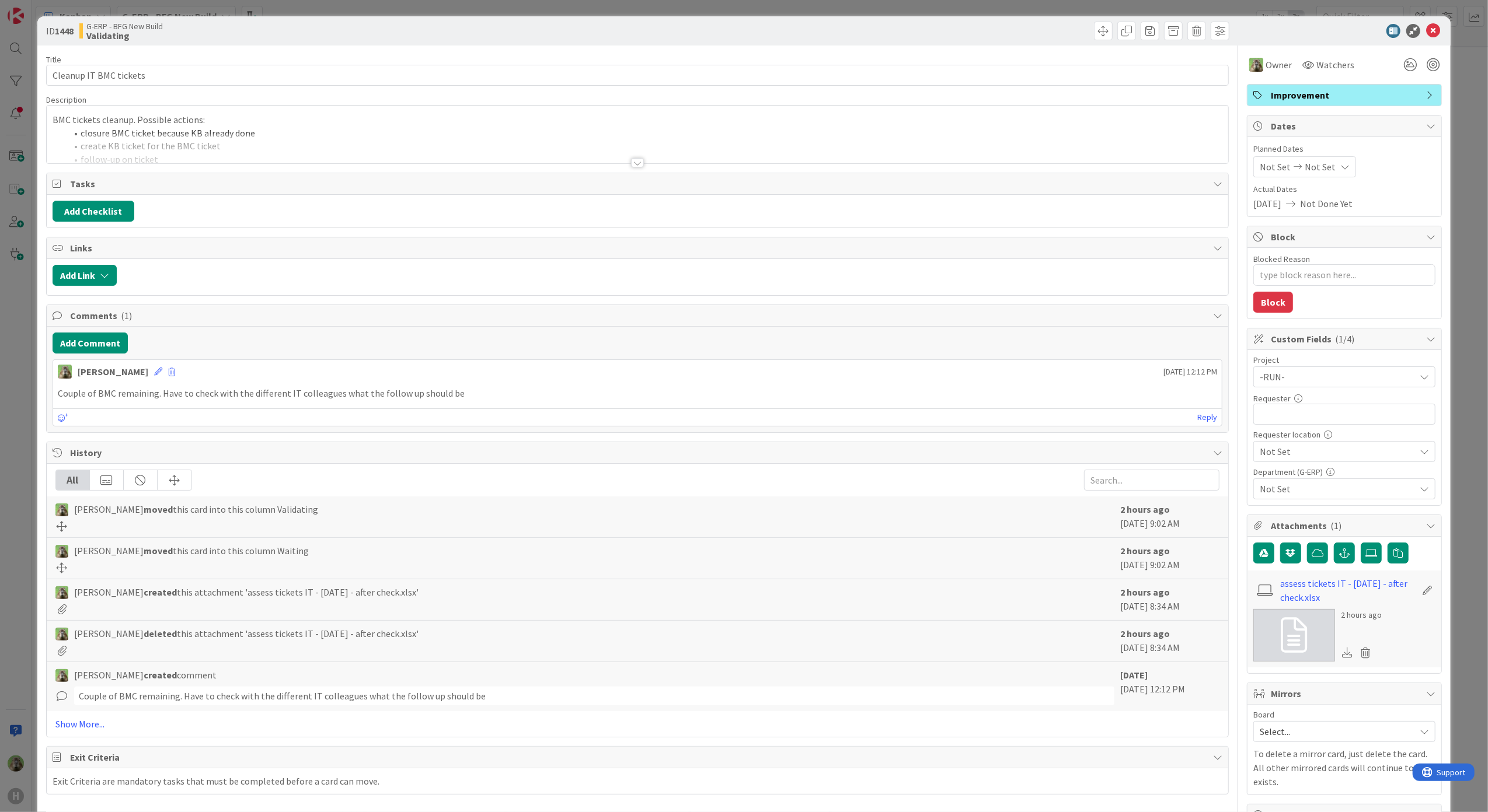
type textarea "x"
click at [5, 526] on div "ID 1448 G-ERP - BFG New Build Validating Title 22 / 128 Cleanup IT BMC tickets …" at bounding box center [744, 406] width 1488 height 812
